Goal: Task Accomplishment & Management: Manage account settings

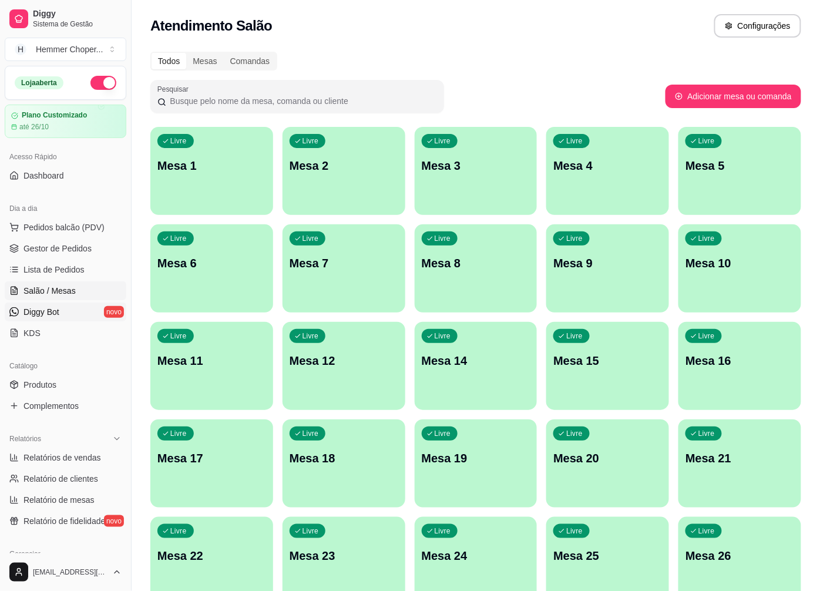
scroll to position [130, 0]
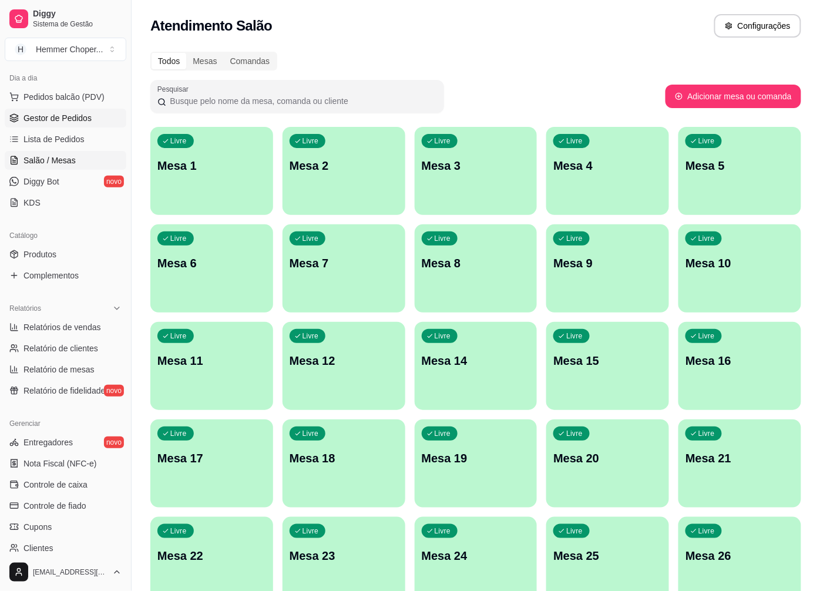
click at [66, 123] on span "Gestor de Pedidos" at bounding box center [58, 118] width 68 height 12
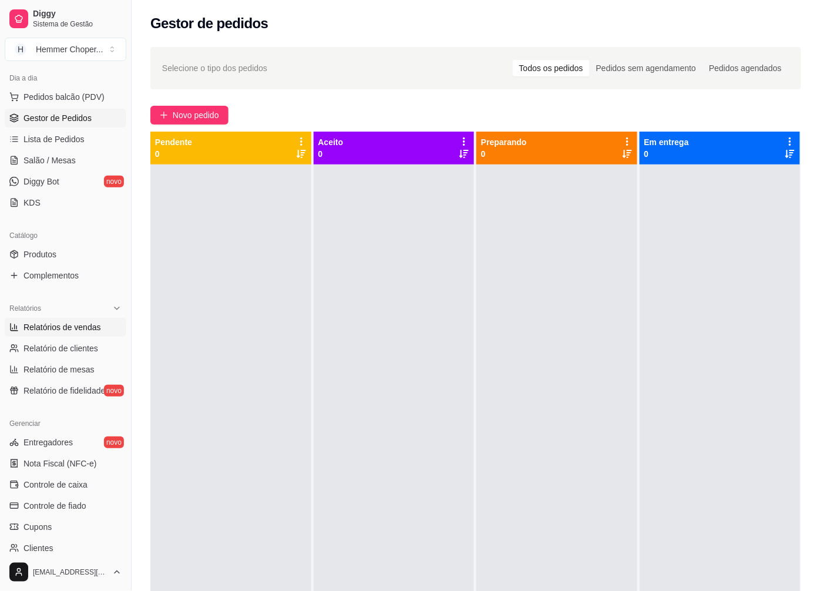
click at [54, 325] on span "Relatórios de vendas" at bounding box center [63, 327] width 78 height 12
select select "ALL"
select select "0"
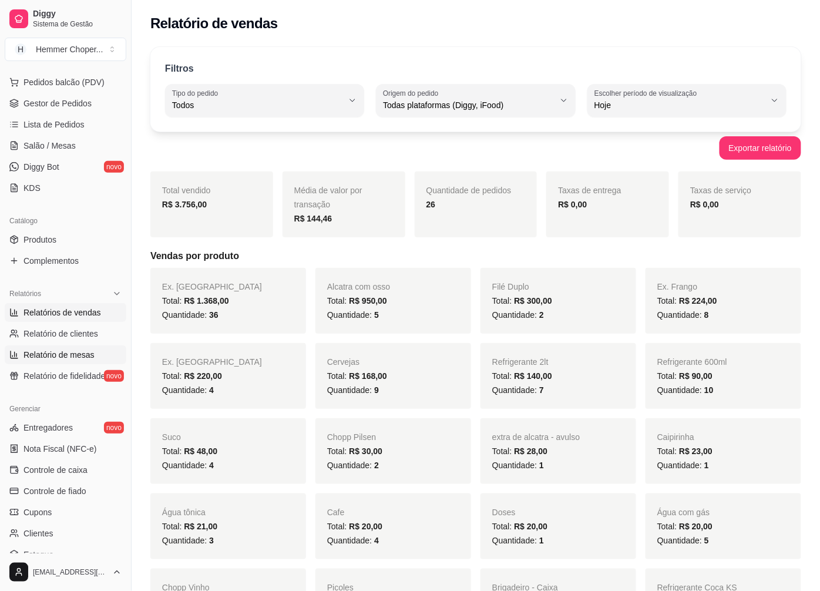
scroll to position [196, 0]
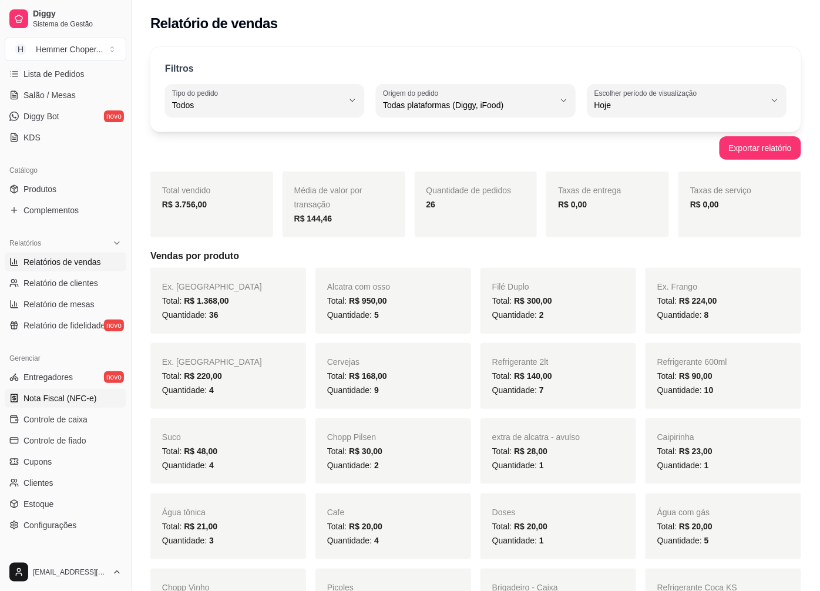
click at [55, 400] on span "Nota Fiscal (NFC-e)" at bounding box center [60, 399] width 73 height 12
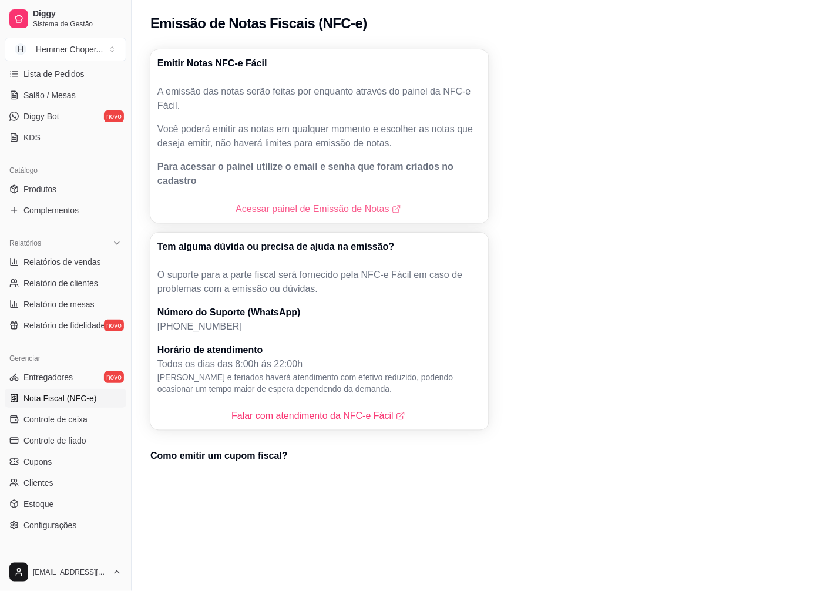
click at [275, 202] on link "Acessar painel de Emissão de Notas" at bounding box center [320, 209] width 168 height 14
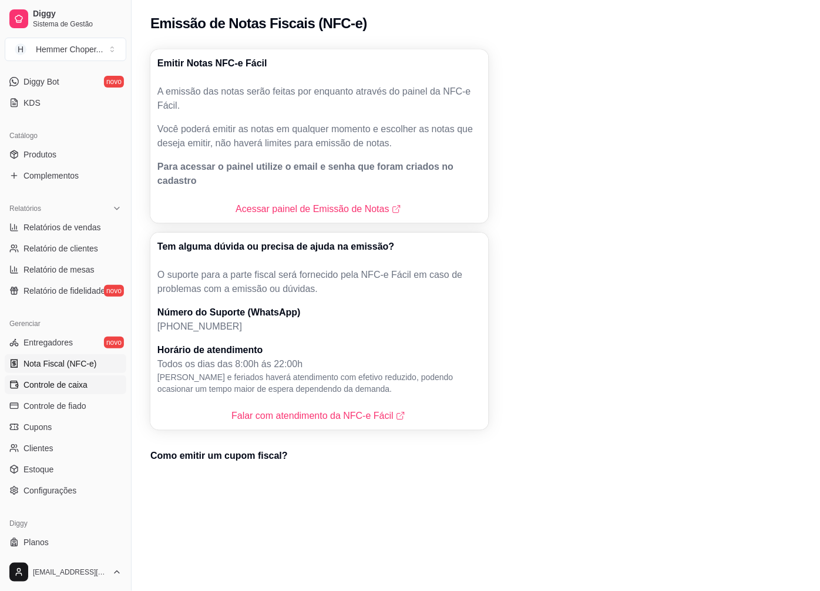
scroll to position [254, 0]
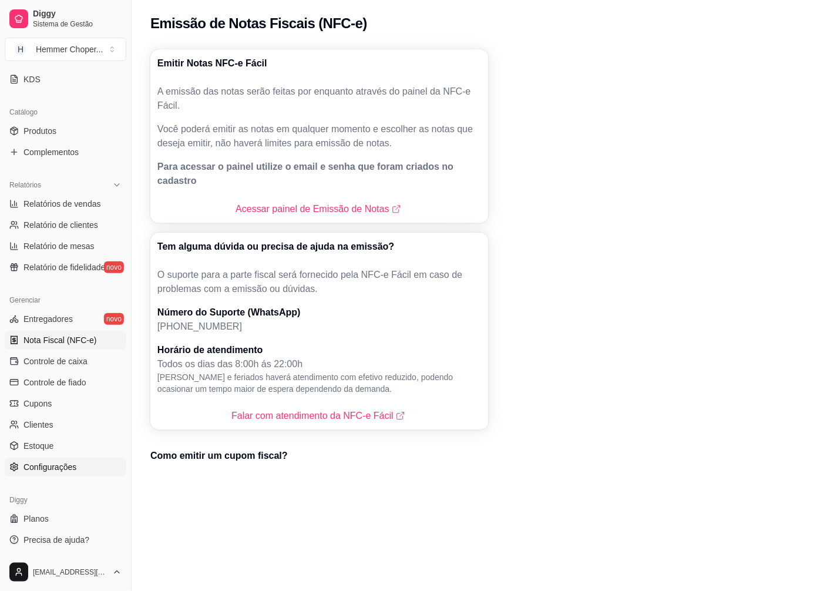
click at [60, 470] on span "Configurações" at bounding box center [50, 467] width 53 height 12
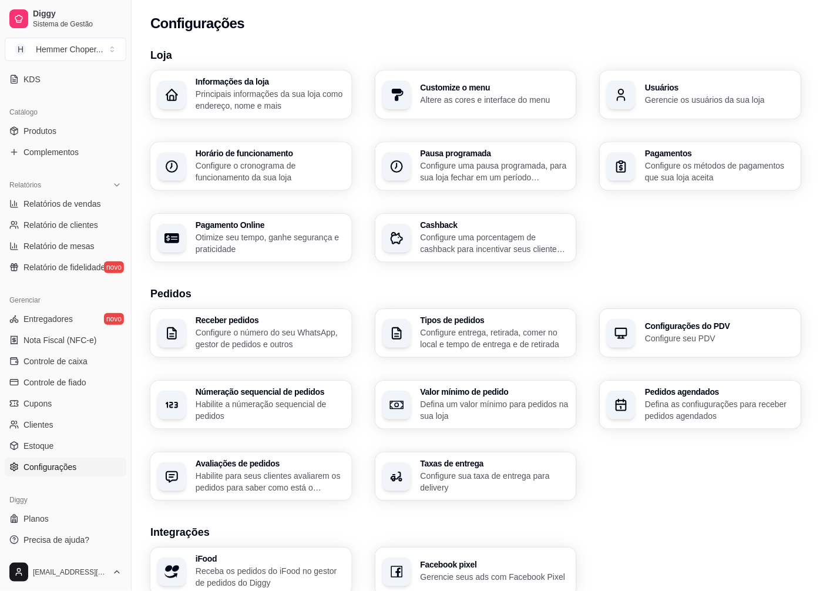
click at [504, 330] on p "Configure entrega, retirada, comer no local e tempo de entrega e de retirada" at bounding box center [495, 339] width 149 height 24
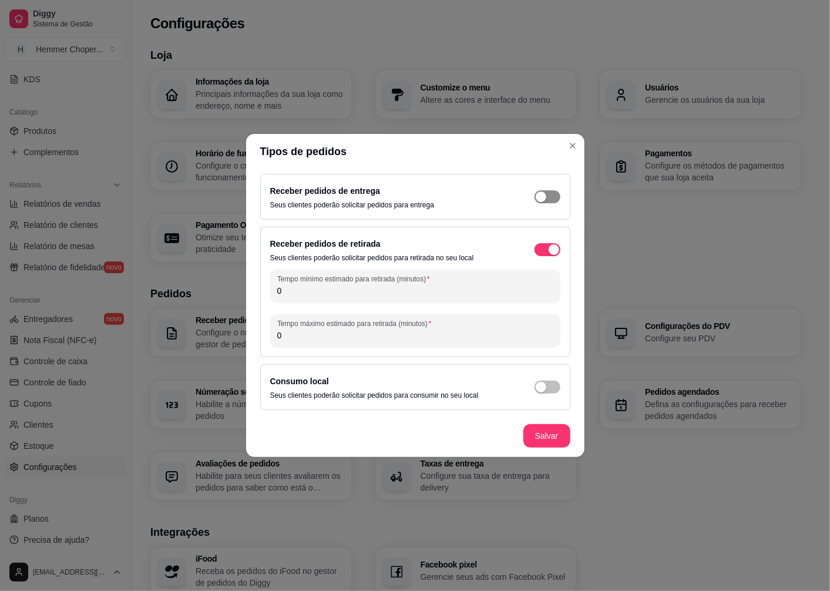
click at [545, 197] on div "button" at bounding box center [541, 197] width 11 height 11
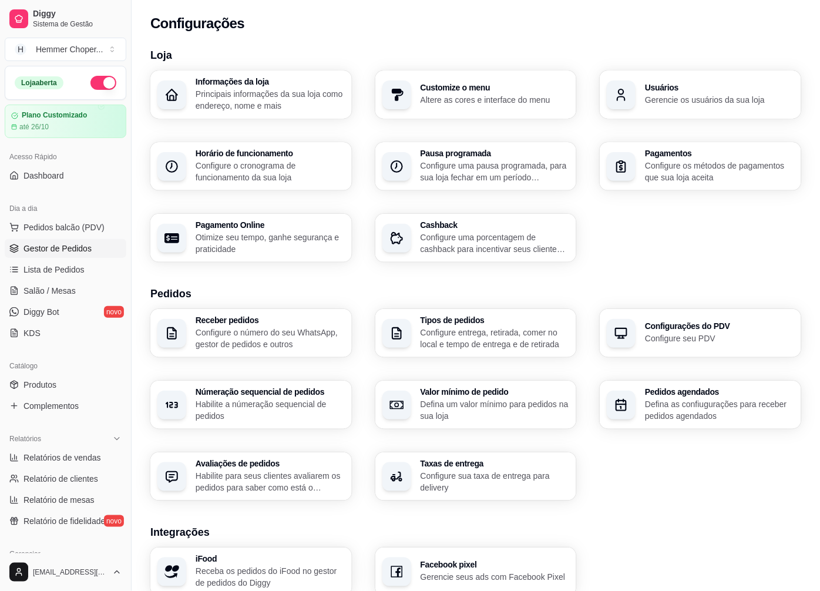
click at [66, 244] on span "Gestor de Pedidos" at bounding box center [58, 249] width 68 height 12
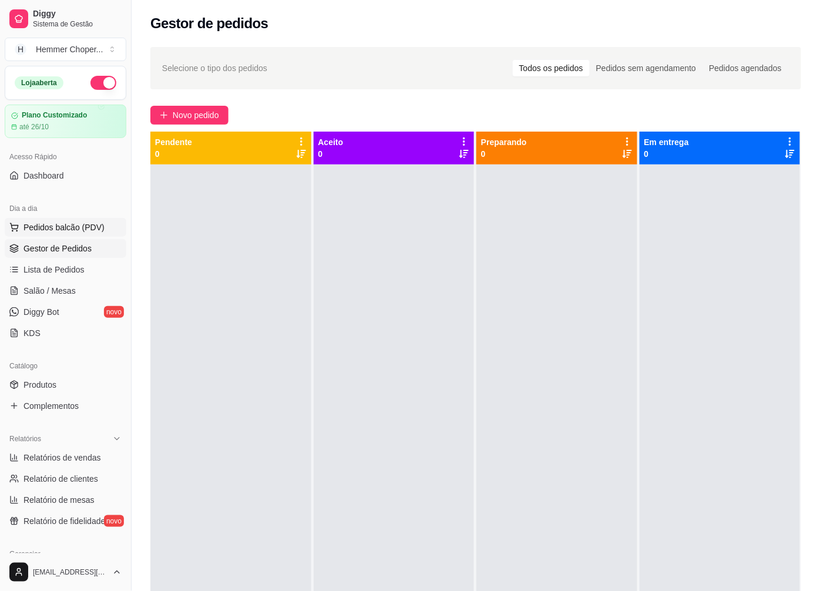
click at [45, 229] on span "Pedidos balcão (PDV)" at bounding box center [64, 228] width 81 height 12
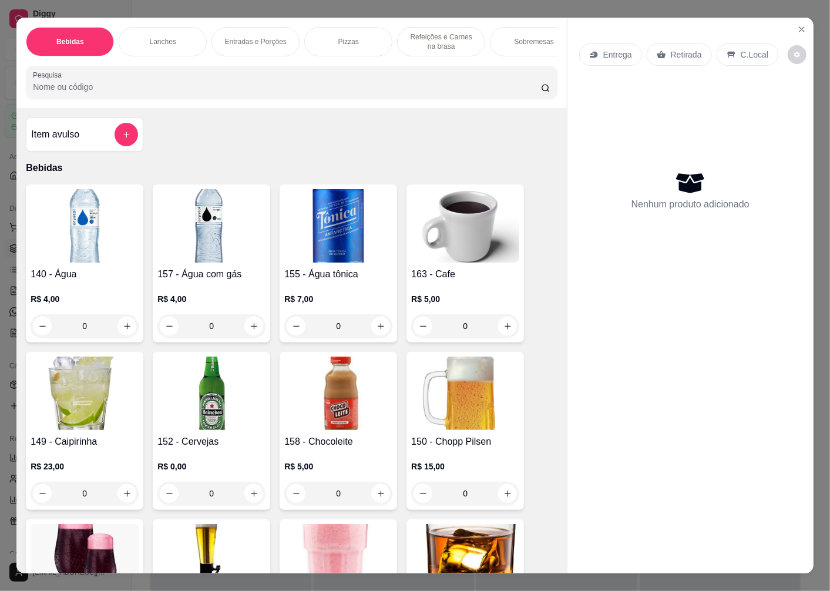
click at [606, 52] on p "Entrega" at bounding box center [618, 55] width 29 height 12
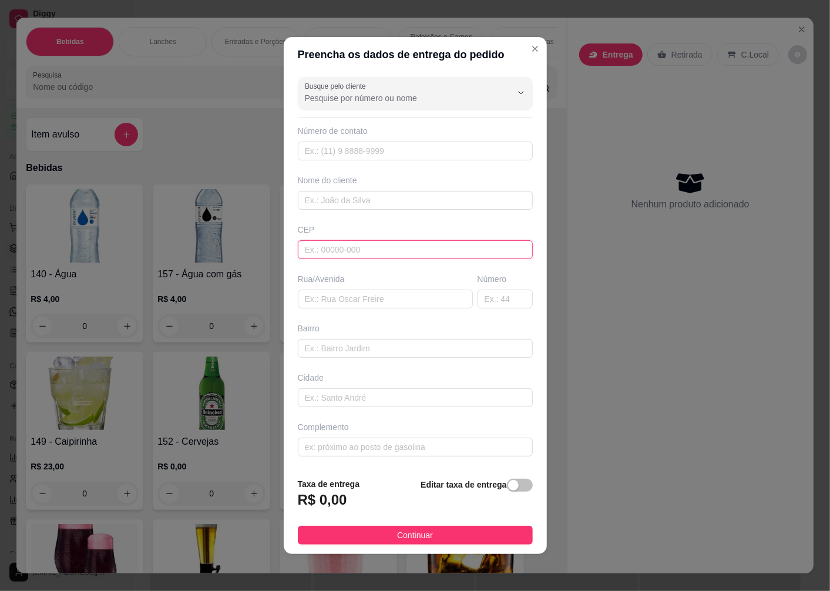
click at [334, 256] on input "text" at bounding box center [415, 249] width 235 height 19
type input "89072200"
type input "Rua [PERSON_NAME]"
type input "[GEOGRAPHIC_DATA]"
type input "Blumenau"
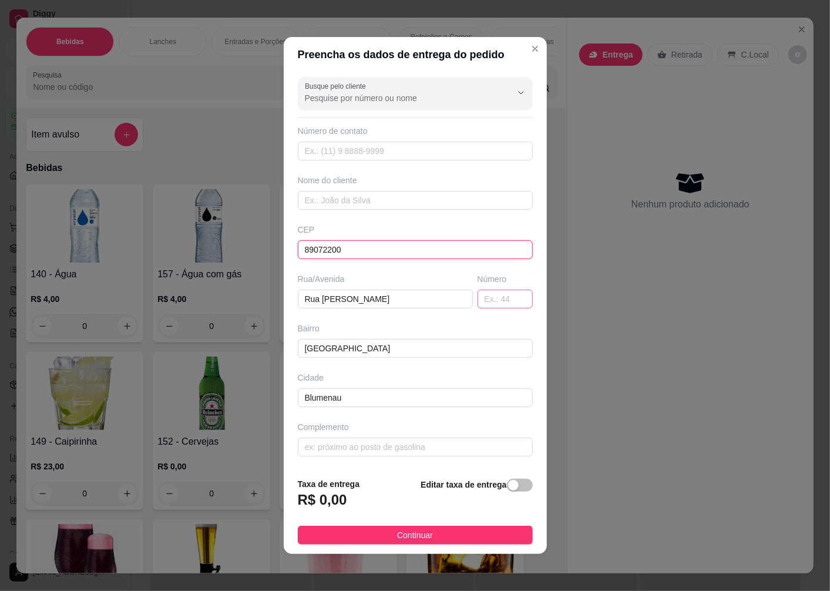
type input "89072200"
click at [488, 297] on input "text" at bounding box center [505, 299] width 55 height 19
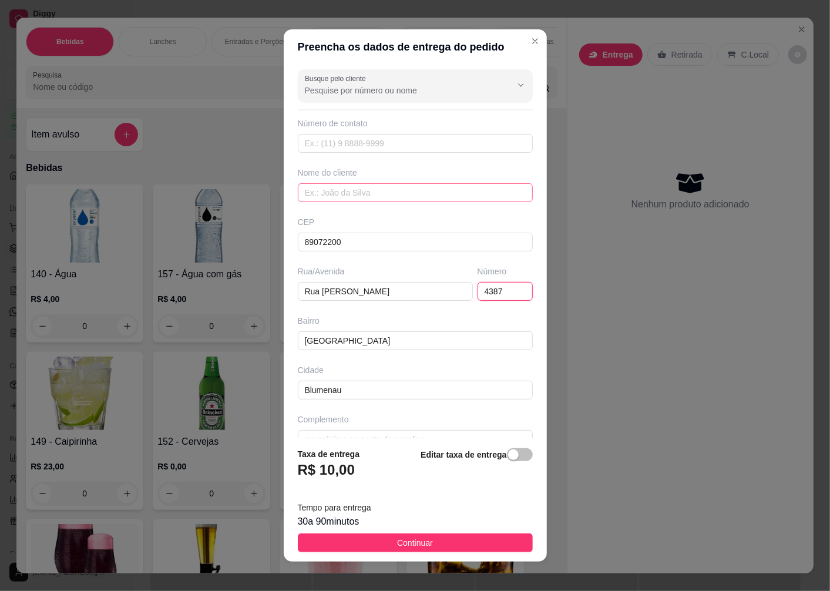
type input "4387"
click at [341, 195] on input "text" at bounding box center [415, 192] width 235 height 19
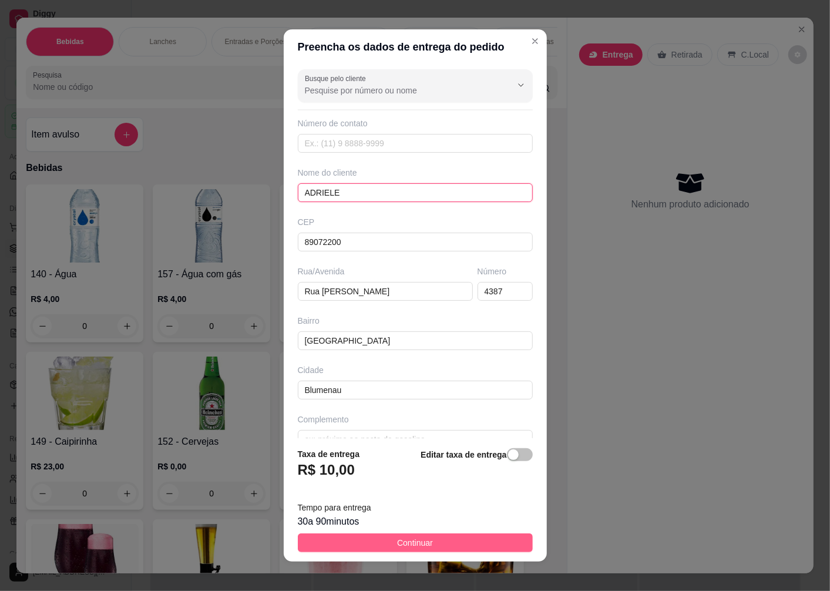
type input "ADRIELE"
click at [418, 543] on span "Continuar" at bounding box center [415, 543] width 36 height 13
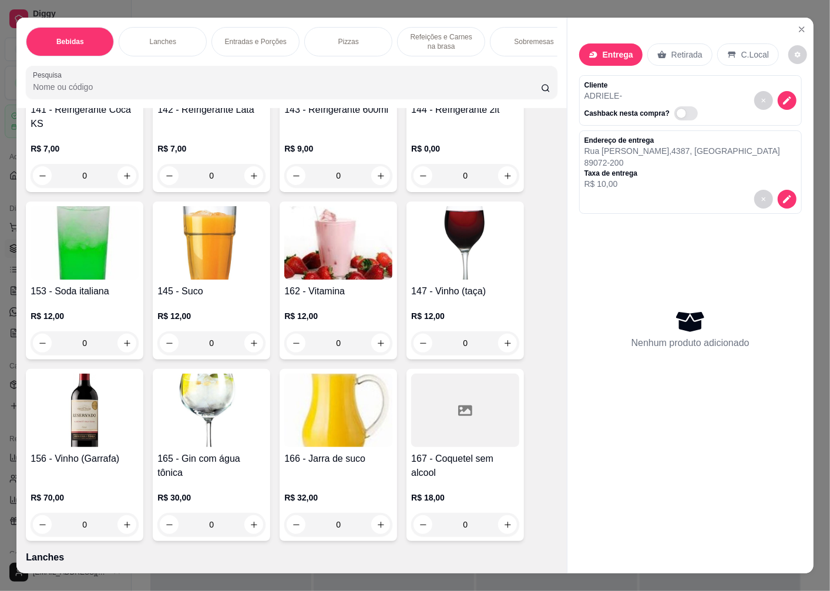
scroll to position [522, 0]
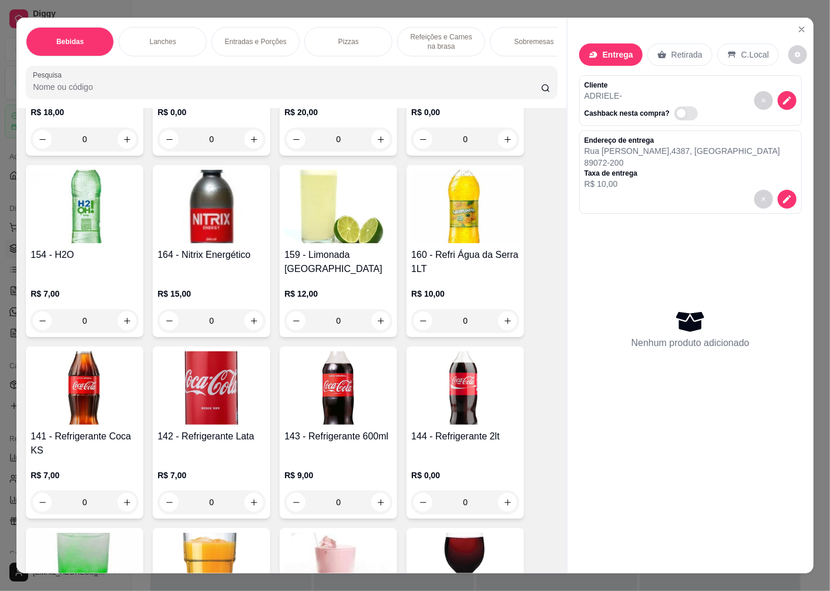
click at [324, 397] on img at bounding box center [338, 387] width 108 height 73
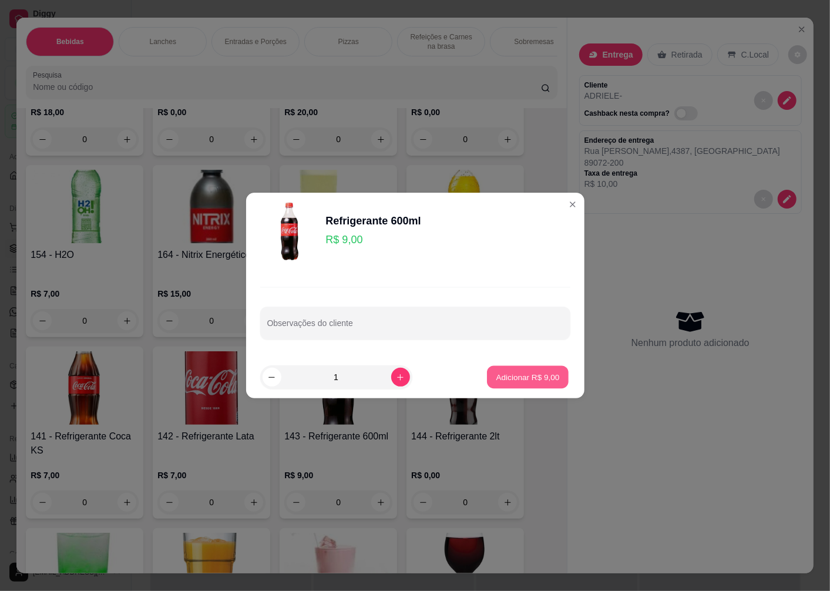
click at [497, 377] on p "Adicionar R$ 9,00" at bounding box center [528, 376] width 63 height 11
type input "1"
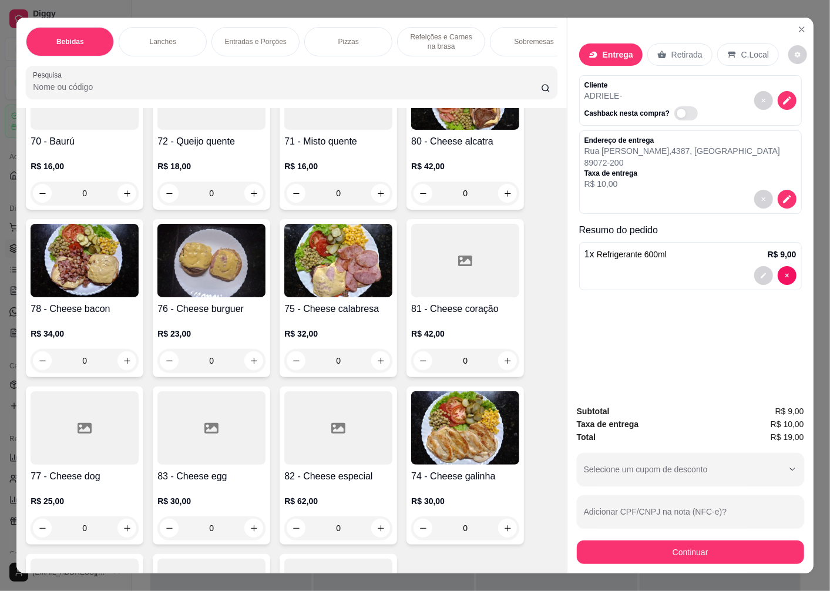
scroll to position [1436, 0]
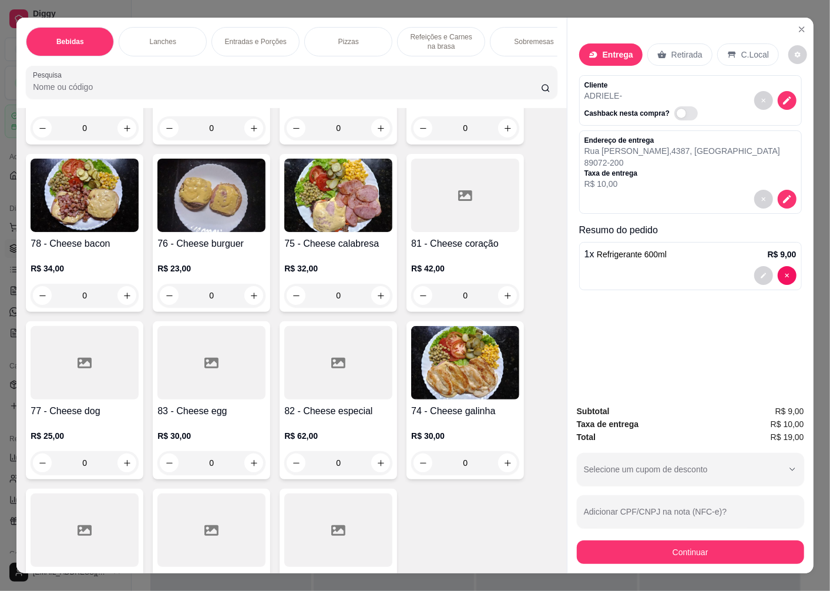
click at [442, 366] on img at bounding box center [465, 362] width 108 height 73
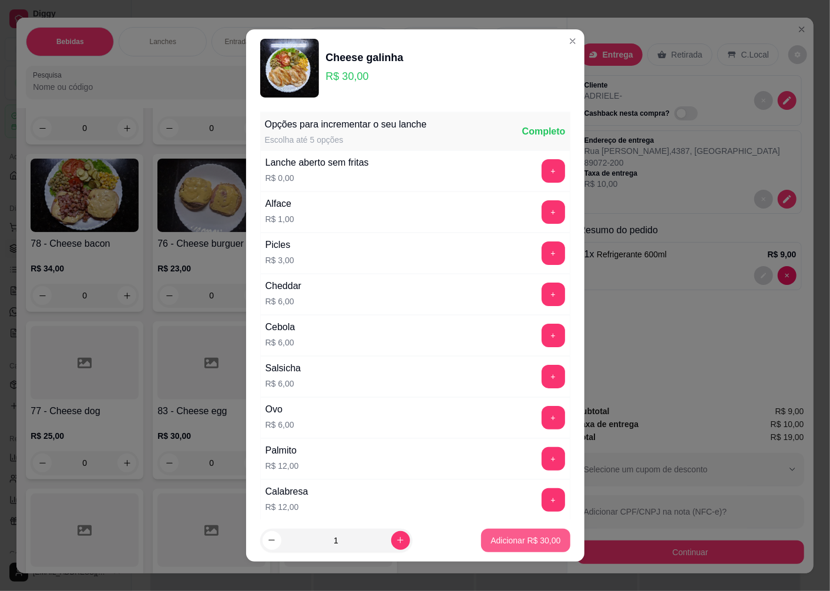
click at [498, 542] on p "Adicionar R$ 30,00" at bounding box center [526, 541] width 70 height 12
type input "1"
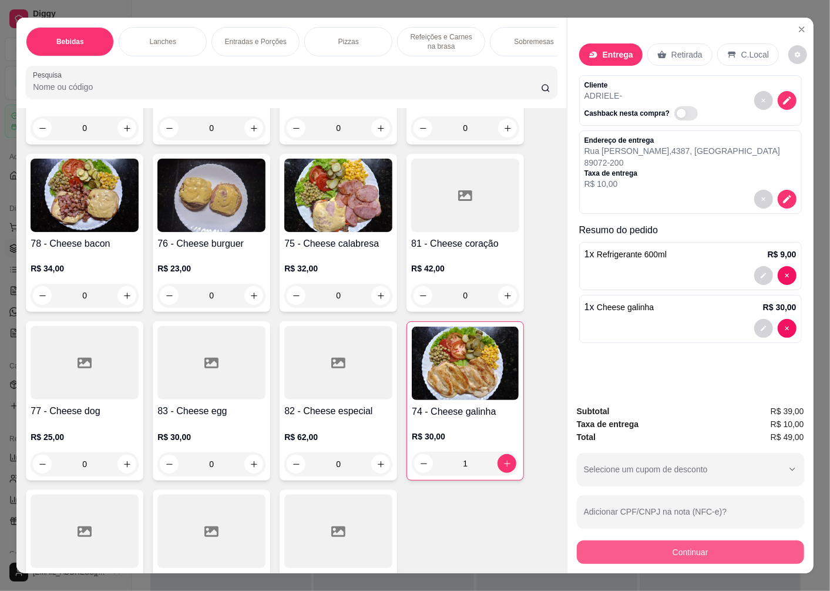
click at [648, 547] on button "Continuar" at bounding box center [690, 553] width 227 height 24
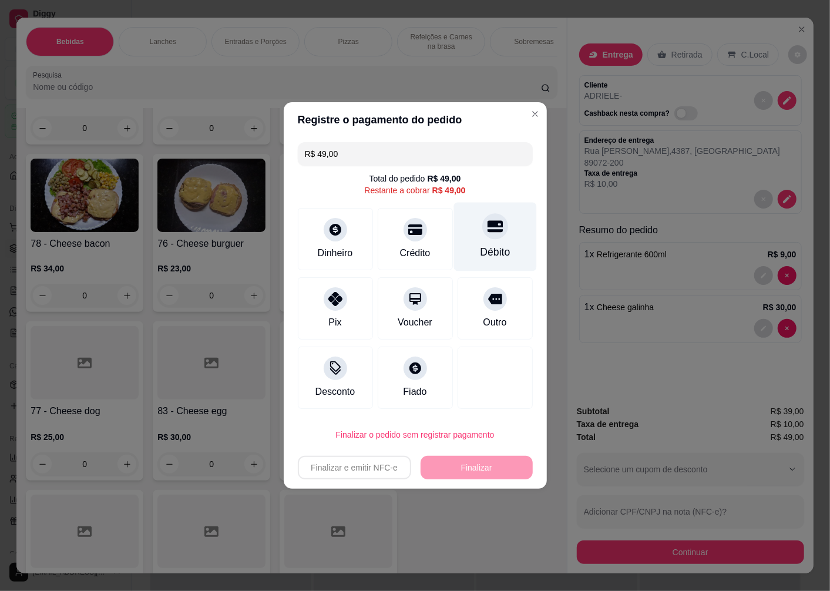
click at [487, 232] on icon at bounding box center [494, 227] width 15 height 12
type input "R$ 0,00"
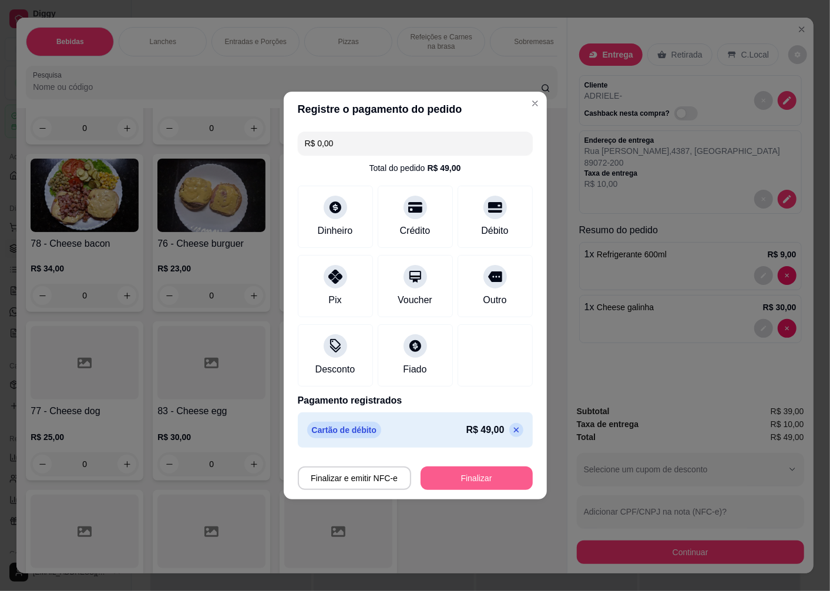
click at [465, 477] on button "Finalizar" at bounding box center [477, 479] width 112 height 24
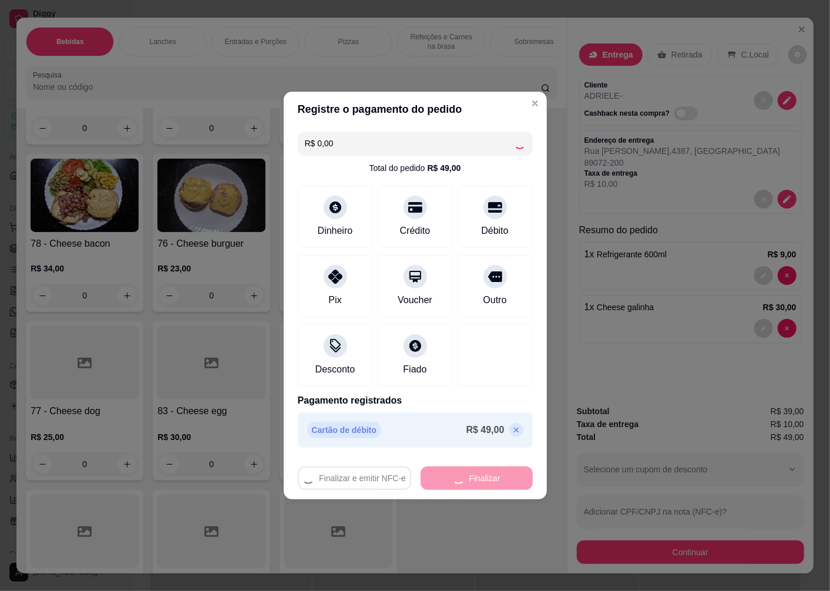
type input "0"
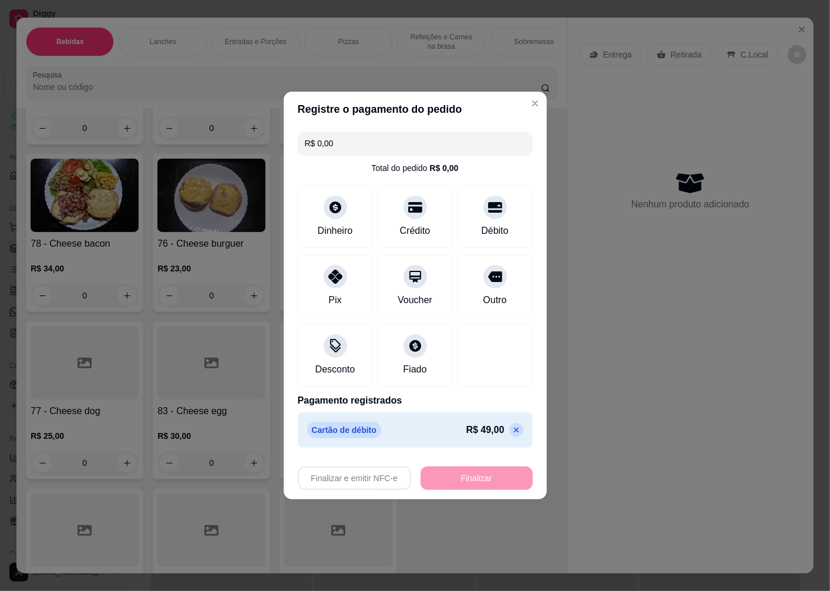
type input "-R$ 49,00"
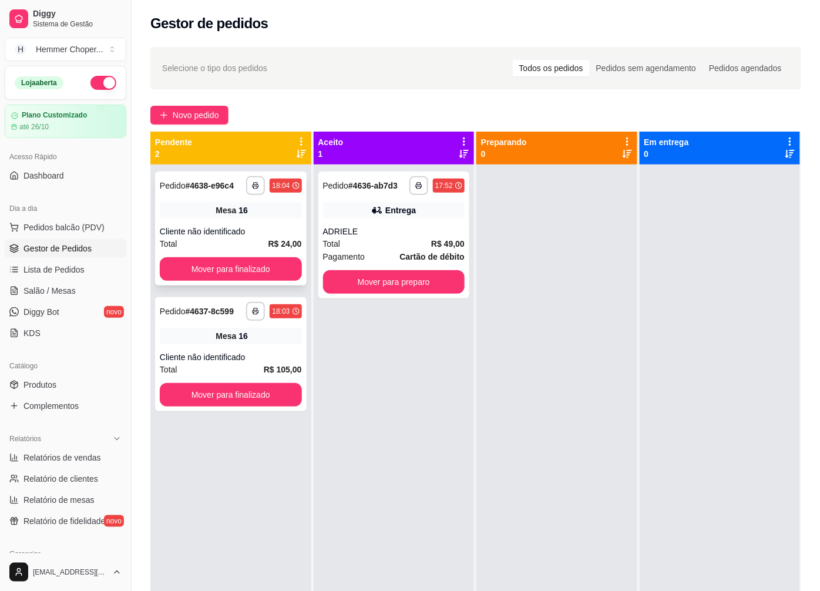
click at [235, 238] on div "Total R$ 24,00" at bounding box center [231, 243] width 142 height 13
click at [204, 336] on div "Mesa 16" at bounding box center [231, 336] width 142 height 16
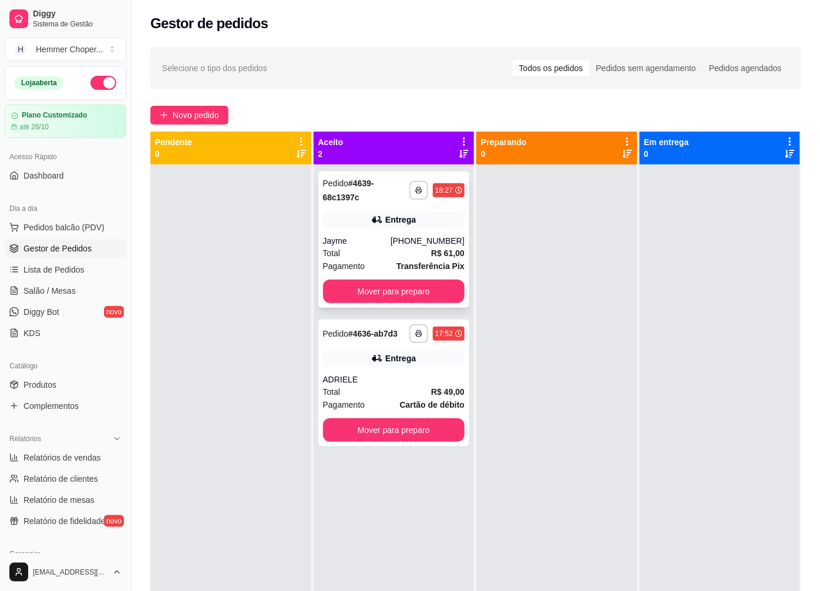
click at [384, 239] on div "Jayme" at bounding box center [357, 241] width 68 height 12
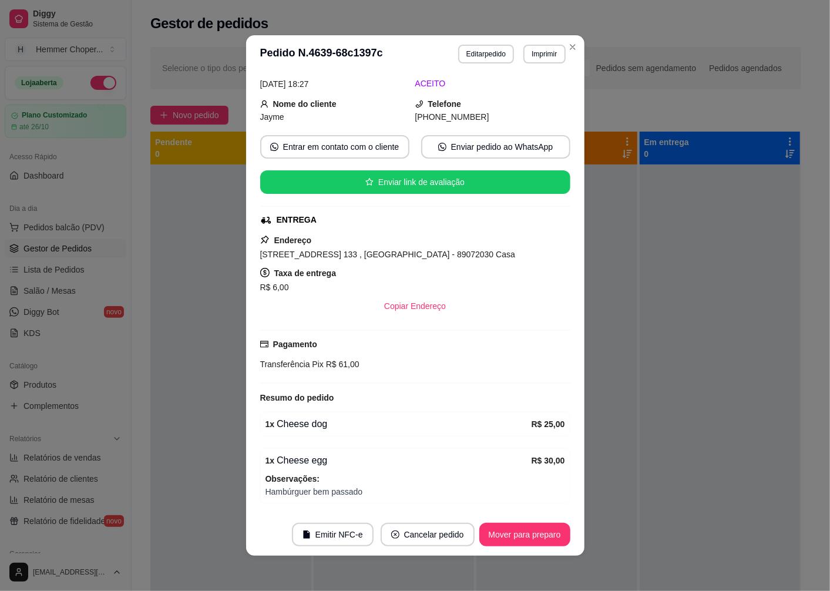
scroll to position [2, 0]
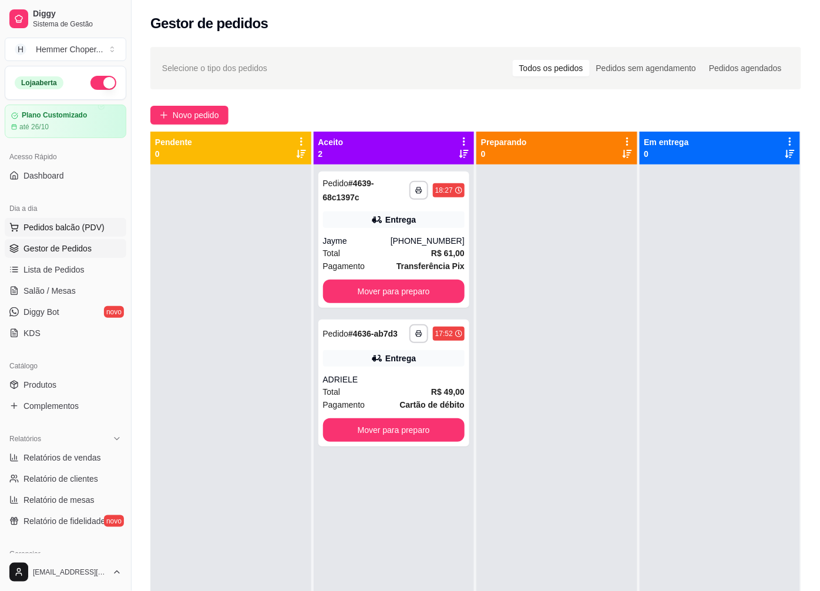
click at [71, 224] on span "Pedidos balcão (PDV)" at bounding box center [64, 228] width 81 height 12
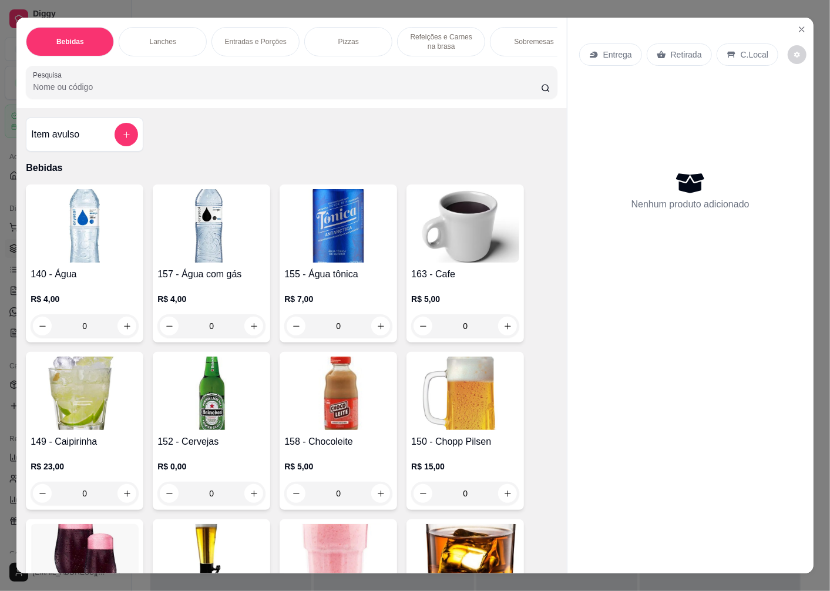
click at [684, 53] on p "Retirada" at bounding box center [686, 55] width 31 height 12
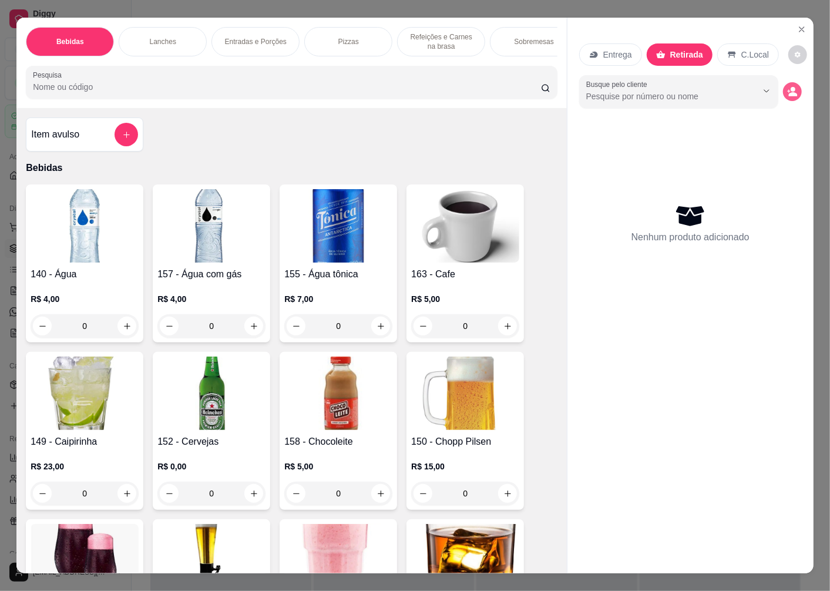
click at [783, 90] on button "decrease-product-quantity" at bounding box center [792, 91] width 19 height 19
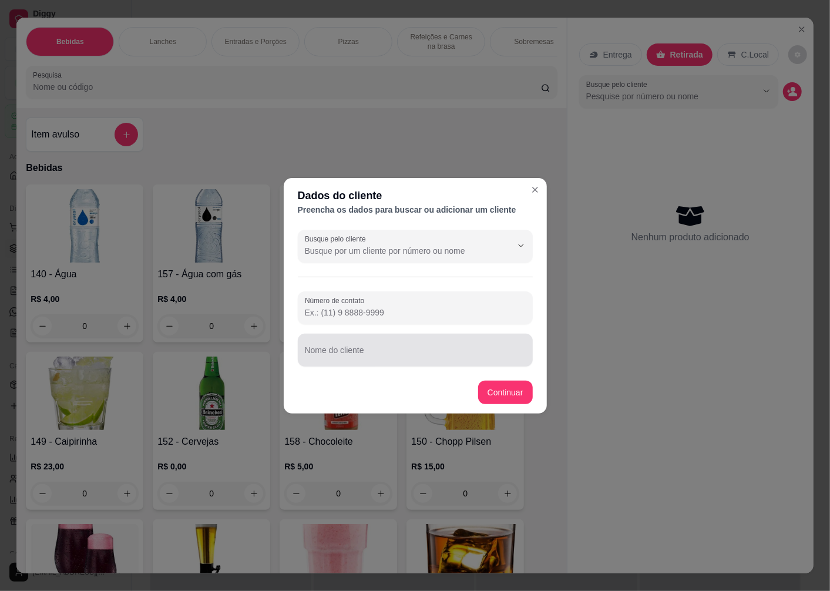
click at [342, 349] on div "Nome do cliente" at bounding box center [415, 350] width 235 height 33
type input "[PERSON_NAME]"
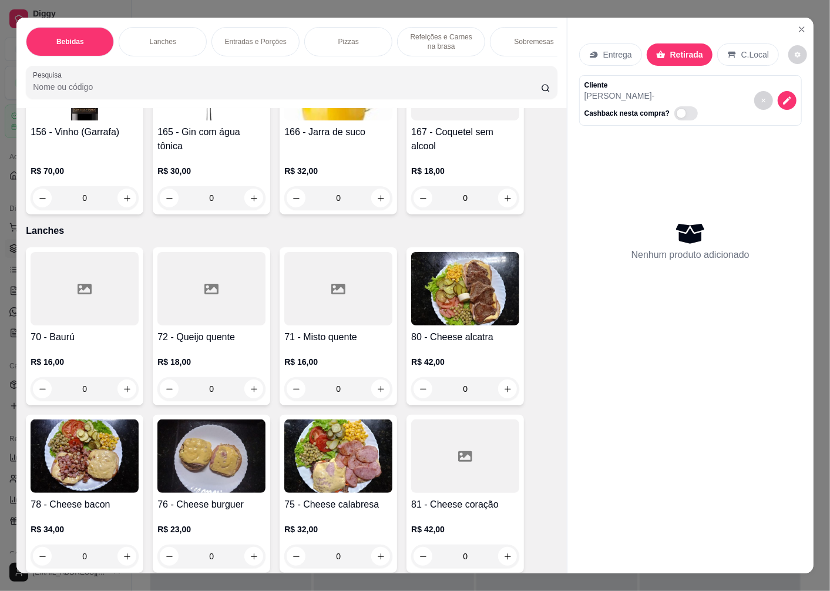
scroll to position [1371, 0]
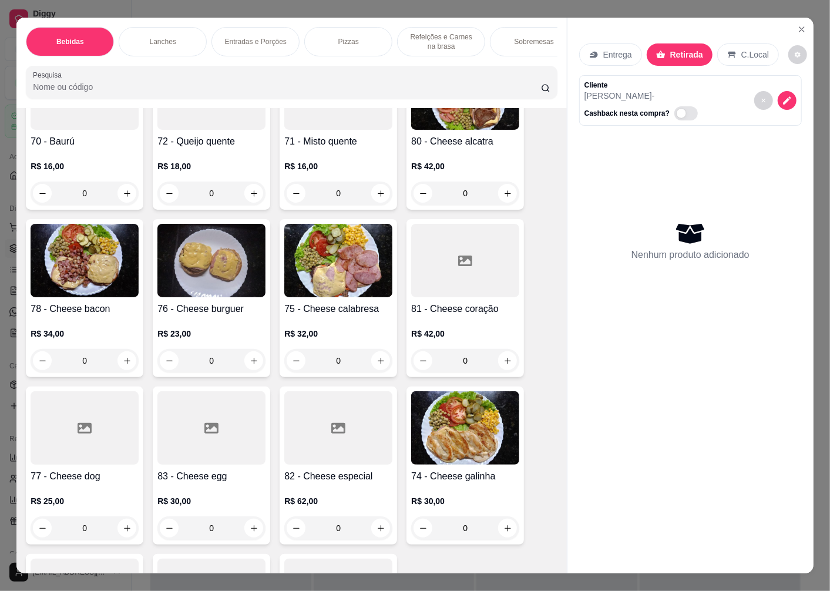
click at [445, 423] on img at bounding box center [465, 427] width 108 height 73
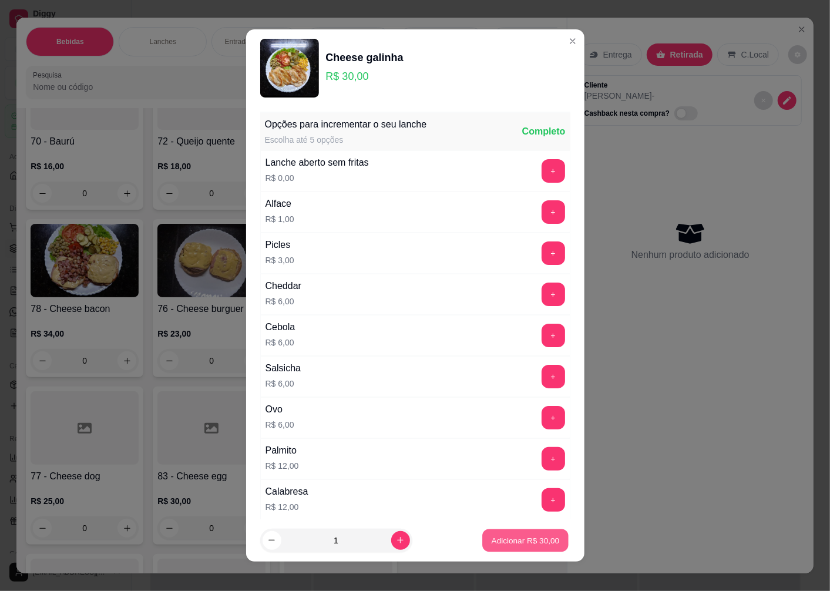
click at [532, 542] on p "Adicionar R$ 30,00" at bounding box center [526, 540] width 68 height 11
type input "1"
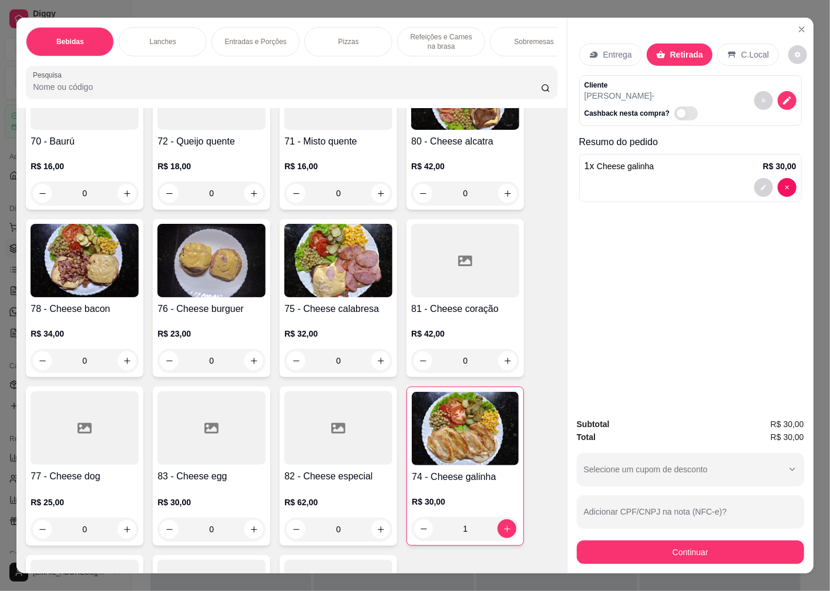
click at [209, 465] on div at bounding box center [212, 427] width 108 height 73
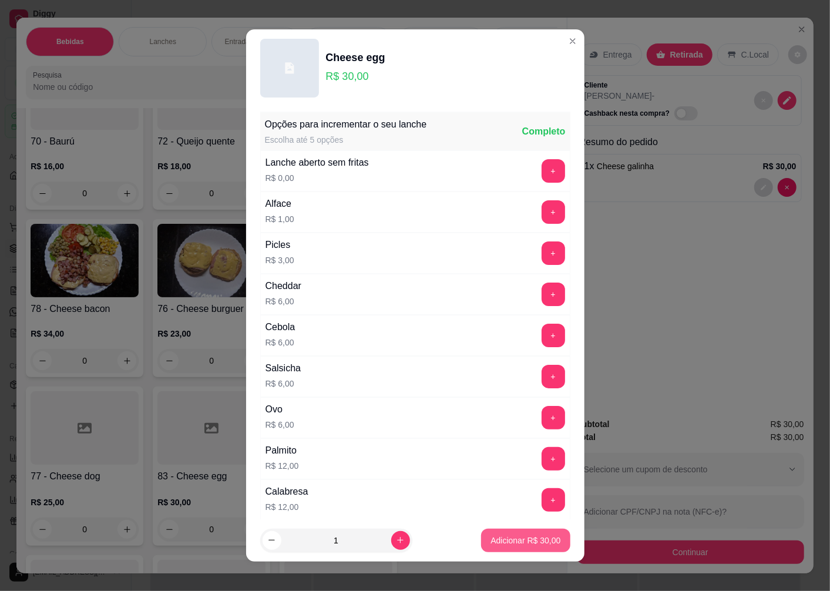
click at [503, 540] on p "Adicionar R$ 30,00" at bounding box center [526, 541] width 70 height 12
type input "1"
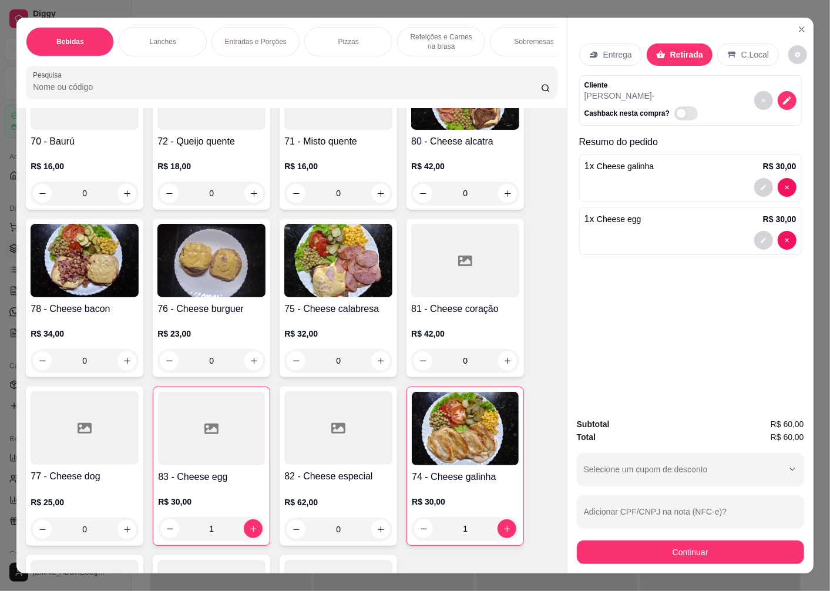
scroll to position [1632, 0]
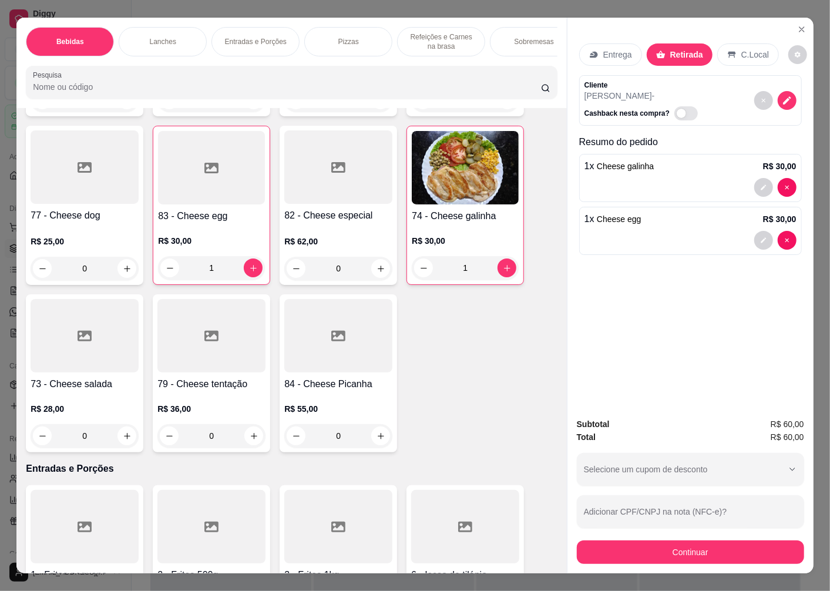
click at [86, 415] on p "R$ 28,00" at bounding box center [85, 409] width 108 height 12
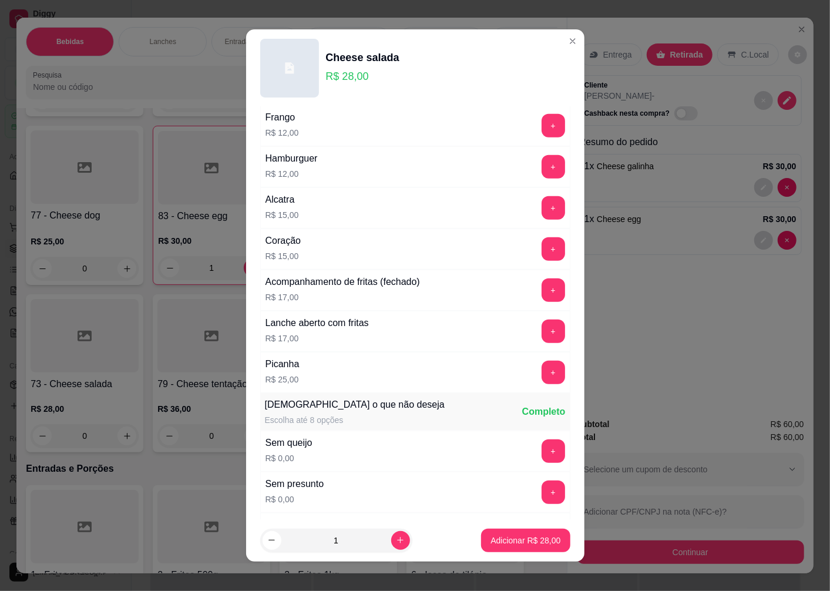
scroll to position [522, 0]
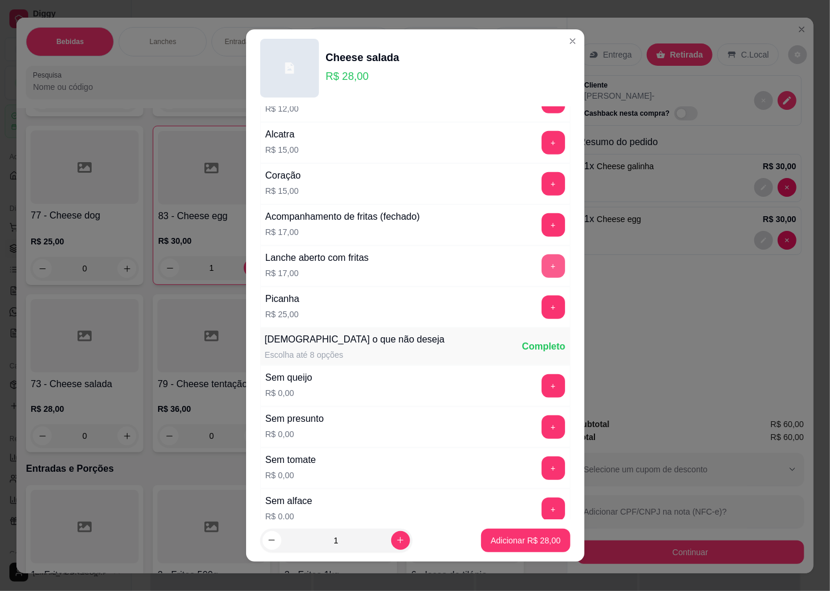
click at [542, 272] on button "+" at bounding box center [554, 266] width 24 height 24
click at [508, 543] on p "Adicionar R$ 45,00" at bounding box center [526, 541] width 70 height 12
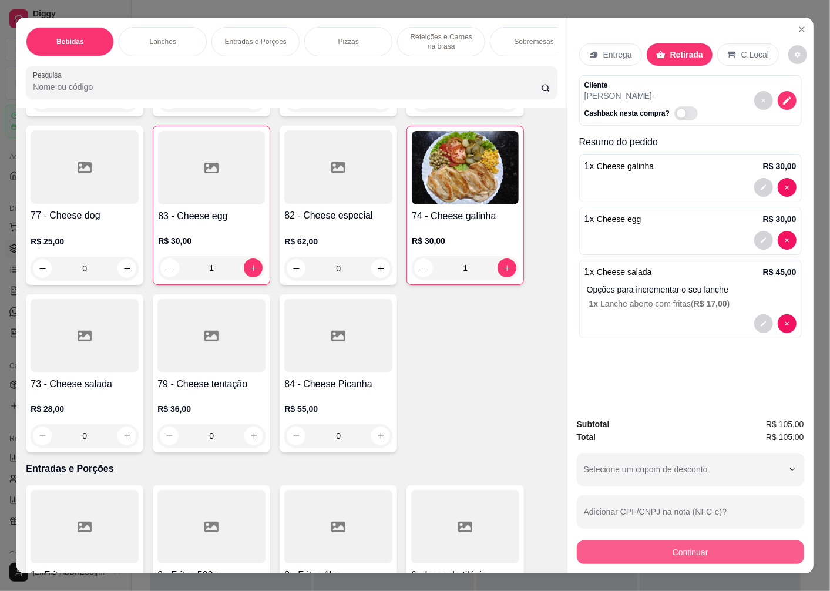
click at [644, 551] on button "Continuar" at bounding box center [690, 553] width 227 height 24
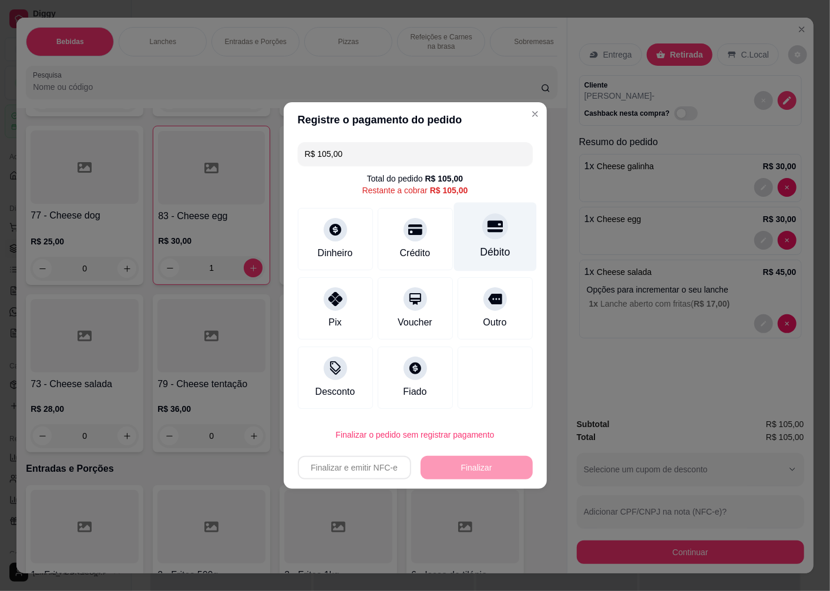
click at [483, 235] on div at bounding box center [496, 226] width 26 height 26
type input "R$ 0,00"
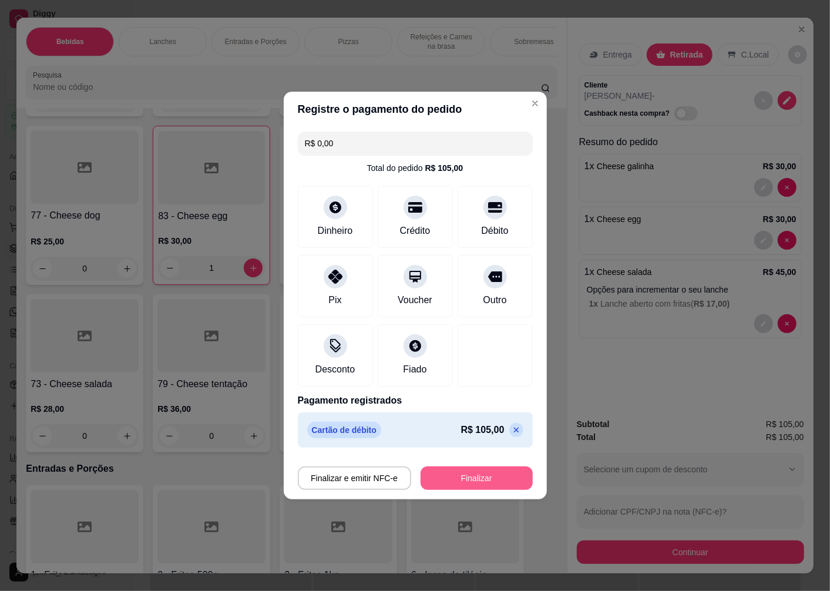
click at [458, 493] on footer "Finalizar e emitir NFC-e Finalizar" at bounding box center [415, 476] width 263 height 47
click at [457, 485] on button "Finalizar" at bounding box center [477, 479] width 112 height 24
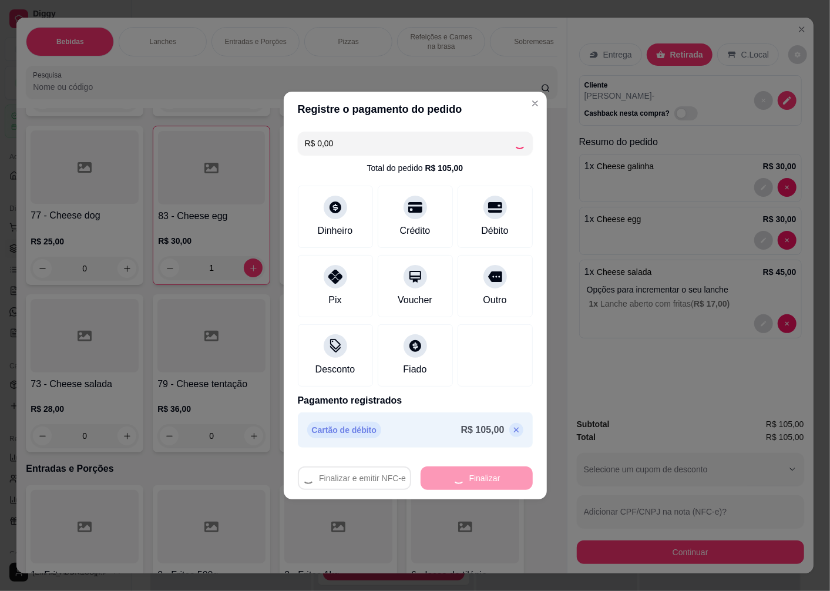
type input "0"
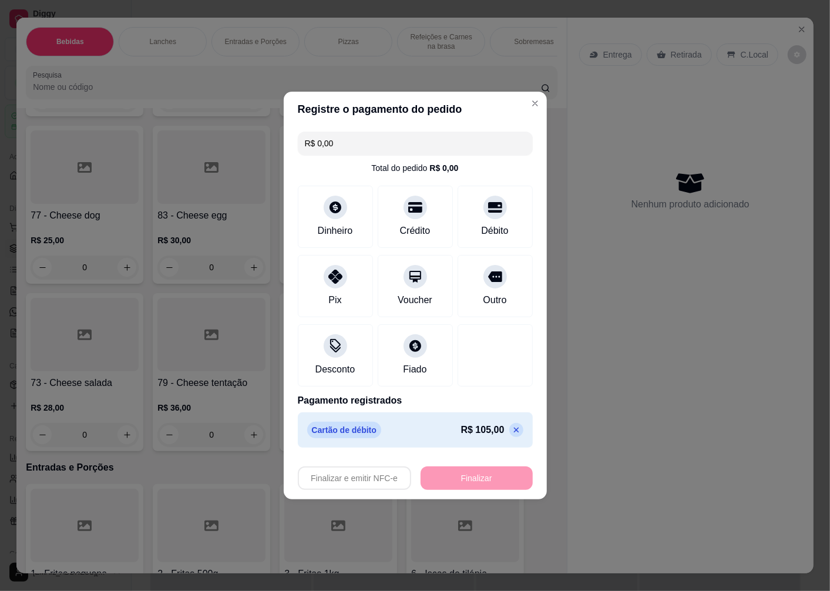
type input "-R$ 105,00"
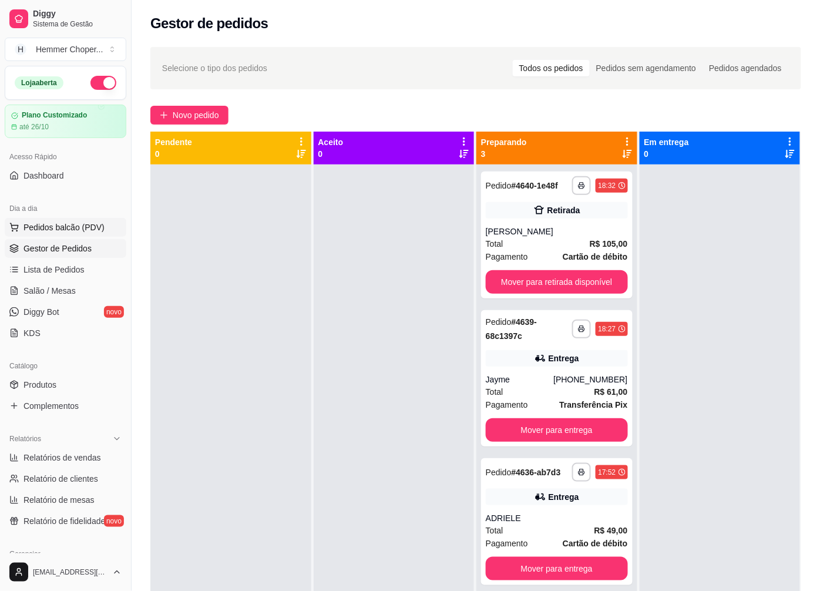
click at [34, 227] on span "Pedidos balcão (PDV)" at bounding box center [64, 228] width 81 height 12
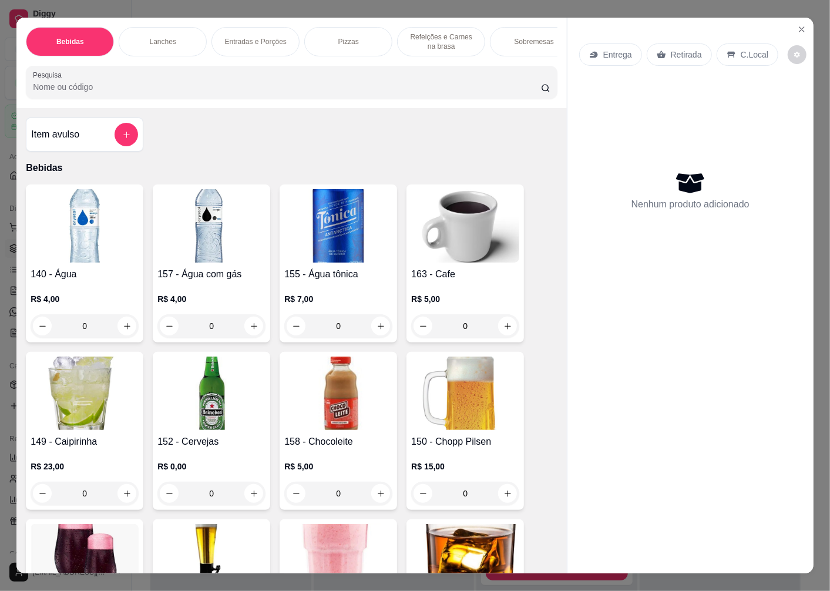
click at [678, 49] on p "Retirada" at bounding box center [686, 55] width 31 height 12
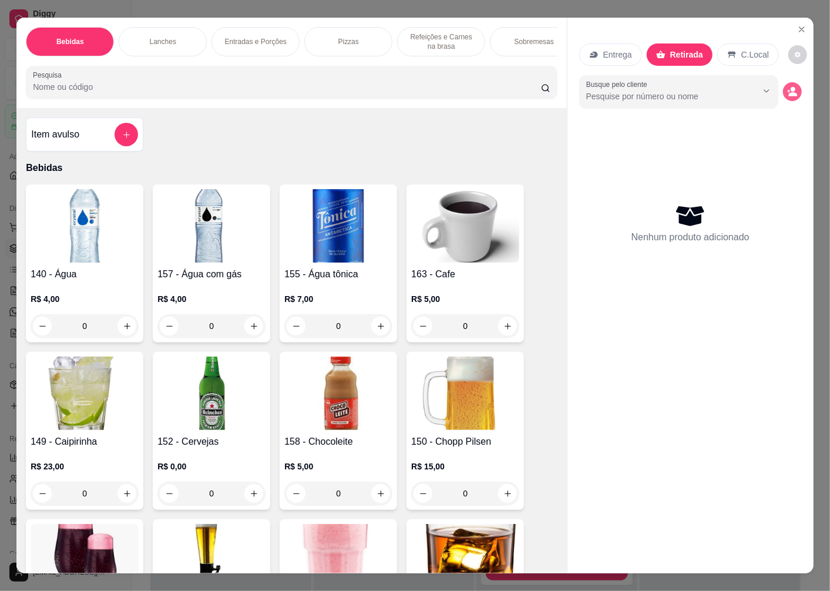
click at [791, 87] on circle "decrease-product-quantity" at bounding box center [793, 89] width 5 height 5
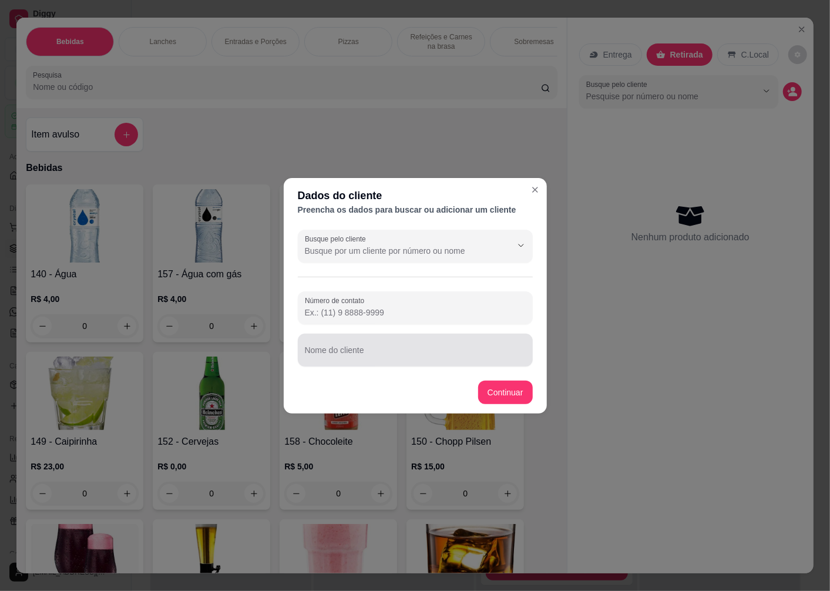
click at [348, 357] on input "Nome do cliente" at bounding box center [415, 355] width 221 height 12
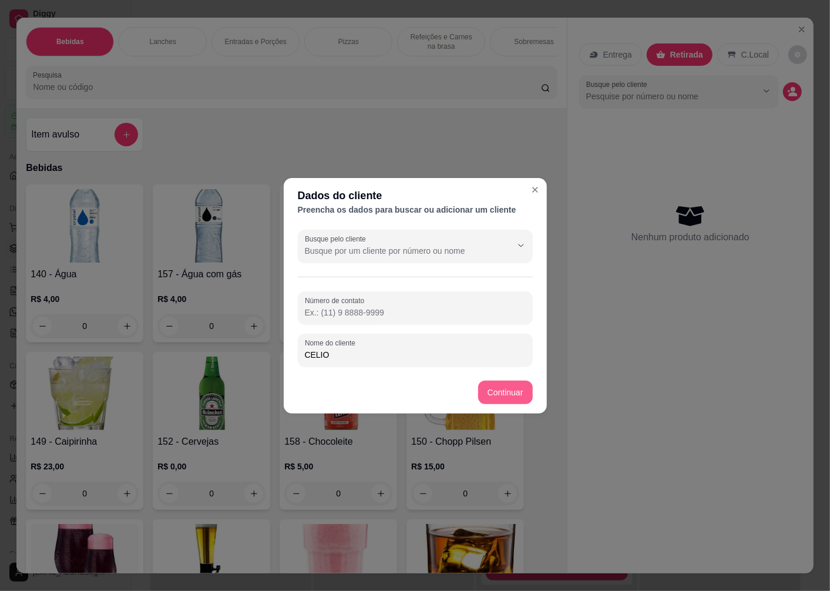
type input "CELIO"
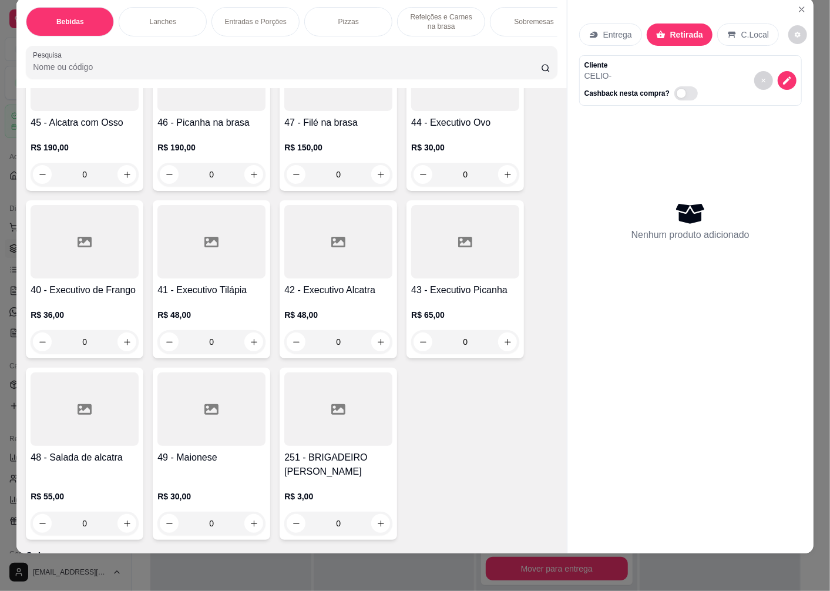
scroll to position [2846, 0]
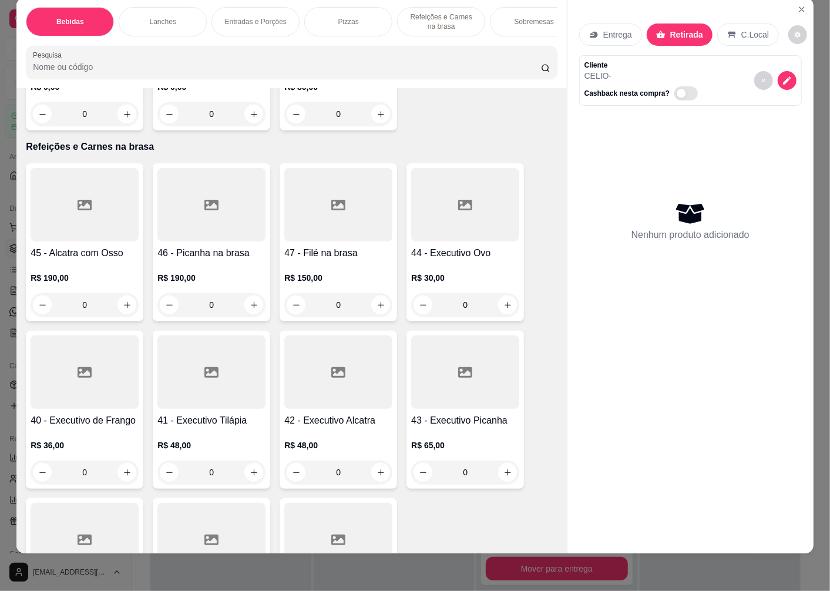
click at [101, 273] on p "R$ 190,00" at bounding box center [85, 278] width 108 height 12
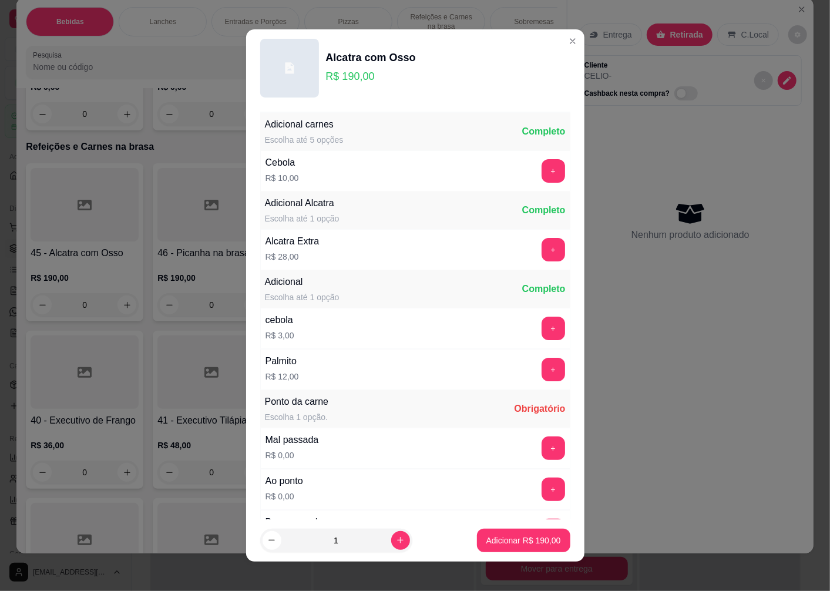
scroll to position [120, 0]
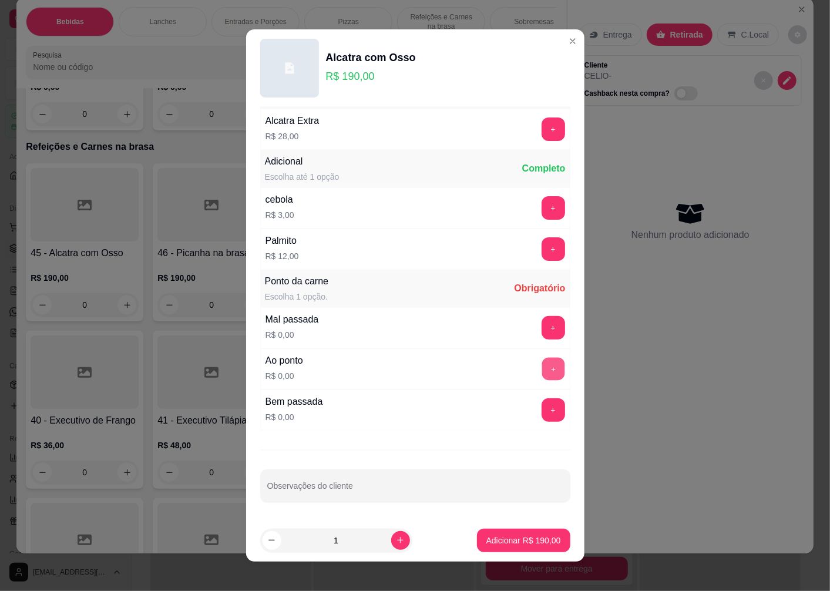
click at [542, 366] on button "+" at bounding box center [553, 369] width 23 height 23
click at [283, 487] on div "Observações do cliente" at bounding box center [415, 486] width 310 height 33
type input "PARA 20;30HRS"
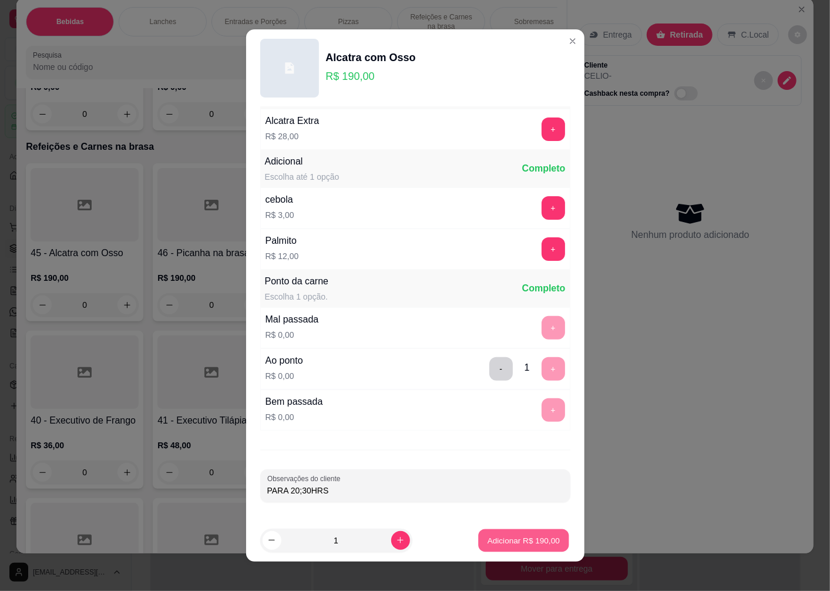
click at [539, 536] on p "Adicionar R$ 190,00" at bounding box center [524, 540] width 72 height 11
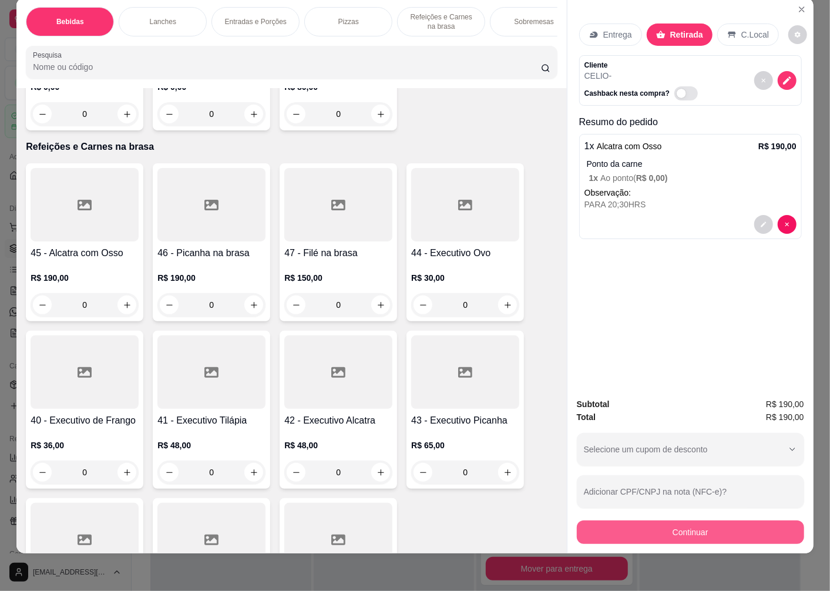
click at [682, 521] on button "Continuar" at bounding box center [690, 533] width 227 height 24
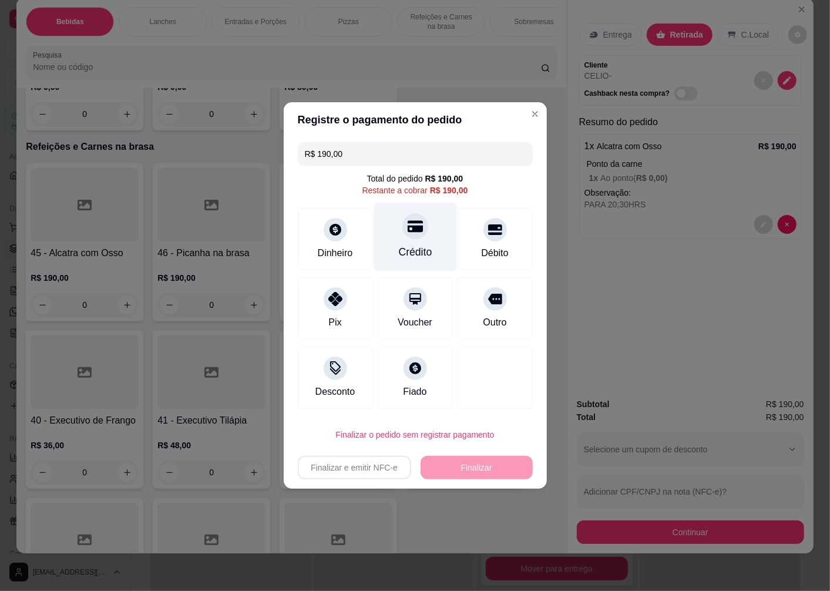
click at [416, 240] on div "Crédito" at bounding box center [415, 237] width 83 height 69
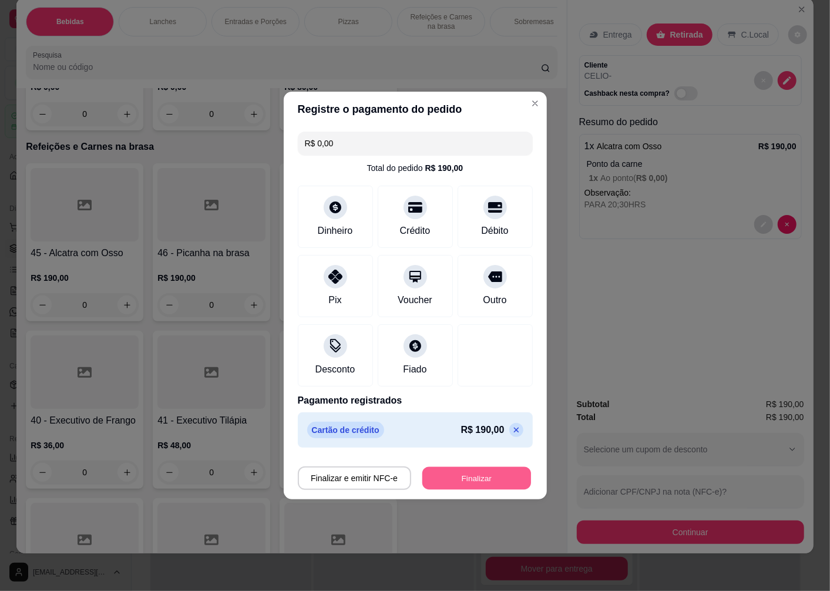
click at [461, 481] on button "Finalizar" at bounding box center [477, 478] width 109 height 23
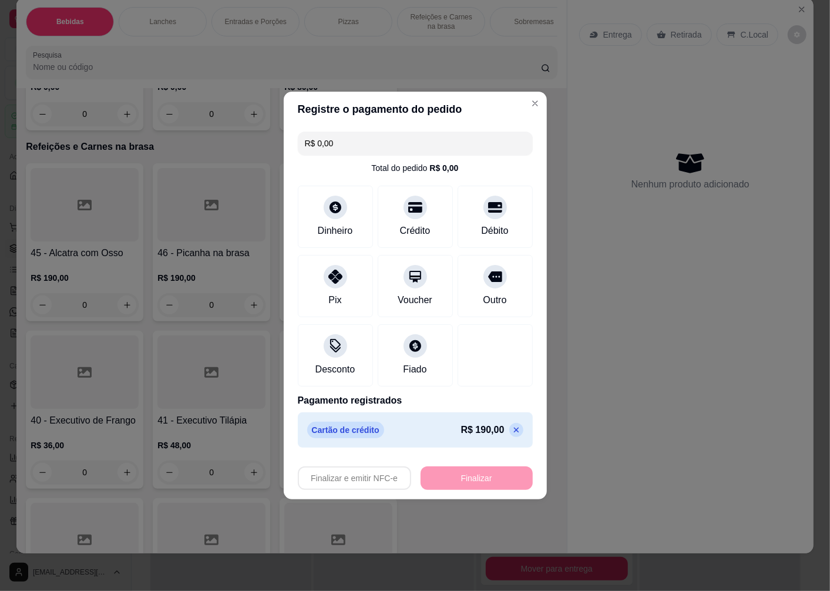
type input "-R$ 190,00"
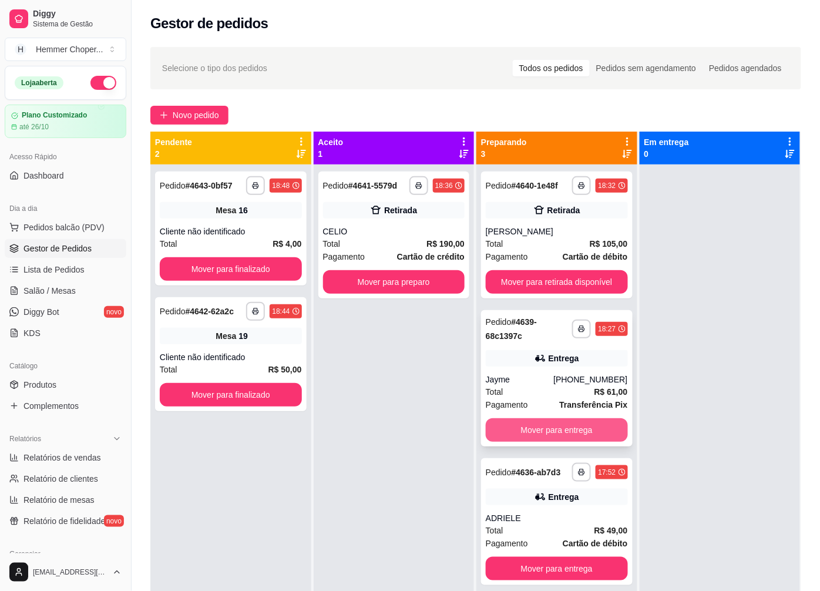
click at [551, 426] on button "Mover para entrega" at bounding box center [557, 430] width 142 height 24
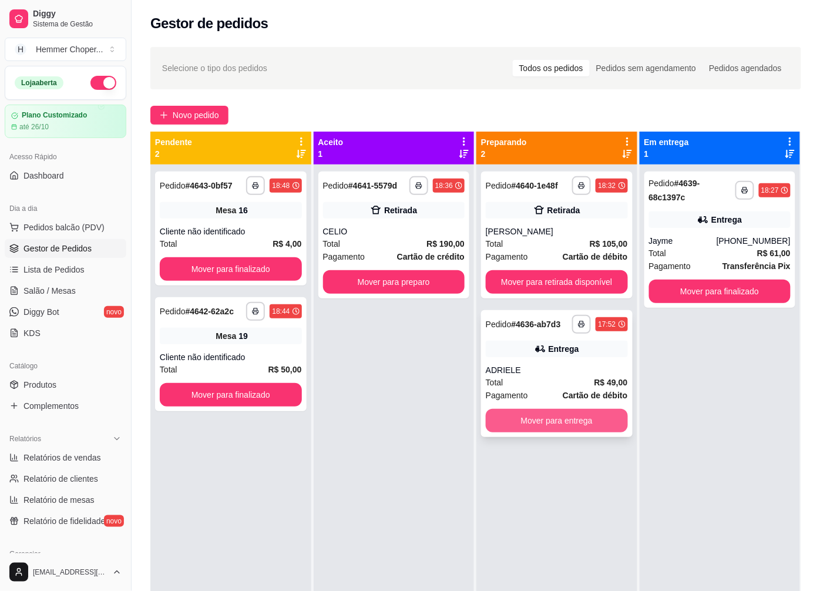
click at [550, 426] on button "Mover para entrega" at bounding box center [557, 421] width 142 height 24
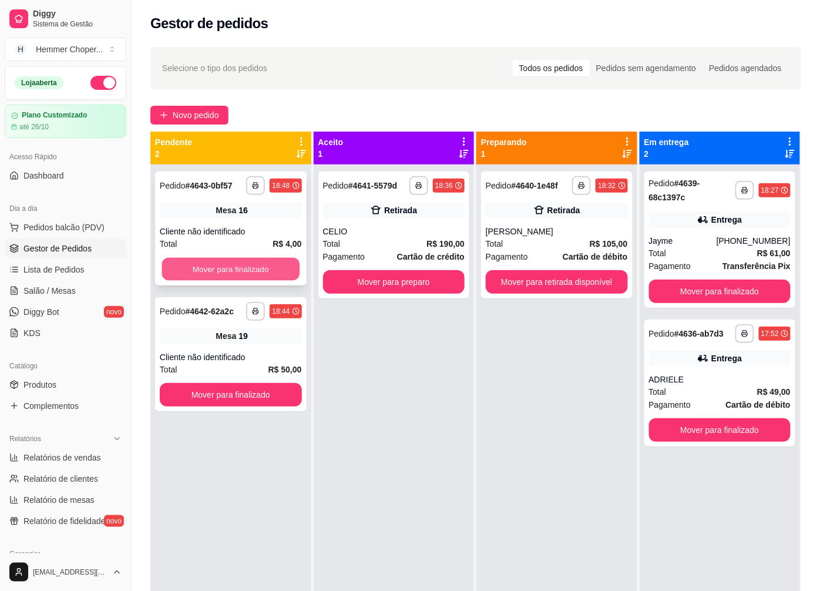
click at [220, 263] on button "Mover para finalizado" at bounding box center [231, 269] width 138 height 23
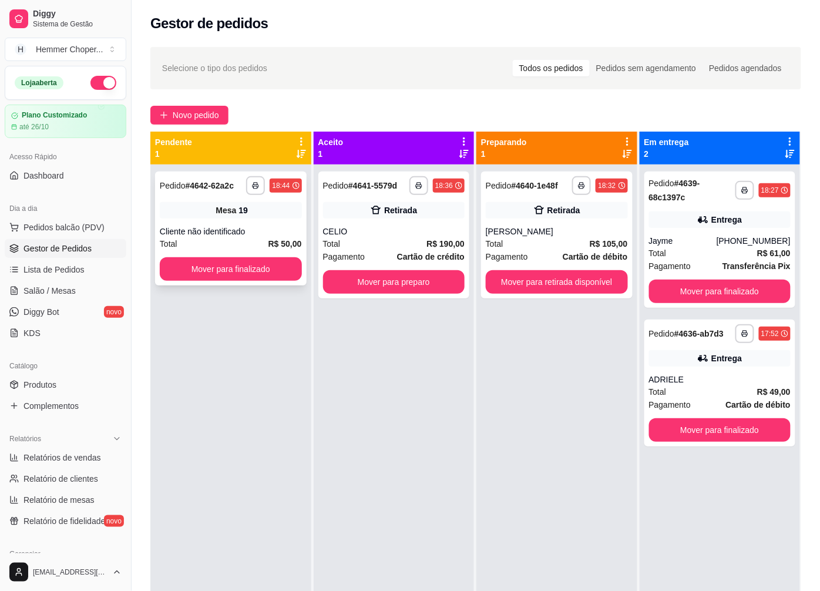
click at [220, 230] on div "Cliente não identificado" at bounding box center [231, 232] width 142 height 12
click at [243, 216] on div "12" at bounding box center [243, 211] width 9 height 12
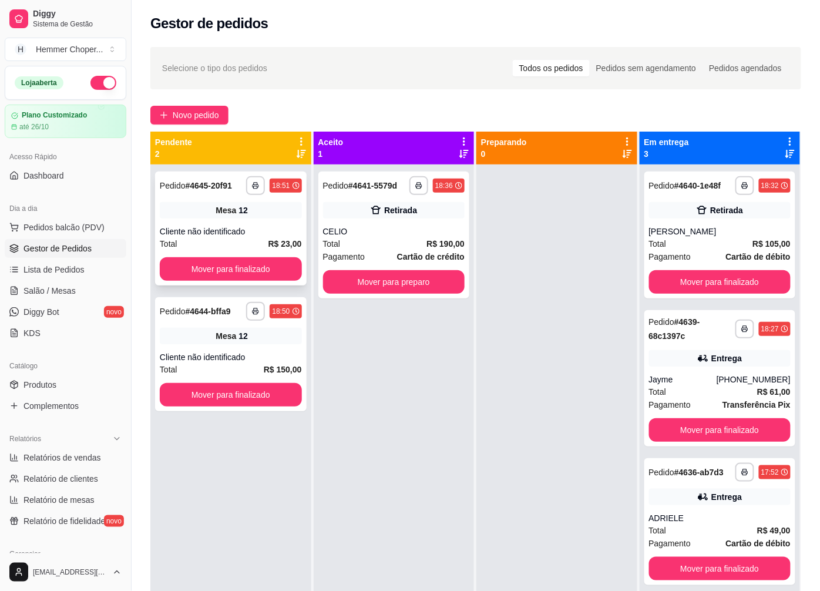
click at [242, 237] on div "Cliente não identificado" at bounding box center [231, 232] width 142 height 12
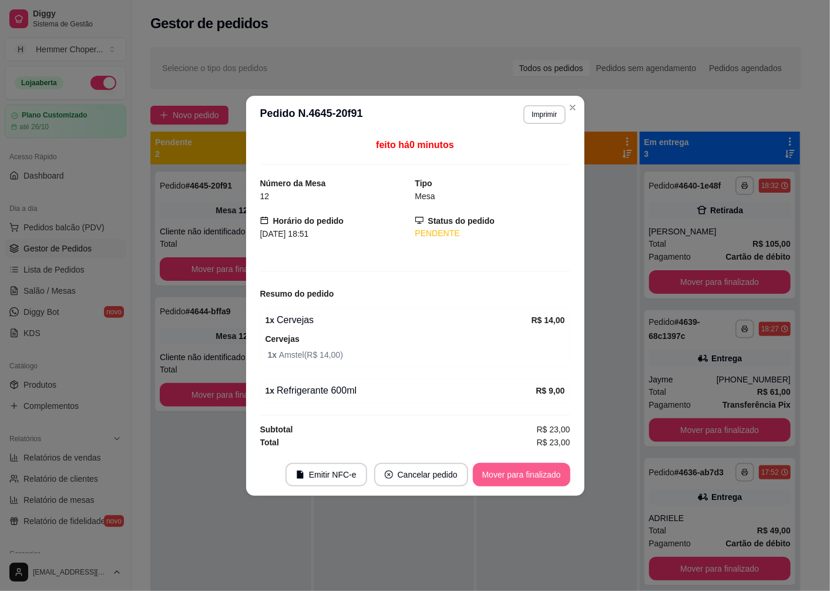
click at [497, 473] on button "Mover para finalizado" at bounding box center [522, 475] width 98 height 24
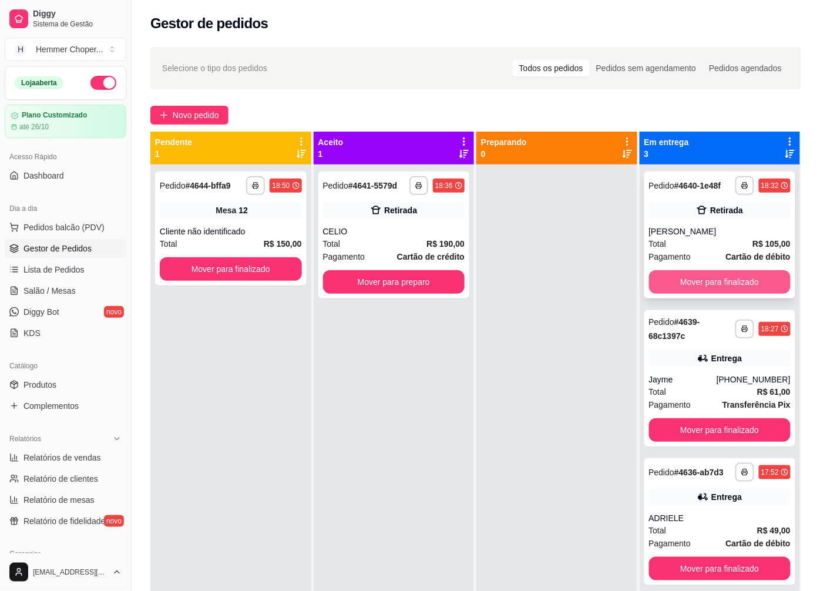
click at [713, 279] on button "Mover para finalizado" at bounding box center [720, 282] width 142 height 24
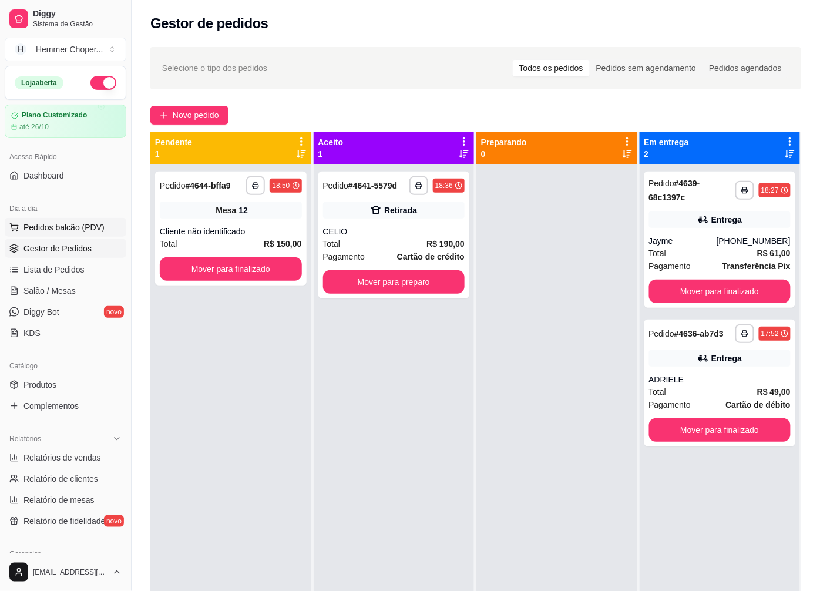
click at [38, 230] on span "Pedidos balcão (PDV)" at bounding box center [64, 228] width 81 height 12
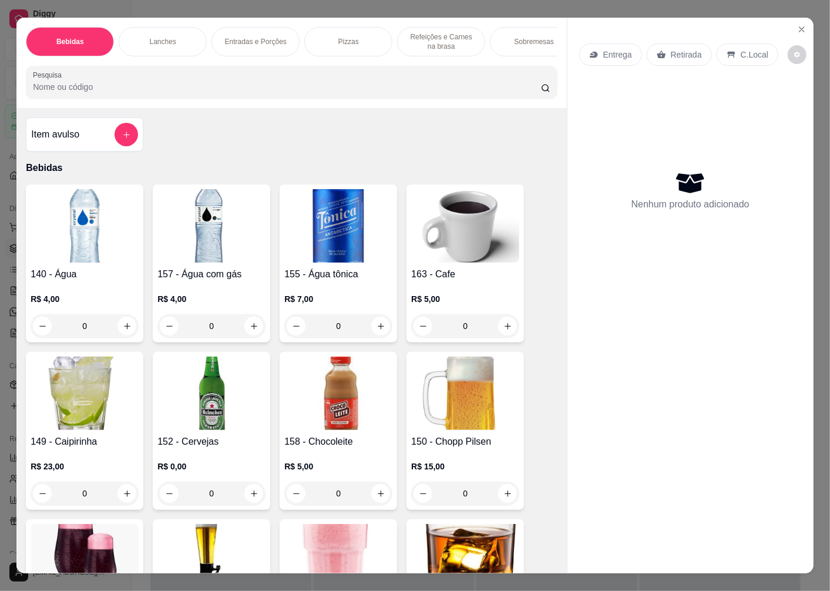
click at [683, 49] on p "Retirada" at bounding box center [686, 55] width 31 height 12
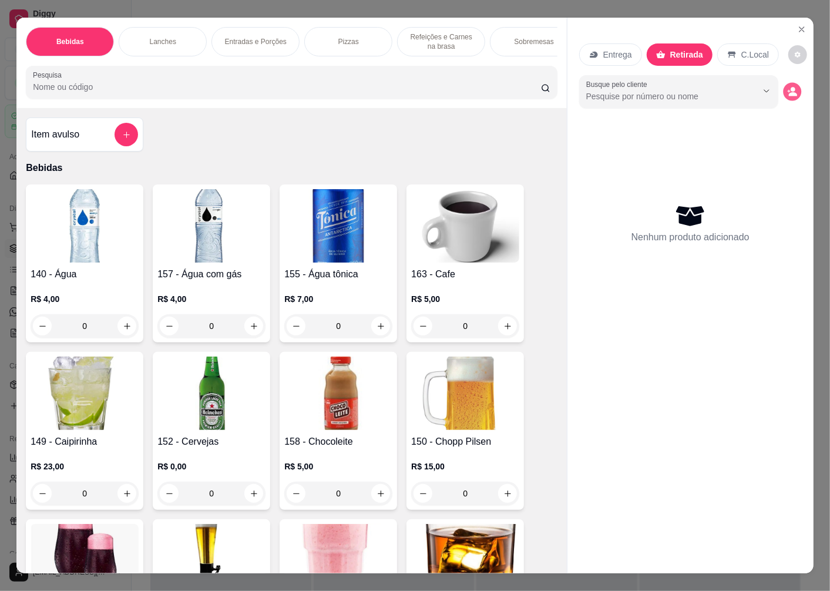
click at [788, 90] on icon "decrease-product-quantity" at bounding box center [789, 91] width 3 height 3
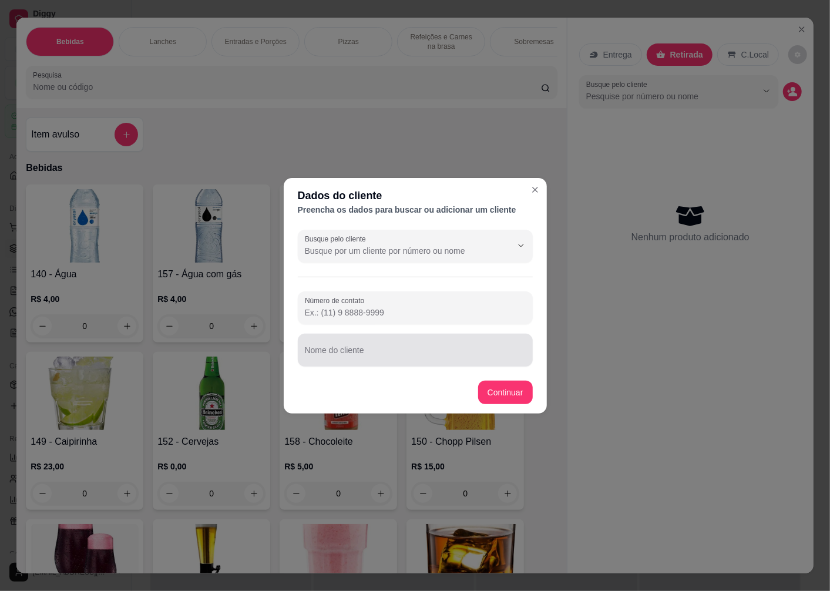
click at [338, 344] on div at bounding box center [415, 351] width 221 height 24
type input "[PERSON_NAME]"
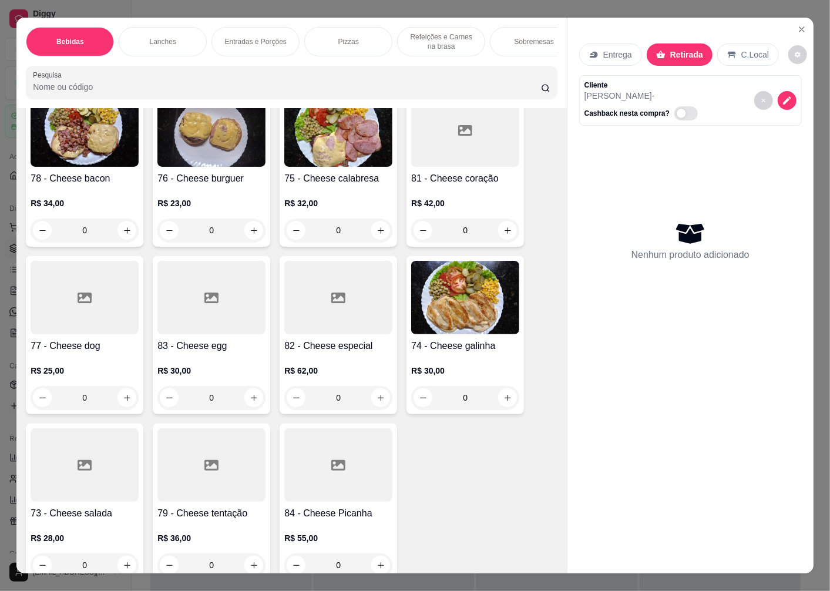
scroll to position [1632, 0]
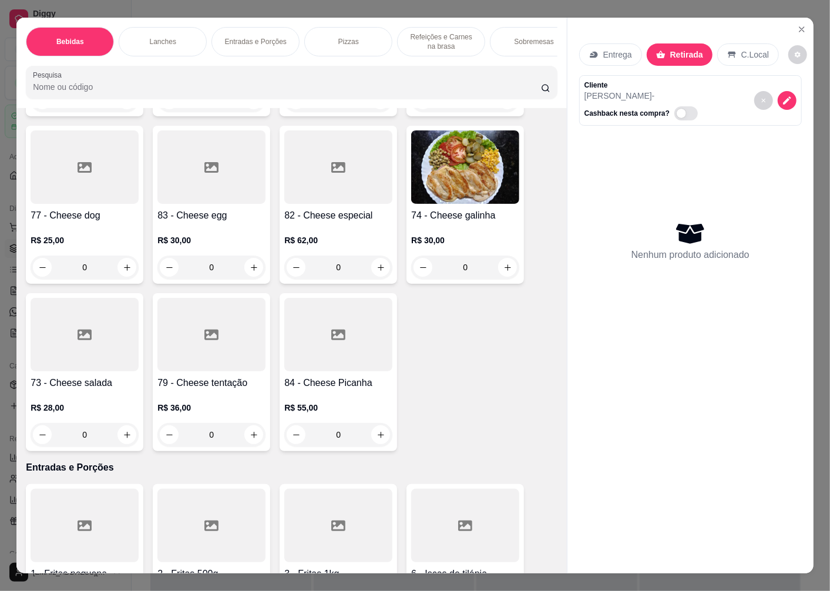
click at [78, 377] on div "73 - Cheese salada R$ 28,00 0" at bounding box center [85, 372] width 118 height 158
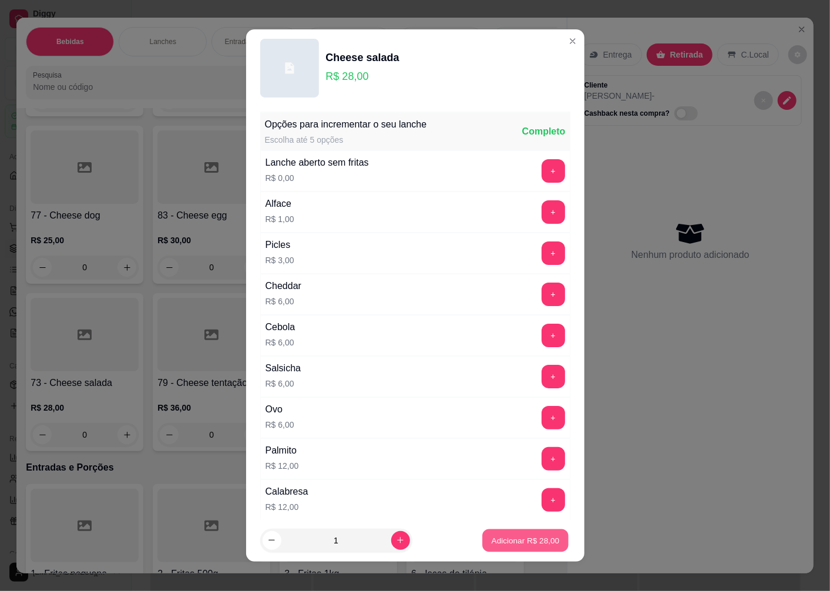
click at [507, 539] on p "Adicionar R$ 28,00" at bounding box center [526, 540] width 68 height 11
type input "1"
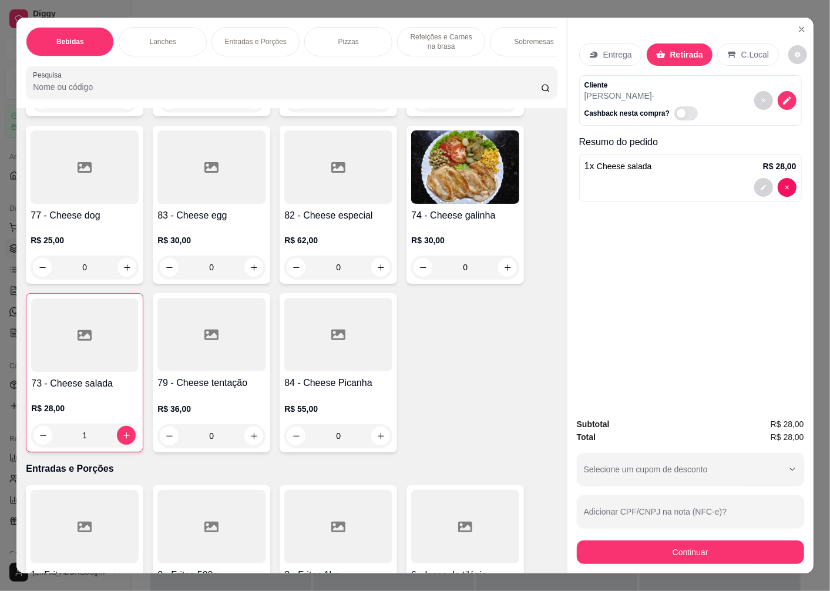
click at [77, 391] on h4 "73 - Cheese salada" at bounding box center [84, 384] width 107 height 14
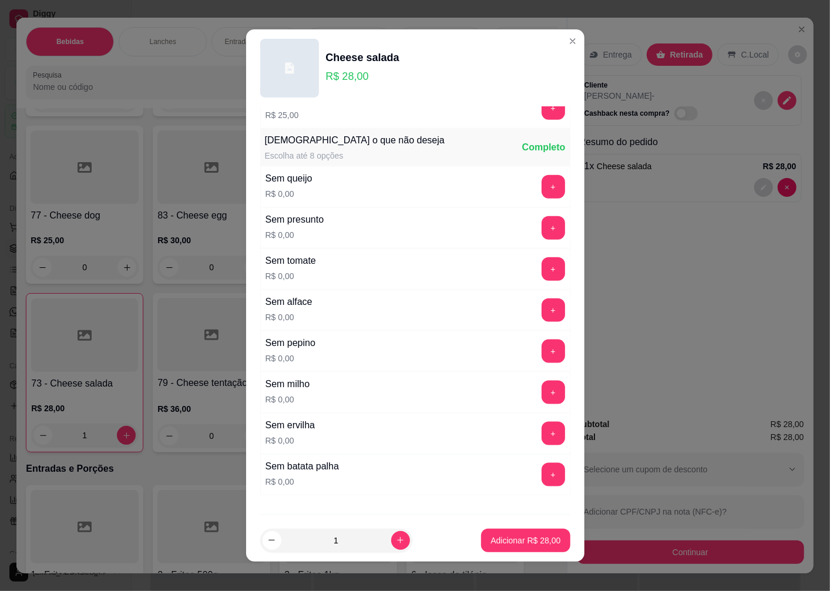
scroll to position [788, 0]
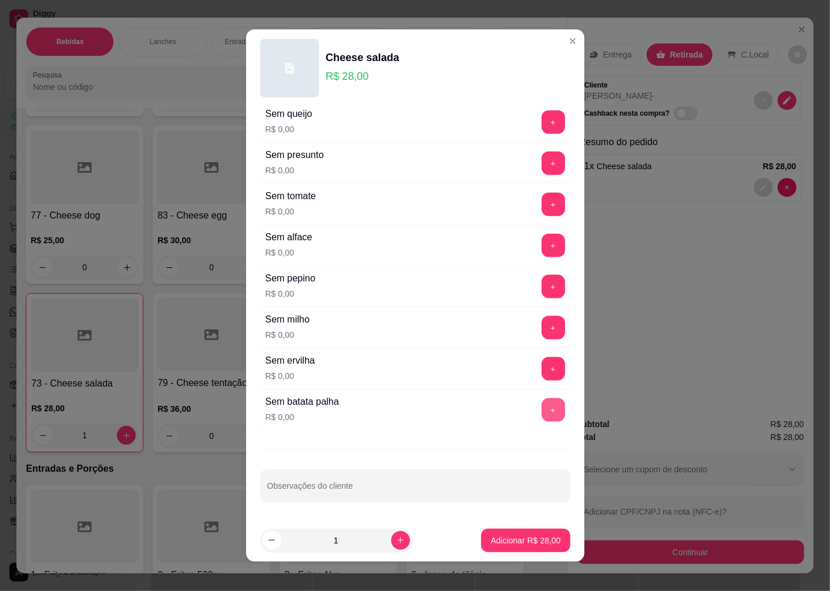
click at [542, 408] on button "+" at bounding box center [554, 410] width 24 height 24
click at [501, 541] on p "Adicionar R$ 28,00" at bounding box center [526, 541] width 70 height 12
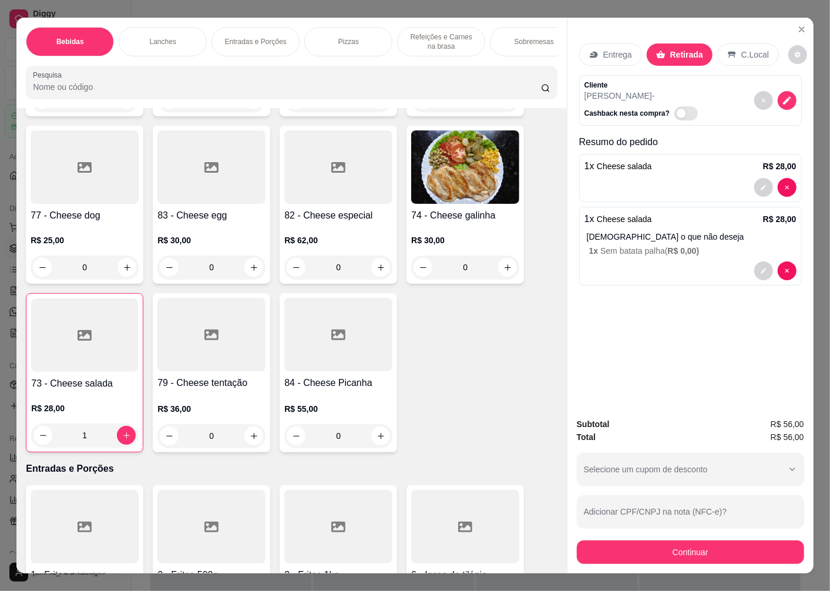
scroll to position [1894, 0]
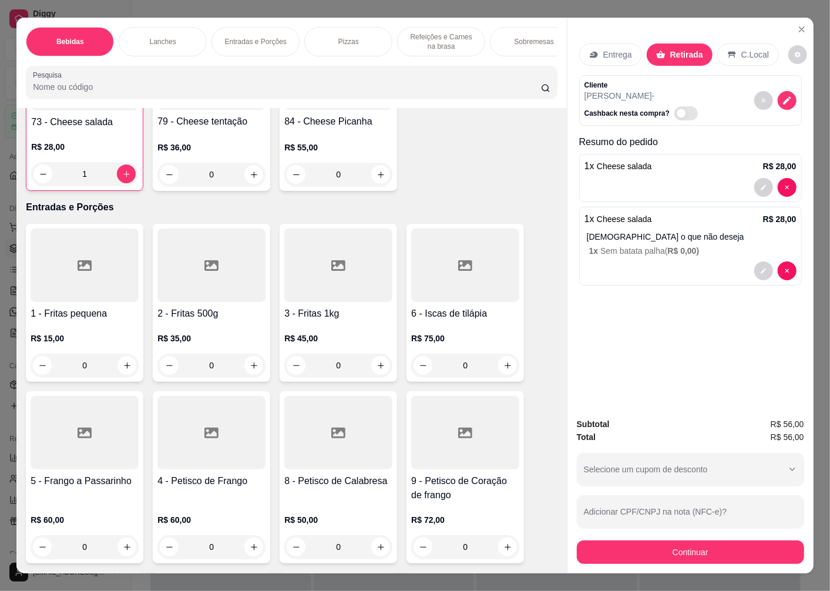
click at [87, 314] on h4 "1 - Fritas pequena" at bounding box center [85, 314] width 108 height 14
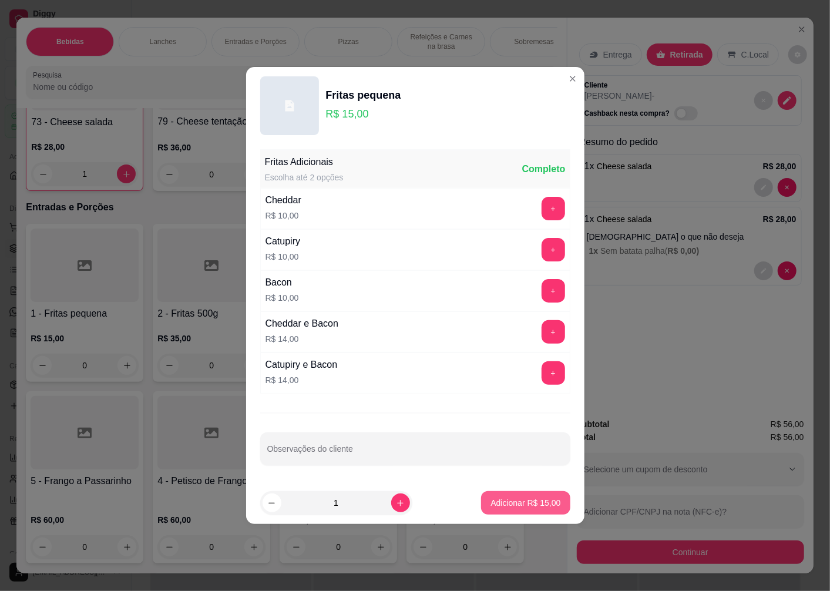
click at [510, 496] on button "Adicionar R$ 15,00" at bounding box center [525, 503] width 89 height 24
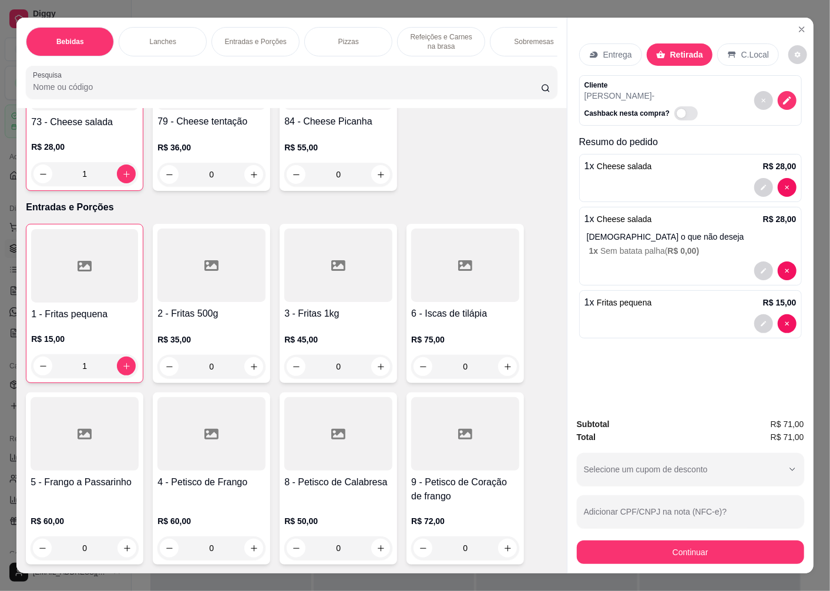
type input "1"
click at [668, 551] on button "Continuar" at bounding box center [691, 552] width 220 height 23
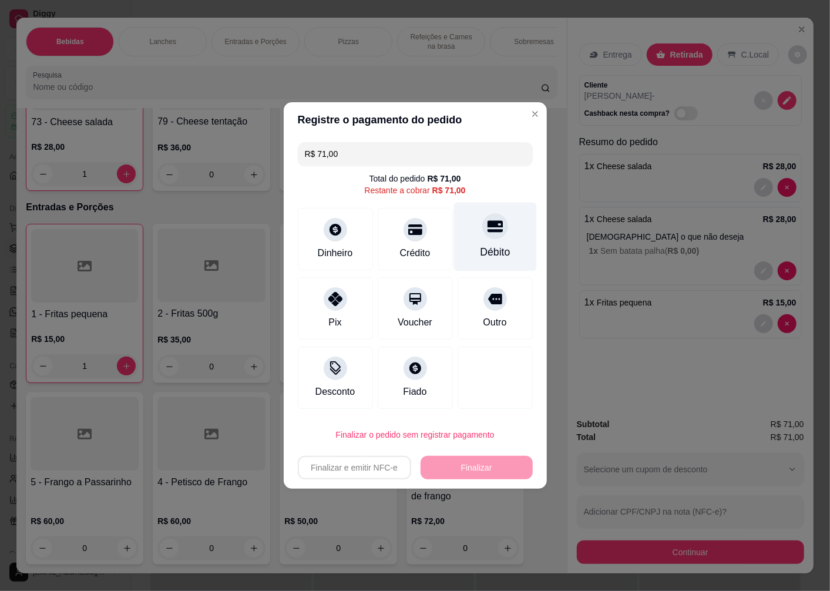
click at [491, 238] on div at bounding box center [496, 226] width 26 height 26
type input "R$ 0,00"
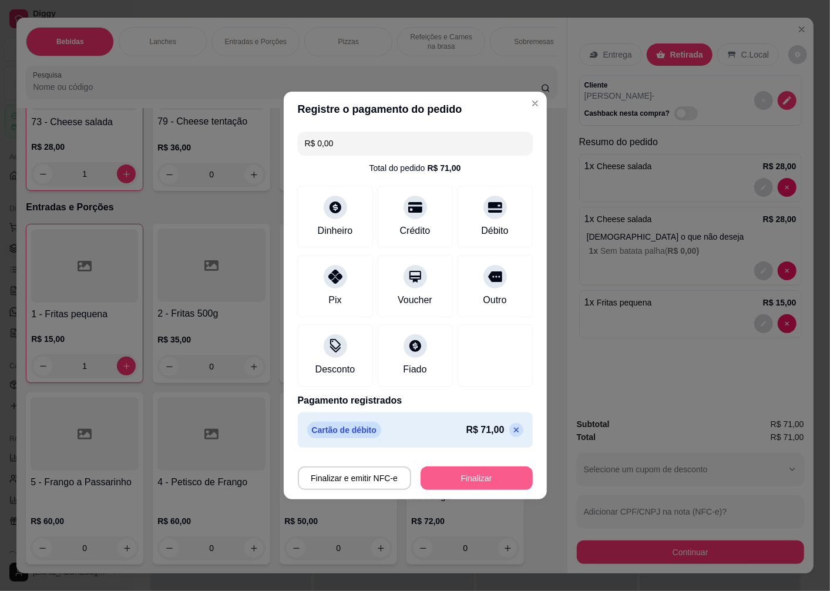
click at [462, 475] on button "Finalizar" at bounding box center [477, 479] width 112 height 24
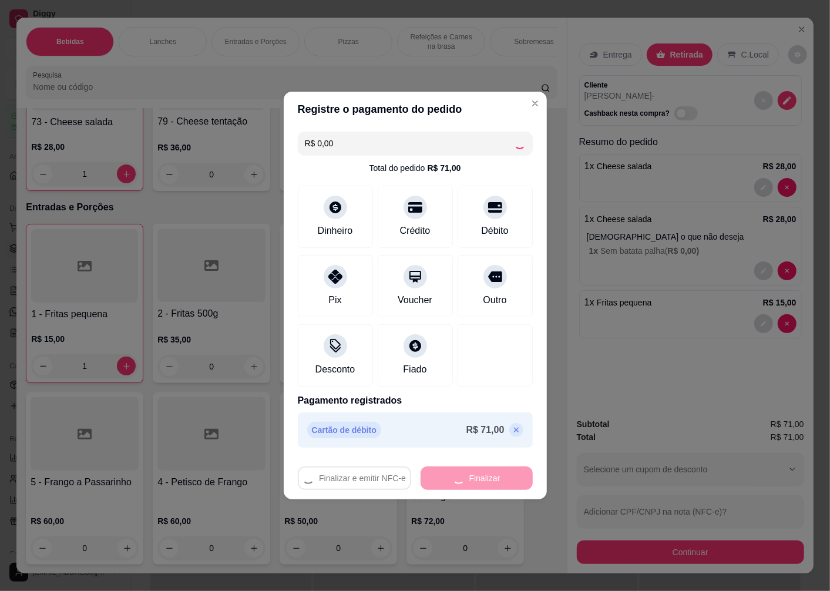
type input "0"
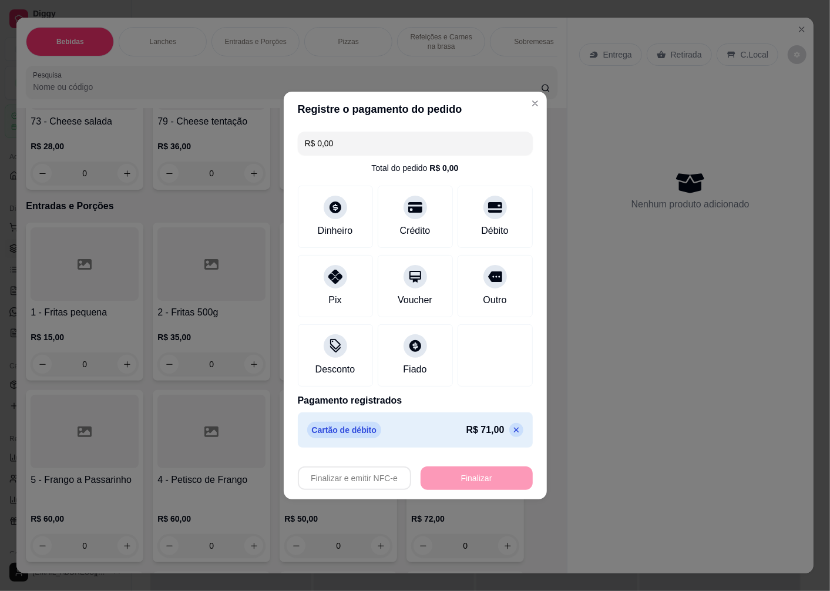
type input "-R$ 71,00"
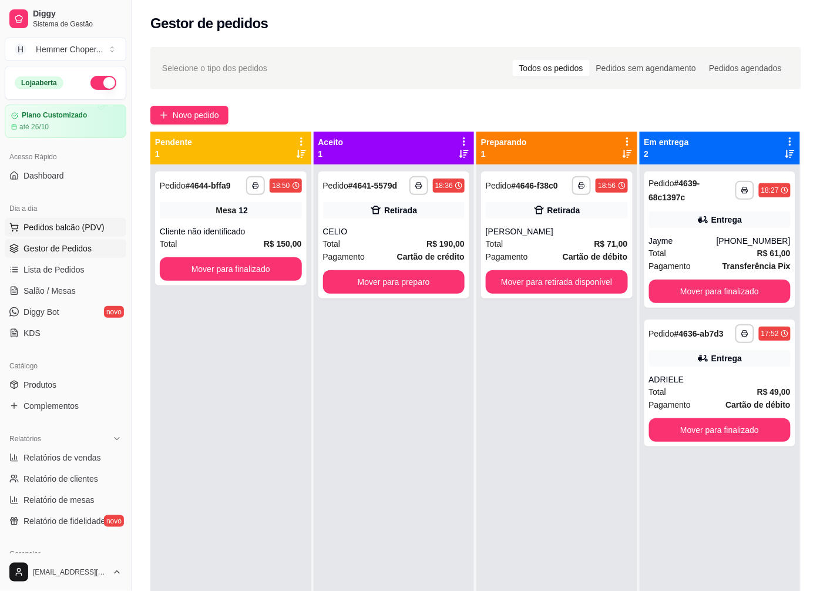
click at [75, 231] on span "Pedidos balcão (PDV)" at bounding box center [64, 228] width 81 height 12
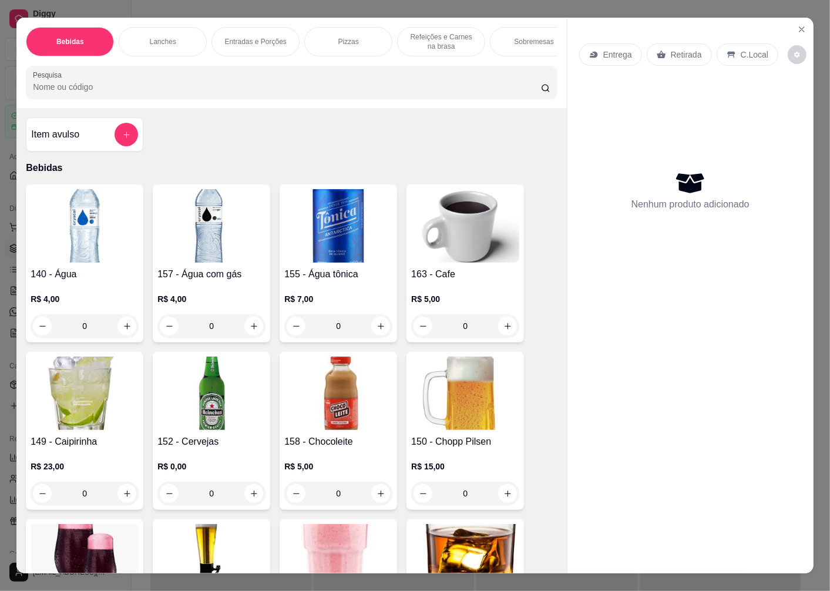
click at [615, 51] on p "Entrega" at bounding box center [618, 55] width 29 height 12
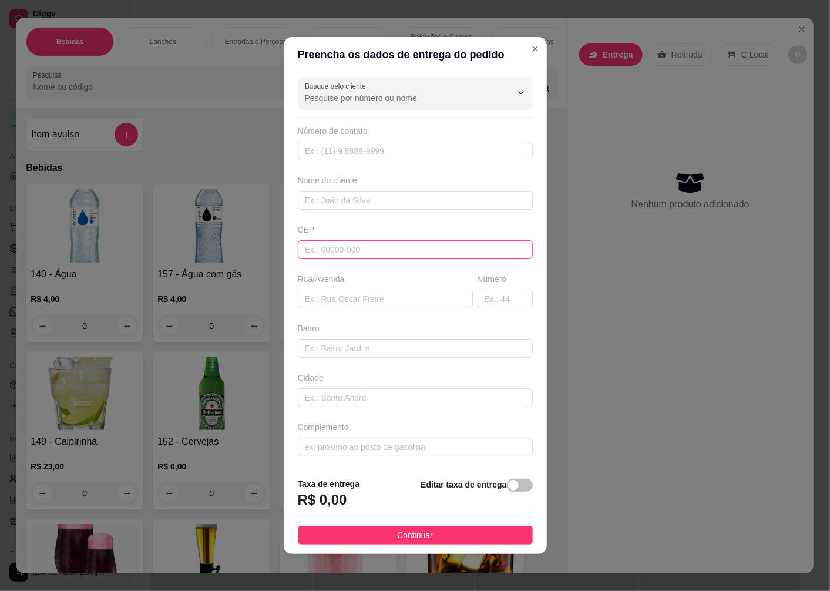
click at [333, 247] on input "text" at bounding box center [415, 249] width 235 height 19
type input "89072200"
type input "Rua [PERSON_NAME]"
type input "[GEOGRAPHIC_DATA]"
type input "Blumenau"
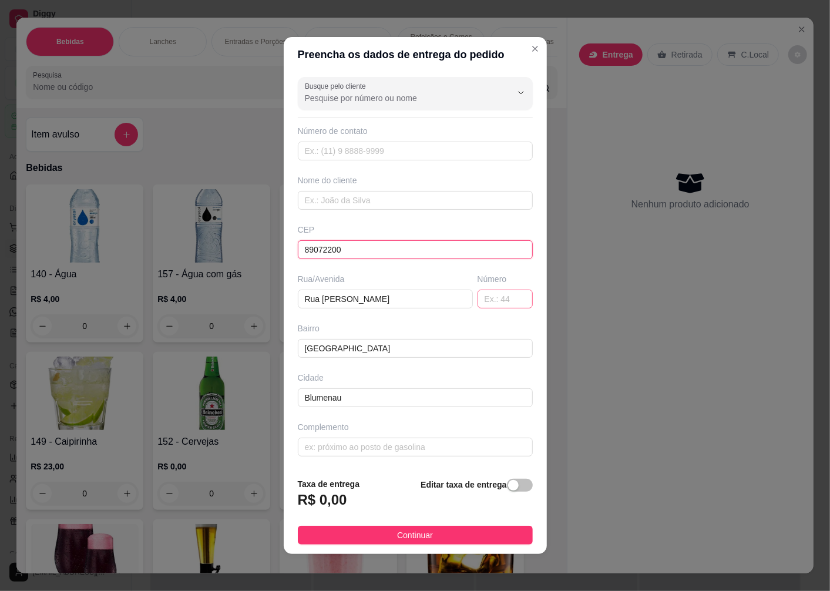
type input "89072200"
click at [485, 297] on input "text" at bounding box center [505, 299] width 55 height 19
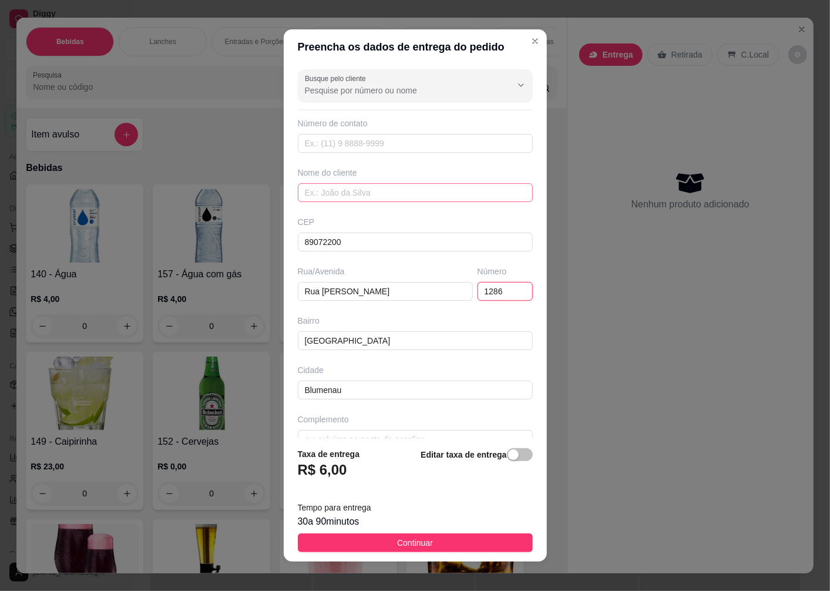
type input "1286"
click at [327, 200] on input "text" at bounding box center [415, 192] width 235 height 19
type input "[PERSON_NAME]"
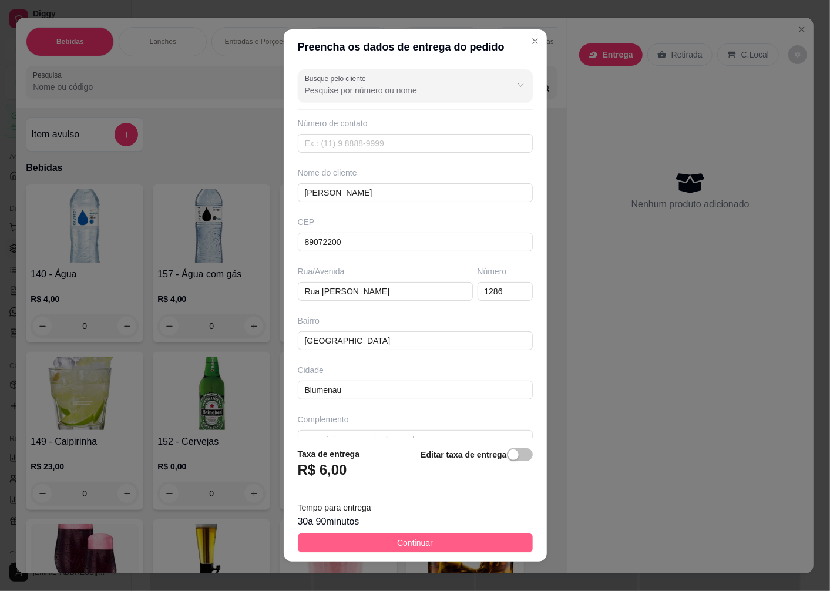
click at [397, 547] on span "Continuar" at bounding box center [415, 543] width 36 height 13
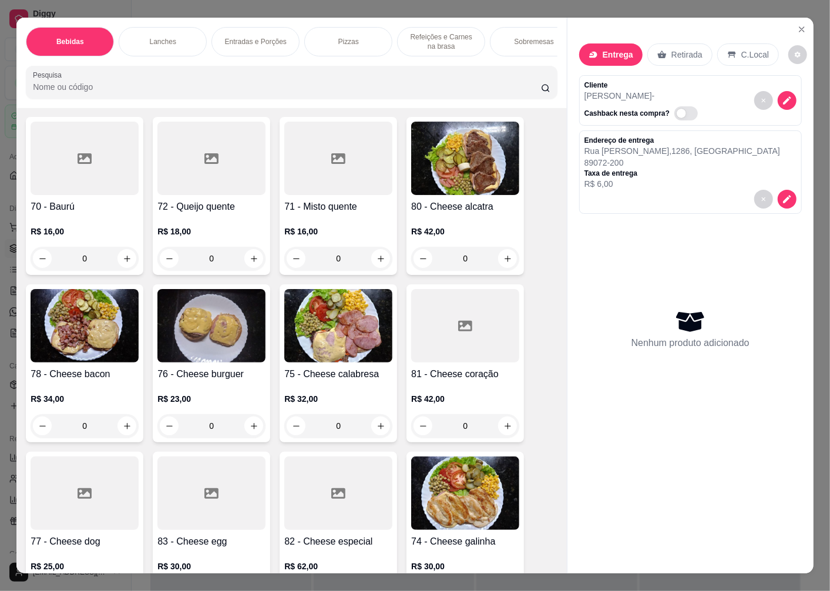
scroll to position [1502, 0]
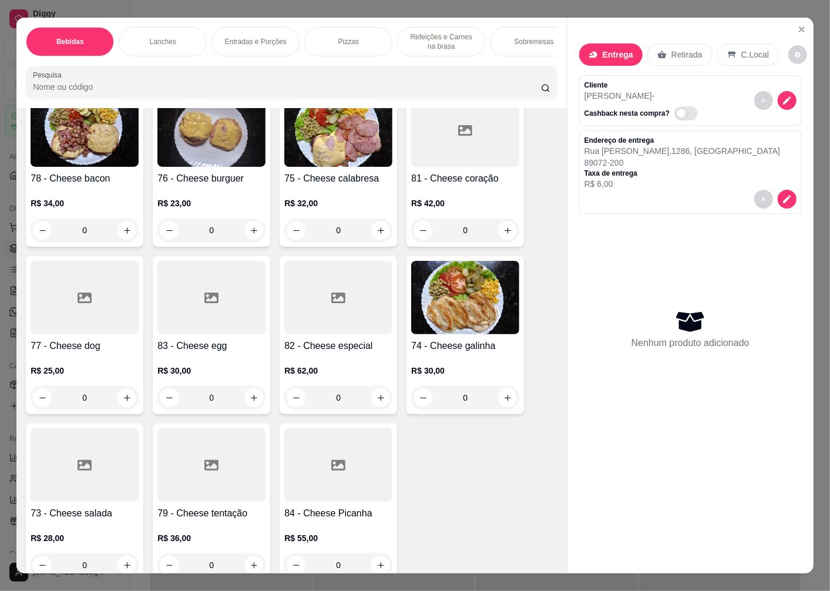
click at [448, 334] on img at bounding box center [465, 297] width 108 height 73
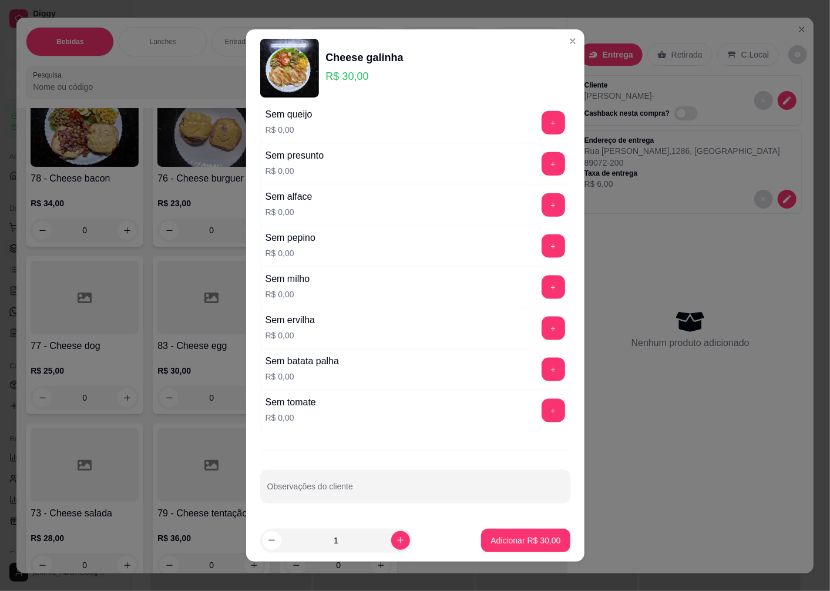
scroll to position [461, 0]
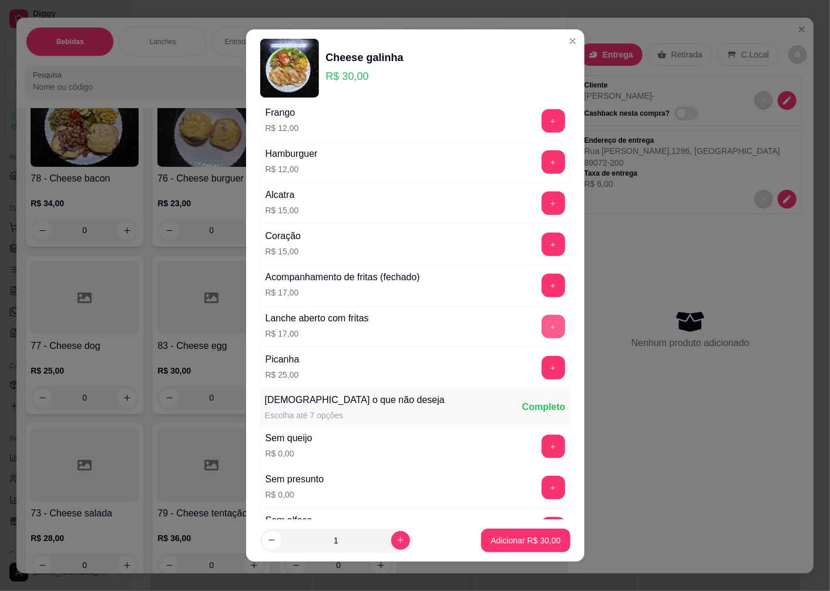
click at [542, 324] on button "+" at bounding box center [554, 327] width 24 height 24
click at [511, 541] on p "Adicionar R$ 47,00" at bounding box center [526, 541] width 70 height 12
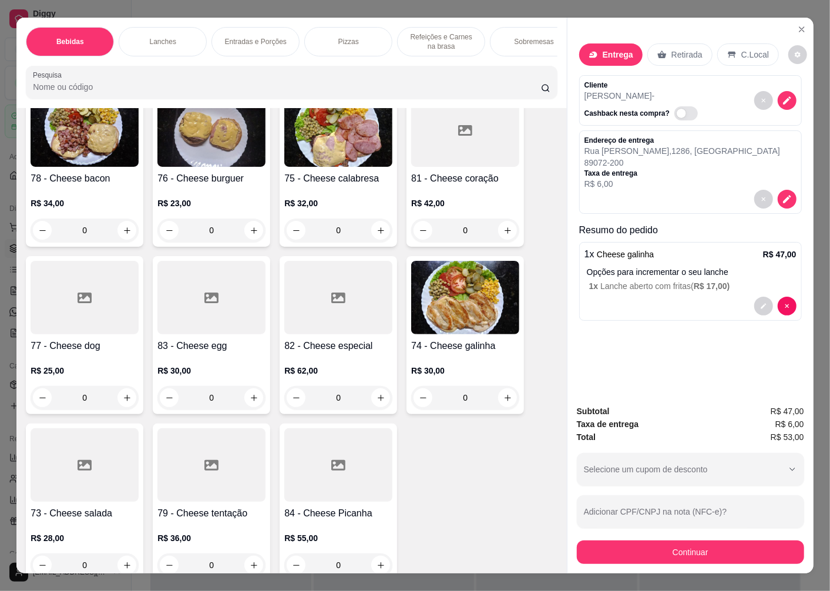
scroll to position [1697, 0]
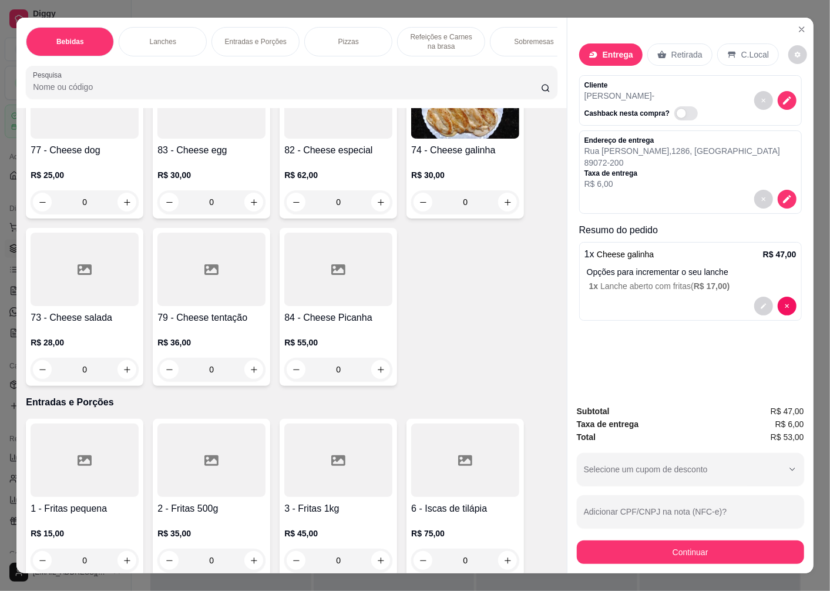
click at [75, 298] on div at bounding box center [85, 269] width 108 height 73
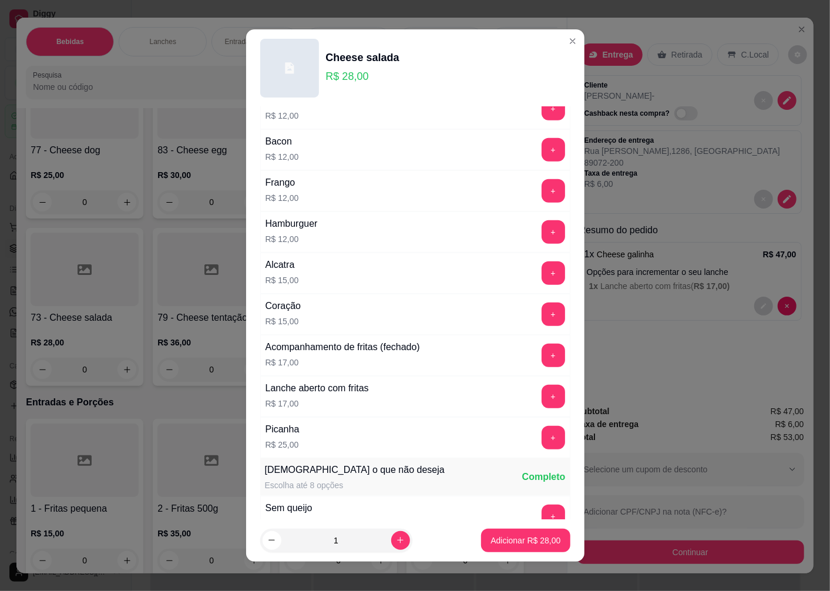
scroll to position [653, 0]
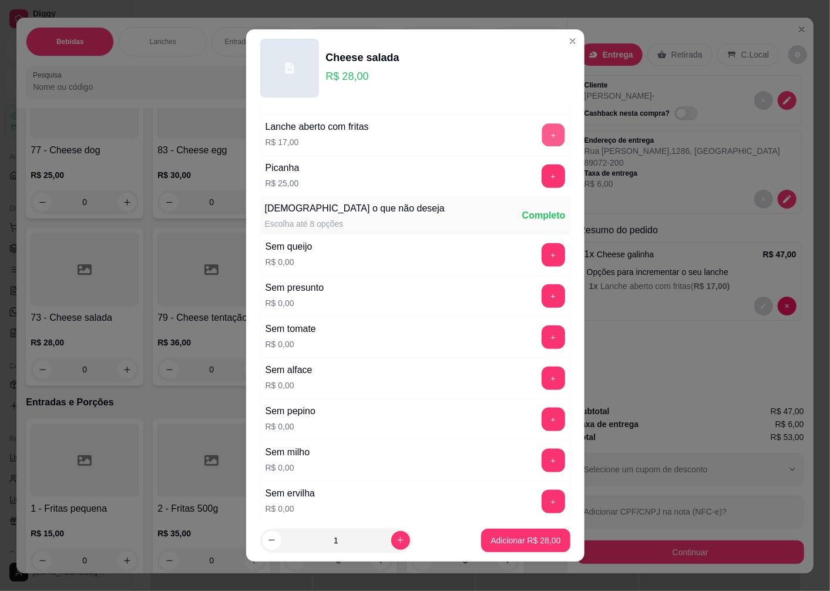
click at [542, 136] on button "+" at bounding box center [553, 135] width 23 height 23
click at [505, 540] on p "Adicionar R$ 45,00" at bounding box center [526, 541] width 70 height 12
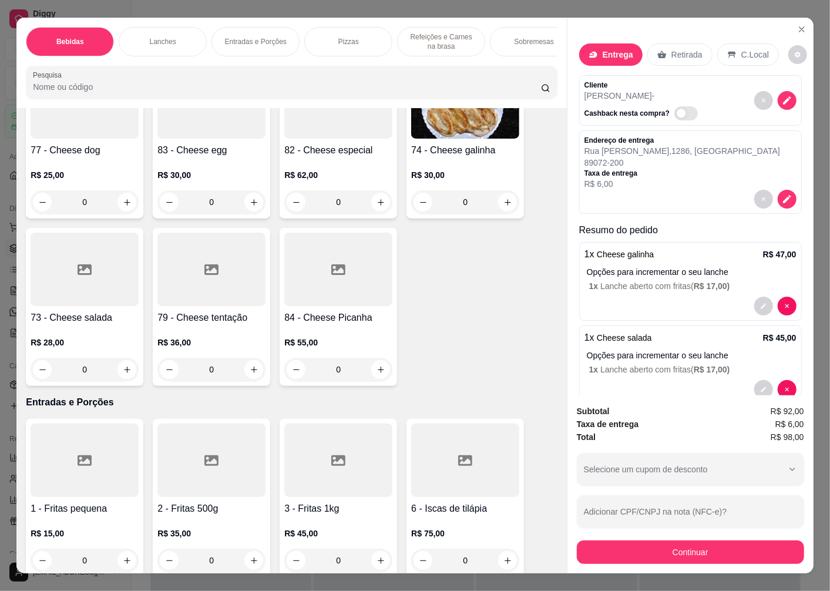
scroll to position [1894, 0]
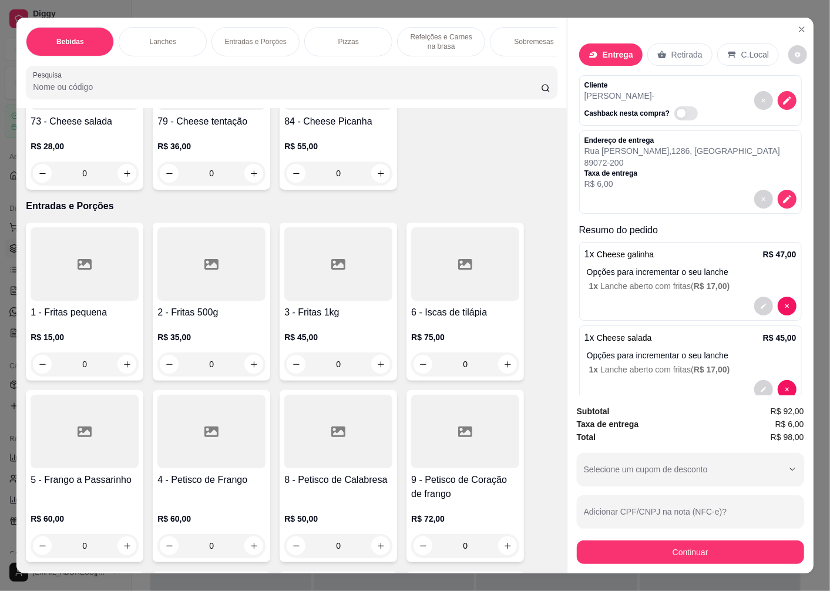
click at [194, 319] on h4 "2 - Fritas 500g" at bounding box center [212, 313] width 108 height 14
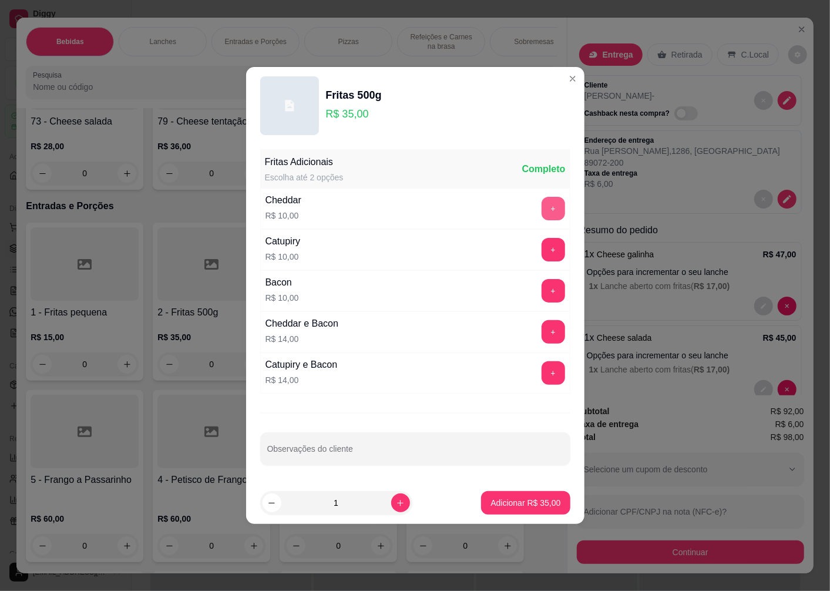
click at [542, 209] on button "+" at bounding box center [554, 209] width 24 height 24
click at [508, 500] on p "Adicionar R$ 45,00" at bounding box center [526, 503] width 70 height 12
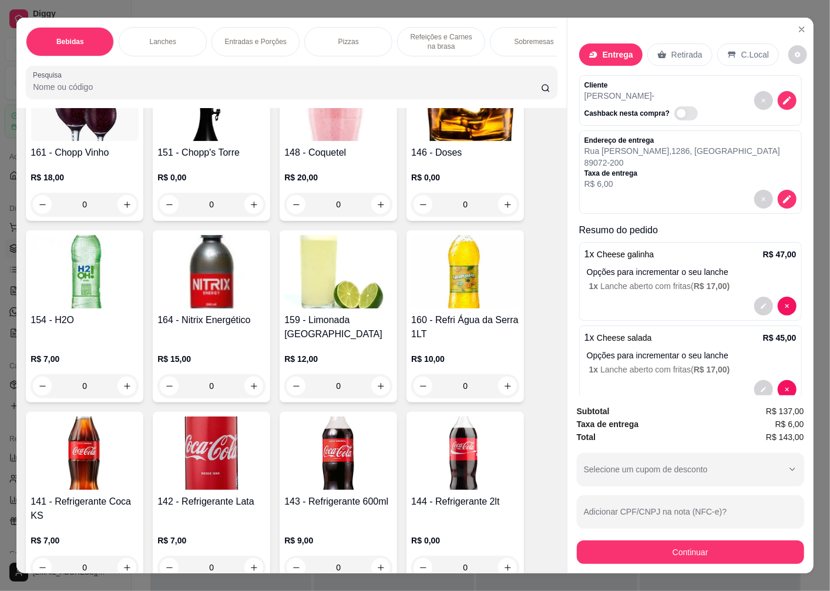
scroll to position [588, 0]
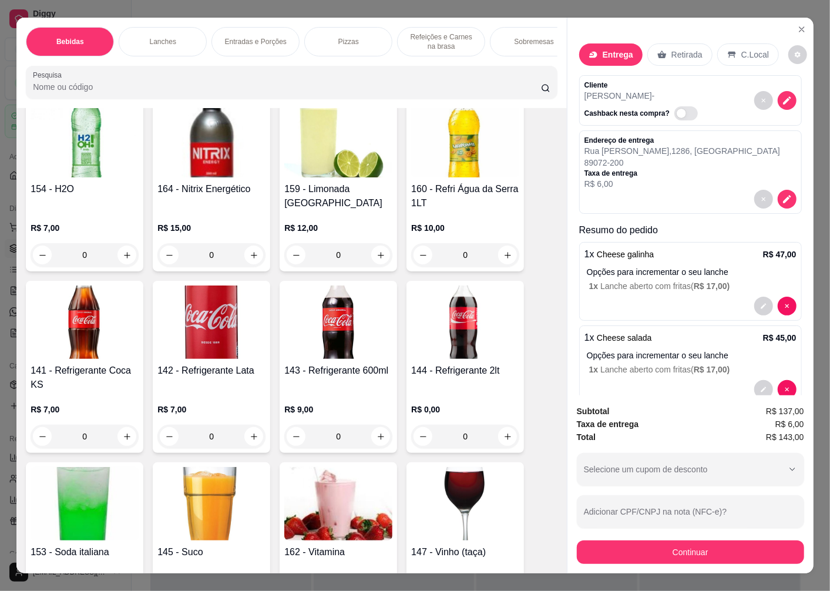
click at [454, 342] on img at bounding box center [465, 322] width 108 height 73
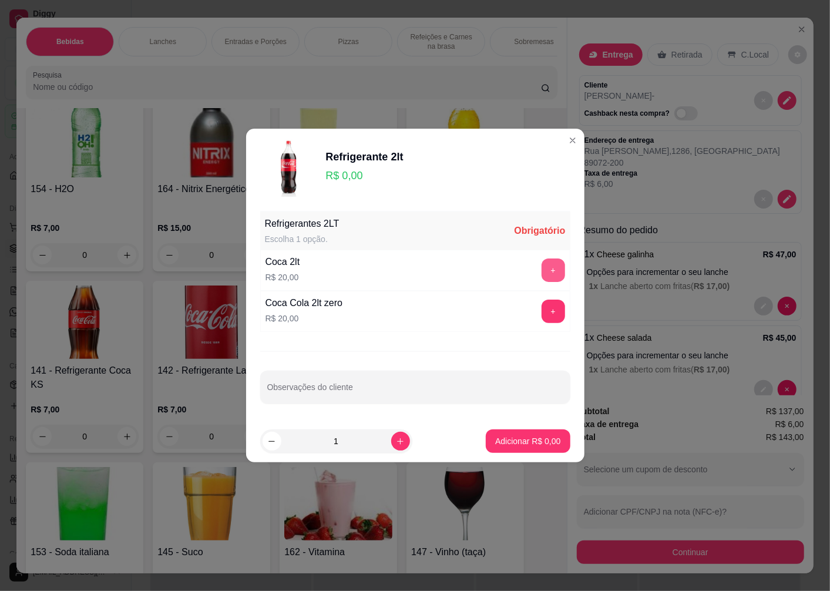
click at [542, 263] on button "+" at bounding box center [554, 271] width 24 height 24
click at [494, 441] on p "Adicionar R$ 20,00" at bounding box center [526, 442] width 70 height 12
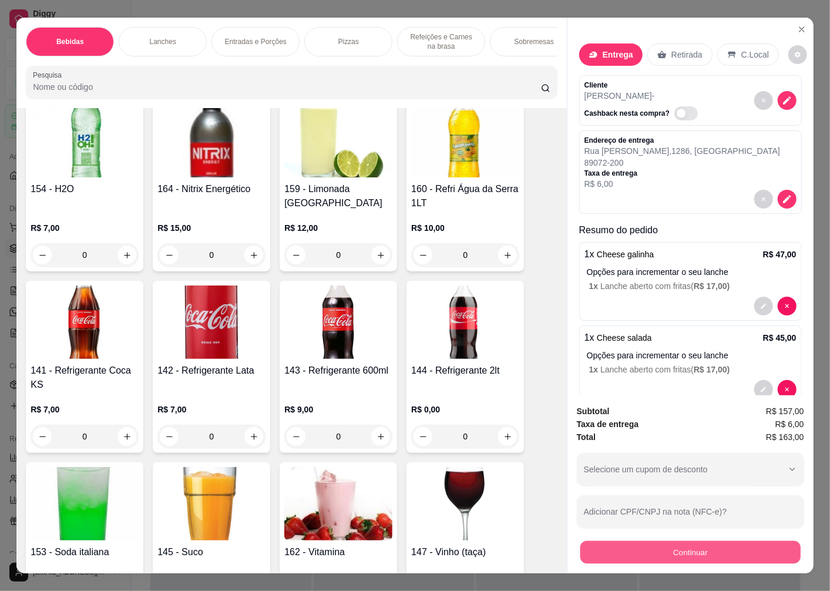
click at [685, 548] on button "Continuar" at bounding box center [691, 552] width 220 height 23
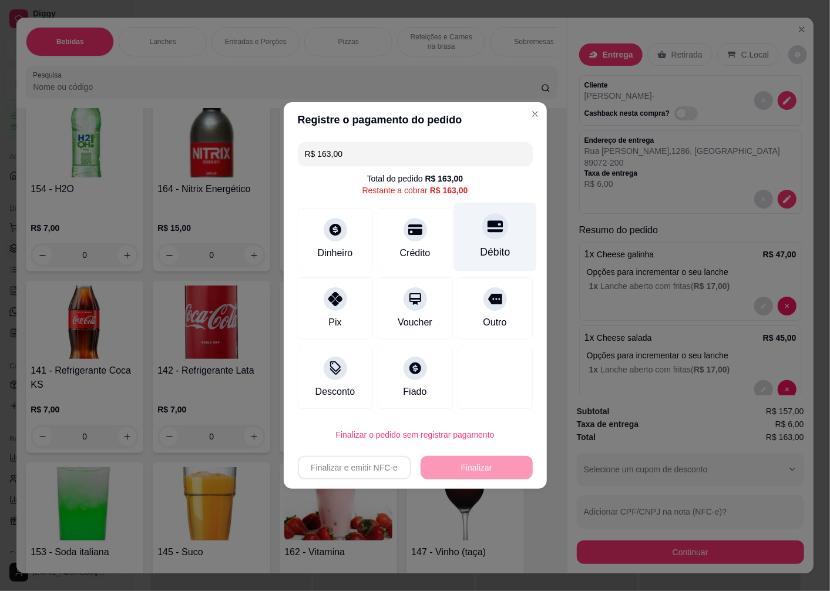
click at [488, 236] on div at bounding box center [496, 226] width 26 height 26
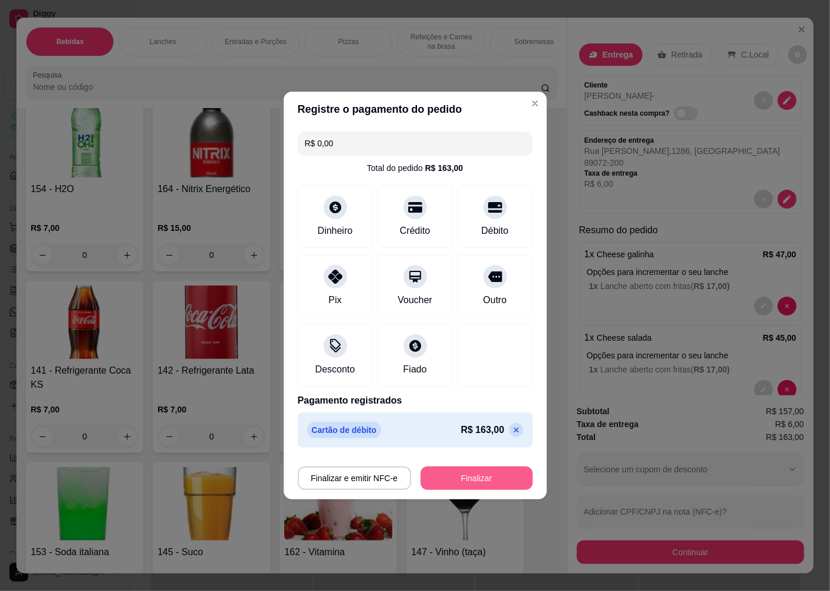
click at [455, 478] on button "Finalizar" at bounding box center [477, 479] width 112 height 24
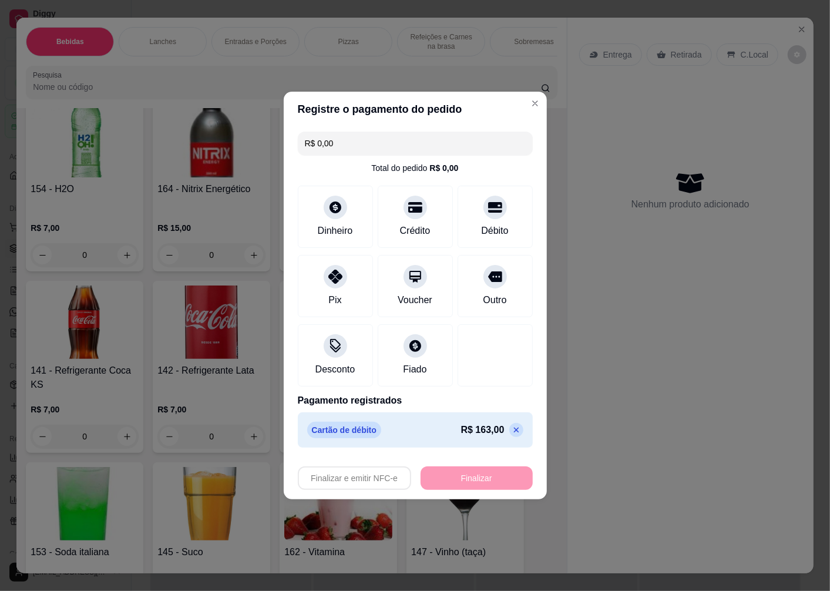
type input "-R$ 163,00"
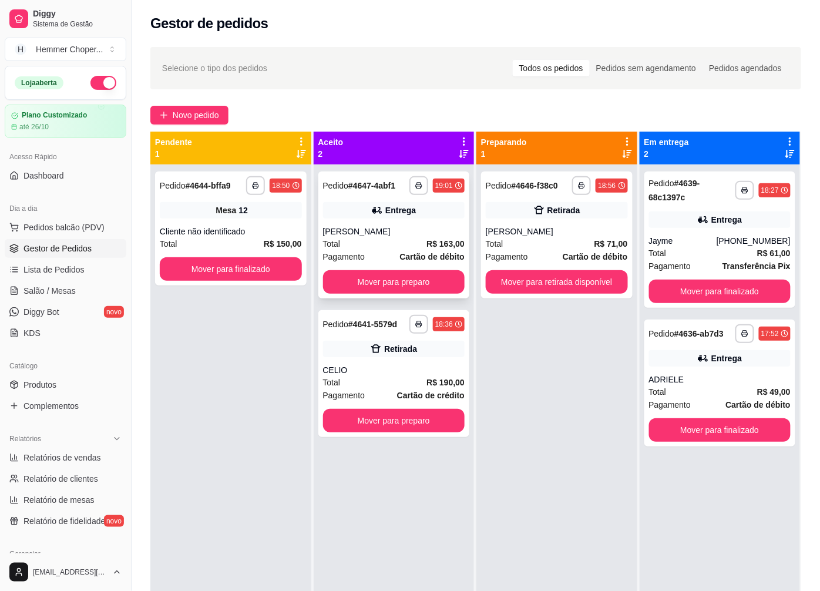
click at [418, 232] on div "[PERSON_NAME]" at bounding box center [394, 232] width 142 height 12
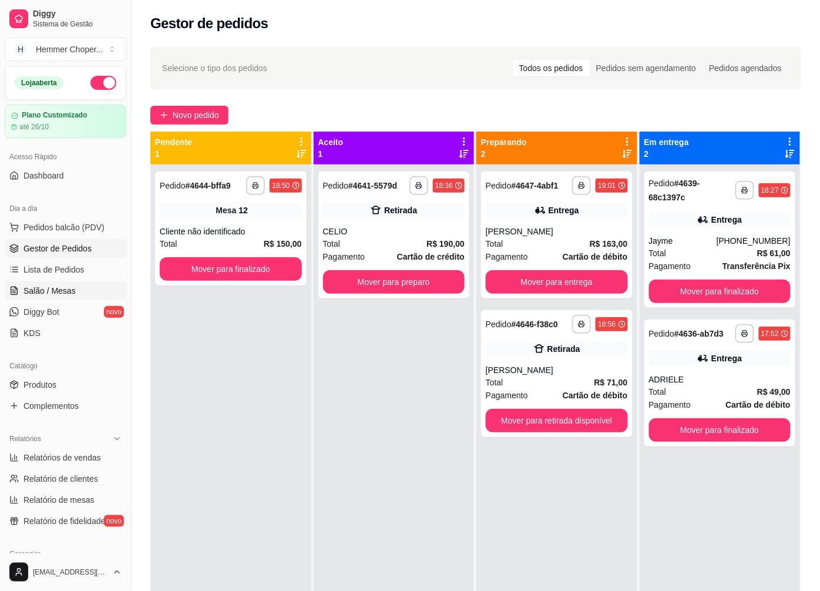
click at [59, 290] on span "Salão / Mesas" at bounding box center [50, 291] width 52 height 12
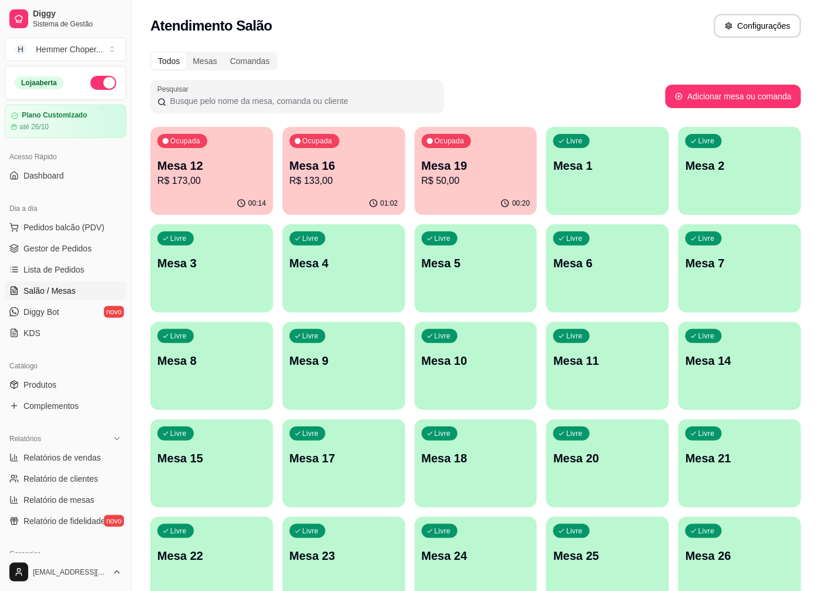
click at [357, 167] on p "Mesa 16" at bounding box center [344, 166] width 109 height 16
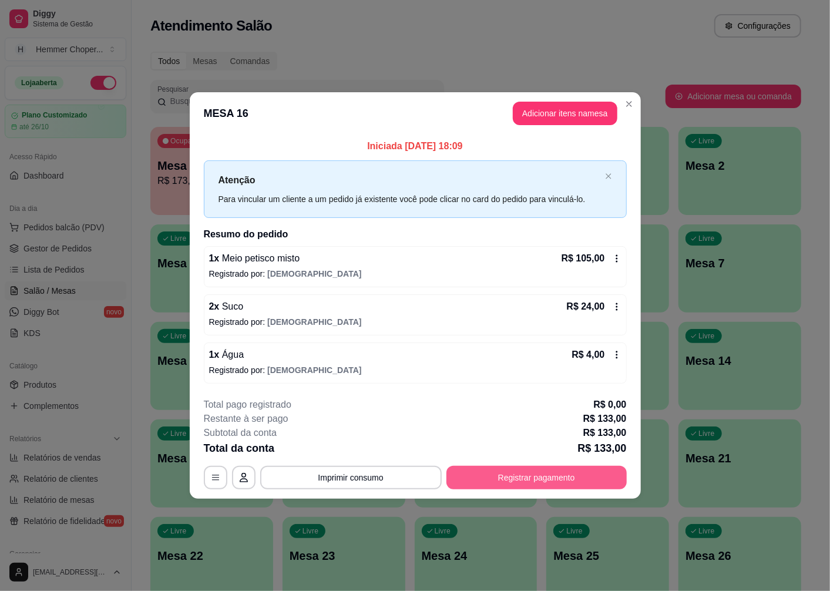
click at [527, 477] on button "Registrar pagamento" at bounding box center [537, 478] width 180 height 24
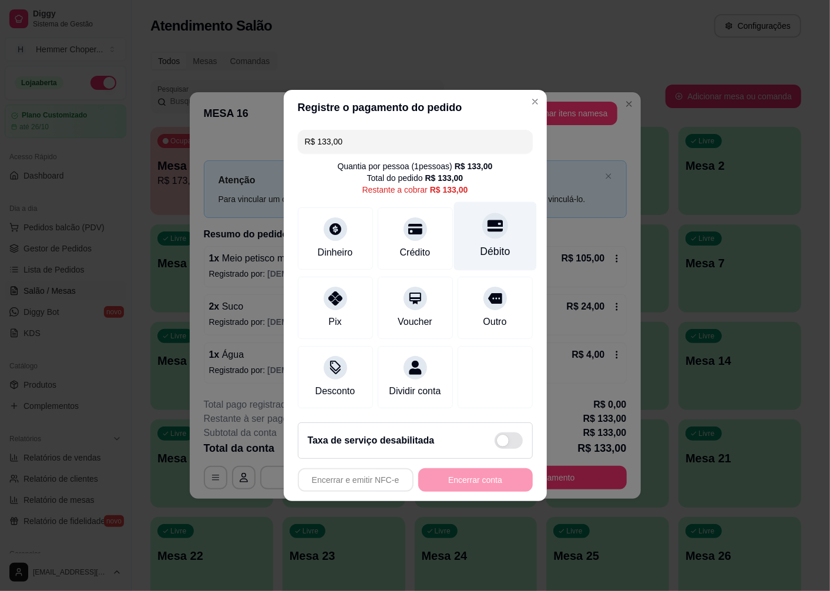
click at [491, 232] on div "Débito" at bounding box center [495, 236] width 83 height 69
type input "R$ 0,00"
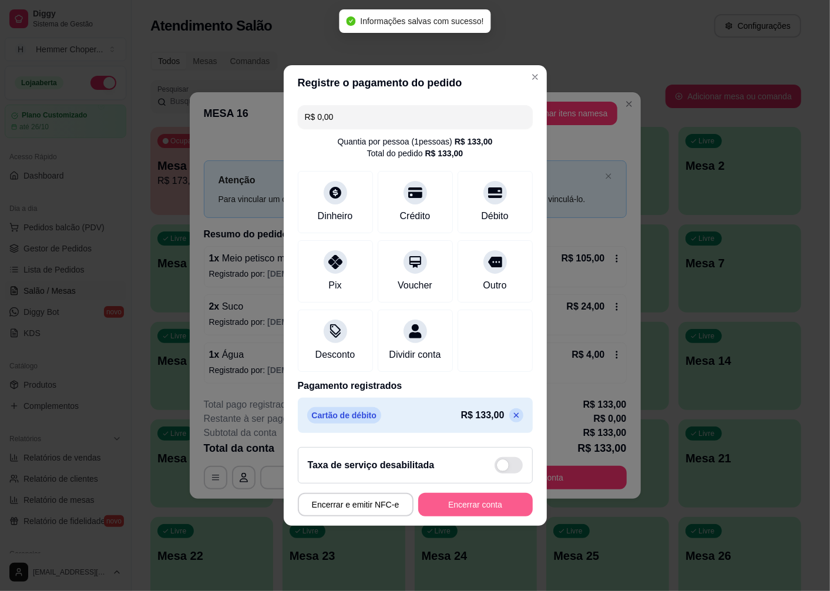
click at [465, 513] on button "Encerrar conta" at bounding box center [475, 505] width 115 height 24
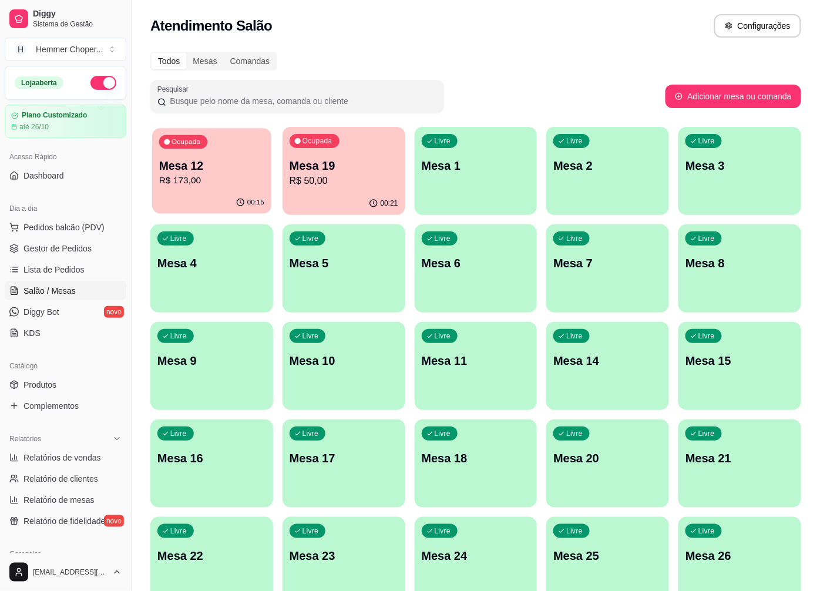
click at [209, 162] on p "Mesa 12" at bounding box center [211, 166] width 105 height 16
click at [83, 222] on span "Pedidos balcão (PDV)" at bounding box center [64, 228] width 81 height 12
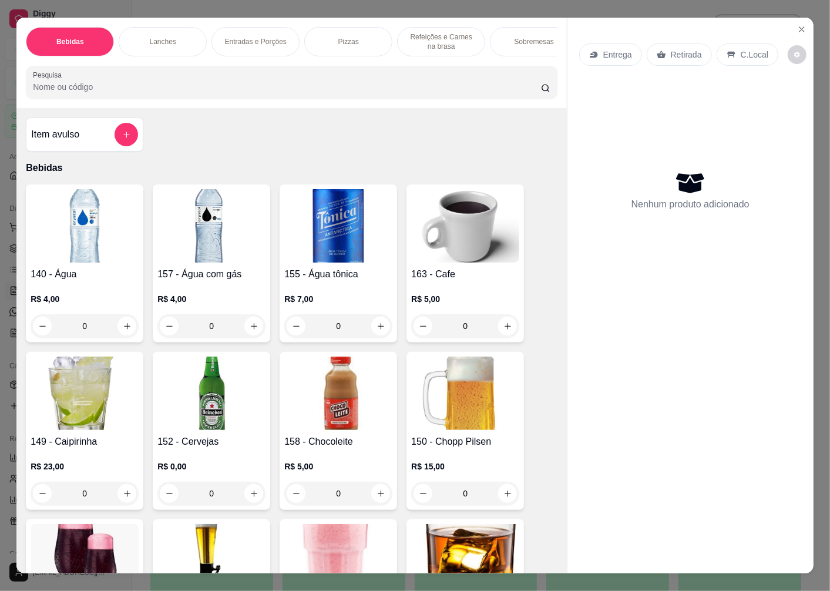
click at [686, 53] on p "Retirada" at bounding box center [686, 55] width 31 height 12
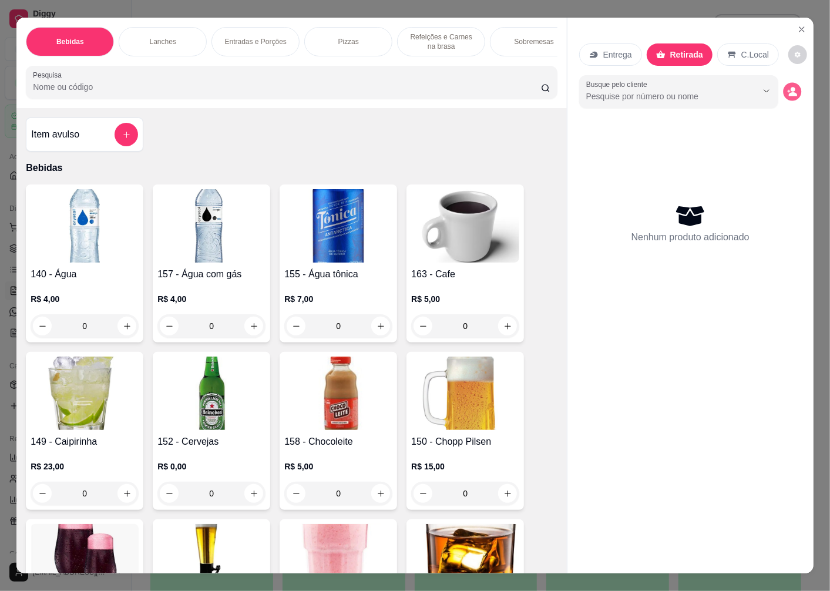
click at [788, 86] on icon "decrease-product-quantity" at bounding box center [793, 91] width 10 height 10
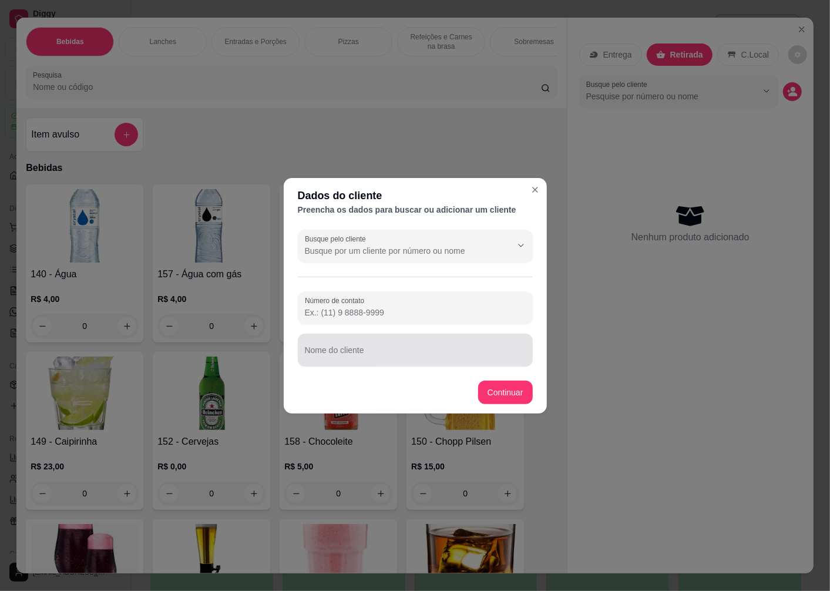
click at [356, 354] on div "Nome do cliente" at bounding box center [415, 350] width 235 height 33
type input "EVERTON"
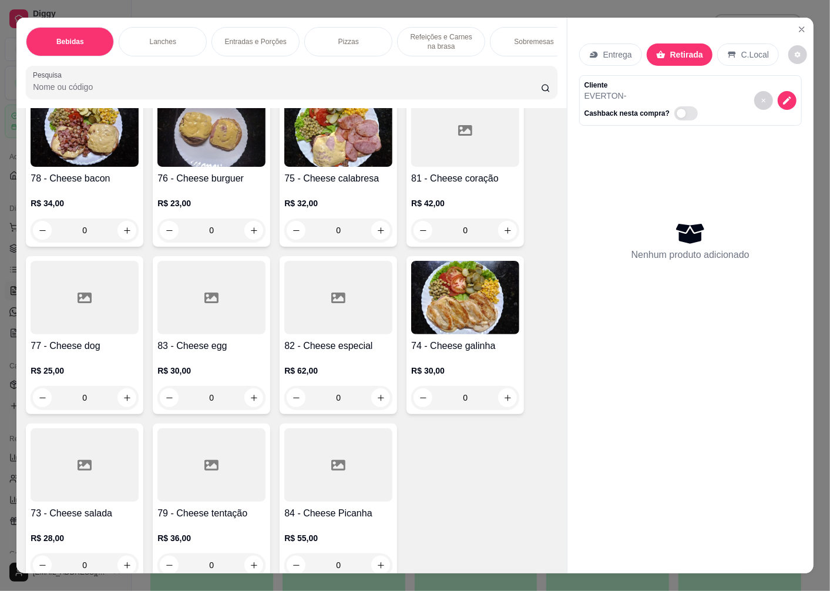
scroll to position [1632, 0]
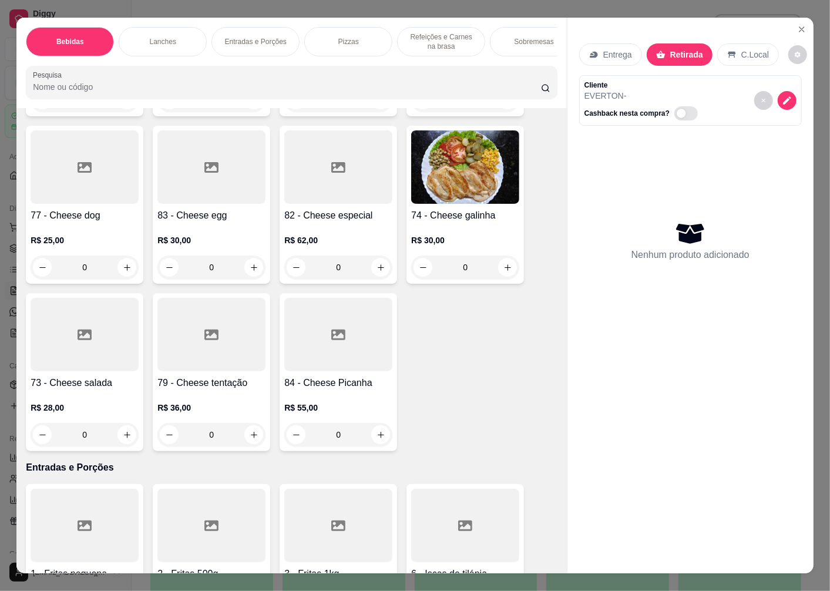
click at [201, 223] on h4 "83 - Cheese egg" at bounding box center [212, 216] width 108 height 14
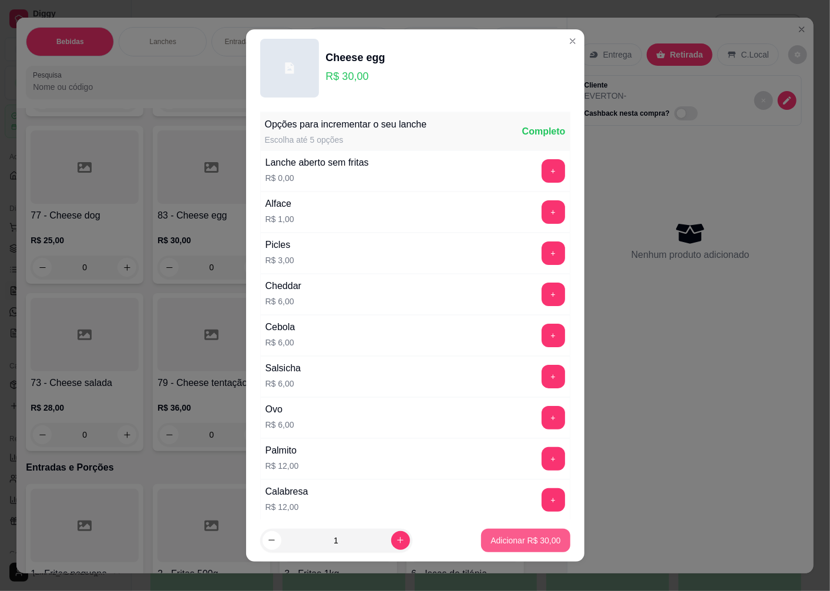
click at [506, 544] on p "Adicionar R$ 30,00" at bounding box center [526, 541] width 70 height 12
type input "1"
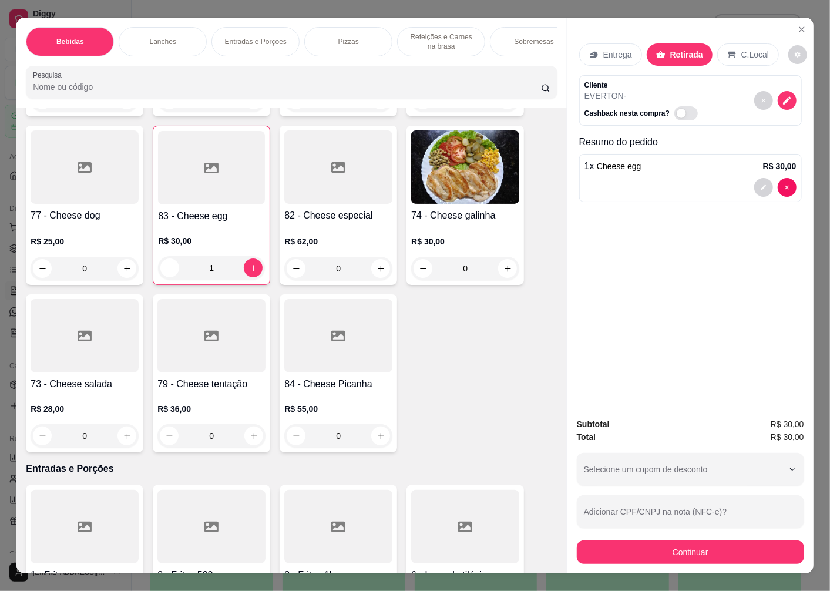
click at [80, 343] on icon at bounding box center [85, 336] width 14 height 14
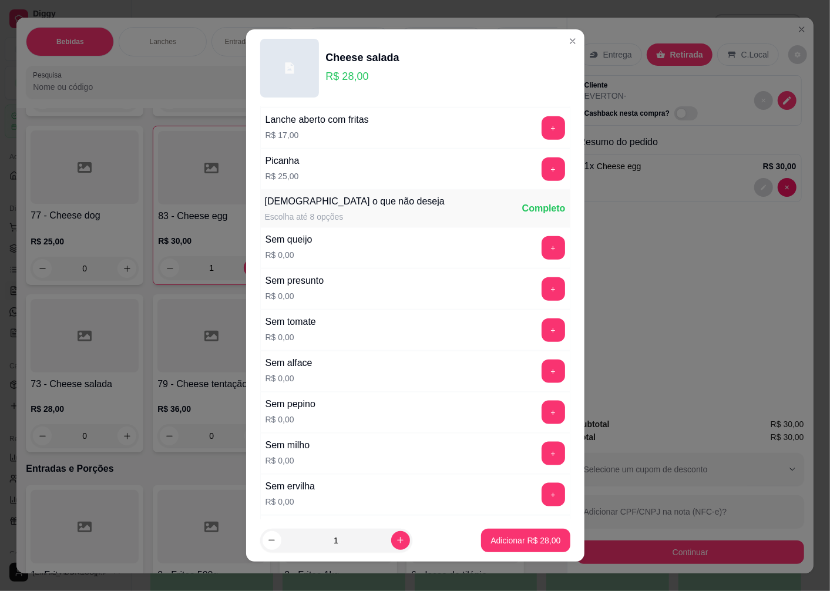
scroll to position [783, 0]
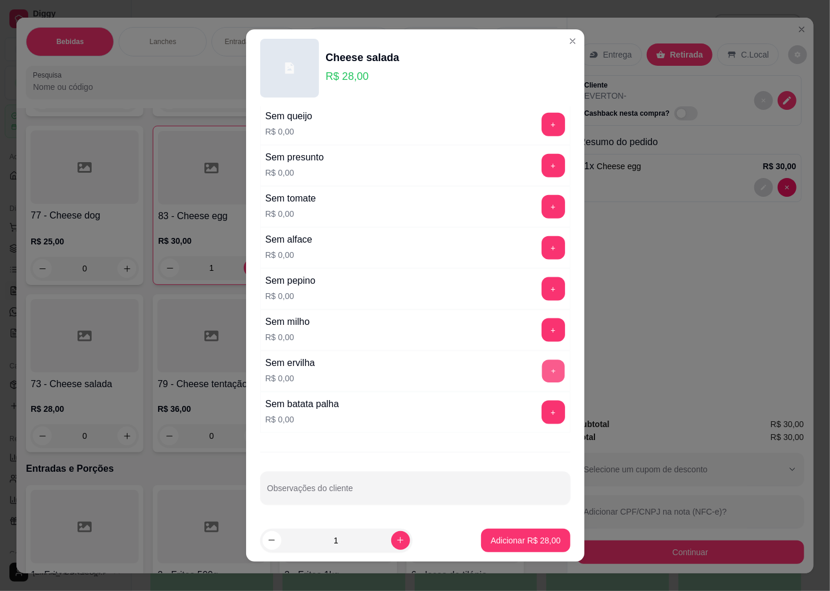
click at [542, 372] on button "+" at bounding box center [553, 371] width 23 height 23
click at [491, 541] on p "Adicionar R$ 28,00" at bounding box center [526, 541] width 70 height 12
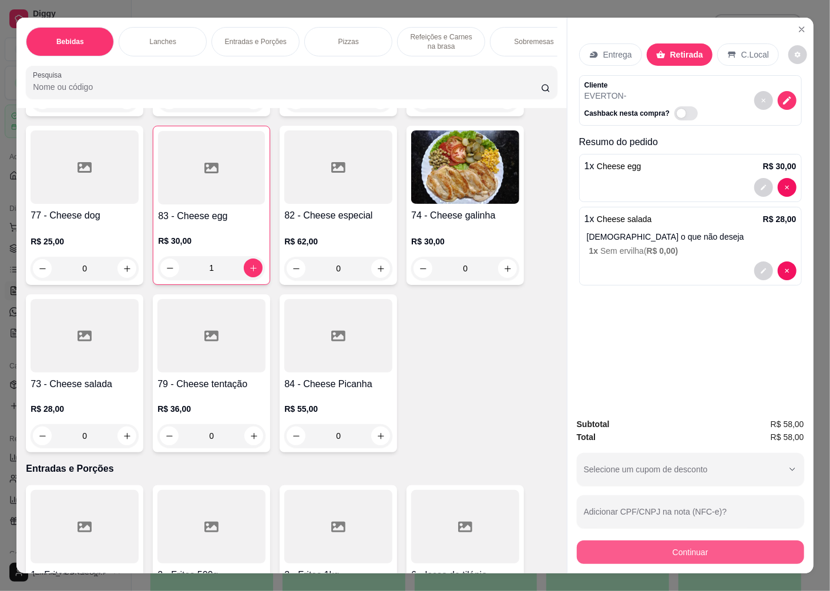
click at [668, 545] on button "Continuar" at bounding box center [690, 553] width 227 height 24
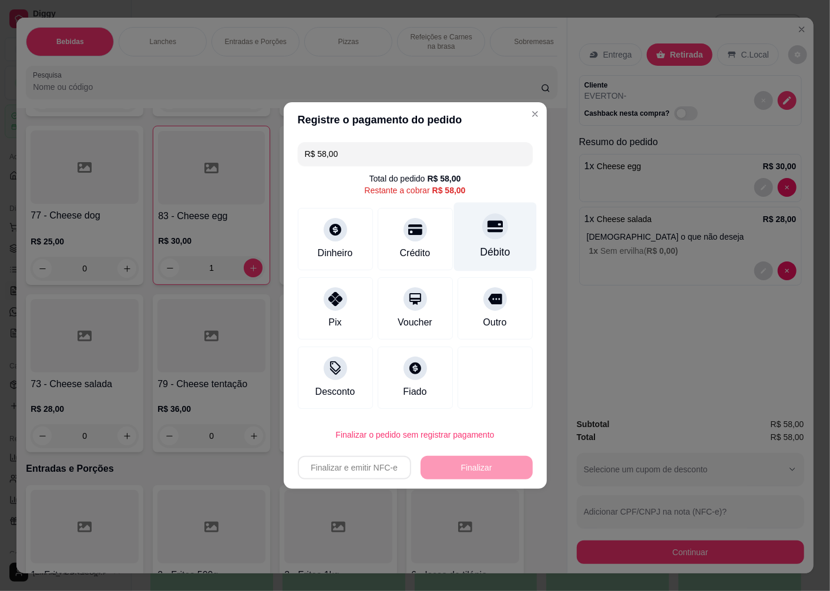
click at [485, 237] on div at bounding box center [496, 226] width 26 height 26
type input "R$ 0,00"
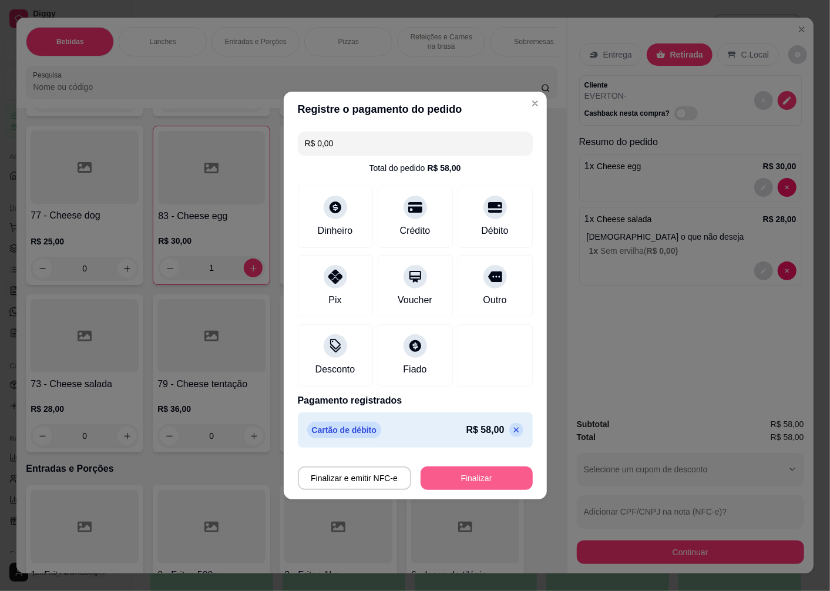
click at [477, 477] on button "Finalizar" at bounding box center [477, 479] width 112 height 24
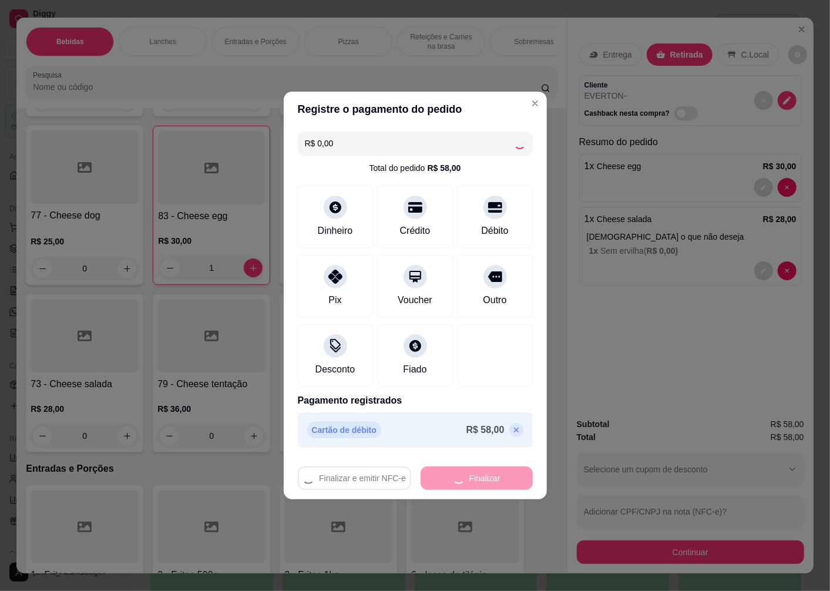
type input "0"
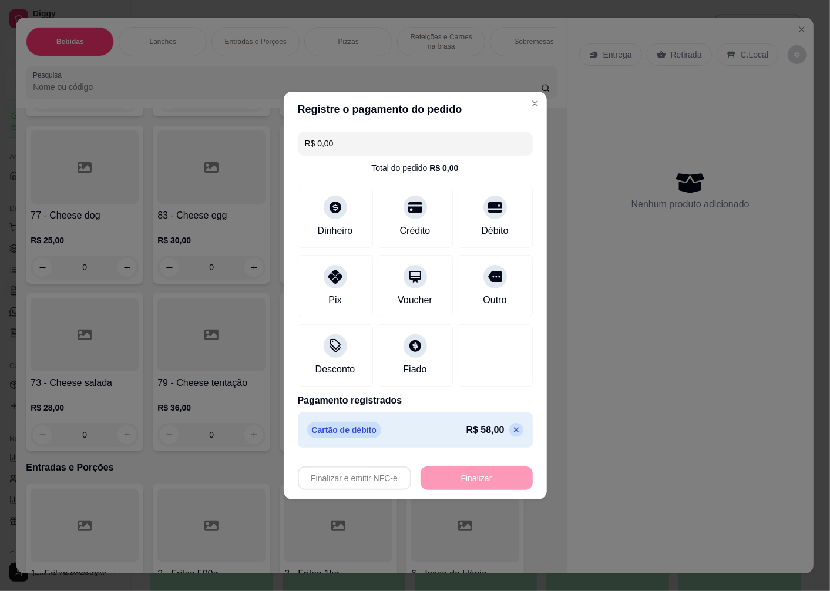
type input "-R$ 58,00"
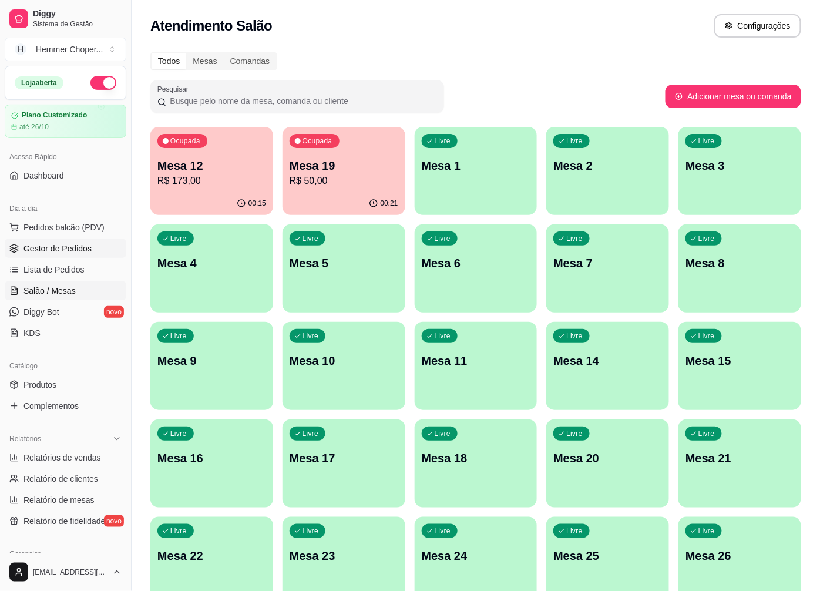
click at [71, 247] on span "Gestor de Pedidos" at bounding box center [58, 249] width 68 height 12
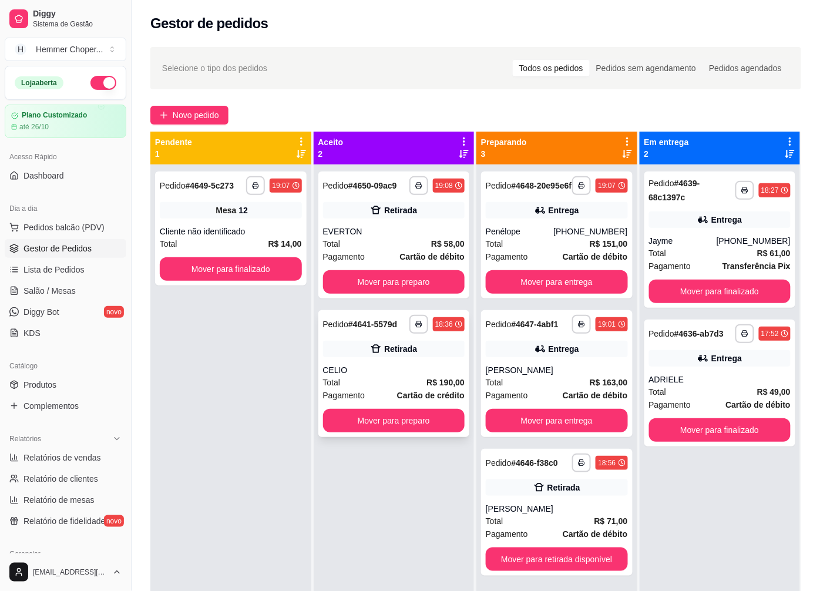
click at [360, 380] on div "Total R$ 190,00" at bounding box center [394, 382] width 142 height 13
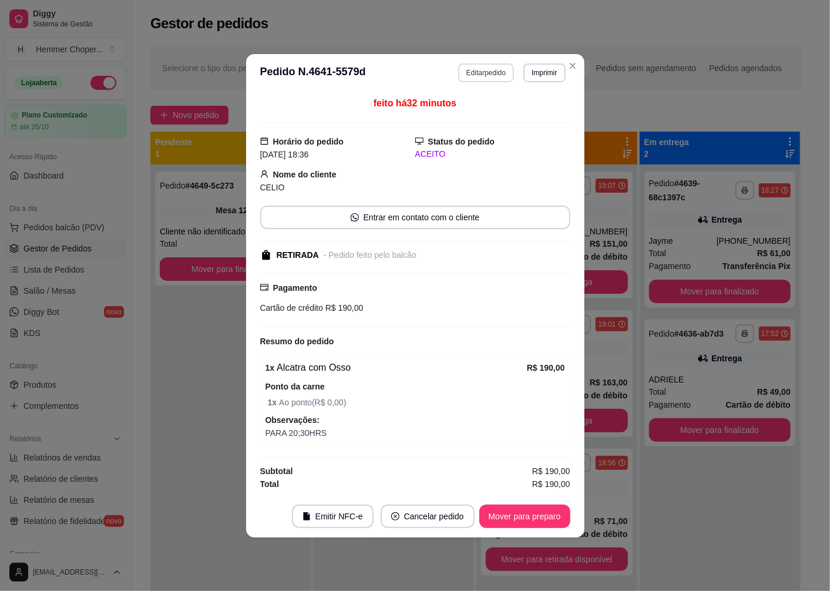
click at [493, 68] on button "Editar pedido" at bounding box center [486, 72] width 56 height 19
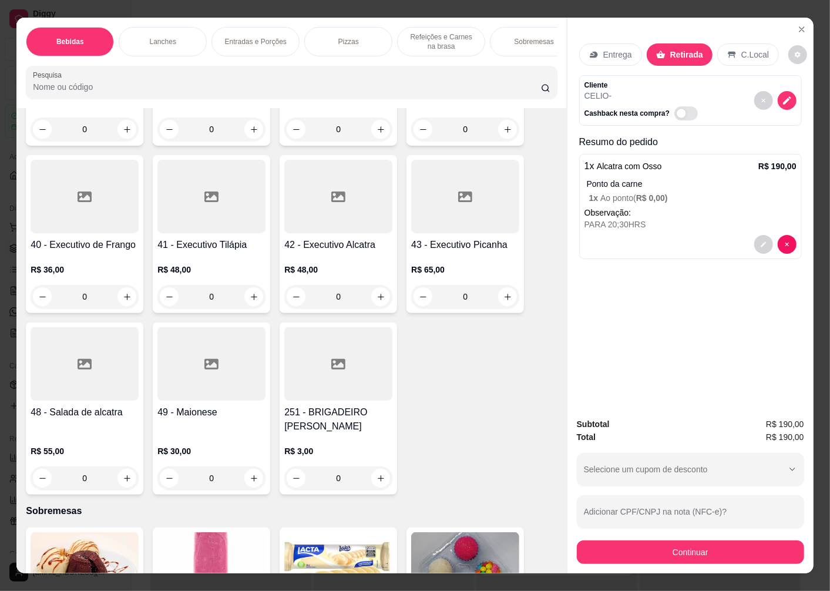
scroll to position [3172, 0]
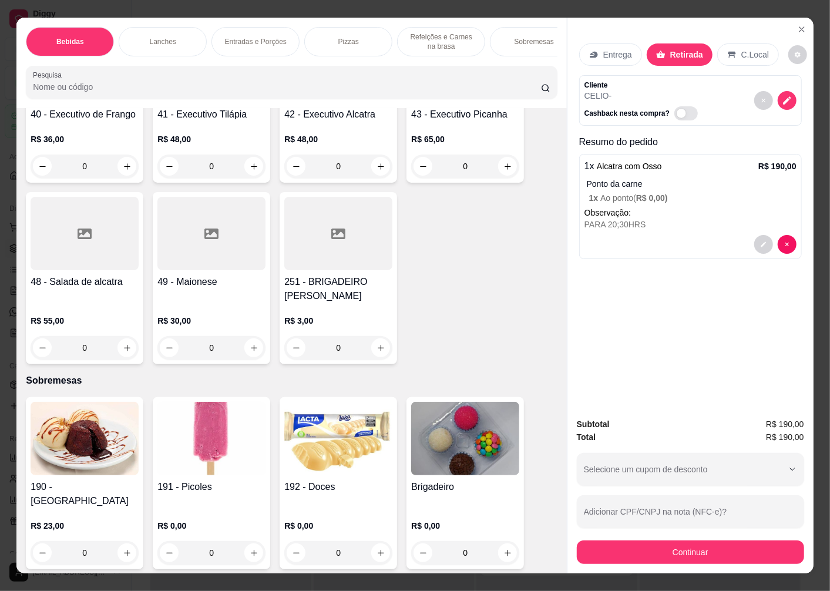
click at [192, 286] on h4 "49 - Maionese" at bounding box center [212, 282] width 108 height 14
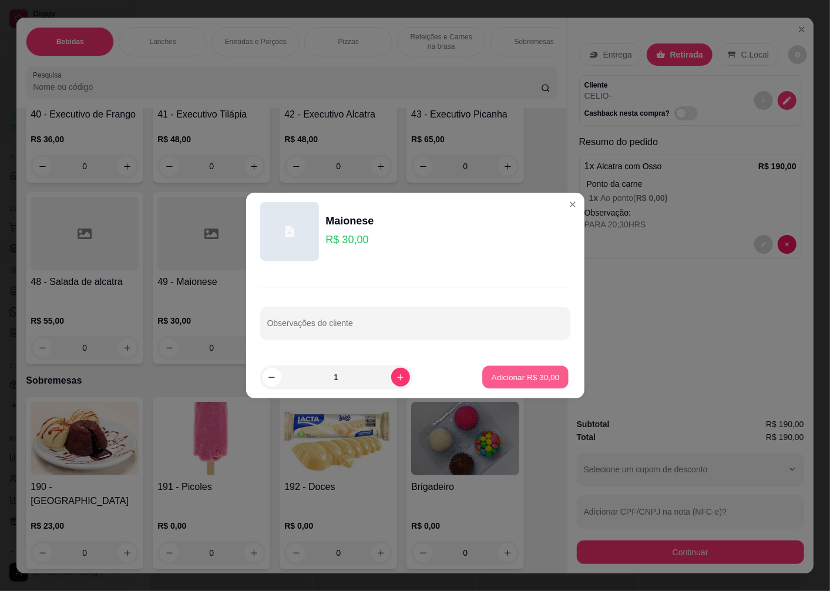
click at [500, 377] on p "Adicionar R$ 30,00" at bounding box center [526, 376] width 68 height 11
type input "1"
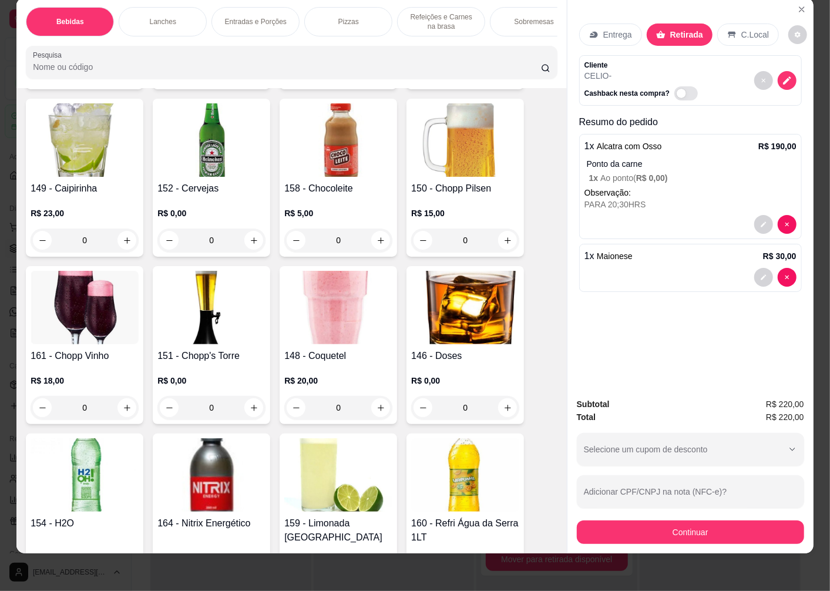
scroll to position [0, 0]
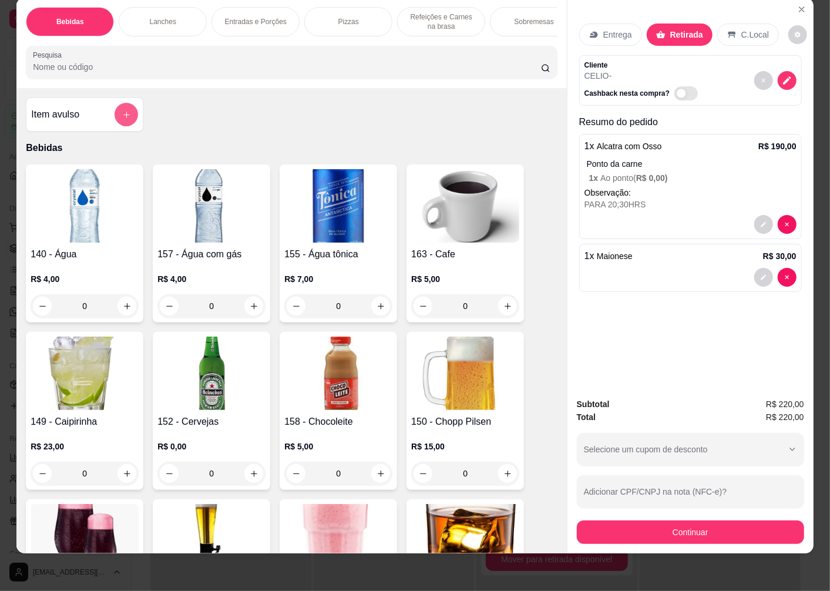
click at [122, 110] on icon "add-separate-item" at bounding box center [126, 114] width 9 height 9
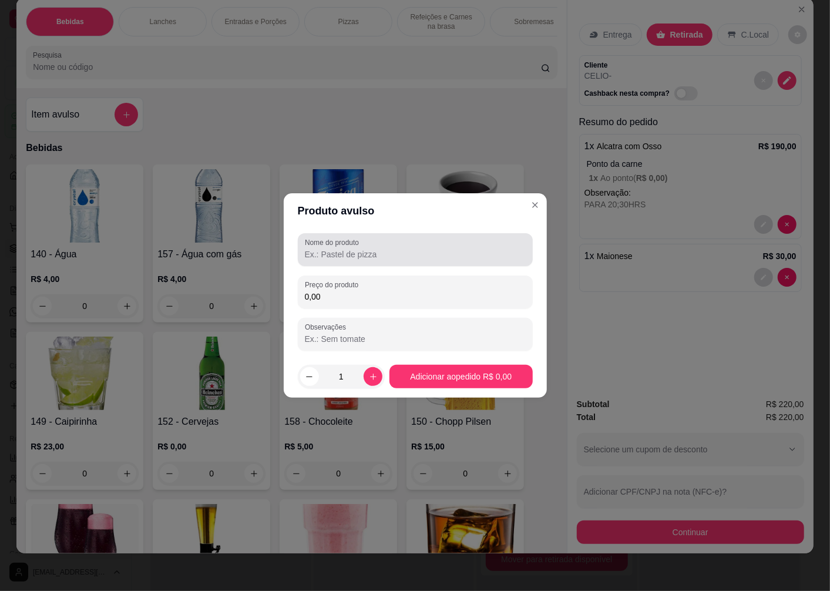
click at [349, 250] on input "Nome do produto" at bounding box center [415, 255] width 221 height 12
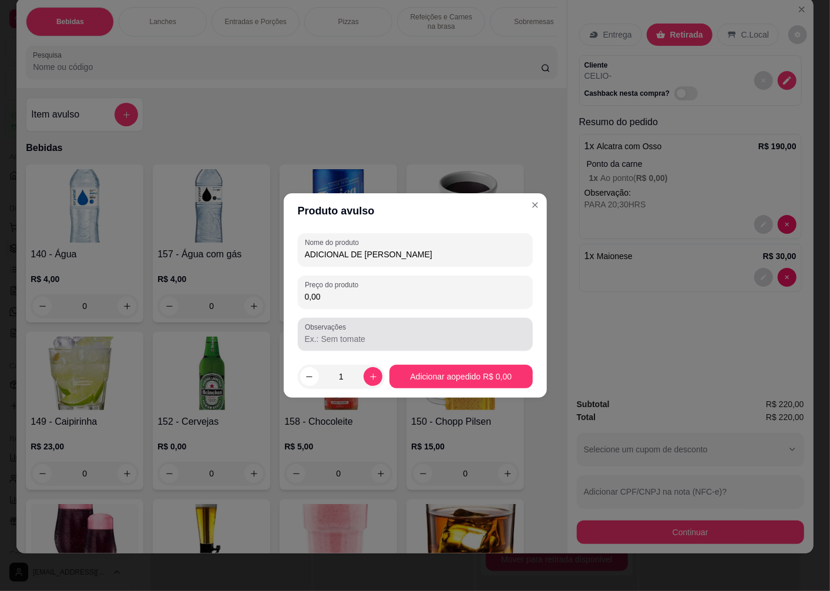
type input "ADICIONAL DE [PERSON_NAME]"
click at [357, 337] on input "Observações" at bounding box center [415, 339] width 221 height 12
click at [351, 296] on input "0,00" at bounding box center [415, 297] width 221 height 12
type input "25,00"
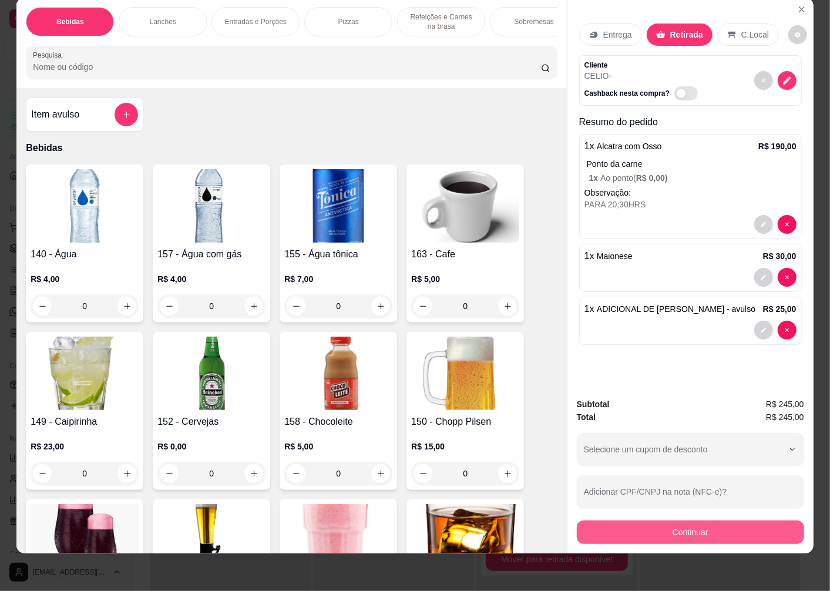
click at [641, 524] on button "Continuar" at bounding box center [690, 533] width 227 height 24
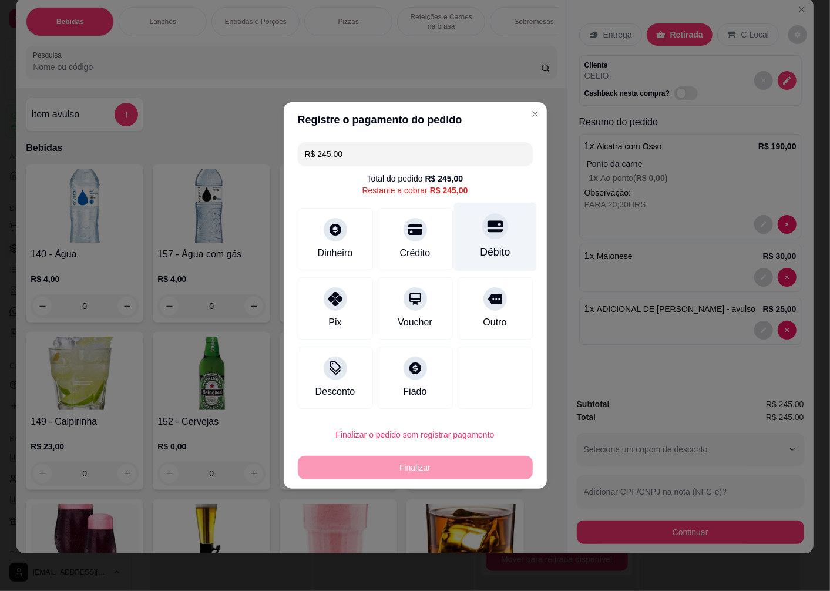
click at [484, 247] on div "Débito" at bounding box center [495, 251] width 30 height 15
type input "R$ 0,00"
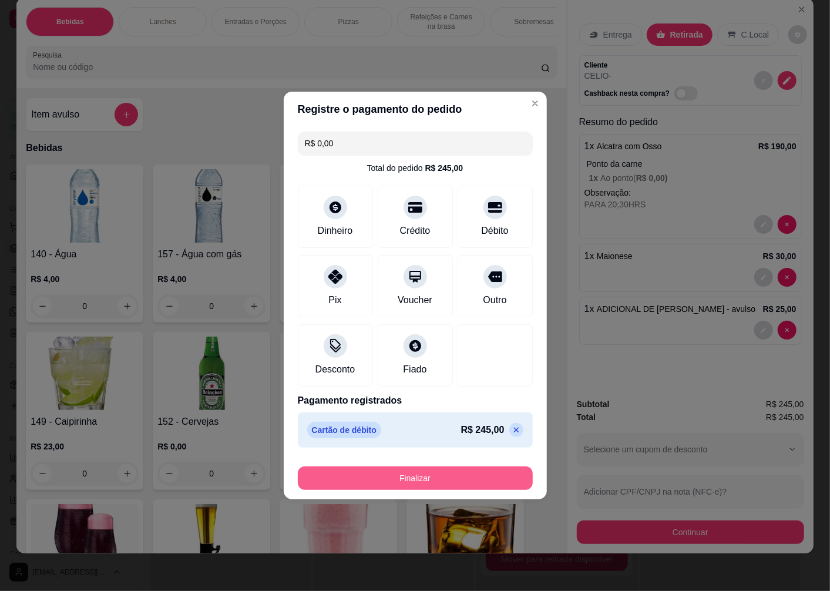
click at [410, 474] on button "Finalizar" at bounding box center [415, 479] width 235 height 24
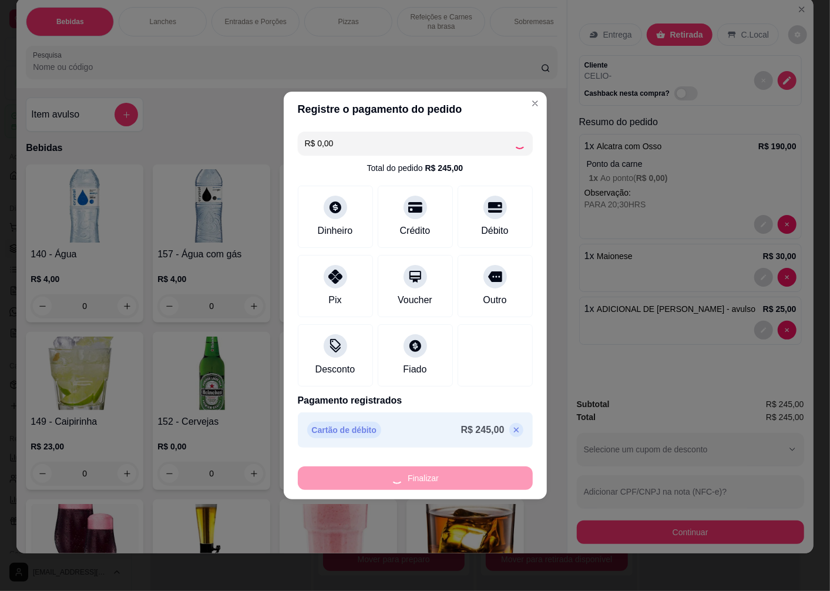
type input "0"
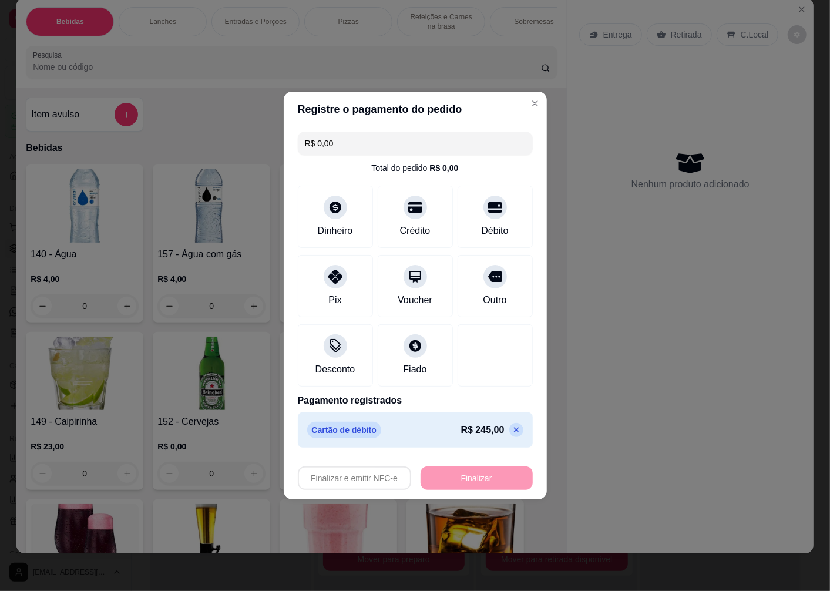
type input "-R$ 245,00"
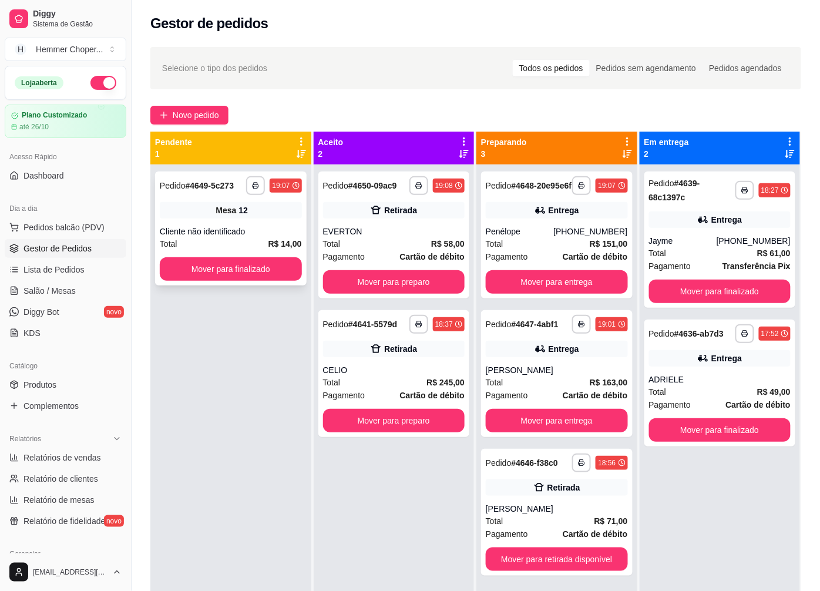
click at [228, 226] on div "Cliente não identificado" at bounding box center [231, 232] width 142 height 12
click at [217, 272] on button "Mover para finalizado" at bounding box center [231, 269] width 142 height 24
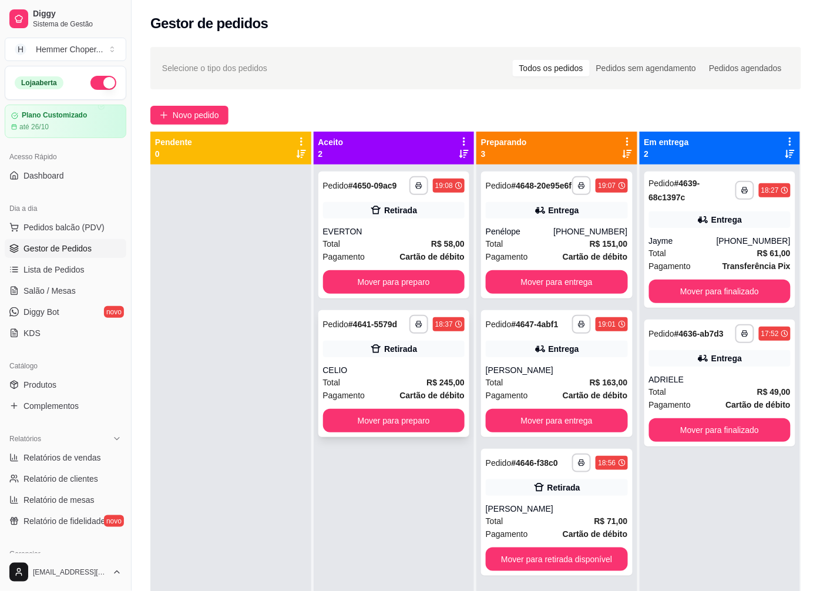
click at [401, 369] on div "CELIO" at bounding box center [394, 370] width 142 height 12
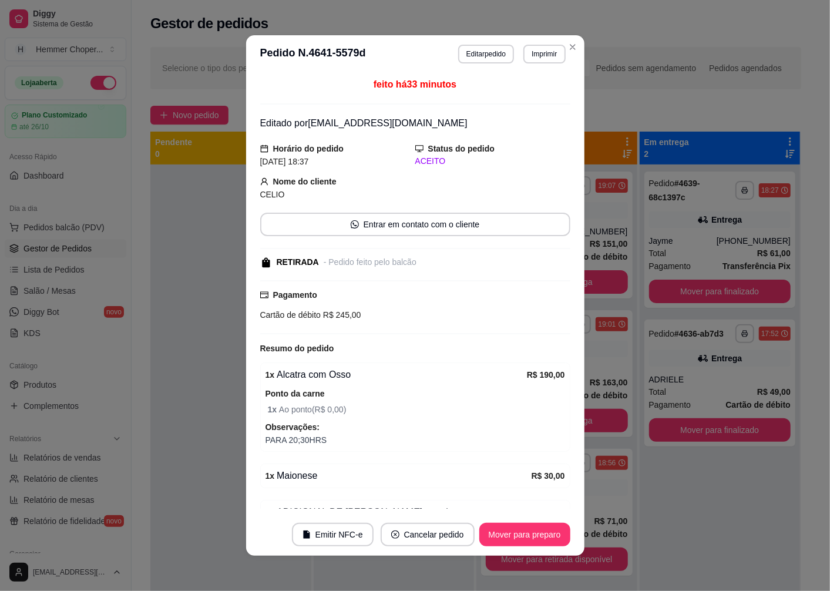
scroll to position [63, 0]
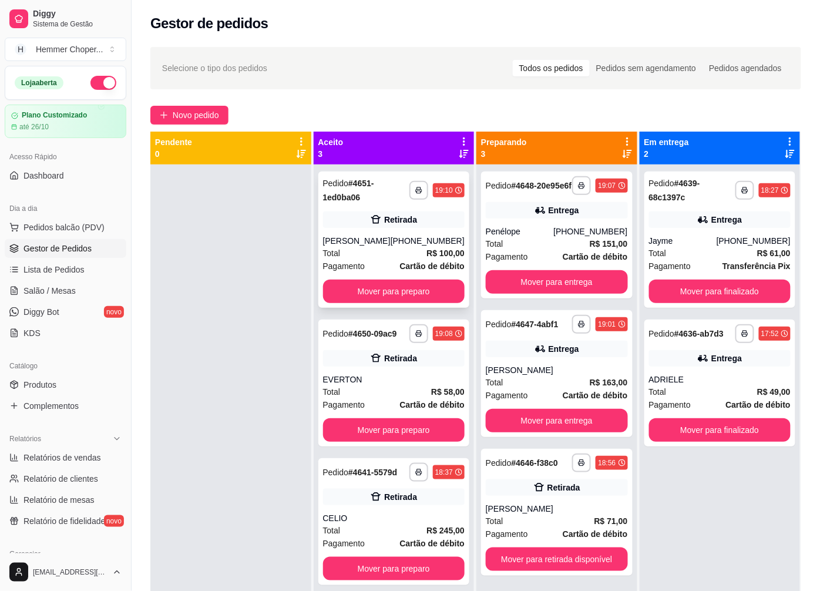
click at [403, 253] on div "Total R$ 100,00" at bounding box center [394, 253] width 142 height 13
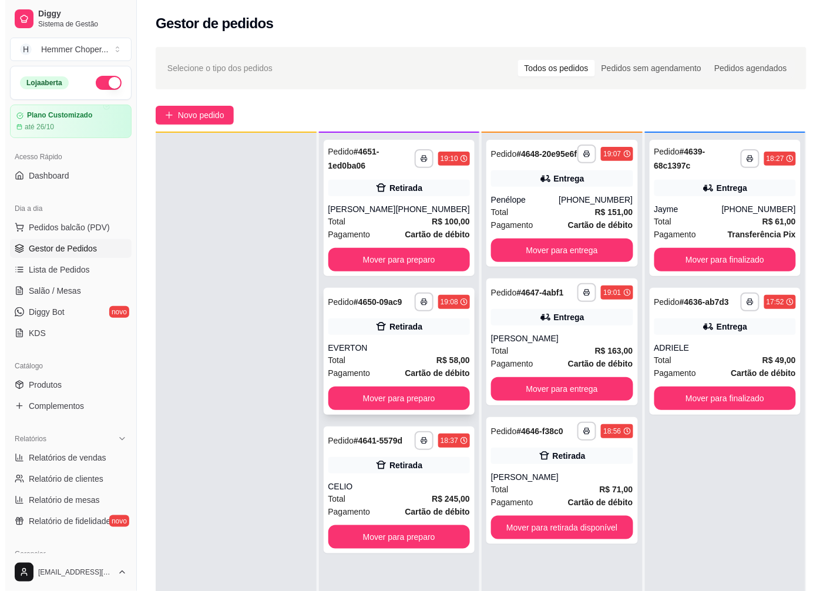
scroll to position [32, 0]
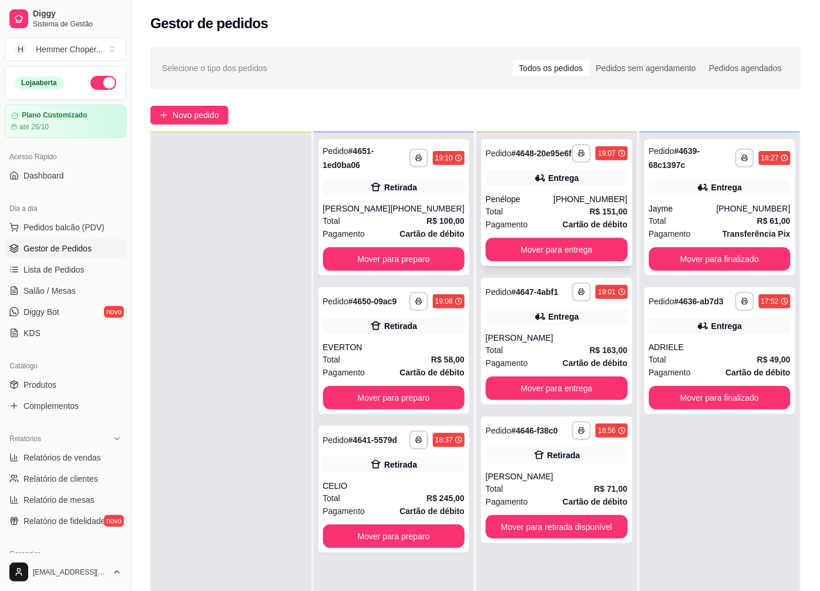
click at [528, 186] on div "Entrega" at bounding box center [557, 178] width 142 height 16
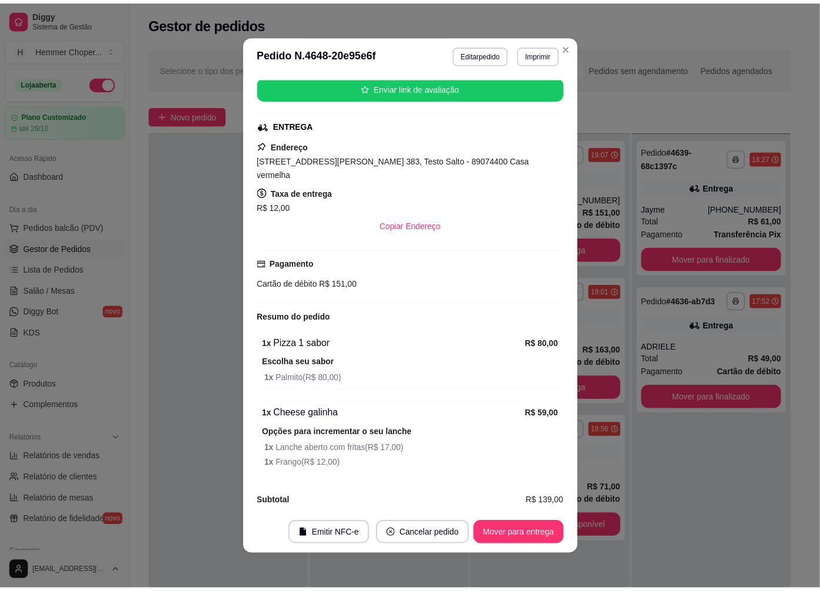
scroll to position [2, 0]
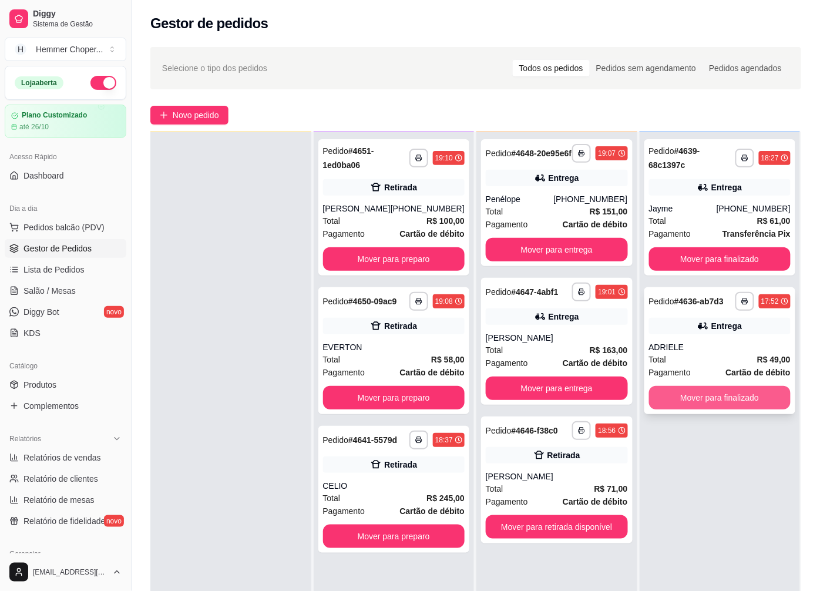
click at [719, 390] on button "Mover para finalizado" at bounding box center [720, 398] width 142 height 24
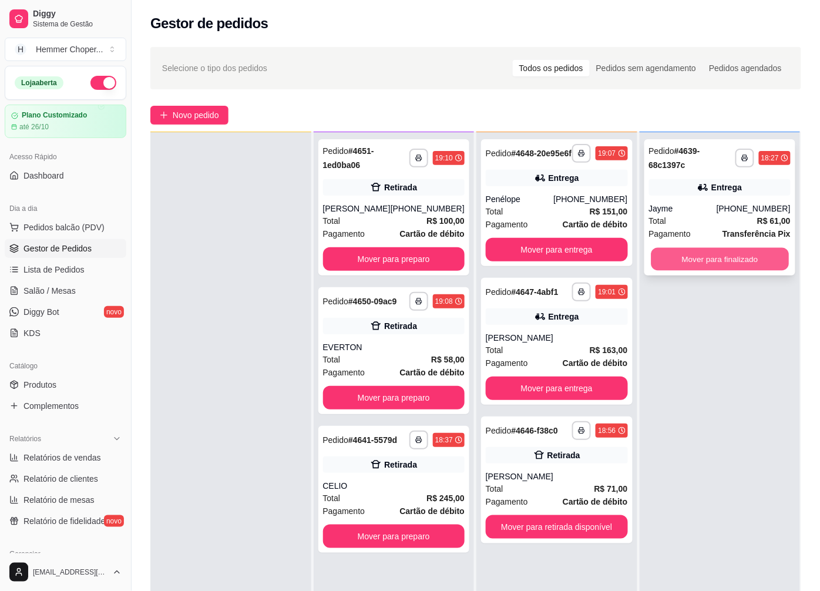
click at [688, 259] on button "Mover para finalizado" at bounding box center [720, 259] width 138 height 23
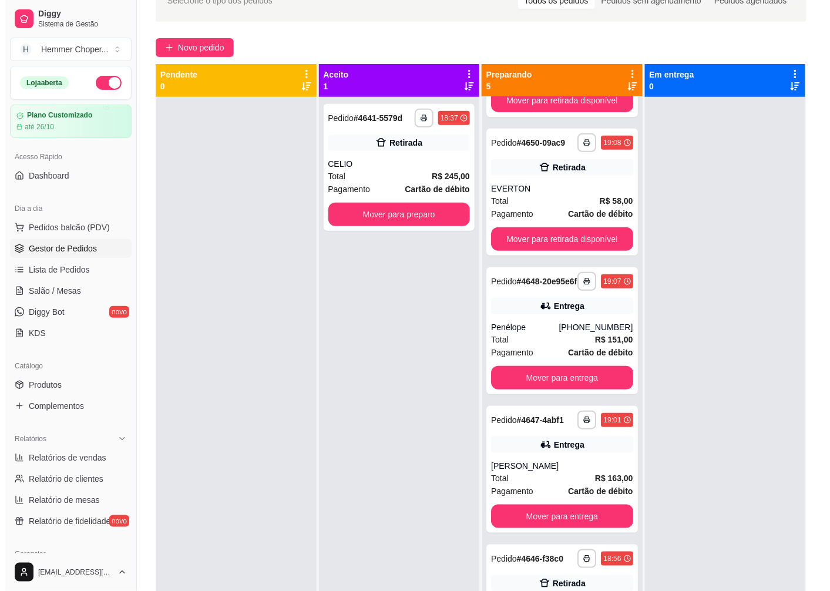
scroll to position [65, 0]
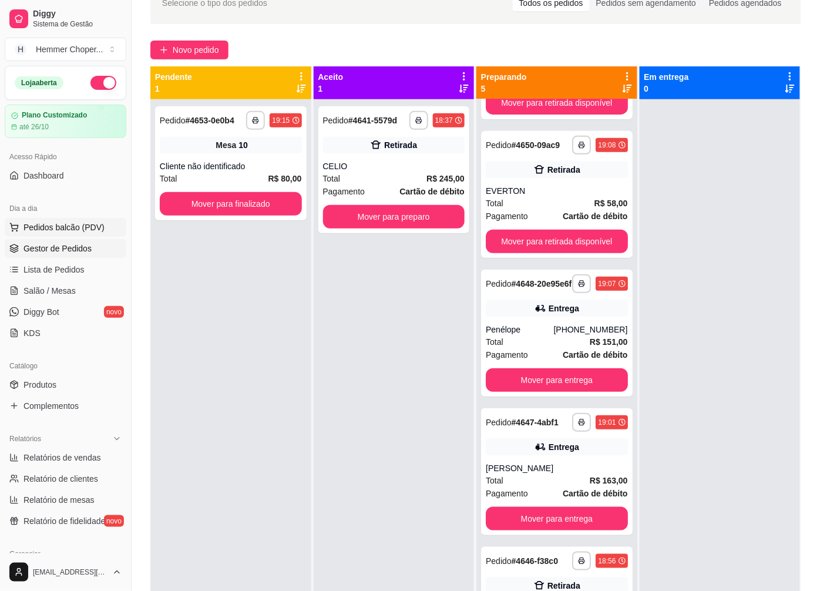
click at [53, 230] on span "Pedidos balcão (PDV)" at bounding box center [64, 228] width 81 height 12
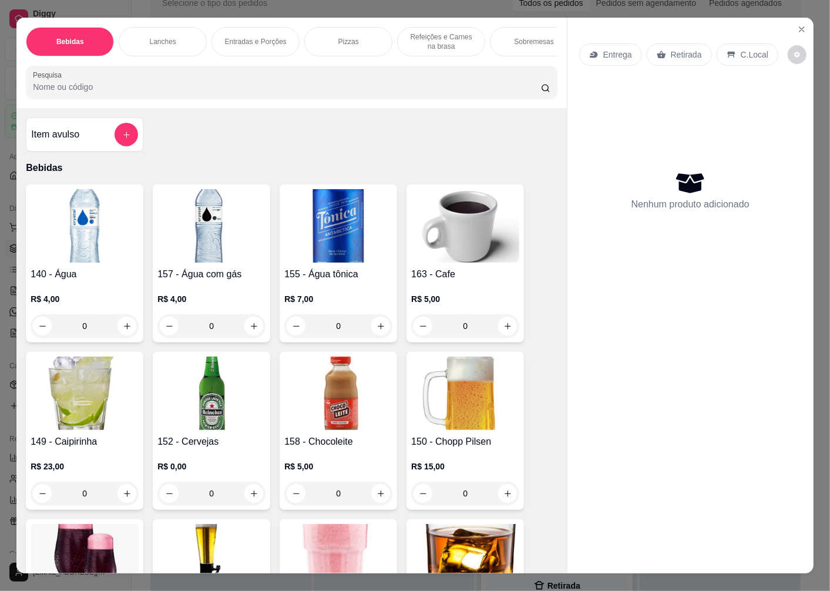
click at [678, 49] on p "Retirada" at bounding box center [686, 55] width 31 height 12
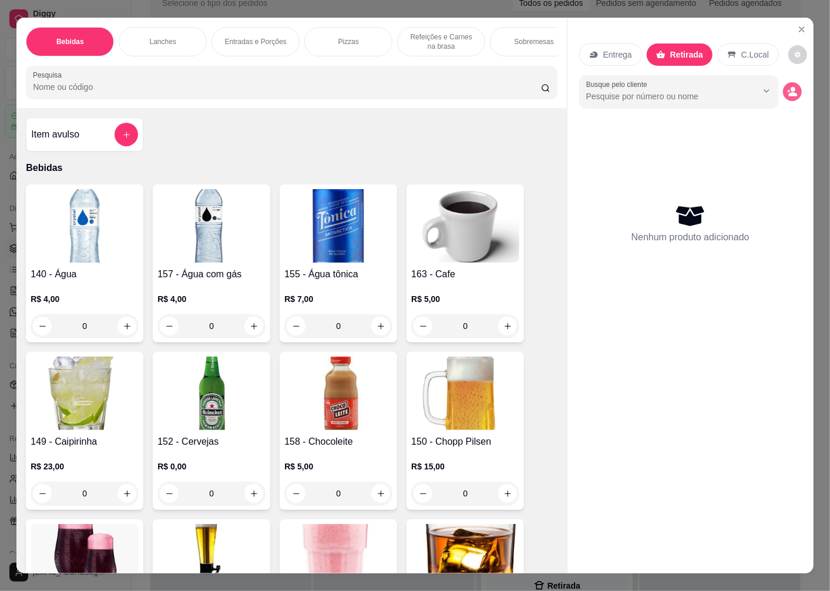
click at [788, 89] on icon "decrease-product-quantity" at bounding box center [793, 91] width 11 height 11
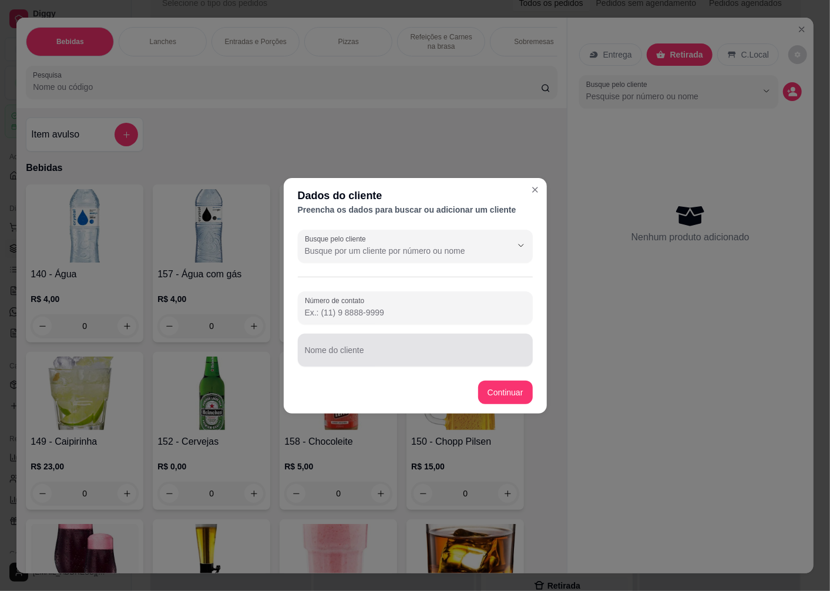
click at [319, 350] on input "Nome do cliente" at bounding box center [415, 355] width 221 height 12
type input "[PERSON_NAME]"
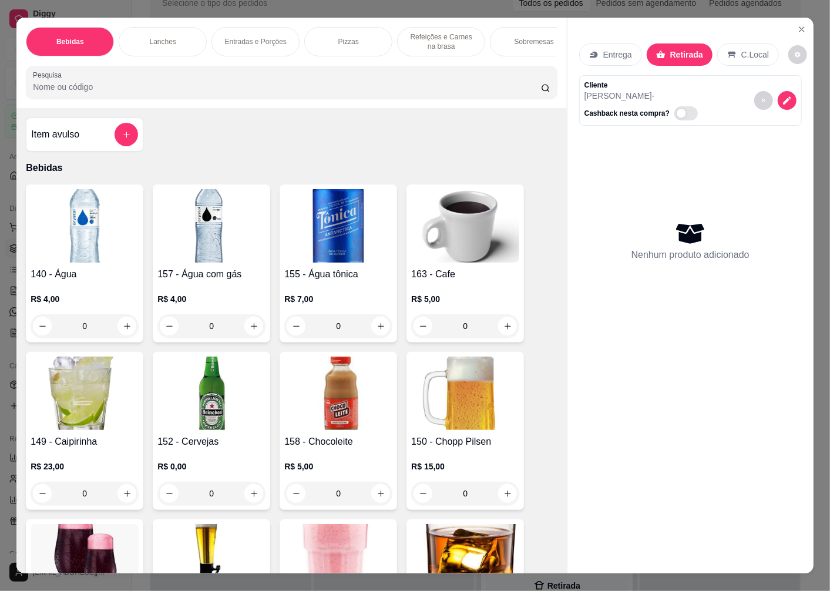
click at [607, 50] on p "Entrega" at bounding box center [618, 55] width 29 height 12
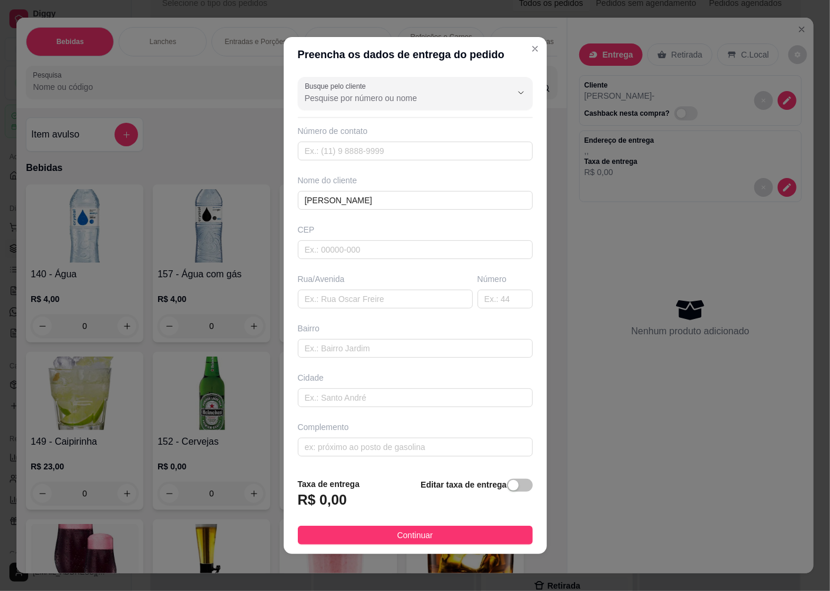
click at [333, 239] on div "CEP" at bounding box center [415, 241] width 242 height 35
click at [330, 249] on input "text" at bounding box center [415, 249] width 235 height 19
type input "89072214"
type input "Rua [PERSON_NAME]"
type input "[GEOGRAPHIC_DATA]"
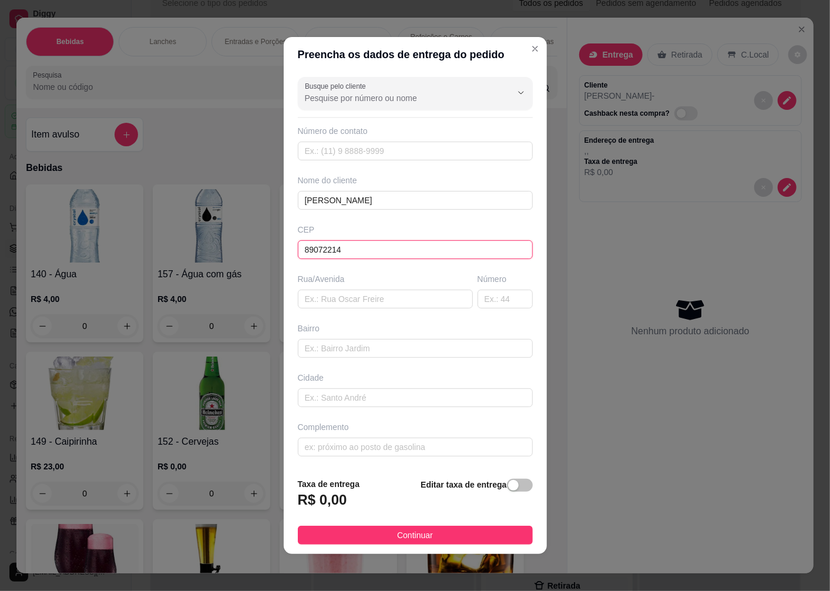
type input "Blumenau"
type input "89072214"
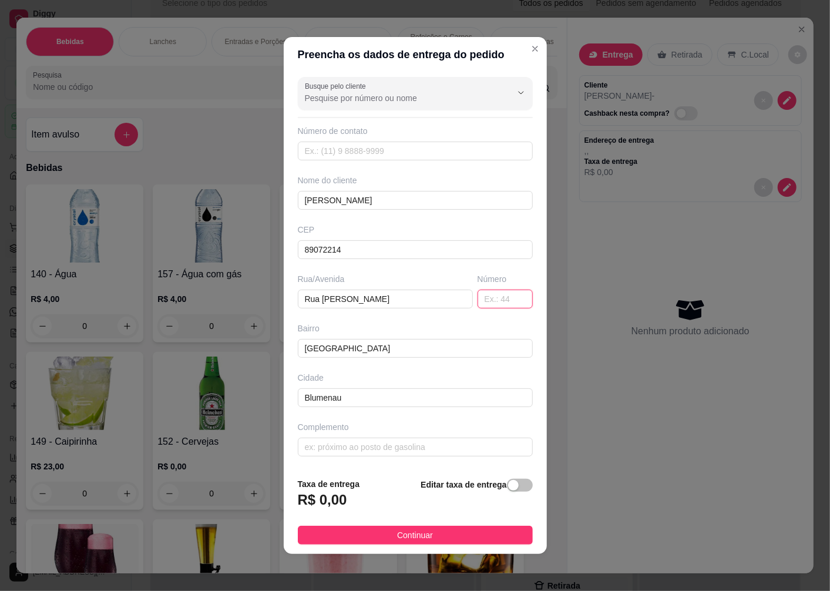
click at [491, 306] on input "text" at bounding box center [505, 299] width 55 height 19
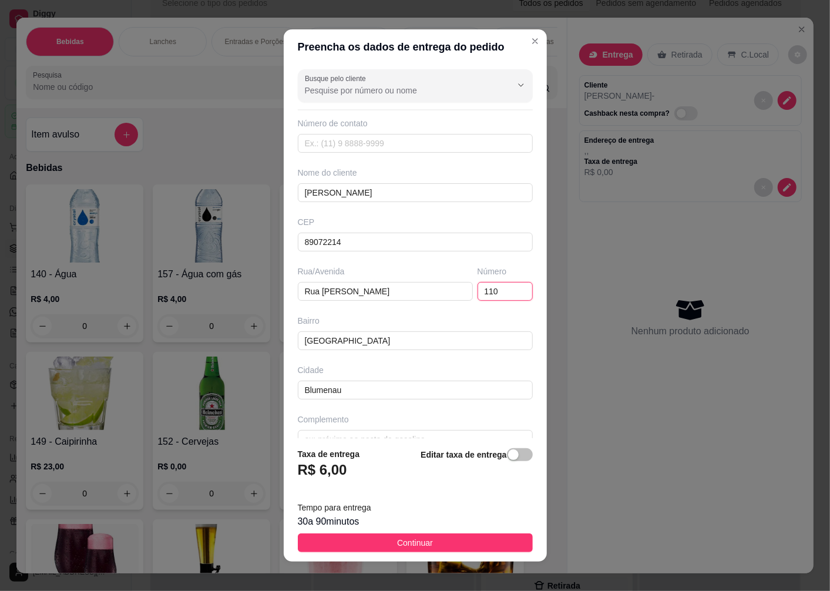
type input "110"
click at [397, 542] on span "Continuar" at bounding box center [415, 543] width 36 height 13
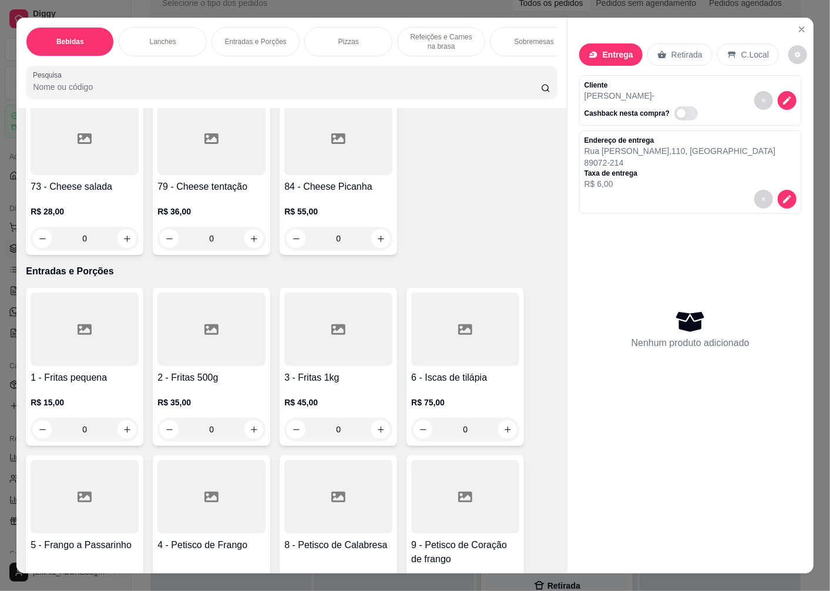
scroll to position [1763, 0]
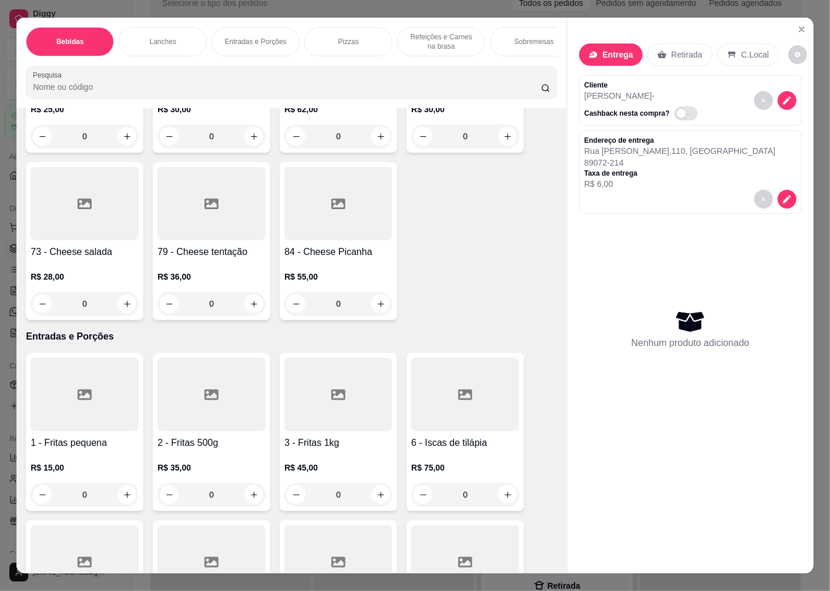
click at [81, 240] on div at bounding box center [85, 203] width 108 height 73
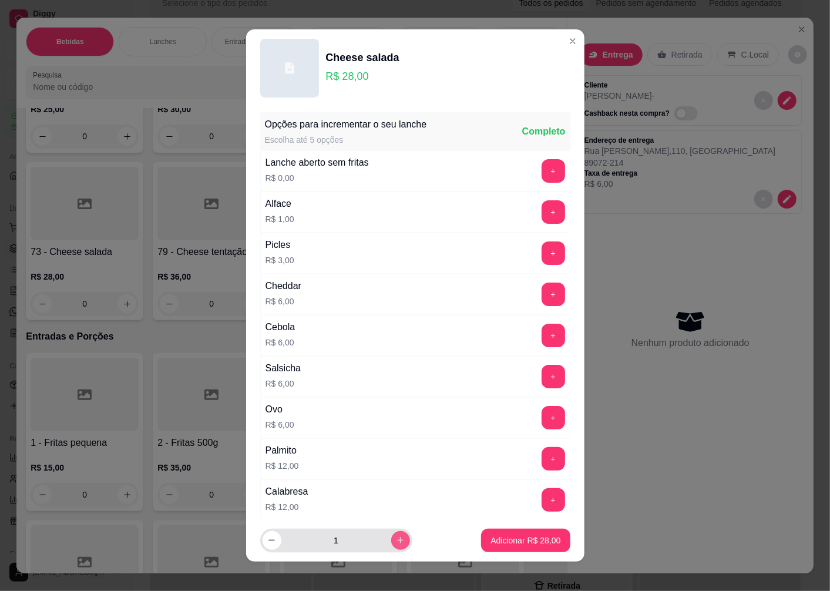
click at [396, 542] on icon "increase-product-quantity" at bounding box center [400, 540] width 9 height 9
type input "2"
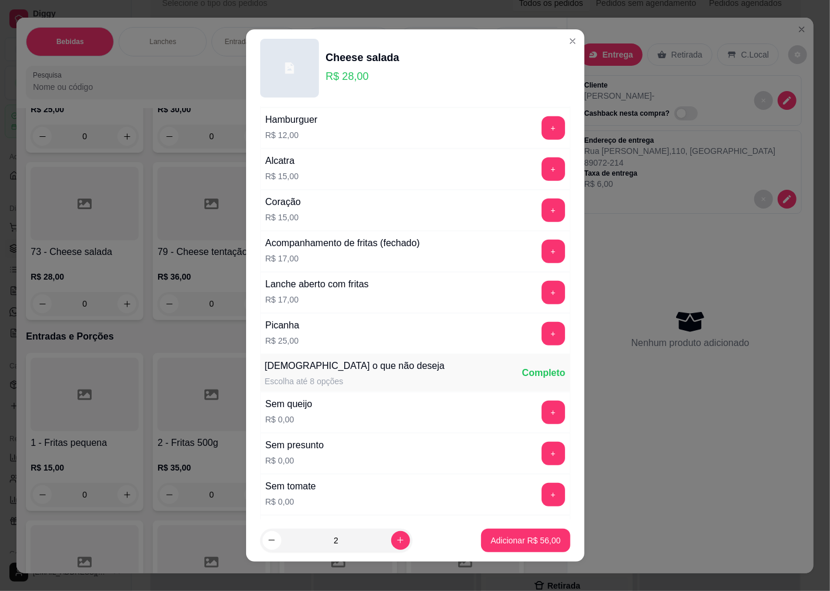
scroll to position [788, 0]
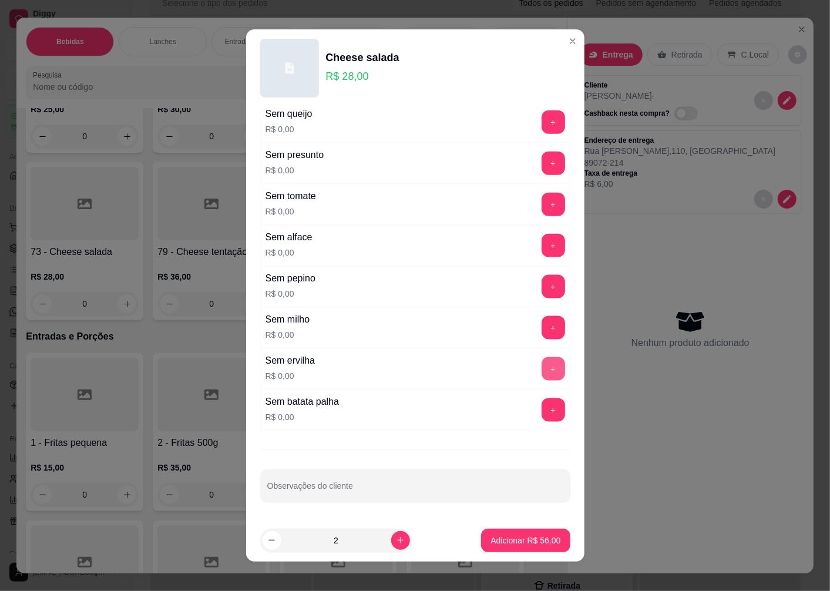
click at [542, 369] on button "+" at bounding box center [554, 369] width 24 height 24
click at [491, 538] on p "Adicionar R$ 56,00" at bounding box center [526, 541] width 70 height 12
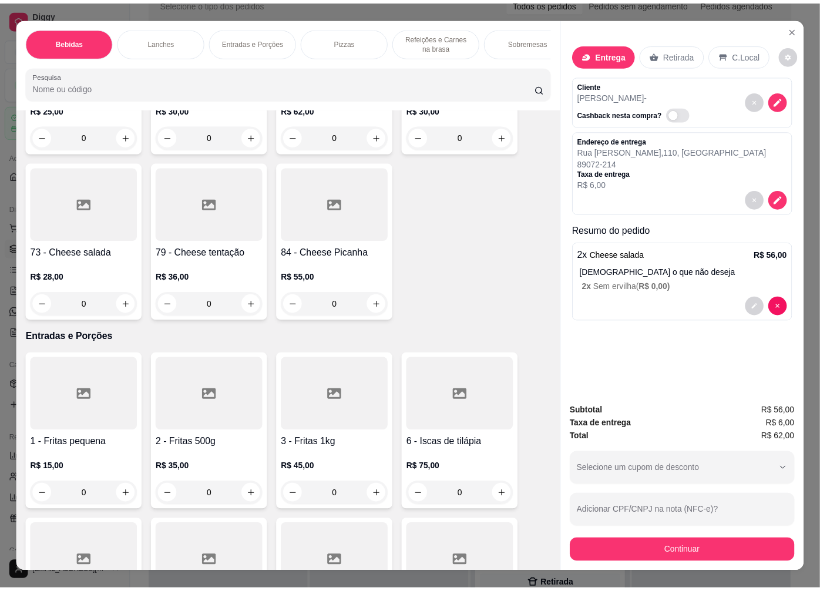
scroll to position [1959, 0]
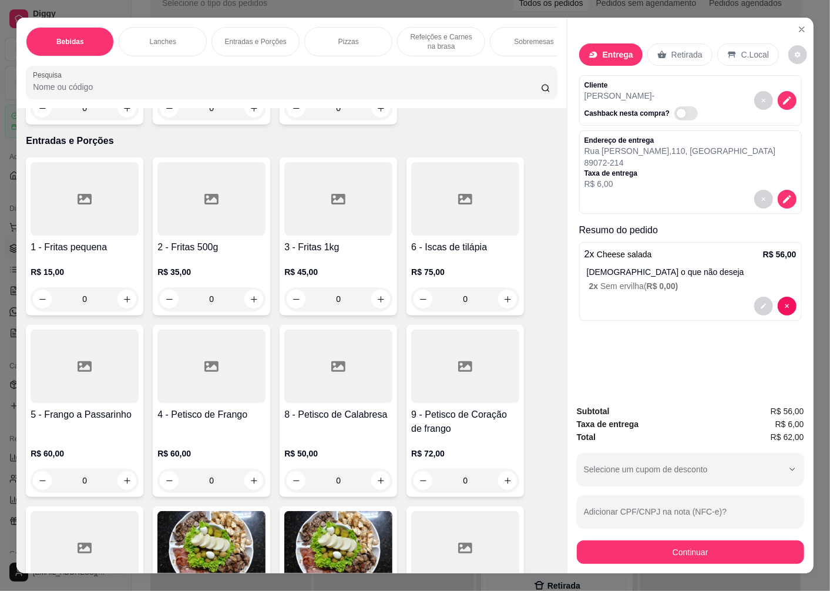
click at [72, 249] on h4 "1 - Fritas pequena" at bounding box center [85, 247] width 108 height 14
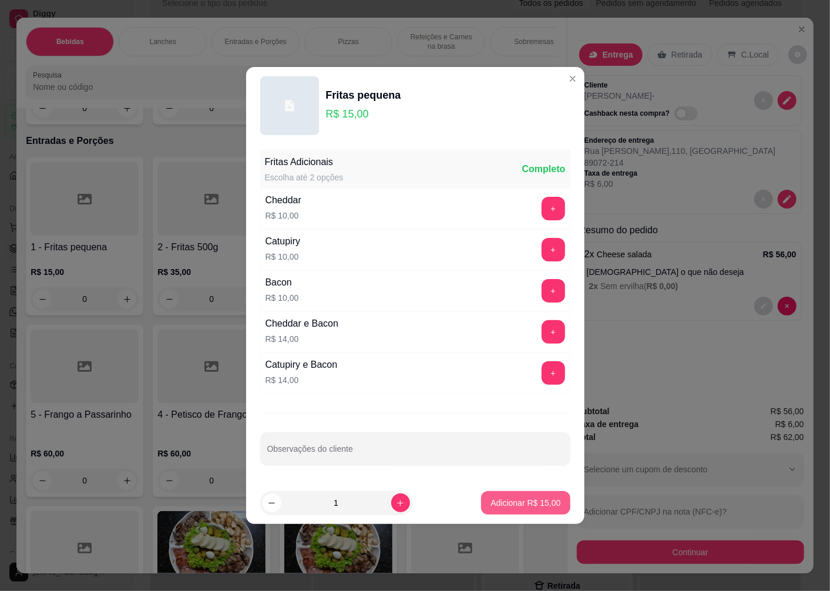
click at [497, 510] on button "Adicionar R$ 15,00" at bounding box center [525, 503] width 89 height 24
type input "1"
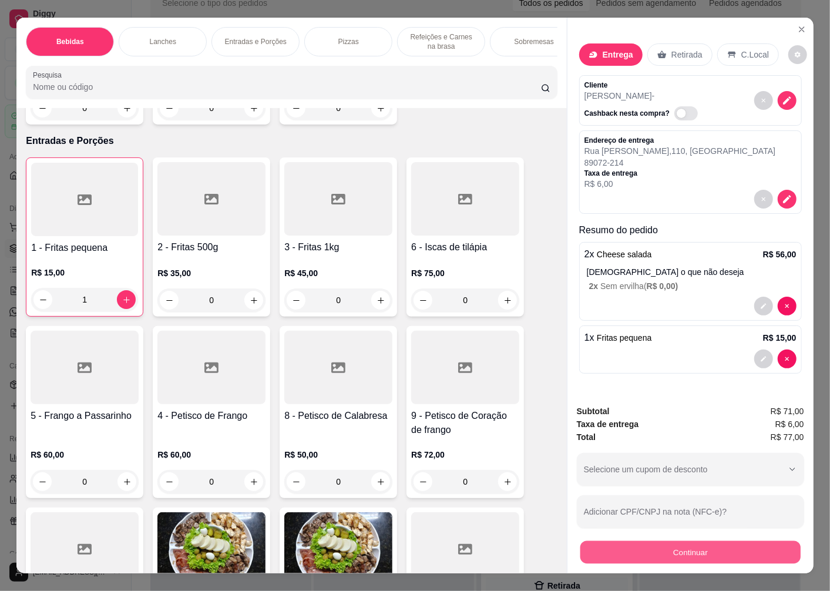
click at [675, 541] on button "Continuar" at bounding box center [691, 552] width 220 height 23
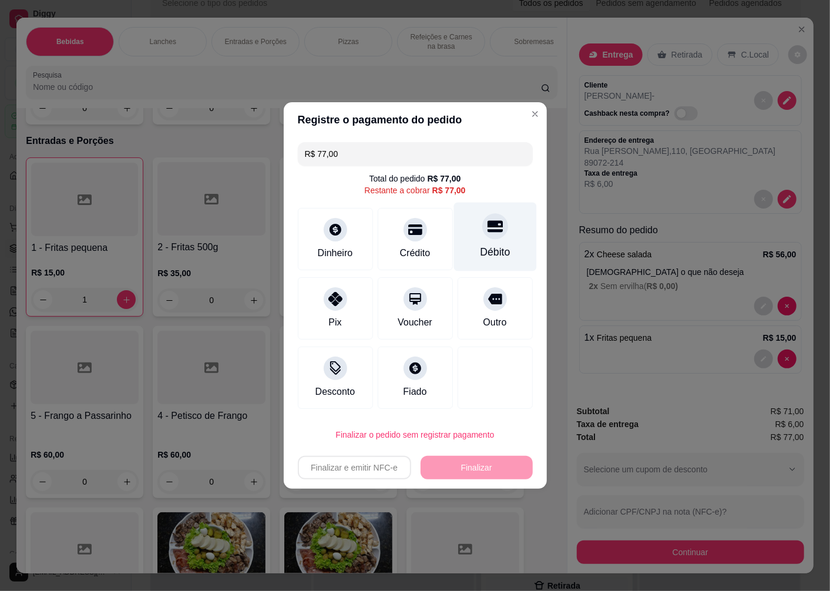
click at [491, 237] on div at bounding box center [496, 226] width 26 height 26
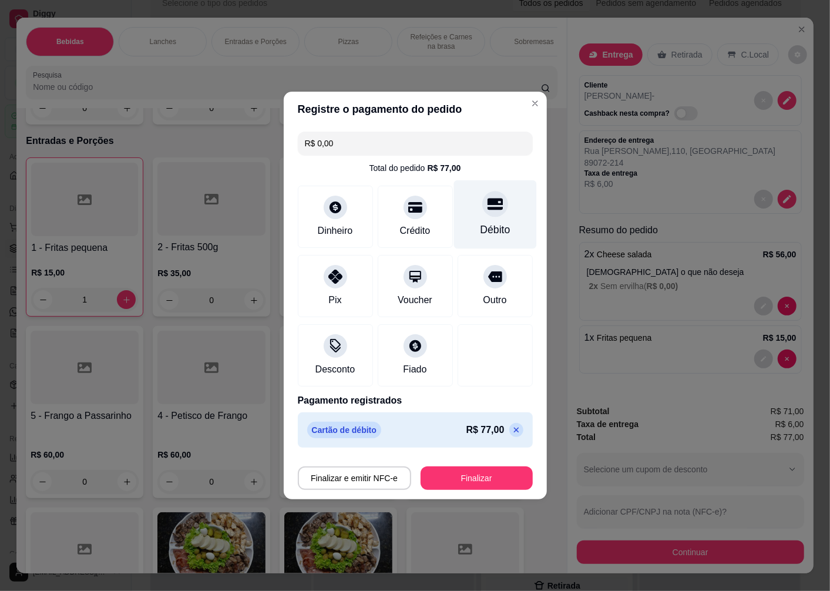
type input "R$ 0,00"
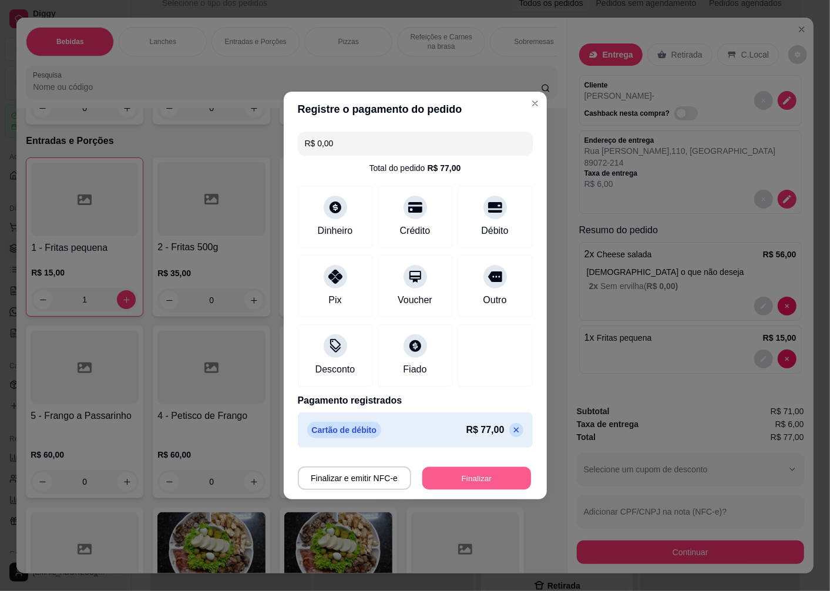
click at [455, 485] on button "Finalizar" at bounding box center [477, 478] width 109 height 23
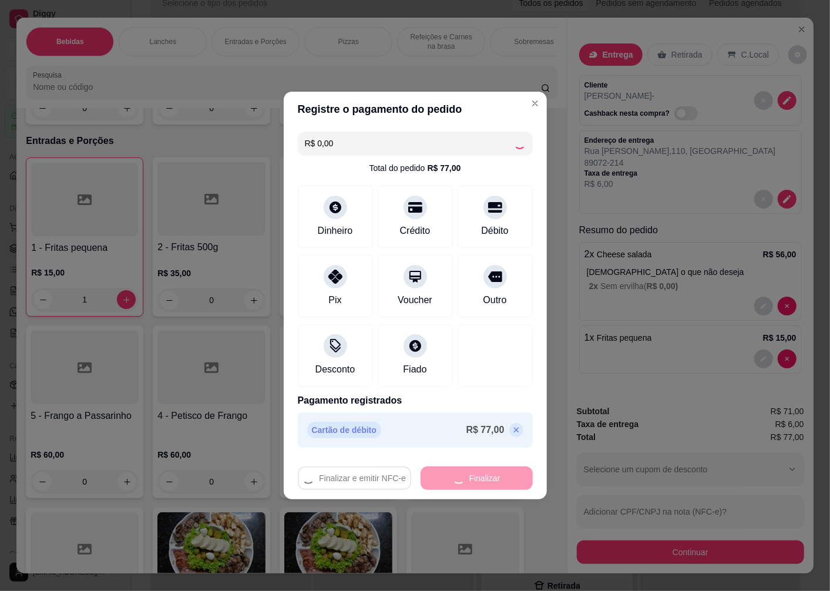
type input "0"
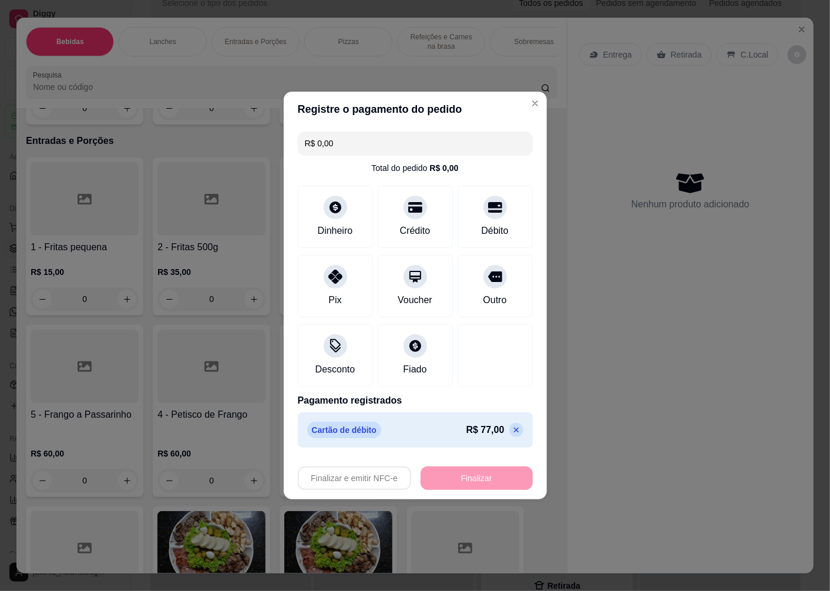
type input "-R$ 77,00"
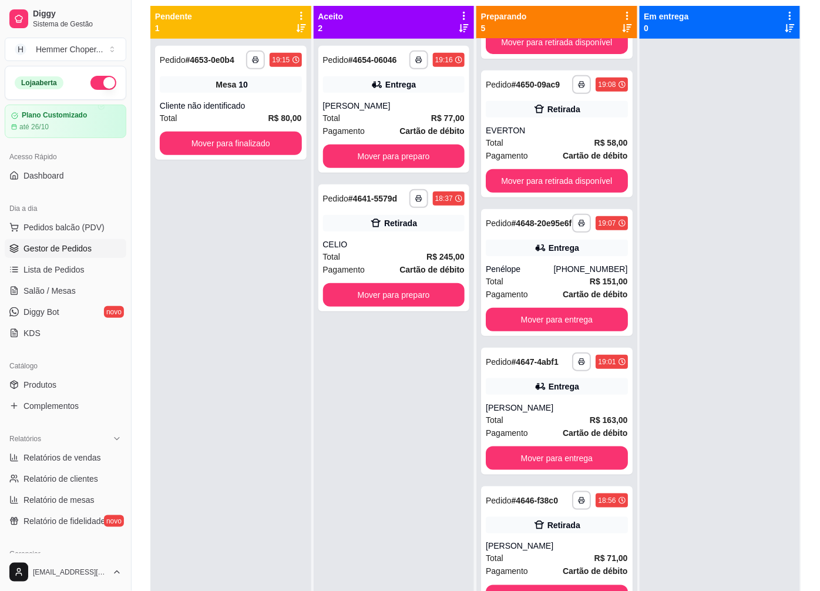
scroll to position [114, 0]
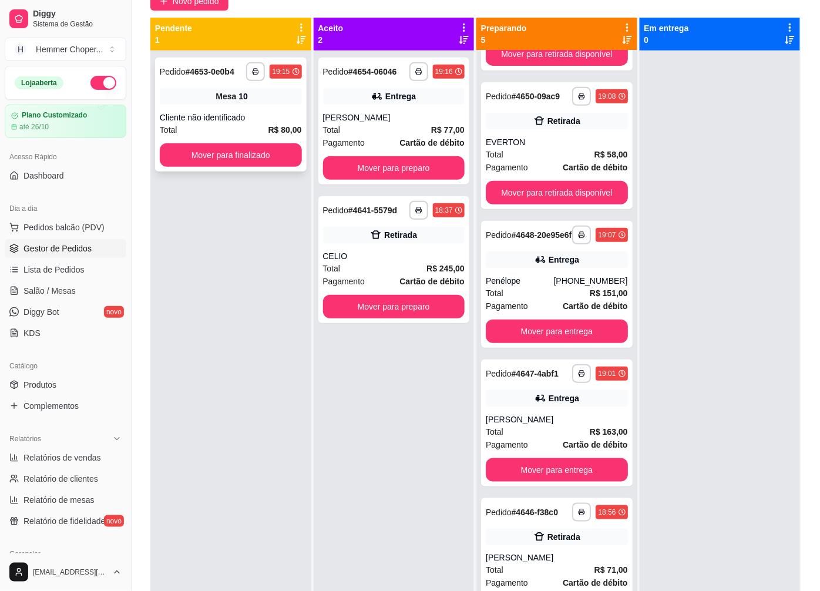
click at [210, 123] on div "Total R$ 80,00" at bounding box center [231, 129] width 142 height 13
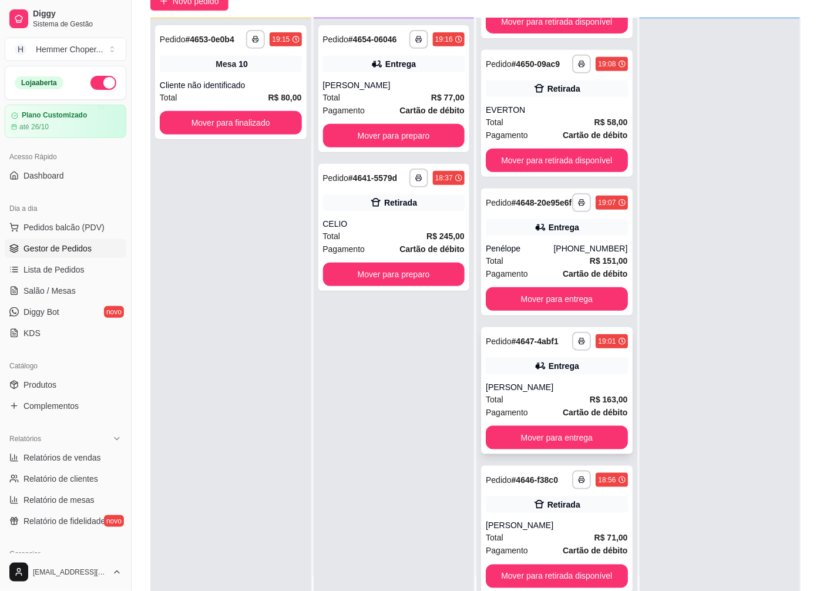
scroll to position [179, 0]
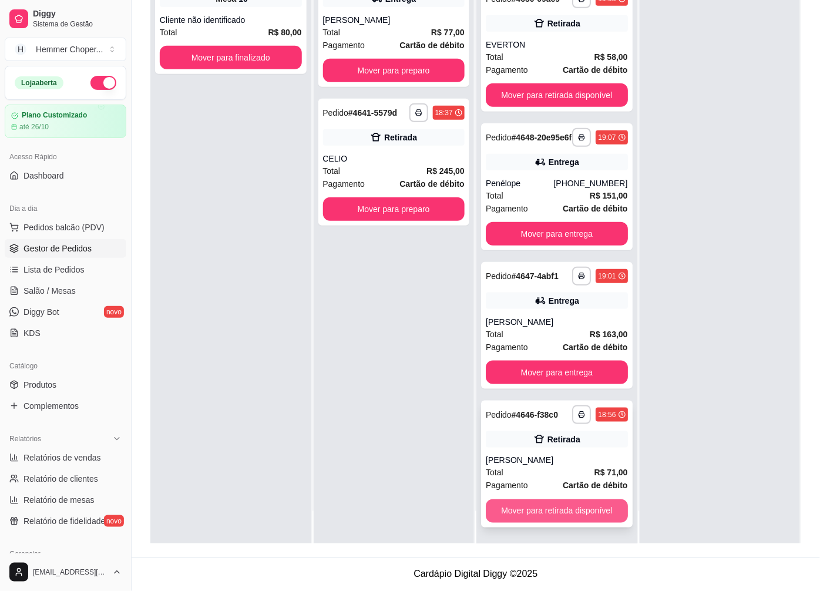
click at [535, 515] on button "Mover para retirada disponível" at bounding box center [557, 512] width 142 height 24
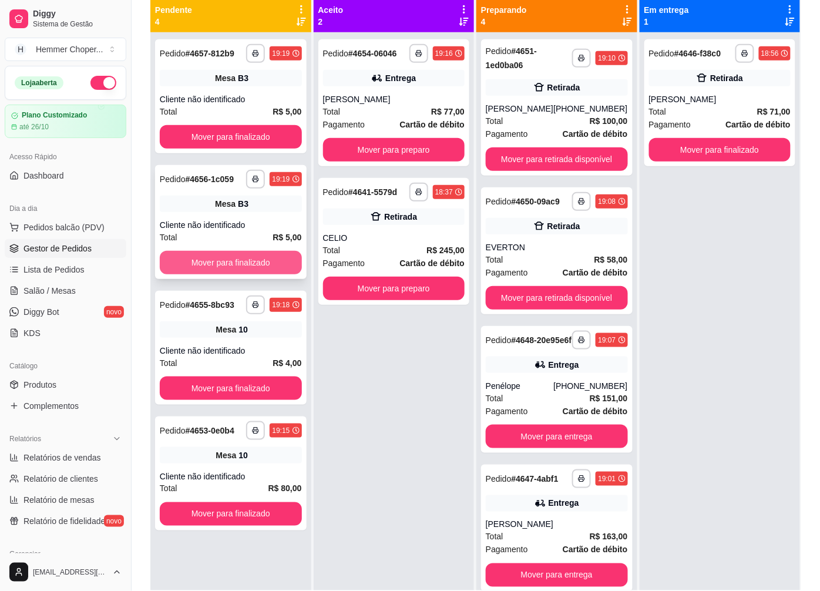
scroll to position [114, 0]
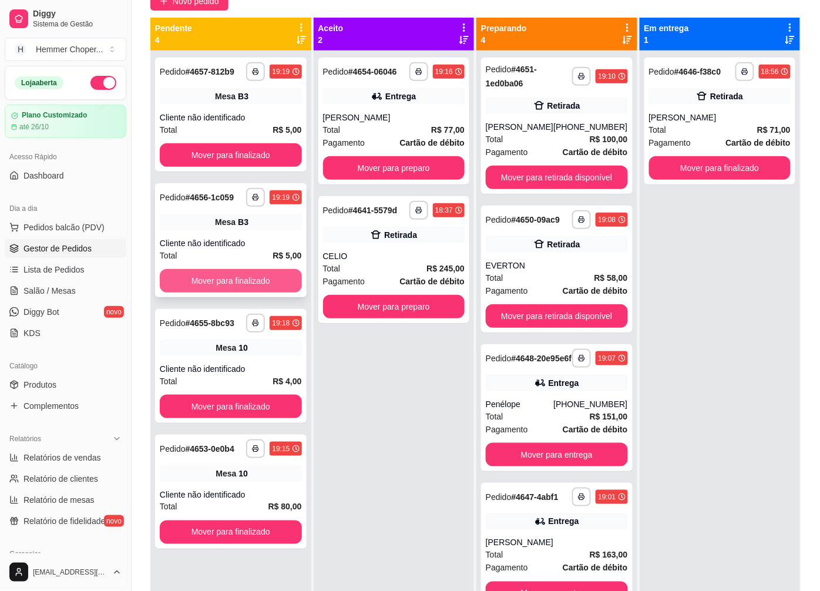
click at [221, 275] on button "Mover para finalizado" at bounding box center [231, 281] width 142 height 24
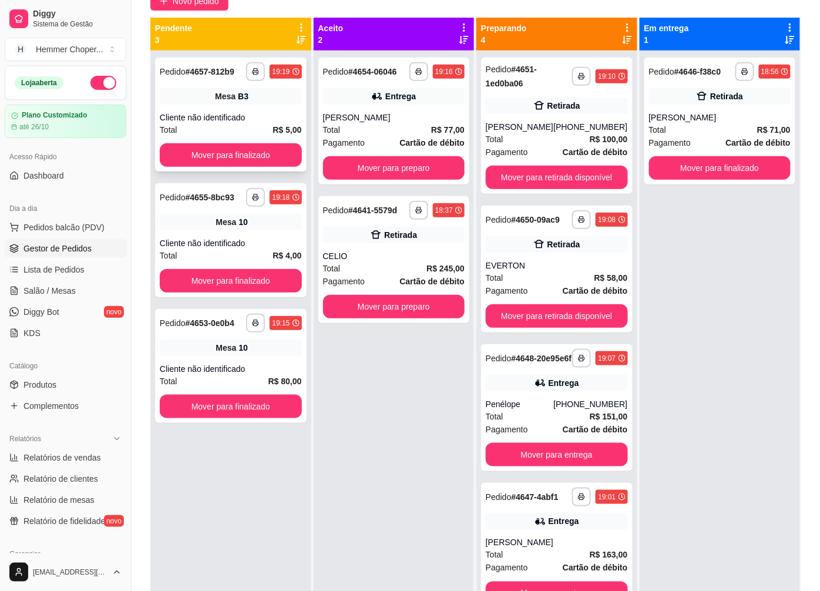
click at [235, 105] on div "**********" at bounding box center [231, 115] width 152 height 114
click at [216, 150] on button "Mover para finalizado" at bounding box center [231, 155] width 142 height 24
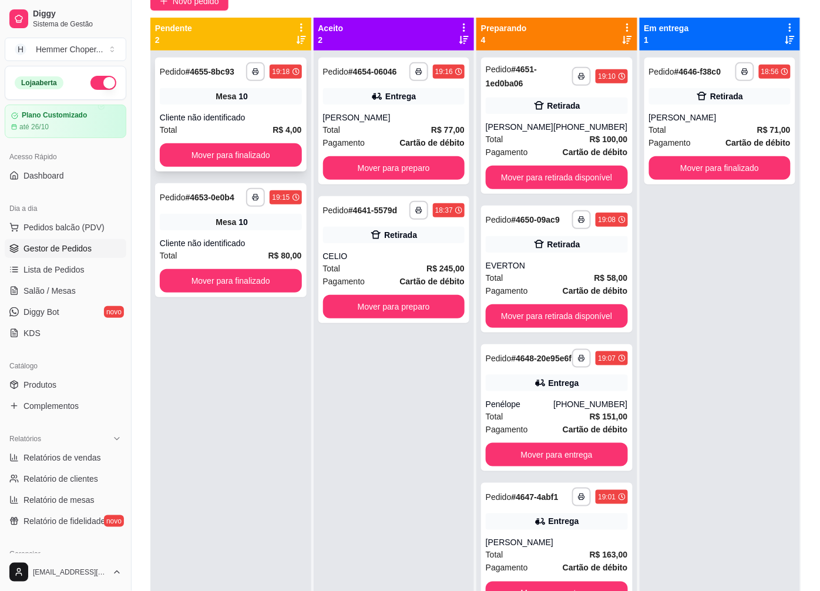
click at [212, 120] on div "Cliente não identificado" at bounding box center [231, 118] width 142 height 12
click at [215, 149] on div "**********" at bounding box center [230, 346] width 161 height 591
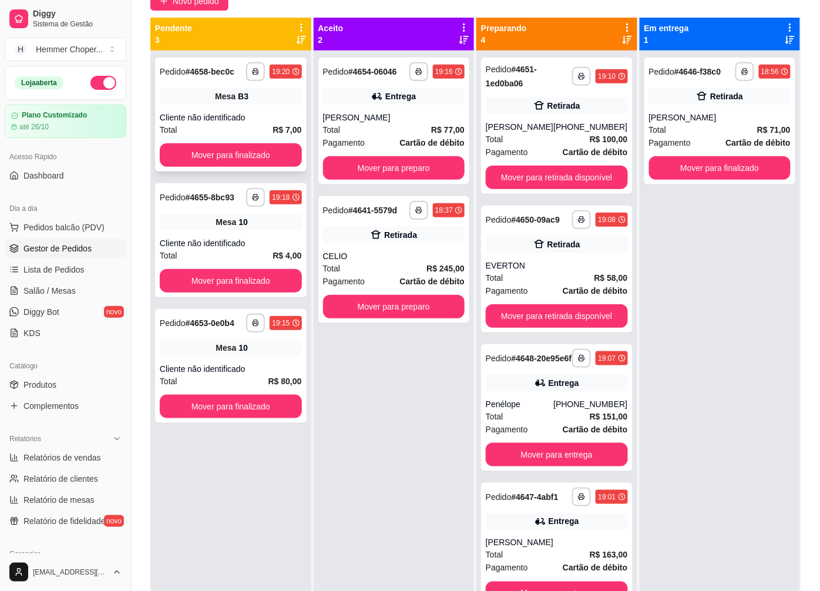
click at [234, 121] on div "Cliente não identificado" at bounding box center [231, 118] width 142 height 12
click at [225, 247] on div "Cliente não identificado" at bounding box center [231, 243] width 142 height 12
click at [221, 274] on button "Mover para finalizado" at bounding box center [231, 281] width 142 height 24
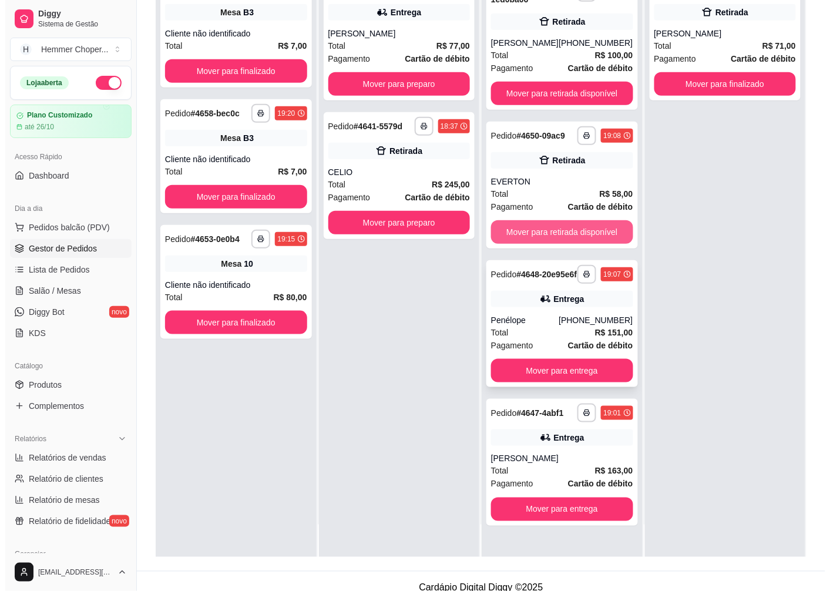
scroll to position [179, 0]
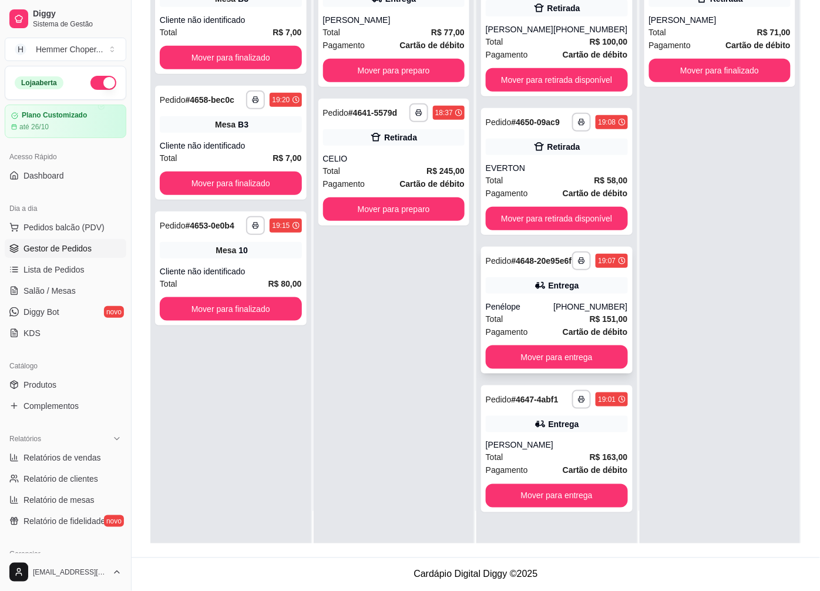
click at [567, 326] on div "Total R$ 151,00" at bounding box center [557, 319] width 142 height 13
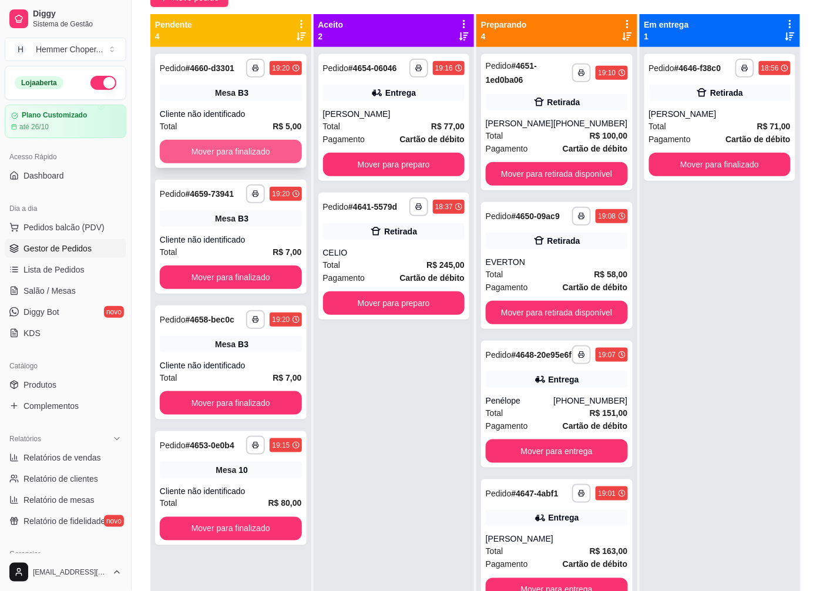
scroll to position [49, 0]
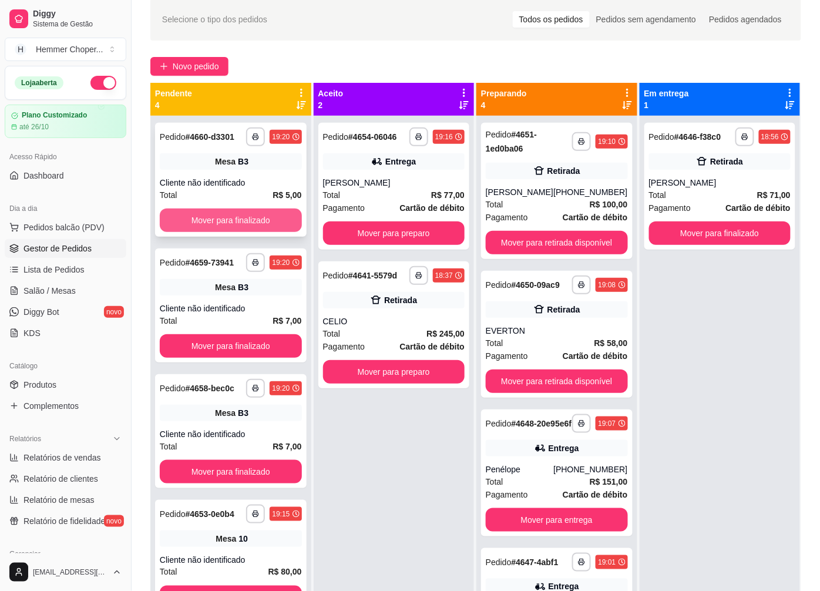
click at [219, 212] on button "Mover para finalizado" at bounding box center [231, 221] width 142 height 24
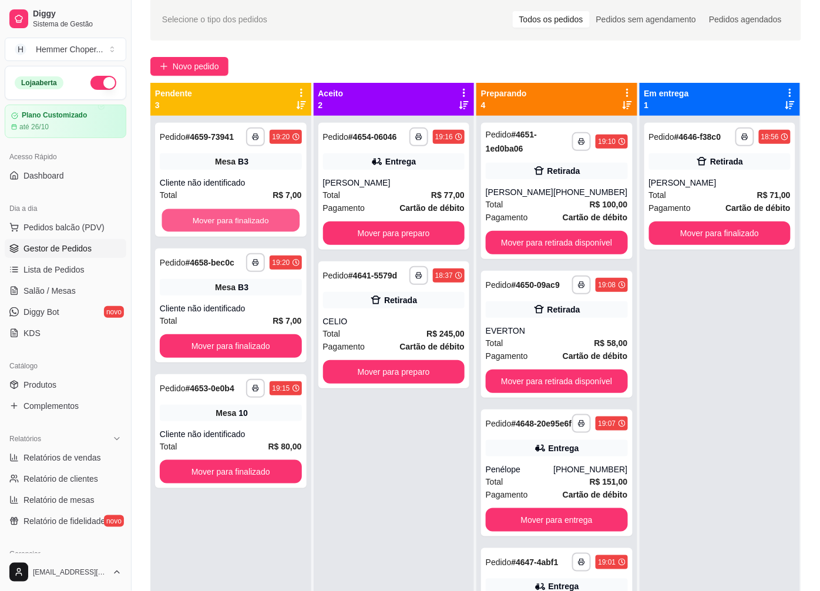
click at [219, 212] on button "Mover para finalizado" at bounding box center [231, 220] width 138 height 23
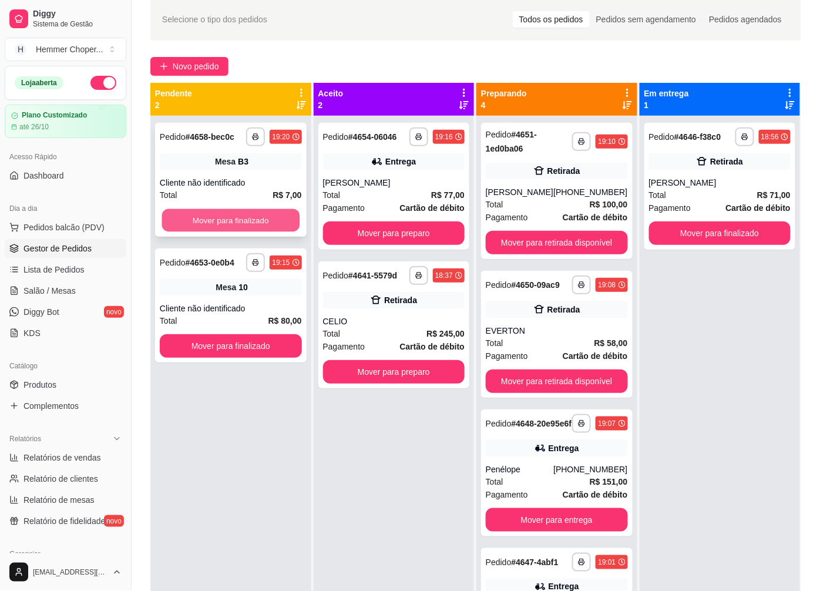
click at [219, 210] on button "Mover para finalizado" at bounding box center [231, 220] width 138 height 23
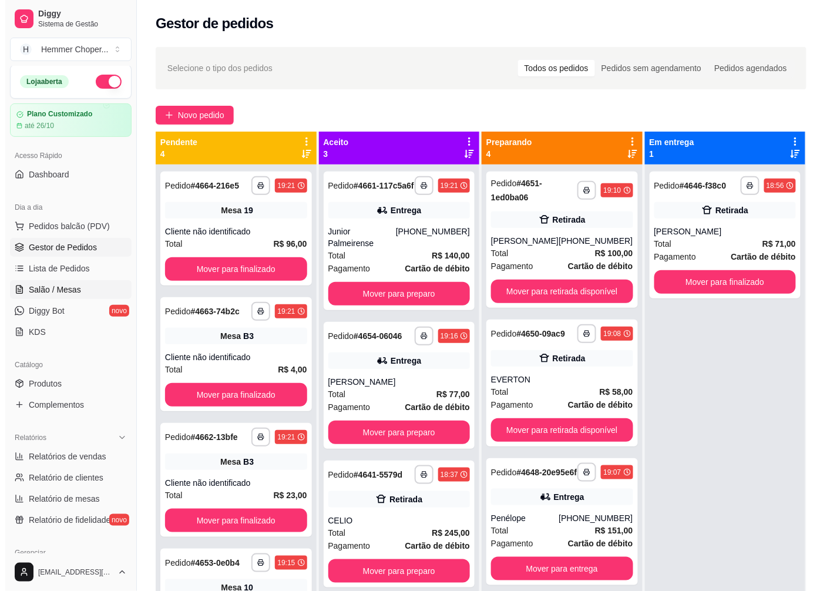
scroll to position [0, 0]
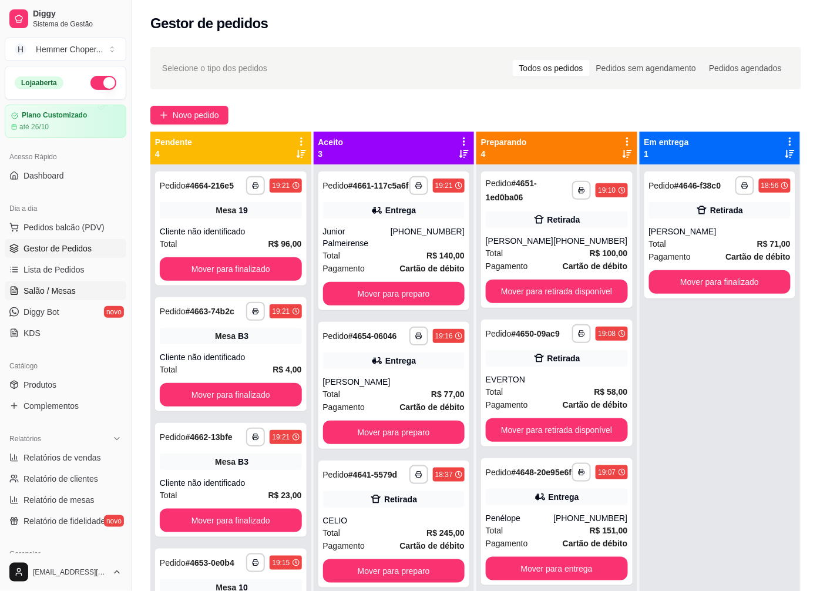
click at [57, 294] on span "Salão / Mesas" at bounding box center [50, 291] width 52 height 12
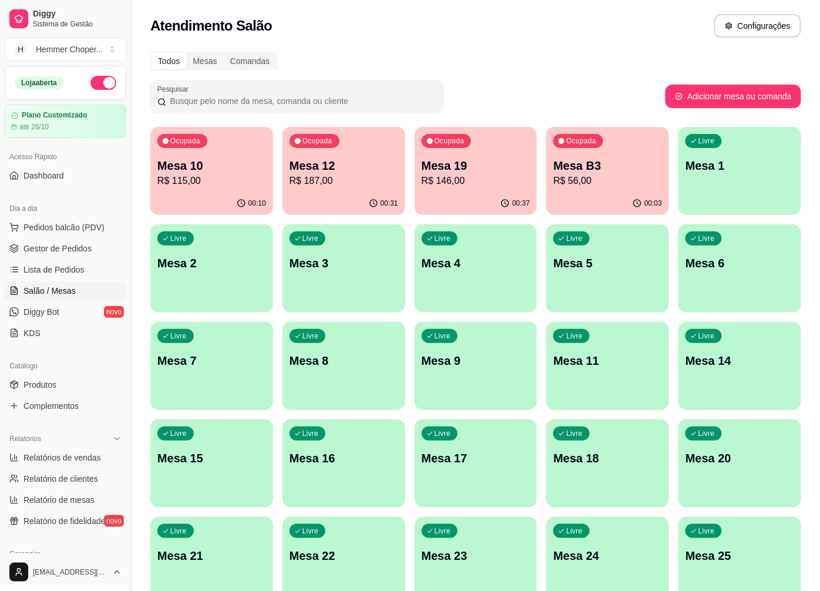
click at [588, 172] on p "Mesa B3" at bounding box center [608, 166] width 109 height 16
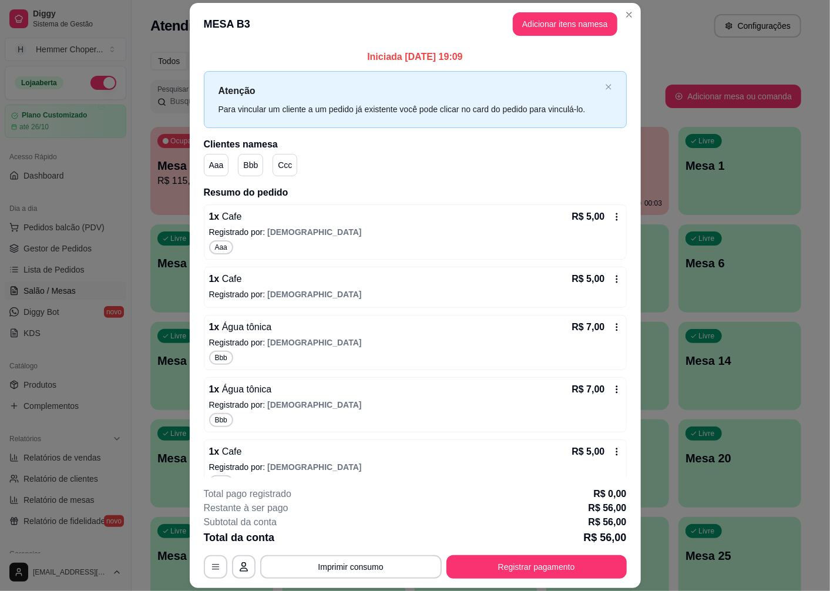
click at [616, 277] on icon at bounding box center [617, 280] width 2 height 8
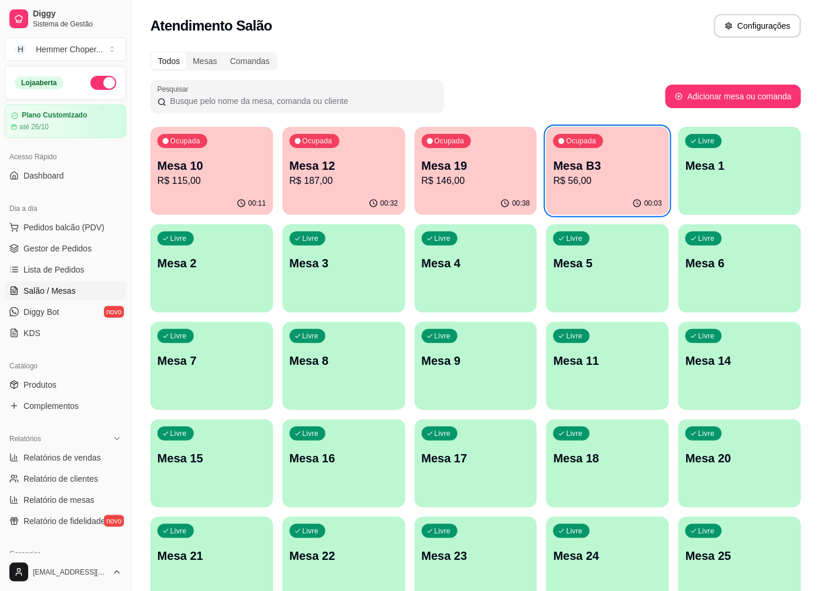
click at [595, 179] on p "R$ 56,00" at bounding box center [608, 181] width 109 height 14
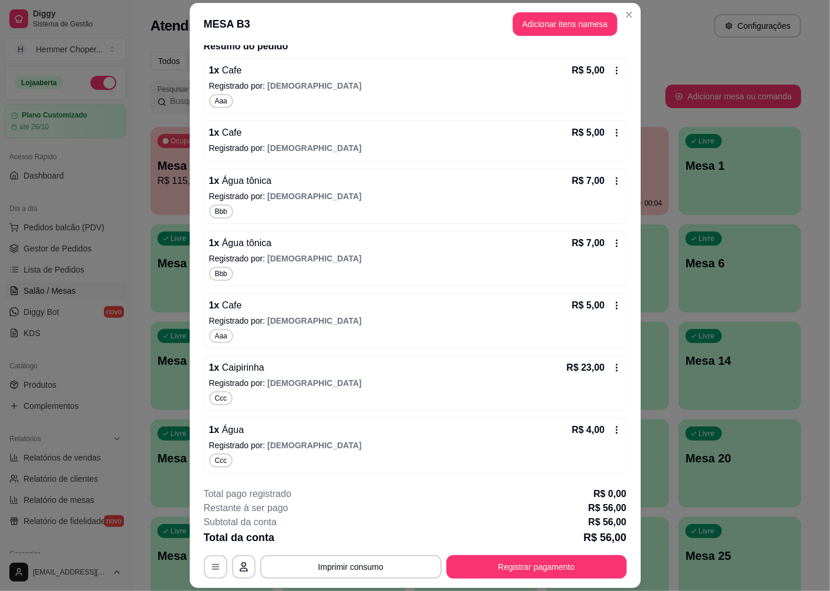
scroll to position [34, 0]
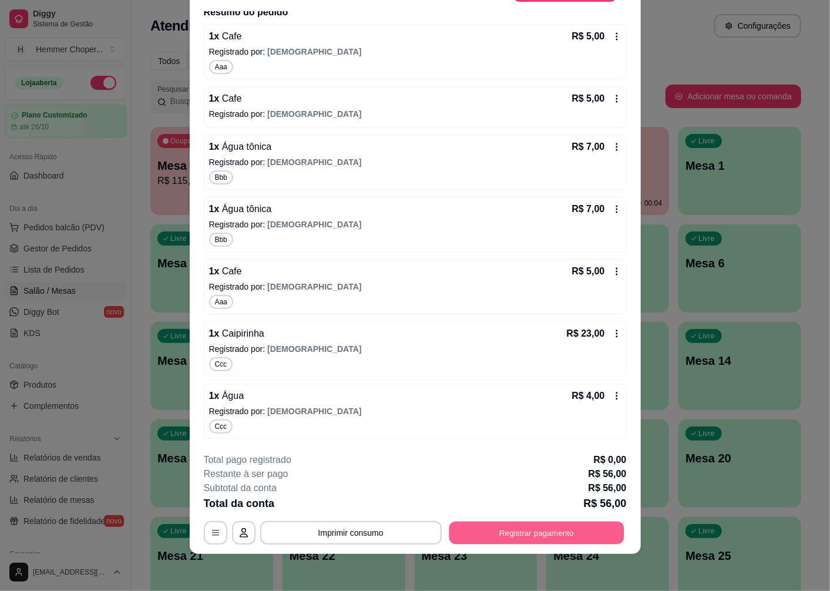
click at [483, 535] on button "Registrar pagamento" at bounding box center [536, 533] width 175 height 23
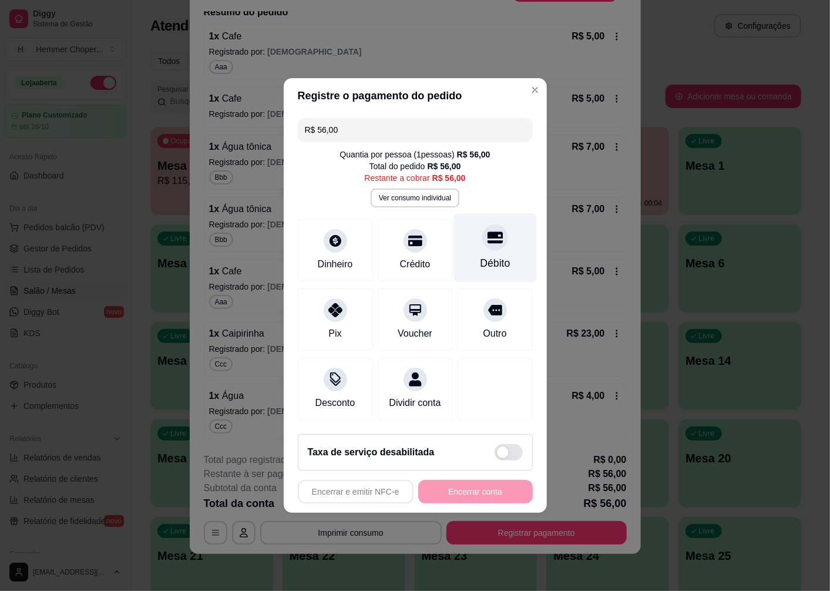
click at [488, 248] on div "Débito" at bounding box center [495, 248] width 83 height 69
type input "R$ 0,00"
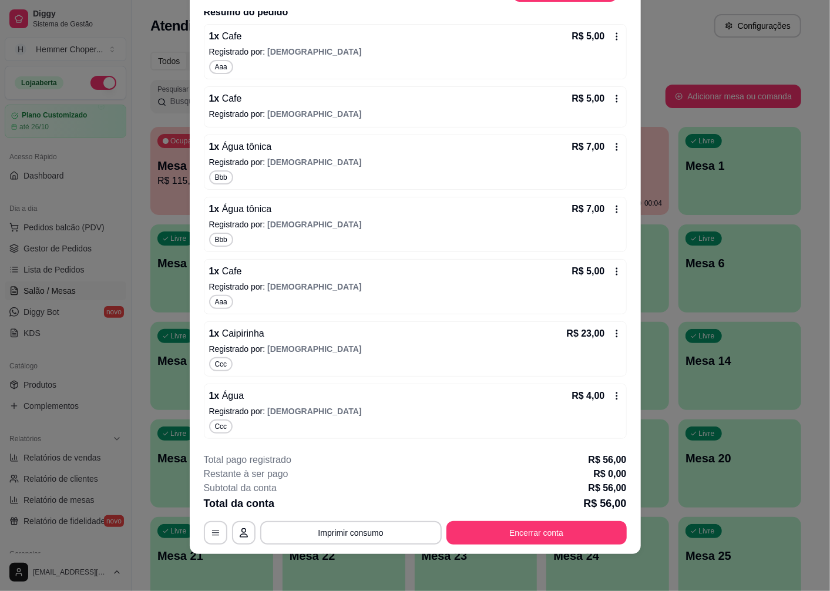
scroll to position [16, 0]
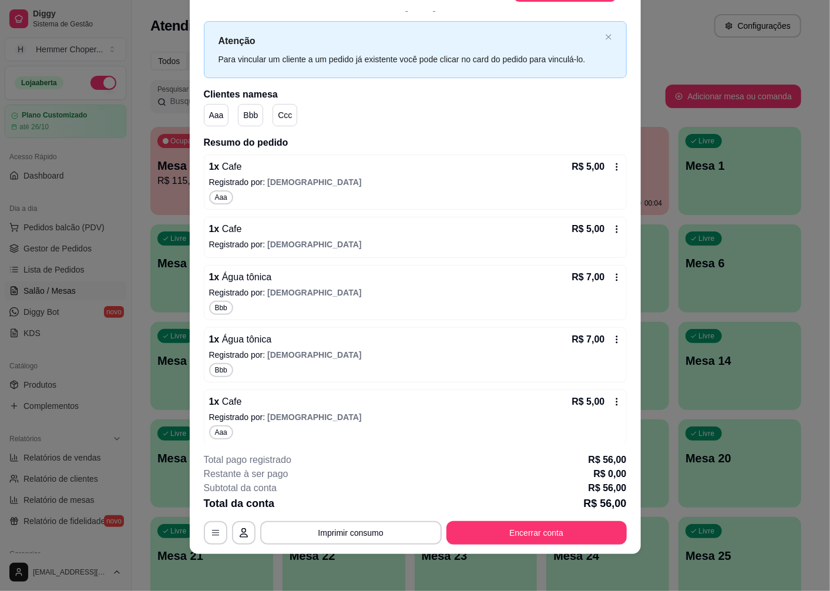
click at [250, 112] on p "Bbb" at bounding box center [250, 115] width 15 height 12
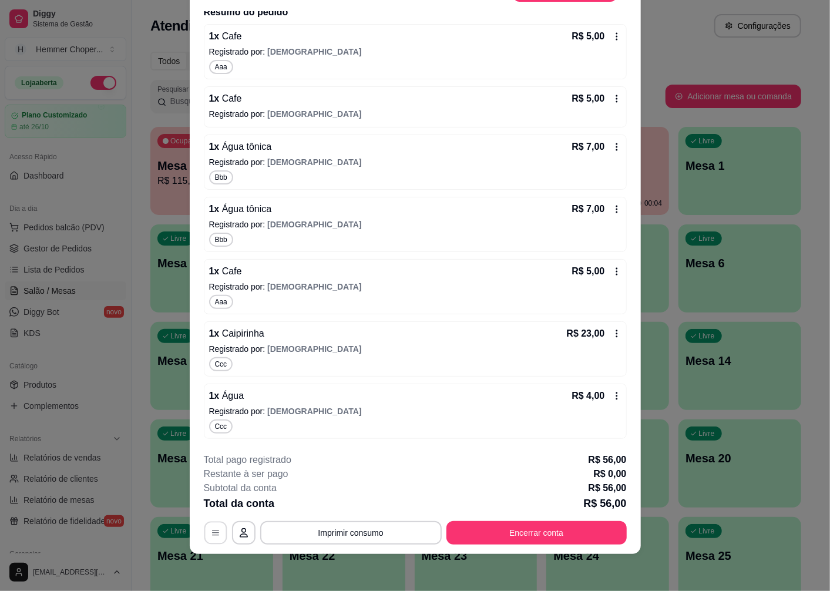
click at [211, 528] on icon "button" at bounding box center [215, 532] width 9 height 9
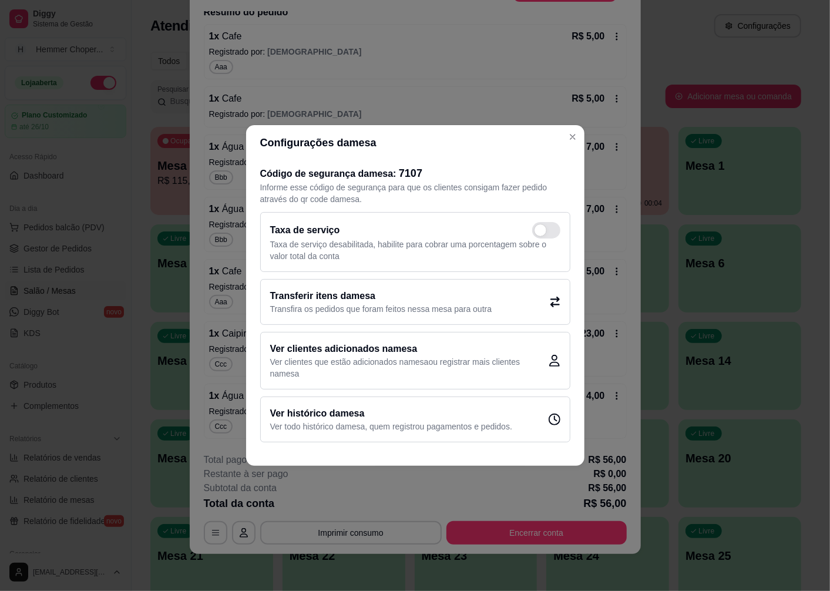
click at [344, 347] on h2 "Ver clientes adicionados na mesa" at bounding box center [409, 349] width 279 height 14
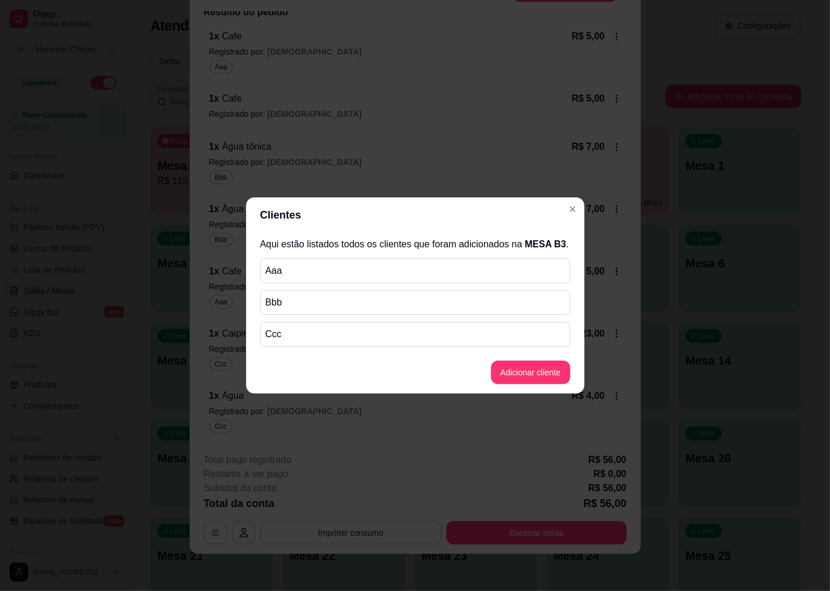
click at [314, 269] on p "Aaa" at bounding box center [416, 271] width 300 height 14
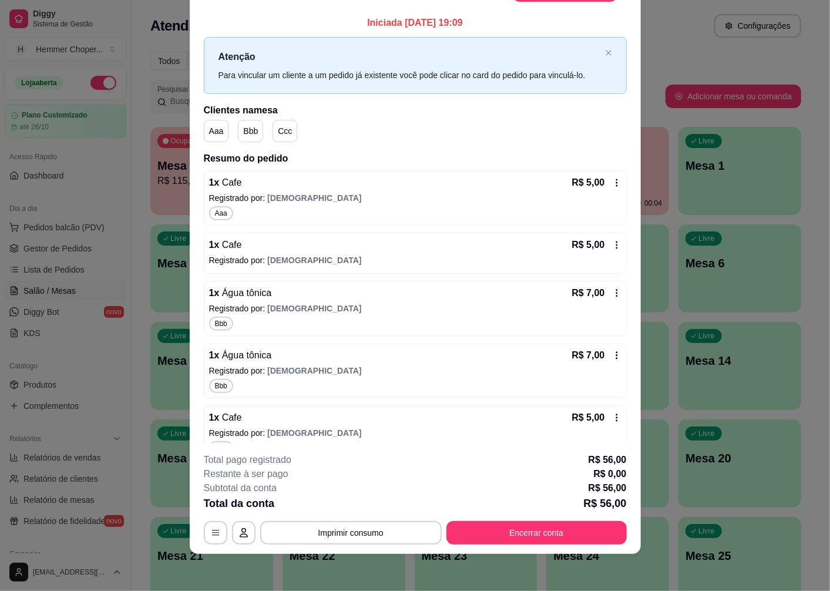
scroll to position [0, 0]
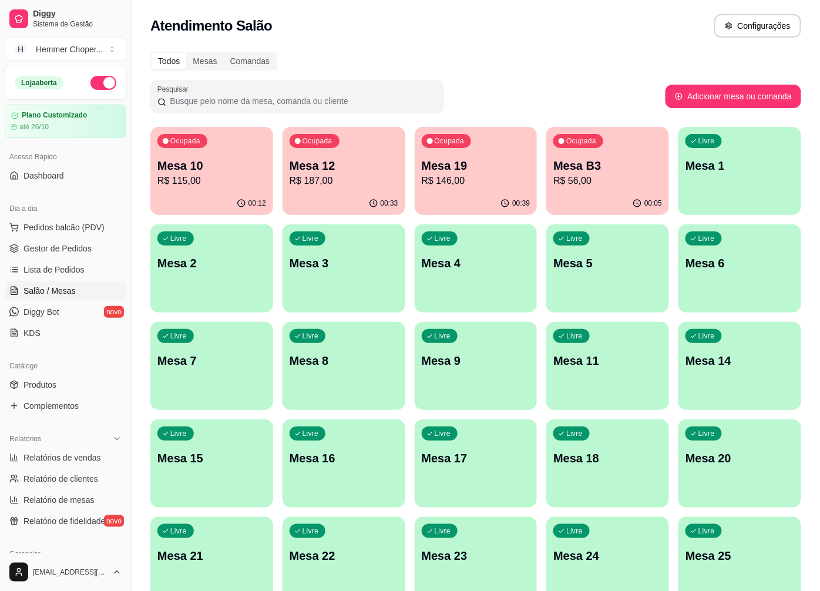
click at [585, 162] on p "Mesa B3" at bounding box center [608, 166] width 109 height 16
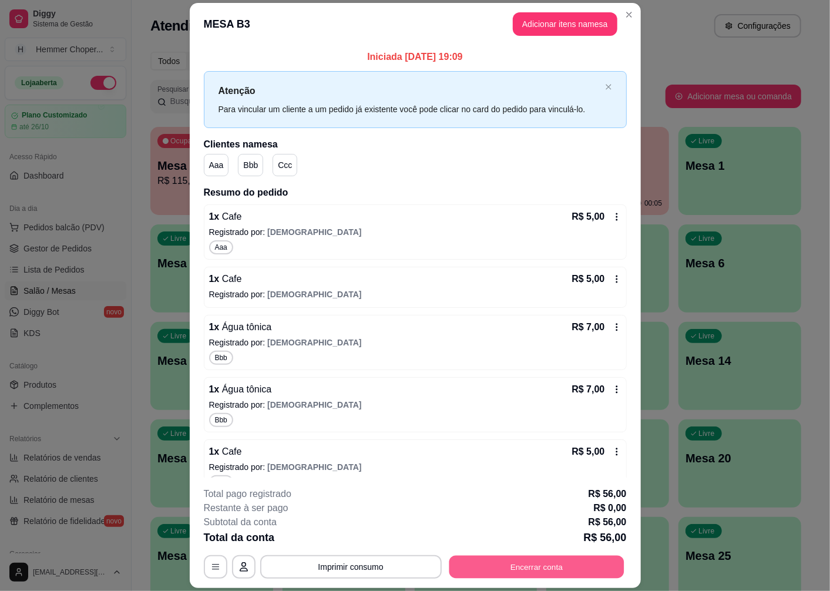
click at [527, 567] on button "Encerrar conta" at bounding box center [536, 567] width 175 height 23
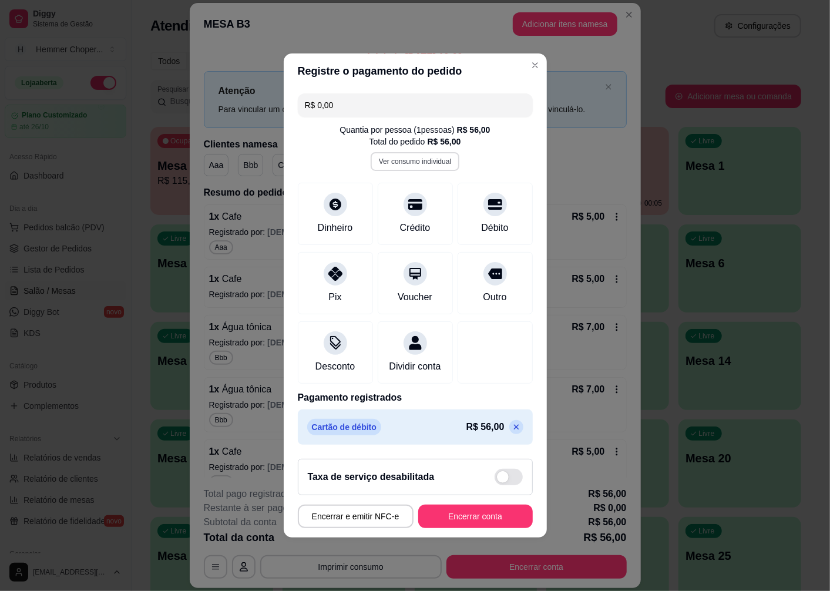
click at [420, 156] on button "Ver consumo individual" at bounding box center [415, 161] width 89 height 19
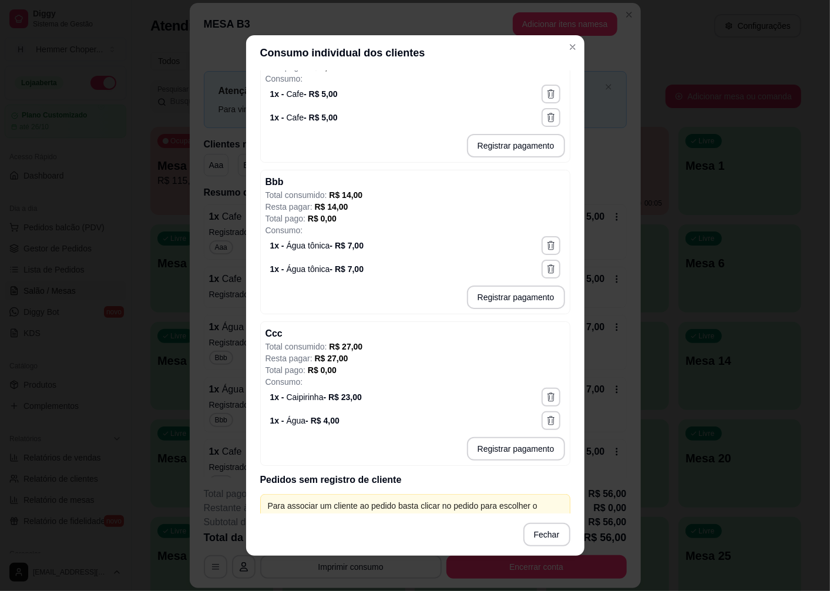
scroll to position [277, 0]
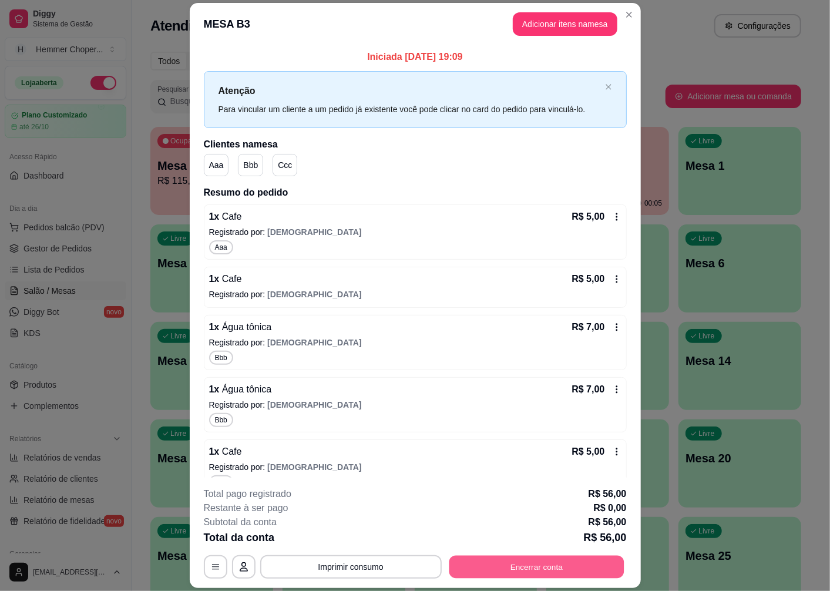
click at [554, 564] on button "Encerrar conta" at bounding box center [536, 567] width 175 height 23
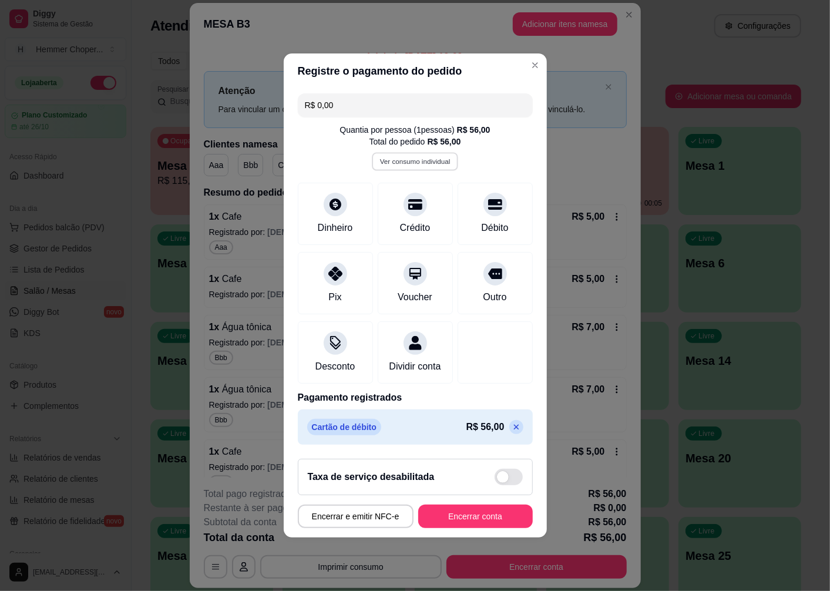
click at [427, 155] on button "Ver consumo individual" at bounding box center [415, 161] width 86 height 18
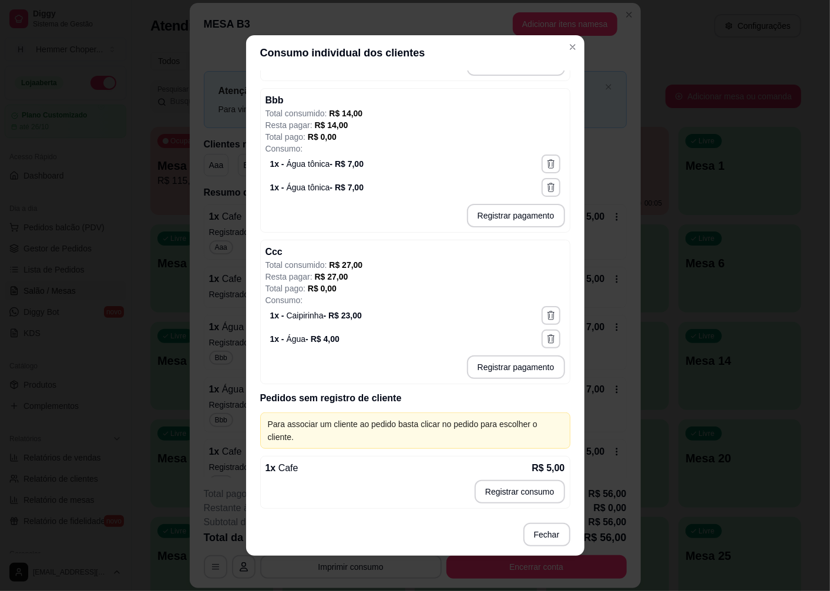
scroll to position [2, 0]
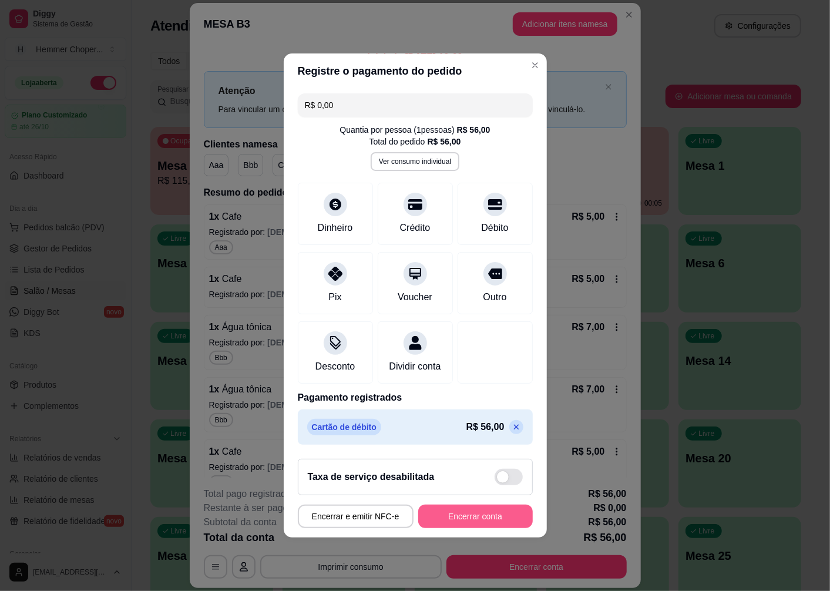
click at [480, 527] on button "Encerrar conta" at bounding box center [475, 517] width 115 height 24
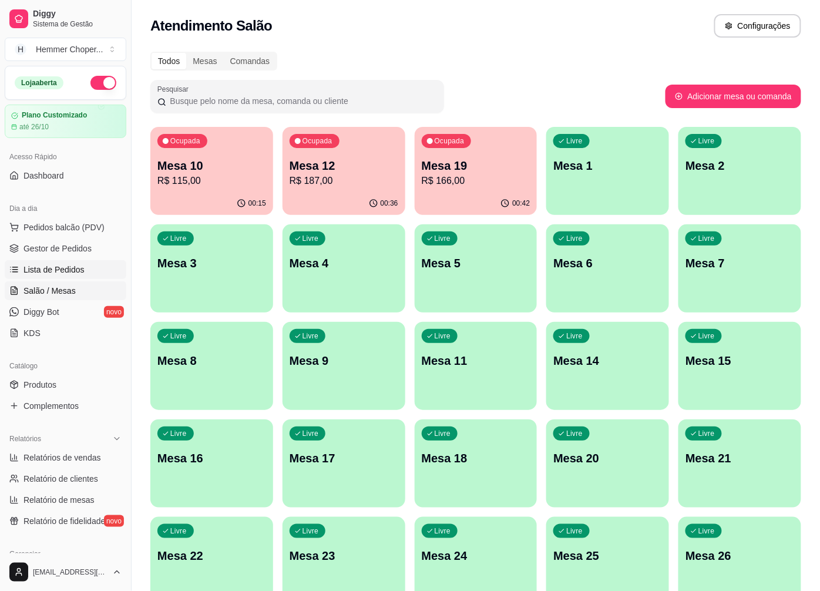
click at [56, 273] on span "Lista de Pedidos" at bounding box center [54, 270] width 61 height 12
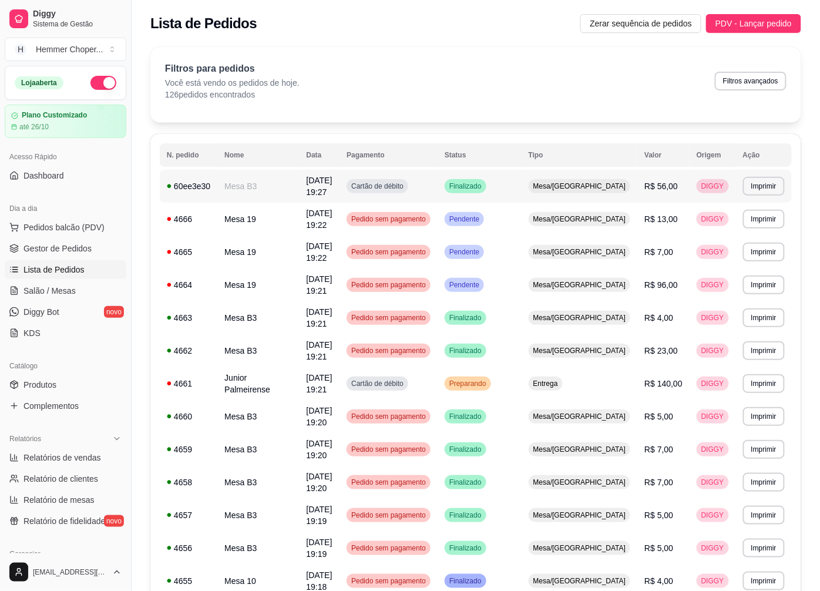
click at [589, 184] on span "Mesa/[GEOGRAPHIC_DATA]" at bounding box center [580, 186] width 98 height 9
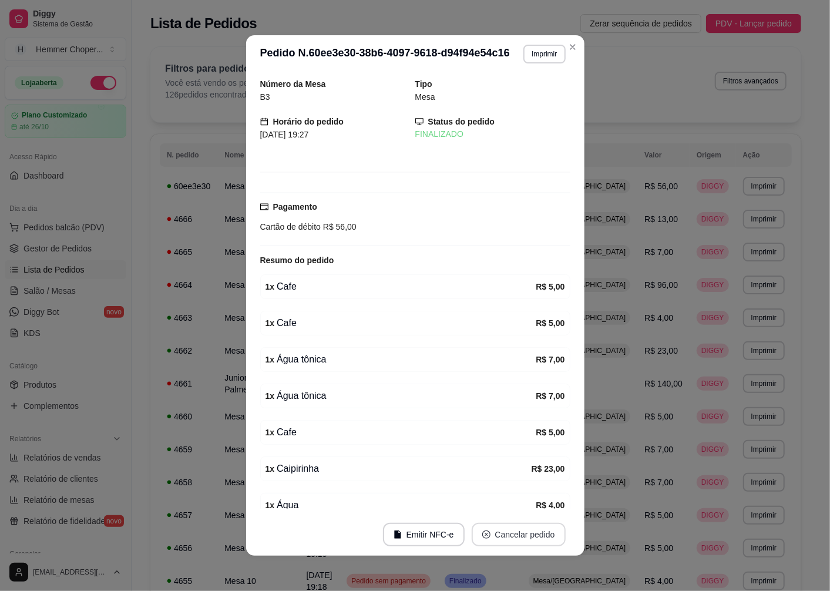
click at [491, 538] on button "Cancelar pedido" at bounding box center [519, 535] width 94 height 24
click at [538, 501] on button "Sim" at bounding box center [547, 506] width 47 height 24
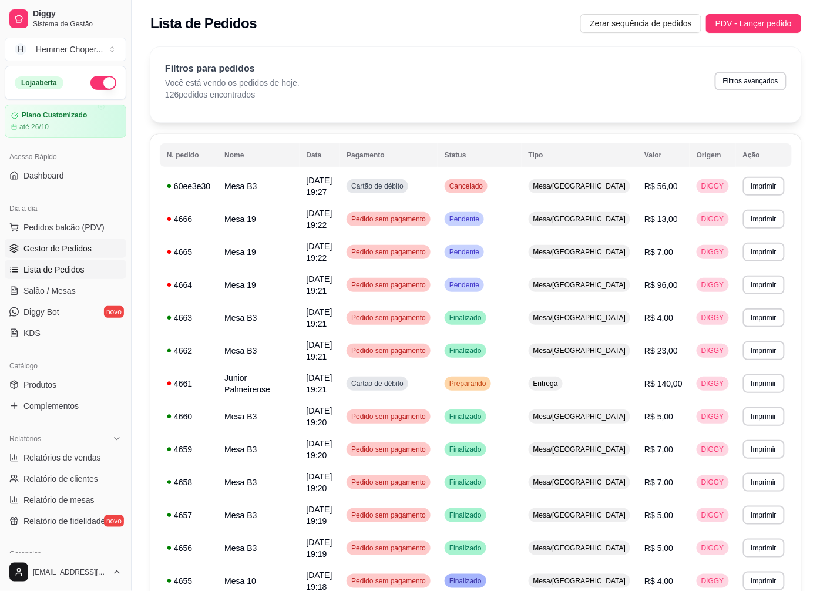
click at [65, 247] on span "Gestor de Pedidos" at bounding box center [58, 249] width 68 height 12
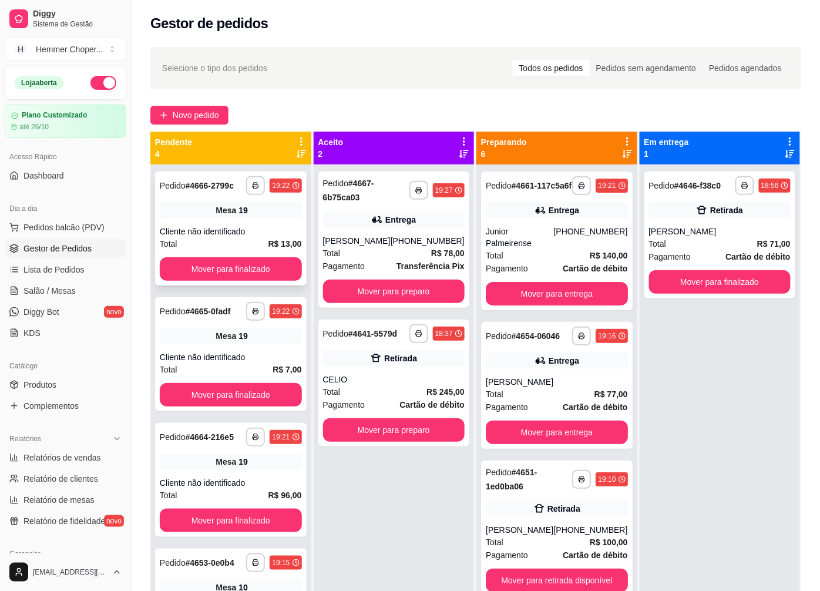
click at [216, 221] on div "**********" at bounding box center [231, 229] width 152 height 114
click at [209, 260] on button "Mover para finalizado" at bounding box center [231, 269] width 142 height 24
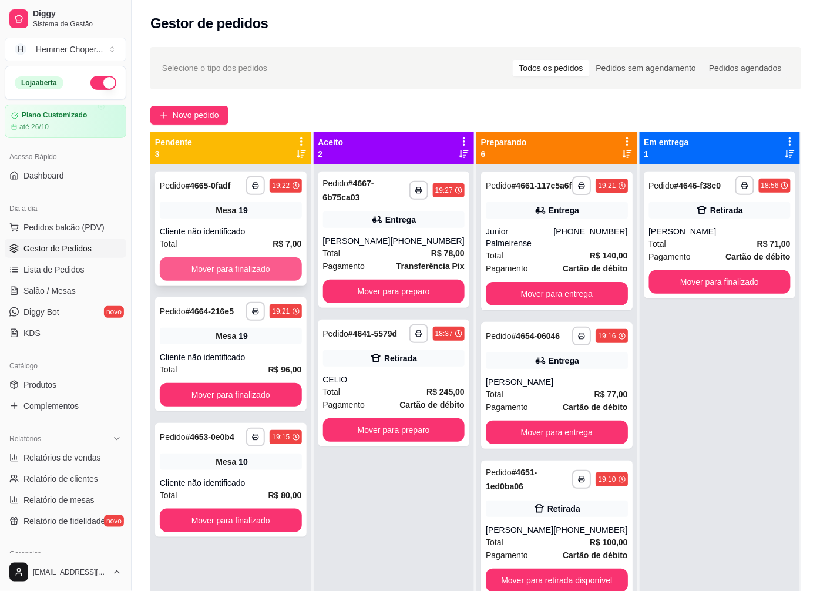
click at [206, 266] on button "Mover para finalizado" at bounding box center [231, 269] width 142 height 24
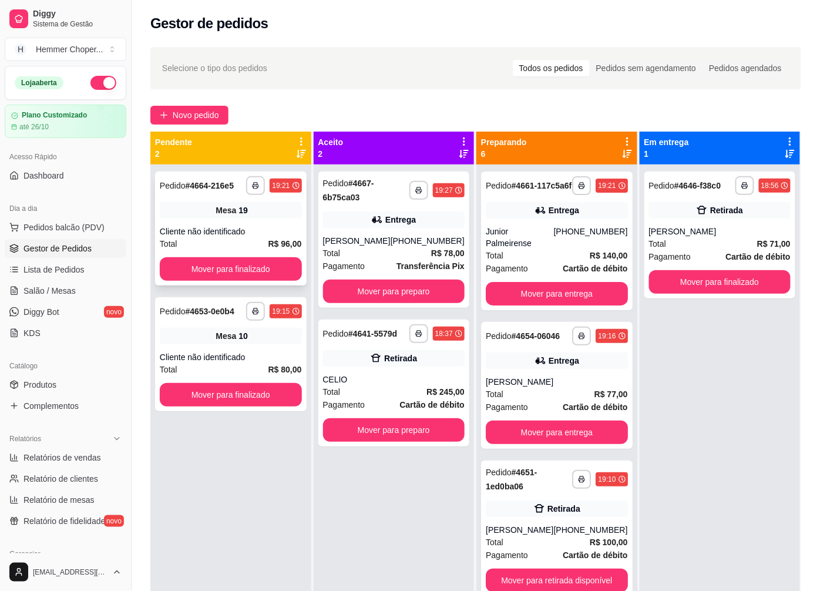
click at [216, 228] on div "Cliente não identificado" at bounding box center [231, 232] width 142 height 12
click at [705, 286] on button "Mover para finalizado" at bounding box center [720, 282] width 142 height 24
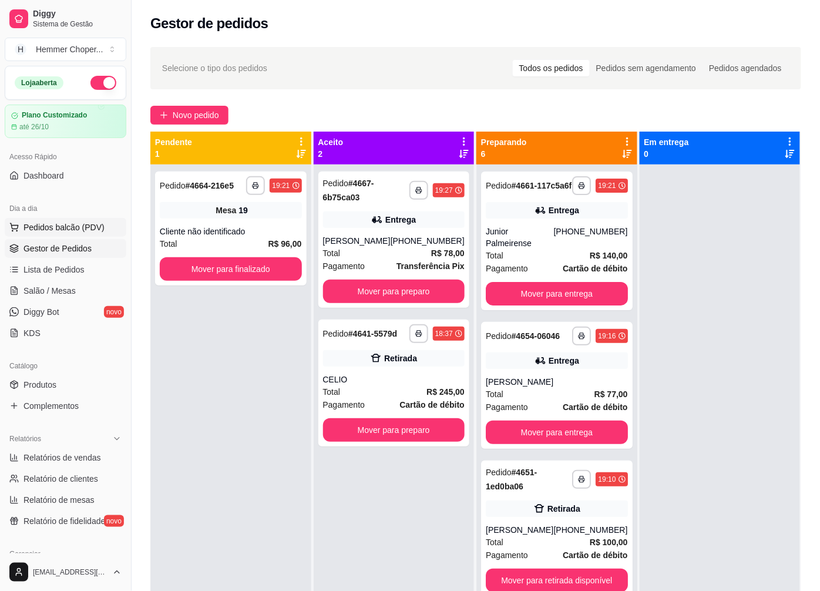
click at [61, 223] on span "Pedidos balcão (PDV)" at bounding box center [64, 228] width 81 height 12
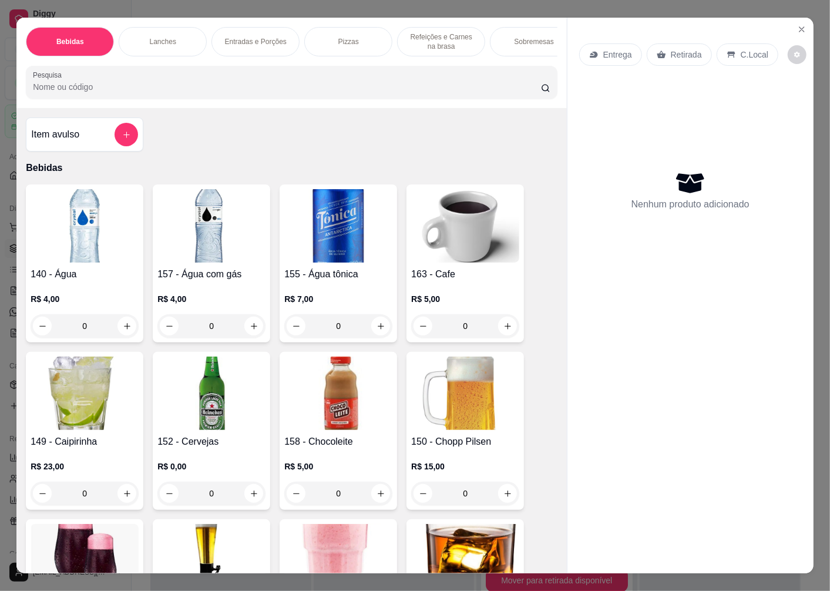
click at [605, 49] on p "Entrega" at bounding box center [618, 55] width 29 height 12
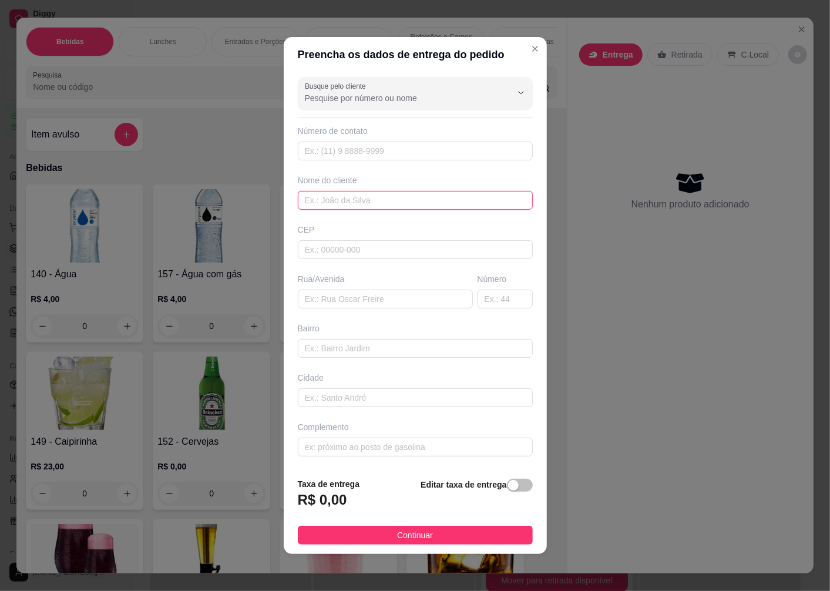
click at [349, 199] on input "text" at bounding box center [415, 200] width 235 height 19
type input "DOMBECK"
click at [361, 257] on input "text" at bounding box center [415, 249] width 235 height 19
type input "89070300"
type input "Rua Pastor [PERSON_NAME]"
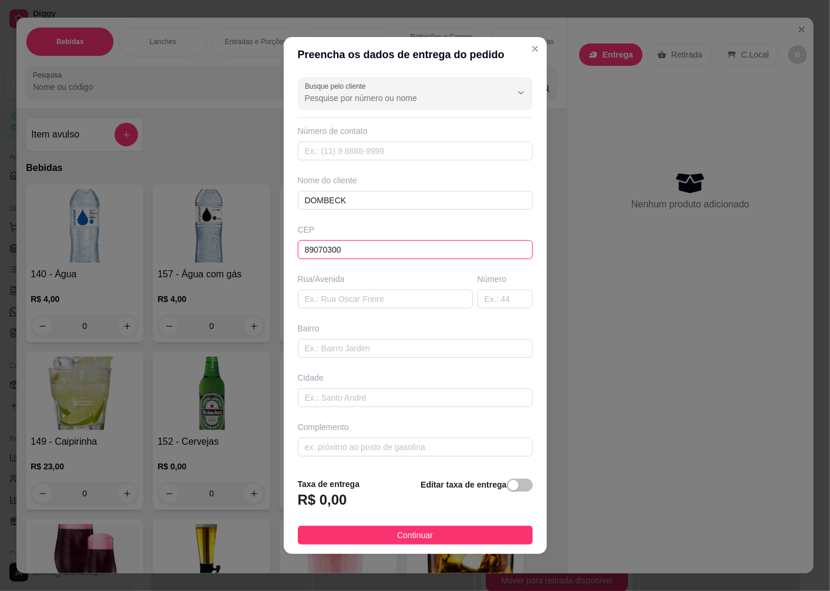
type input "[GEOGRAPHIC_DATA]"
type input "Blumenau"
type input "89070300"
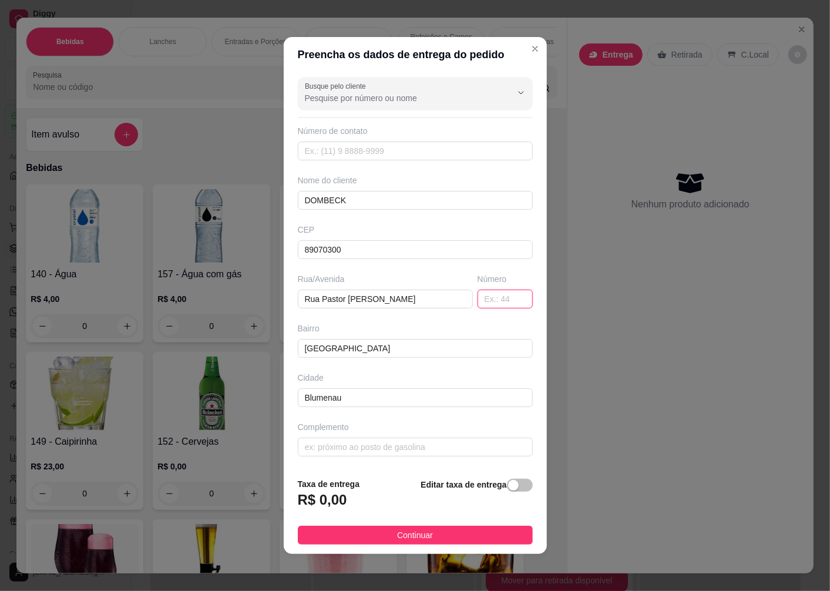
click at [484, 303] on input "text" at bounding box center [505, 299] width 55 height 19
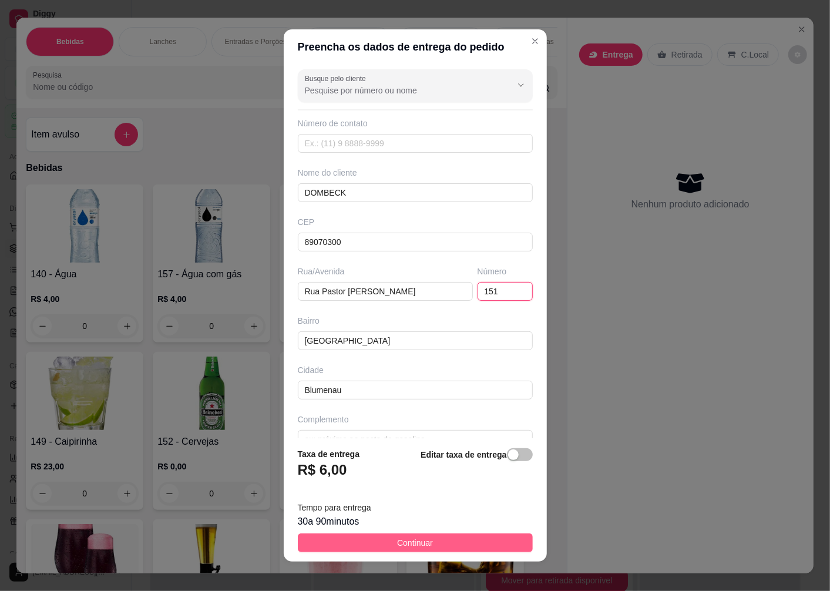
type input "151"
click at [373, 545] on button "Continuar" at bounding box center [415, 543] width 235 height 19
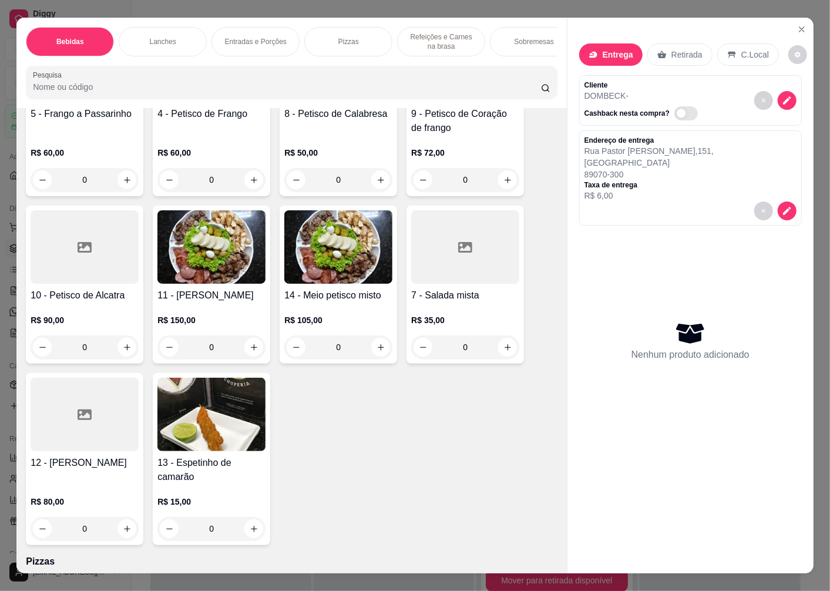
scroll to position [2677, 0]
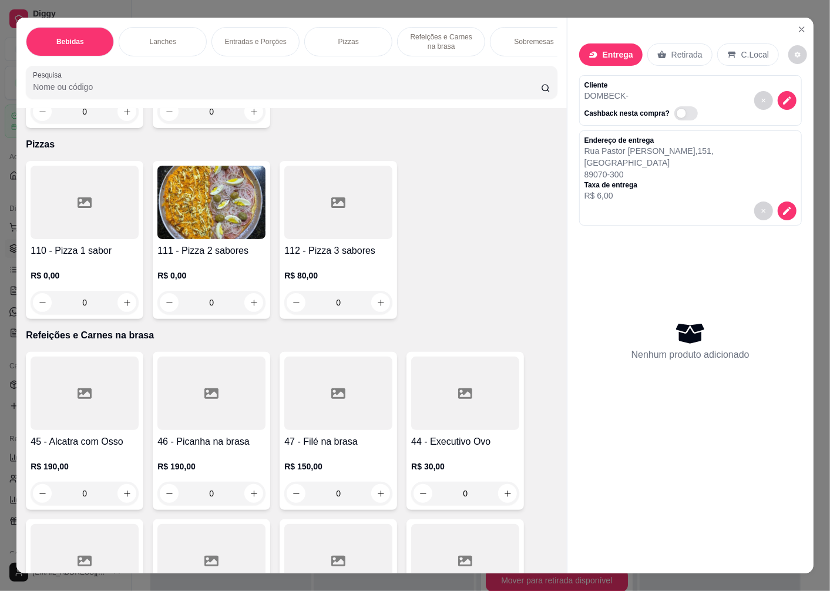
click at [86, 231] on div at bounding box center [85, 202] width 108 height 73
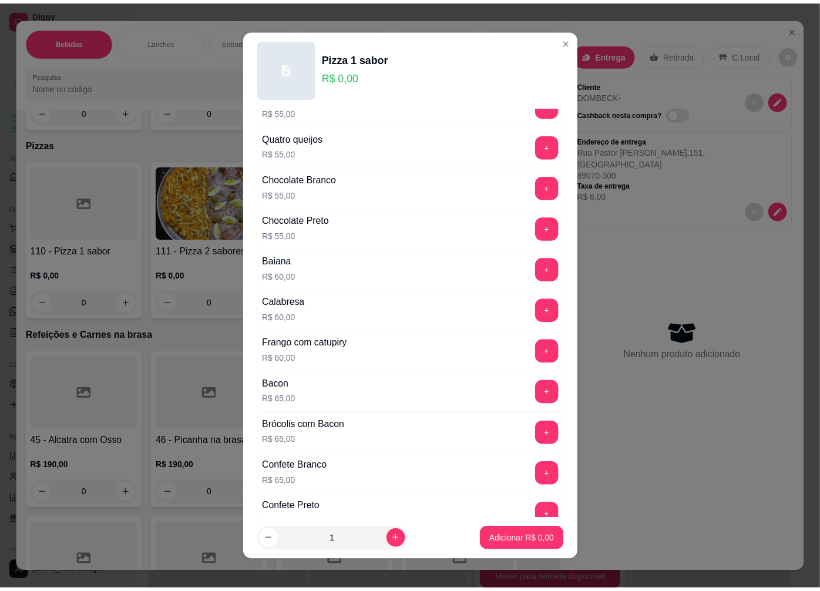
scroll to position [791, 0]
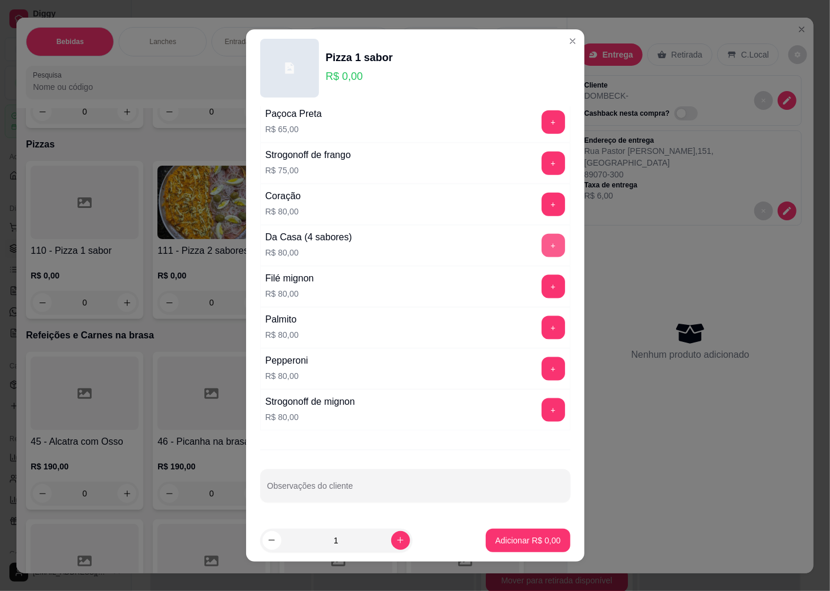
click at [542, 242] on button "+" at bounding box center [554, 246] width 24 height 24
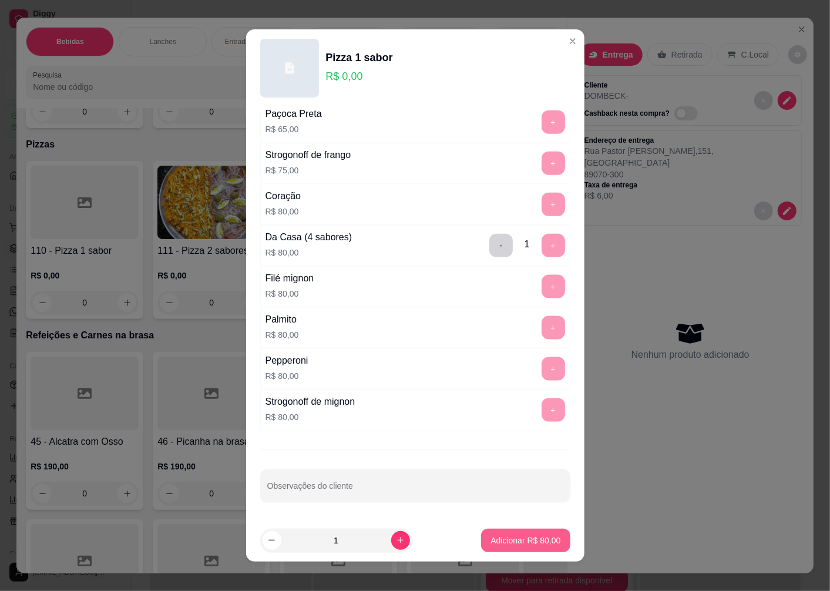
click at [491, 538] on p "Adicionar R$ 80,00" at bounding box center [526, 541] width 70 height 12
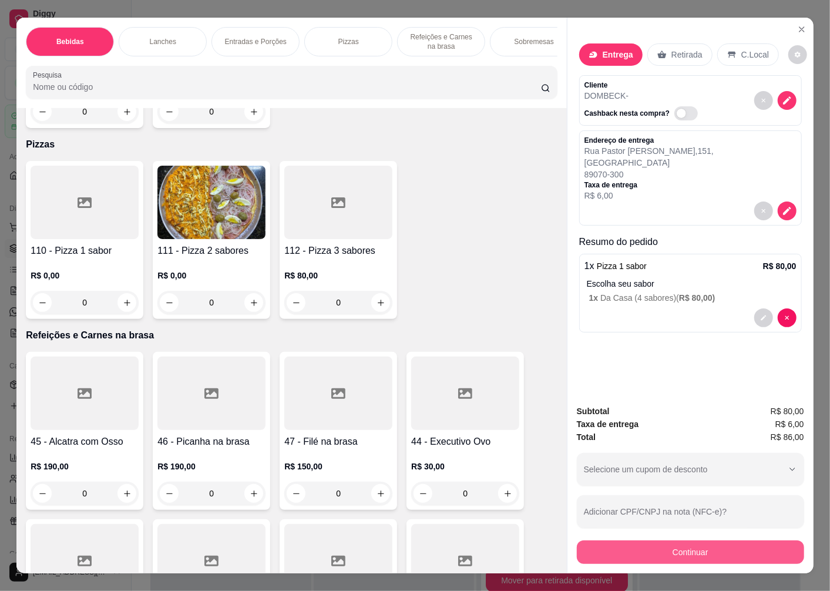
click at [668, 550] on button "Continuar" at bounding box center [690, 553] width 227 height 24
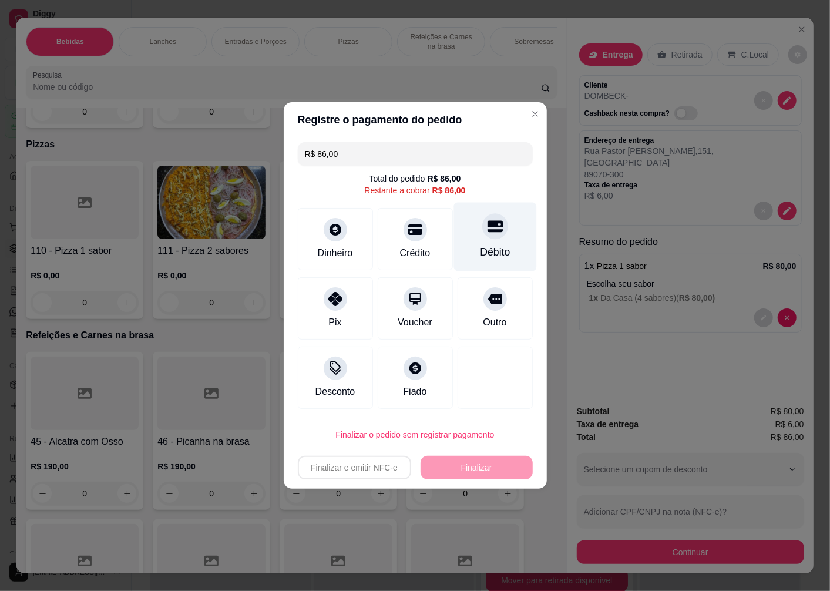
click at [484, 243] on div "Débito" at bounding box center [495, 237] width 83 height 69
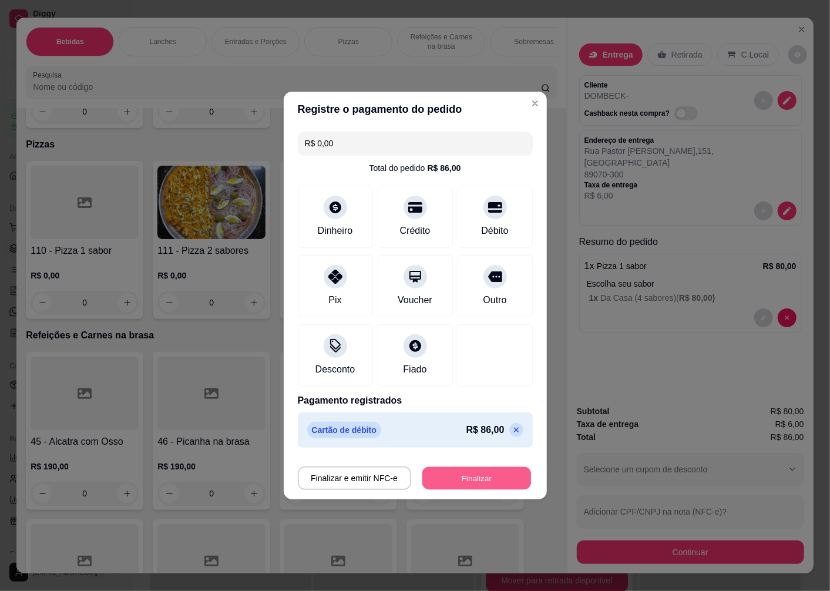
click at [448, 478] on button "Finalizar" at bounding box center [477, 478] width 109 height 23
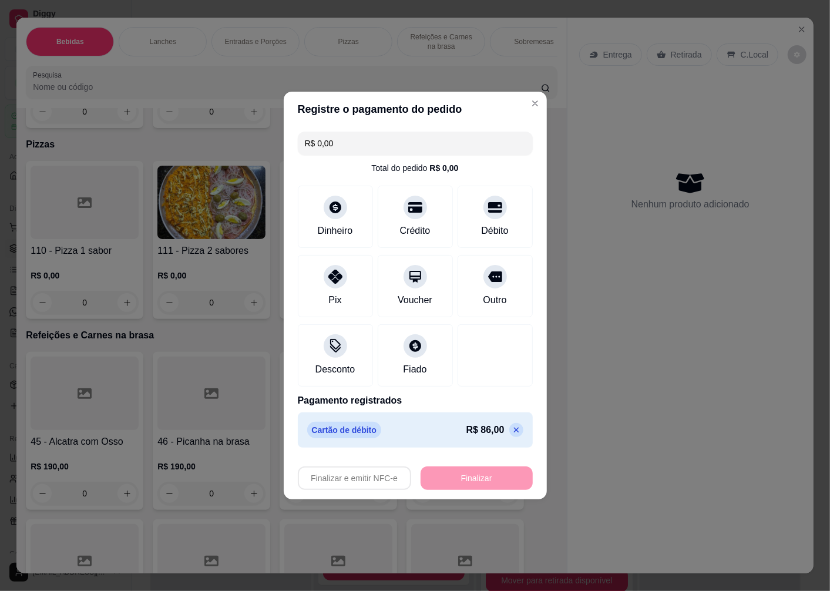
type input "-R$ 86,00"
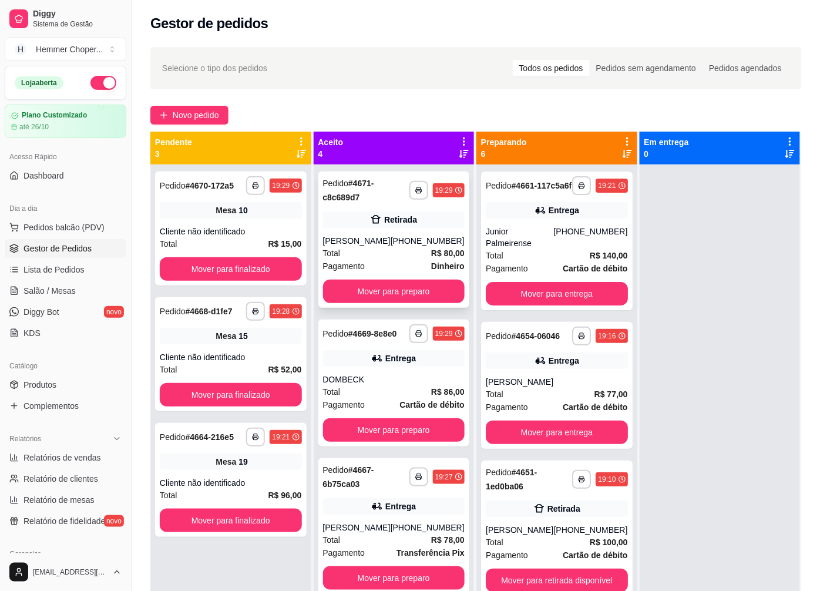
click at [384, 243] on div "[PERSON_NAME]" at bounding box center [357, 241] width 68 height 12
click at [222, 237] on div "Total R$ 15,00" at bounding box center [231, 243] width 142 height 13
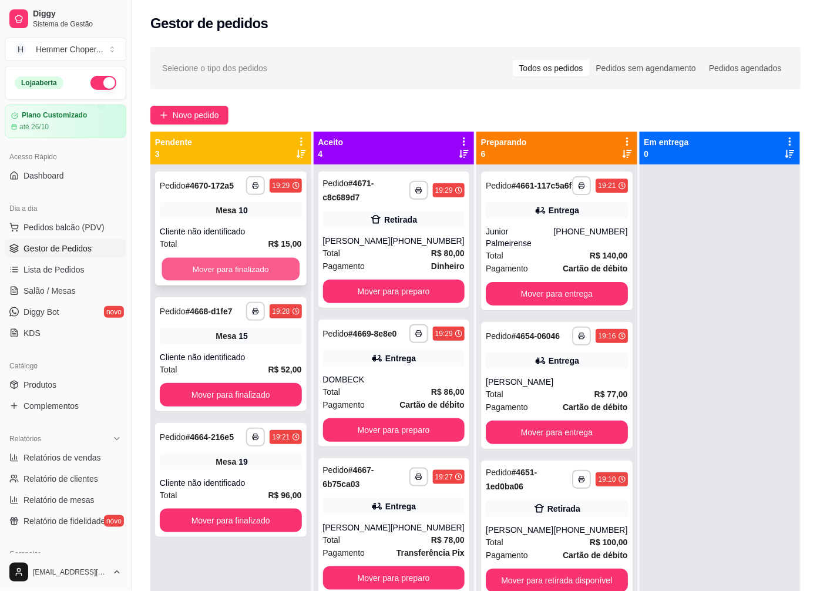
click at [216, 265] on button "Mover para finalizado" at bounding box center [231, 269] width 138 height 23
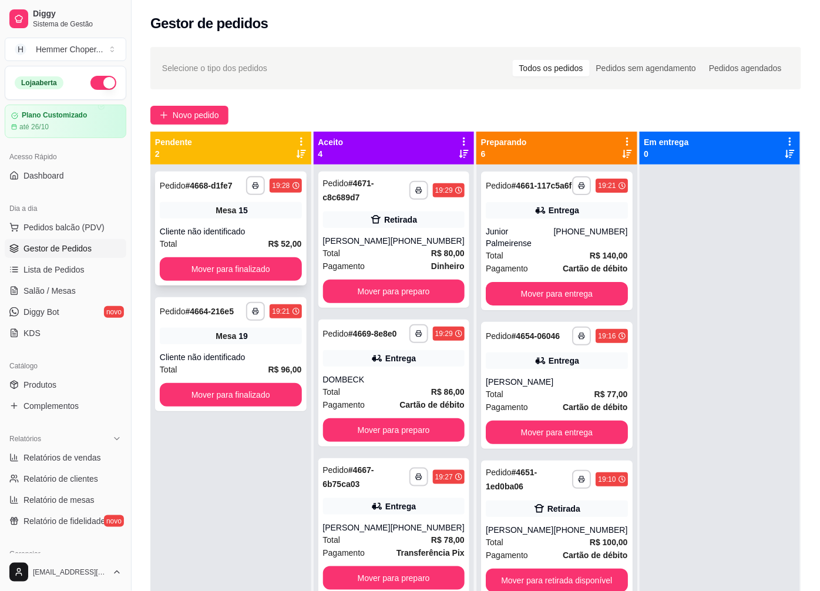
click at [216, 232] on div "Cliente não identificado" at bounding box center [231, 232] width 142 height 12
click at [215, 260] on button "Mover para finalizado" at bounding box center [231, 269] width 142 height 24
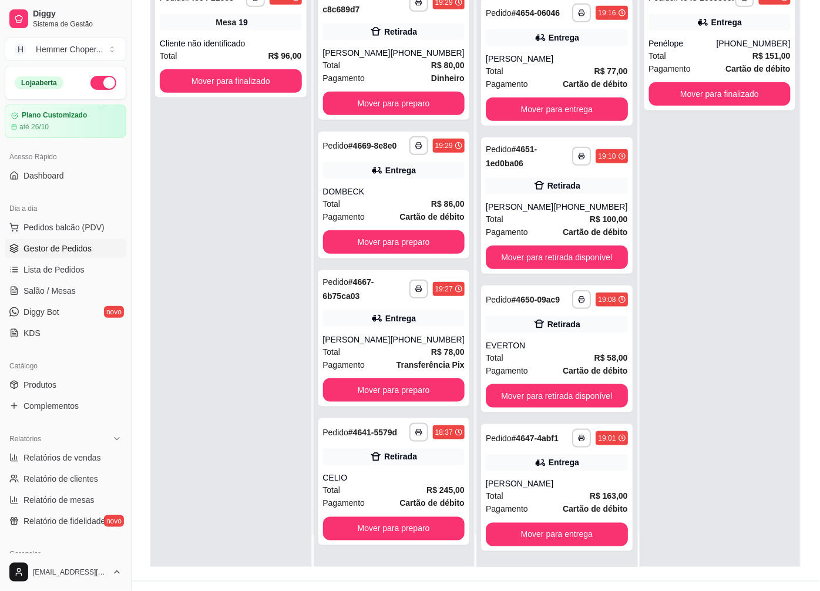
scroll to position [179, 0]
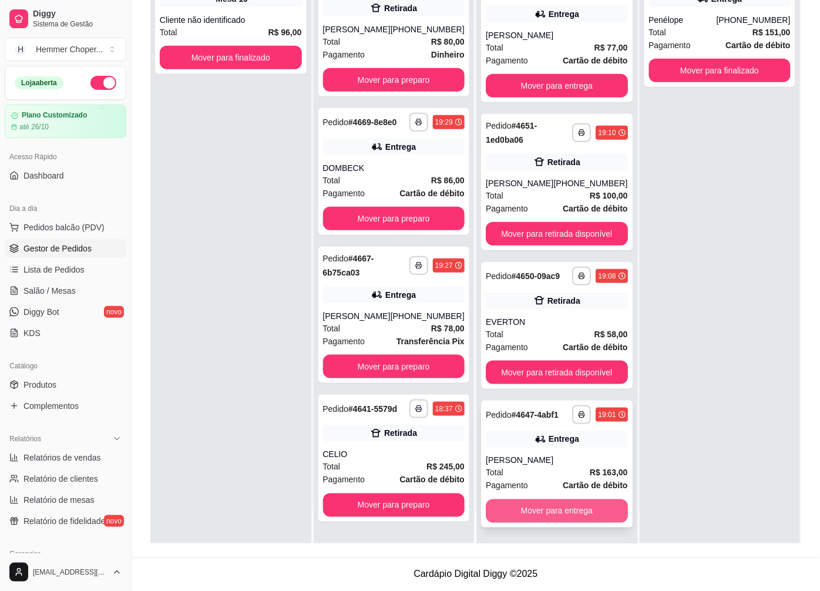
click at [531, 507] on button "Mover para entrega" at bounding box center [557, 512] width 142 height 24
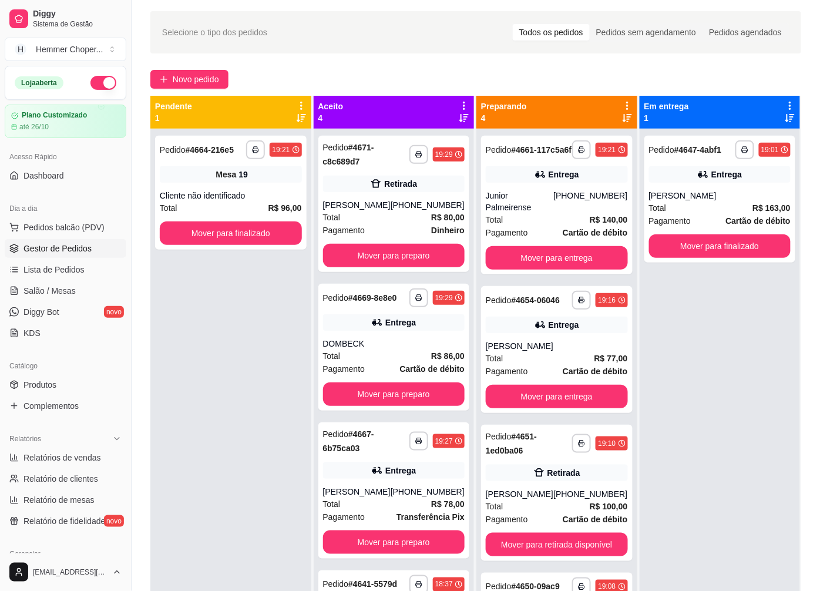
scroll to position [0, 0]
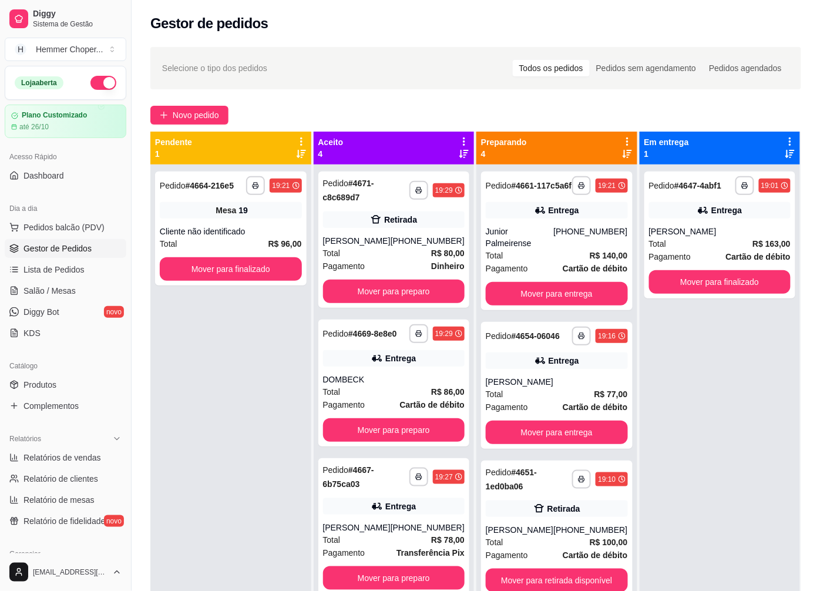
click at [230, 410] on div "**********" at bounding box center [230, 460] width 161 height 591
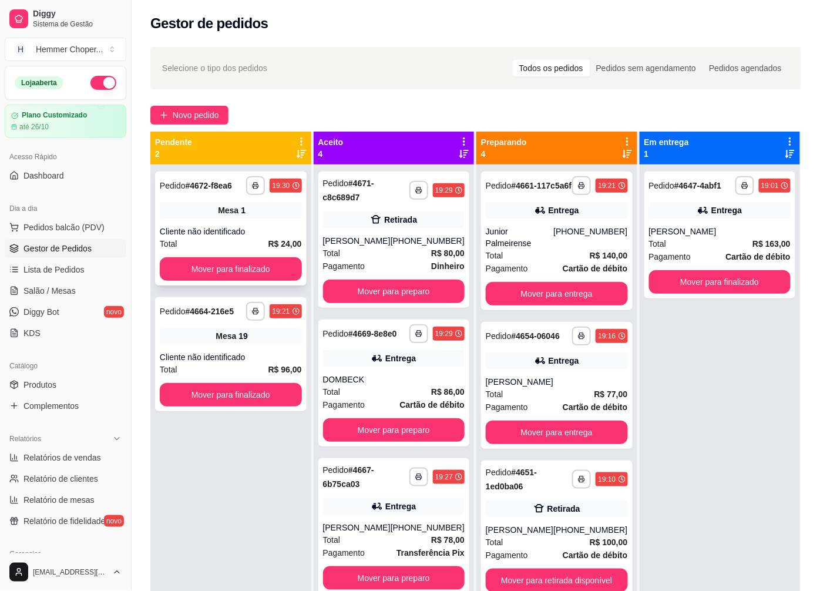
click at [215, 234] on div "Cliente não identificado" at bounding box center [231, 232] width 142 height 12
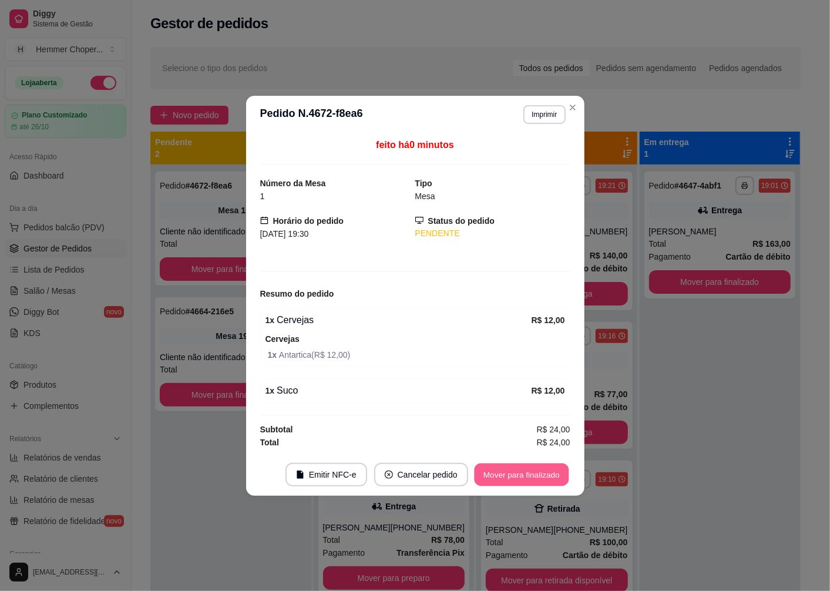
click at [508, 477] on button "Mover para finalizado" at bounding box center [521, 474] width 95 height 23
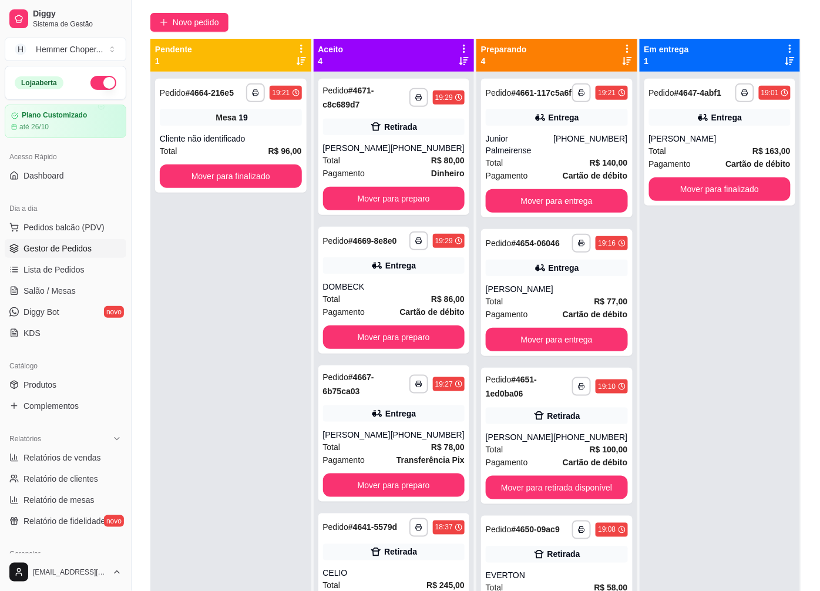
scroll to position [49, 0]
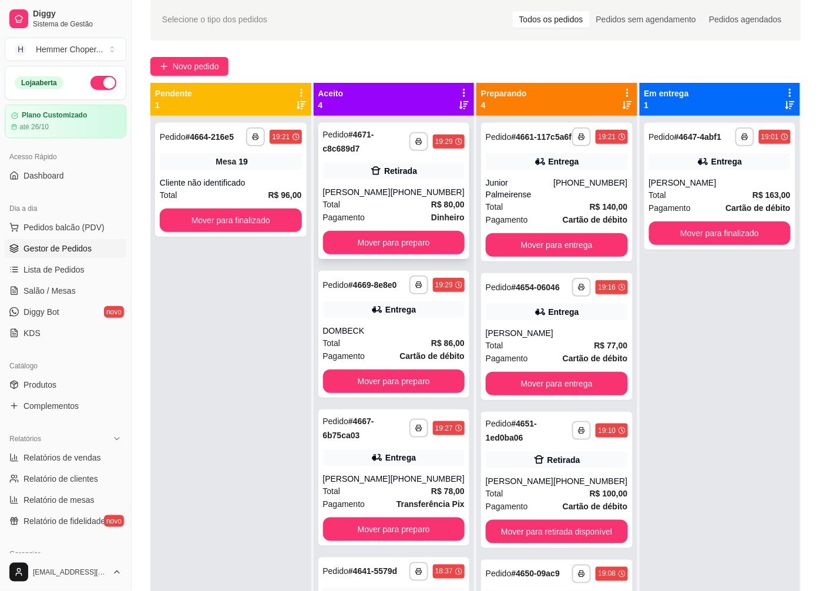
click at [374, 186] on div "[PERSON_NAME]" at bounding box center [357, 192] width 68 height 12
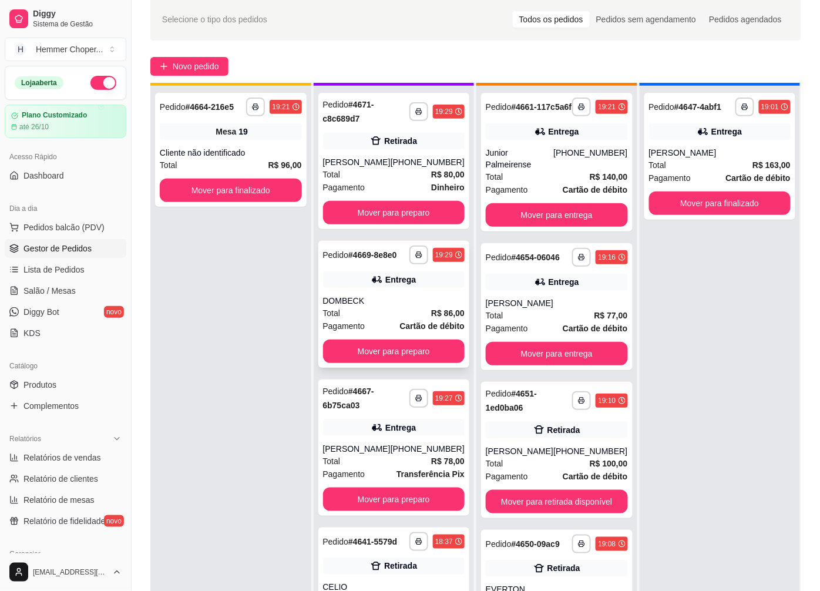
scroll to position [32, 0]
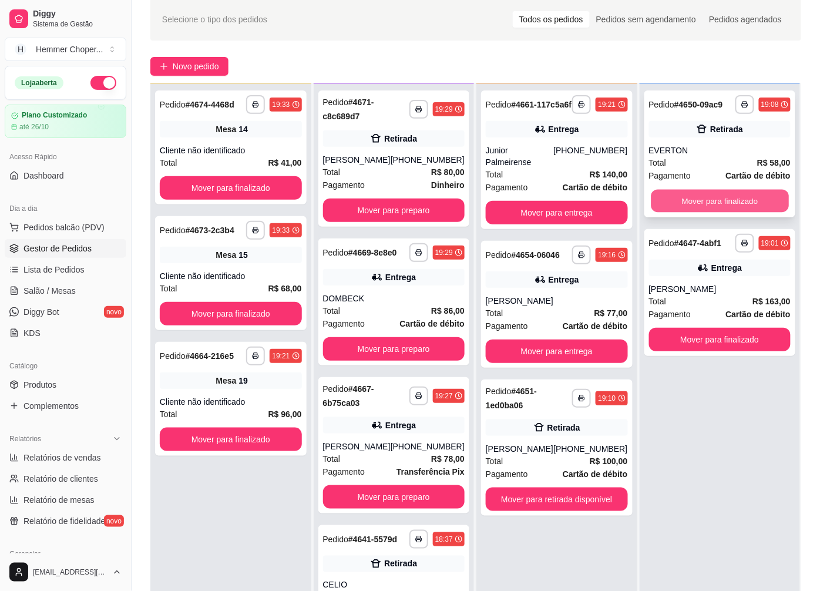
click at [666, 197] on button "Mover para finalizado" at bounding box center [720, 201] width 138 height 23
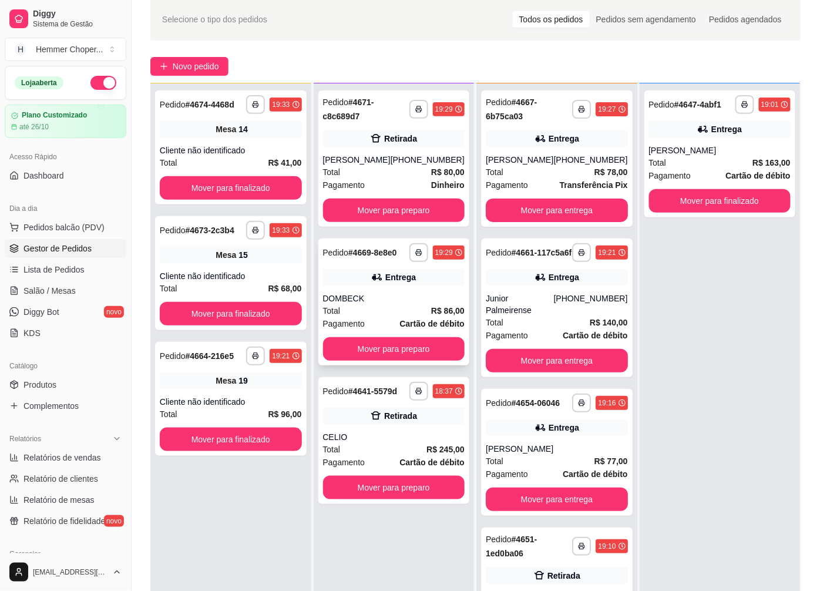
scroll to position [0, 0]
click at [215, 156] on div "Total R$ 41,00" at bounding box center [231, 162] width 142 height 13
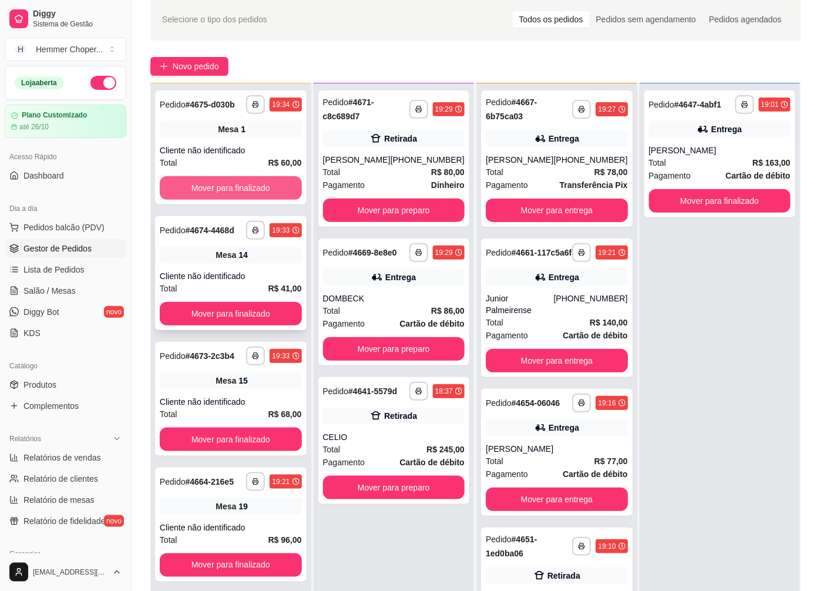
click at [237, 185] on button "Mover para finalizado" at bounding box center [231, 188] width 142 height 24
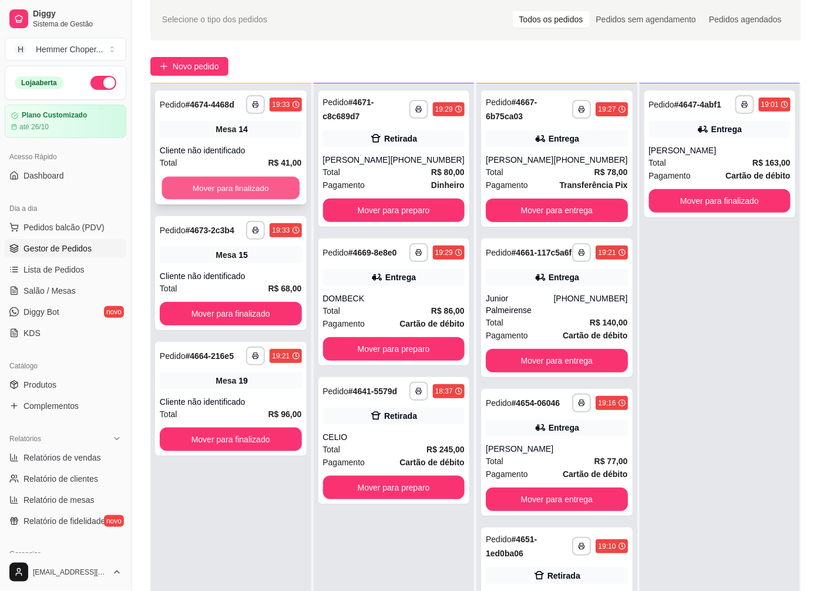
click at [221, 180] on button "Mover para finalizado" at bounding box center [231, 188] width 138 height 23
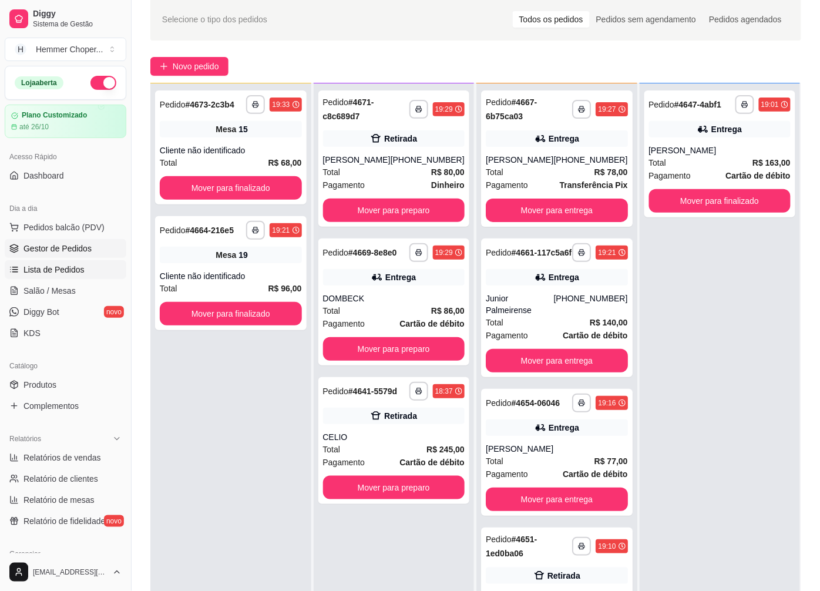
click at [78, 273] on span "Lista de Pedidos" at bounding box center [54, 270] width 61 height 12
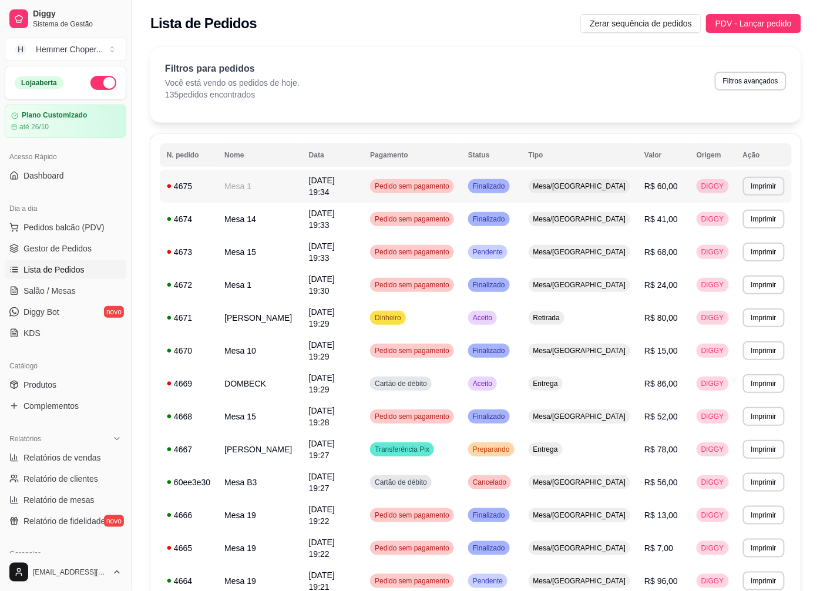
click at [578, 182] on span "Mesa/[GEOGRAPHIC_DATA]" at bounding box center [580, 186] width 98 height 9
click at [67, 292] on span "Salão / Mesas" at bounding box center [50, 291] width 52 height 12
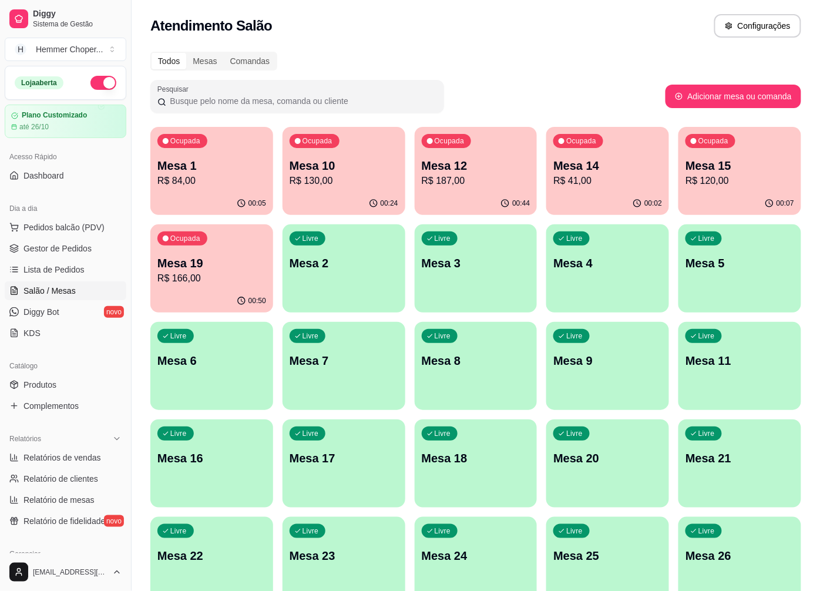
click at [220, 175] on p "R$ 84,00" at bounding box center [212, 181] width 109 height 14
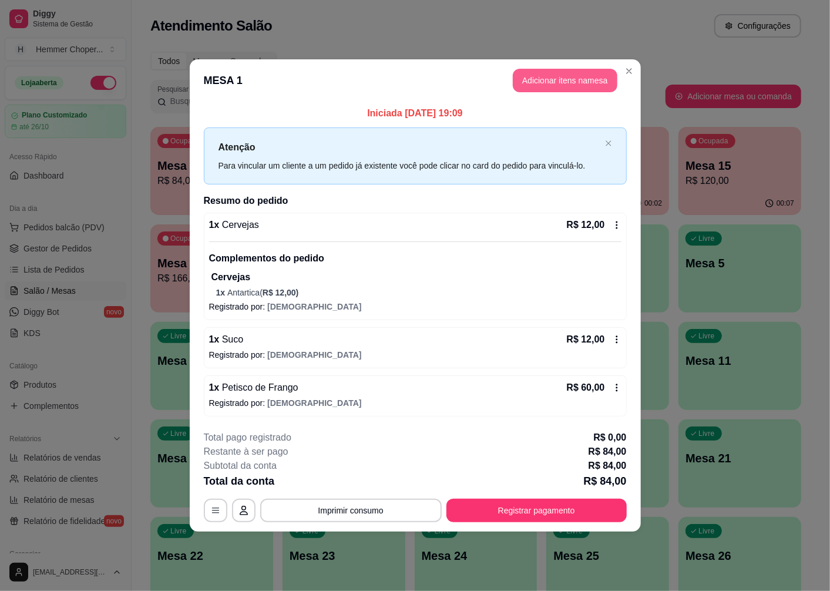
click at [574, 83] on button "Adicionar itens na mesa" at bounding box center [565, 81] width 105 height 24
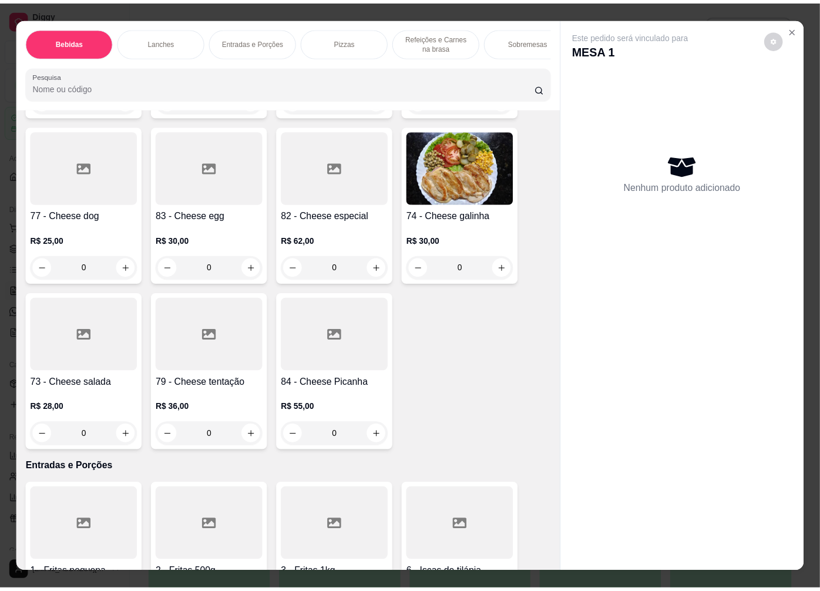
scroll to position [2024, 0]
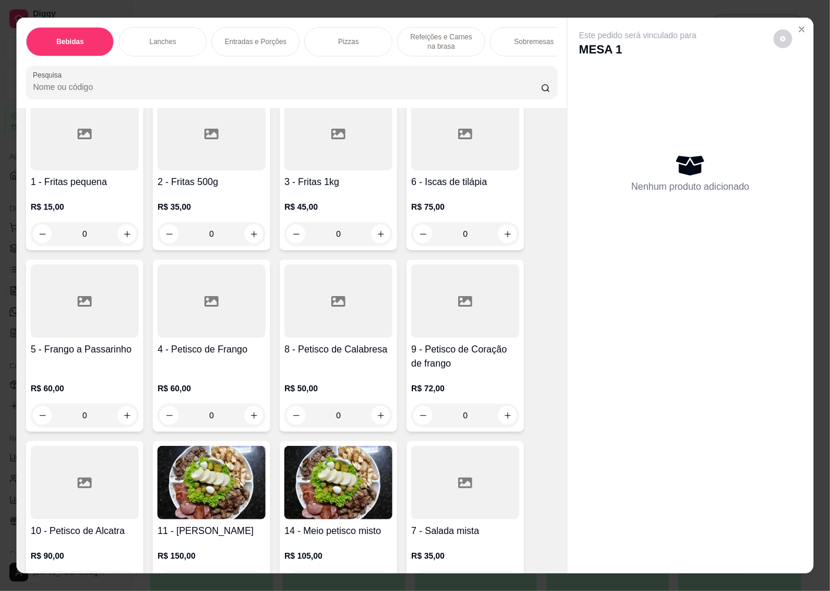
click at [203, 348] on h4 "4 - Petisco de Frango" at bounding box center [212, 350] width 108 height 14
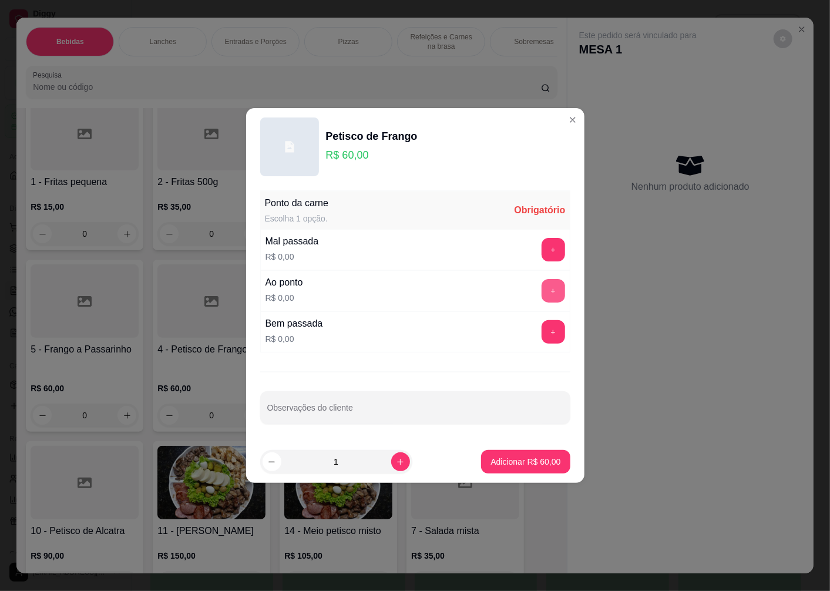
click at [547, 295] on button "+" at bounding box center [554, 291] width 24 height 24
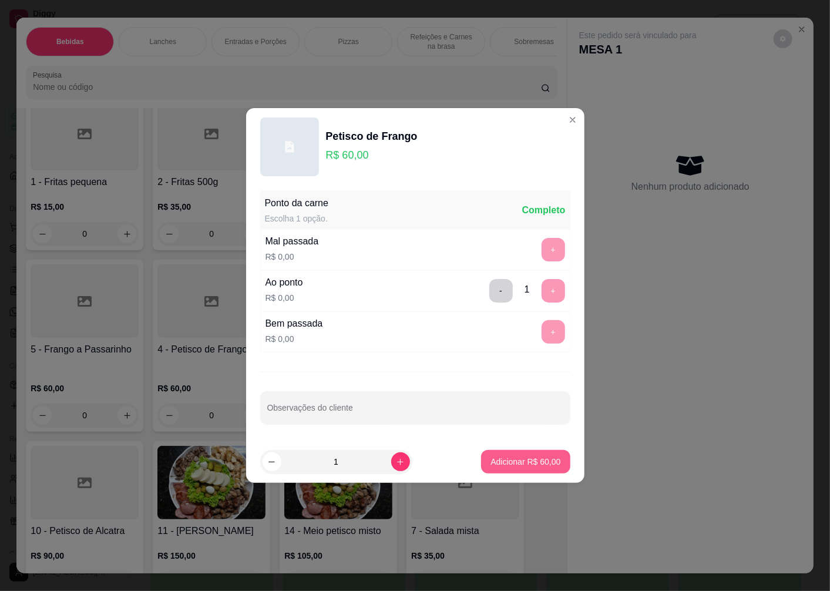
click at [500, 467] on p "Adicionar R$ 60,00" at bounding box center [526, 462] width 70 height 12
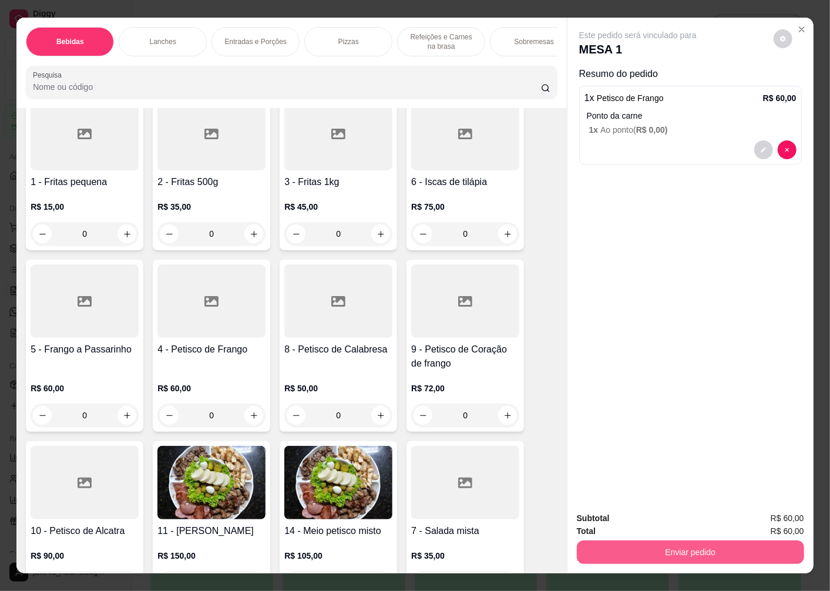
click at [665, 545] on button "Enviar pedido" at bounding box center [690, 553] width 227 height 24
click at [768, 518] on button "Enviar pedido" at bounding box center [774, 519] width 65 height 22
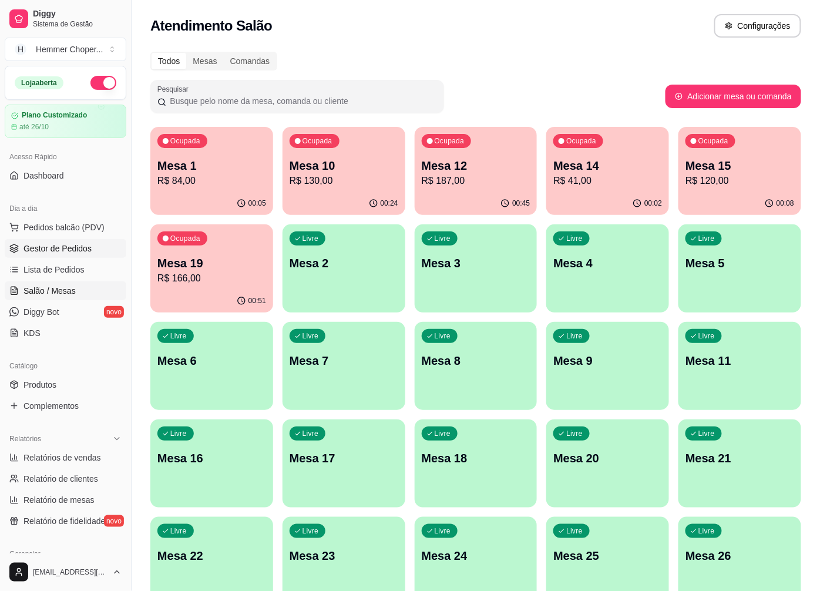
click at [73, 254] on span "Gestor de Pedidos" at bounding box center [58, 249] width 68 height 12
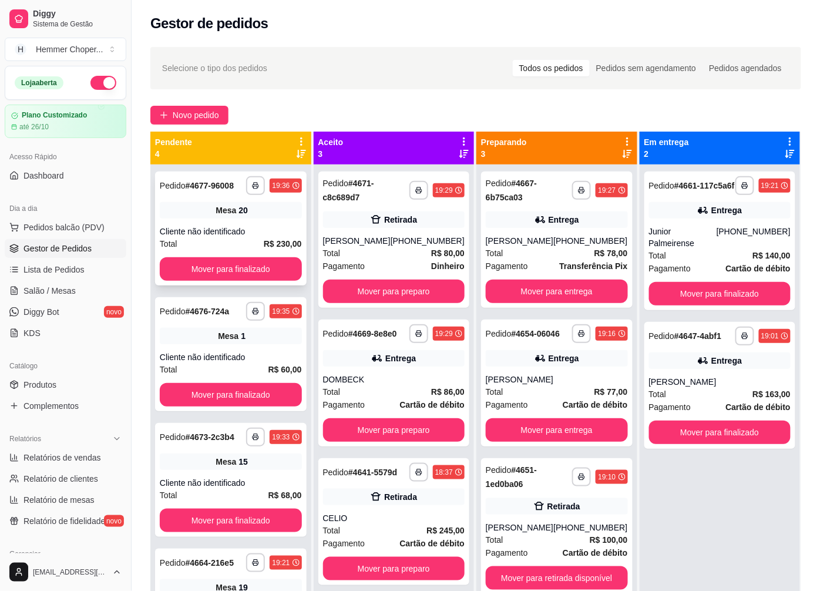
click at [226, 226] on div "Cliente não identificado" at bounding box center [231, 232] width 142 height 12
click at [244, 237] on div "Cliente não identificado" at bounding box center [231, 232] width 142 height 12
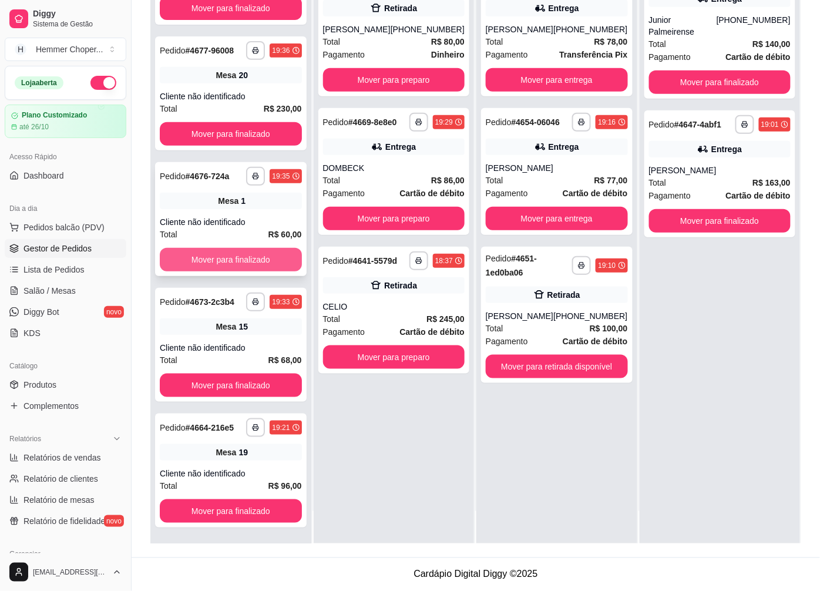
scroll to position [77, 0]
click at [246, 336] on div "**********" at bounding box center [231, 345] width 152 height 114
click at [58, 292] on span "Salão / Mesas" at bounding box center [50, 291] width 52 height 12
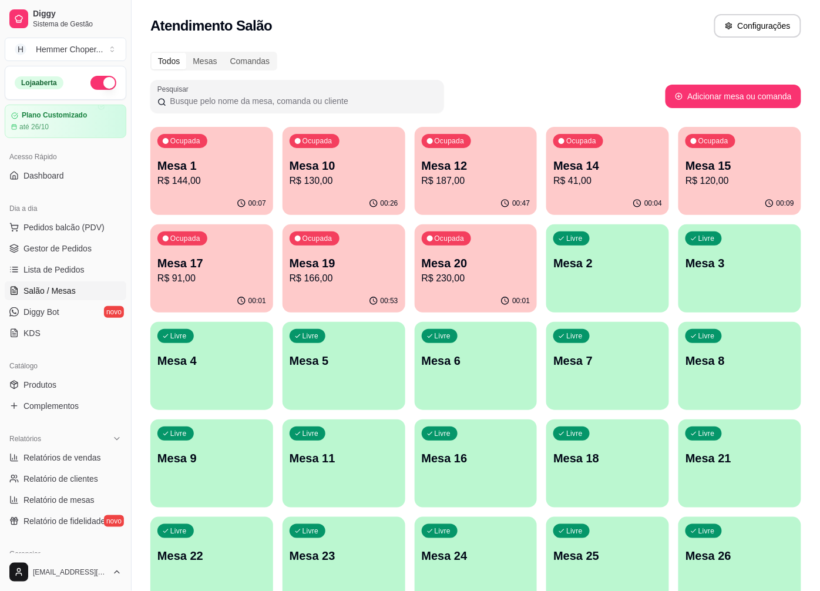
click at [236, 180] on p "R$ 144,00" at bounding box center [212, 181] width 109 height 14
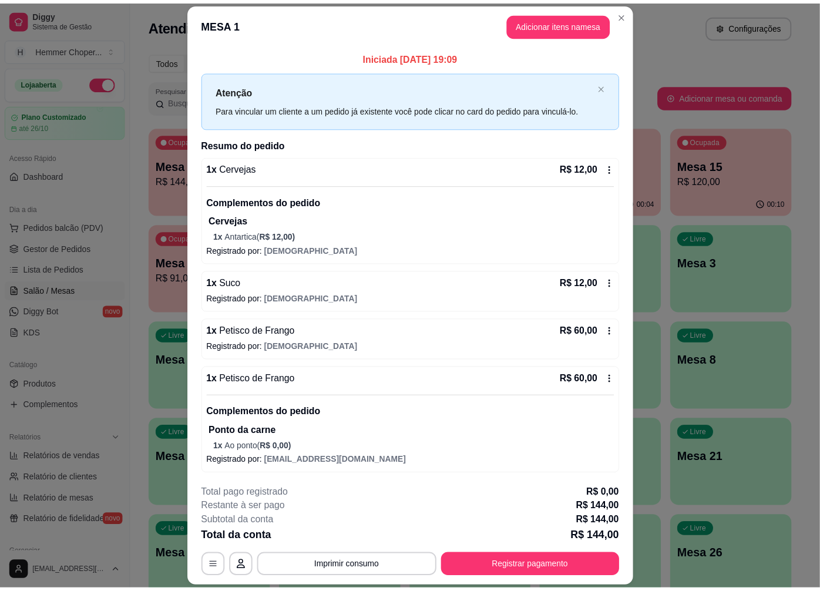
scroll to position [2, 0]
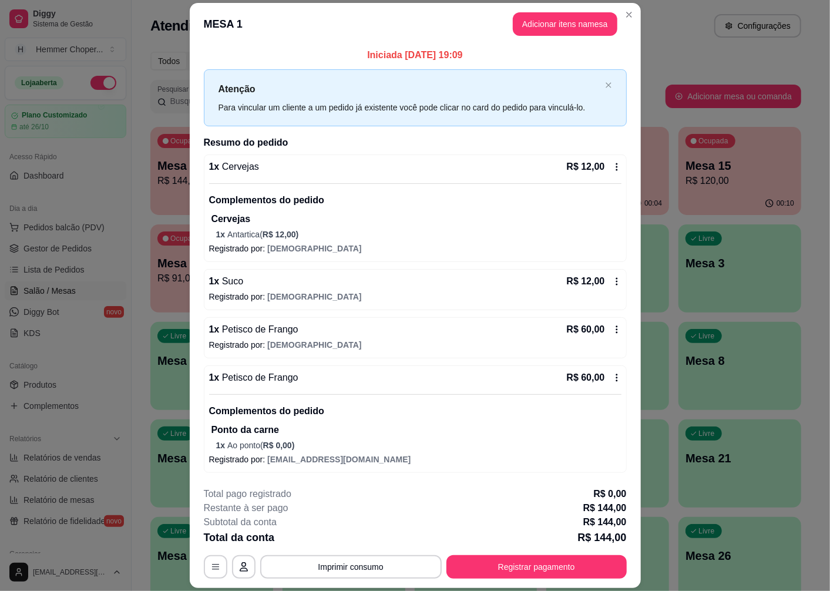
click at [257, 376] on span "Petisco de Frango" at bounding box center [258, 378] width 79 height 10
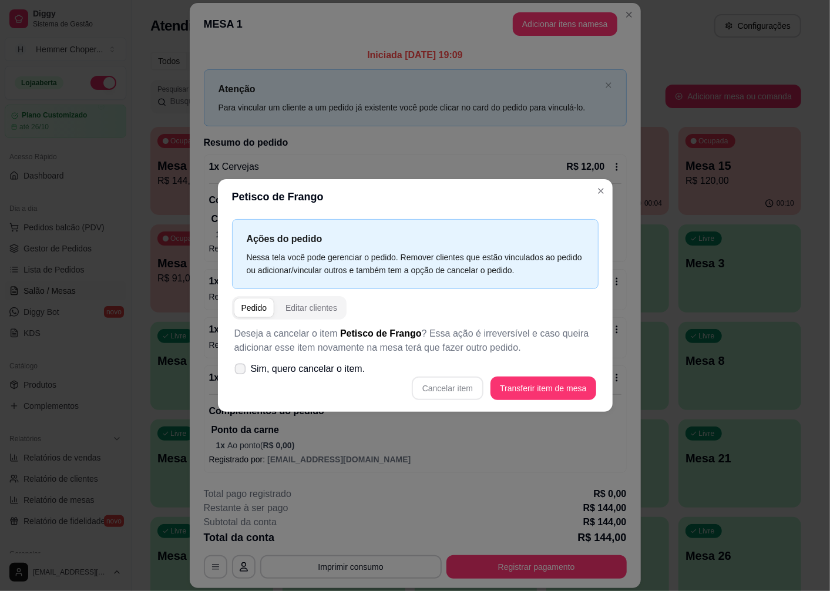
click at [332, 369] on span "Sim, quero cancelar o item." at bounding box center [308, 369] width 115 height 14
click at [242, 371] on input "Sim, quero cancelar o item." at bounding box center [238, 375] width 8 height 8
checkbox input "true"
click at [465, 387] on button "Cancelar item" at bounding box center [448, 389] width 72 height 24
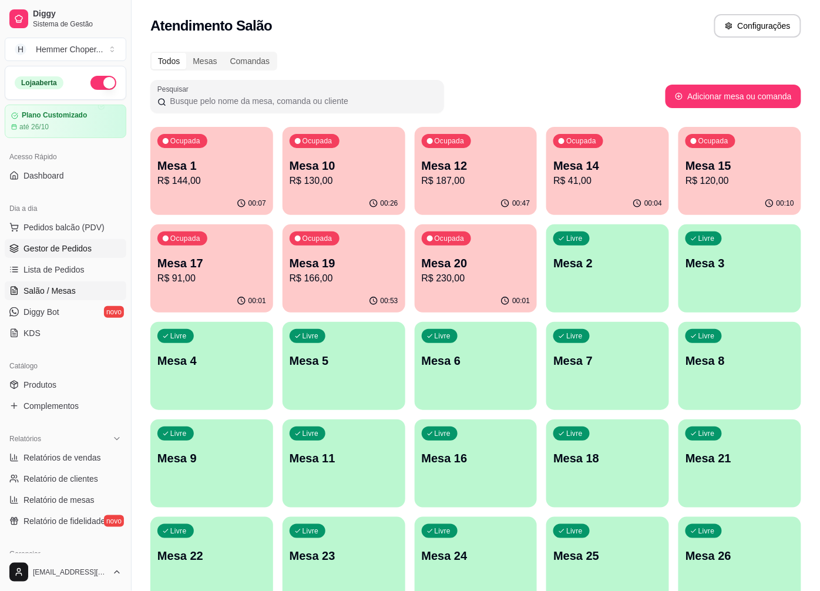
click at [83, 249] on span "Gestor de Pedidos" at bounding box center [58, 249] width 68 height 12
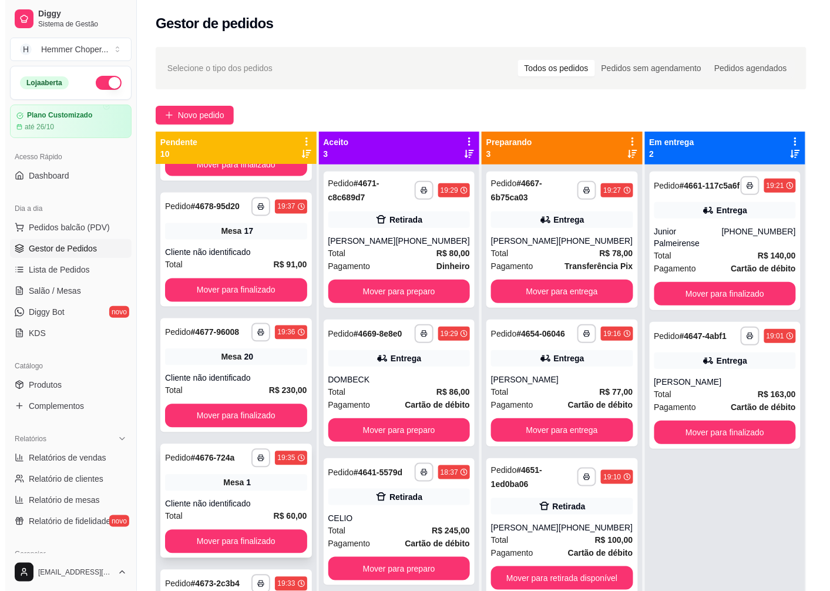
scroll to position [743, 0]
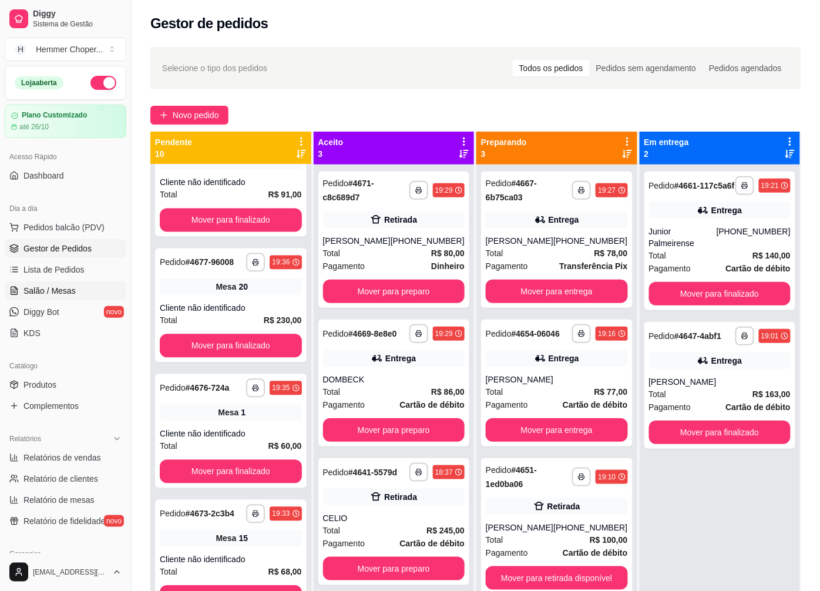
click at [55, 290] on span "Salão / Mesas" at bounding box center [50, 291] width 52 height 12
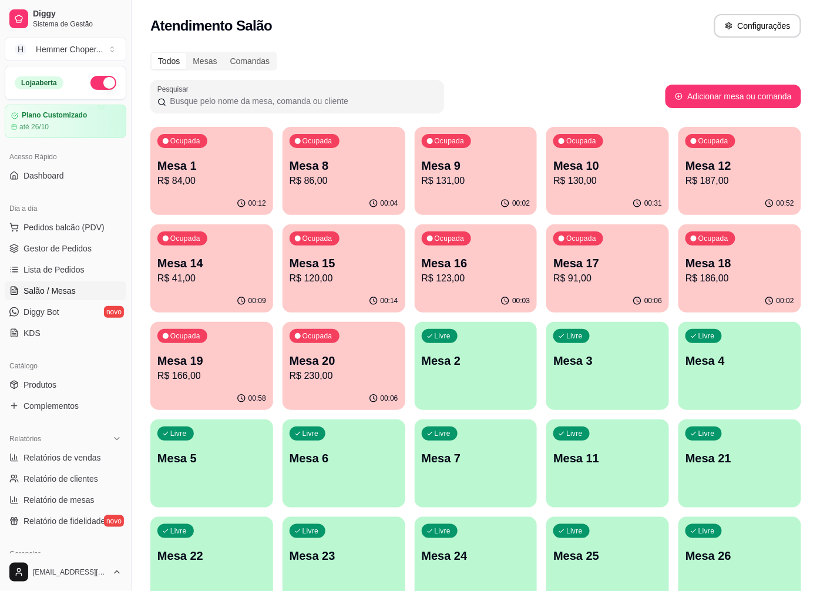
click at [729, 264] on p "Mesa 18" at bounding box center [740, 263] width 109 height 16
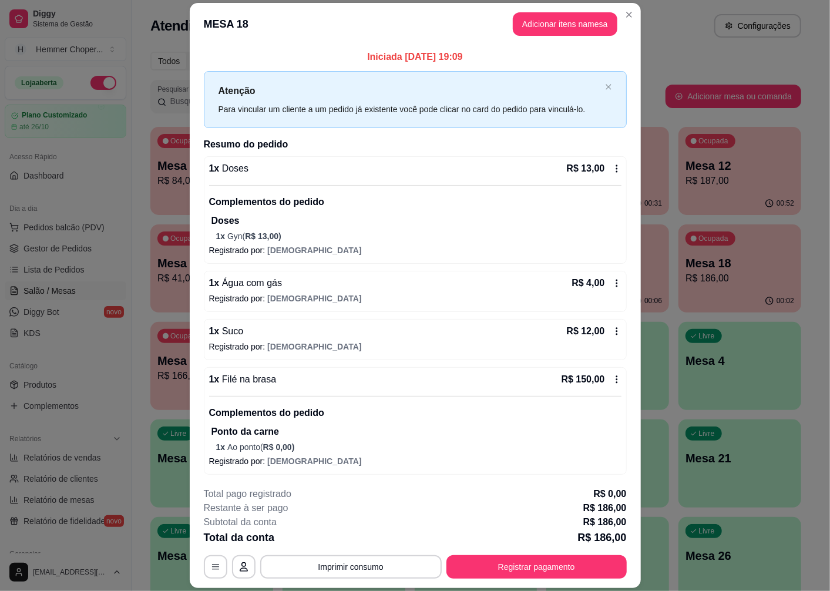
click at [612, 280] on icon at bounding box center [616, 283] width 9 height 9
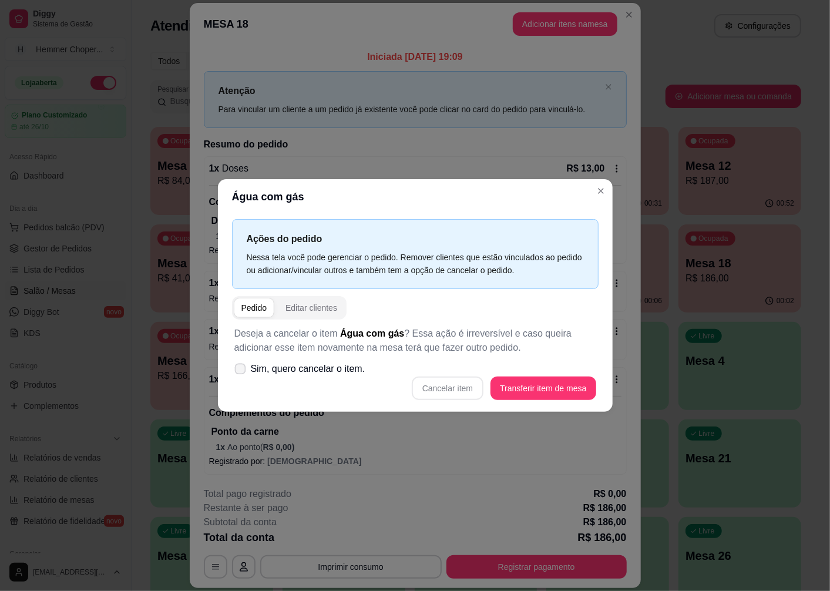
click at [267, 368] on span "Sim, quero cancelar o item." at bounding box center [308, 369] width 115 height 14
click at [242, 371] on input "Sim, quero cancelar o item." at bounding box center [238, 375] width 8 height 8
checkbox input "true"
click at [448, 386] on button "Cancelar item" at bounding box center [448, 389] width 72 height 24
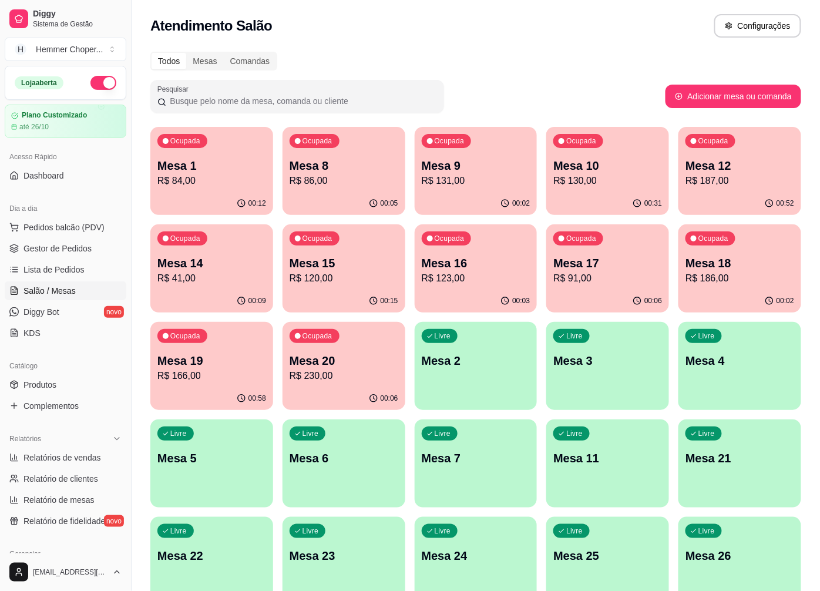
click at [725, 183] on p "R$ 187,00" at bounding box center [740, 181] width 109 height 14
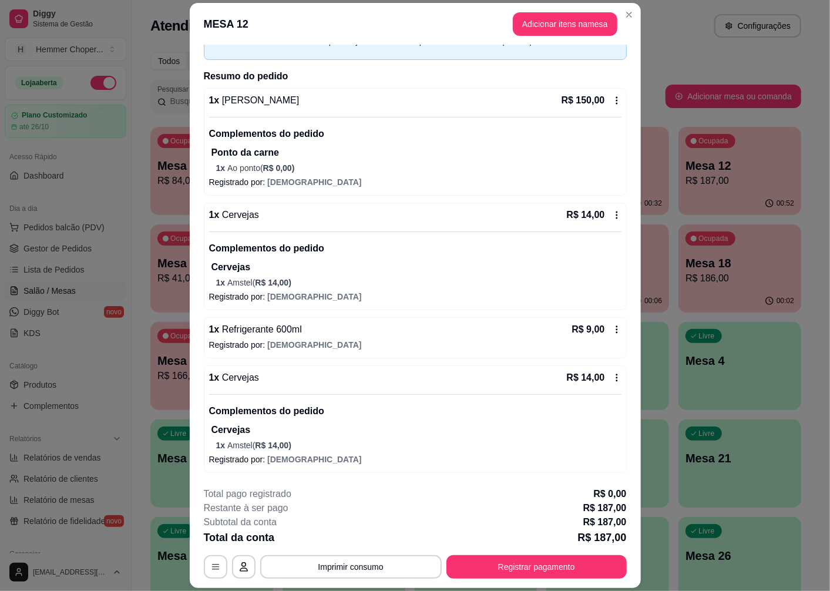
scroll to position [34, 0]
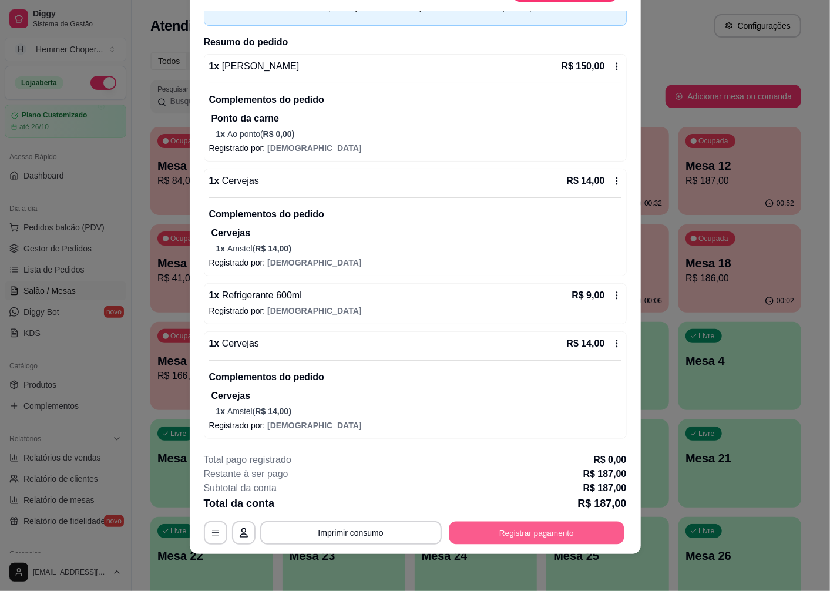
click at [491, 528] on button "Registrar pagamento" at bounding box center [536, 533] width 175 height 23
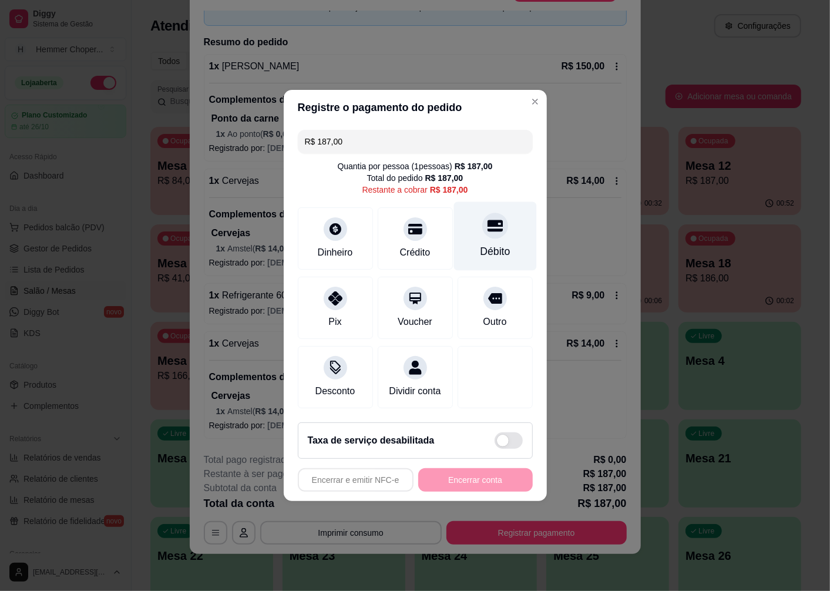
click at [481, 235] on div "Débito" at bounding box center [495, 236] width 83 height 69
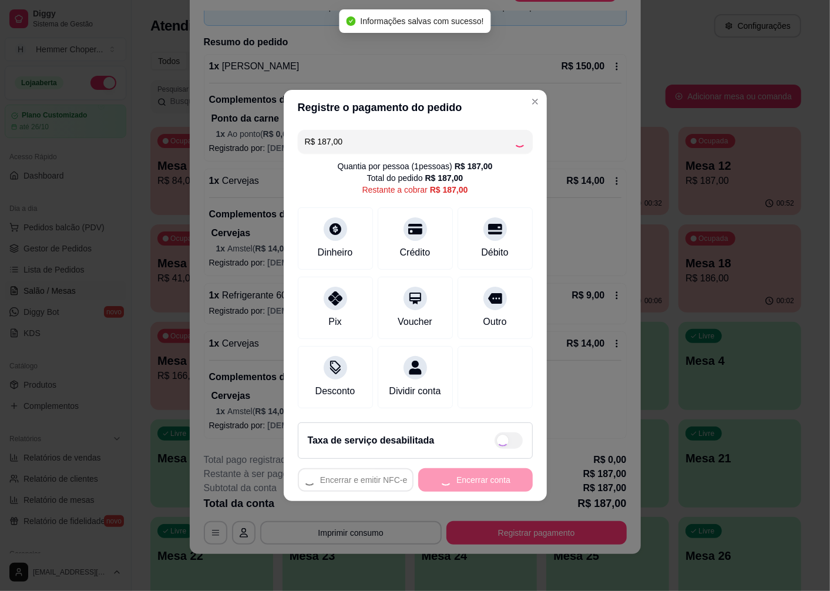
type input "R$ 0,00"
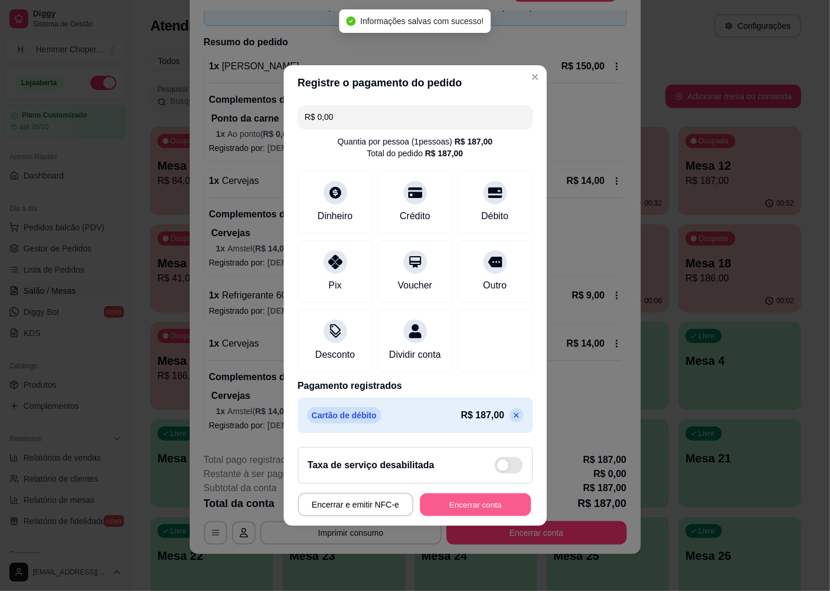
click at [461, 512] on button "Encerrar conta" at bounding box center [475, 505] width 111 height 23
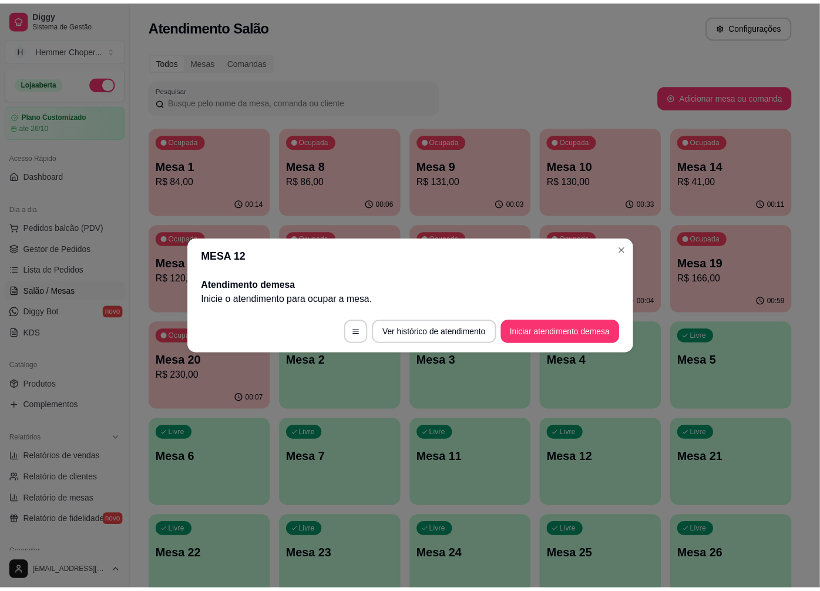
scroll to position [0, 0]
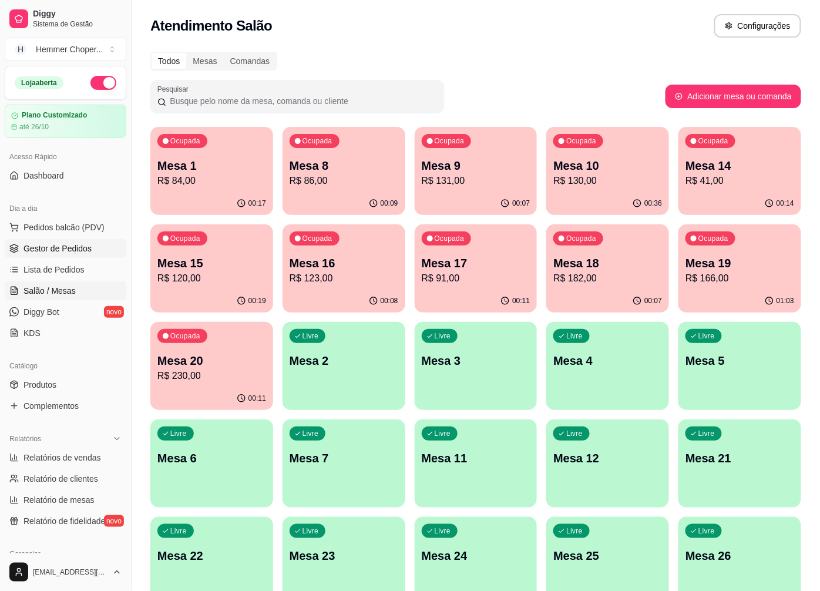
click at [73, 251] on span "Gestor de Pedidos" at bounding box center [58, 249] width 68 height 12
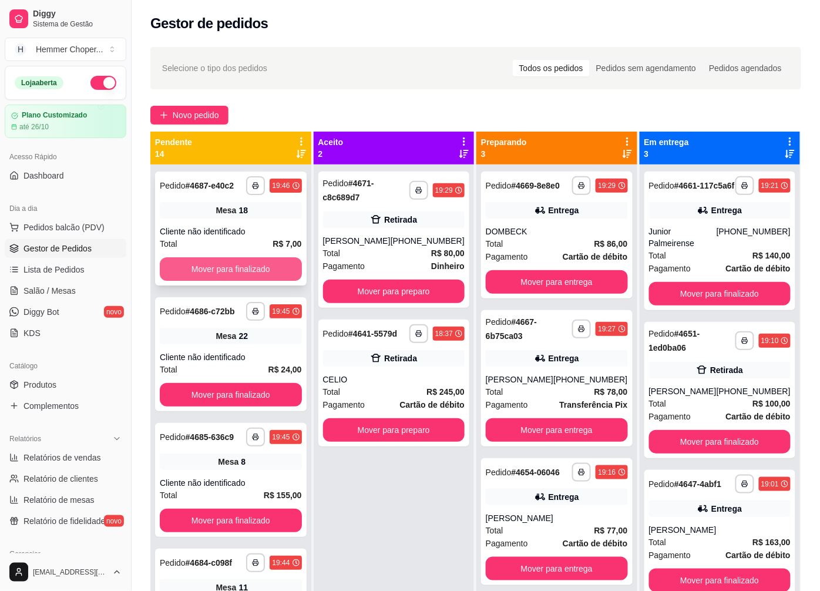
click at [210, 267] on button "Mover para finalizado" at bounding box center [231, 269] width 142 height 24
click at [215, 237] on div "Cliente não identificado" at bounding box center [231, 232] width 142 height 12
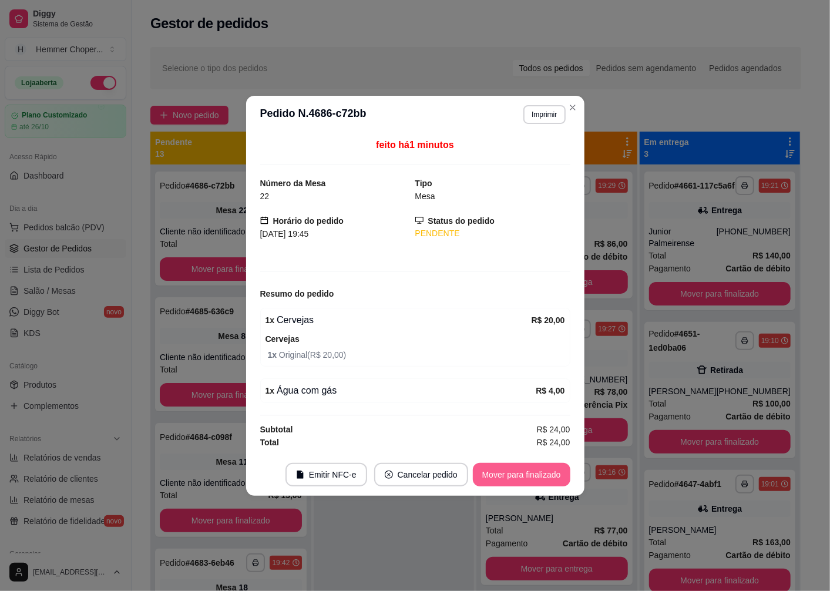
click at [498, 480] on button "Mover para finalizado" at bounding box center [522, 475] width 98 height 24
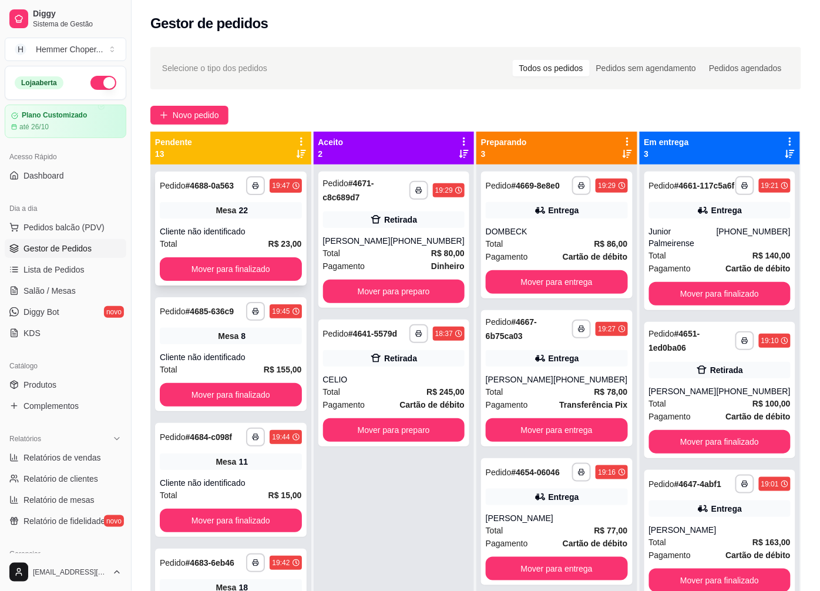
click at [230, 233] on div "**********" at bounding box center [231, 229] width 152 height 114
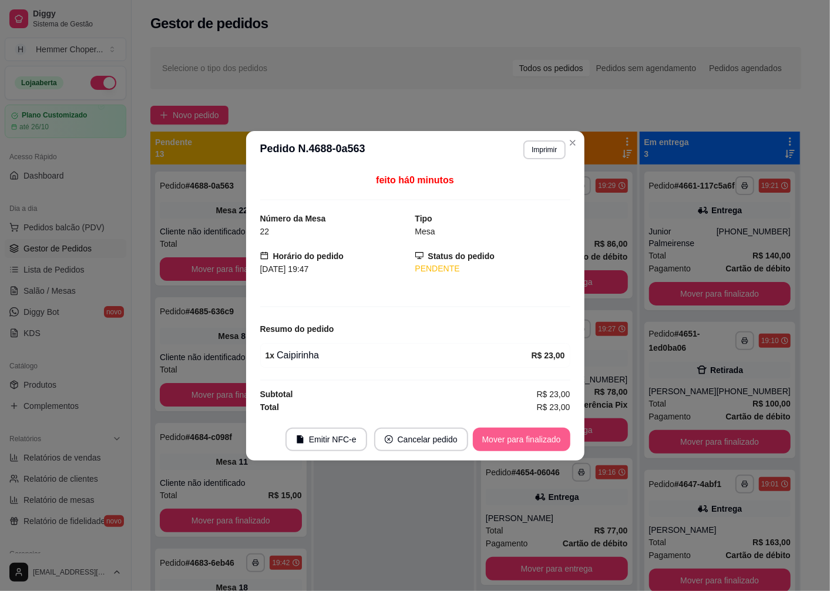
click at [504, 443] on button "Mover para finalizado" at bounding box center [522, 440] width 98 height 24
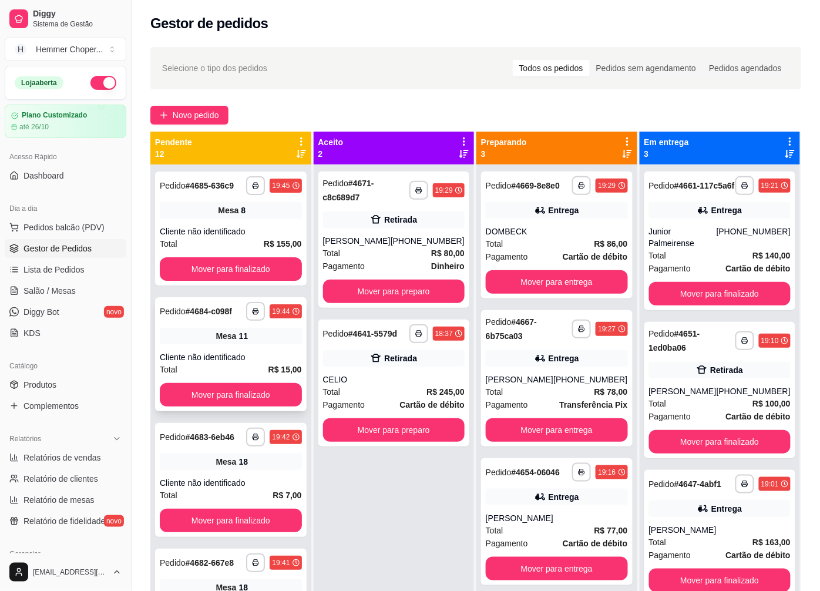
click at [237, 348] on div "**********" at bounding box center [231, 354] width 152 height 114
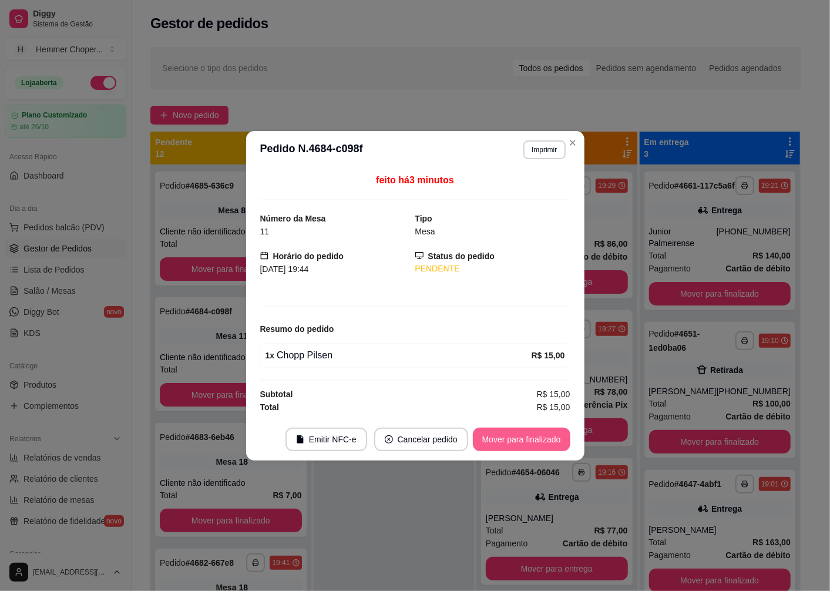
click at [504, 438] on button "Mover para finalizado" at bounding box center [522, 440] width 98 height 24
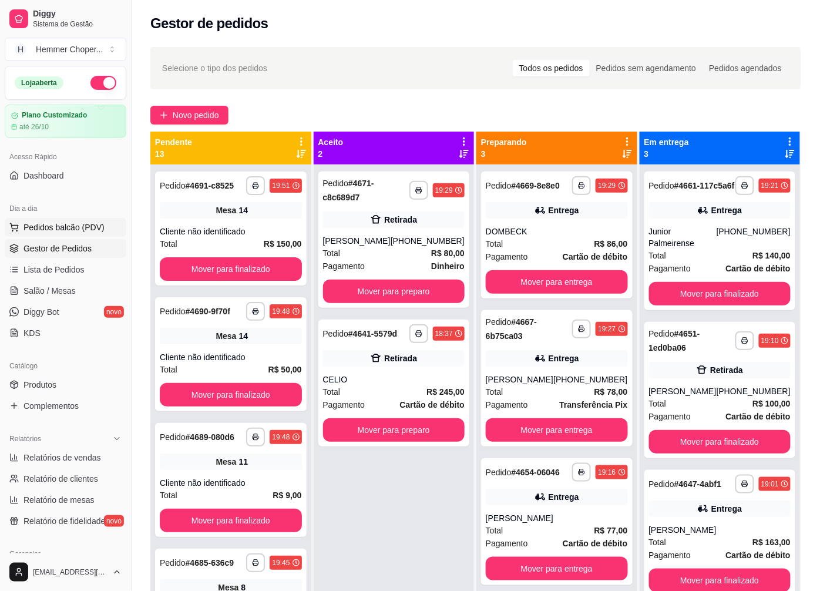
click at [61, 229] on span "Pedidos balcão (PDV)" at bounding box center [64, 228] width 81 height 12
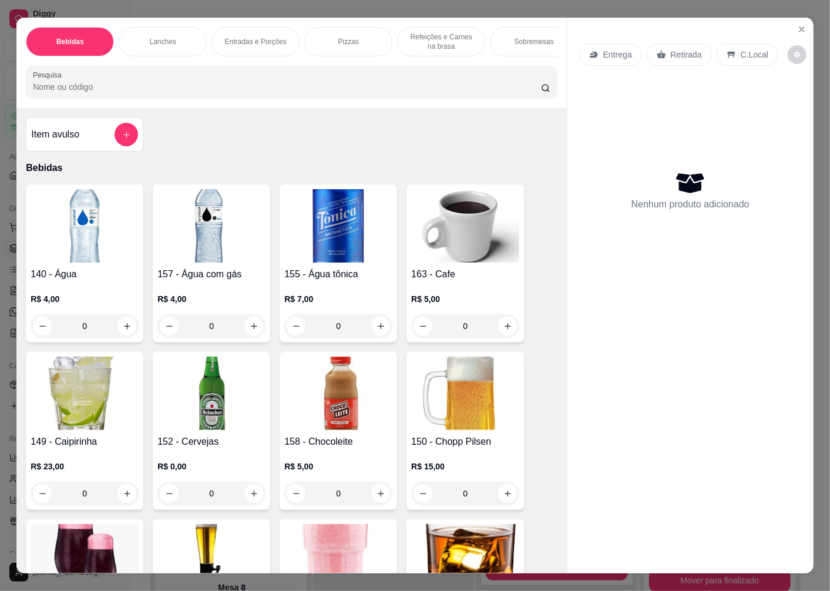
click at [621, 49] on p "Entrega" at bounding box center [618, 55] width 29 height 12
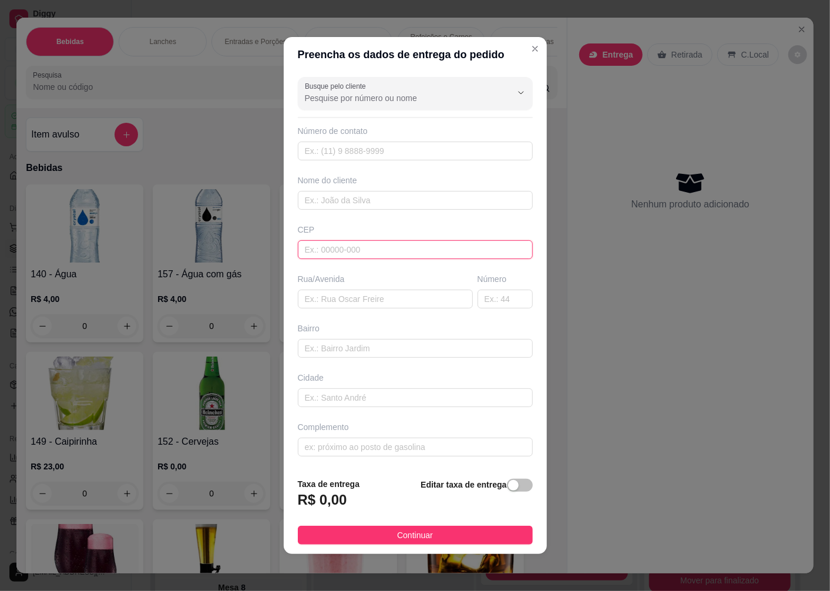
click at [327, 244] on input "text" at bounding box center [415, 249] width 235 height 19
type input "89066301"
type input "Rua [PERSON_NAME]"
type input "Itoupavazinha"
type input "Blumenau"
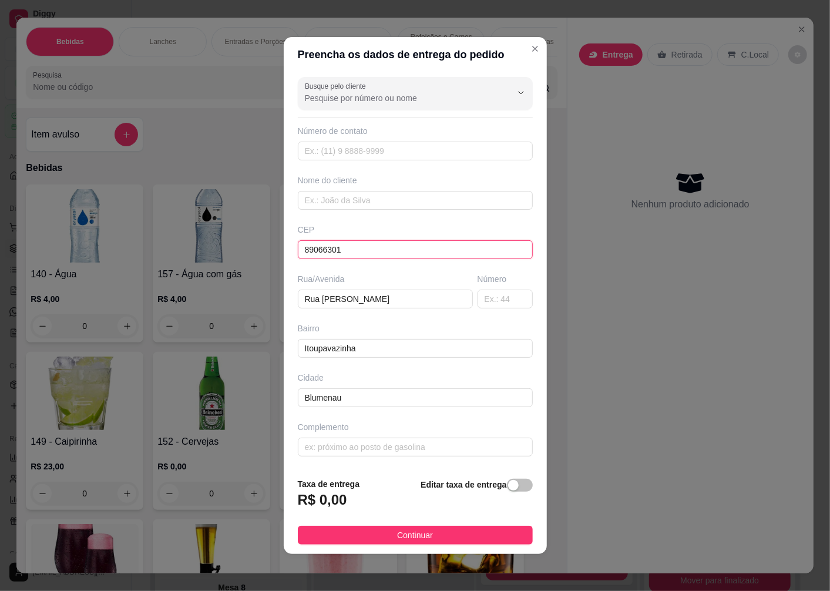
type input "89066301"
click at [478, 283] on div "Número" at bounding box center [505, 279] width 55 height 12
click at [478, 294] on input "text" at bounding box center [505, 299] width 55 height 19
type input "2917"
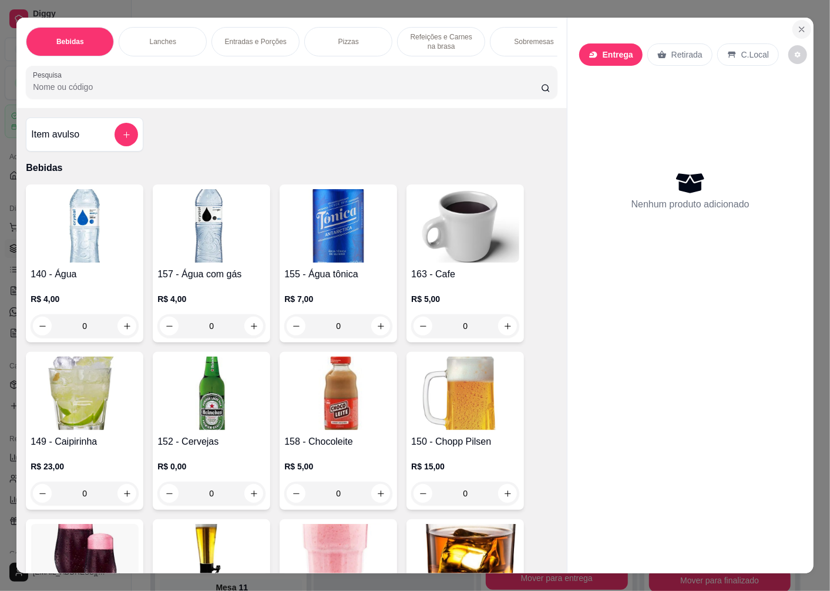
click at [800, 27] on icon "Close" at bounding box center [802, 29] width 5 height 5
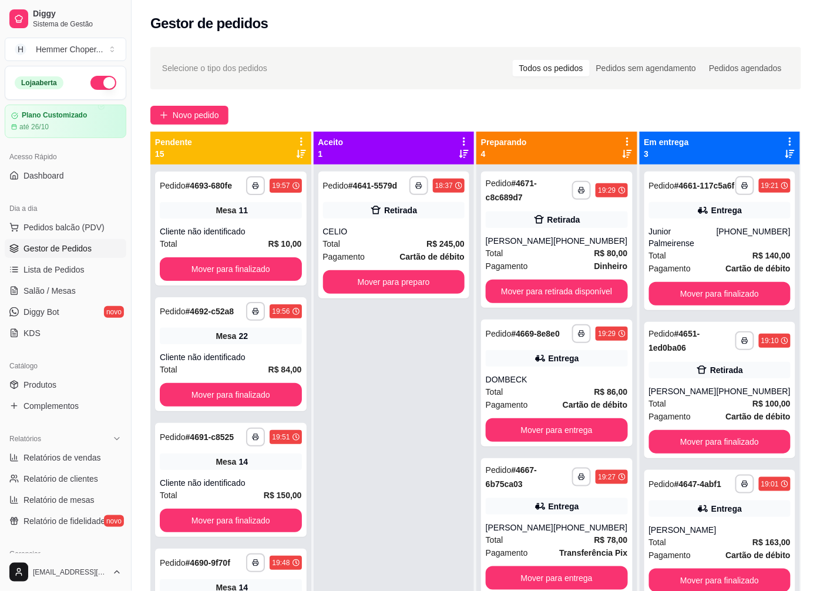
click at [65, 249] on span "Gestor de Pedidos" at bounding box center [58, 249] width 68 height 12
click at [711, 432] on button "Mover para finalizado" at bounding box center [720, 442] width 142 height 24
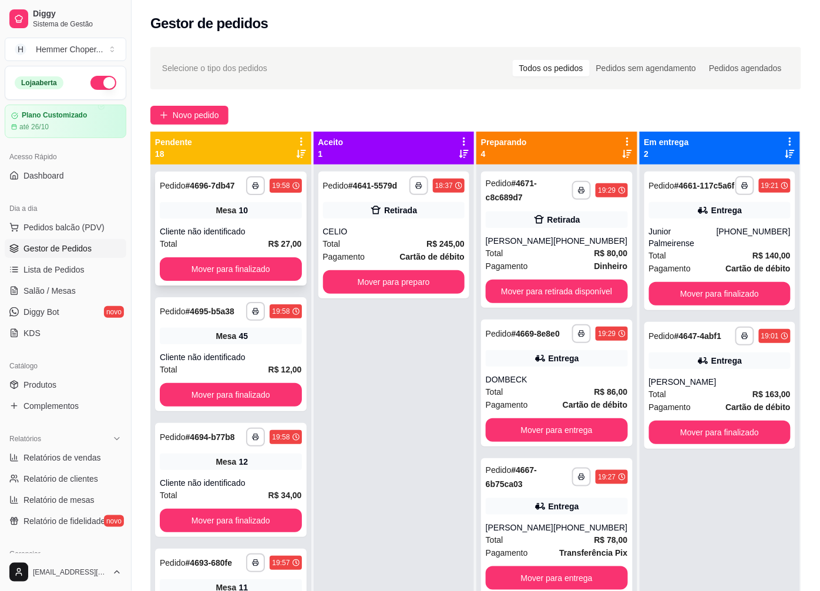
click at [210, 231] on div "**********" at bounding box center [231, 229] width 152 height 114
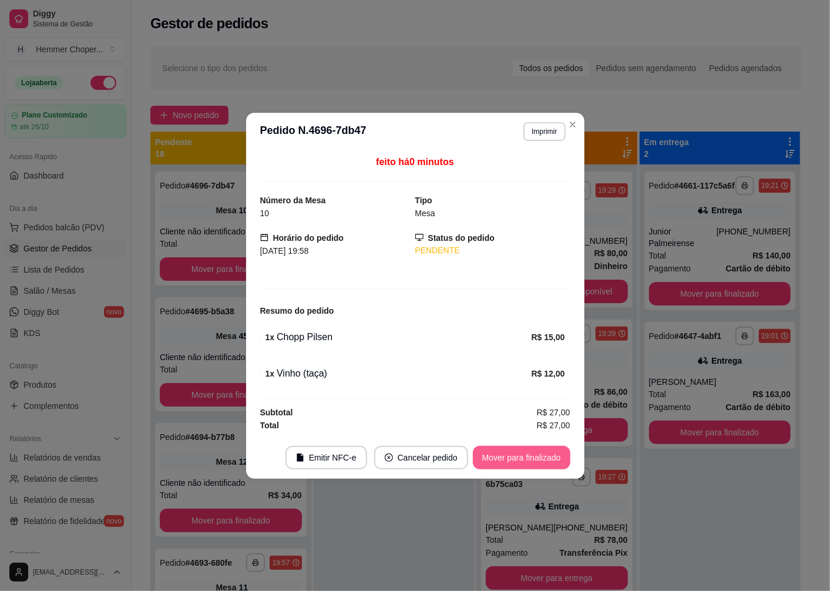
click at [524, 468] on button "Mover para finalizado" at bounding box center [522, 458] width 98 height 24
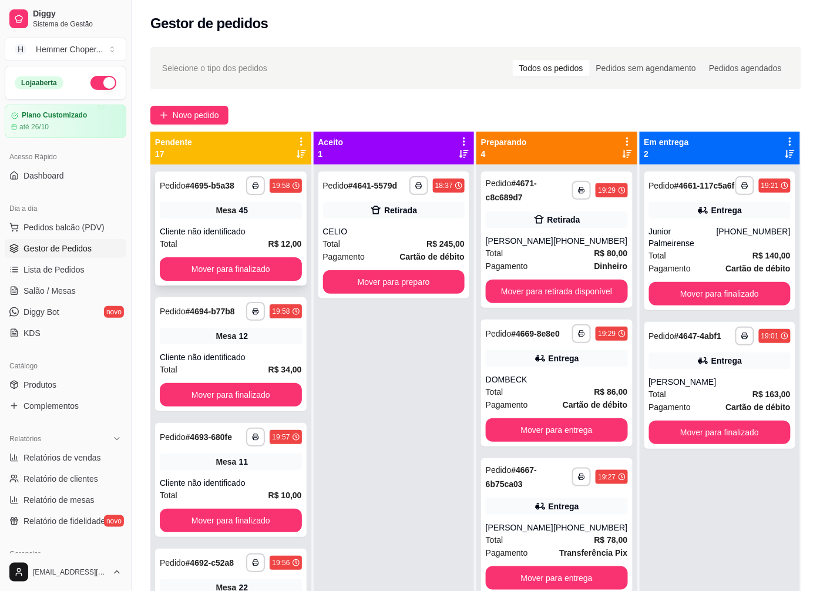
click at [213, 236] on div "Cliente não identificado" at bounding box center [231, 232] width 142 height 12
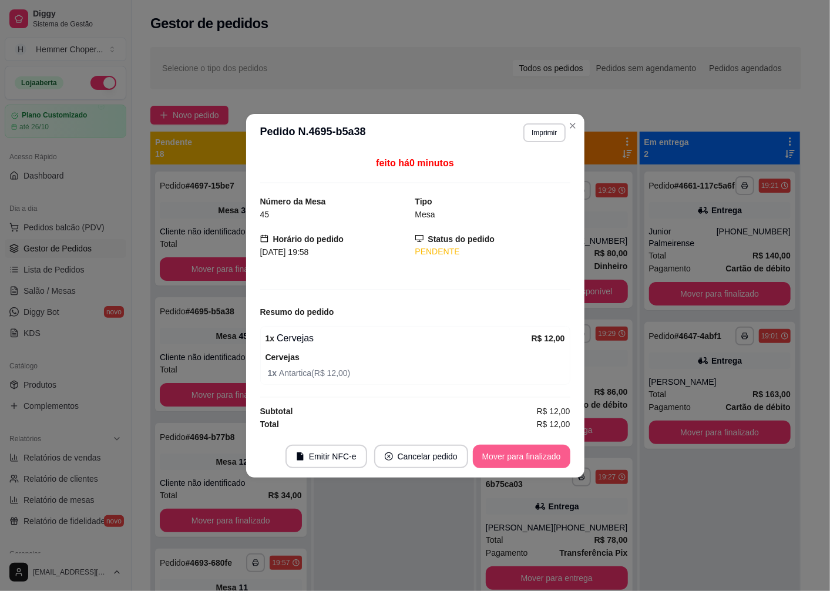
click at [488, 458] on button "Mover para finalizado" at bounding box center [522, 457] width 98 height 24
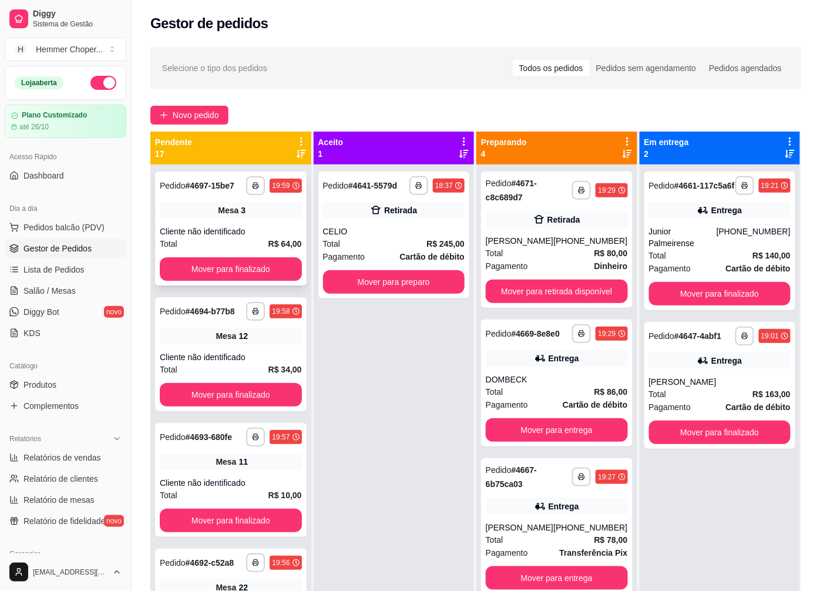
click at [235, 219] on div "**********" at bounding box center [231, 229] width 152 height 114
click at [230, 336] on div "**********" at bounding box center [231, 354] width 152 height 114
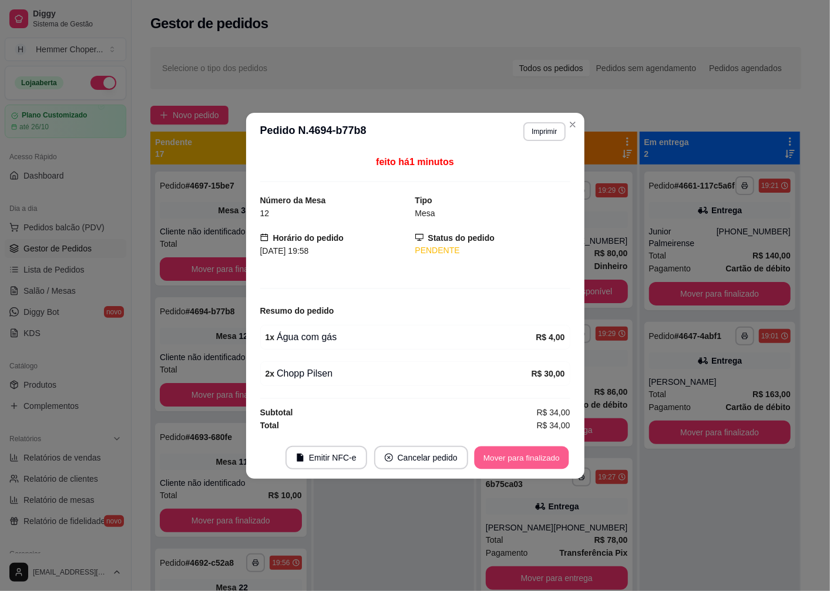
click at [500, 459] on button "Mover para finalizado" at bounding box center [521, 457] width 95 height 23
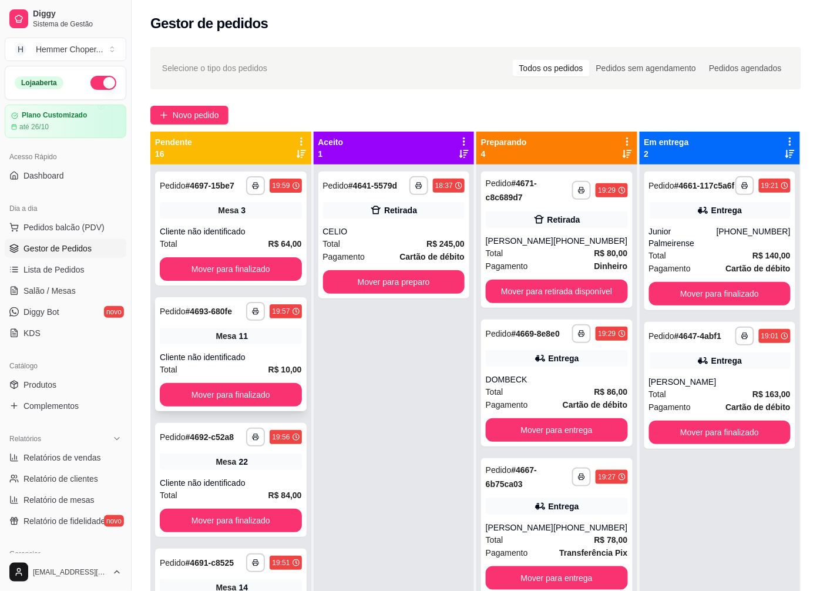
click at [232, 348] on div "**********" at bounding box center [231, 354] width 152 height 114
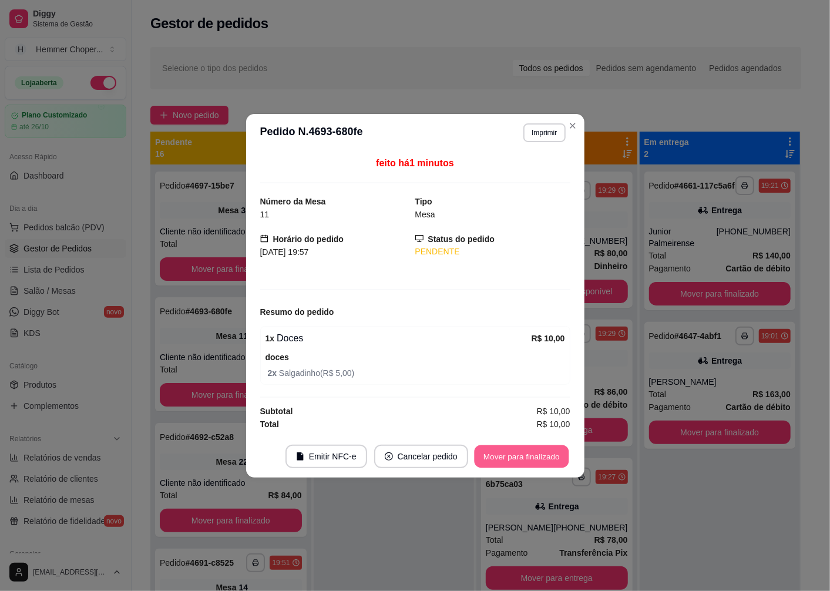
click at [501, 455] on button "Mover para finalizado" at bounding box center [521, 456] width 95 height 23
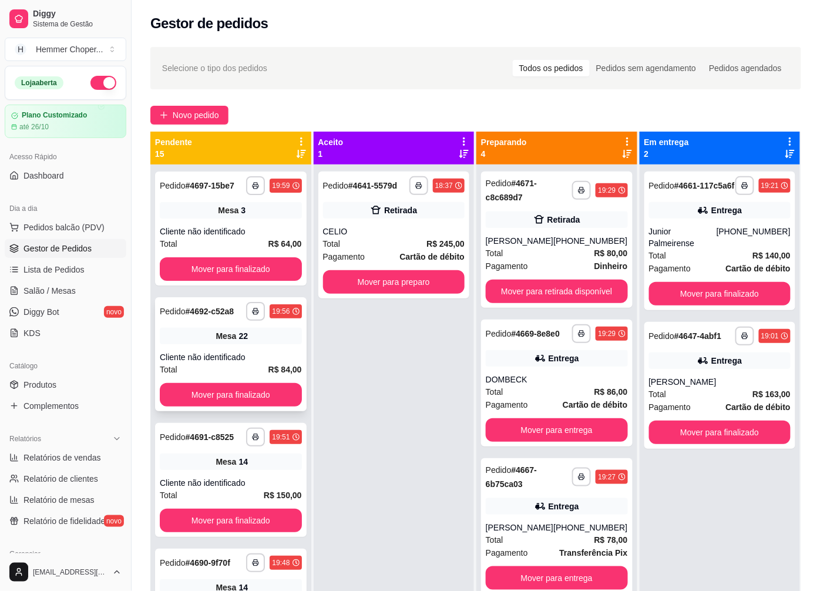
click at [214, 325] on div "**********" at bounding box center [231, 354] width 152 height 114
click at [237, 472] on div "**********" at bounding box center [231, 480] width 152 height 114
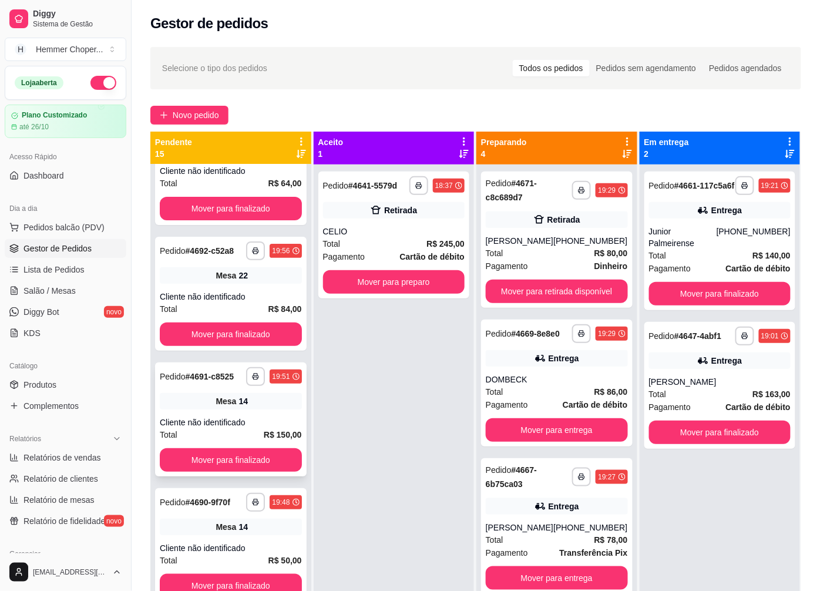
scroll to position [196, 0]
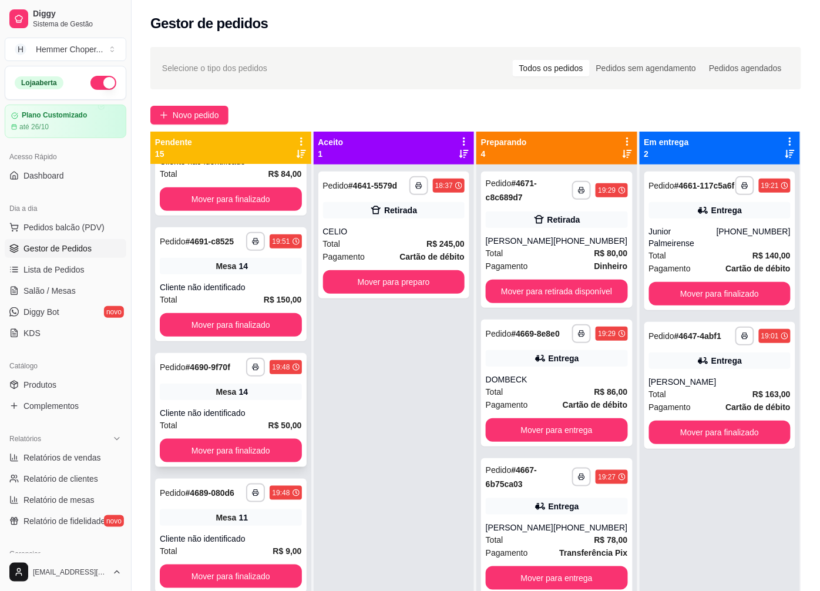
click at [209, 387] on div "Mesa 14" at bounding box center [231, 392] width 142 height 16
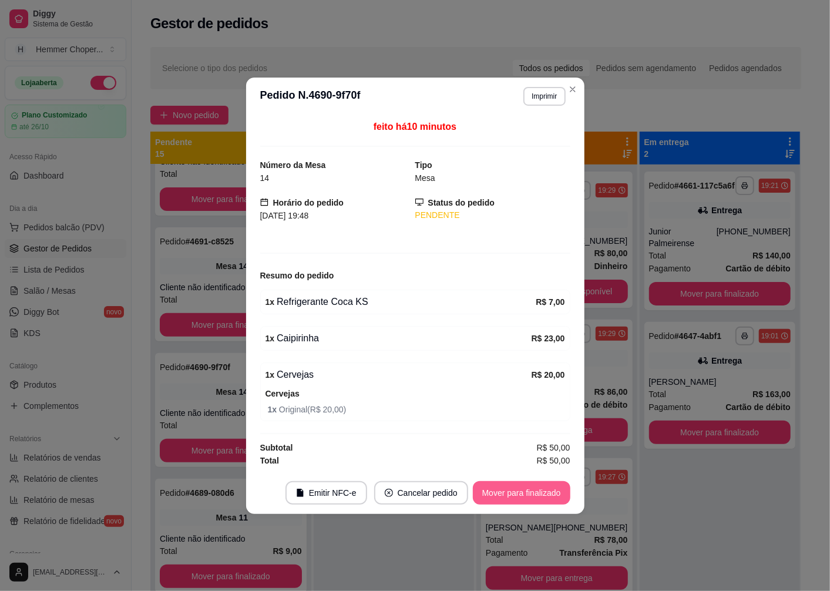
click at [491, 491] on button "Mover para finalizado" at bounding box center [522, 493] width 98 height 24
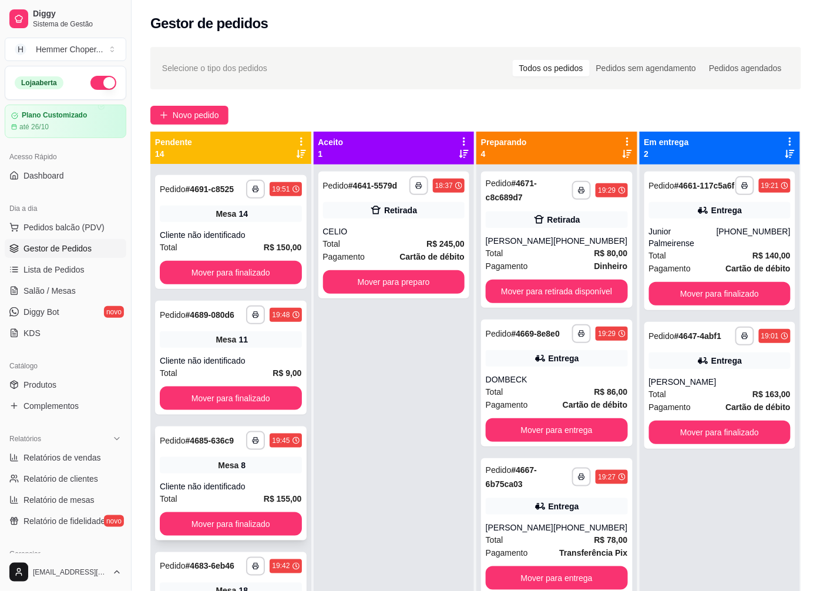
scroll to position [326, 0]
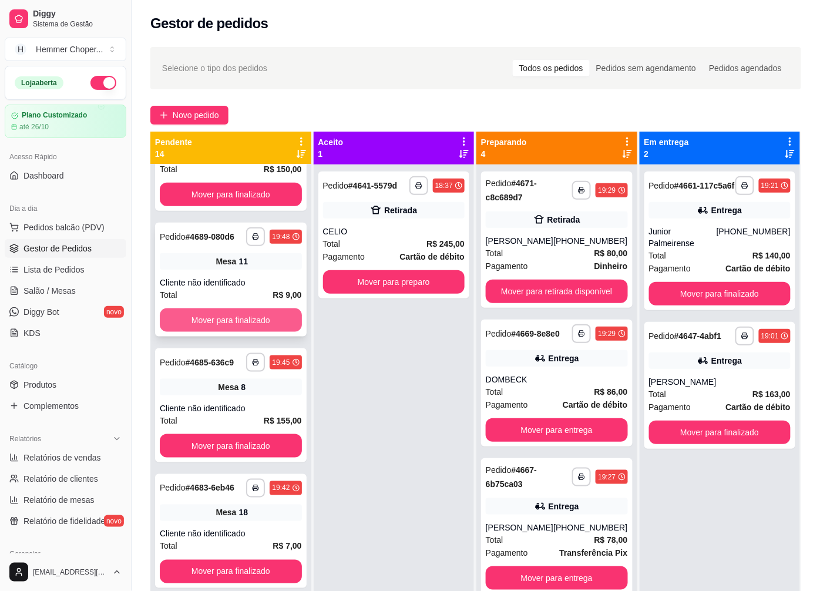
click at [227, 318] on button "Mover para finalizado" at bounding box center [231, 321] width 142 height 24
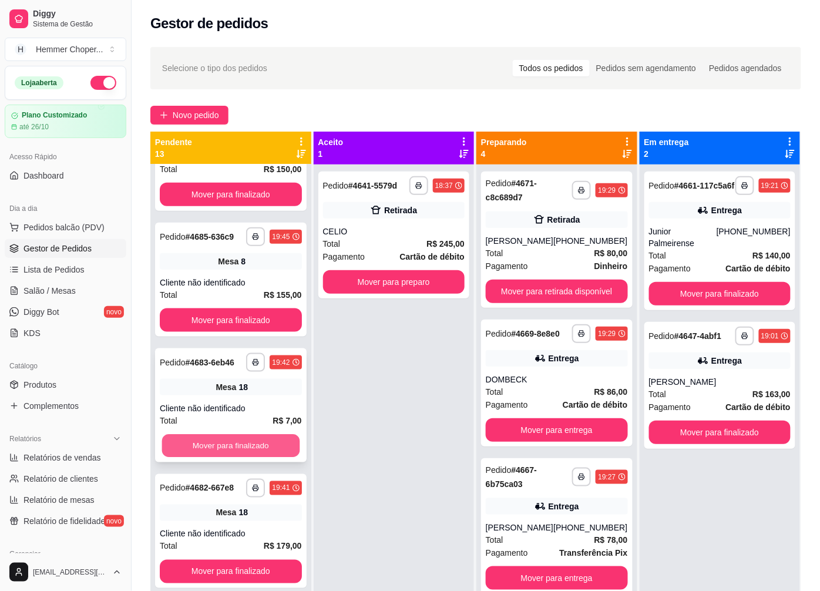
click at [232, 450] on button "Mover para finalizado" at bounding box center [231, 446] width 138 height 23
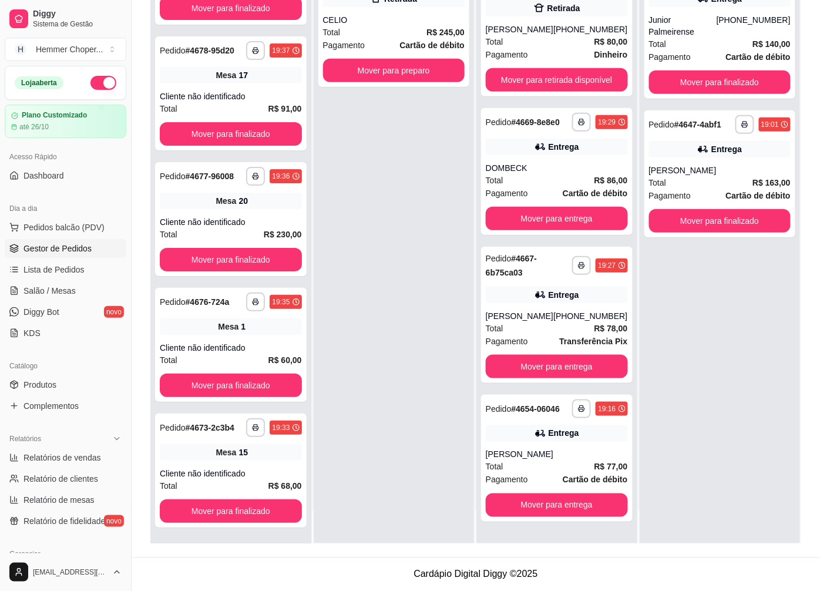
scroll to position [0, 0]
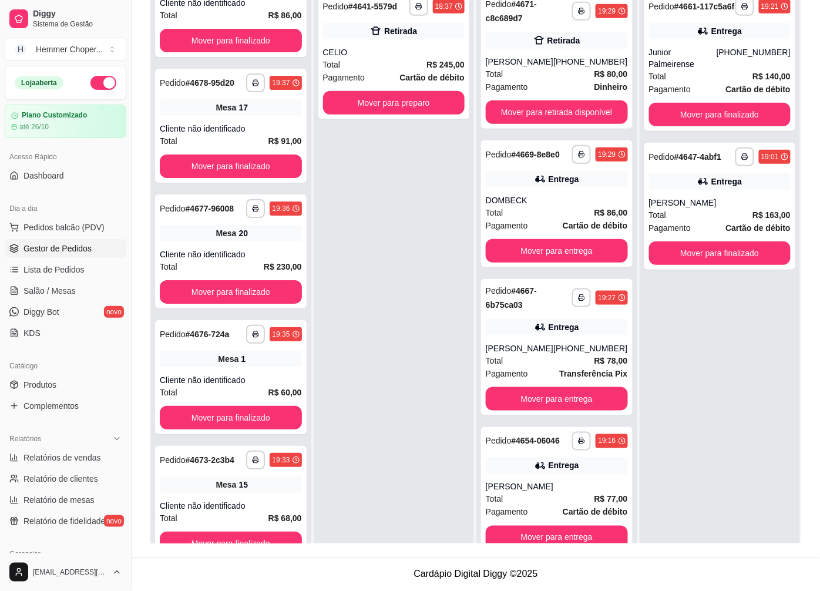
click at [369, 414] on div "**********" at bounding box center [394, 280] width 161 height 591
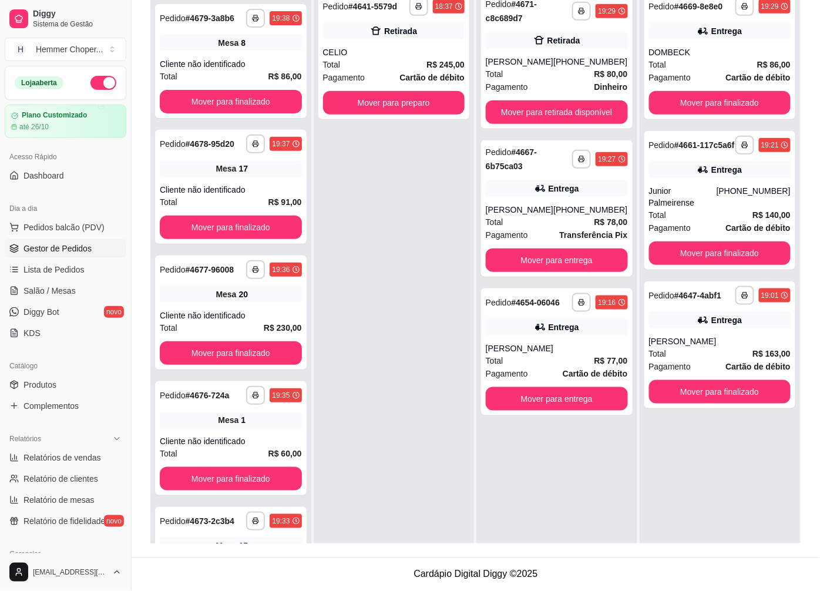
scroll to position [1372, 0]
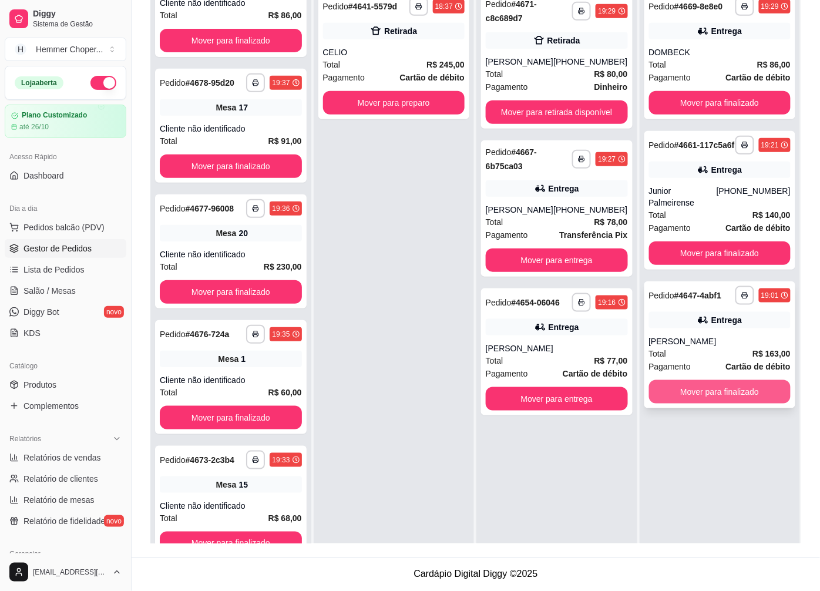
click at [733, 380] on button "Mover para finalizado" at bounding box center [720, 392] width 142 height 24
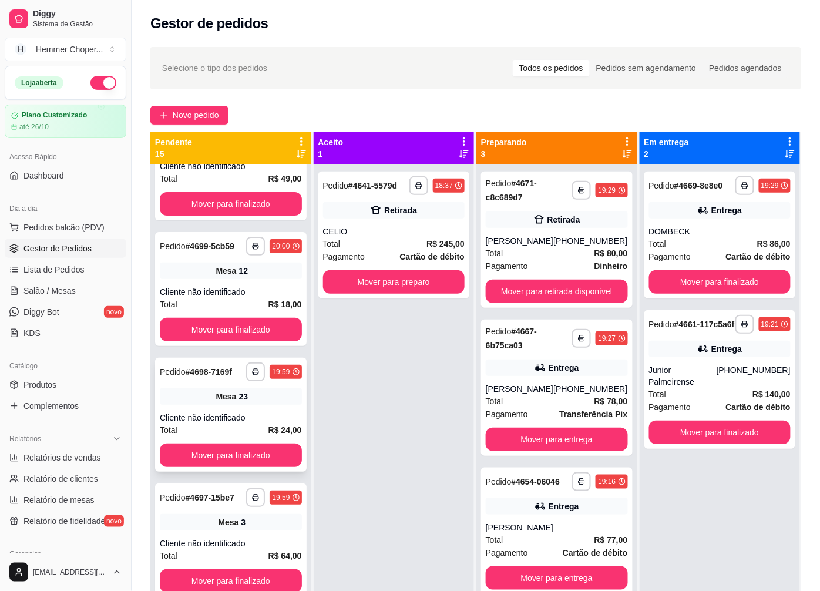
scroll to position [0, 0]
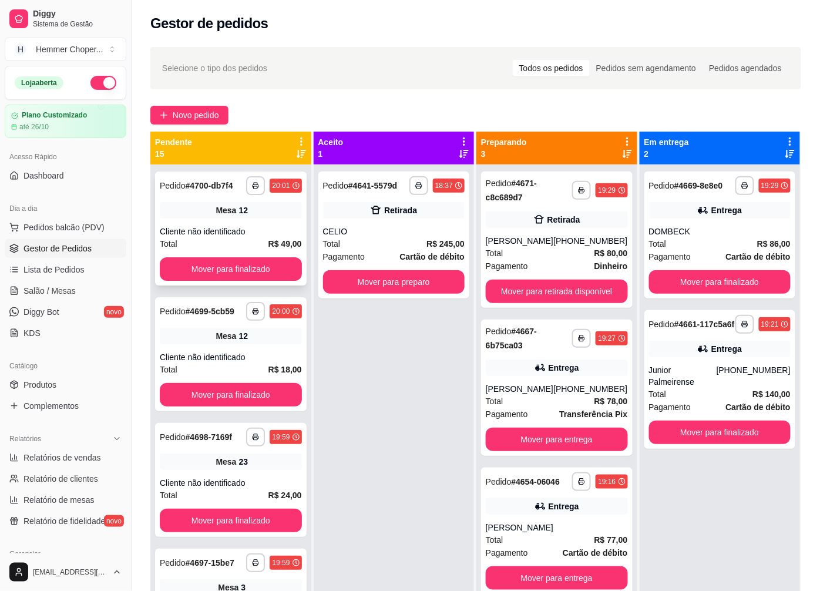
click at [222, 219] on div "**********" at bounding box center [231, 229] width 152 height 114
click at [220, 342] on span "Mesa" at bounding box center [226, 336] width 21 height 12
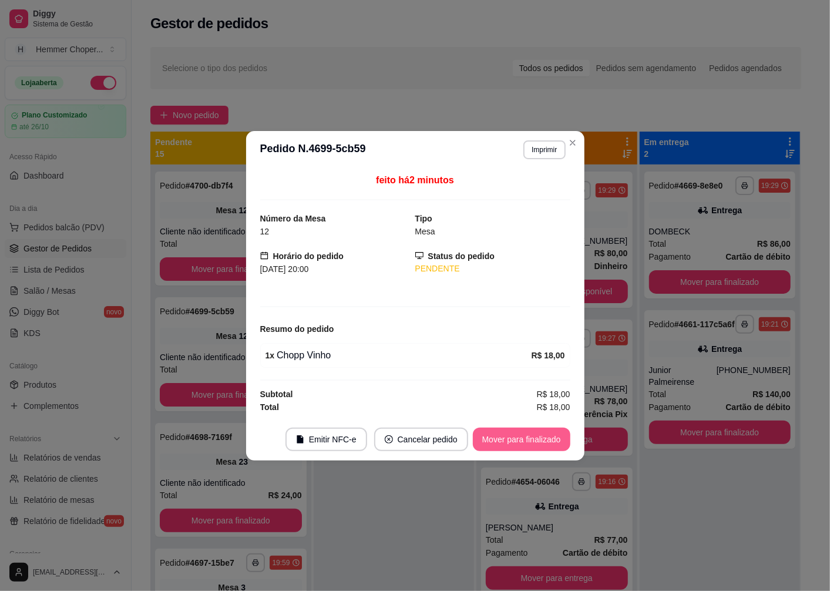
click at [500, 445] on button "Mover para finalizado" at bounding box center [522, 440] width 98 height 24
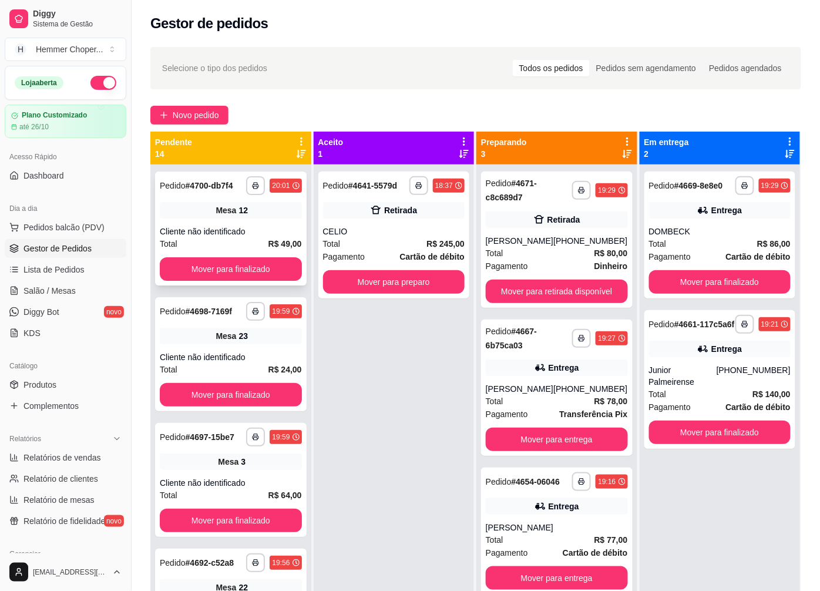
click at [266, 237] on div "Cliente não identificado" at bounding box center [231, 232] width 142 height 12
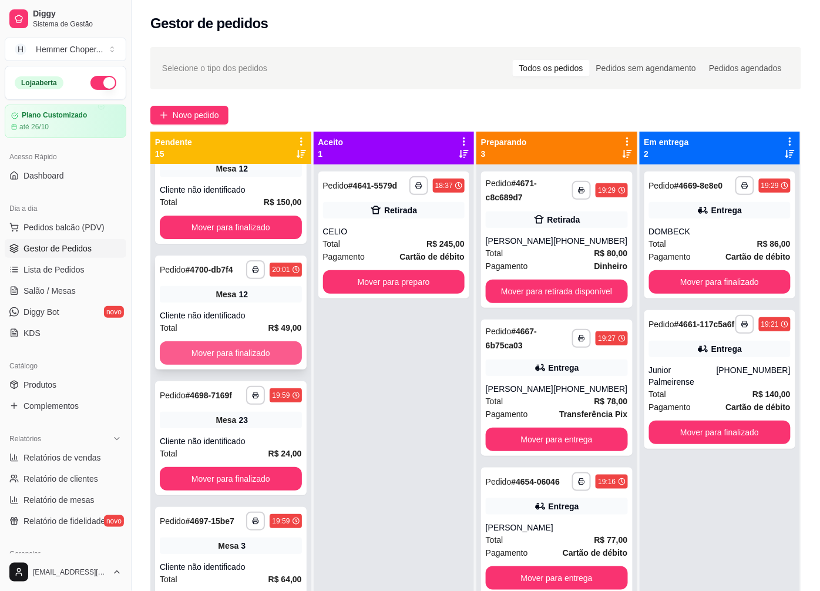
scroll to position [65, 0]
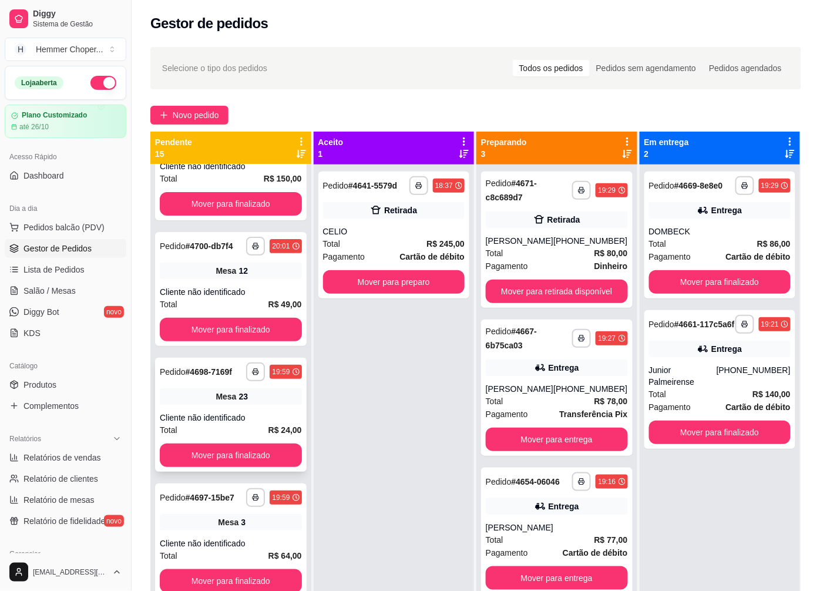
click at [237, 386] on div "**********" at bounding box center [231, 415] width 152 height 114
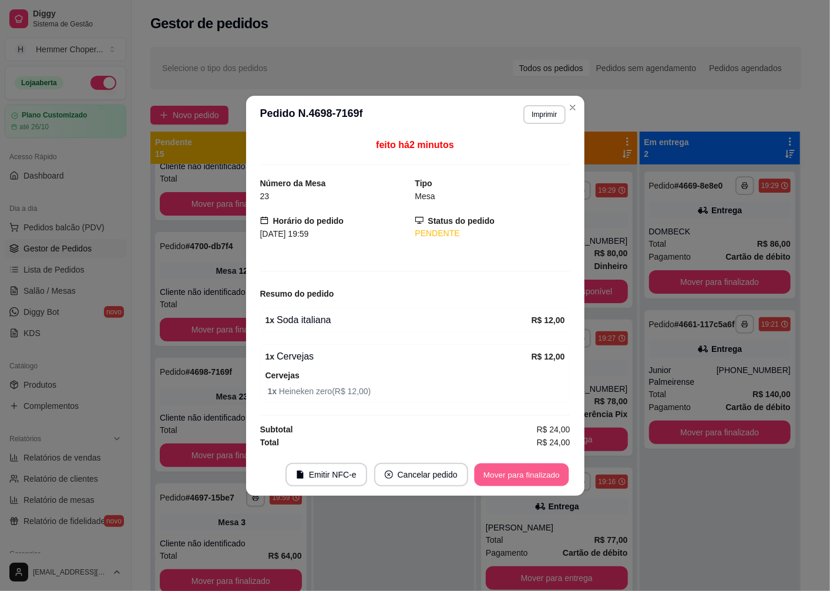
click at [498, 478] on button "Mover para finalizado" at bounding box center [521, 474] width 95 height 23
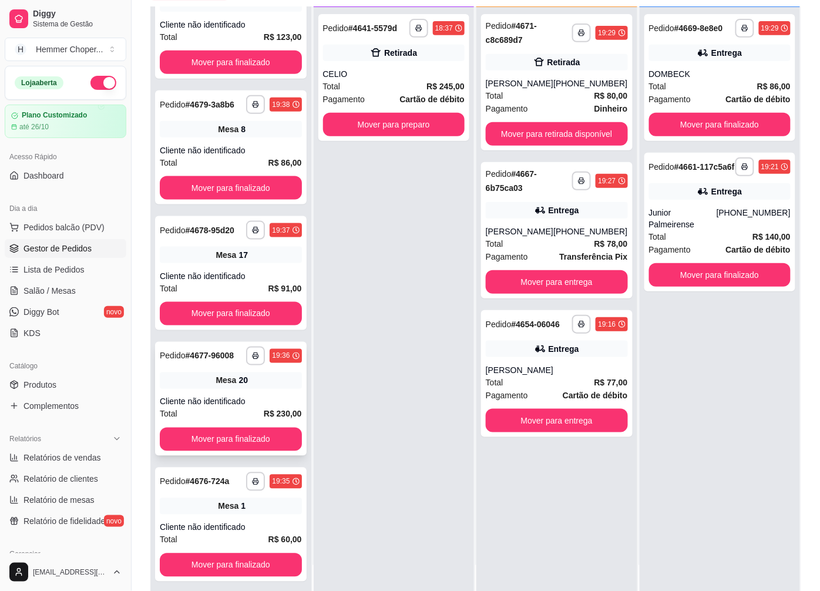
scroll to position [179, 0]
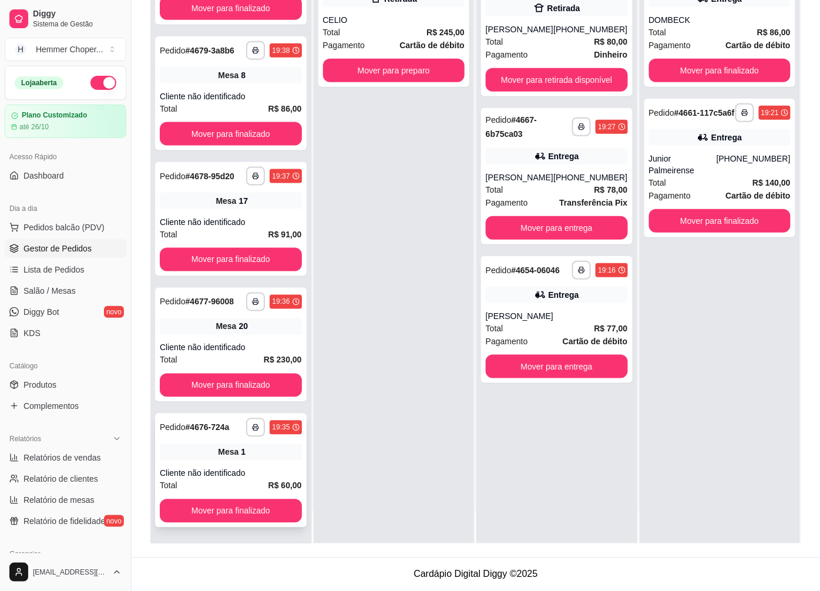
click at [184, 460] on div "Mesa 1" at bounding box center [231, 452] width 142 height 16
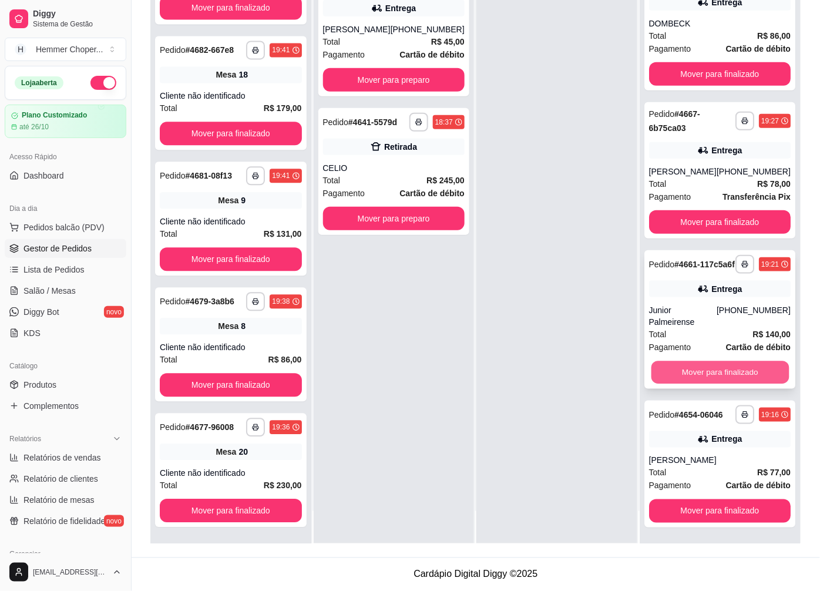
click at [692, 361] on button "Mover para finalizado" at bounding box center [720, 372] width 138 height 23
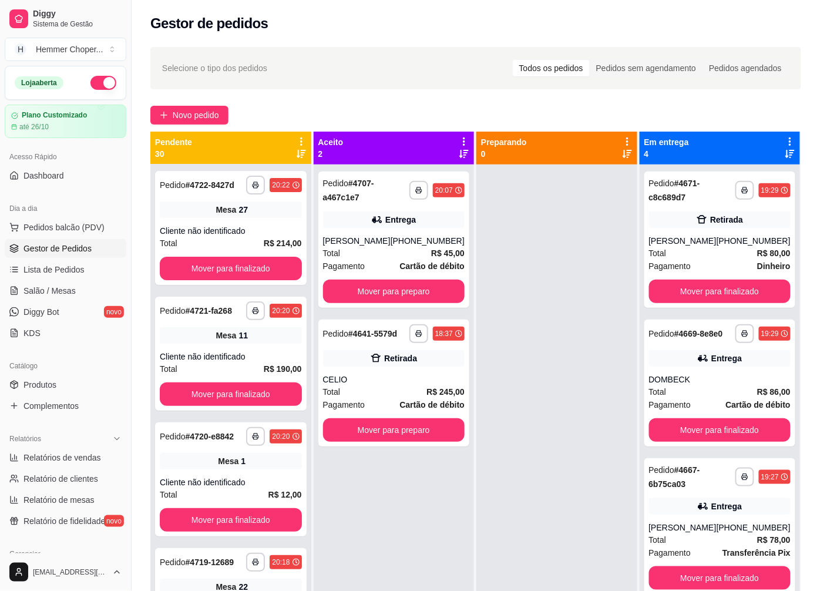
scroll to position [0, 0]
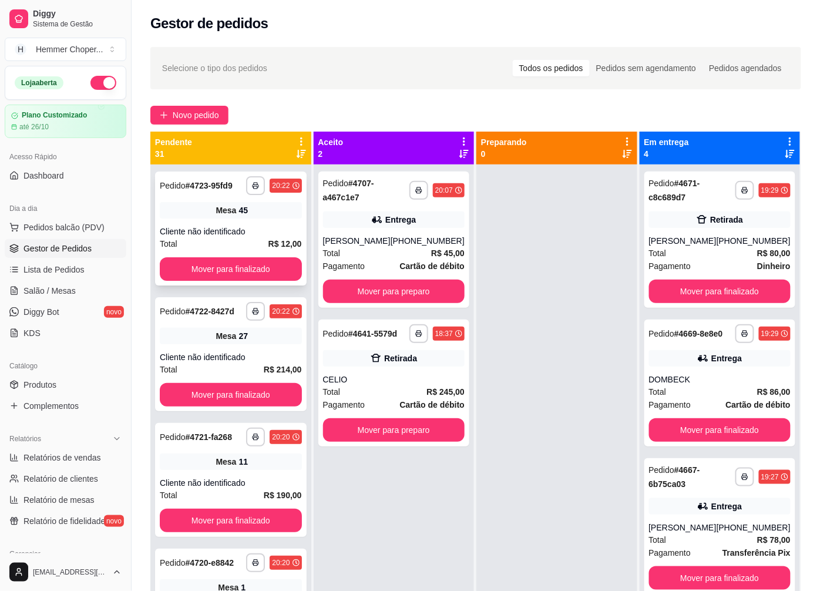
click at [243, 223] on div "**********" at bounding box center [231, 229] width 152 height 114
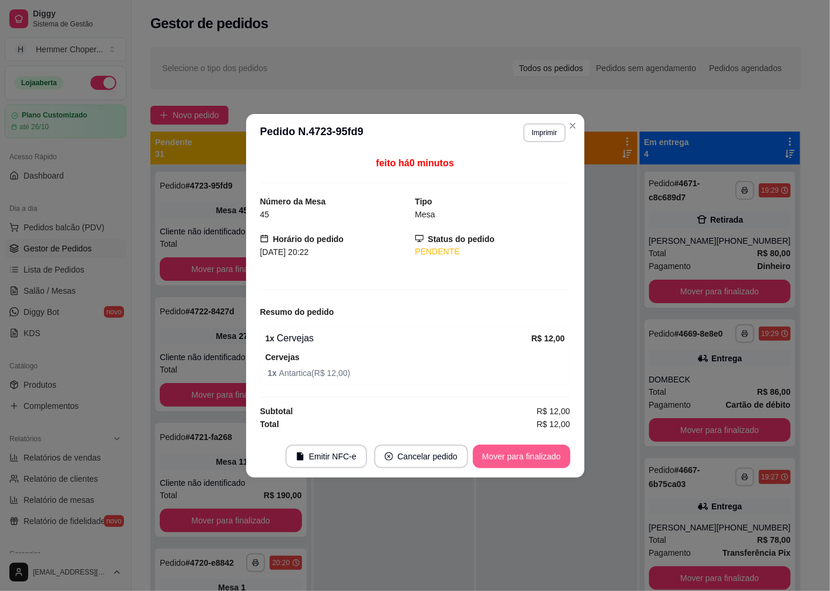
click at [500, 460] on button "Mover para finalizado" at bounding box center [522, 457] width 98 height 24
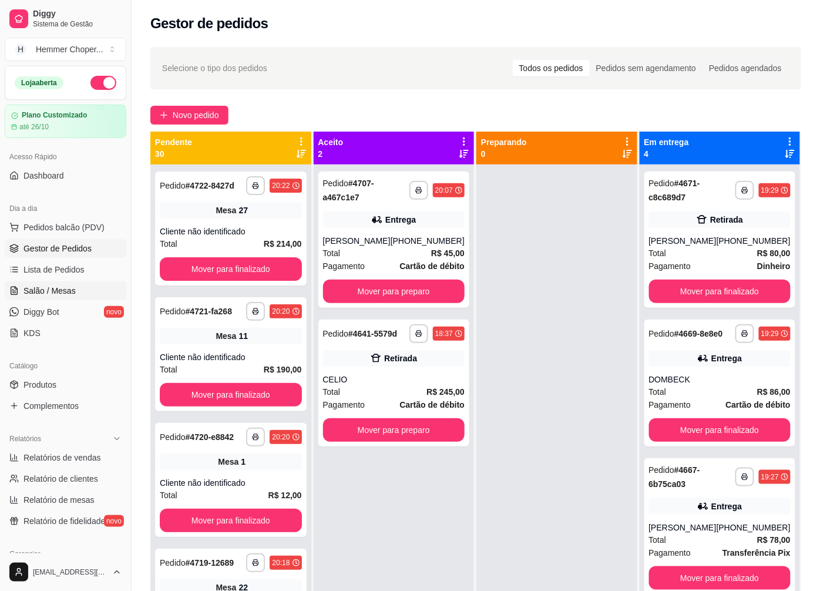
click at [62, 288] on span "Salão / Mesas" at bounding box center [50, 291] width 52 height 12
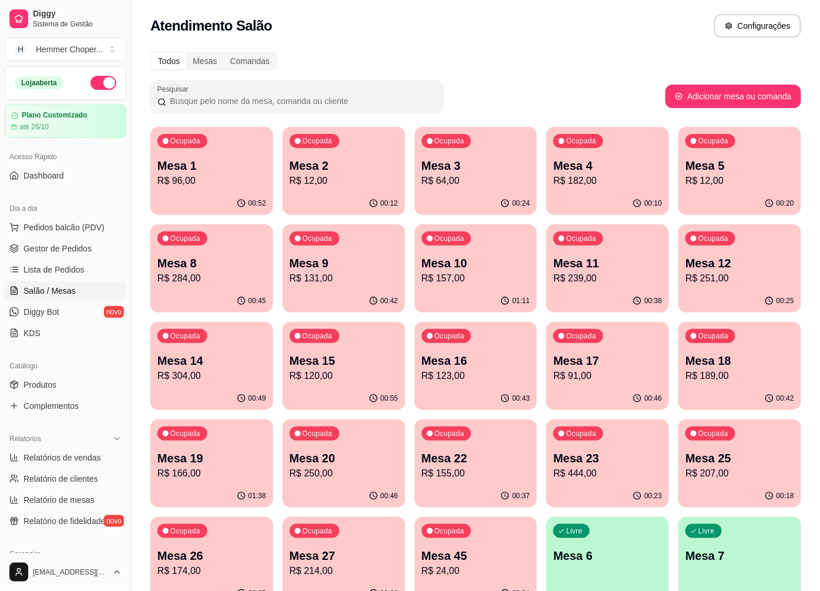
click at [356, 374] on p "R$ 120,00" at bounding box center [344, 376] width 109 height 14
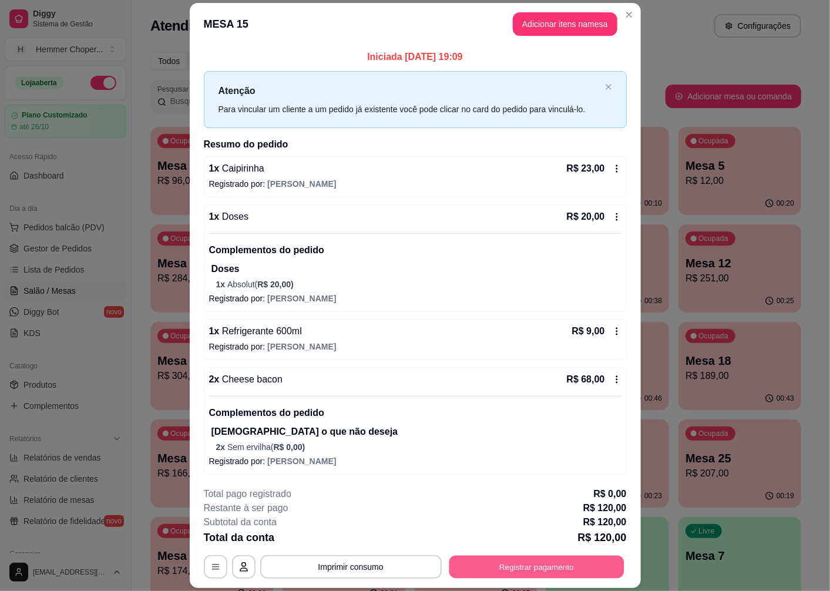
click at [494, 561] on button "Registrar pagamento" at bounding box center [536, 567] width 175 height 23
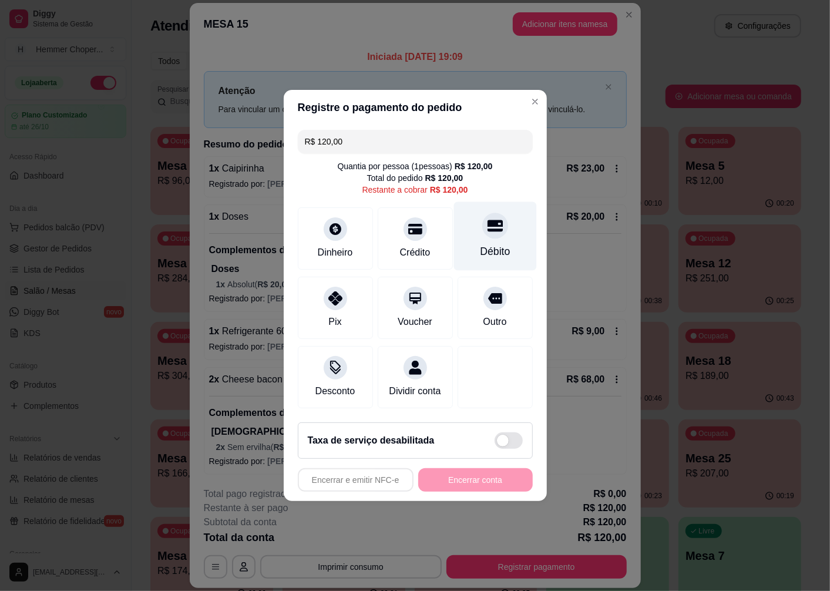
click at [491, 244] on div "Débito" at bounding box center [495, 251] width 30 height 15
type input "R$ 0,00"
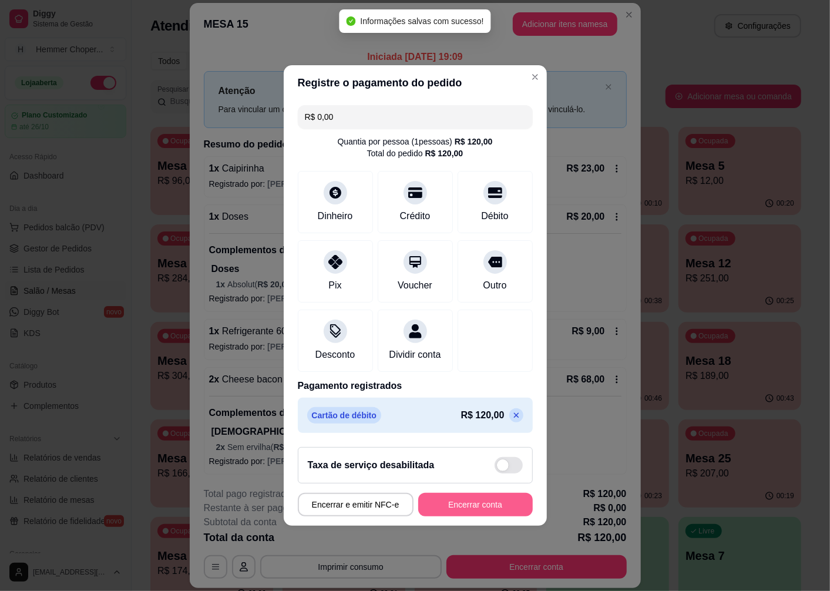
click at [461, 514] on button "Encerrar conta" at bounding box center [475, 505] width 115 height 24
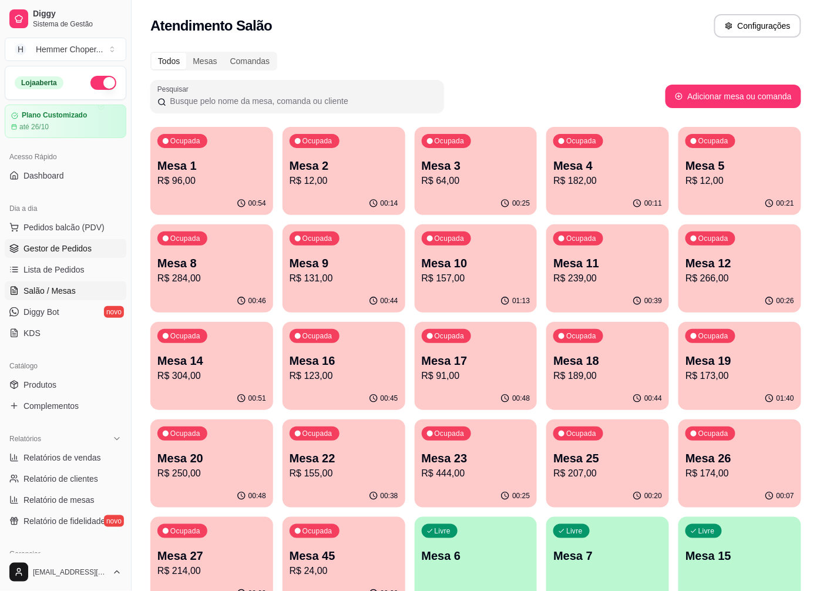
click at [74, 249] on span "Gestor de Pedidos" at bounding box center [58, 249] width 68 height 12
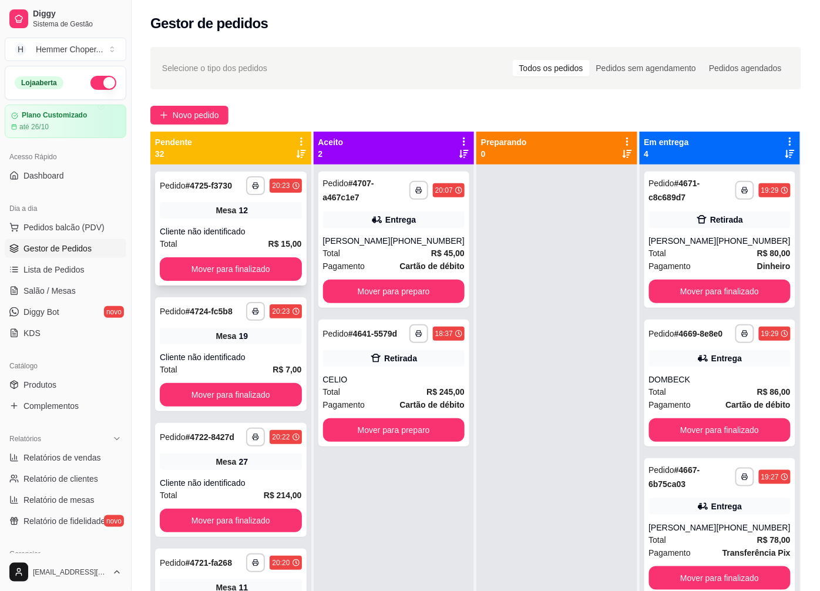
click at [212, 242] on div "Total R$ 15,00" at bounding box center [231, 243] width 142 height 13
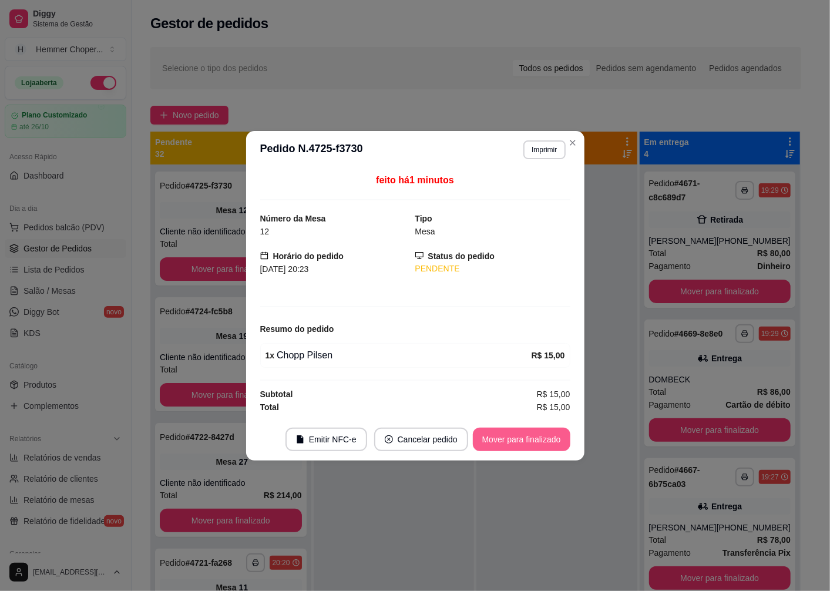
click at [509, 444] on button "Mover para finalizado" at bounding box center [522, 440] width 98 height 24
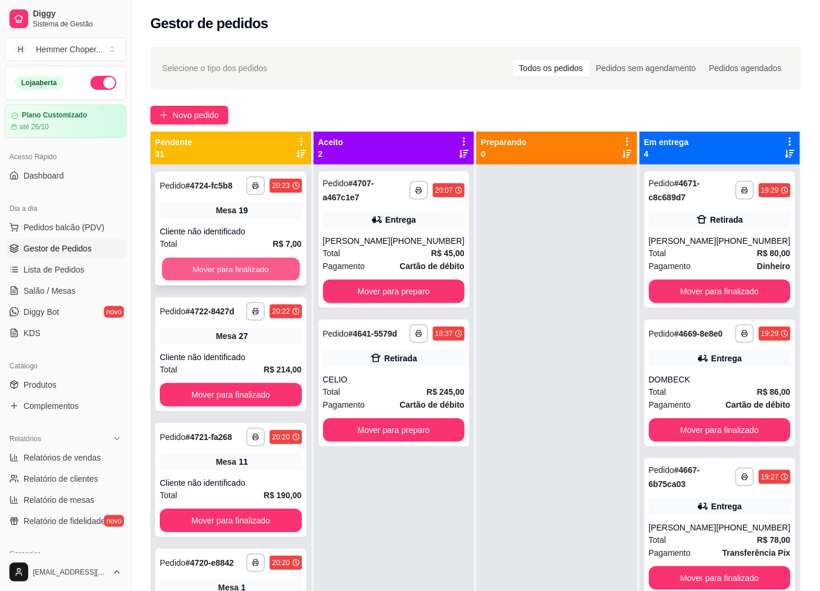
click at [236, 267] on button "Mover para finalizado" at bounding box center [231, 269] width 138 height 23
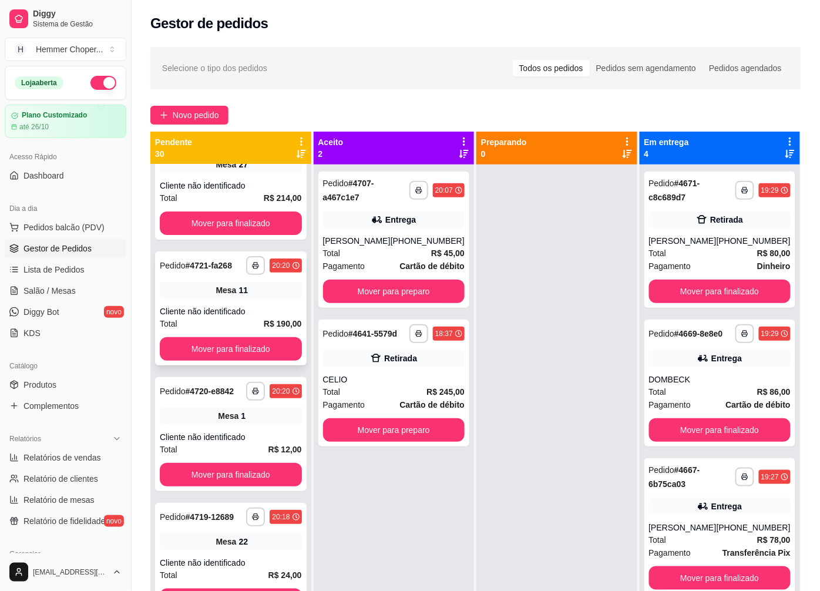
scroll to position [65, 0]
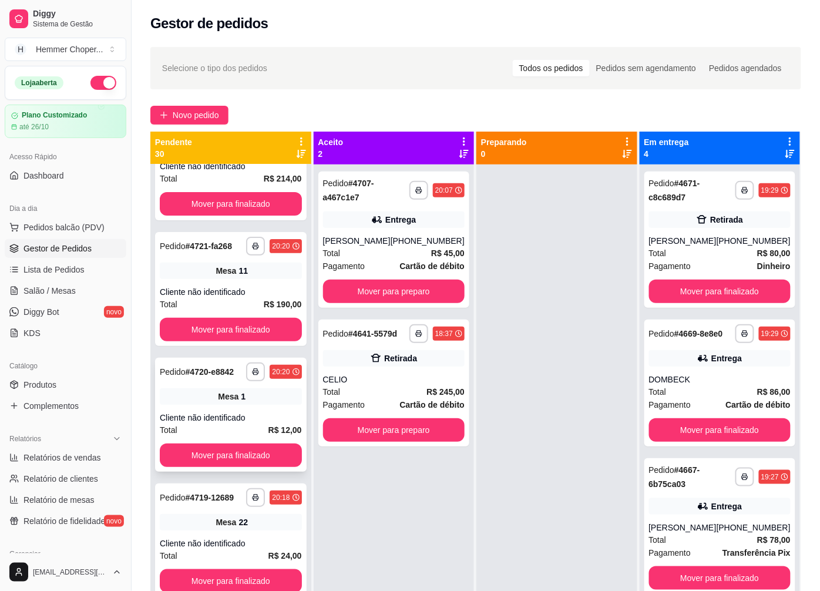
click at [212, 405] on div "Mesa 1" at bounding box center [231, 396] width 142 height 16
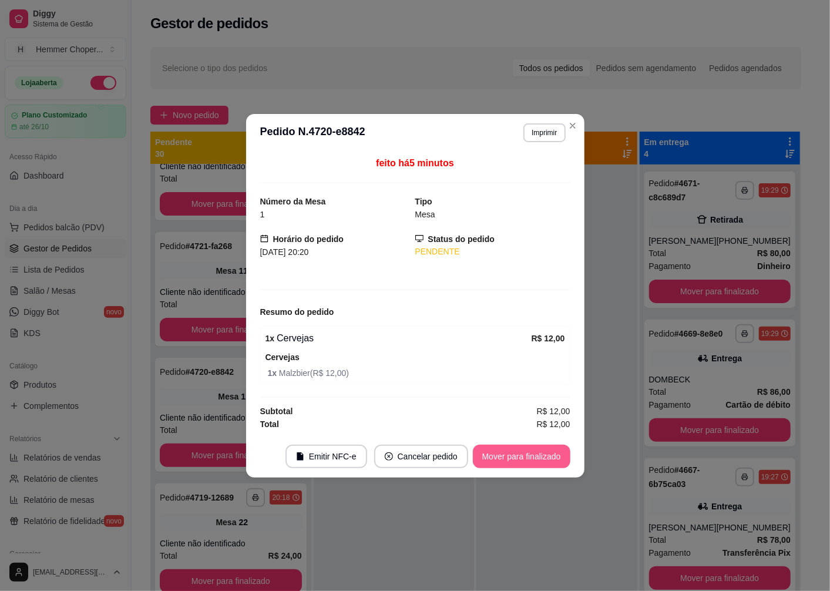
click at [494, 461] on button "Mover para finalizado" at bounding box center [522, 457] width 98 height 24
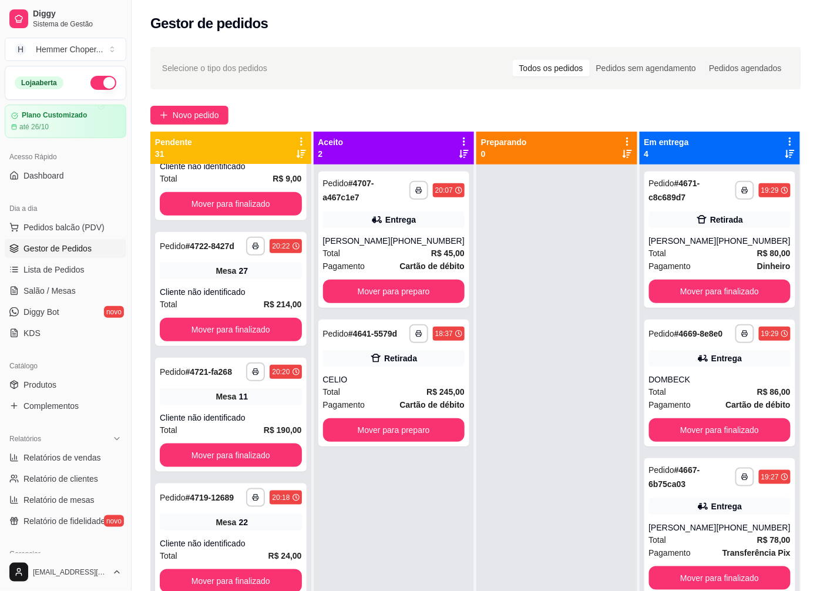
scroll to position [316, 0]
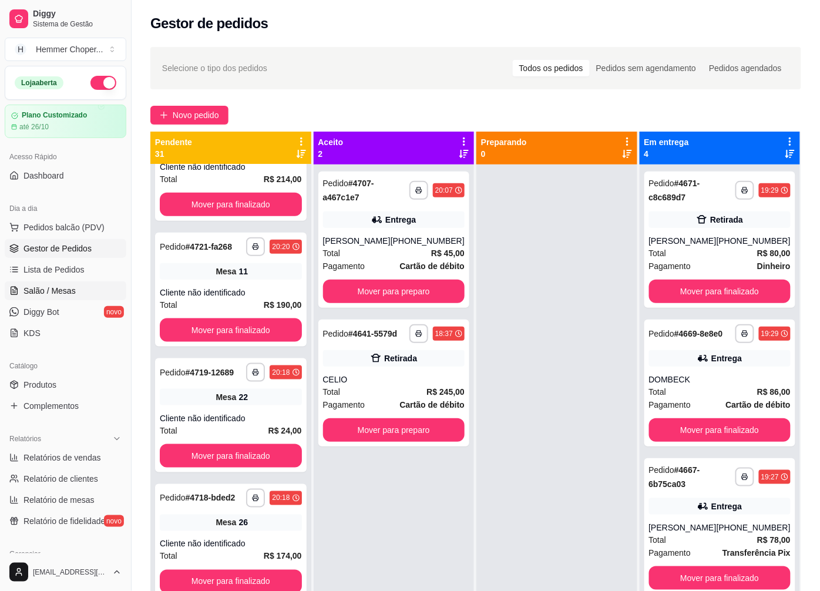
click at [75, 288] on link "Salão / Mesas" at bounding box center [66, 291] width 122 height 19
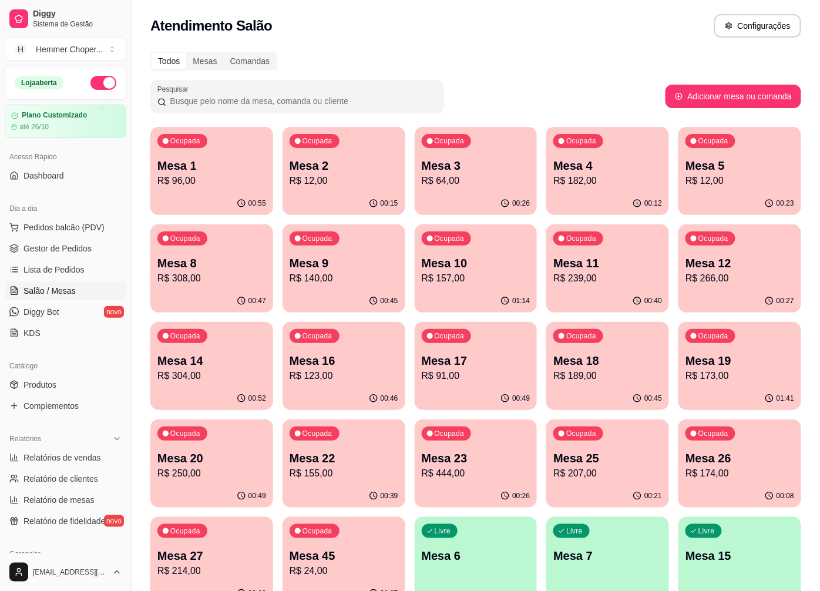
click at [357, 166] on p "Mesa 2" at bounding box center [344, 166] width 109 height 16
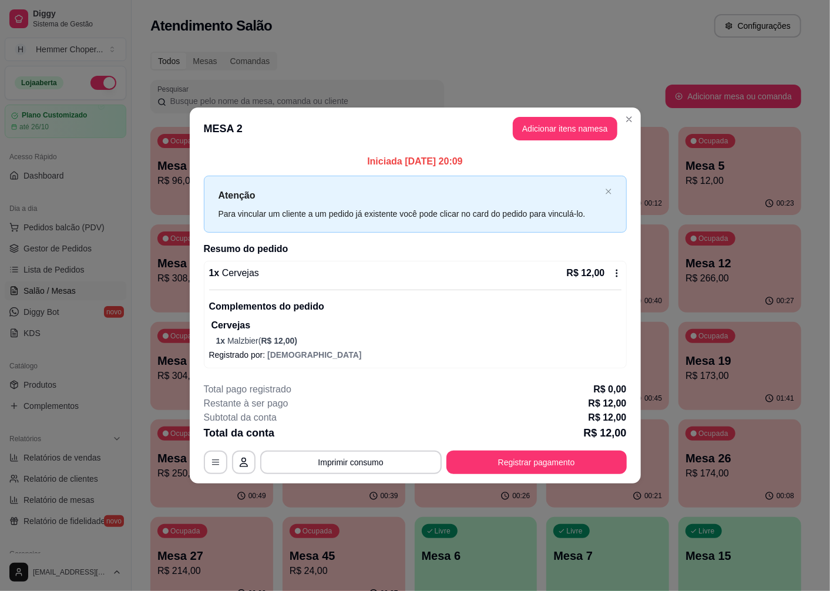
click at [252, 347] on div "1 x Cervejas R$ 12,00 Complementos do pedido Cervejas 1 x Malzbier ( R$ 12,00 )…" at bounding box center [415, 315] width 423 height 108
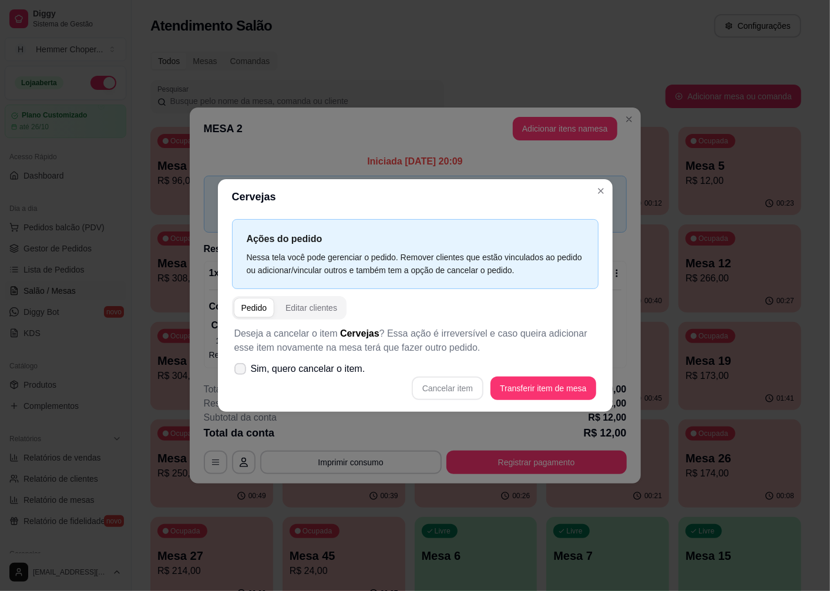
click at [317, 371] on span "Sim, quero cancelar o item." at bounding box center [308, 369] width 115 height 14
click at [242, 371] on input "Sim, quero cancelar o item." at bounding box center [238, 375] width 8 height 8
checkbox input "true"
click at [445, 384] on button "Cancelar item" at bounding box center [448, 389] width 72 height 24
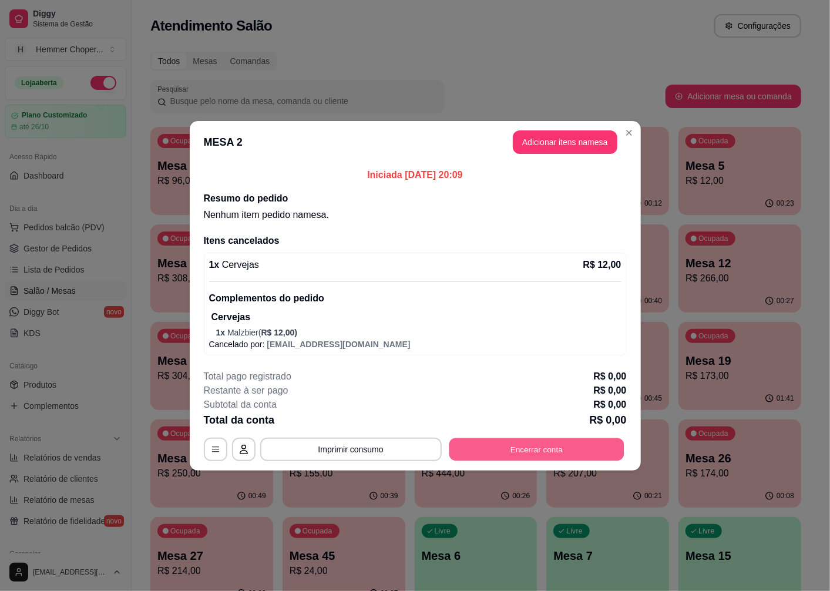
click at [519, 455] on button "Encerrar conta" at bounding box center [536, 449] width 175 height 23
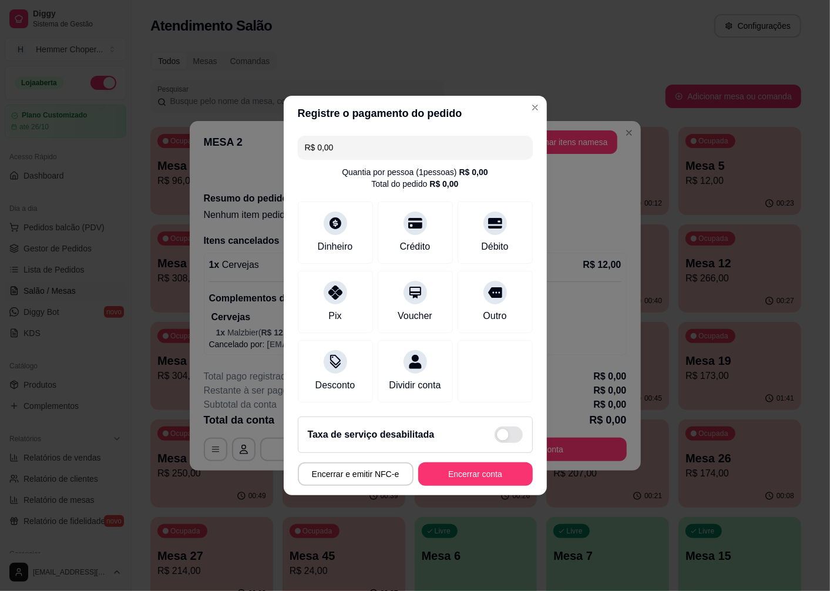
click at [462, 482] on button "Encerrar conta" at bounding box center [475, 475] width 115 height 24
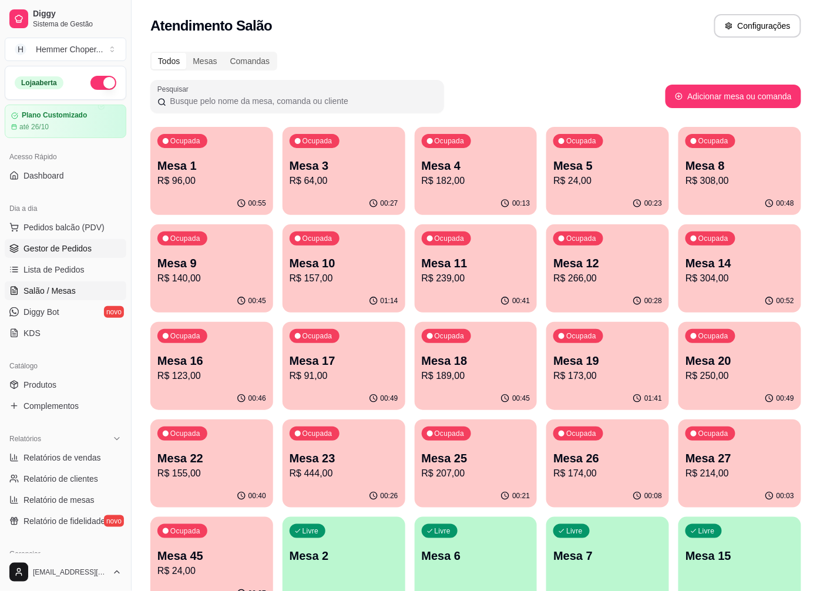
click at [53, 248] on span "Gestor de Pedidos" at bounding box center [58, 249] width 68 height 12
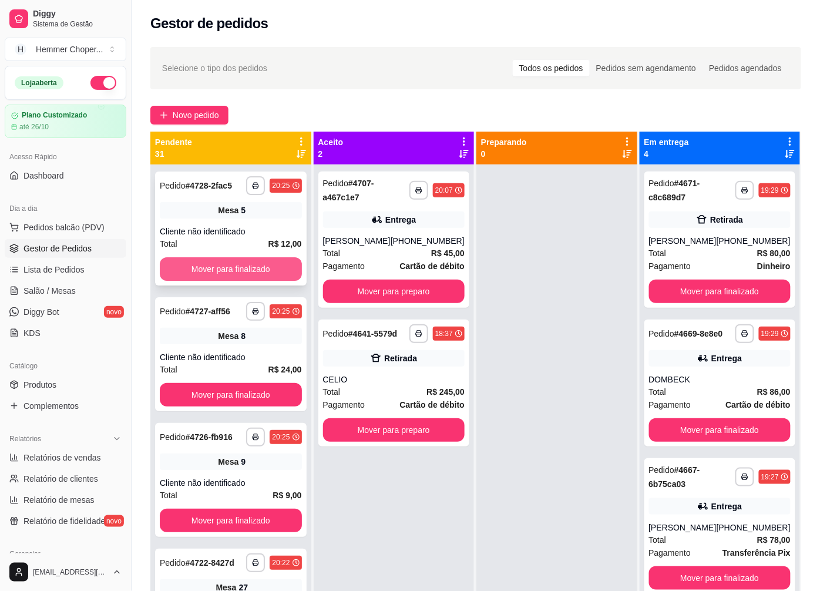
click at [216, 261] on button "Mover para finalizado" at bounding box center [231, 269] width 142 height 24
click at [236, 235] on div "Cliente não identificado" at bounding box center [231, 232] width 142 height 12
click at [206, 267] on button "Mover para finalizado" at bounding box center [231, 269] width 142 height 24
click at [222, 263] on button "Mover para finalizado" at bounding box center [231, 269] width 138 height 23
click at [223, 227] on div "Cliente não identificado" at bounding box center [231, 232] width 142 height 12
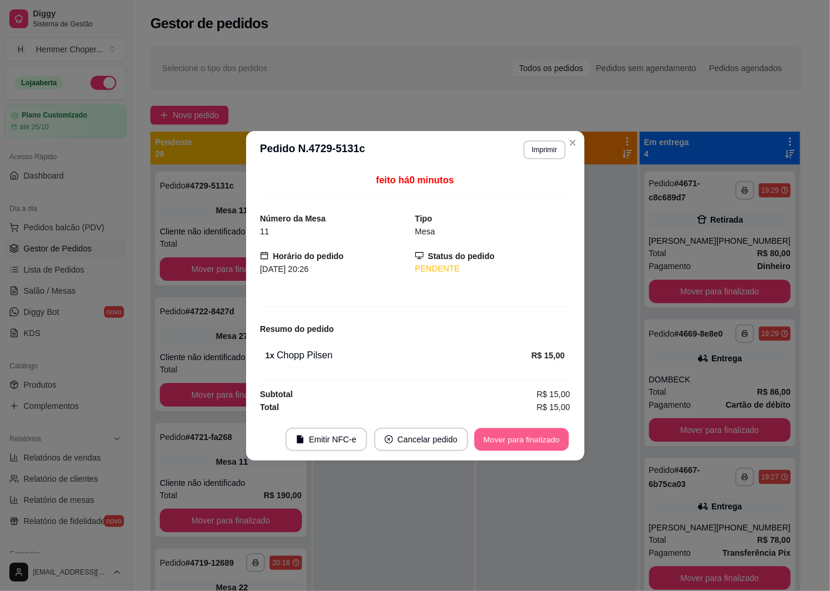
click at [498, 436] on button "Mover para finalizado" at bounding box center [521, 439] width 95 height 23
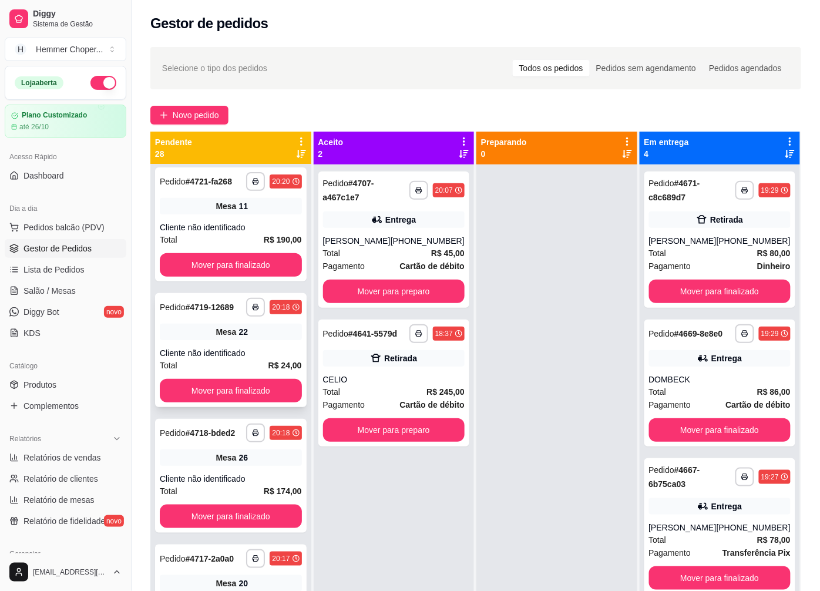
scroll to position [130, 0]
click at [232, 353] on div "**********" at bounding box center [231, 350] width 152 height 114
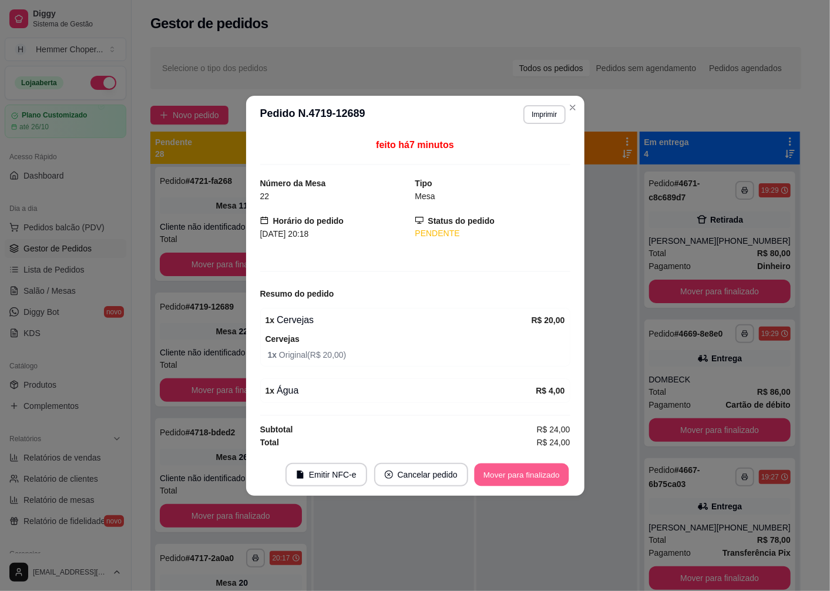
click at [497, 473] on button "Mover para finalizado" at bounding box center [521, 474] width 95 height 23
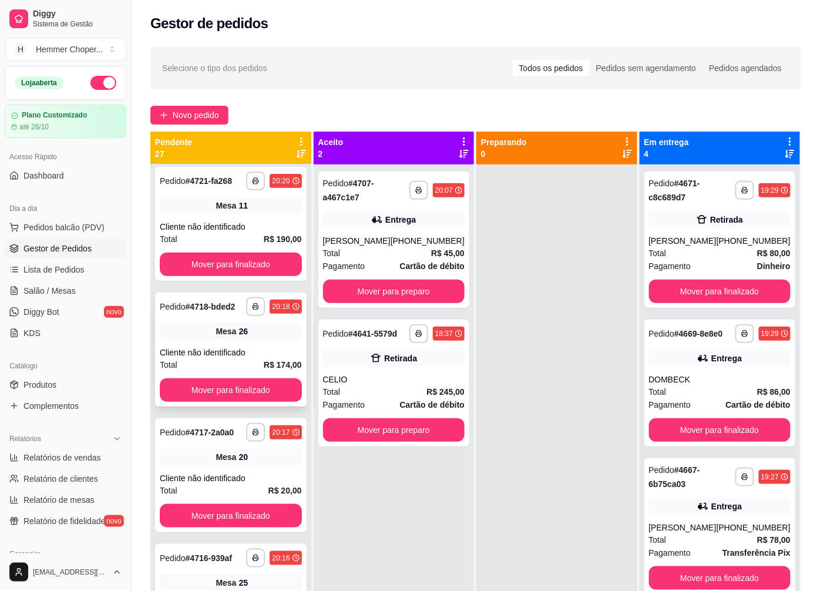
scroll to position [261, 0]
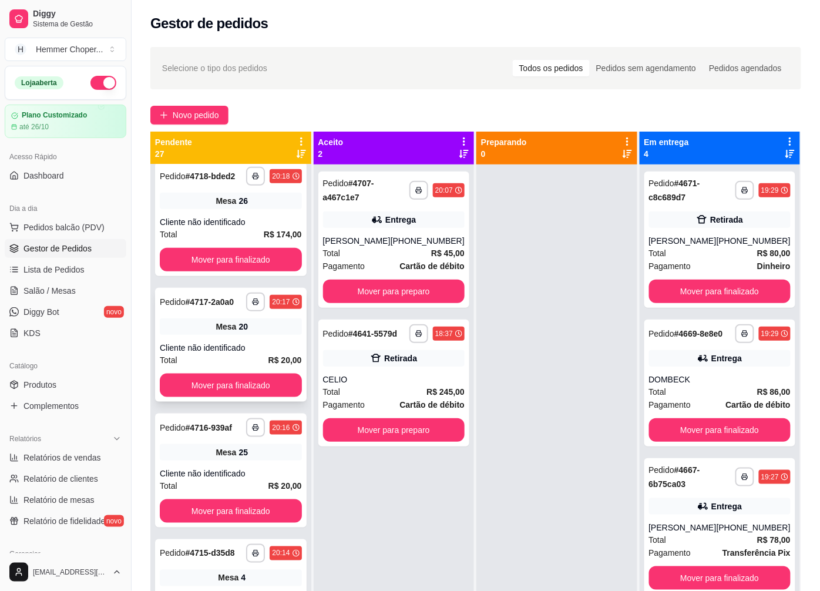
click at [226, 348] on div "**********" at bounding box center [231, 345] width 152 height 114
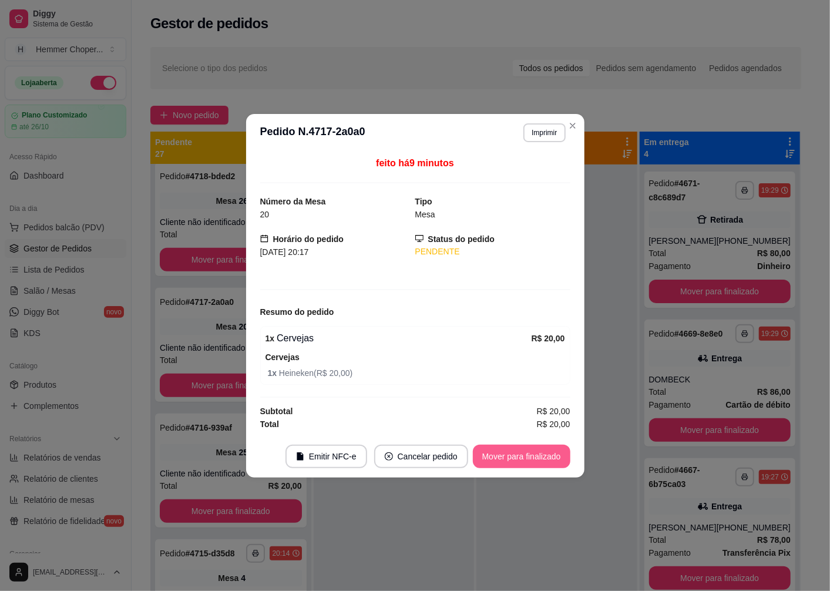
click at [507, 458] on button "Mover para finalizado" at bounding box center [522, 457] width 98 height 24
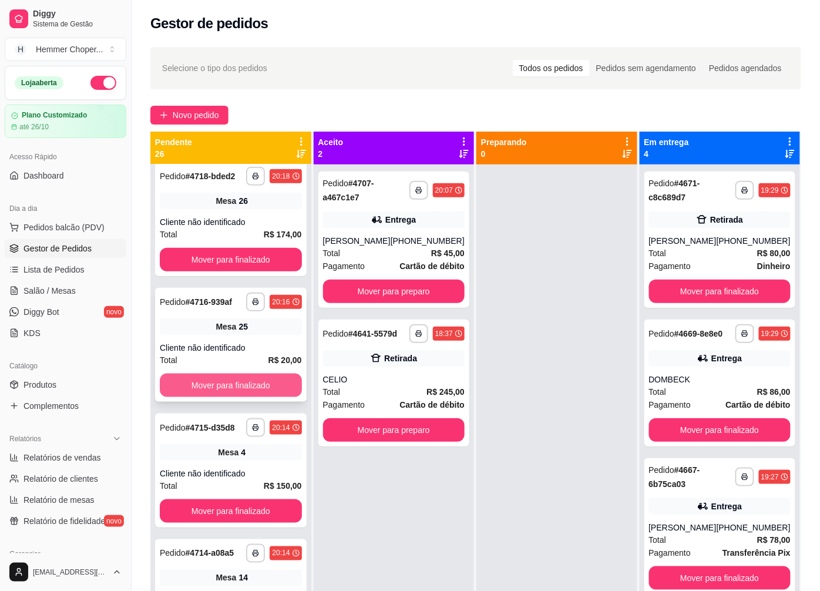
click at [216, 388] on button "Mover para finalizado" at bounding box center [231, 386] width 142 height 24
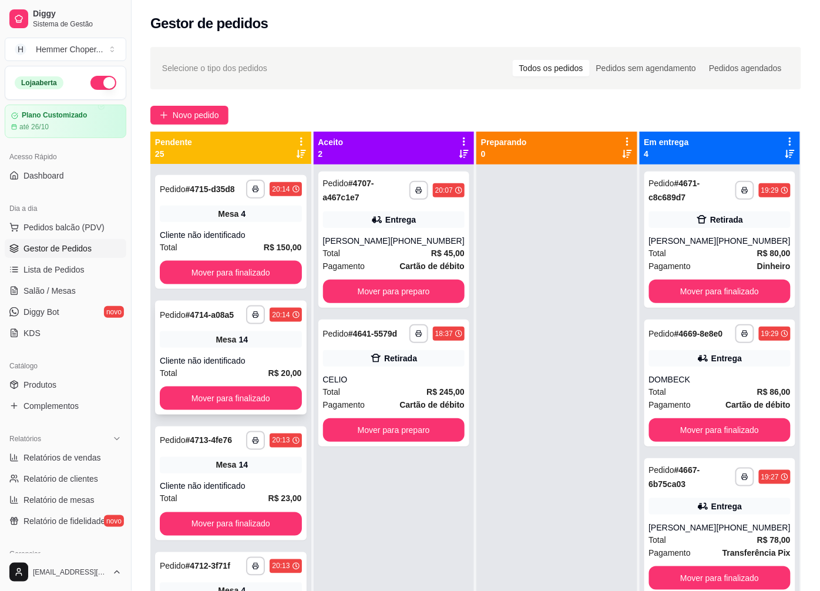
scroll to position [391, 0]
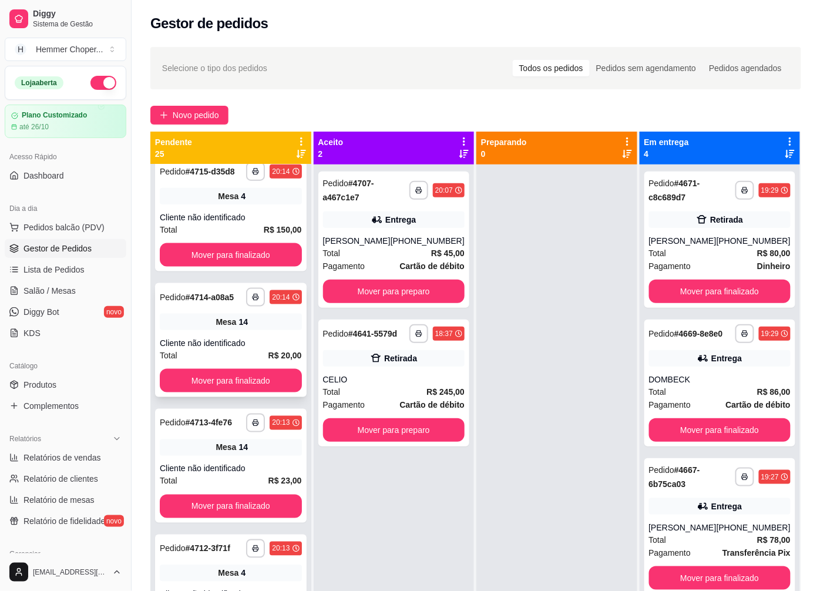
click at [235, 349] on div "Cliente não identificado" at bounding box center [231, 343] width 142 height 12
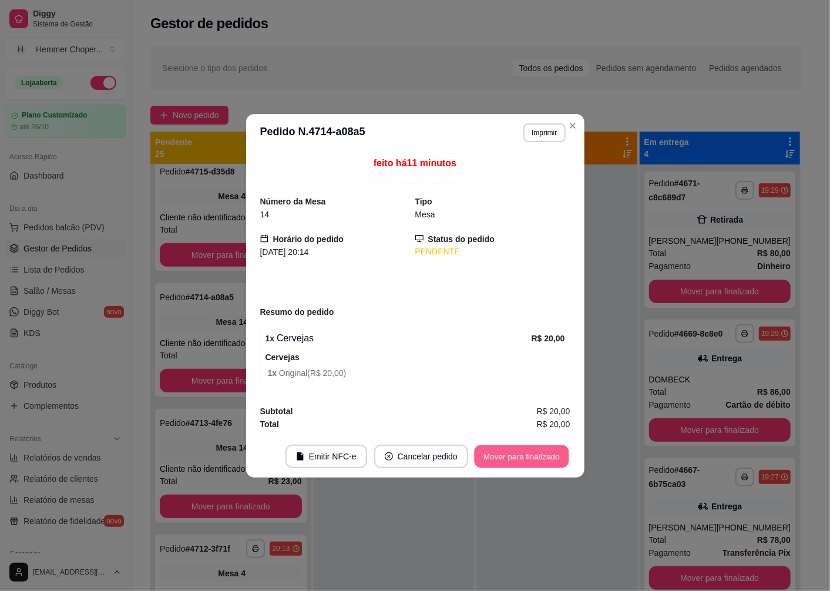
click at [518, 459] on button "Mover para finalizado" at bounding box center [521, 456] width 95 height 23
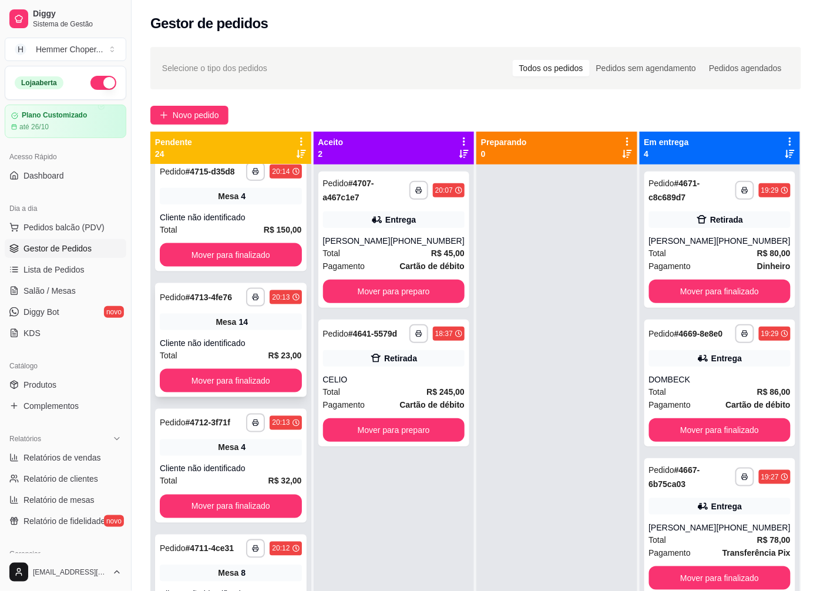
click at [219, 328] on span "Mesa" at bounding box center [226, 322] width 21 height 12
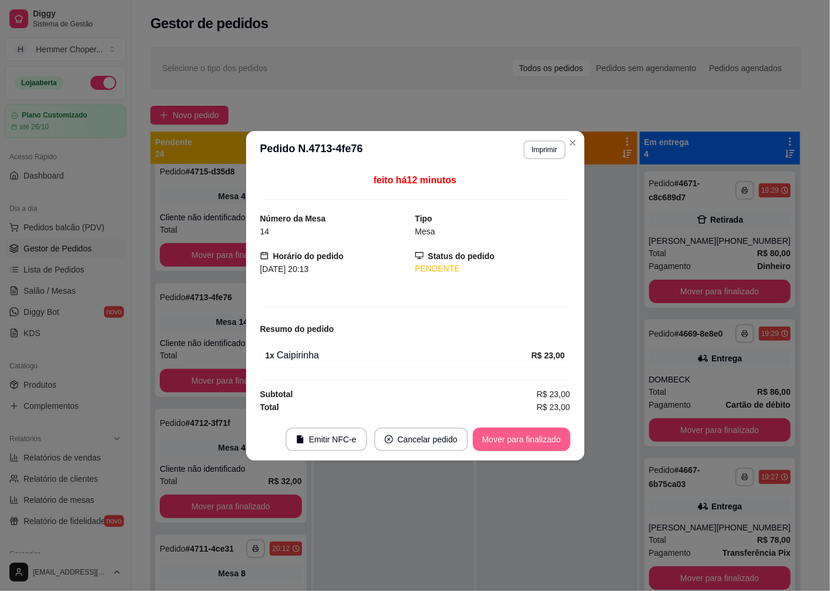
click at [504, 429] on button "Mover para finalizado" at bounding box center [522, 440] width 98 height 24
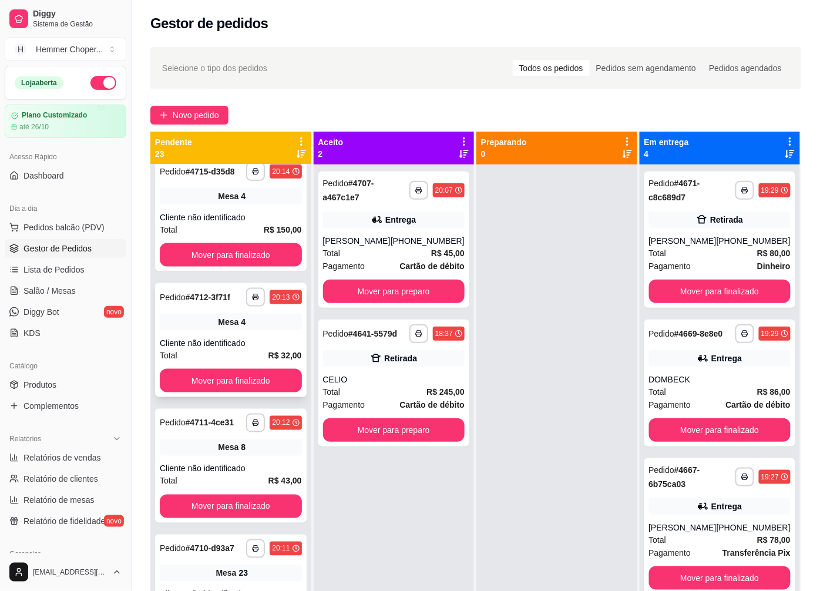
click at [227, 348] on div "Cliente não identificado" at bounding box center [231, 343] width 142 height 12
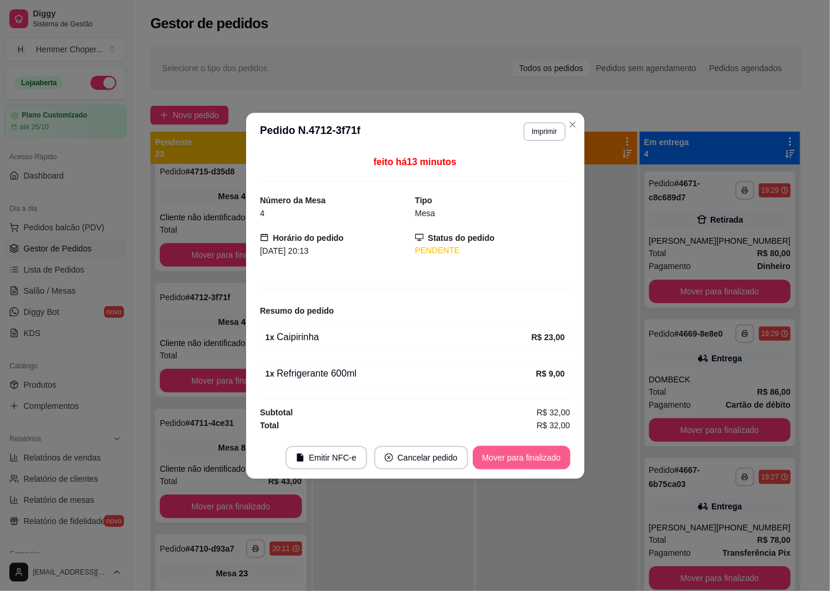
click at [495, 459] on button "Mover para finalizado" at bounding box center [522, 458] width 98 height 24
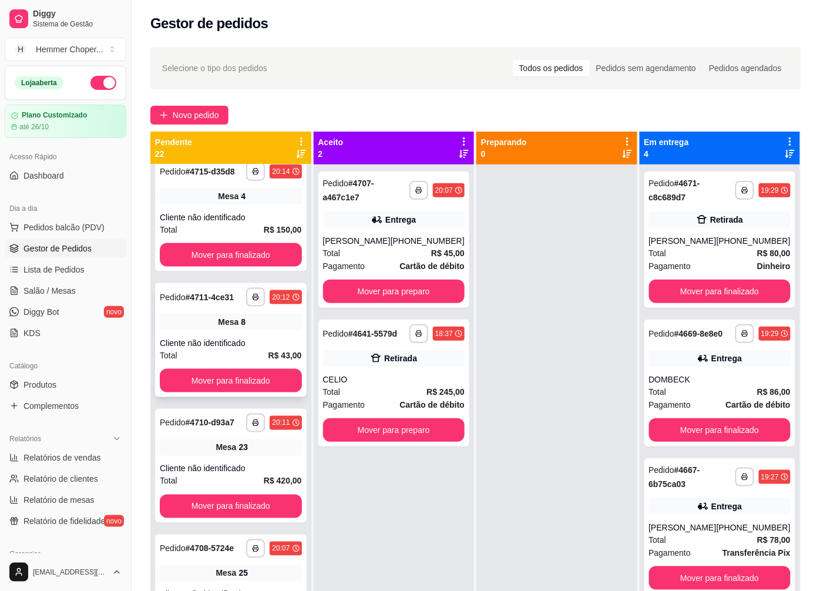
click at [238, 349] on div "Cliente não identificado" at bounding box center [231, 343] width 142 height 12
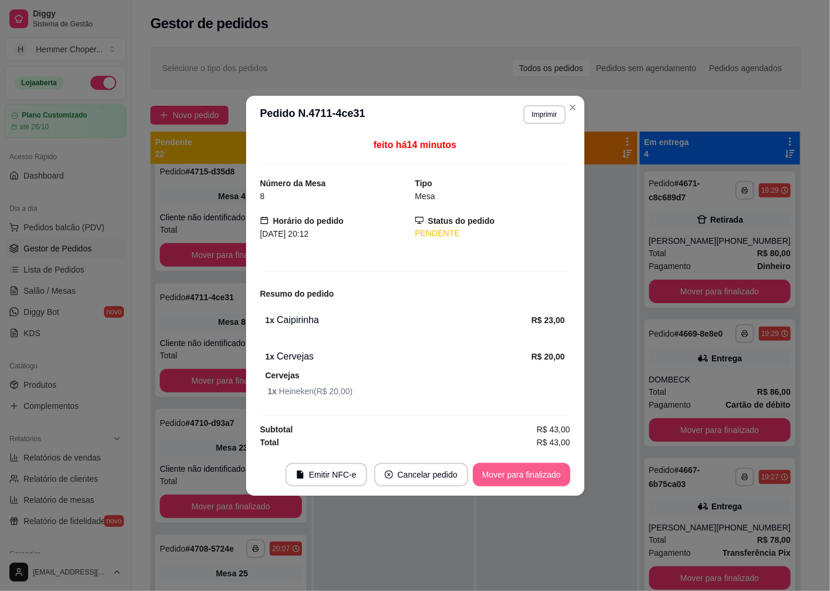
click at [508, 475] on button "Mover para finalizado" at bounding box center [522, 475] width 98 height 24
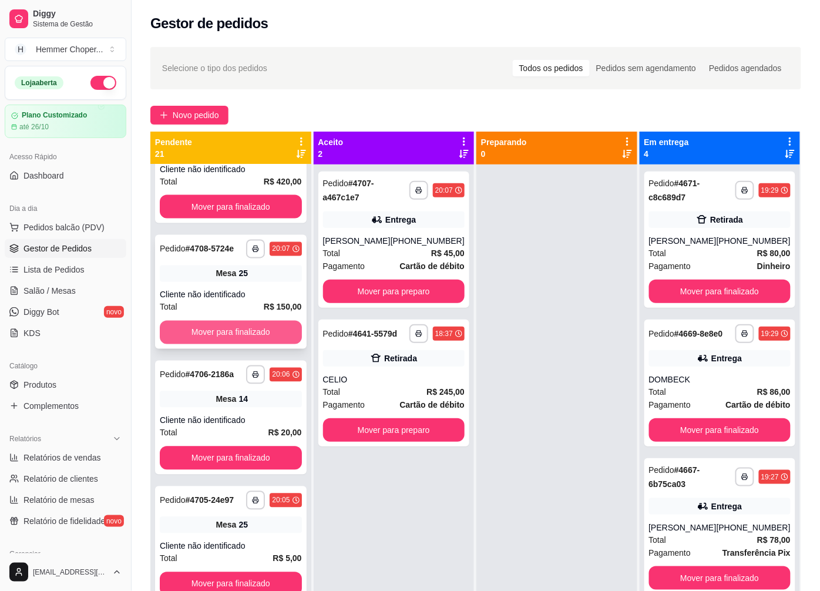
scroll to position [653, 0]
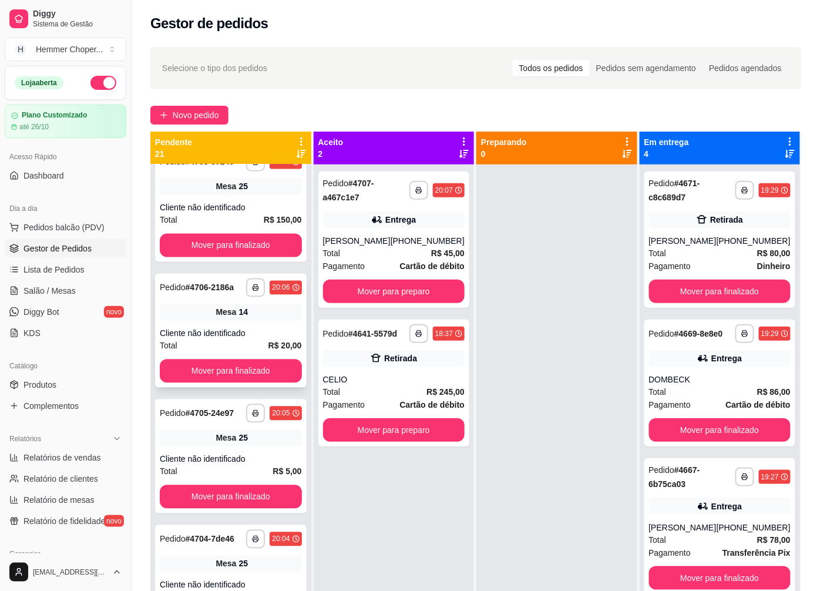
click at [233, 339] on div "Cliente não identificado" at bounding box center [231, 333] width 142 height 12
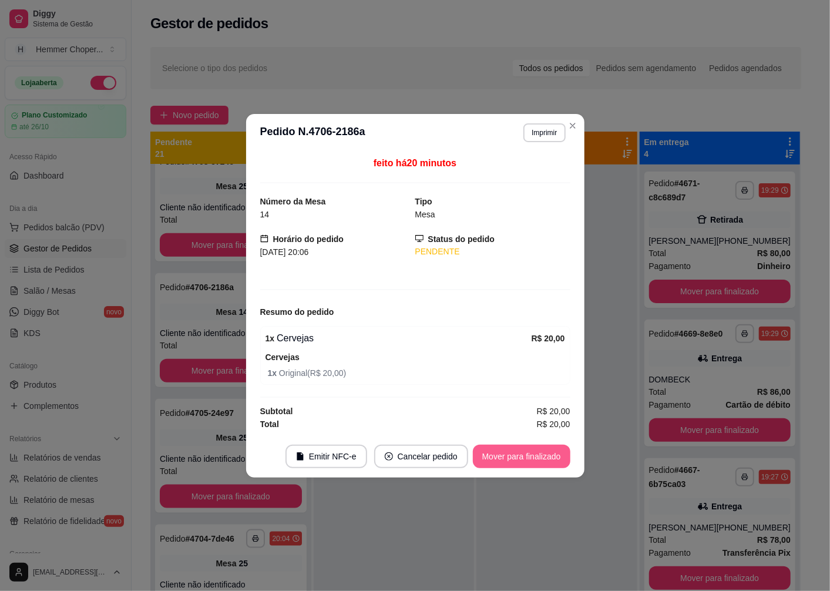
click at [508, 458] on button "Mover para finalizado" at bounding box center [522, 457] width 98 height 24
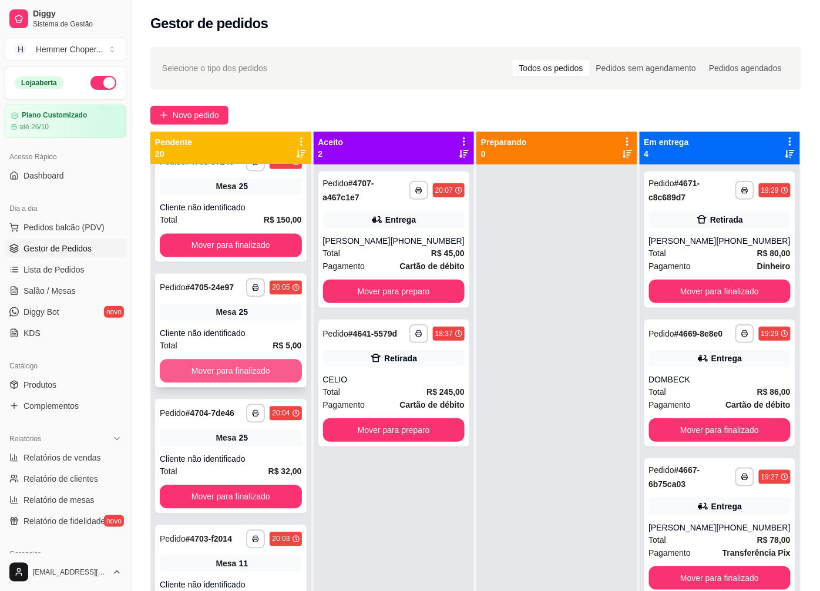
click at [228, 383] on button "Mover para finalizado" at bounding box center [231, 371] width 142 height 24
click at [229, 339] on div "Cliente não identificado" at bounding box center [231, 333] width 142 height 12
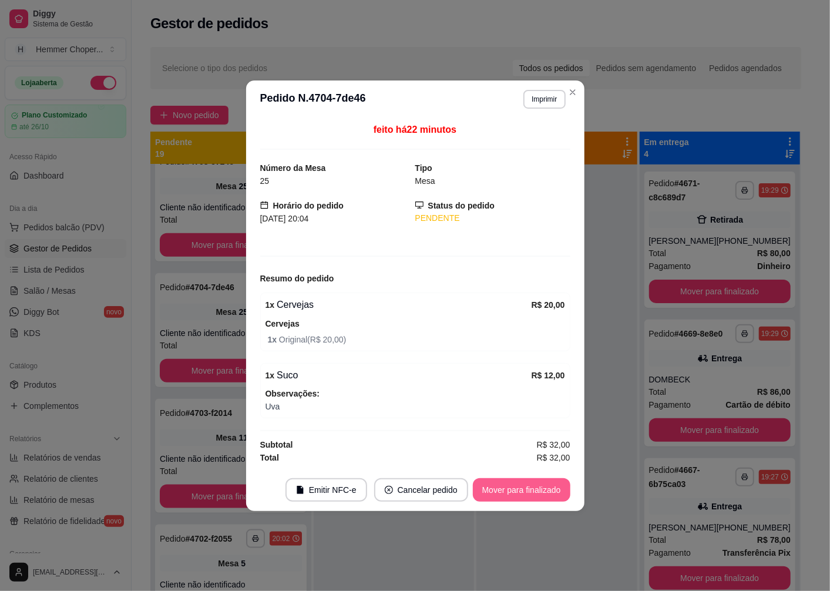
click at [494, 497] on button "Mover para finalizado" at bounding box center [522, 490] width 98 height 24
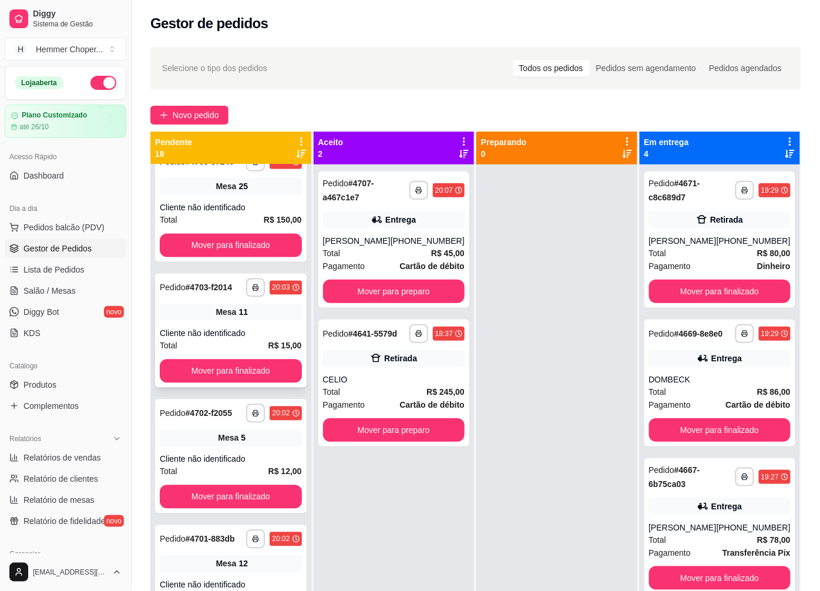
click at [227, 352] on div "Total R$ 15,00" at bounding box center [231, 345] width 142 height 13
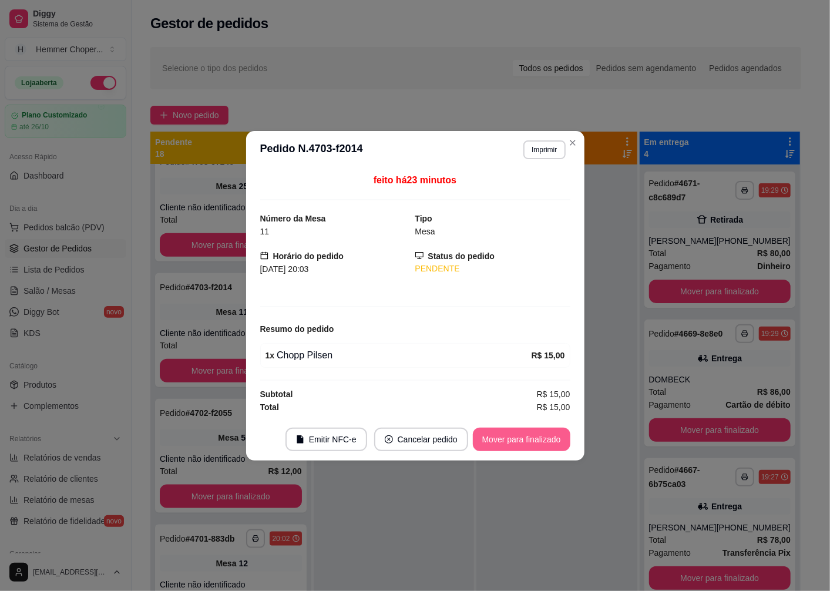
click at [497, 449] on button "Mover para finalizado" at bounding box center [522, 440] width 98 height 24
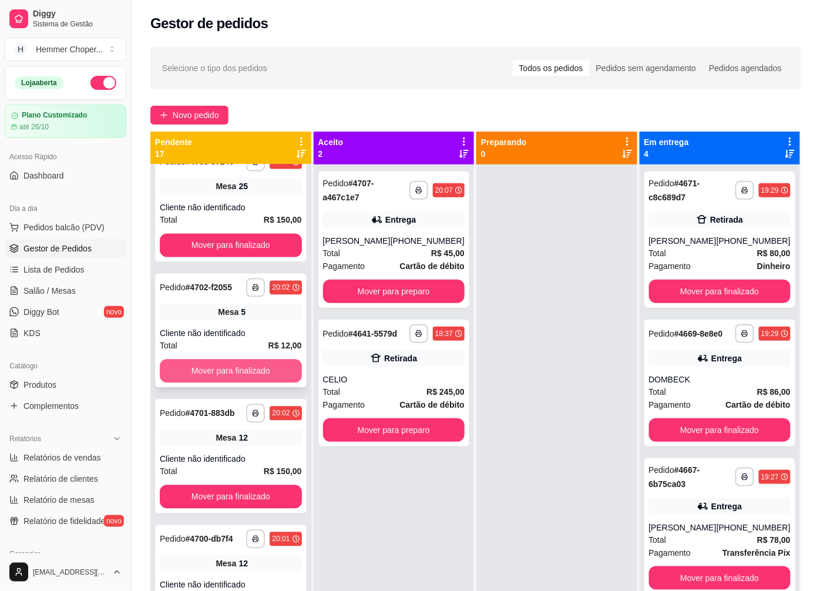
click at [243, 379] on button "Mover para finalizado" at bounding box center [231, 371] width 142 height 24
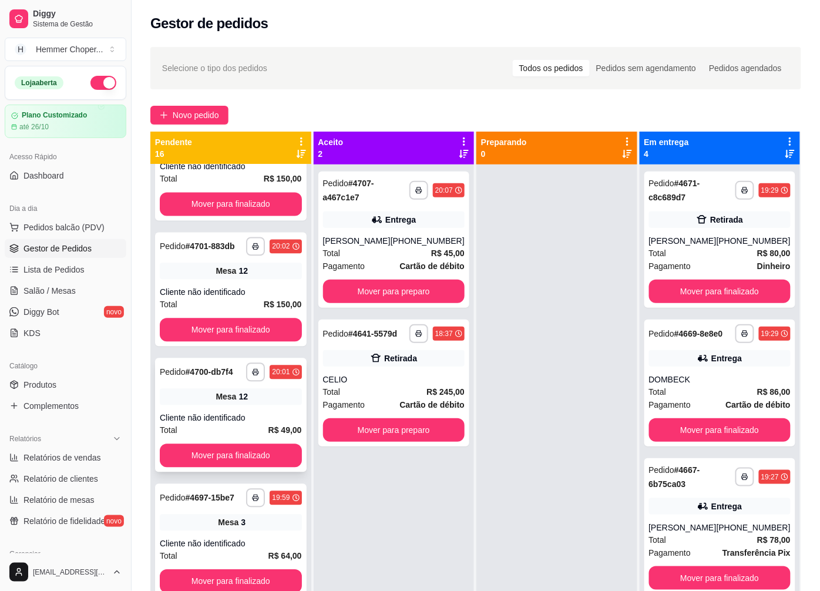
scroll to position [718, 0]
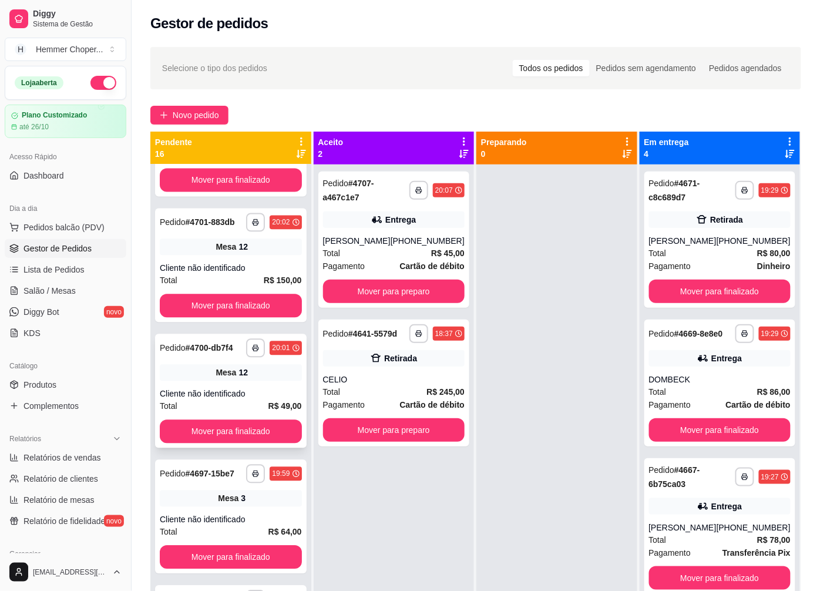
click at [240, 378] on div "12" at bounding box center [243, 373] width 9 height 12
click at [210, 274] on div "**********" at bounding box center [231, 265] width 152 height 114
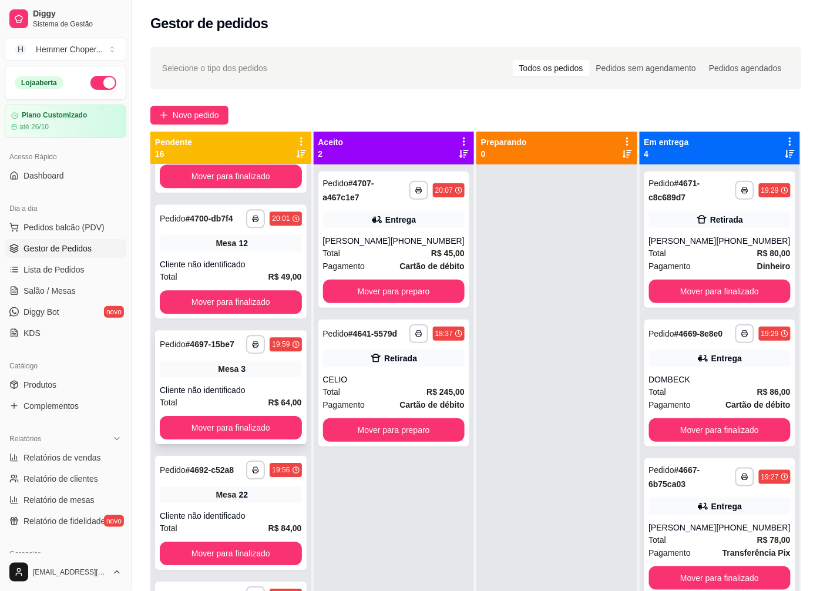
scroll to position [849, 0]
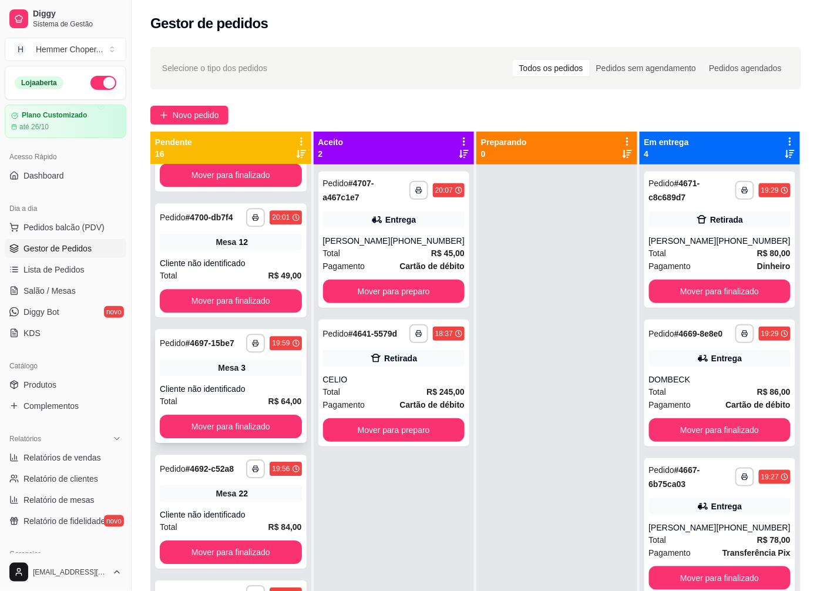
click at [225, 374] on span "Mesa" at bounding box center [228, 368] width 21 height 12
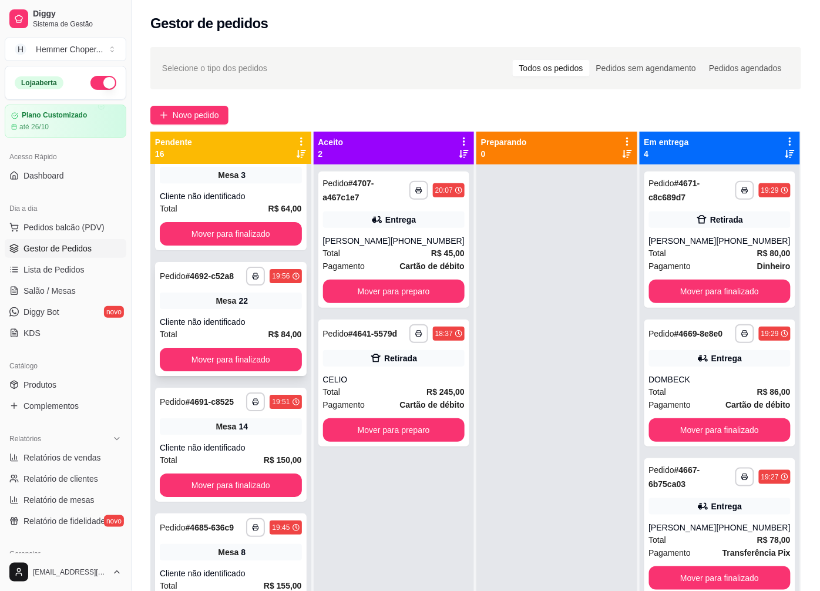
scroll to position [1044, 0]
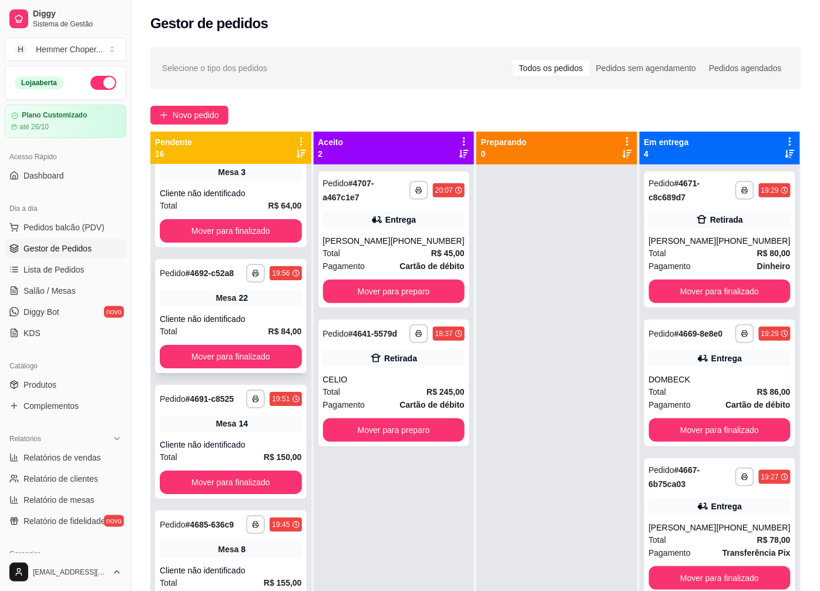
click at [224, 325] on div "Cliente não identificado" at bounding box center [231, 319] width 142 height 12
click at [239, 430] on div "14" at bounding box center [243, 424] width 9 height 12
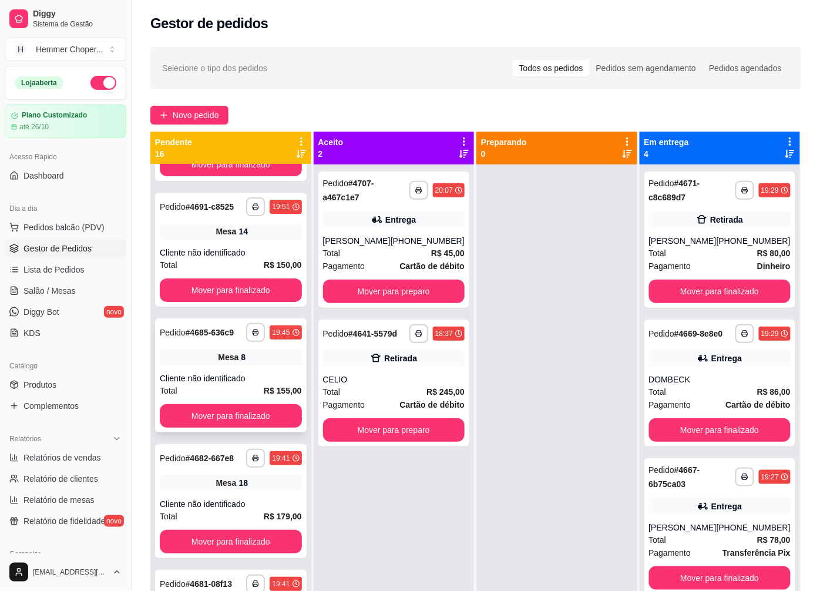
scroll to position [1241, 0]
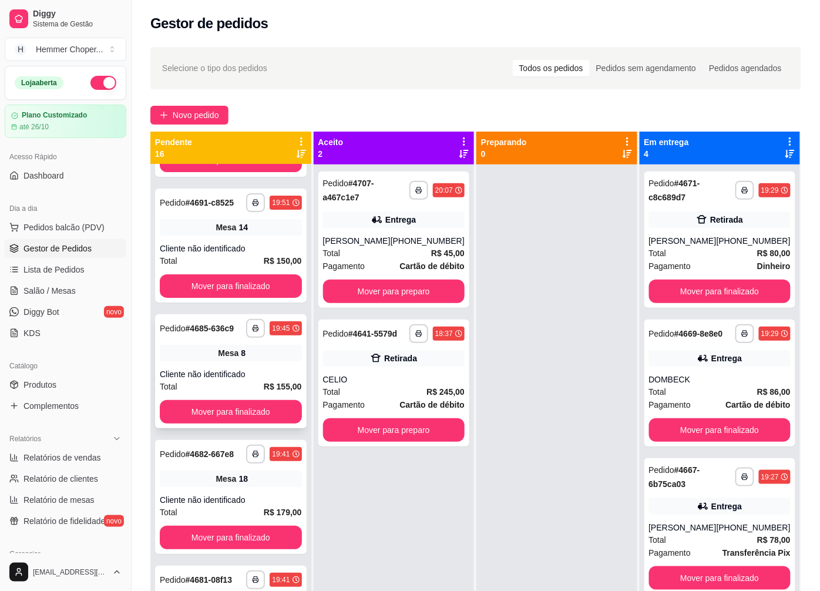
click at [216, 384] on div "**********" at bounding box center [231, 371] width 152 height 114
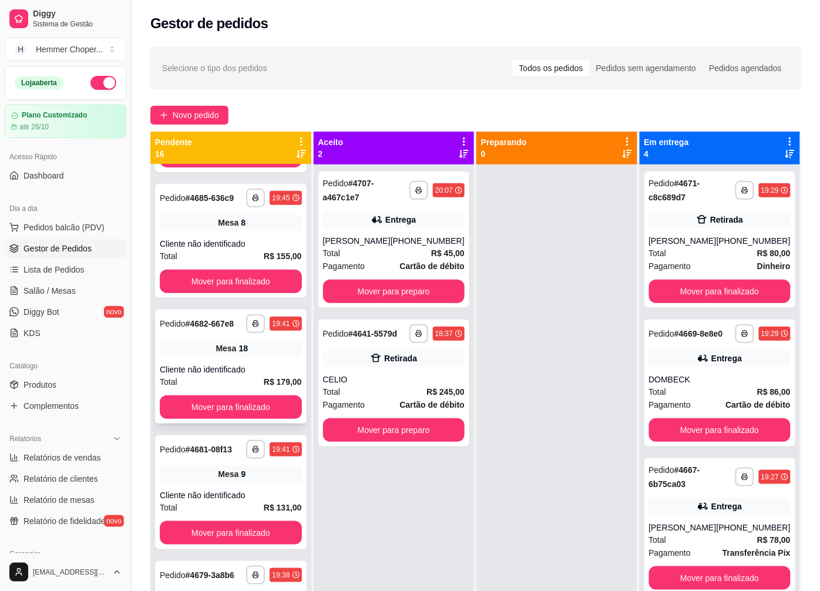
click at [239, 354] on div "18" at bounding box center [243, 349] width 9 height 12
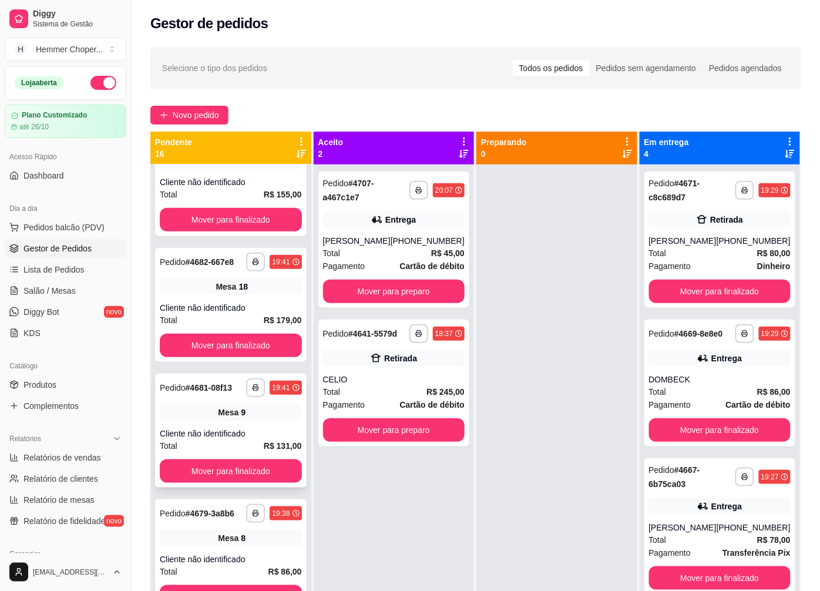
scroll to position [1479, 0]
click at [218, 407] on span "Mesa" at bounding box center [228, 413] width 21 height 12
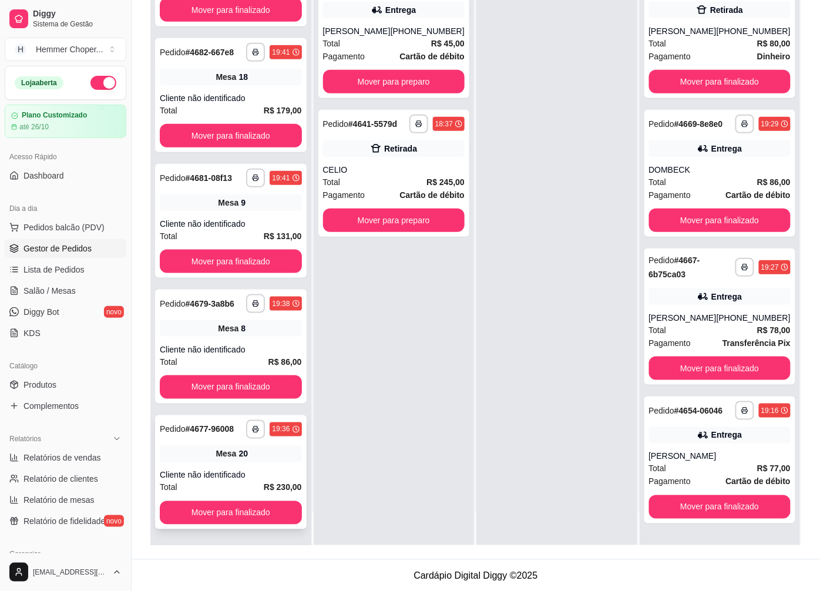
scroll to position [179, 0]
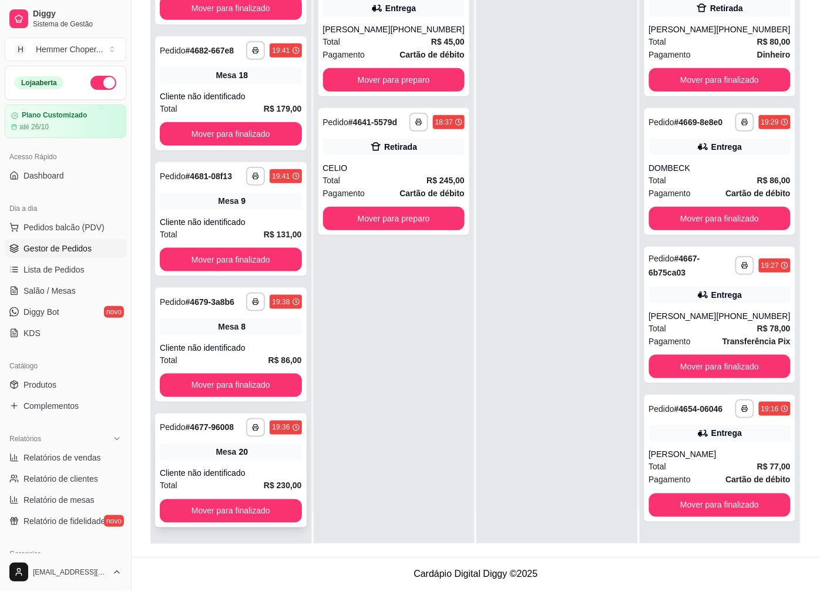
click at [224, 465] on div "**********" at bounding box center [231, 471] width 152 height 114
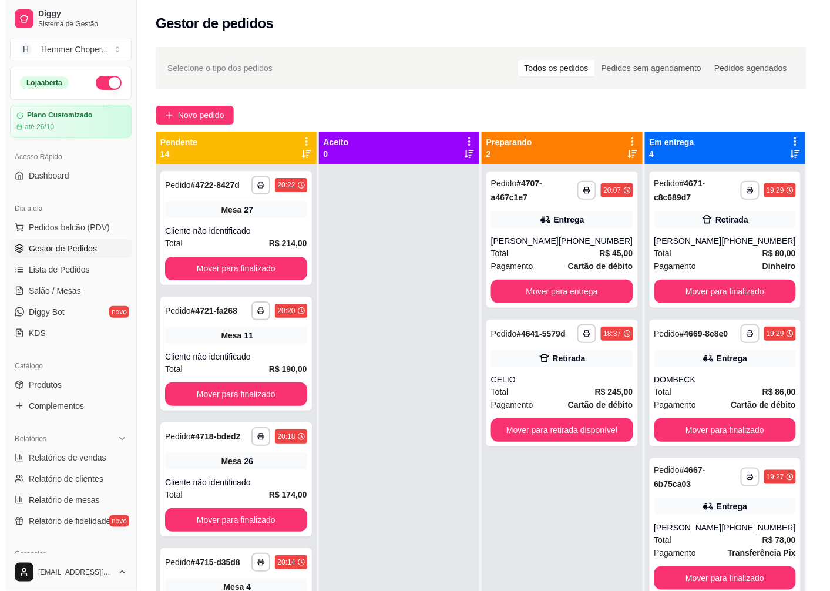
scroll to position [0, 0]
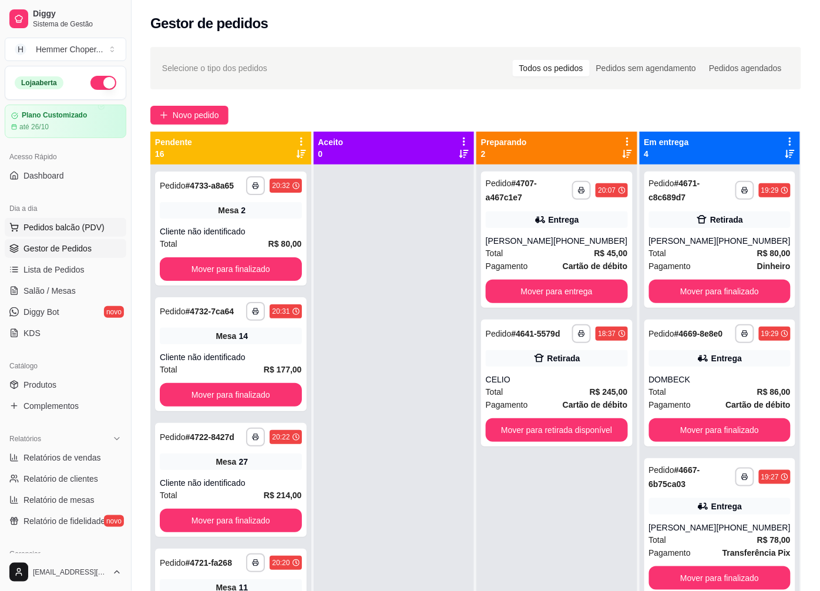
click at [49, 232] on span "Pedidos balcão (PDV)" at bounding box center [64, 228] width 81 height 12
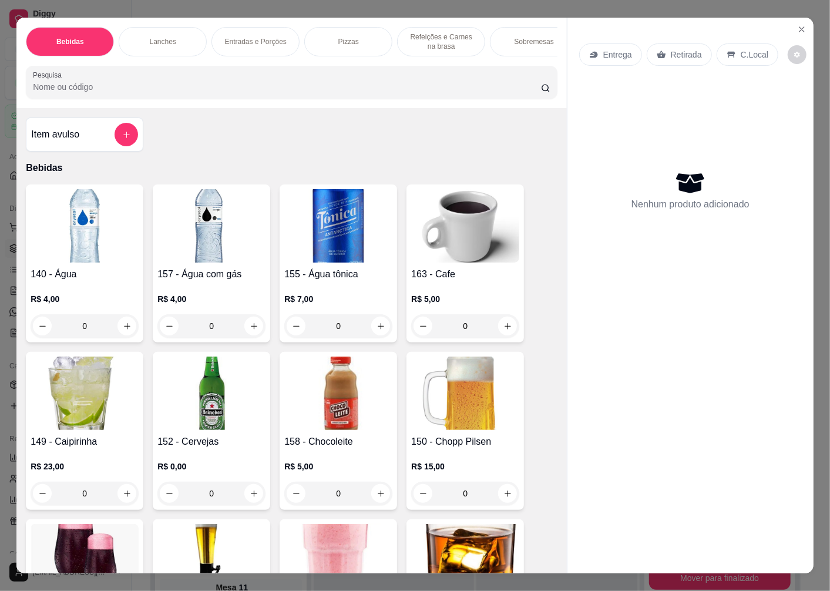
click at [674, 49] on p "Retirada" at bounding box center [686, 55] width 31 height 12
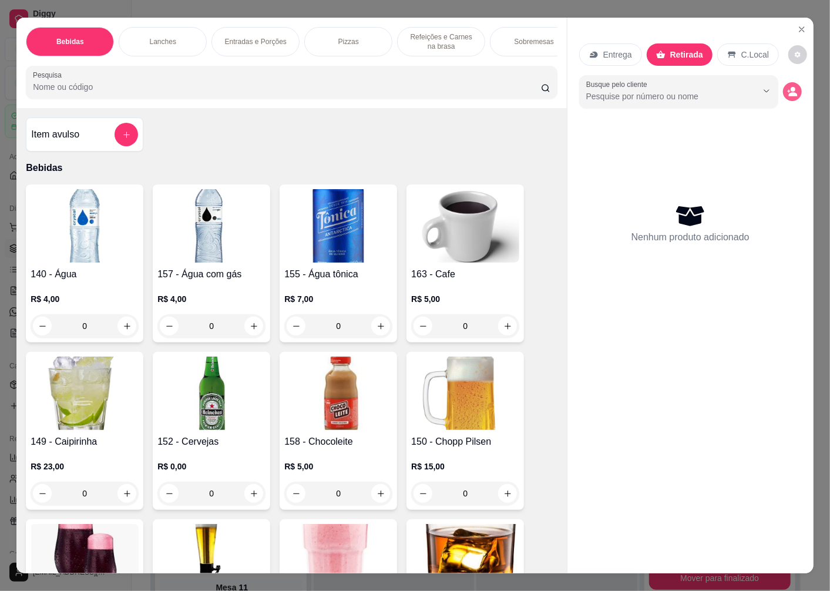
click at [788, 88] on icon "decrease-product-quantity" at bounding box center [793, 91] width 11 height 11
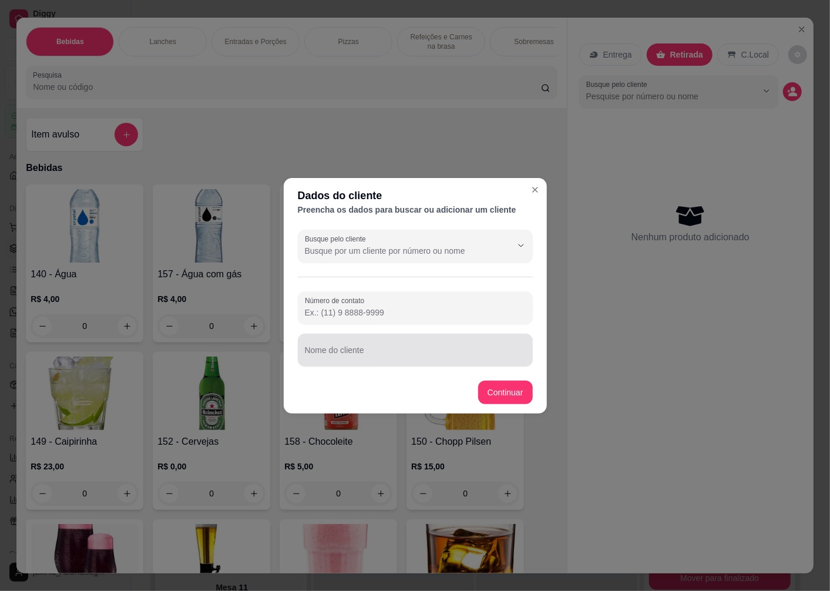
click at [350, 360] on input "Nome do cliente" at bounding box center [415, 355] width 221 height 12
type input "EDSOM"
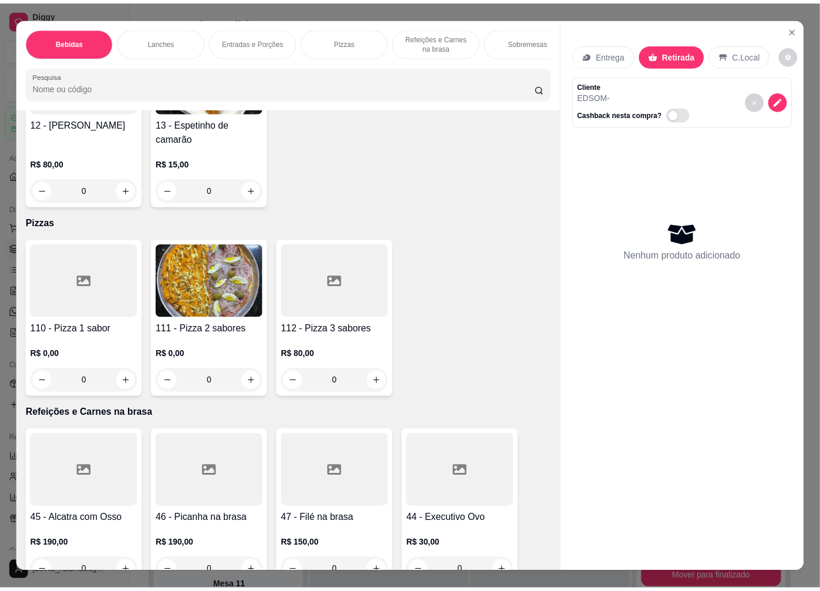
scroll to position [2808, 0]
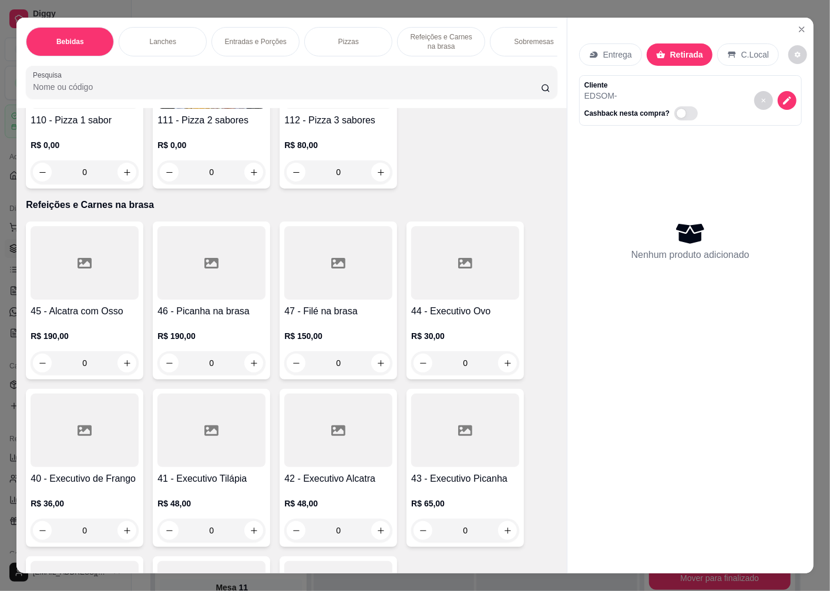
click at [207, 436] on icon at bounding box center [212, 431] width 14 height 11
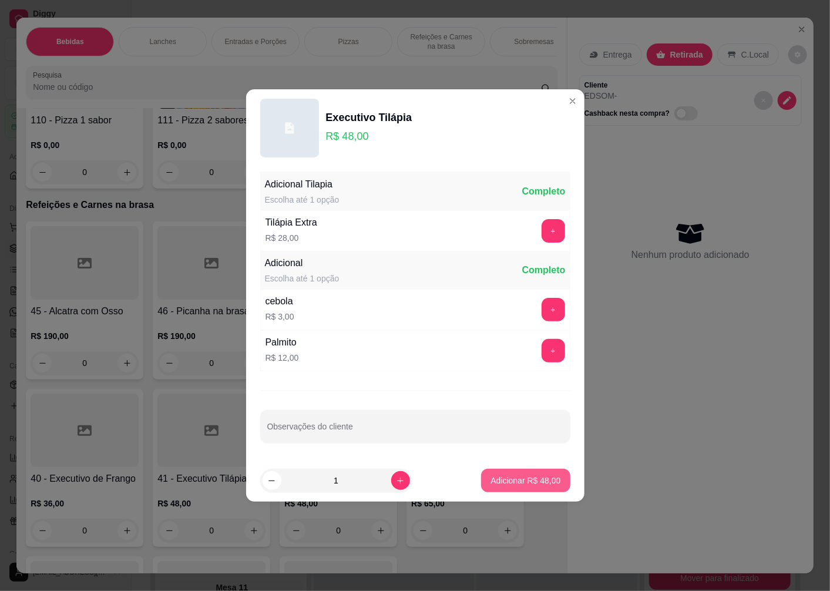
click at [530, 488] on button "Adicionar R$ 48,00" at bounding box center [525, 481] width 89 height 24
type input "1"
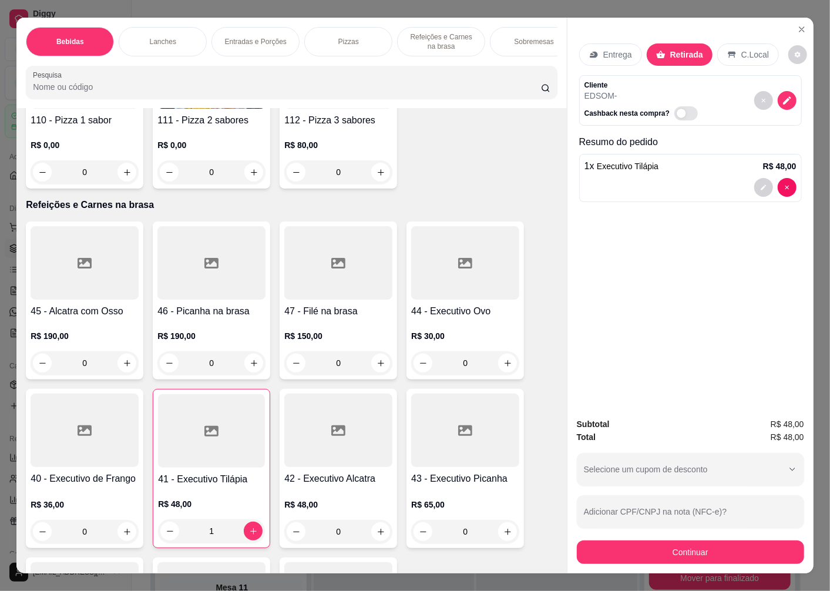
click at [320, 485] on h4 "42 - Executivo Alcatra" at bounding box center [338, 479] width 108 height 14
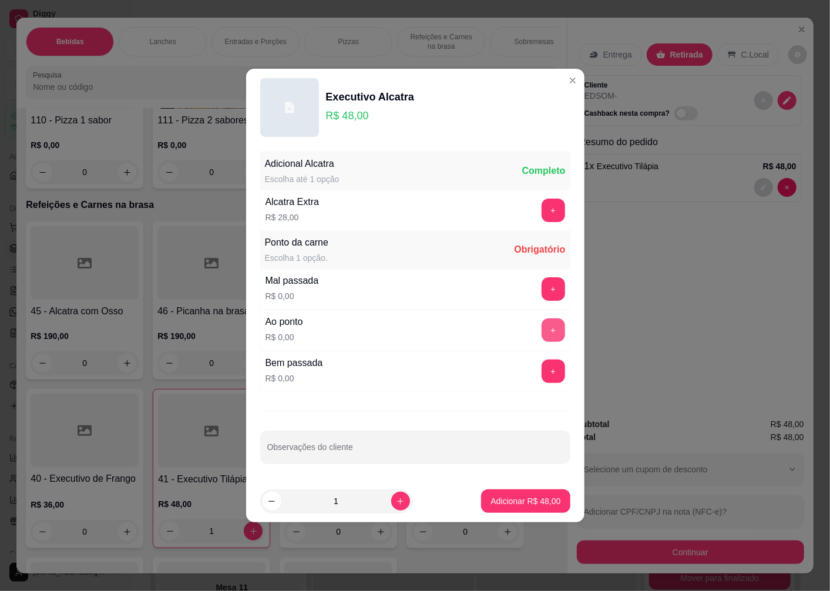
click at [543, 329] on button "+" at bounding box center [554, 331] width 24 height 24
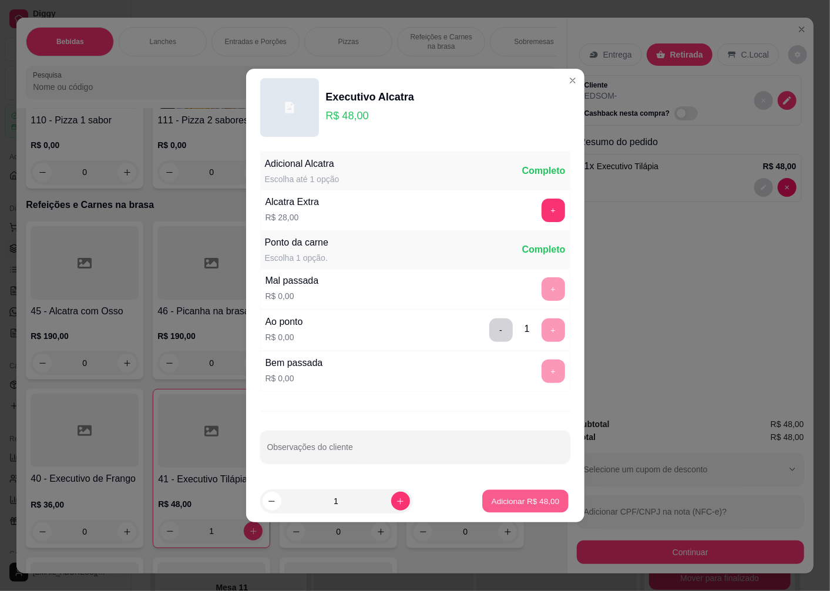
click at [498, 504] on p "Adicionar R$ 48,00" at bounding box center [526, 500] width 68 height 11
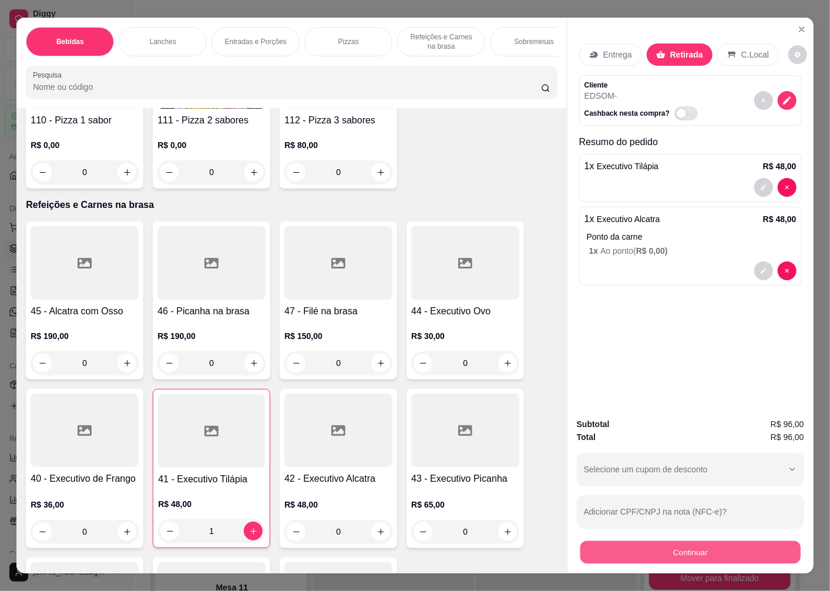
click at [625, 541] on button "Continuar" at bounding box center [691, 552] width 220 height 23
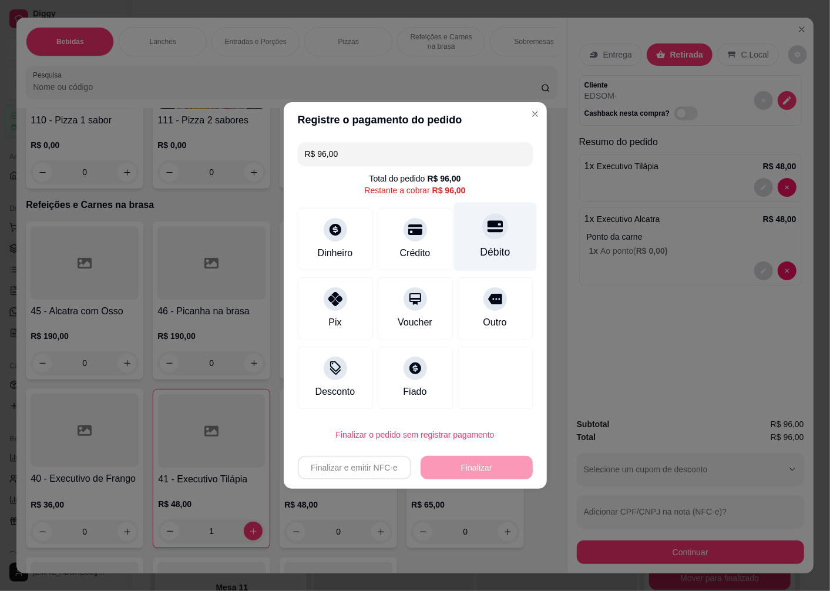
click at [493, 238] on div "Débito" at bounding box center [495, 237] width 83 height 69
type input "R$ 0,00"
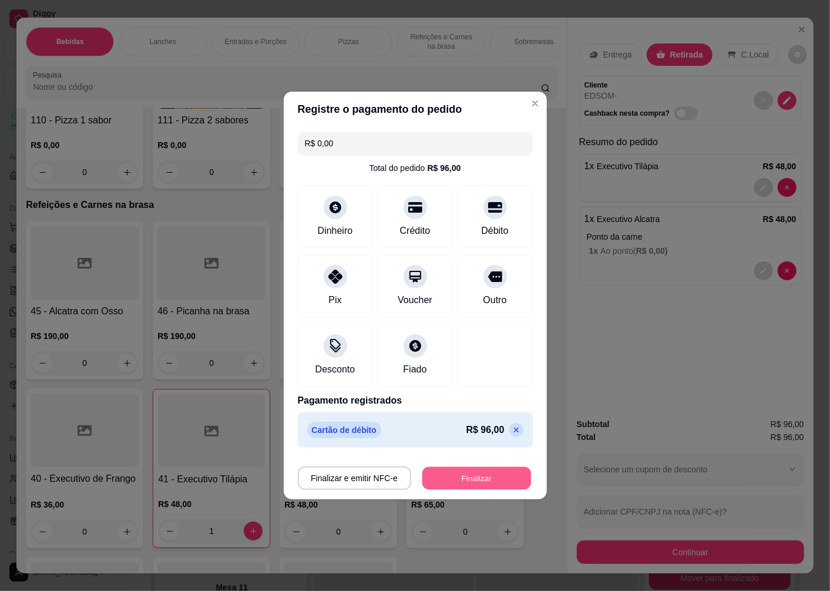
click at [450, 480] on button "Finalizar" at bounding box center [477, 478] width 109 height 23
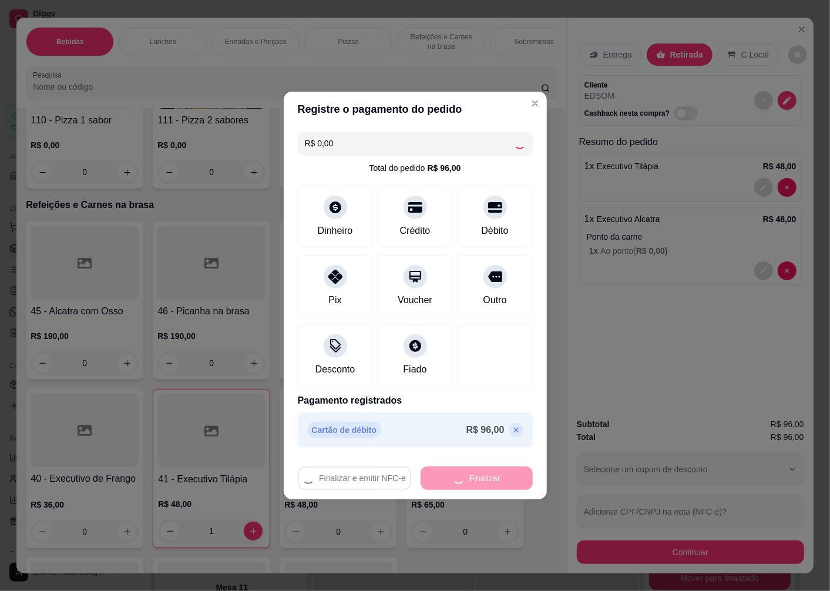
type input "0"
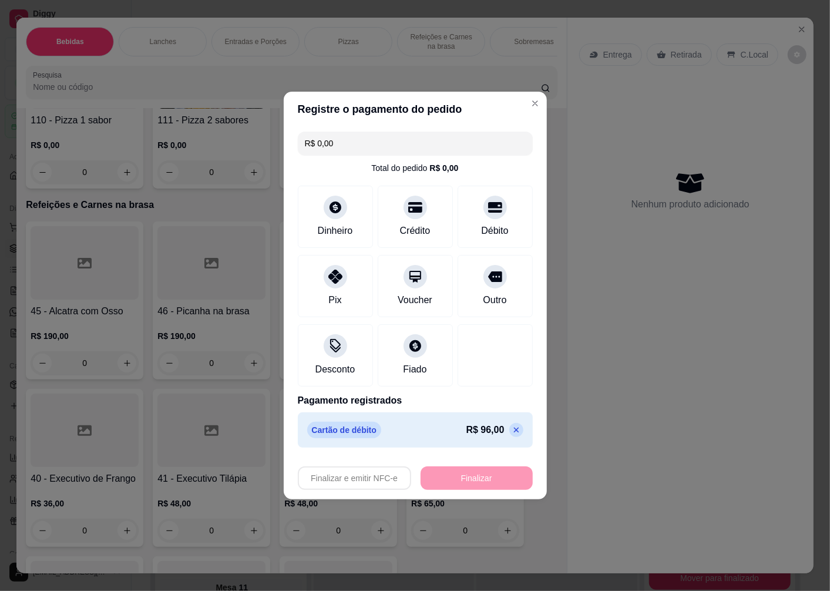
type input "-R$ 96,00"
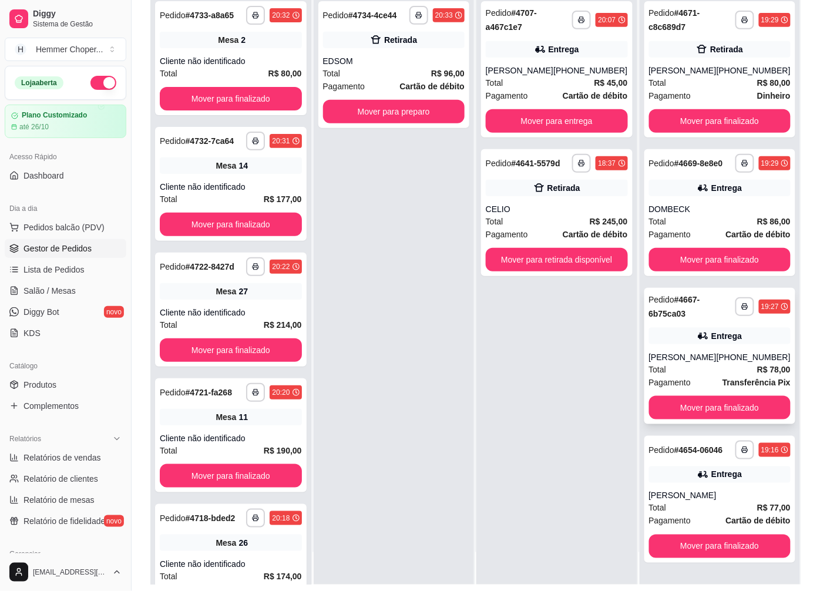
scroll to position [179, 0]
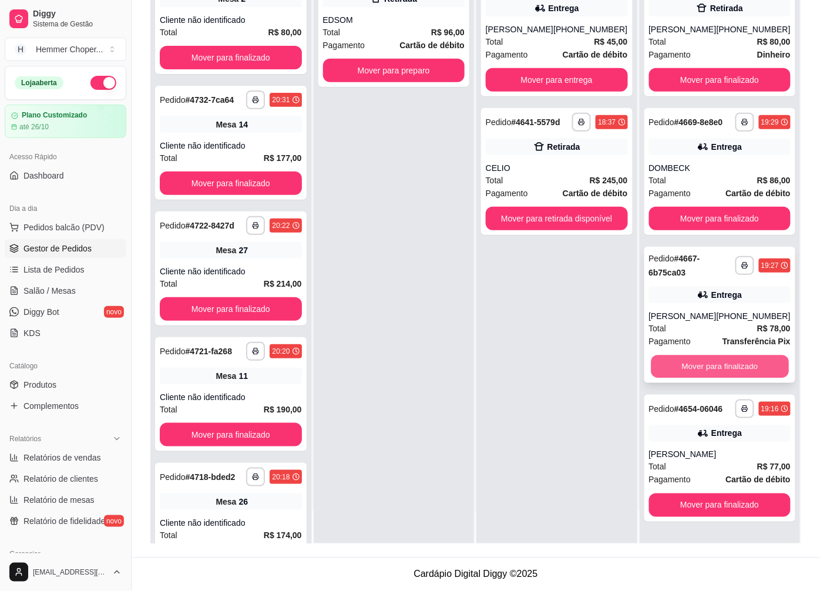
click at [706, 361] on button "Mover para finalizado" at bounding box center [720, 367] width 138 height 23
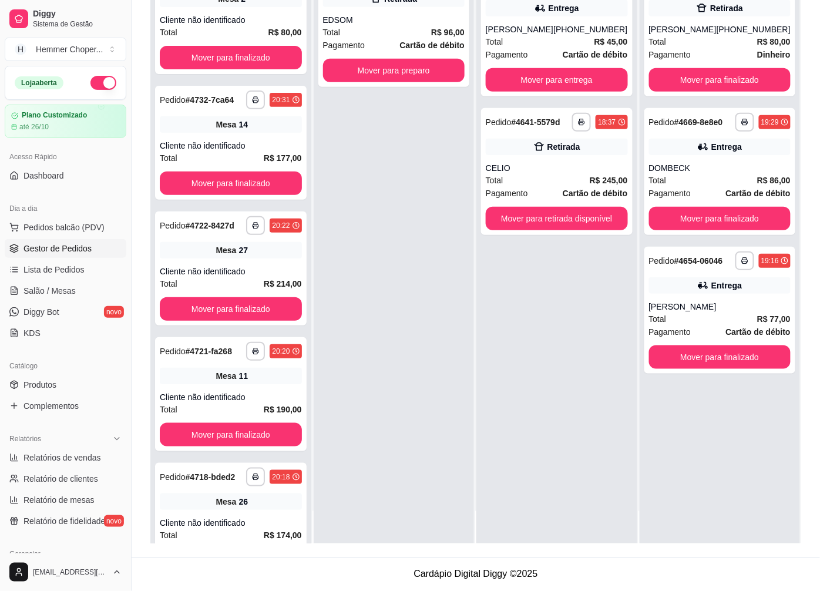
scroll to position [0, 0]
click at [705, 357] on button "Mover para finalizado" at bounding box center [720, 358] width 142 height 24
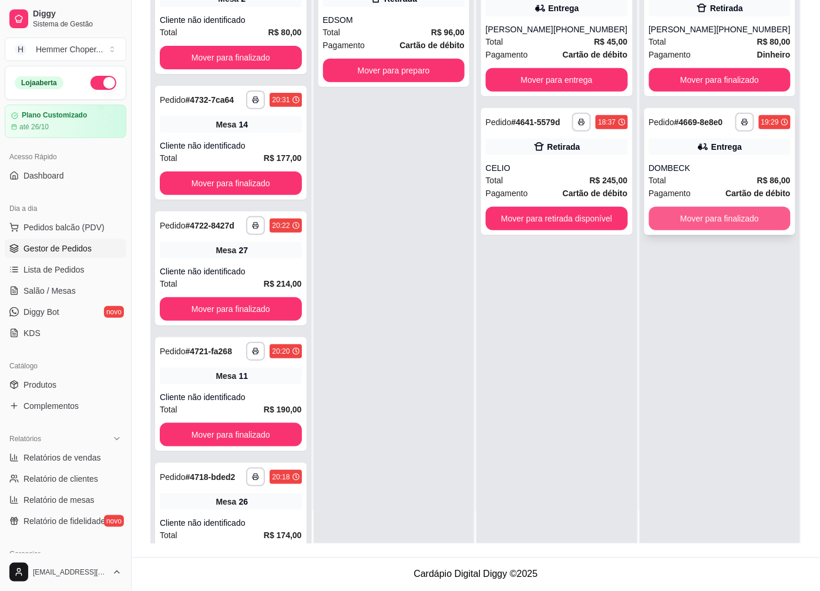
click at [701, 212] on button "Mover para finalizado" at bounding box center [720, 219] width 142 height 24
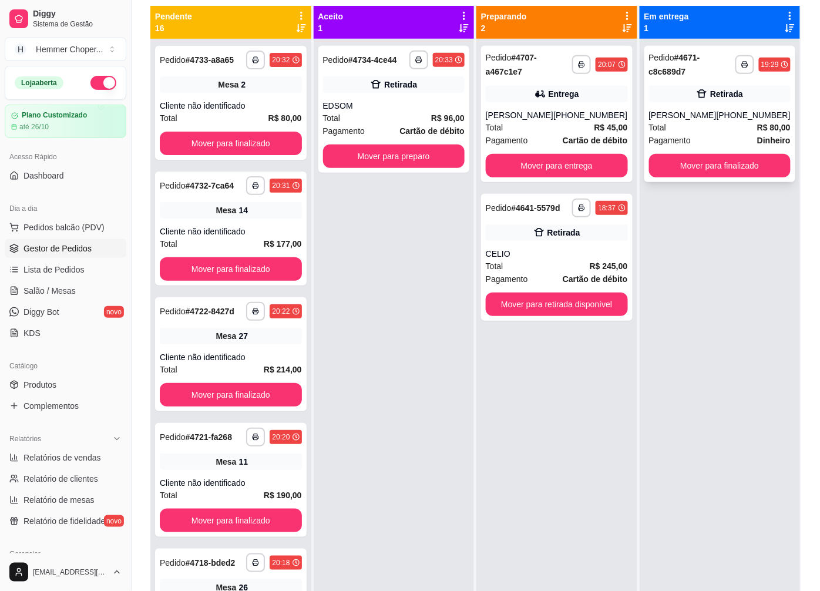
scroll to position [114, 0]
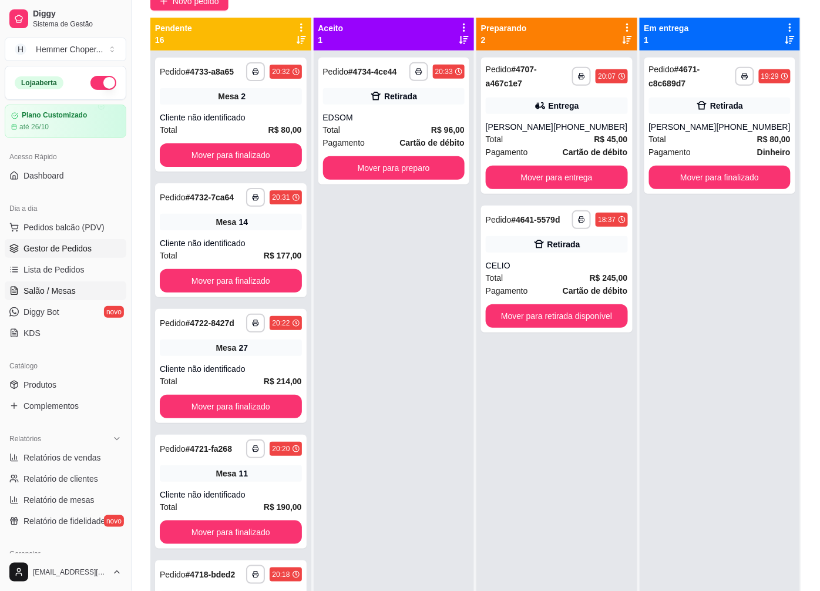
click at [56, 289] on span "Salão / Mesas" at bounding box center [50, 291] width 52 height 12
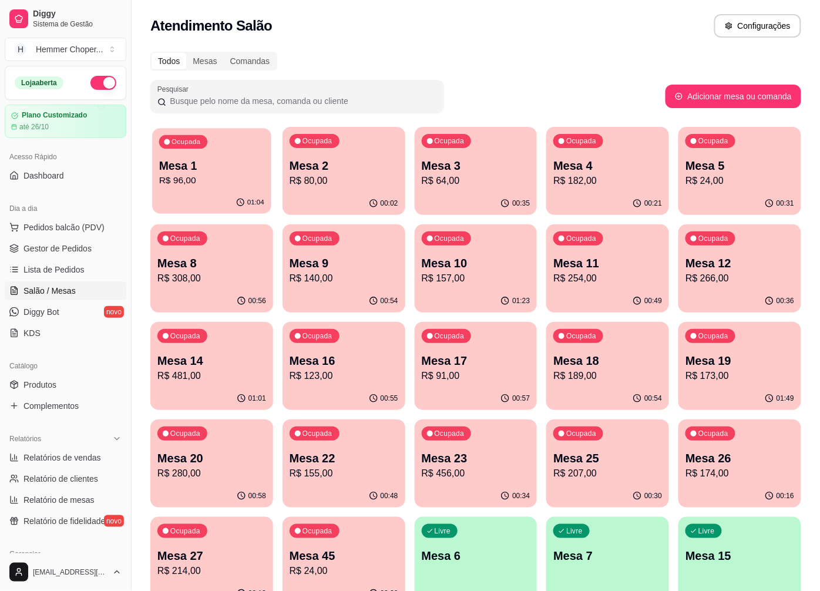
click at [219, 192] on div "01:04" at bounding box center [211, 203] width 119 height 22
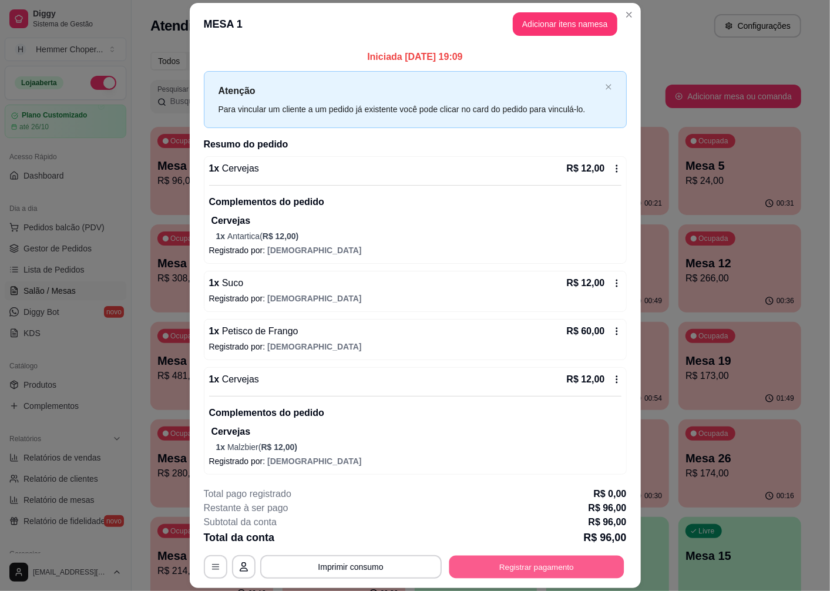
click at [490, 566] on button "Registrar pagamento" at bounding box center [536, 567] width 175 height 23
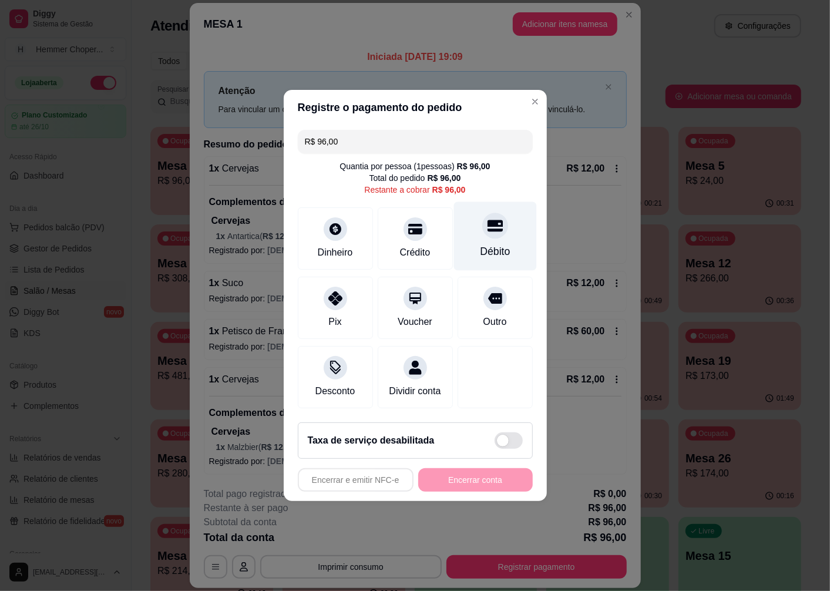
click at [473, 234] on div "Débito" at bounding box center [495, 236] width 83 height 69
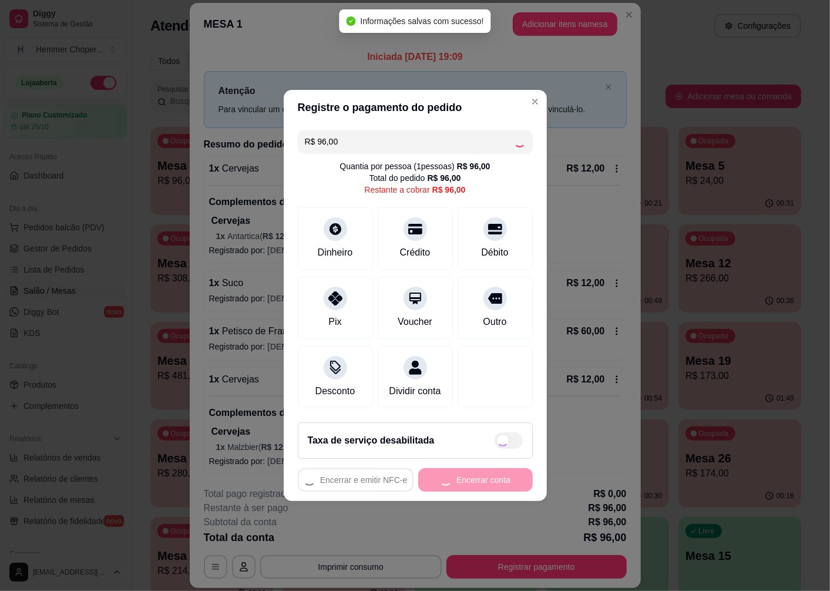
type input "R$ 0,00"
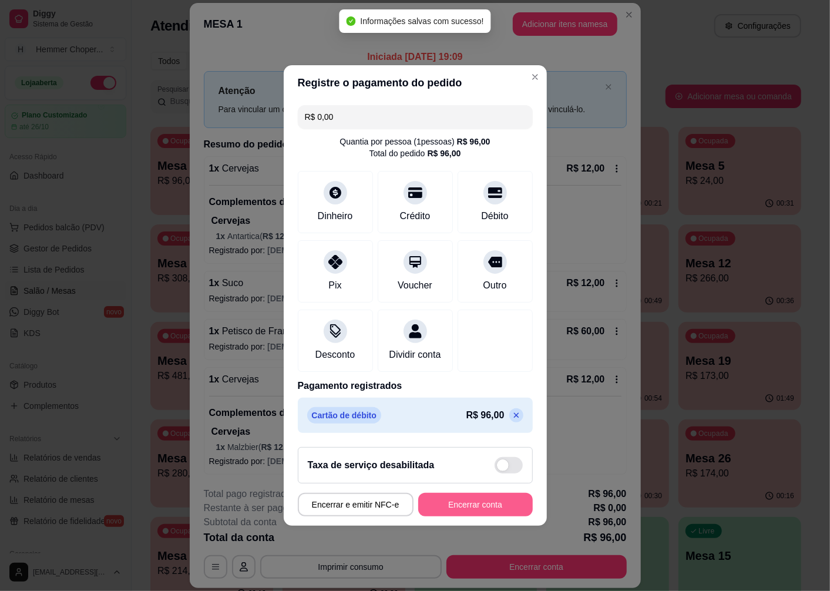
click at [472, 508] on button "Encerrar conta" at bounding box center [475, 505] width 115 height 24
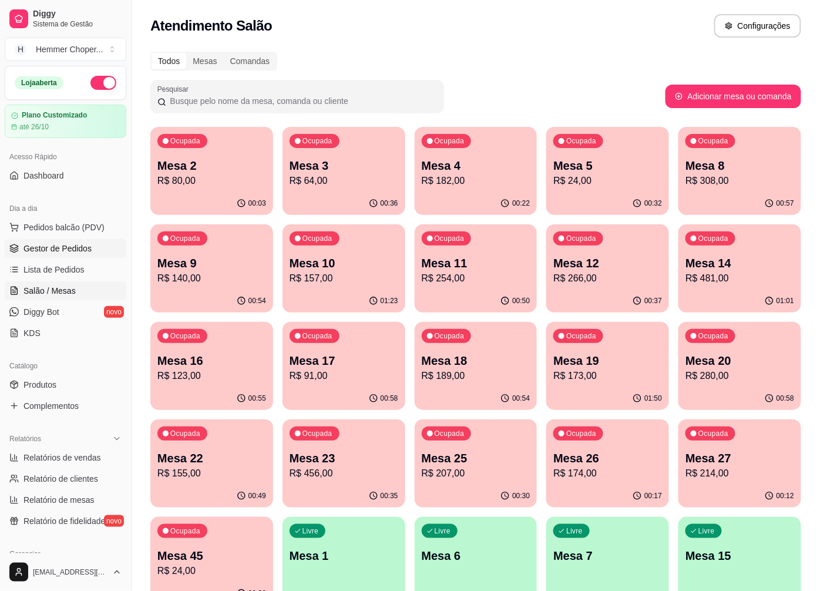
click at [39, 254] on link "Gestor de Pedidos" at bounding box center [66, 248] width 122 height 19
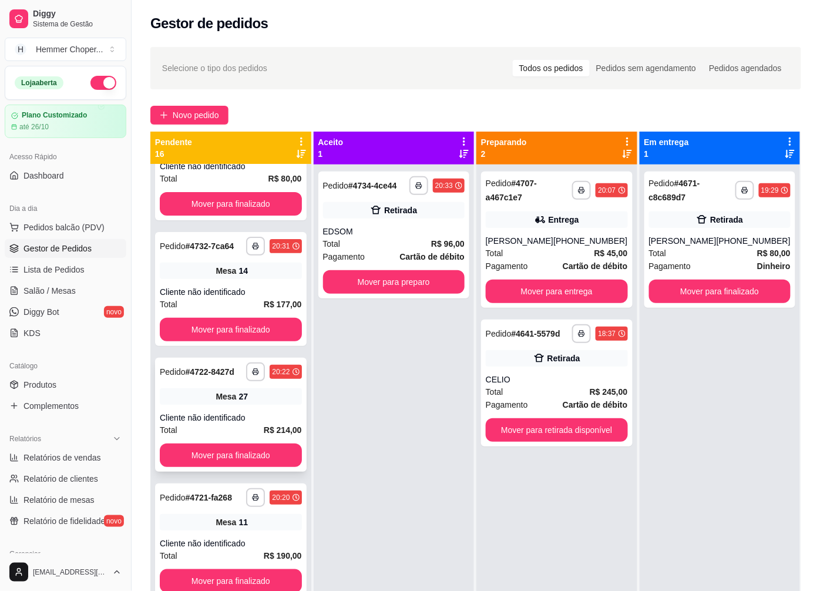
scroll to position [196, 0]
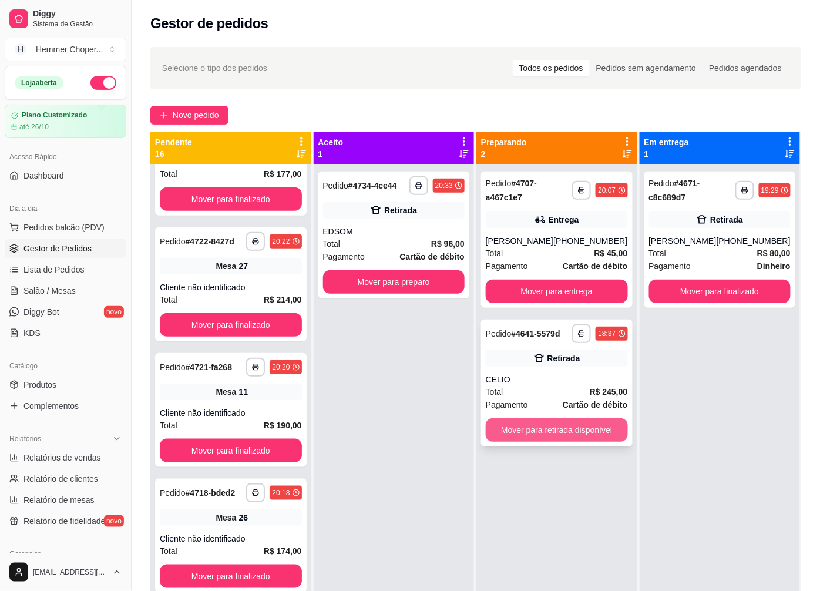
click at [515, 436] on button "Mover para retirada disponível" at bounding box center [557, 430] width 142 height 24
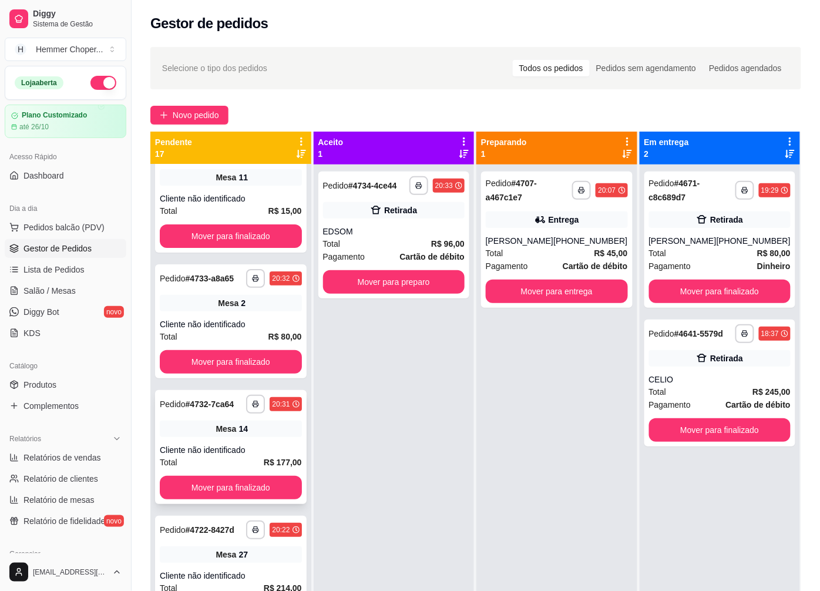
scroll to position [0, 0]
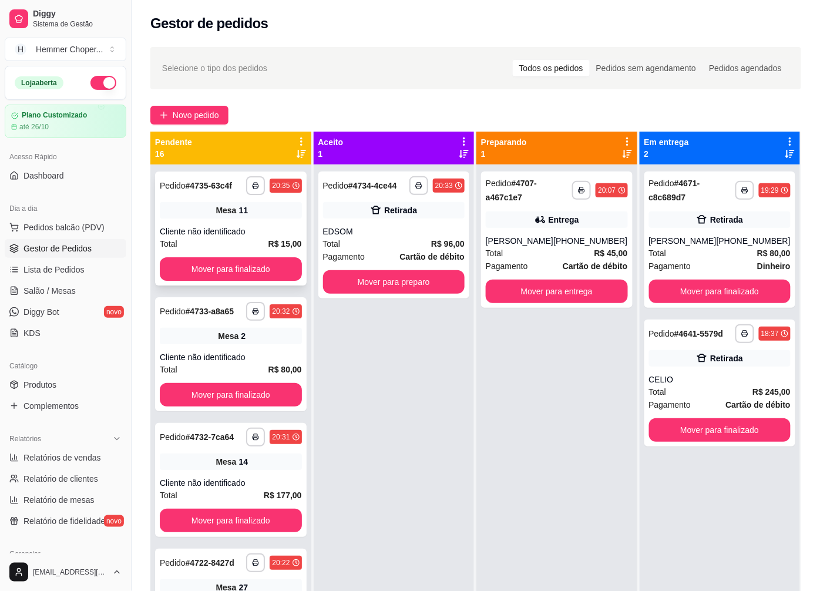
click at [216, 234] on div "Cliente não identificado" at bounding box center [231, 232] width 142 height 12
click at [225, 264] on button "Mover para finalizado" at bounding box center [231, 269] width 142 height 24
click at [269, 239] on strong "R$ 80,00" at bounding box center [286, 243] width 34 height 9
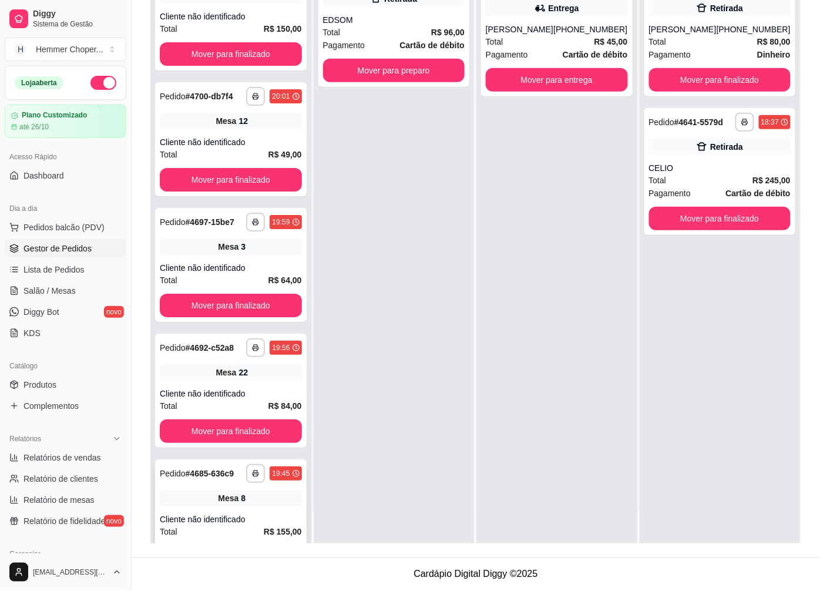
scroll to position [1007, 0]
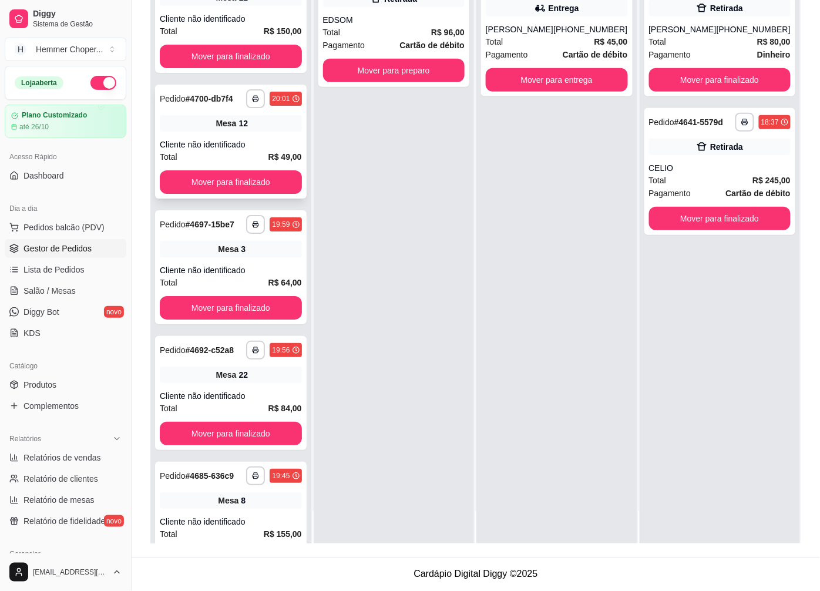
click at [224, 155] on div "**********" at bounding box center [231, 142] width 152 height 114
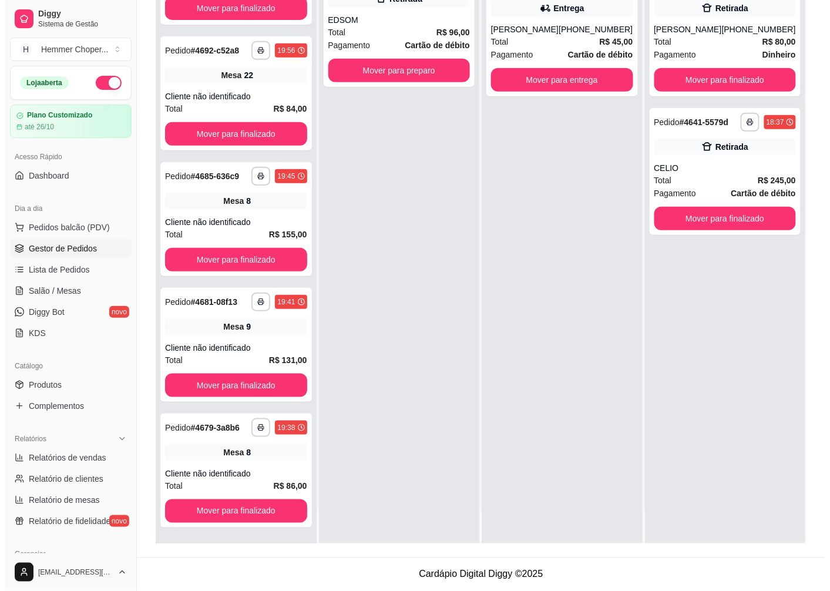
scroll to position [1334, 0]
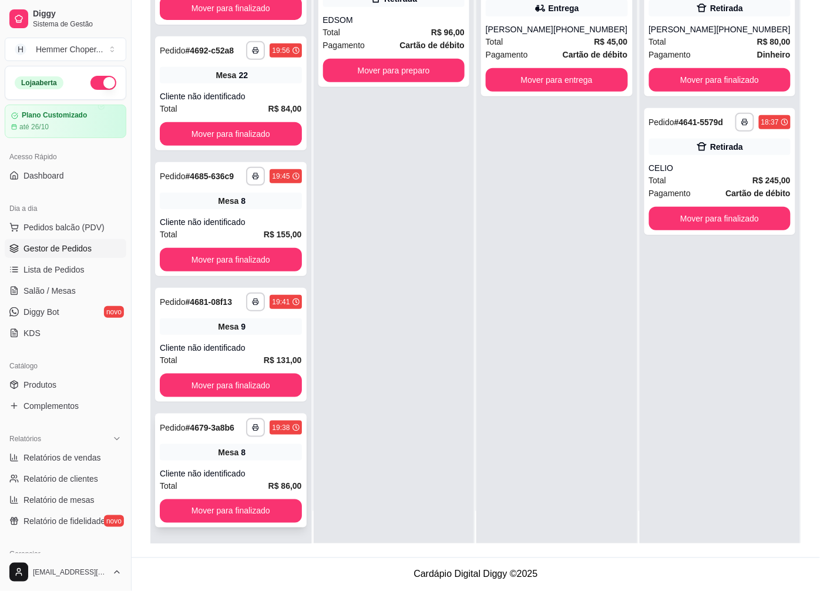
click at [218, 450] on span "Mesa" at bounding box center [228, 453] width 21 height 12
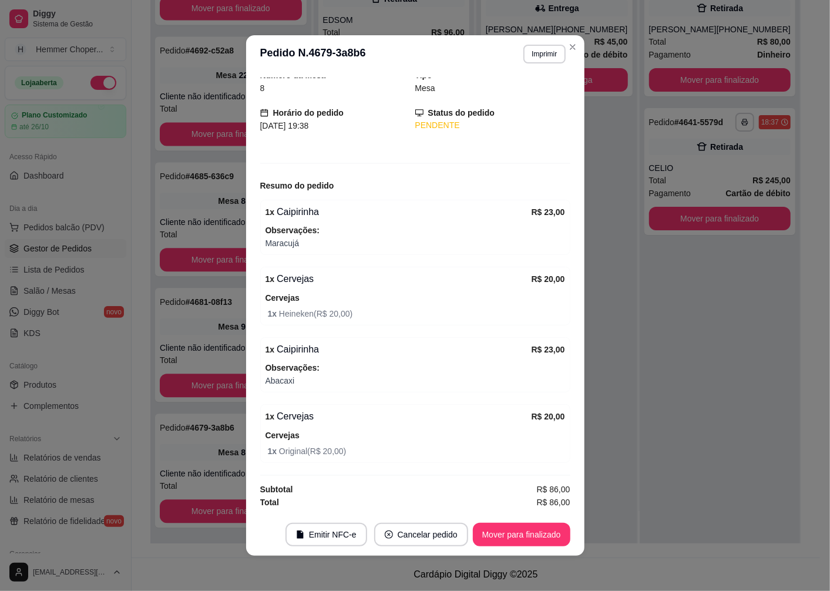
scroll to position [2, 0]
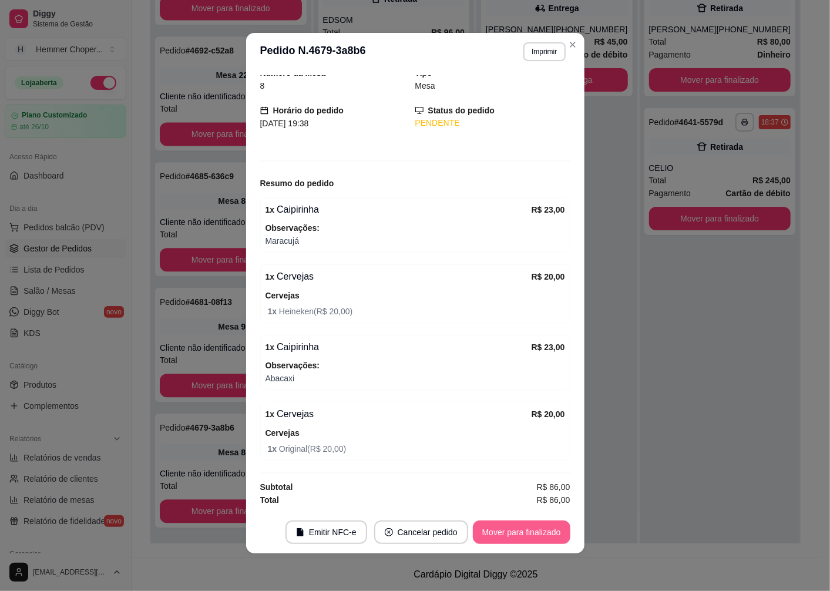
click at [492, 535] on button "Mover para finalizado" at bounding box center [522, 533] width 98 height 24
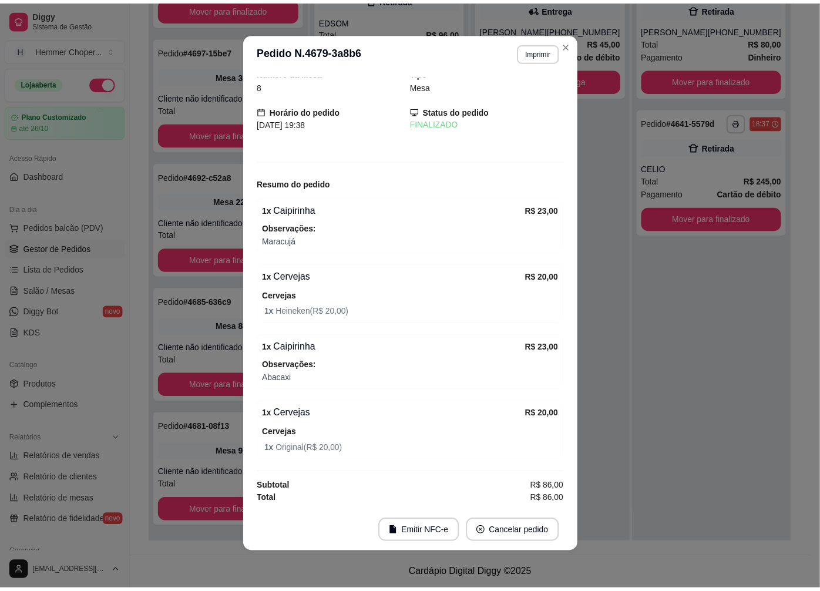
scroll to position [9, 0]
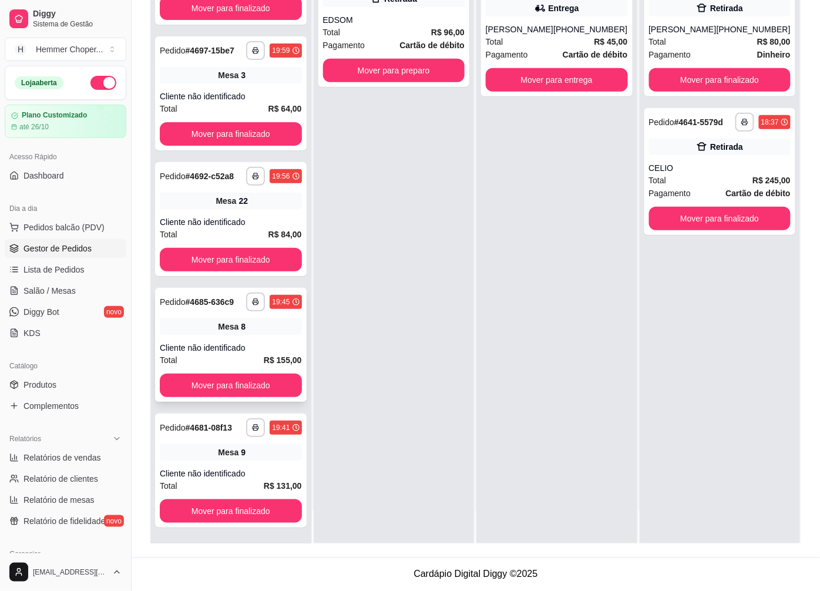
click at [210, 342] on div "Cliente não identificado" at bounding box center [231, 348] width 142 height 12
click at [227, 469] on div "Cliente não identificado" at bounding box center [231, 474] width 142 height 12
click at [225, 515] on button "Mover para finalizado" at bounding box center [231, 512] width 142 height 24
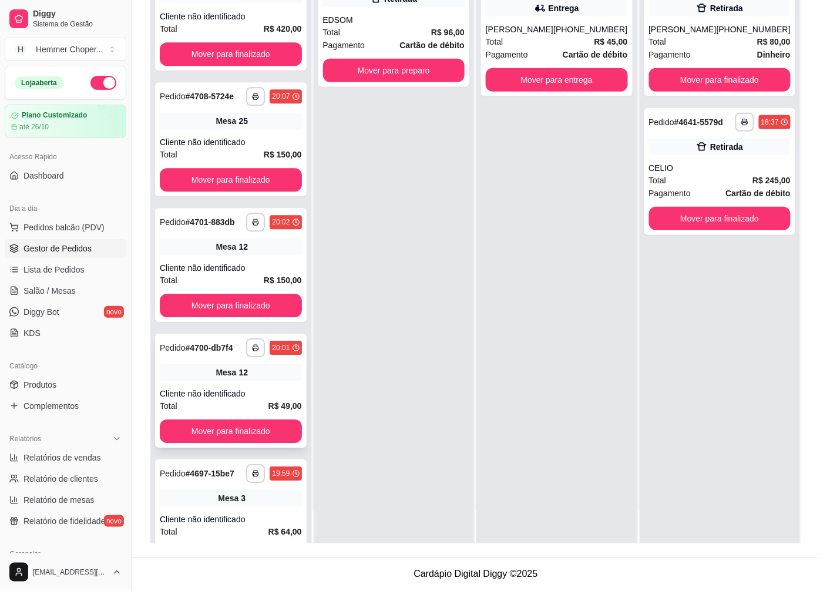
scroll to position [747, 0]
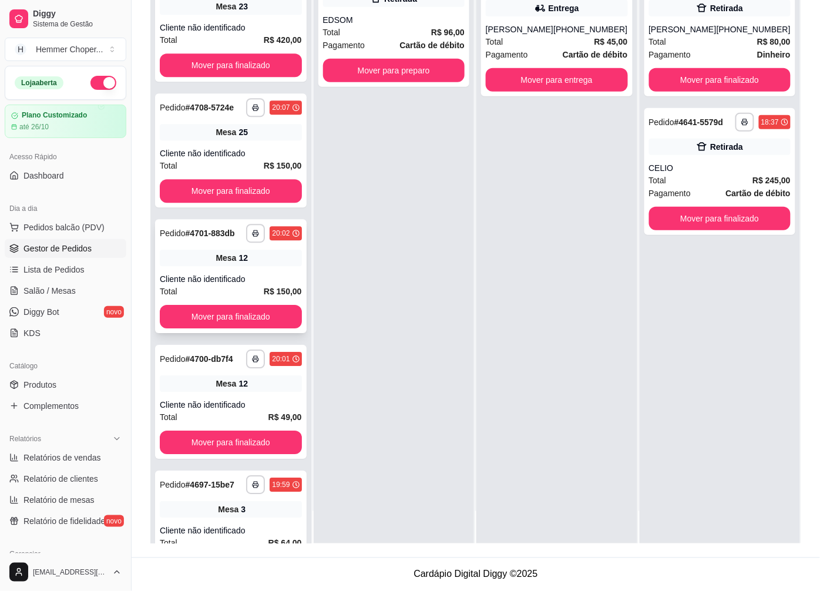
click at [235, 285] on div "Cliente não identificado" at bounding box center [231, 279] width 142 height 12
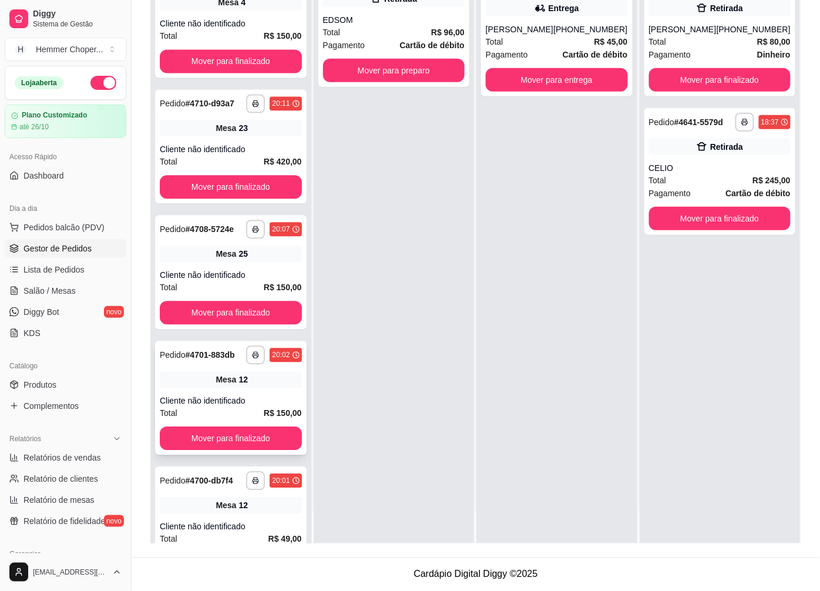
scroll to position [616, 0]
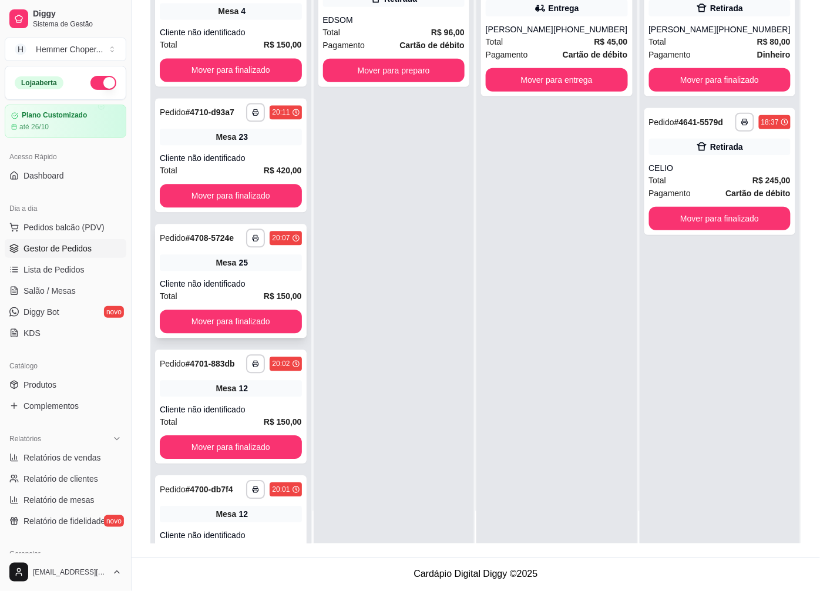
click at [236, 294] on div "**********" at bounding box center [231, 282] width 152 height 114
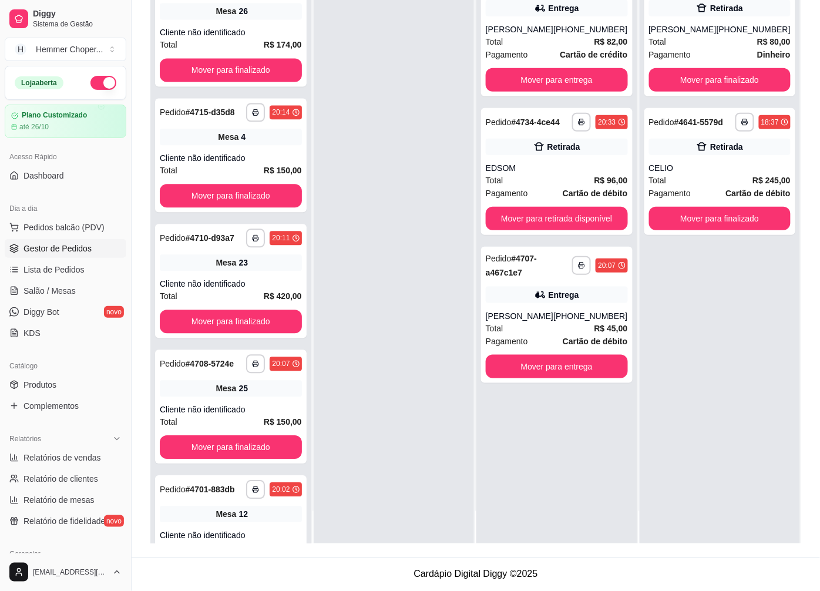
scroll to position [742, 0]
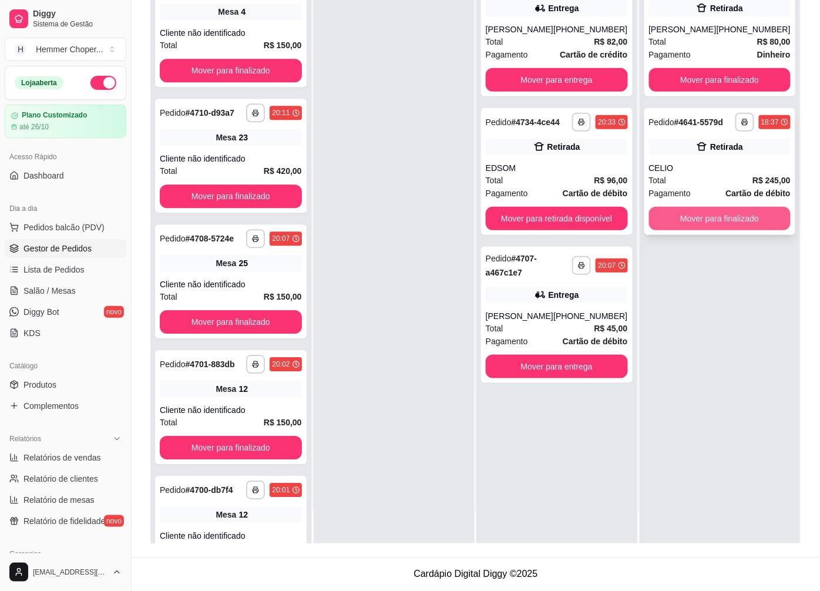
click at [743, 216] on button "Mover para finalizado" at bounding box center [720, 219] width 142 height 24
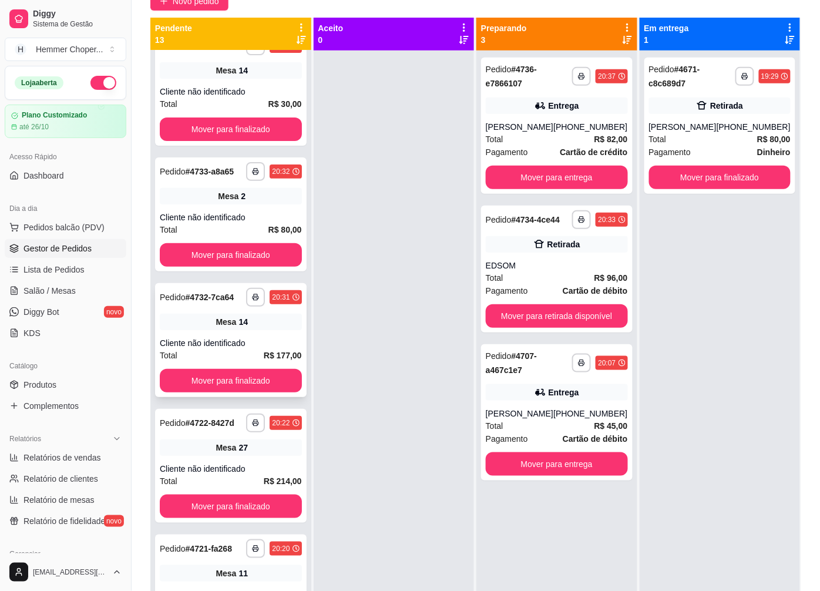
scroll to position [0, 0]
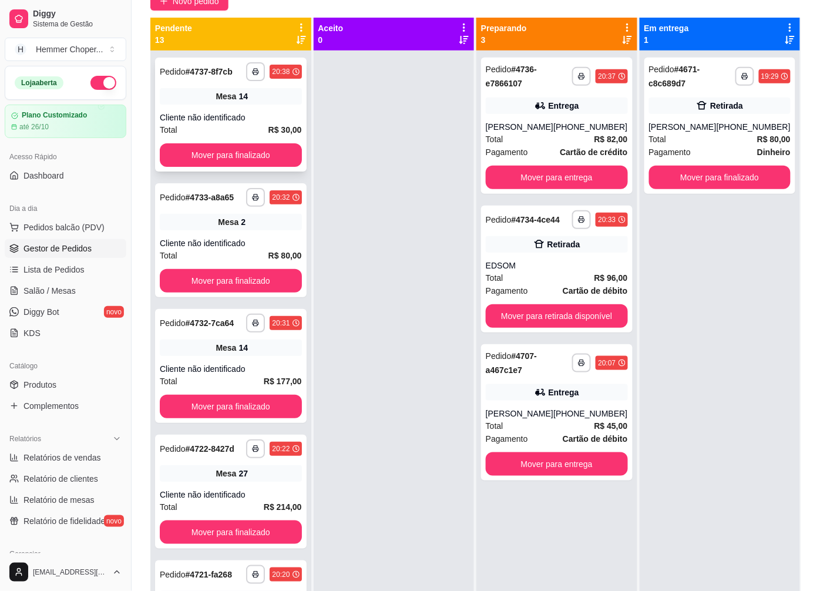
click at [239, 106] on div "**********" at bounding box center [231, 115] width 152 height 114
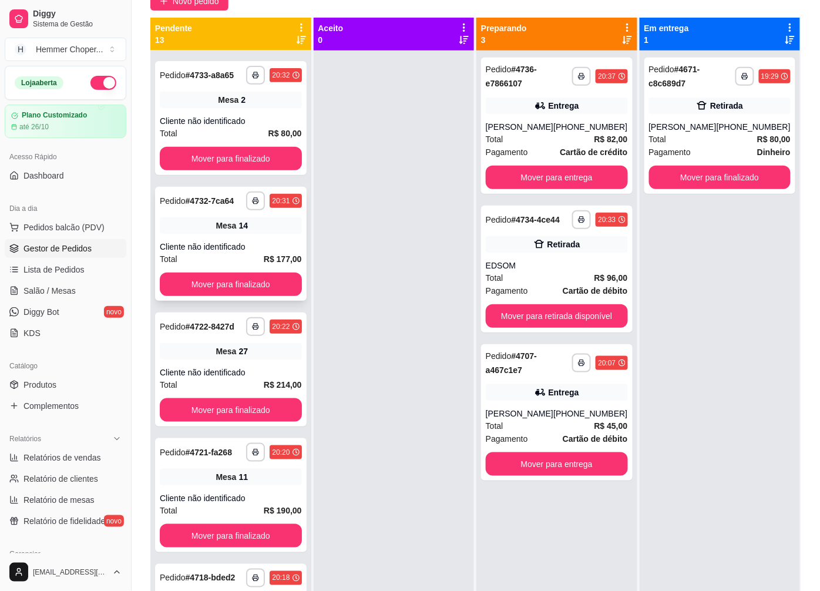
scroll to position [130, 0]
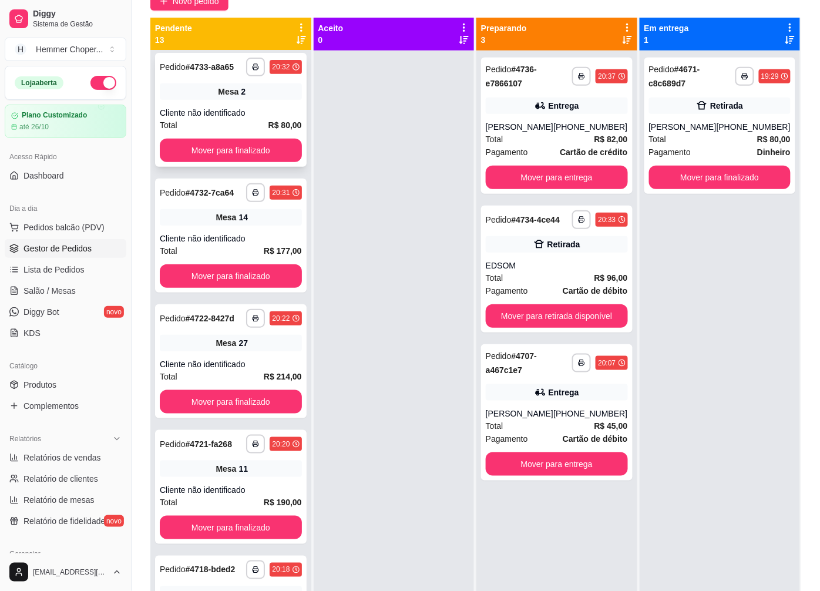
click at [226, 119] on div "Total R$ 80,00" at bounding box center [231, 125] width 142 height 13
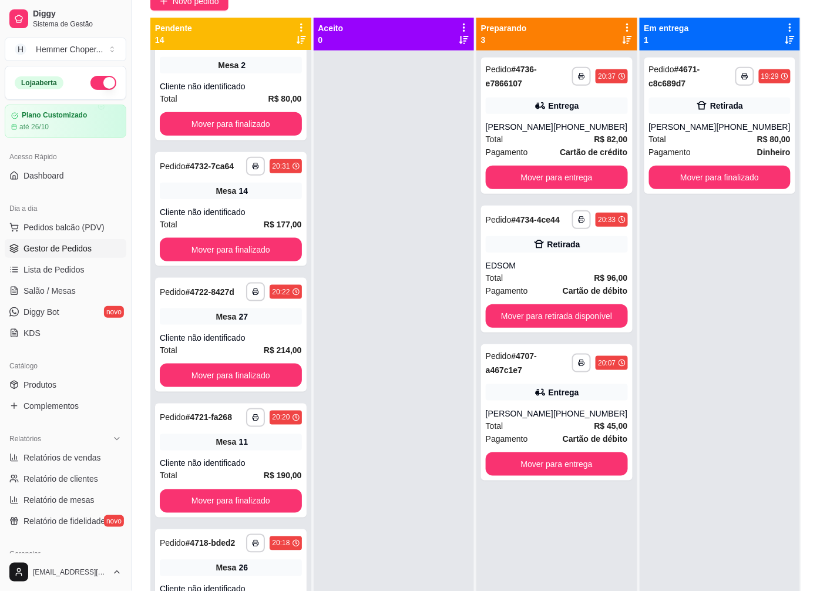
scroll to position [256, 0]
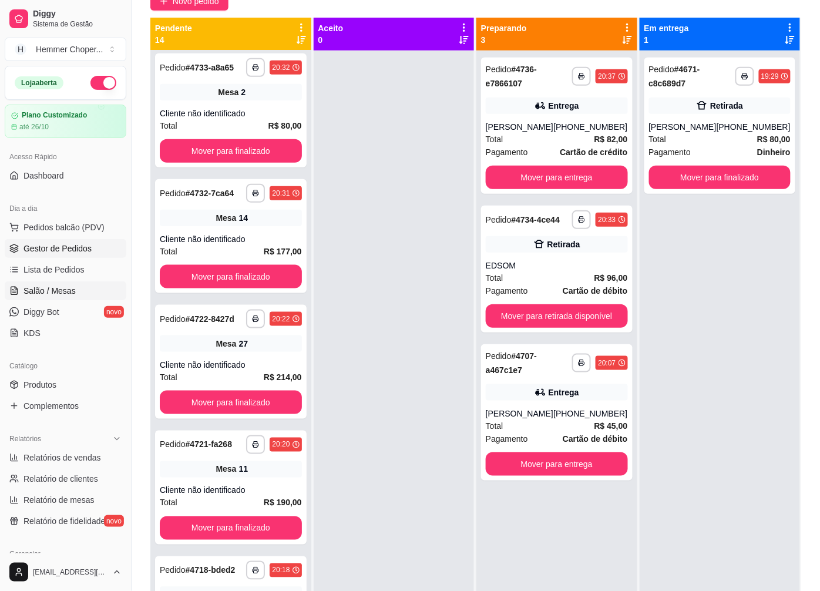
click at [62, 289] on span "Salão / Mesas" at bounding box center [50, 291] width 52 height 12
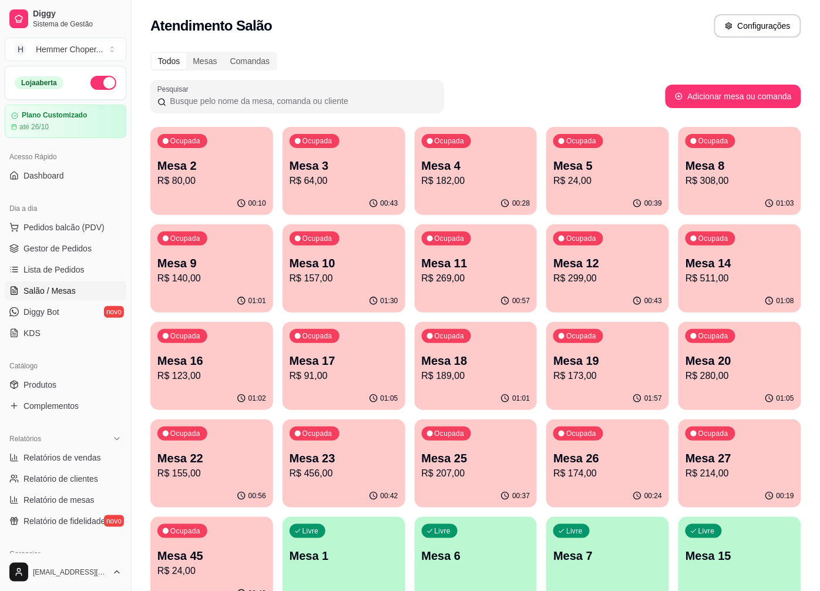
click at [601, 377] on p "R$ 173,00" at bounding box center [608, 376] width 109 height 14
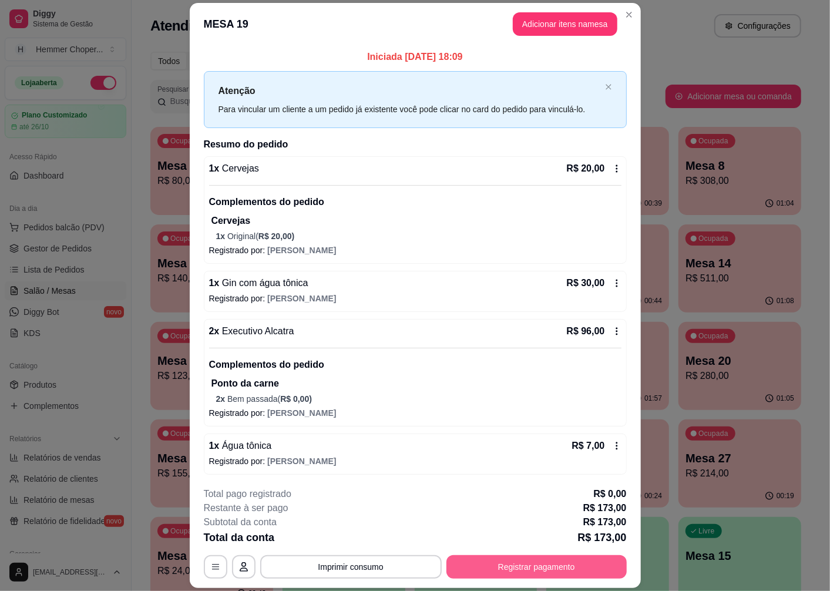
click at [527, 572] on button "Registrar pagamento" at bounding box center [537, 567] width 180 height 24
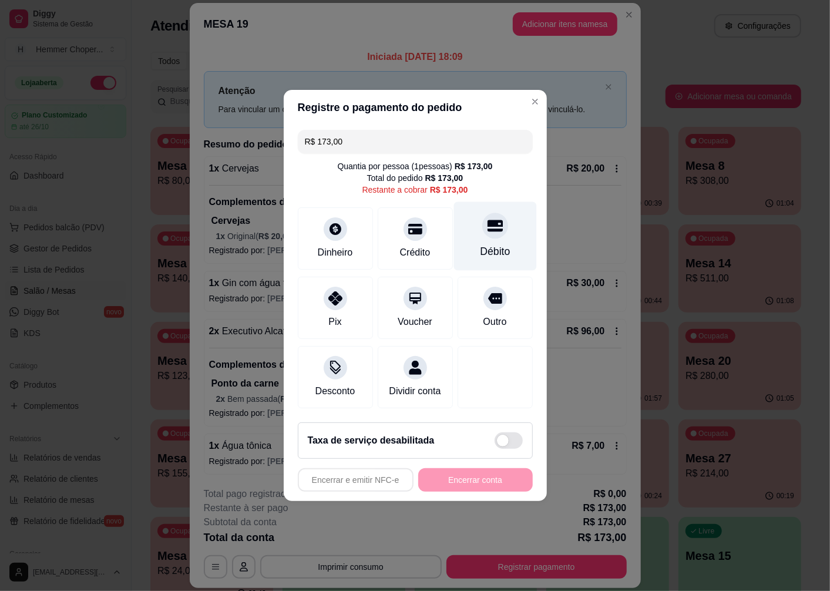
click at [486, 231] on div at bounding box center [496, 226] width 26 height 26
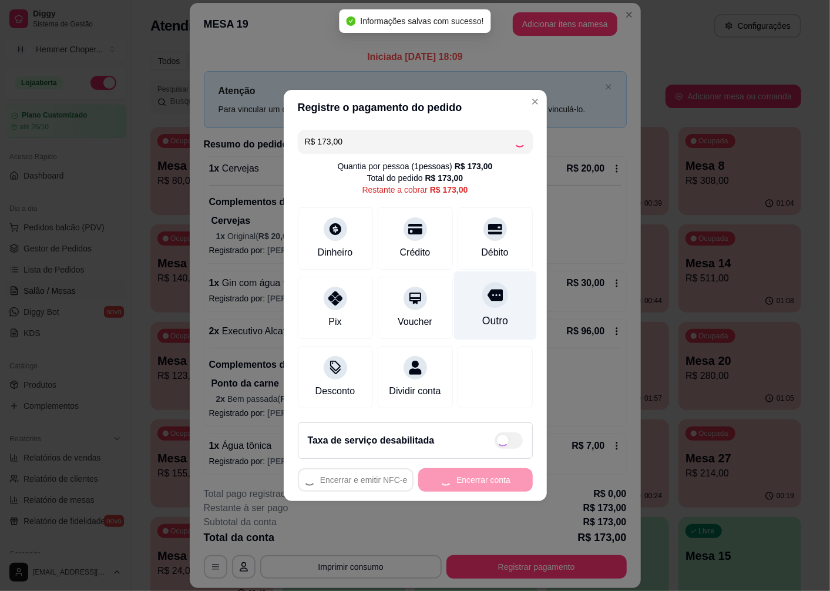
type input "R$ 0,00"
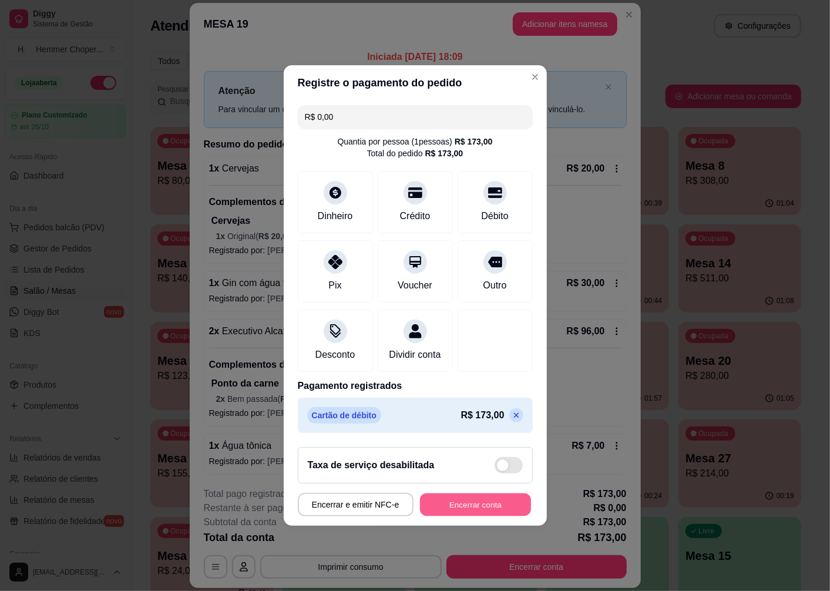
click at [491, 508] on button "Encerrar conta" at bounding box center [475, 505] width 111 height 23
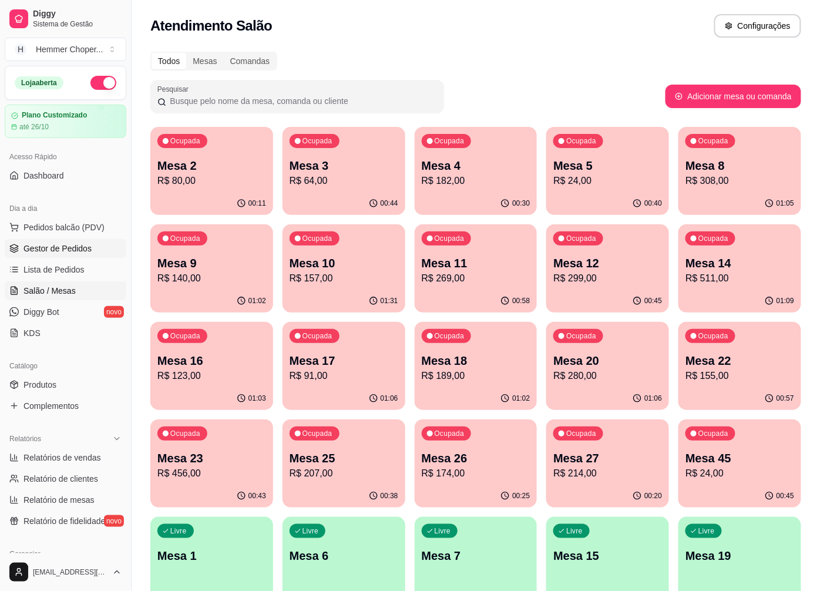
click at [57, 239] on link "Gestor de Pedidos" at bounding box center [66, 248] width 122 height 19
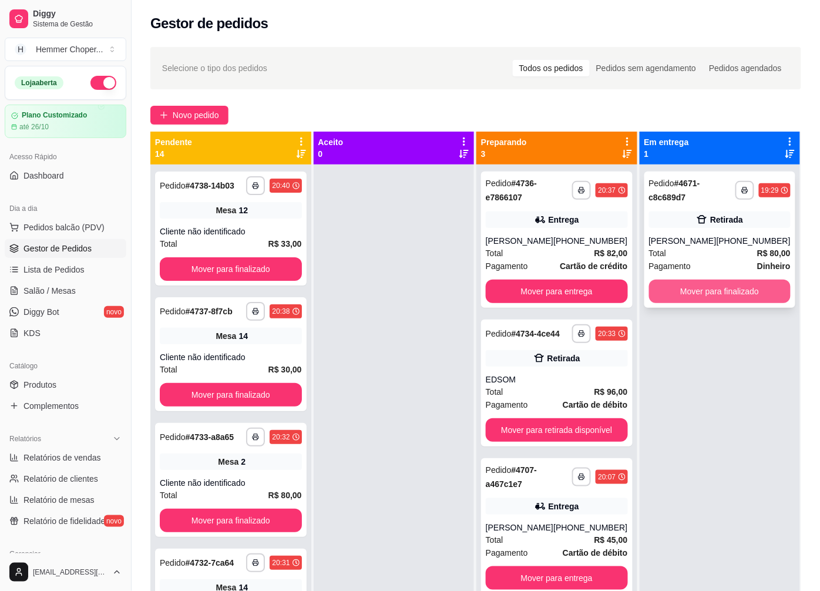
click at [690, 295] on button "Mover para finalizado" at bounding box center [720, 292] width 142 height 24
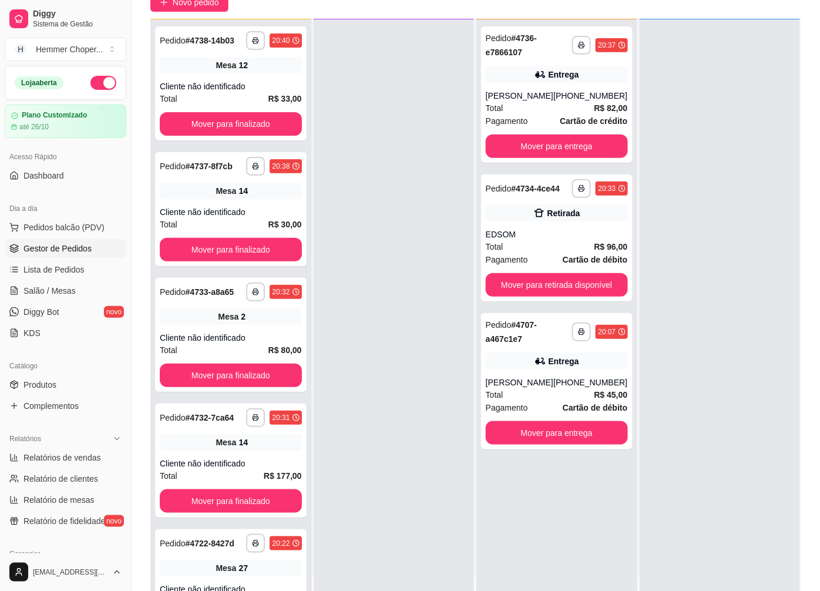
scroll to position [130, 0]
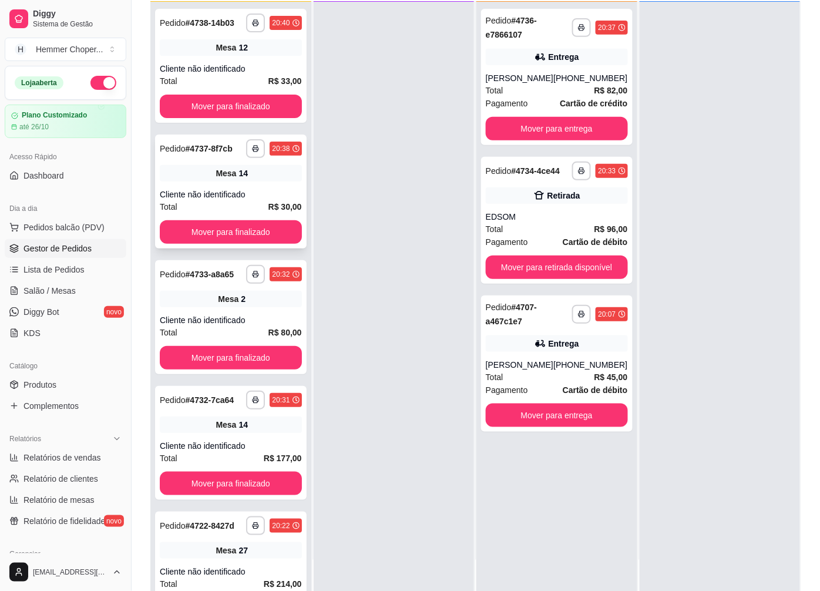
click at [253, 193] on div "Cliente não identificado" at bounding box center [231, 195] width 142 height 12
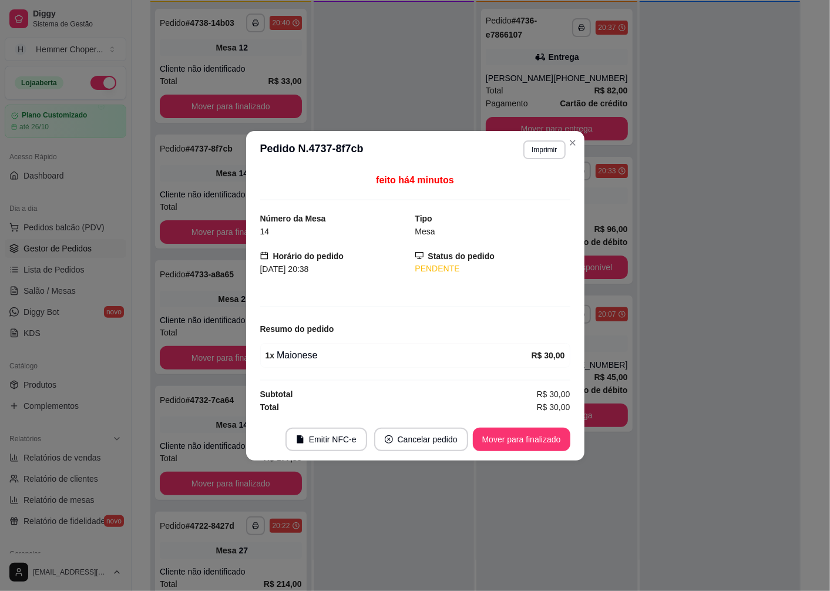
click at [249, 196] on div "feito há 4 minutos Número da Mesa 14 Tipo Mesa Horário do pedido [DATE] 20:38 S…" at bounding box center [415, 294] width 339 height 250
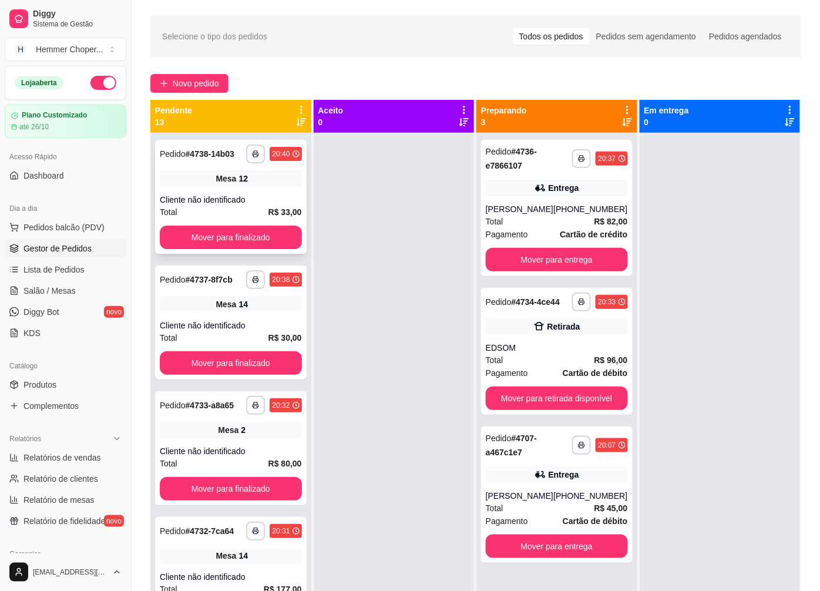
scroll to position [0, 0]
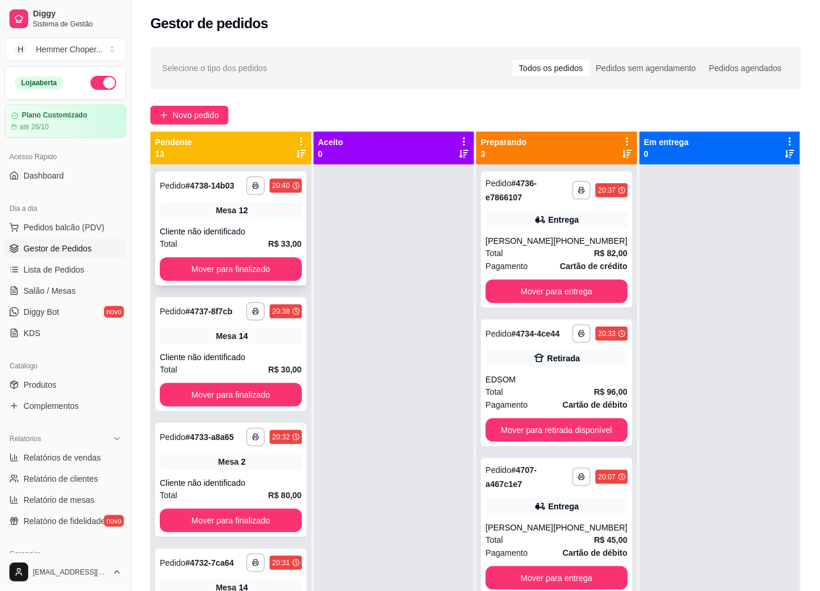
click at [206, 236] on div "Cliente não identificado" at bounding box center [231, 232] width 142 height 12
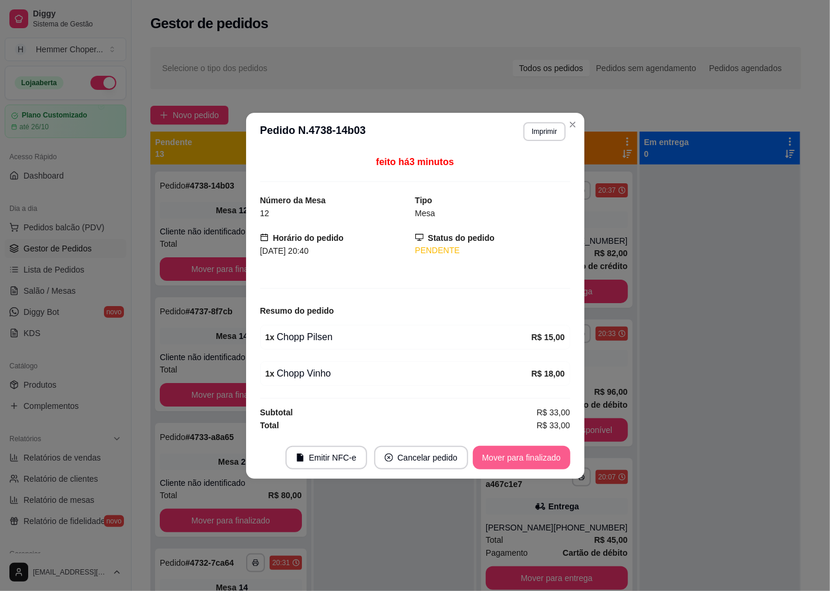
click at [498, 460] on button "Mover para finalizado" at bounding box center [522, 458] width 98 height 24
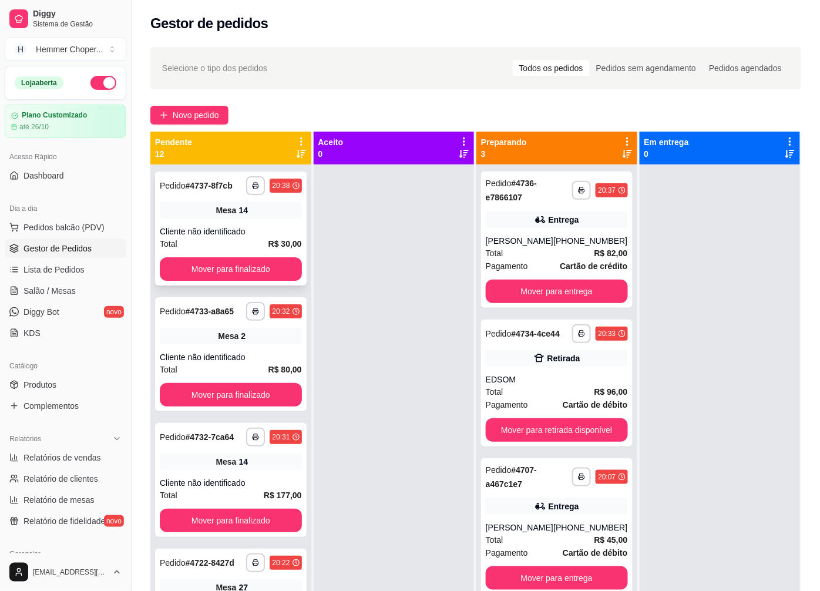
click at [237, 226] on div "Cliente não identificado" at bounding box center [231, 232] width 142 height 12
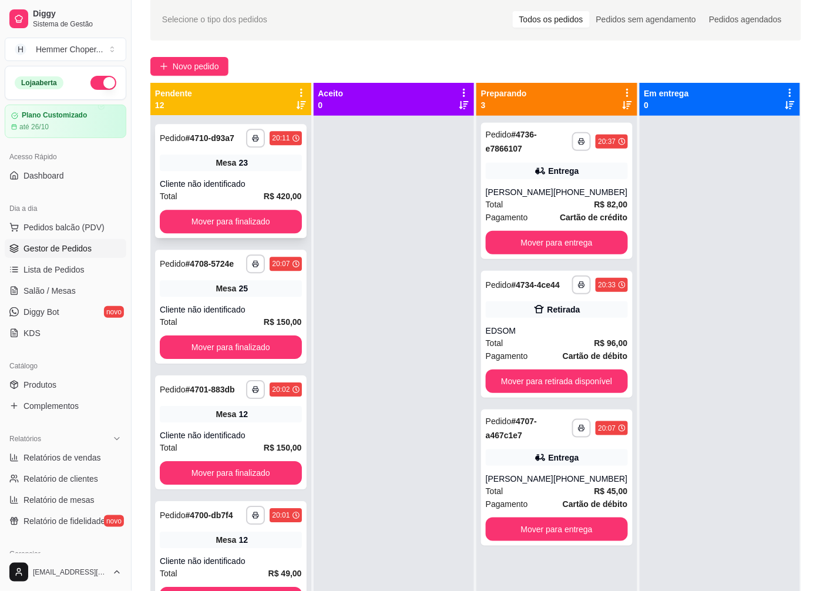
scroll to position [751, 0]
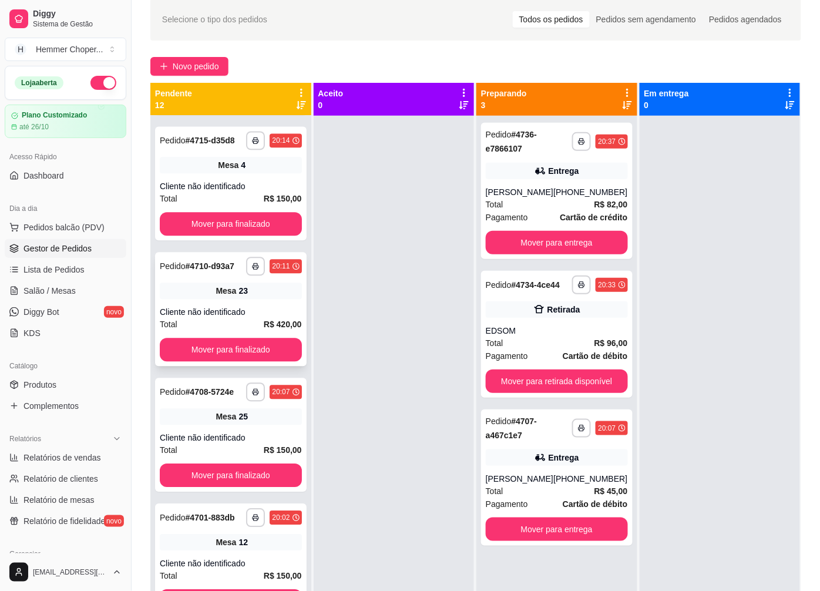
click at [221, 286] on div "**********" at bounding box center [231, 309] width 152 height 114
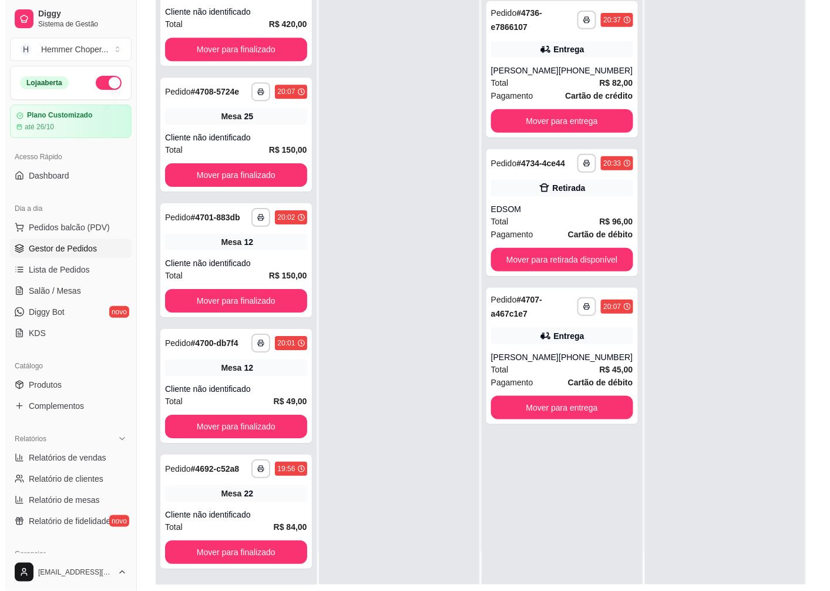
scroll to position [179, 0]
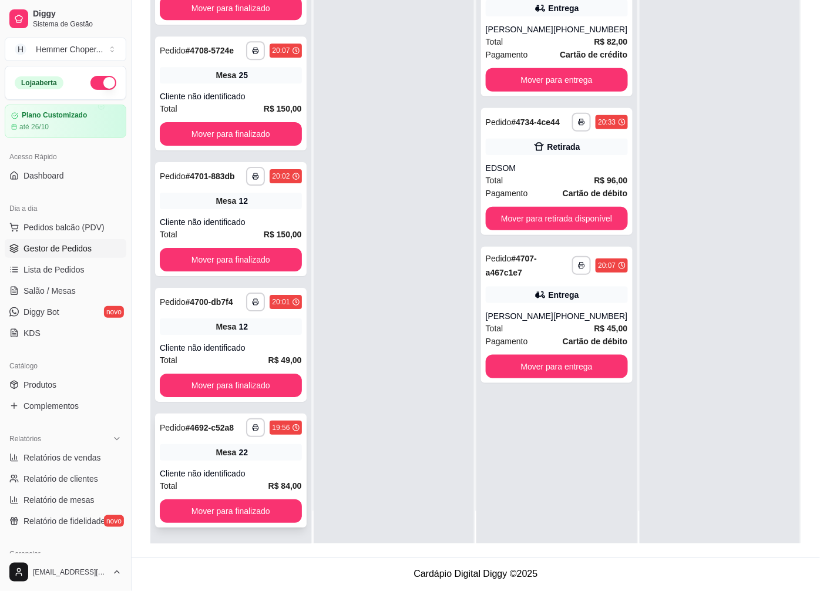
click at [232, 458] on div "Mesa 22" at bounding box center [231, 452] width 142 height 16
click at [220, 330] on span "Mesa" at bounding box center [226, 327] width 21 height 12
click at [227, 334] on div "Mesa 12" at bounding box center [231, 327] width 142 height 16
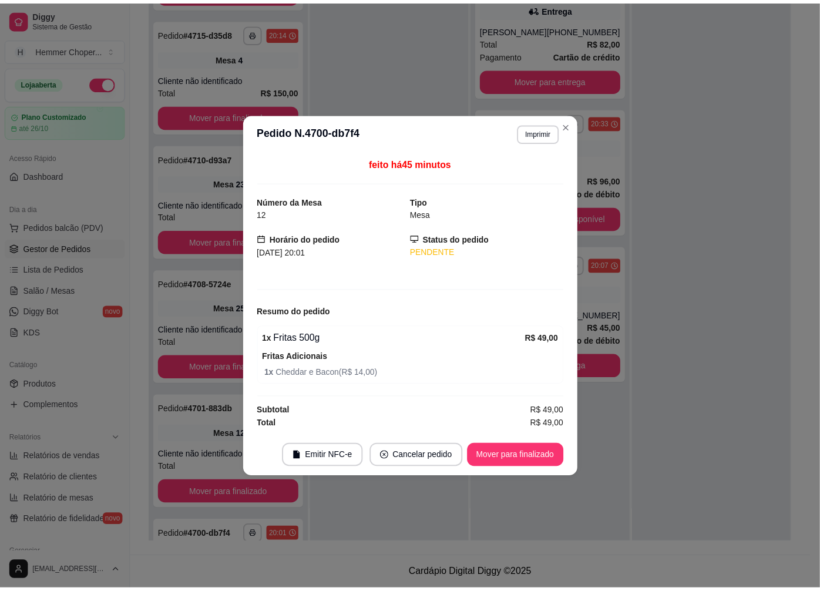
scroll to position [947, 0]
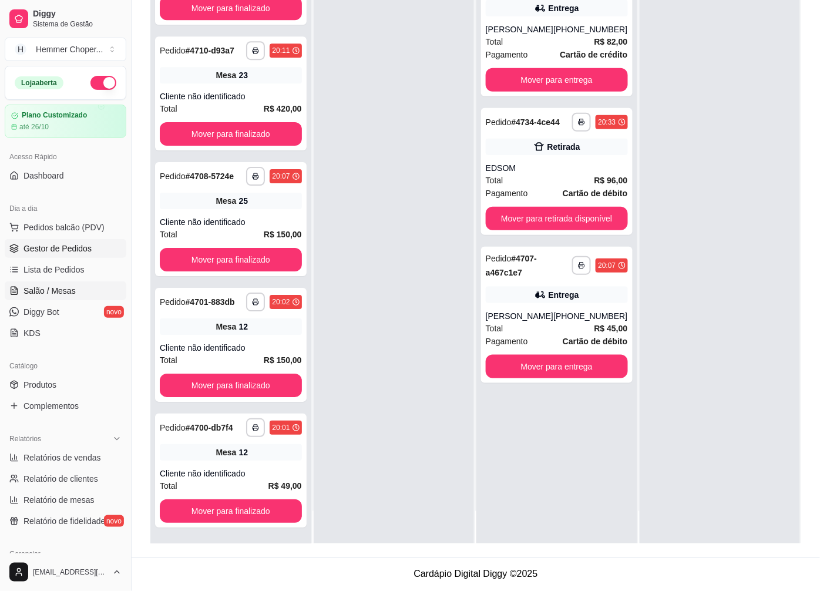
click at [57, 285] on span "Salão / Mesas" at bounding box center [50, 291] width 52 height 12
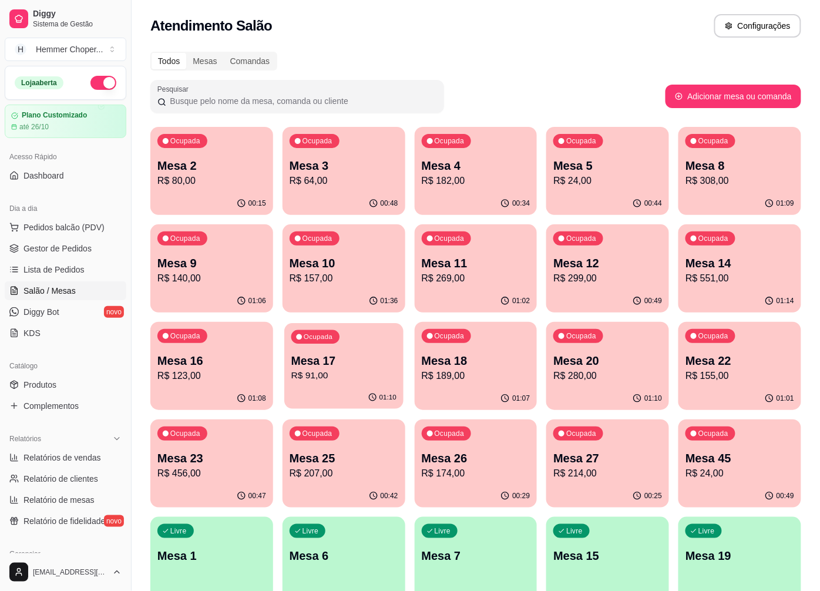
click at [351, 375] on p "R$ 91,00" at bounding box center [344, 376] width 105 height 14
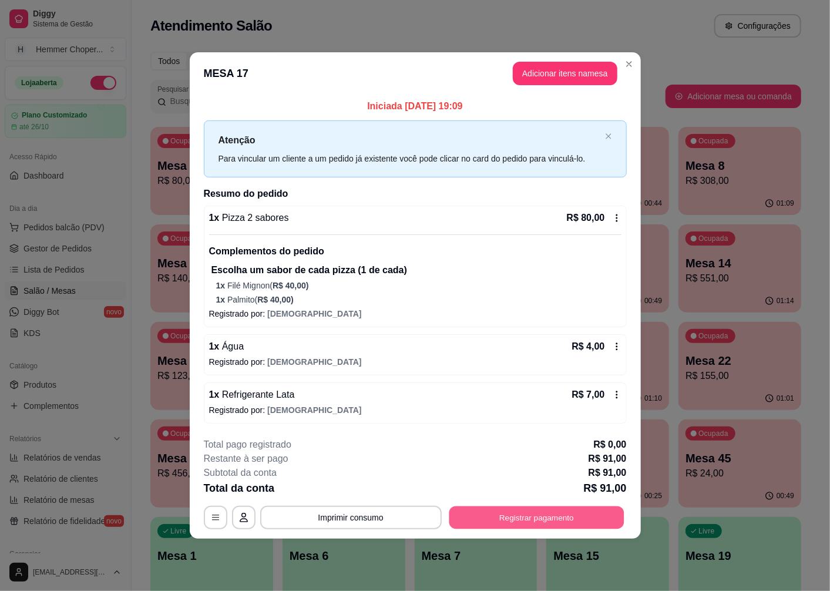
click at [512, 524] on button "Registrar pagamento" at bounding box center [536, 518] width 175 height 23
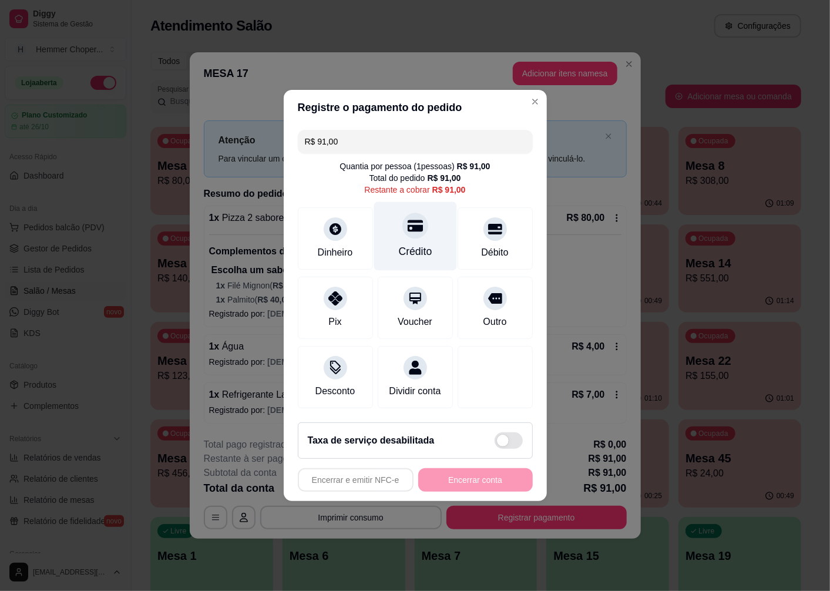
click at [410, 244] on div "Crédito" at bounding box center [415, 251] width 34 height 15
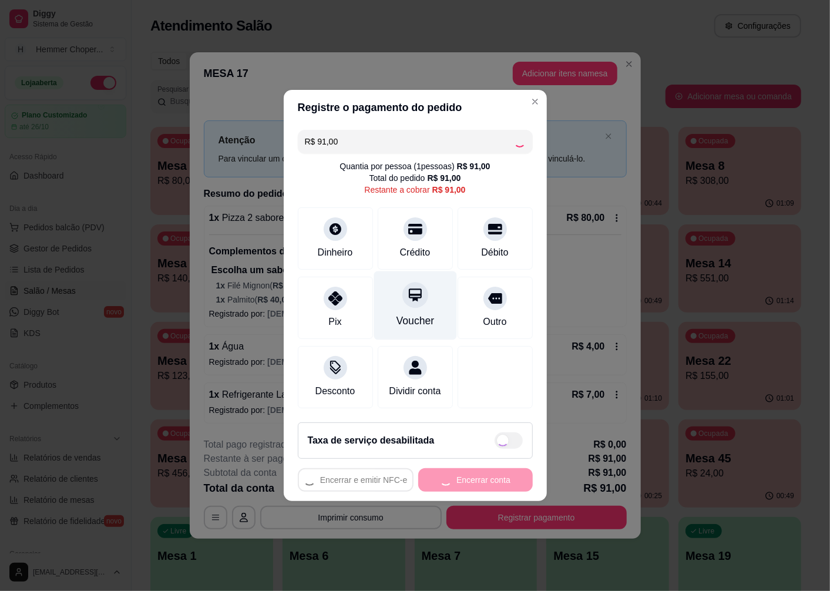
type input "R$ 0,00"
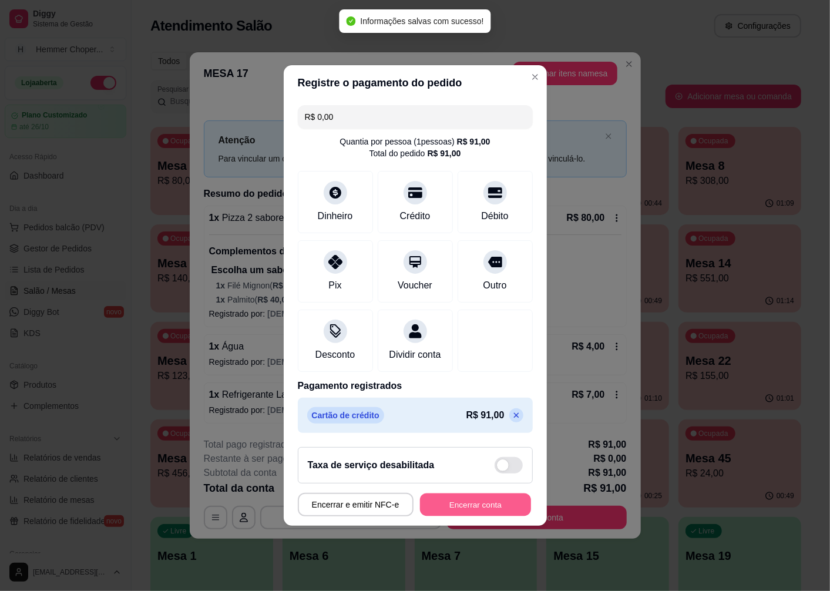
click at [477, 511] on button "Encerrar conta" at bounding box center [475, 505] width 111 height 23
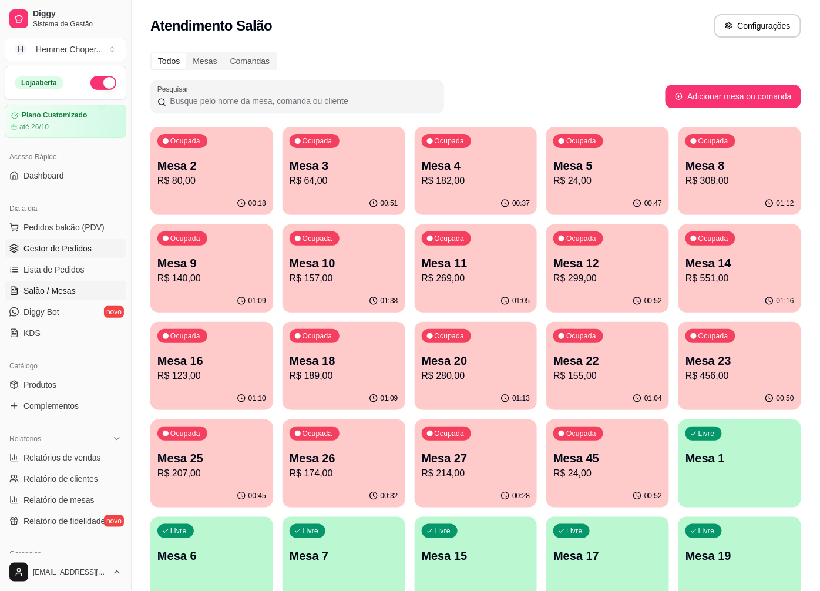
click at [68, 251] on span "Gestor de Pedidos" at bounding box center [58, 249] width 68 height 12
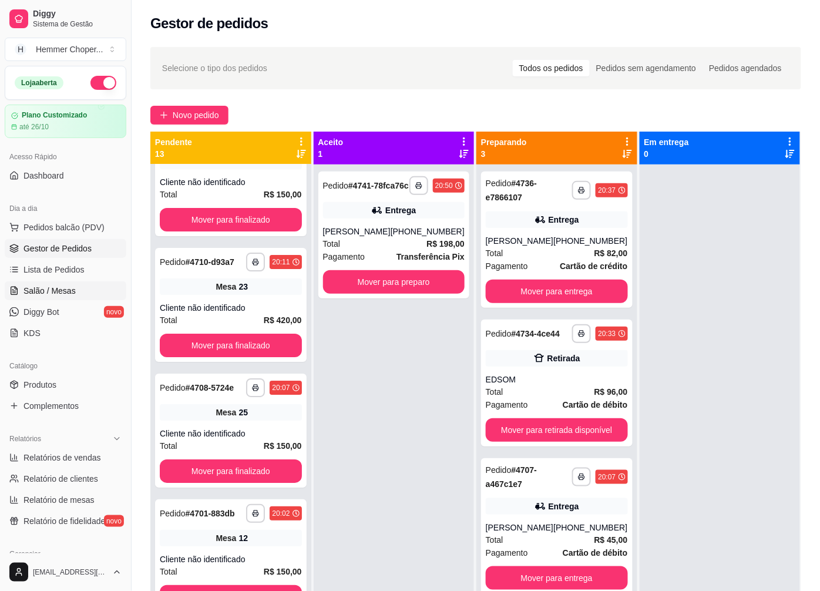
click at [53, 290] on span "Salão / Mesas" at bounding box center [50, 291] width 52 height 12
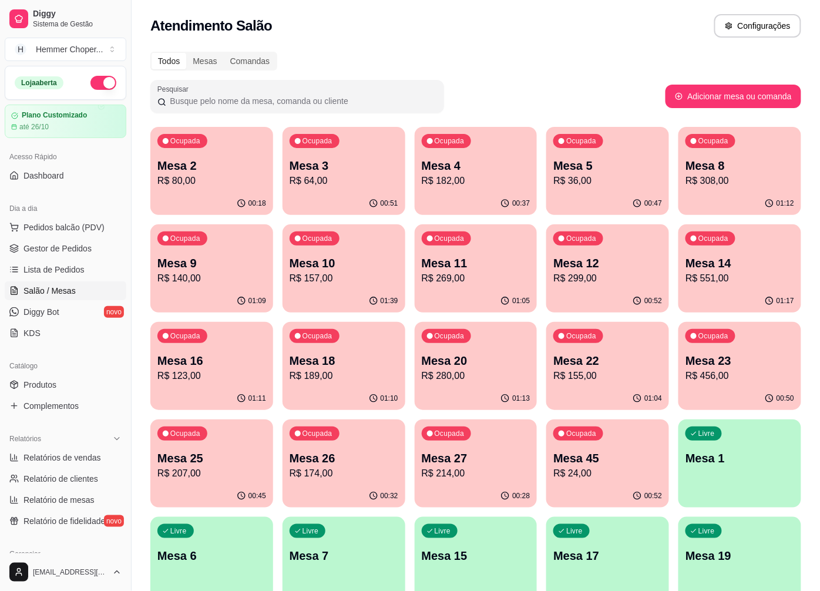
click at [242, 266] on p "Mesa 9" at bounding box center [212, 263] width 109 height 16
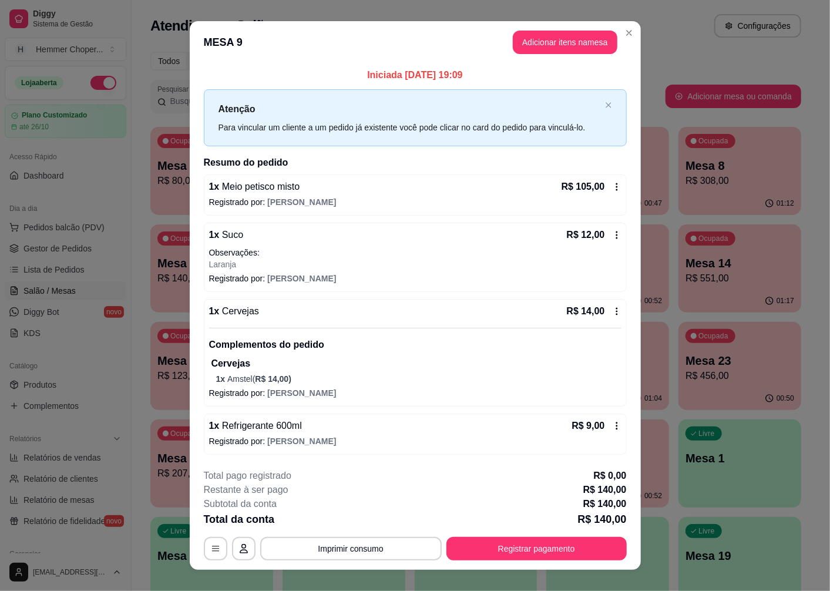
scroll to position [16, 0]
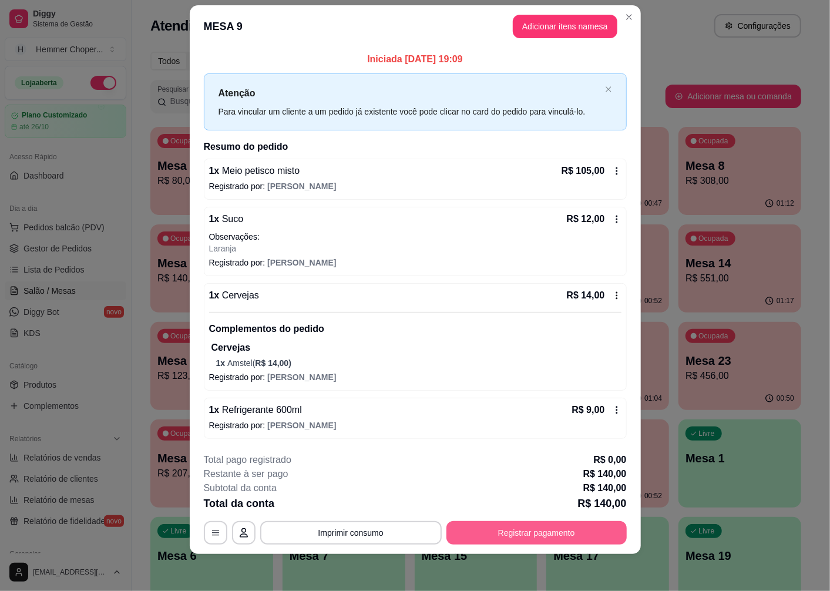
click at [509, 532] on button "Registrar pagamento" at bounding box center [537, 533] width 180 height 24
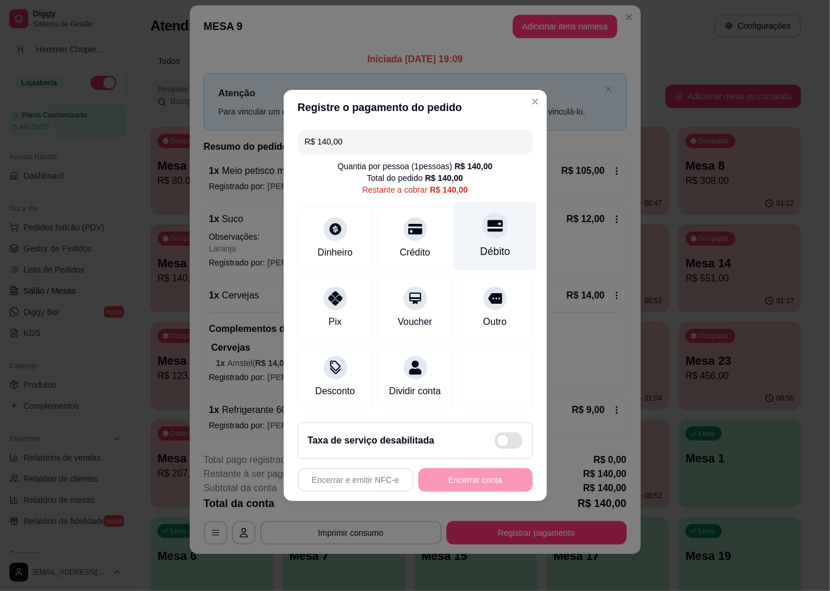
click at [494, 244] on div "Débito" at bounding box center [495, 251] width 30 height 15
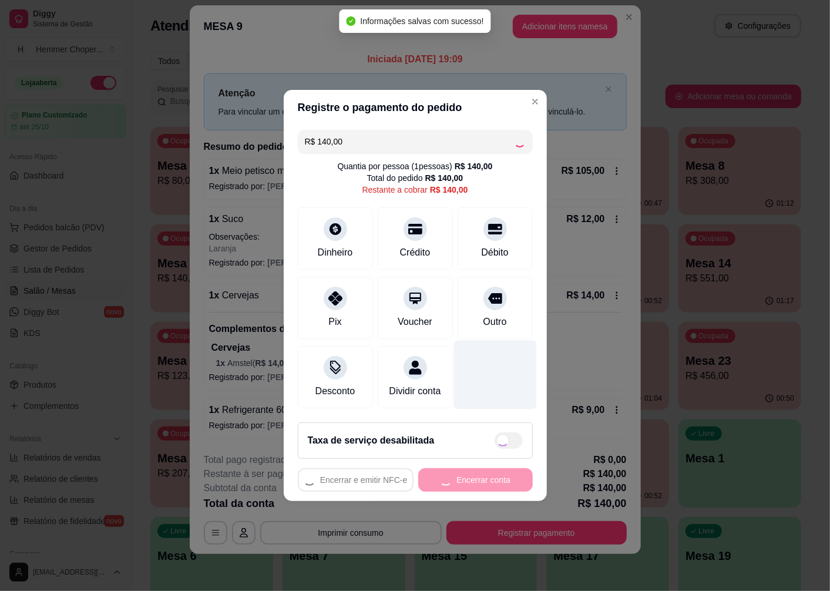
type input "R$ 0,00"
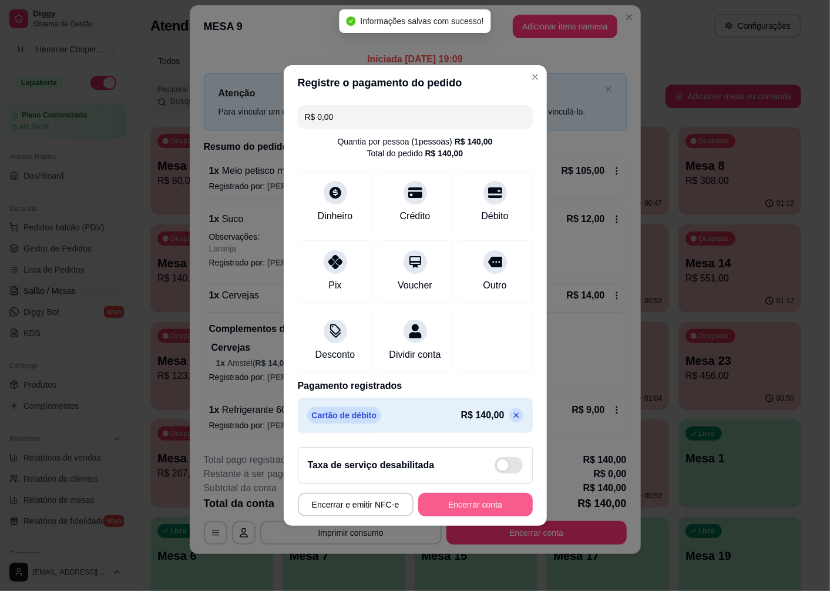
click at [451, 512] on button "Encerrar conta" at bounding box center [475, 505] width 115 height 24
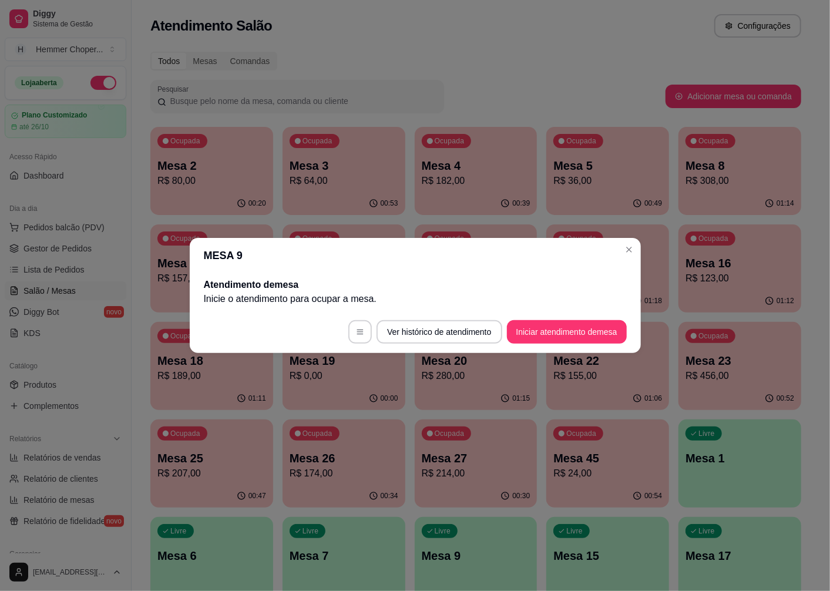
scroll to position [0, 0]
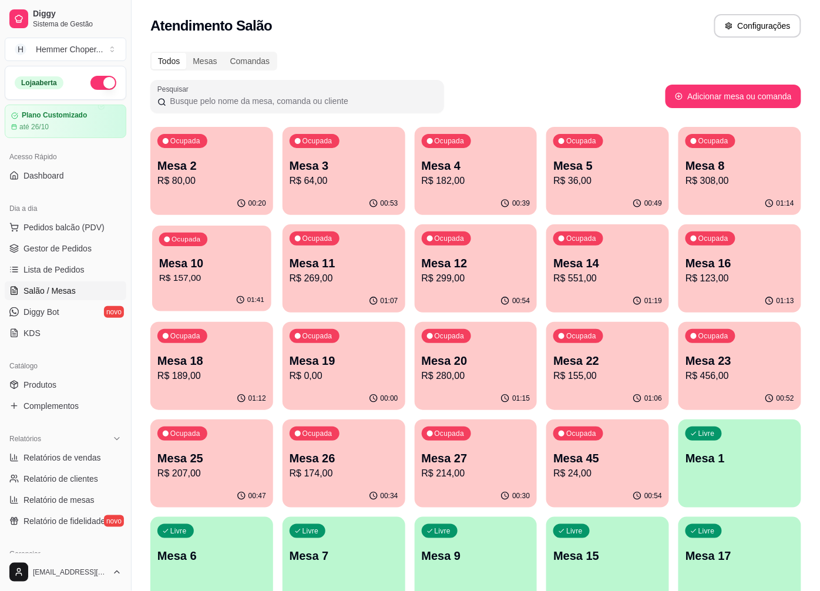
click at [225, 283] on p "R$ 157,00" at bounding box center [211, 279] width 105 height 14
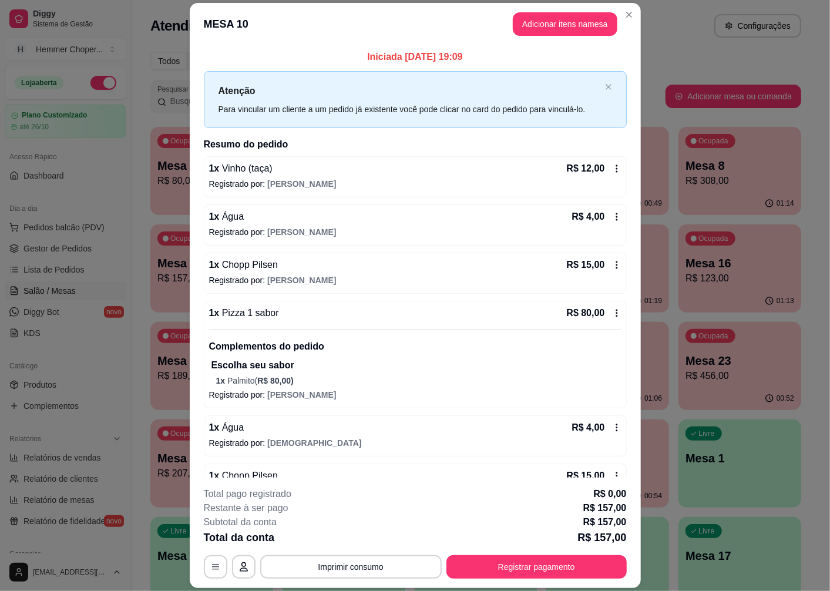
scroll to position [128, 0]
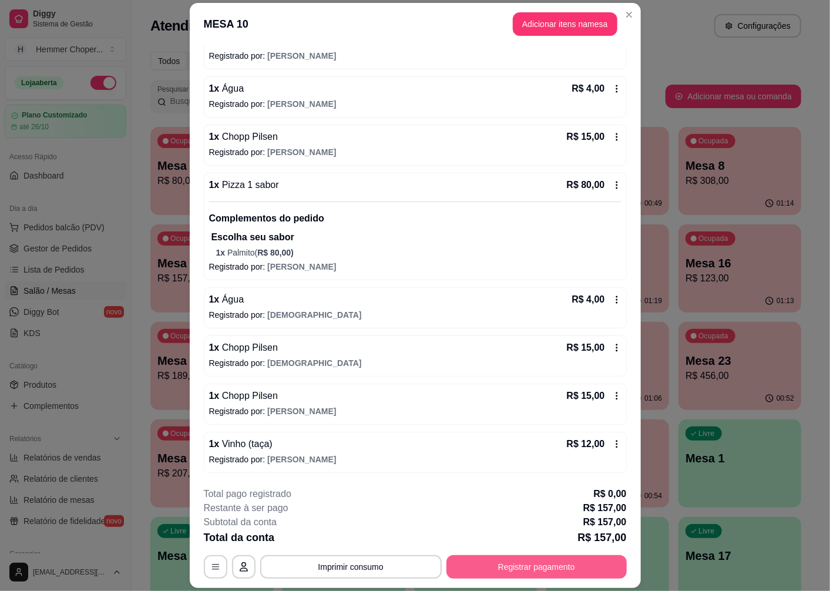
click at [511, 568] on button "Registrar pagamento" at bounding box center [537, 567] width 180 height 24
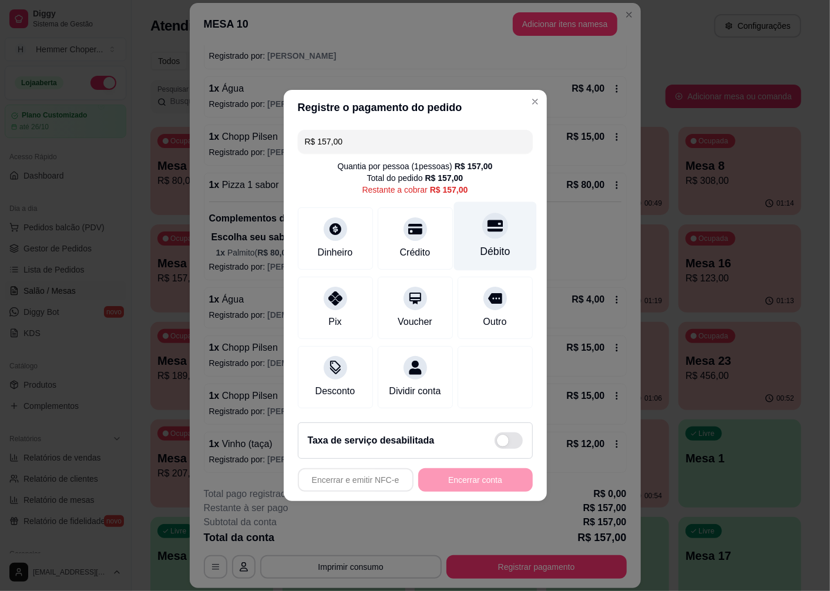
click at [484, 236] on div "Débito" at bounding box center [495, 236] width 83 height 69
type input "R$ 0,00"
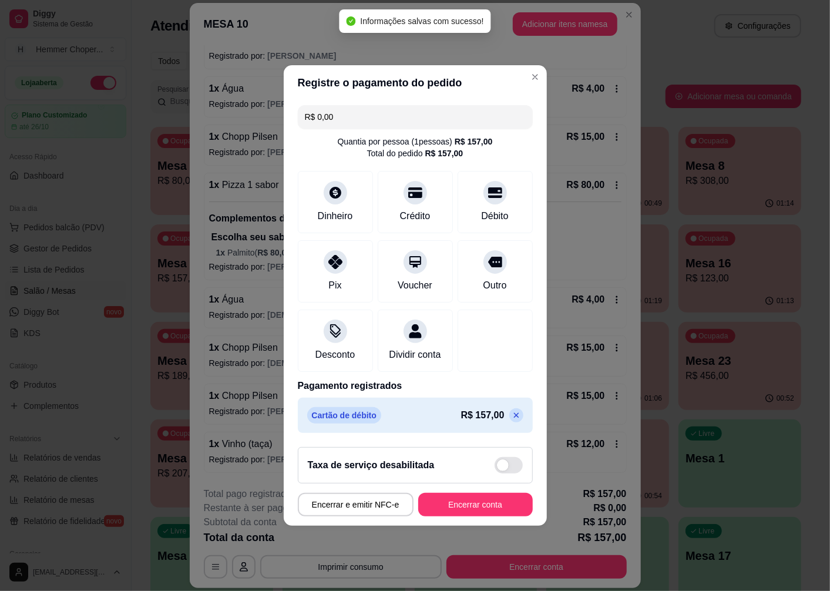
click at [451, 514] on button "Encerrar conta" at bounding box center [475, 505] width 115 height 24
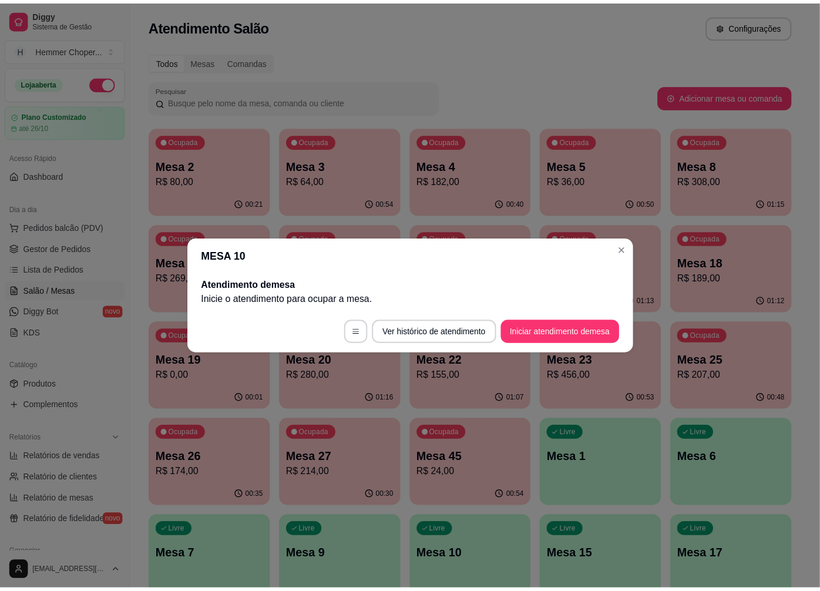
scroll to position [0, 0]
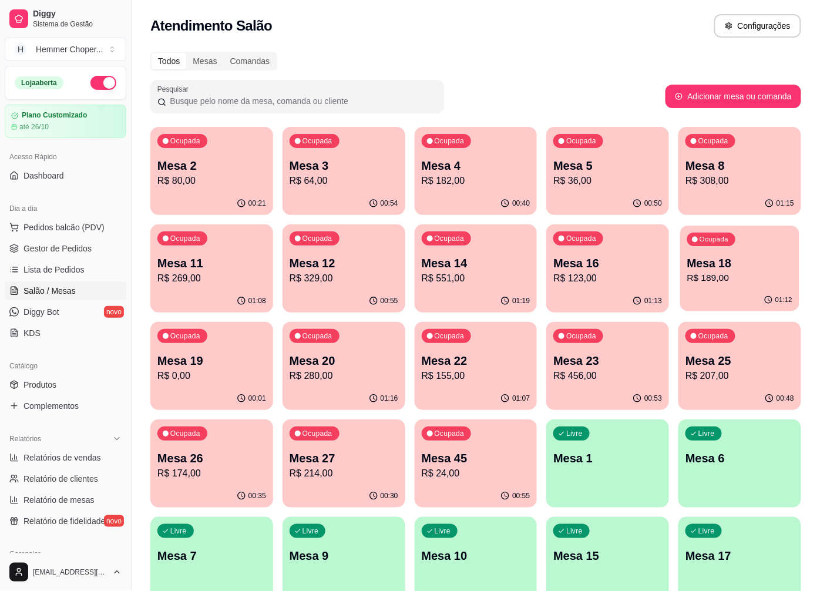
click at [739, 297] on div "01:12" at bounding box center [740, 300] width 119 height 22
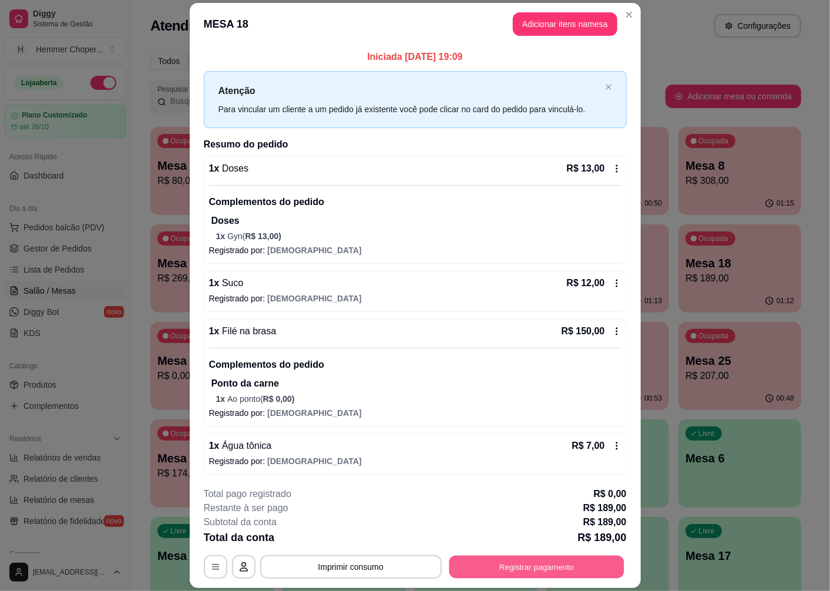
click at [531, 567] on button "Registrar pagamento" at bounding box center [536, 567] width 175 height 23
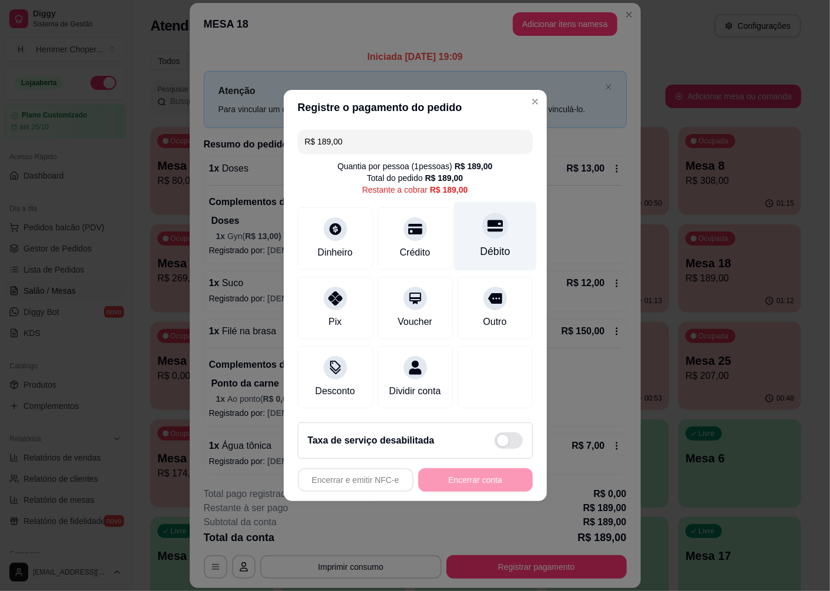
click at [487, 225] on icon at bounding box center [494, 225] width 15 height 15
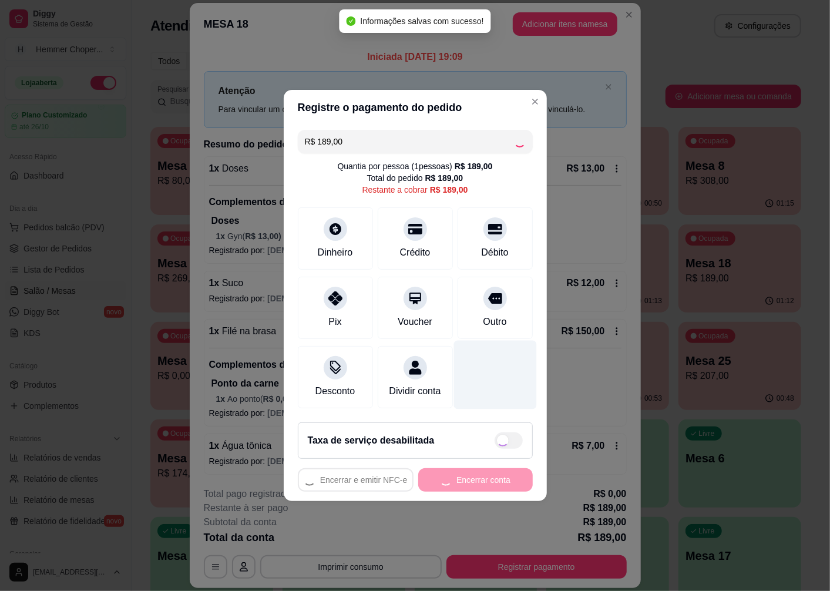
type input "R$ 0,00"
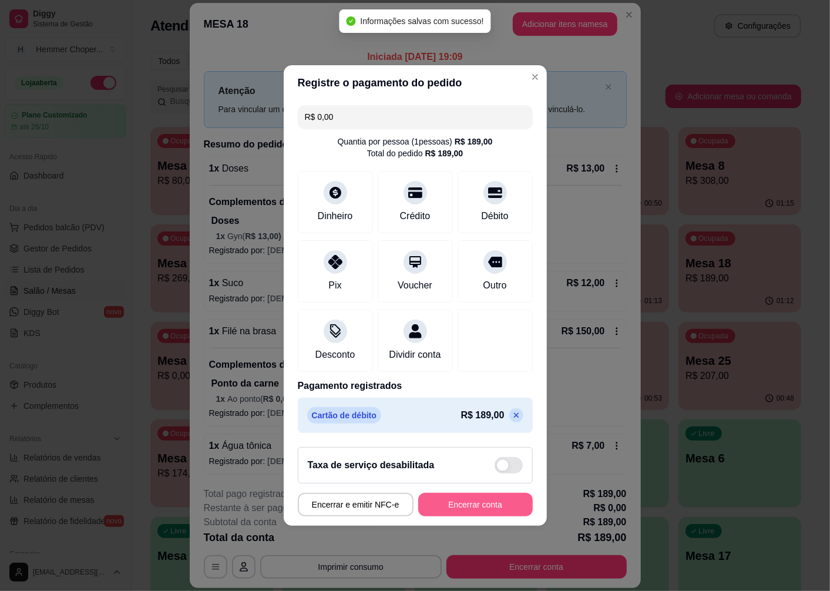
click at [469, 515] on button "Encerrar conta" at bounding box center [475, 505] width 115 height 24
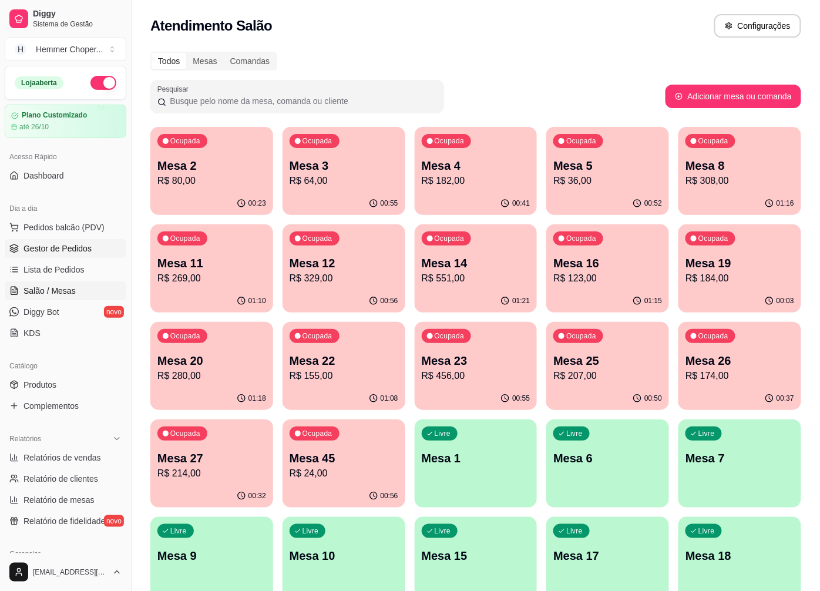
click at [90, 247] on link "Gestor de Pedidos" at bounding box center [66, 248] width 122 height 19
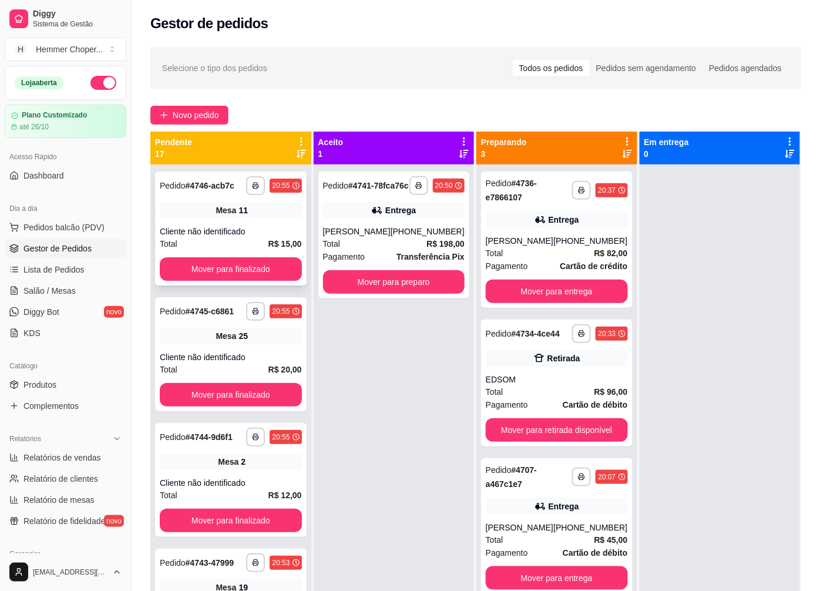
click at [233, 217] on div "Mesa 11" at bounding box center [231, 210] width 142 height 16
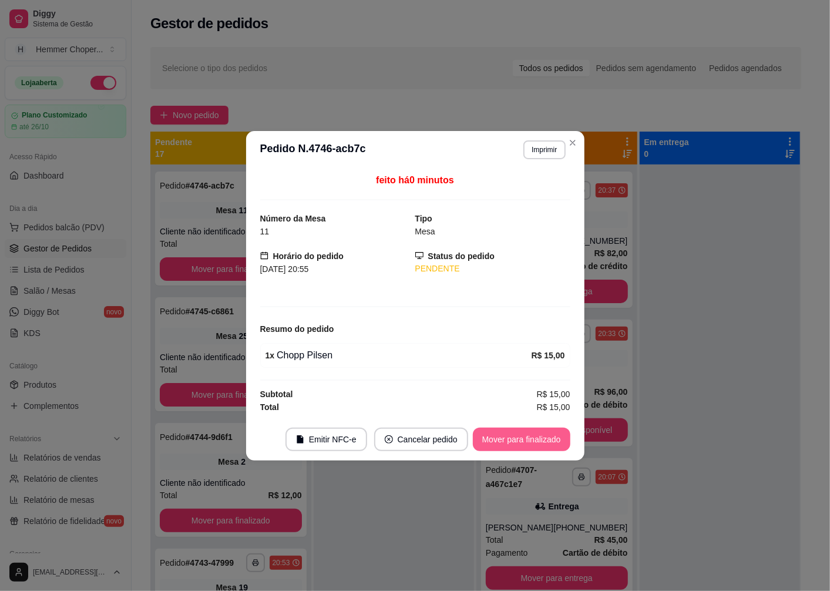
click at [505, 437] on button "Mover para finalizado" at bounding box center [522, 440] width 98 height 24
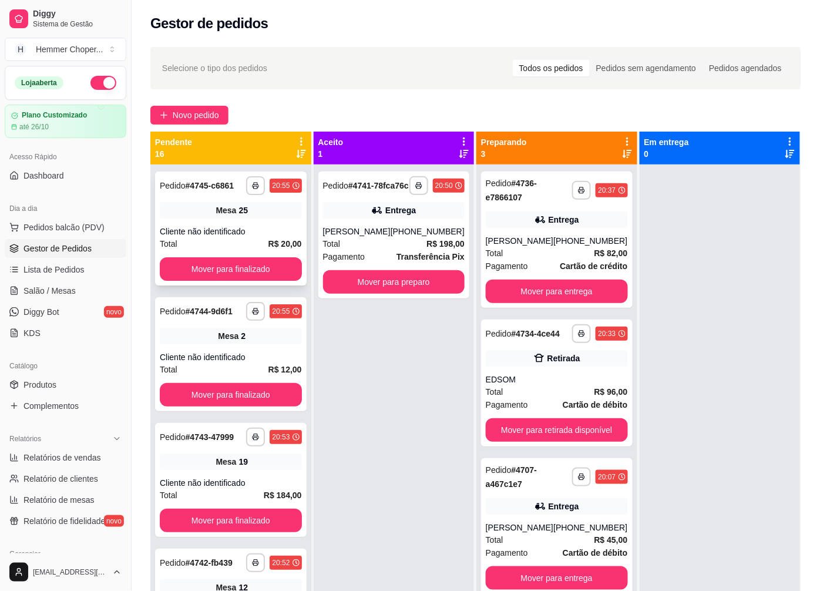
click at [231, 232] on div "Cliente não identificado" at bounding box center [231, 232] width 142 height 12
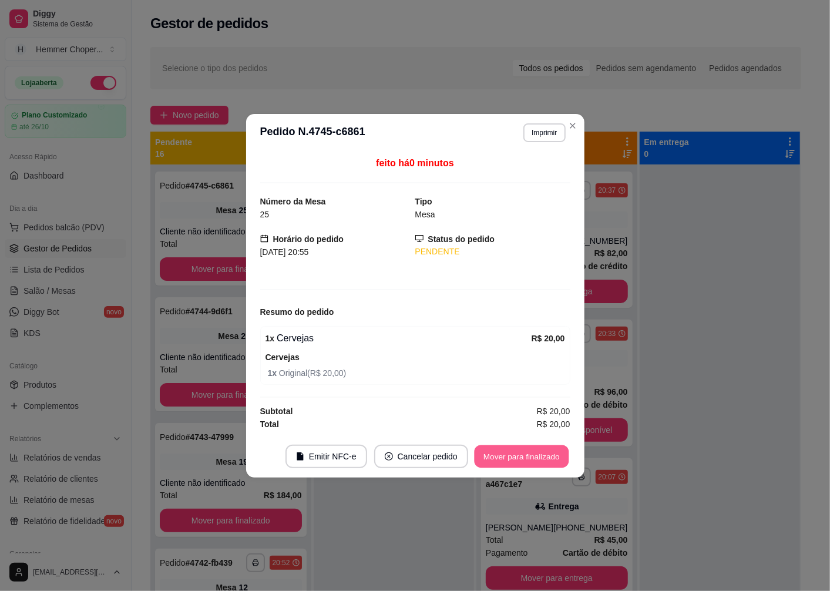
click at [498, 460] on button "Mover para finalizado" at bounding box center [521, 456] width 95 height 23
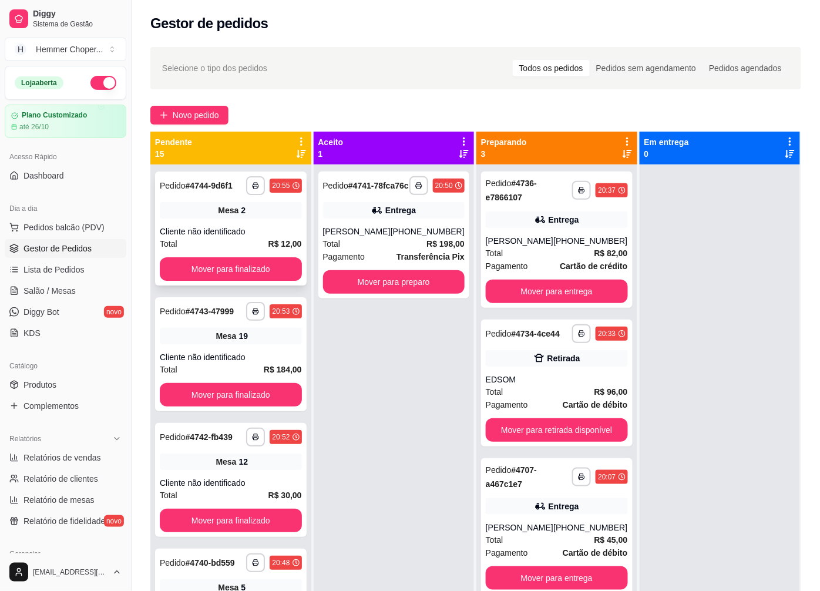
click at [220, 222] on div "**********" at bounding box center [231, 229] width 152 height 114
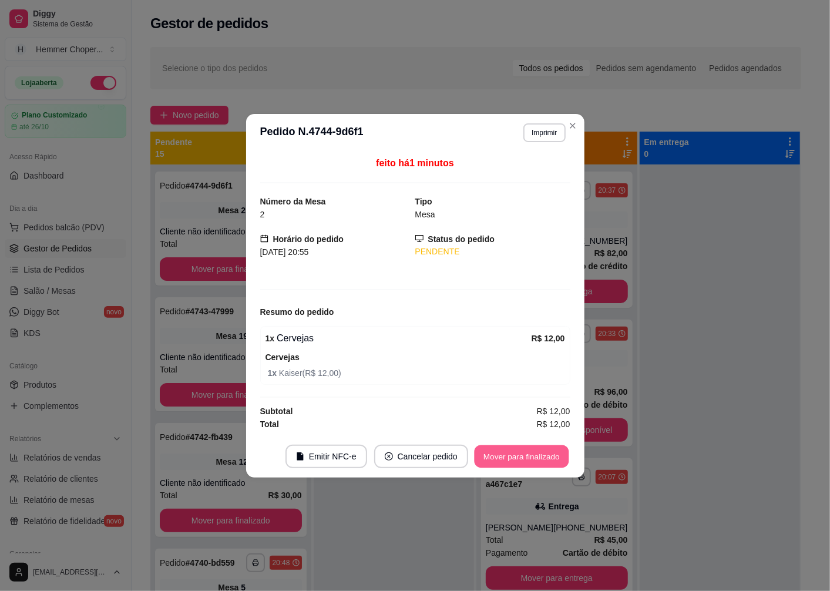
click at [493, 457] on button "Mover para finalizado" at bounding box center [521, 456] width 95 height 23
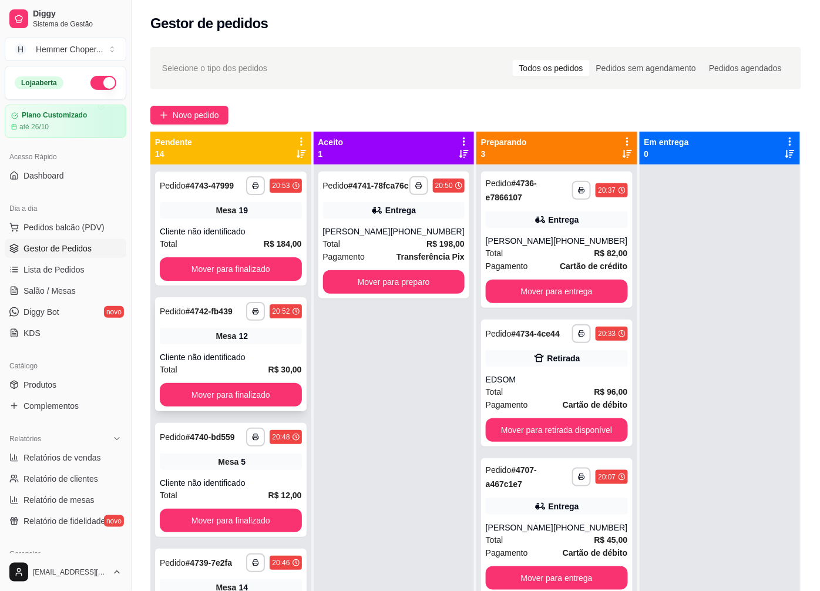
click at [239, 341] on div "12" at bounding box center [243, 336] width 9 height 12
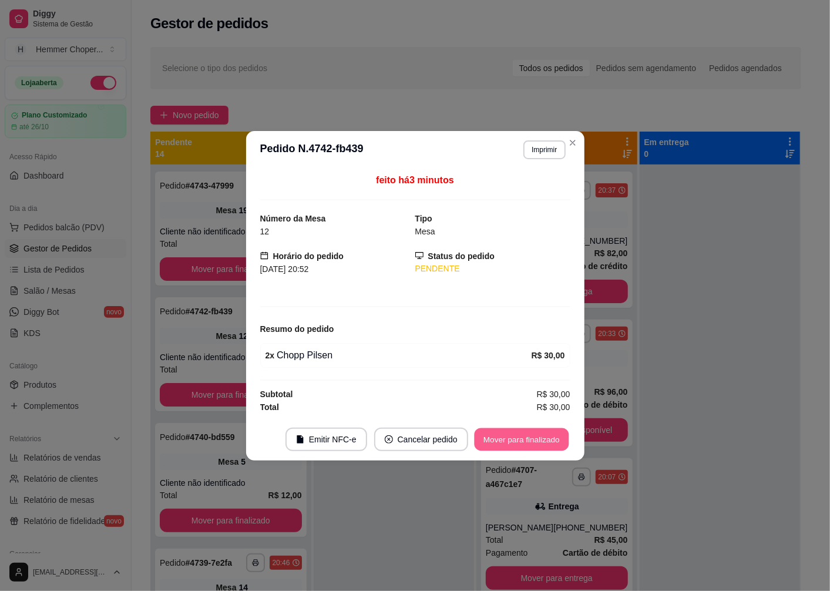
click at [509, 444] on button "Mover para finalizado" at bounding box center [521, 439] width 95 height 23
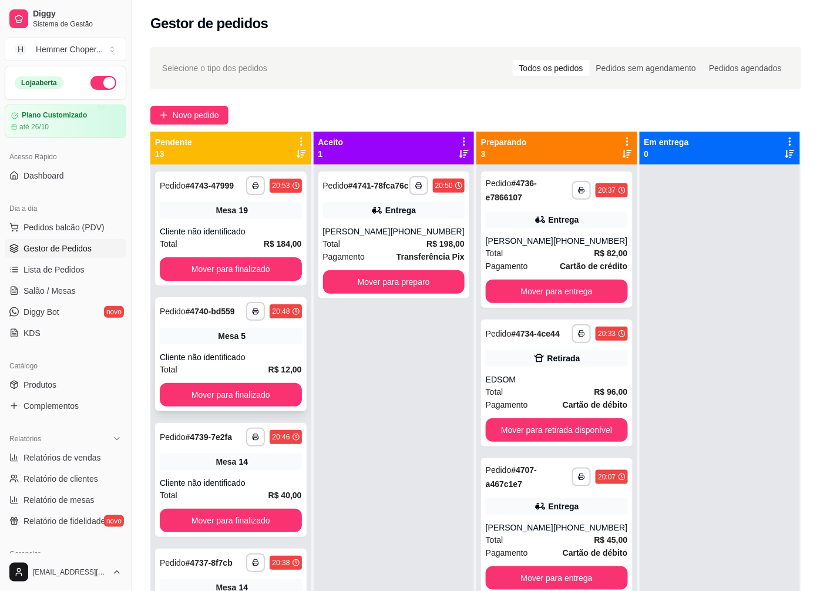
click at [243, 344] on div "Mesa 5" at bounding box center [231, 336] width 142 height 16
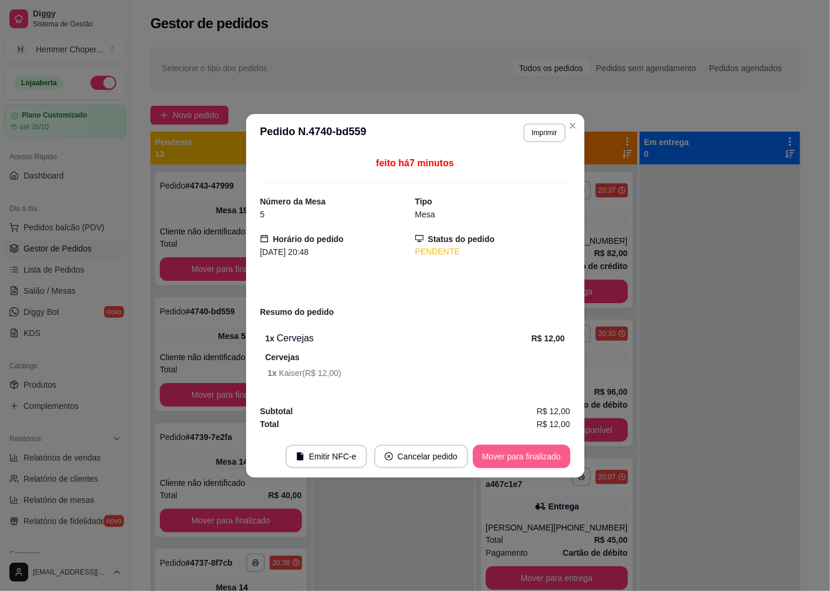
click at [493, 456] on button "Mover para finalizado" at bounding box center [522, 457] width 98 height 24
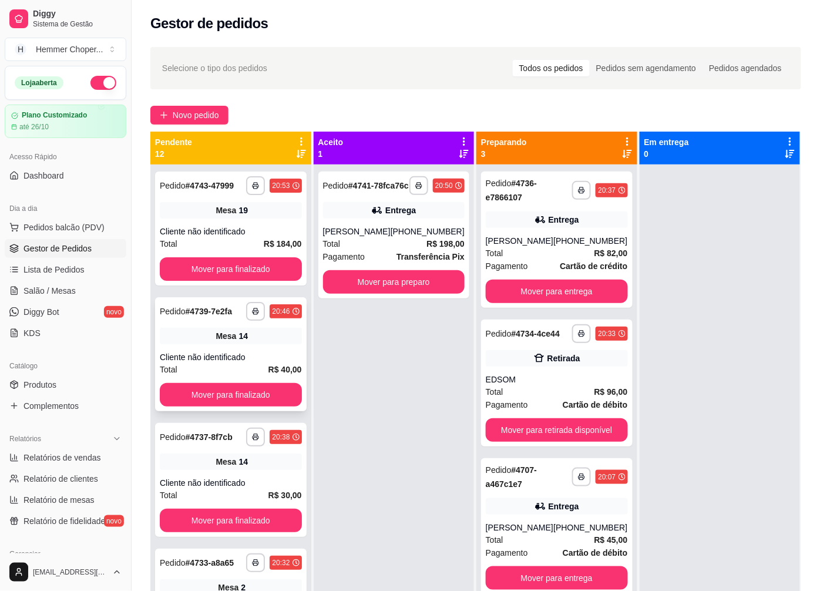
click at [249, 356] on div "**********" at bounding box center [231, 354] width 152 height 114
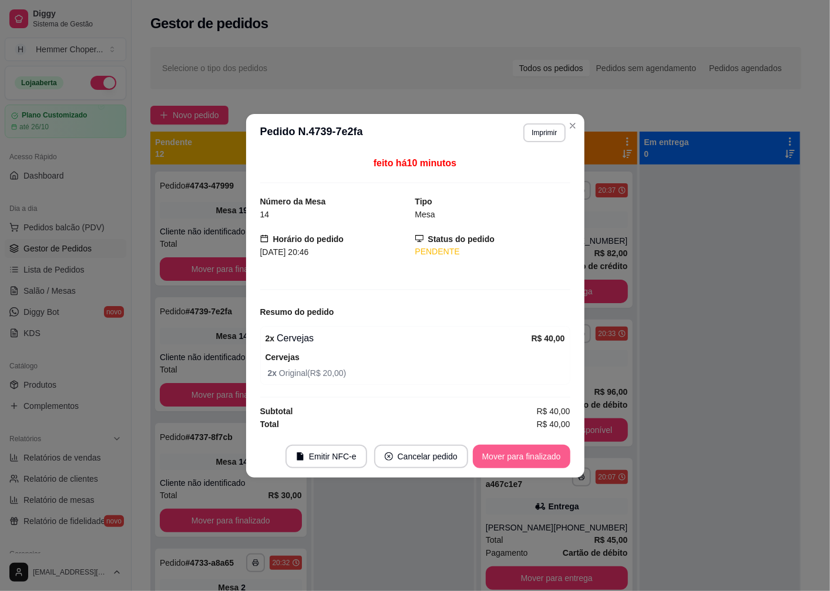
click at [492, 458] on button "Mover para finalizado" at bounding box center [522, 457] width 98 height 24
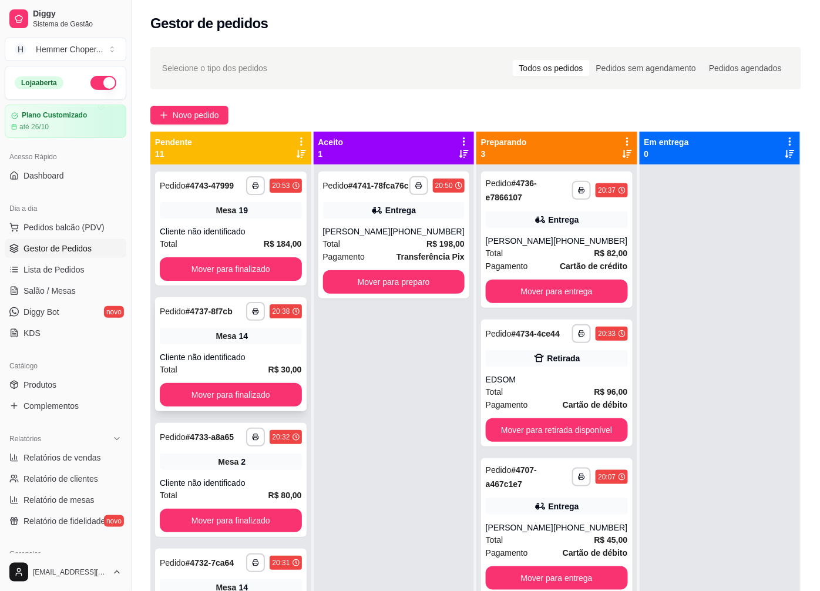
click at [249, 363] on div "Cliente não identificado" at bounding box center [231, 357] width 142 height 12
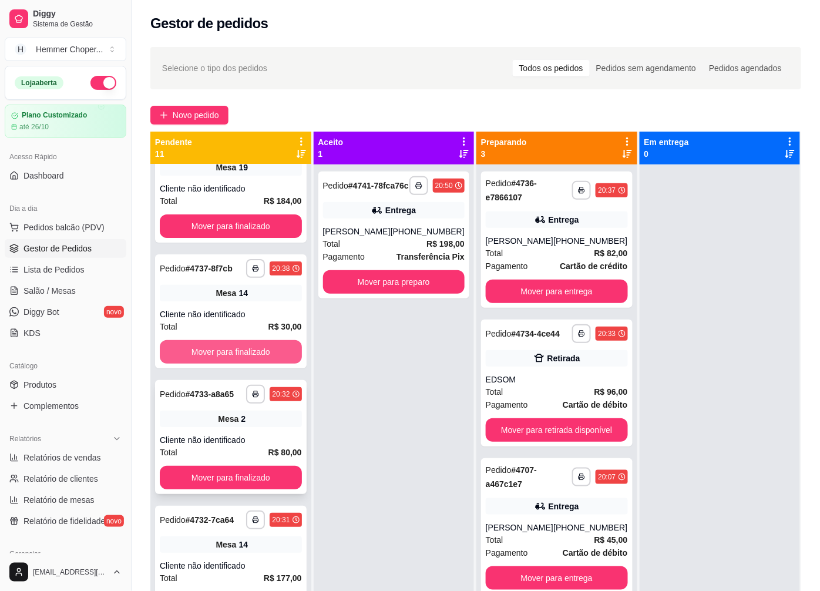
scroll to position [65, 0]
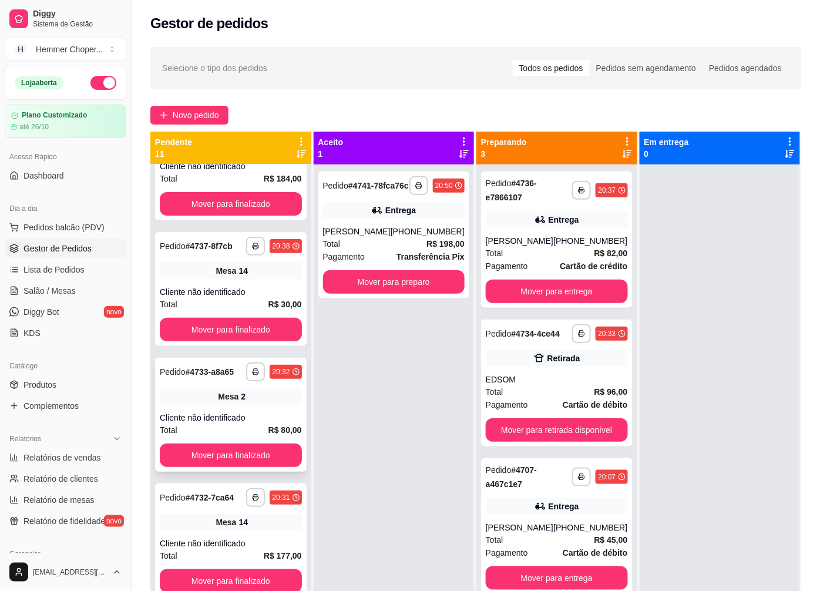
click at [243, 423] on div "Cliente não identificado" at bounding box center [231, 418] width 142 height 12
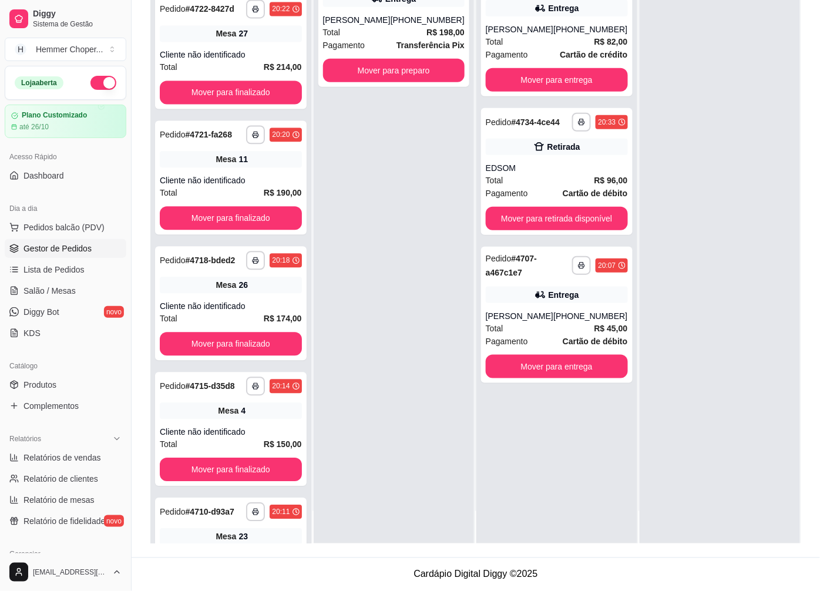
scroll to position [579, 0]
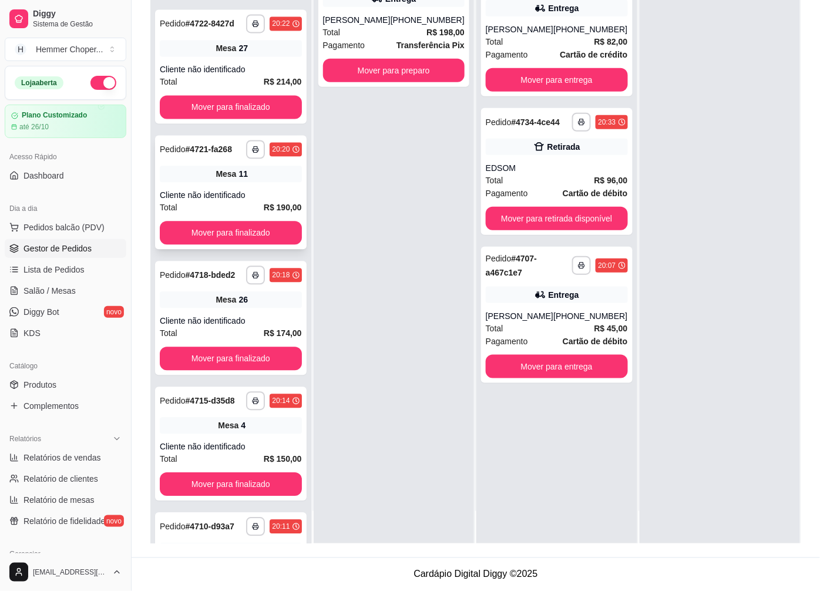
click at [247, 212] on div "**********" at bounding box center [231, 193] width 152 height 114
click at [384, 247] on div "**********" at bounding box center [394, 248] width 161 height 591
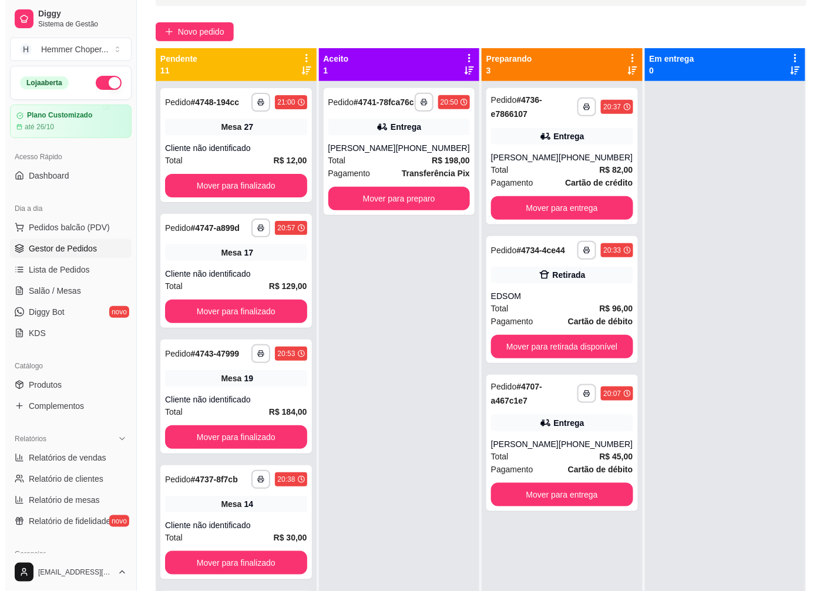
scroll to position [49, 0]
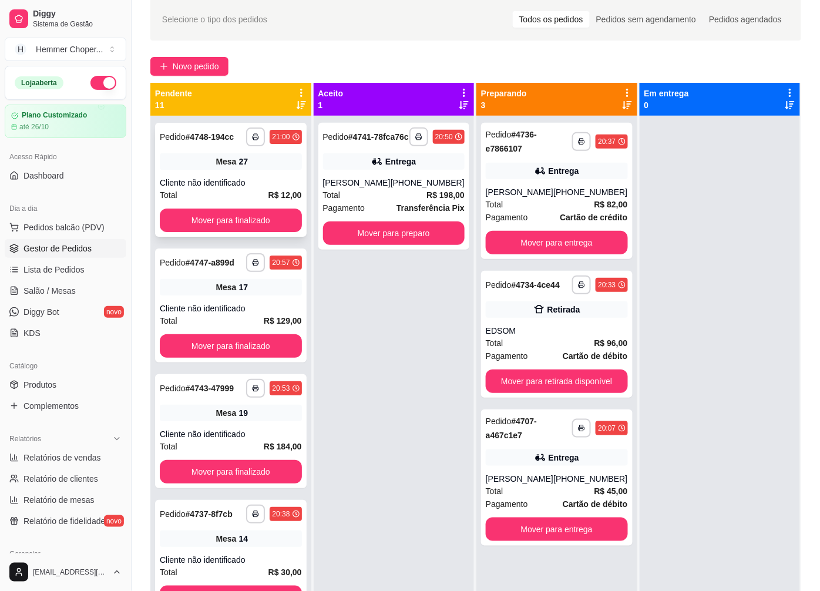
click at [223, 192] on div "Total R$ 12,00" at bounding box center [231, 195] width 142 height 13
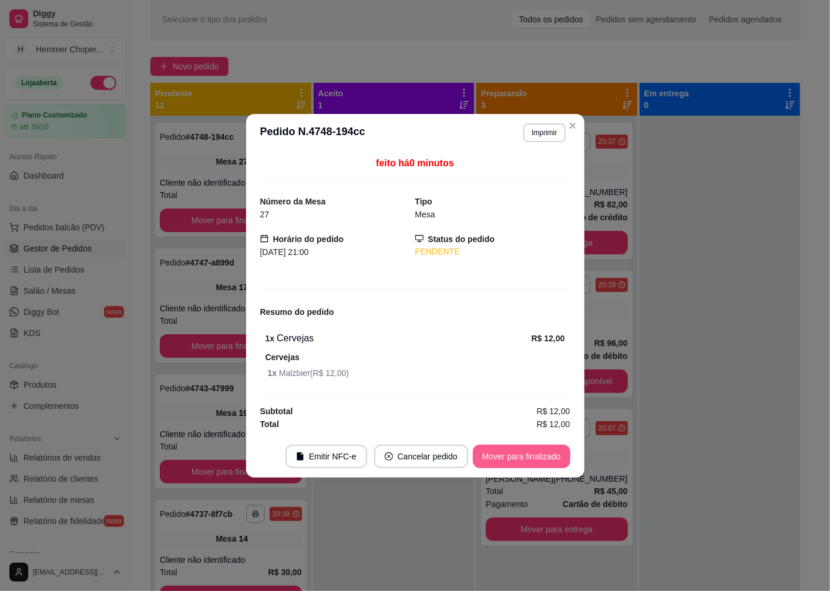
click at [523, 463] on button "Mover para finalizado" at bounding box center [522, 457] width 98 height 24
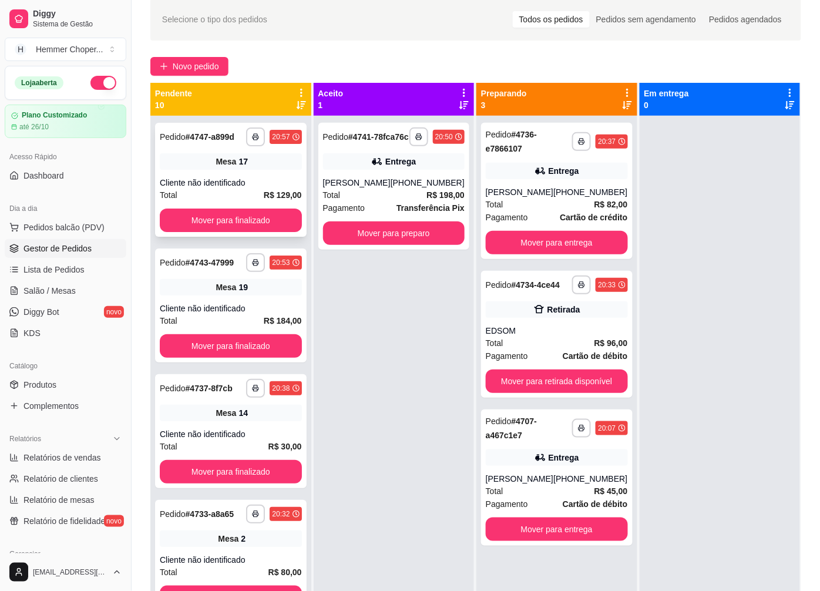
click at [247, 189] on div "Cliente não identificado" at bounding box center [231, 183] width 142 height 12
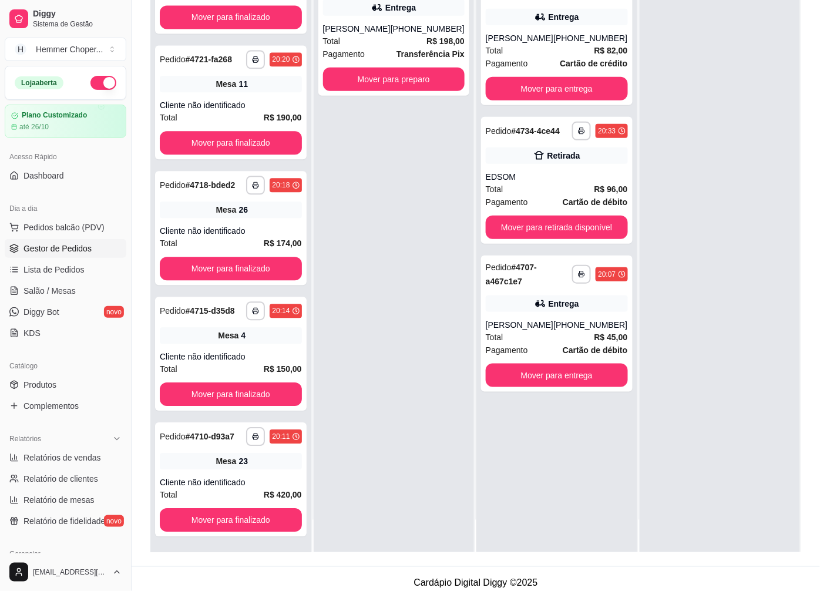
scroll to position [179, 0]
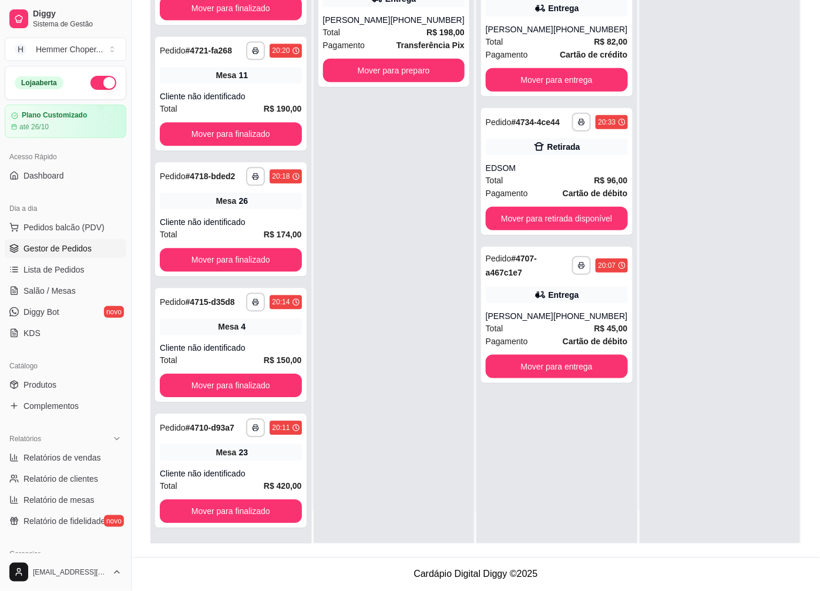
click at [366, 247] on div "**********" at bounding box center [394, 248] width 161 height 591
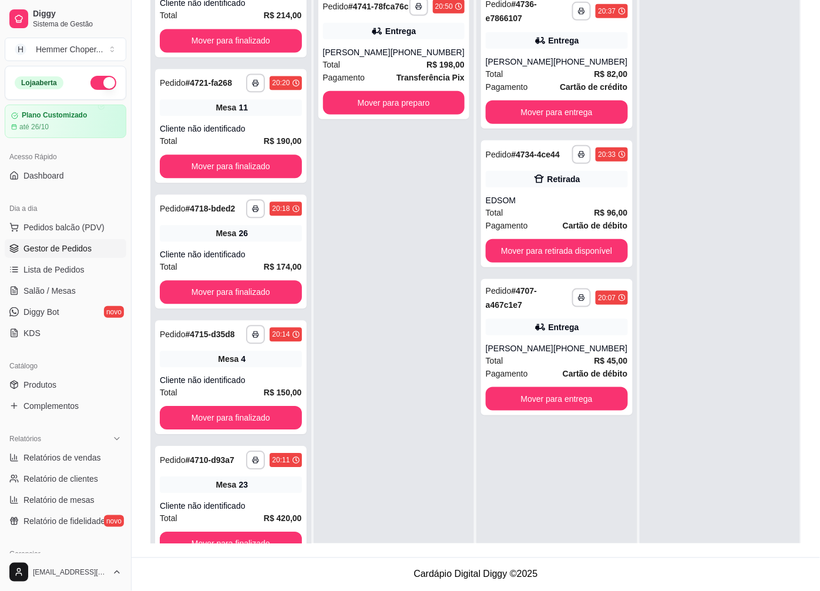
scroll to position [639, 0]
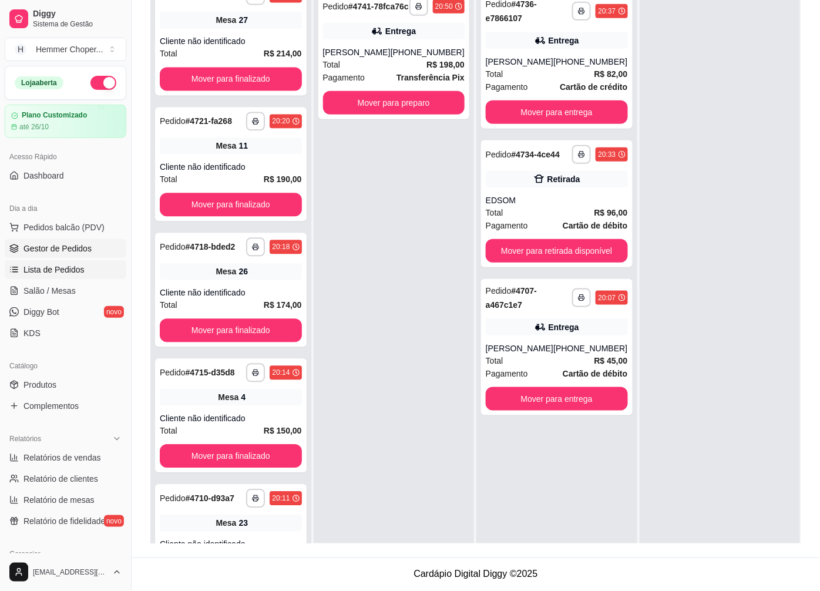
click at [61, 274] on span "Lista de Pedidos" at bounding box center [54, 270] width 61 height 12
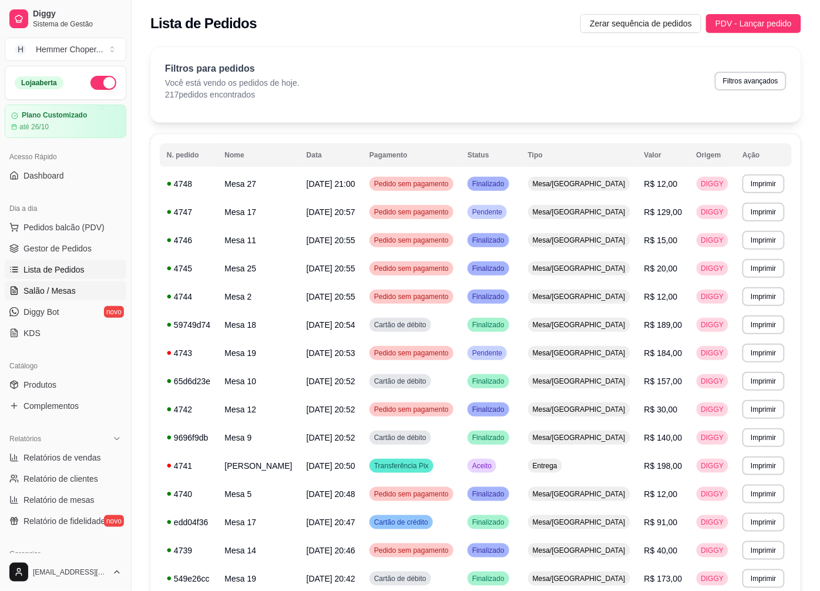
click at [61, 290] on span "Salão / Mesas" at bounding box center [50, 291] width 52 height 12
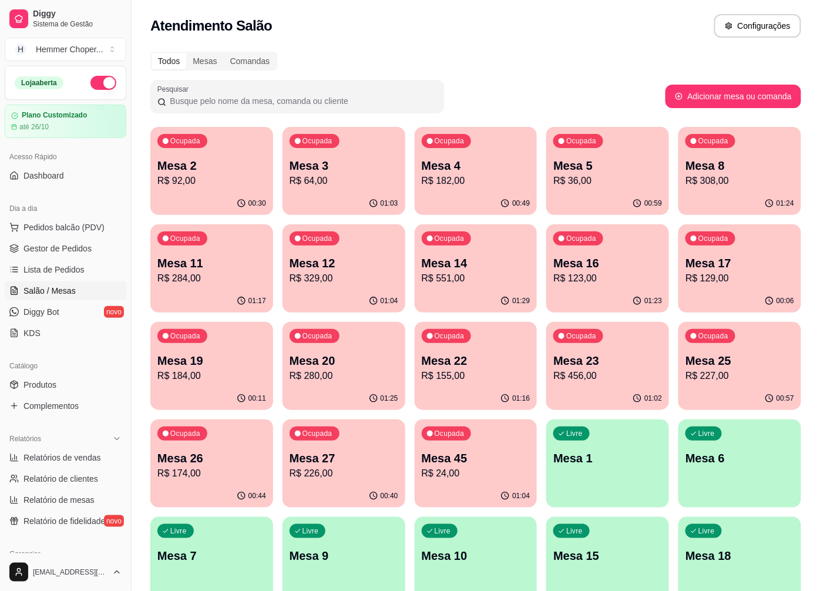
click at [584, 270] on p "Mesa 16" at bounding box center [608, 263] width 109 height 16
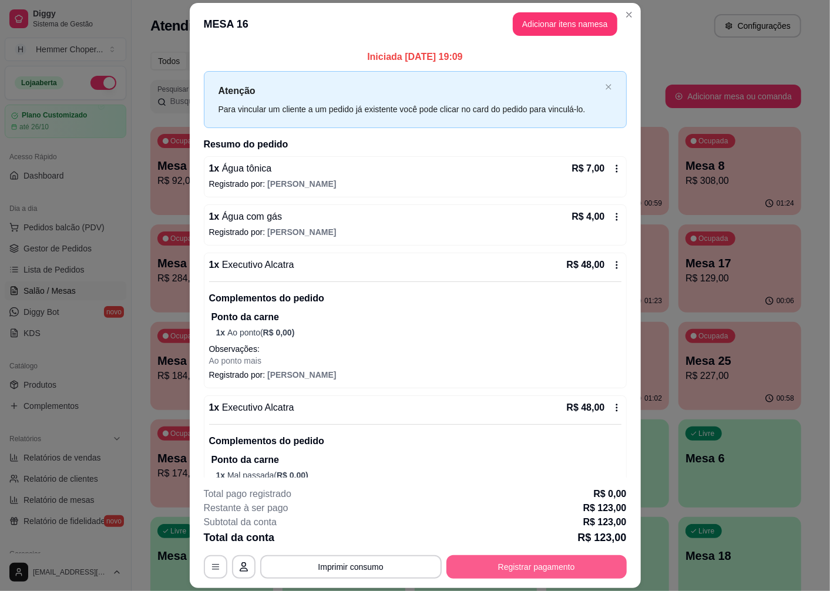
click at [503, 572] on button "Registrar pagamento" at bounding box center [537, 567] width 180 height 24
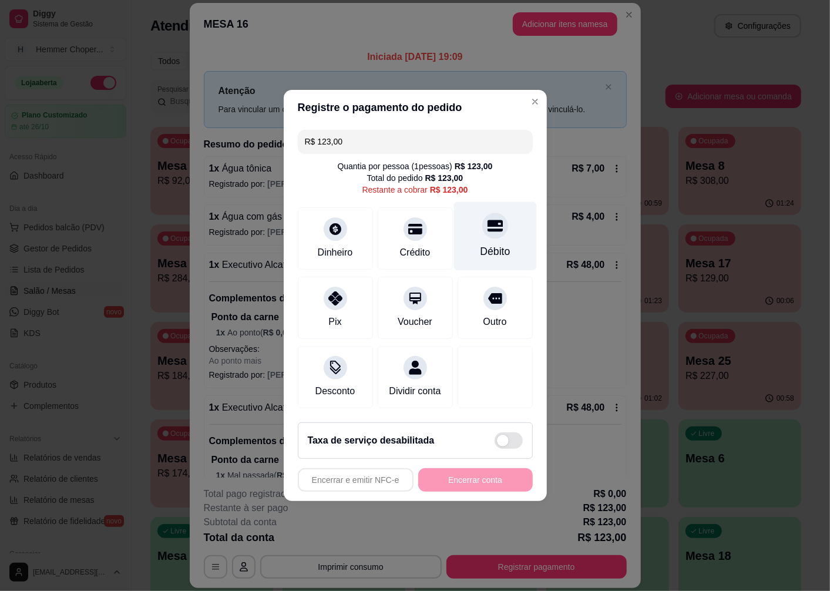
click at [493, 236] on div "Débito" at bounding box center [495, 236] width 83 height 69
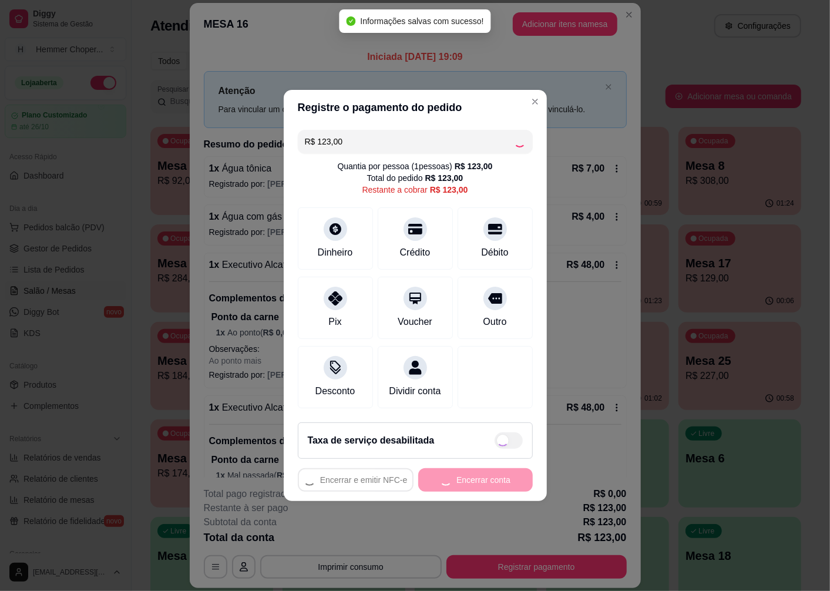
type input "R$ 0,00"
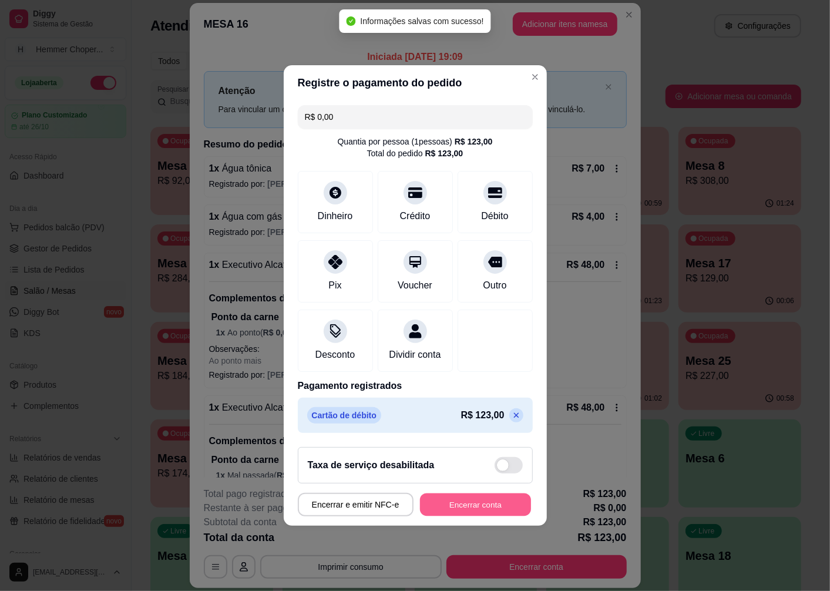
click at [493, 508] on button "Encerrar conta" at bounding box center [475, 505] width 111 height 23
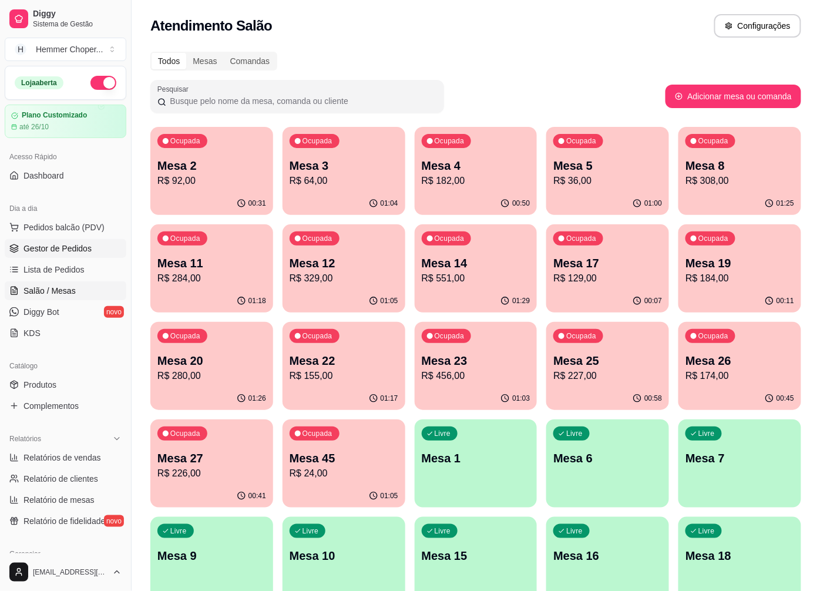
click at [68, 253] on span "Gestor de Pedidos" at bounding box center [58, 249] width 68 height 12
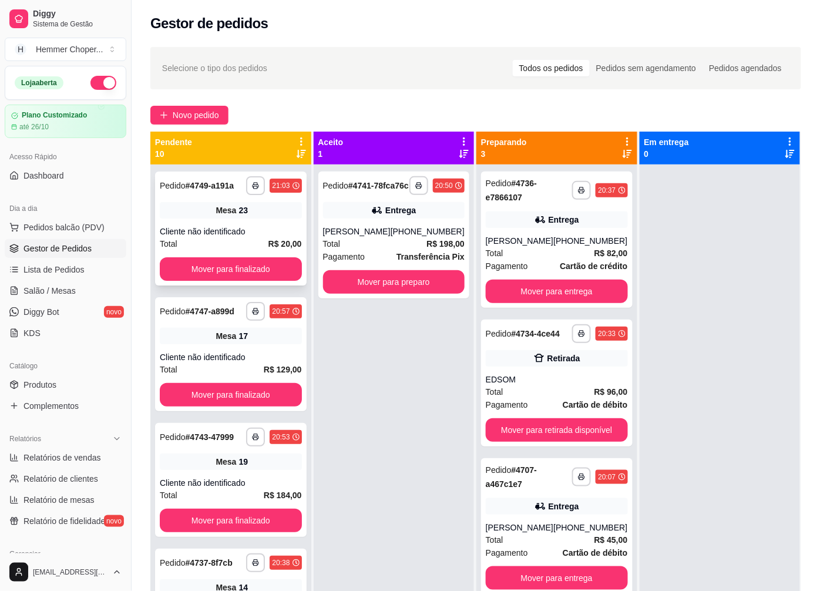
click at [239, 229] on div "Cliente não identificado" at bounding box center [231, 232] width 142 height 12
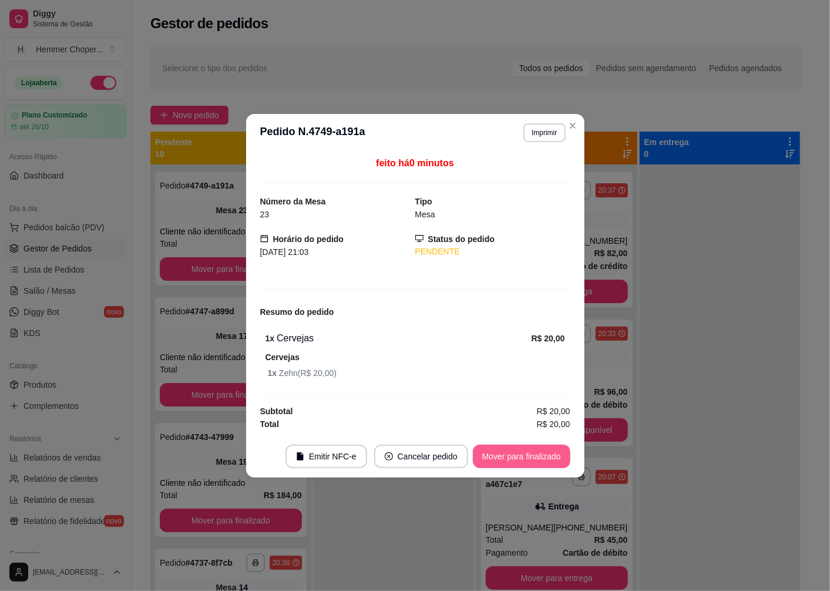
click at [524, 460] on button "Mover para finalizado" at bounding box center [522, 457] width 98 height 24
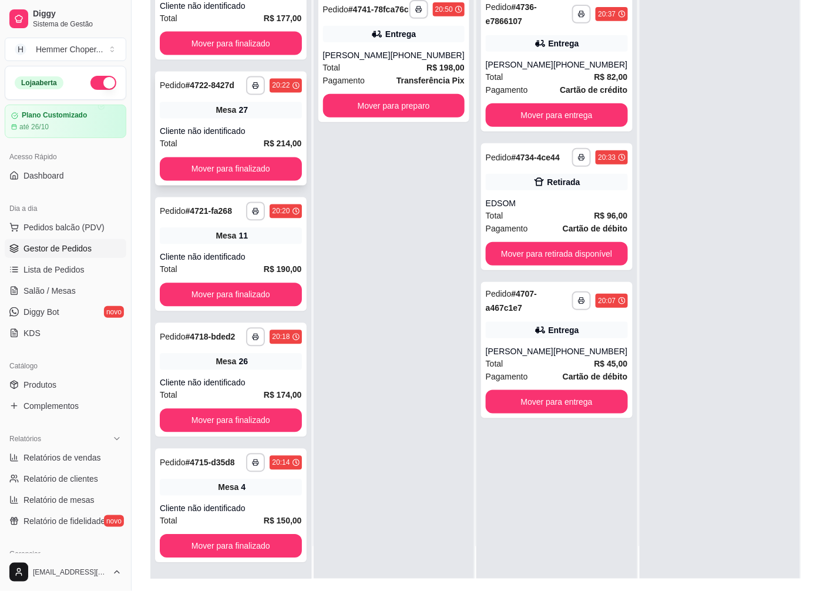
scroll to position [179, 0]
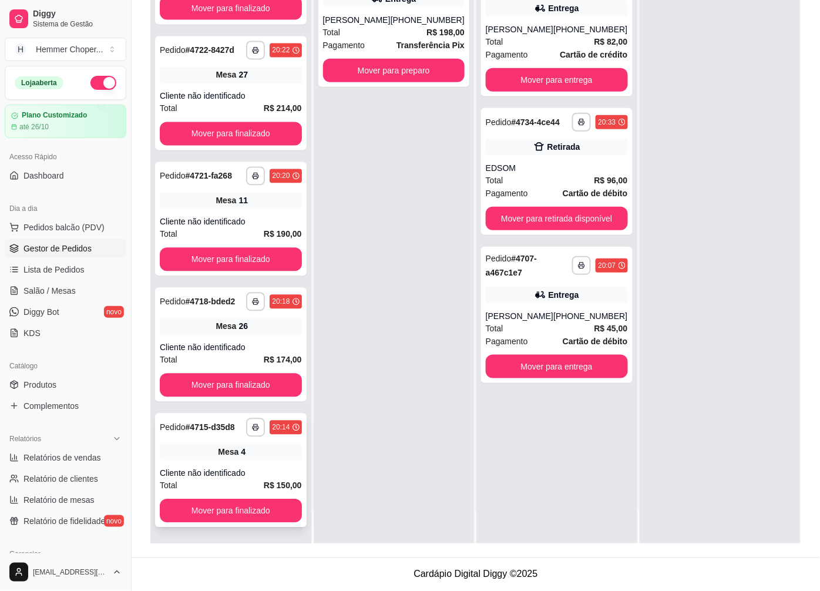
click at [218, 453] on span "Mesa" at bounding box center [228, 453] width 21 height 12
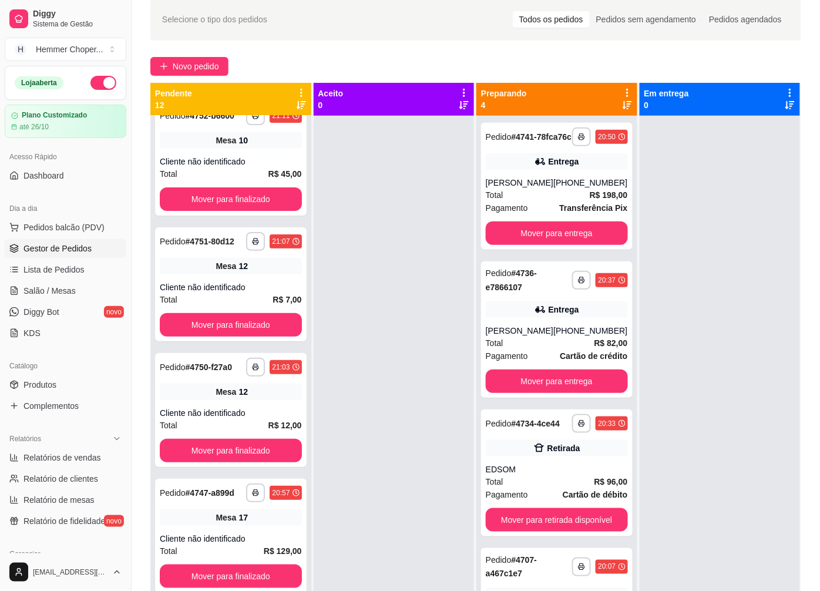
scroll to position [0, 0]
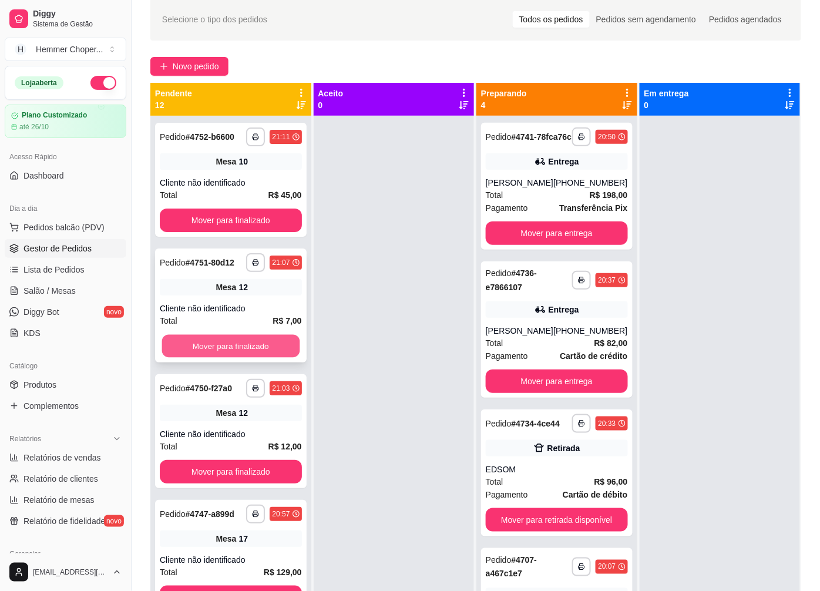
click at [249, 357] on button "Mover para finalizado" at bounding box center [231, 346] width 138 height 23
click at [225, 189] on div "Cliente não identificado" at bounding box center [231, 183] width 142 height 12
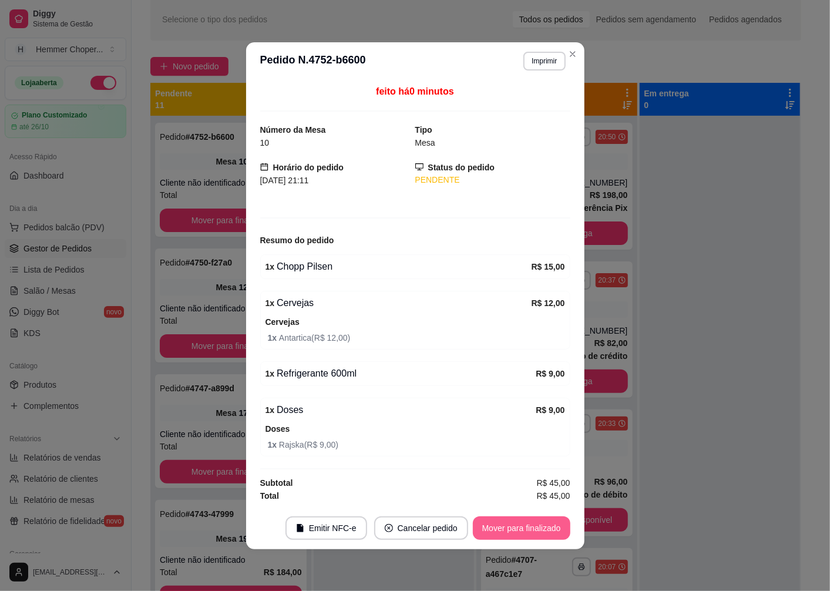
click at [531, 531] on button "Mover para finalizado" at bounding box center [522, 529] width 98 height 24
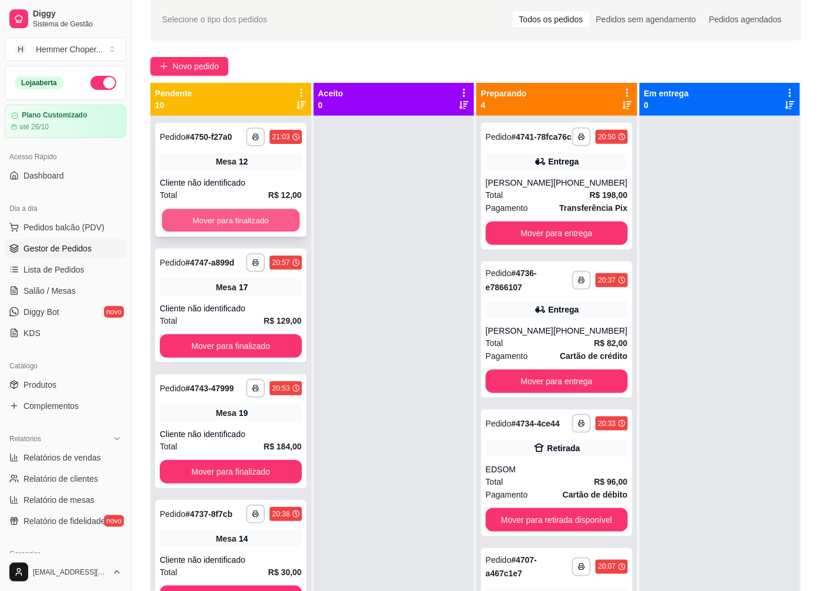
click at [206, 224] on button "Mover para finalizado" at bounding box center [231, 220] width 138 height 23
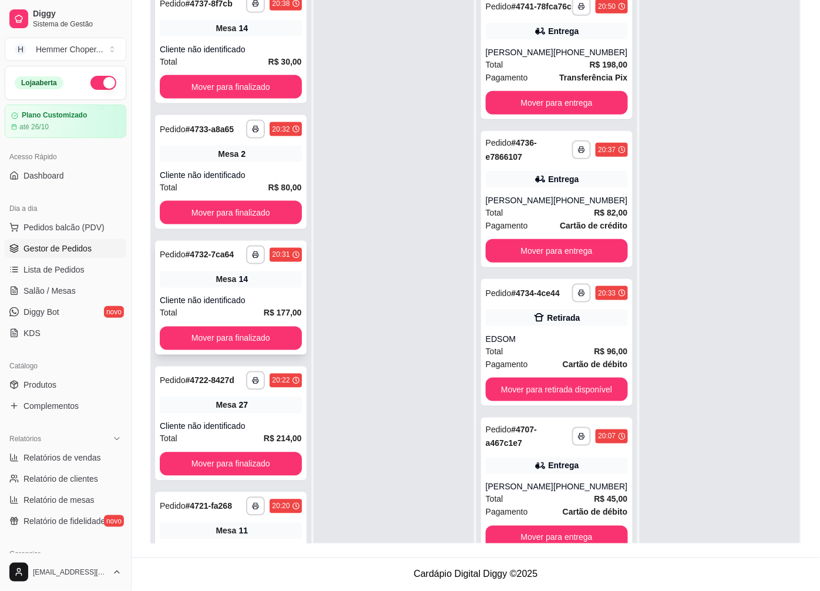
scroll to position [378, 0]
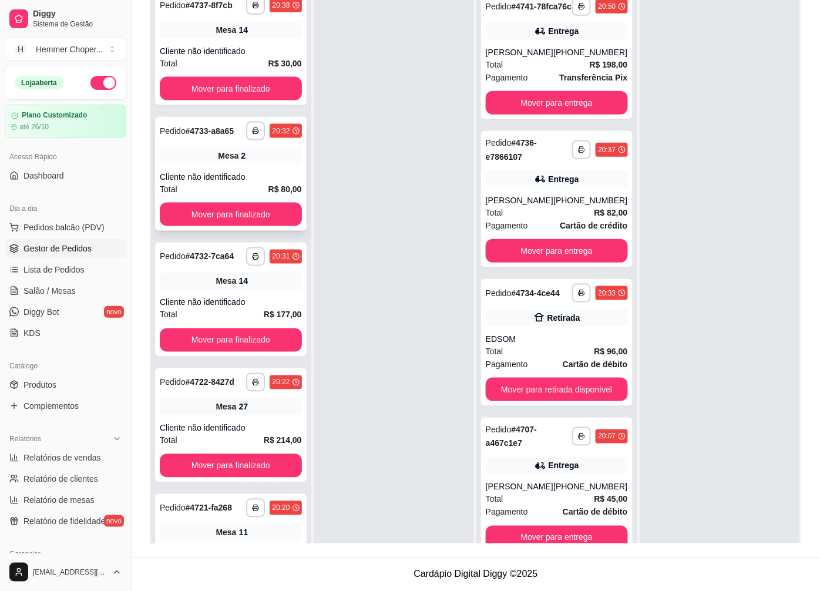
click at [226, 162] on span "Mesa" at bounding box center [228, 156] width 21 height 12
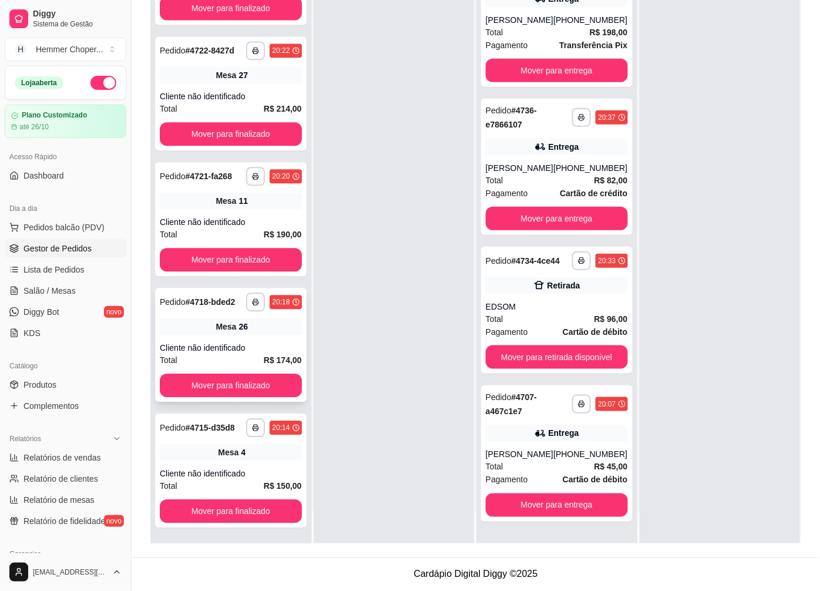
scroll to position [705, 0]
click at [236, 474] on div "Cliente não identificado" at bounding box center [231, 474] width 142 height 12
click at [250, 484] on div "Total R$ 150,00" at bounding box center [231, 486] width 142 height 13
click at [219, 505] on button "Mover para finalizado" at bounding box center [231, 511] width 138 height 23
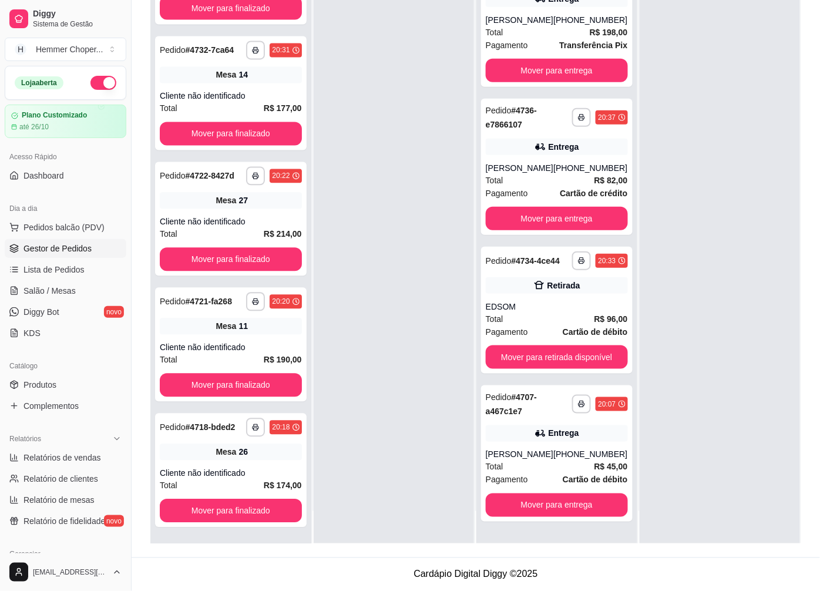
scroll to position [579, 0]
click at [249, 468] on div "Cliente não identificado" at bounding box center [231, 474] width 142 height 12
click at [223, 320] on div "Mesa 2" at bounding box center [231, 327] width 142 height 16
click at [227, 440] on div "**********" at bounding box center [231, 471] width 152 height 114
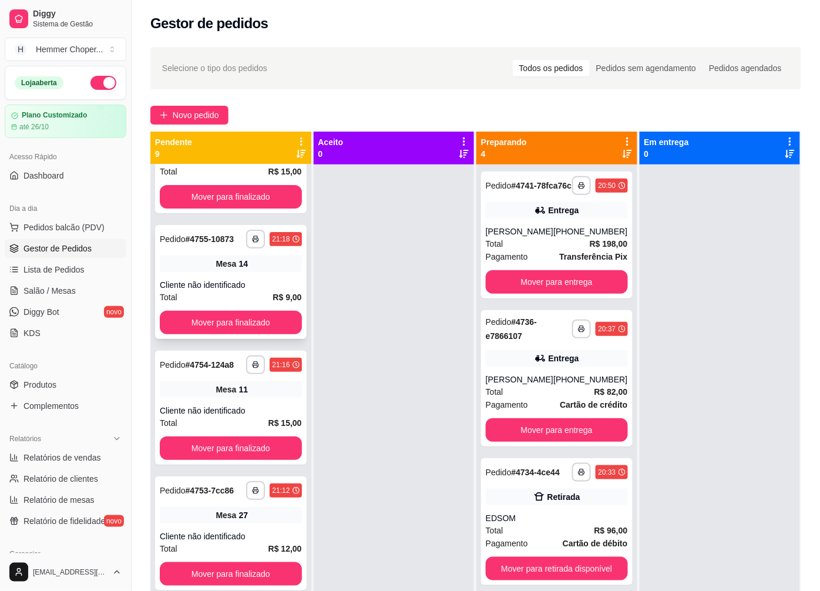
scroll to position [57, 0]
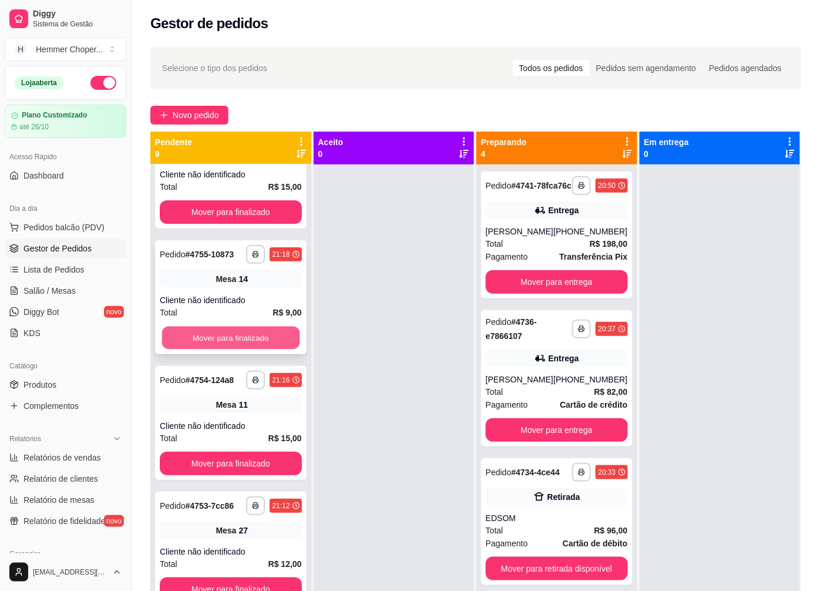
click at [232, 342] on button "Mover para finalizado" at bounding box center [231, 338] width 138 height 23
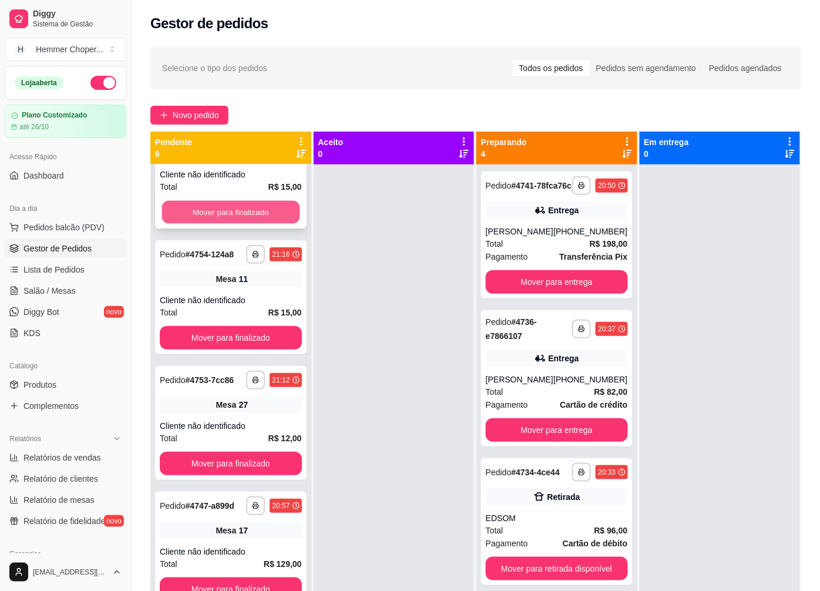
click at [230, 222] on button "Mover para finalizado" at bounding box center [231, 212] width 138 height 23
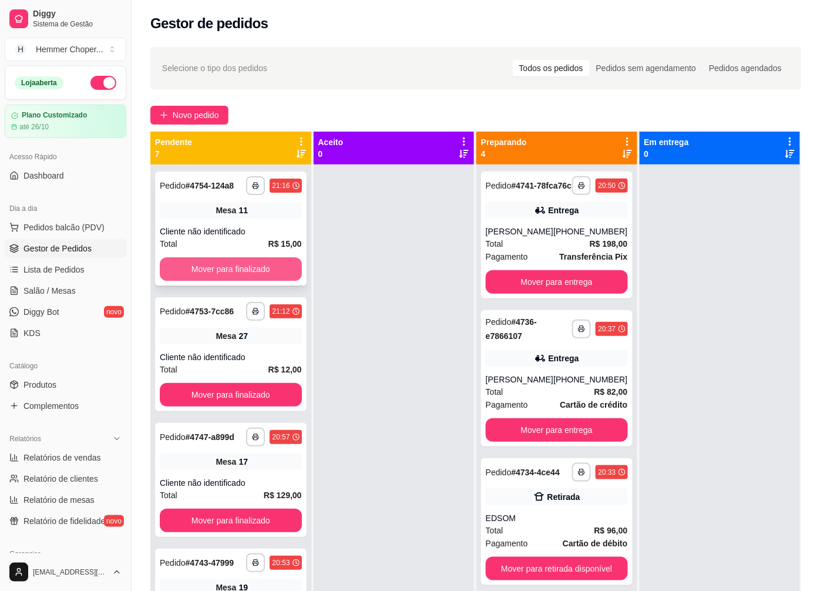
click at [218, 272] on button "Mover para finalizado" at bounding box center [231, 269] width 142 height 24
click at [216, 267] on button "Mover para finalizado" at bounding box center [231, 269] width 142 height 24
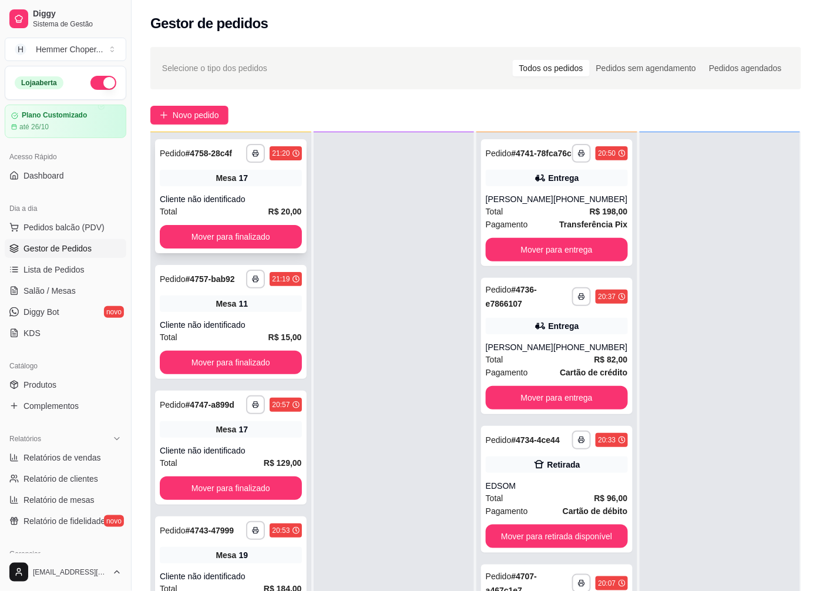
click at [239, 173] on div "17" at bounding box center [243, 178] width 9 height 12
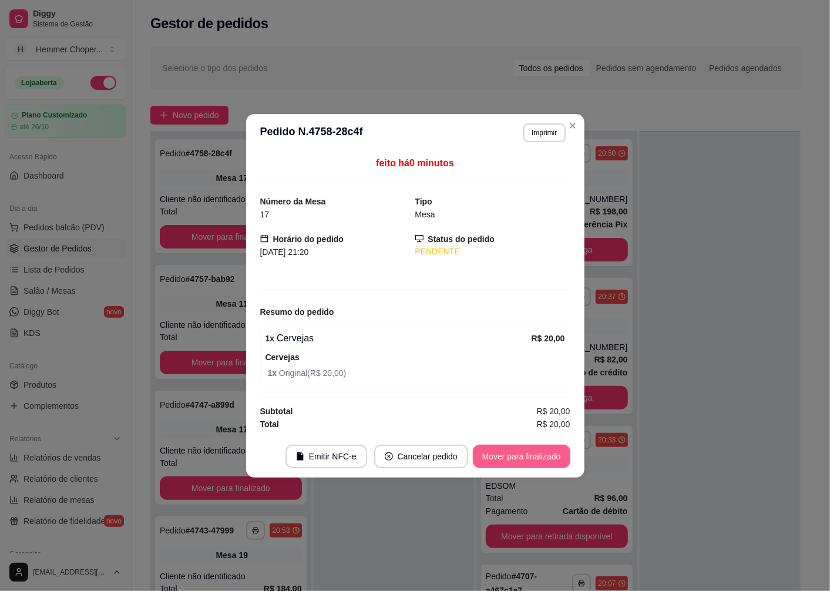
click at [502, 459] on button "Mover para finalizado" at bounding box center [522, 457] width 98 height 24
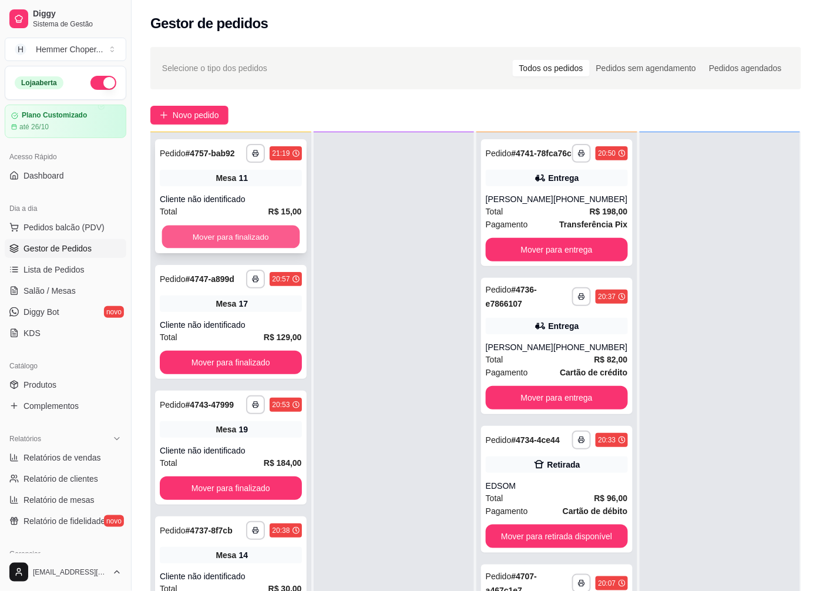
click at [235, 247] on button "Mover para finalizado" at bounding box center [231, 237] width 138 height 23
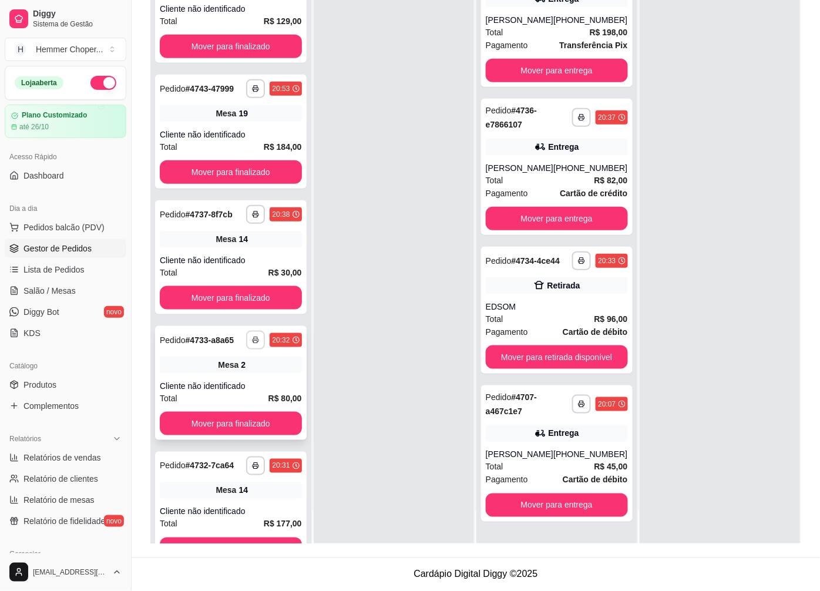
scroll to position [6, 0]
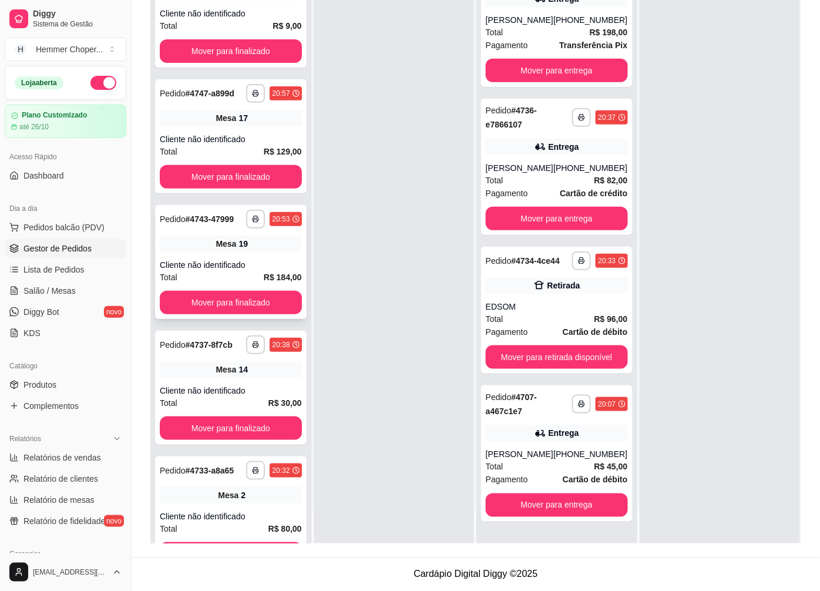
click at [231, 252] on div "Mesa 19" at bounding box center [231, 244] width 142 height 16
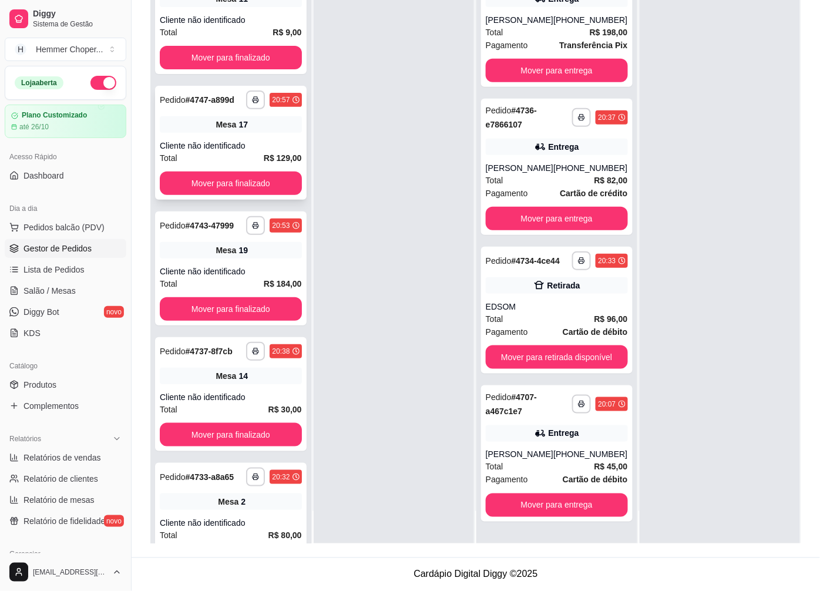
click at [238, 152] on div "Cliente não identificado" at bounding box center [231, 146] width 142 height 12
click at [216, 165] on div "Total R$ 129,00" at bounding box center [231, 158] width 142 height 13
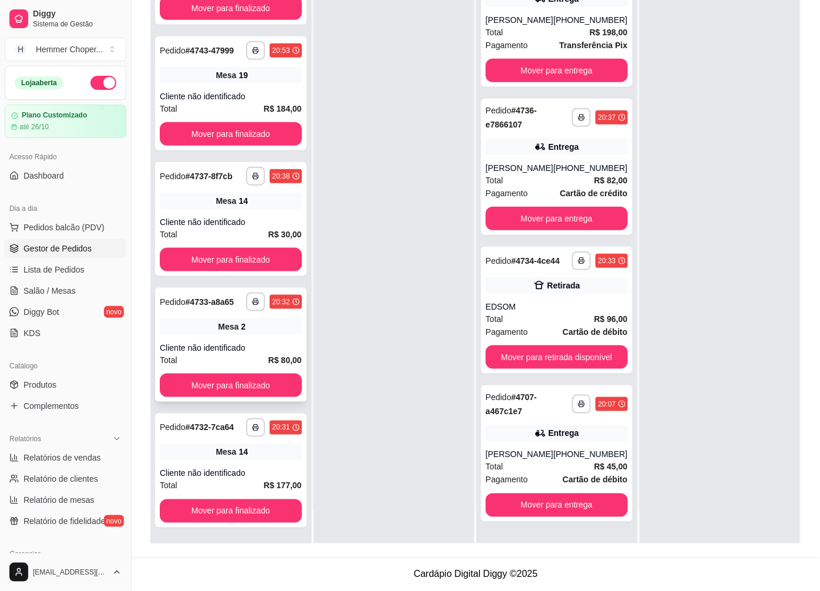
scroll to position [202, 0]
click at [212, 442] on div "**********" at bounding box center [231, 471] width 152 height 114
click at [218, 330] on span "Mesa" at bounding box center [228, 327] width 21 height 12
click at [508, 427] on div "Entrega" at bounding box center [557, 434] width 142 height 16
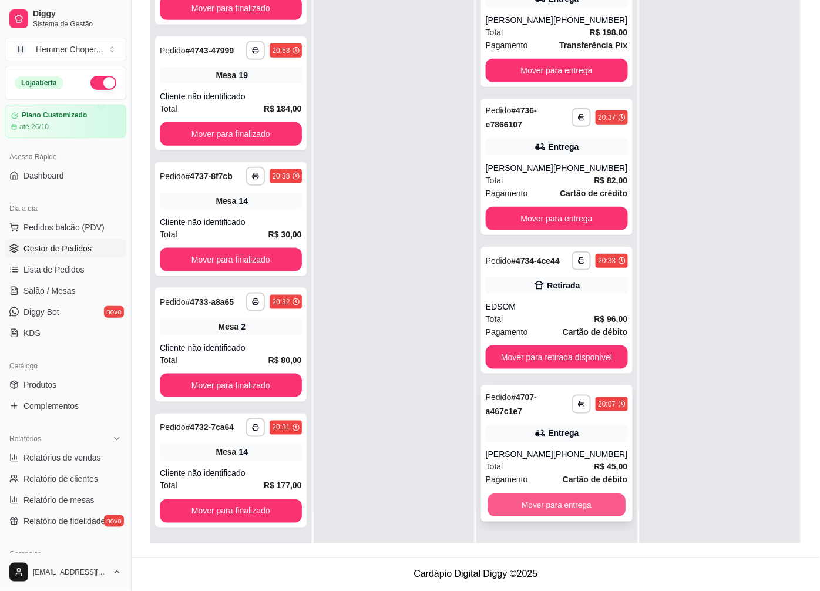
click at [542, 506] on button "Mover para entrega" at bounding box center [557, 505] width 138 height 23
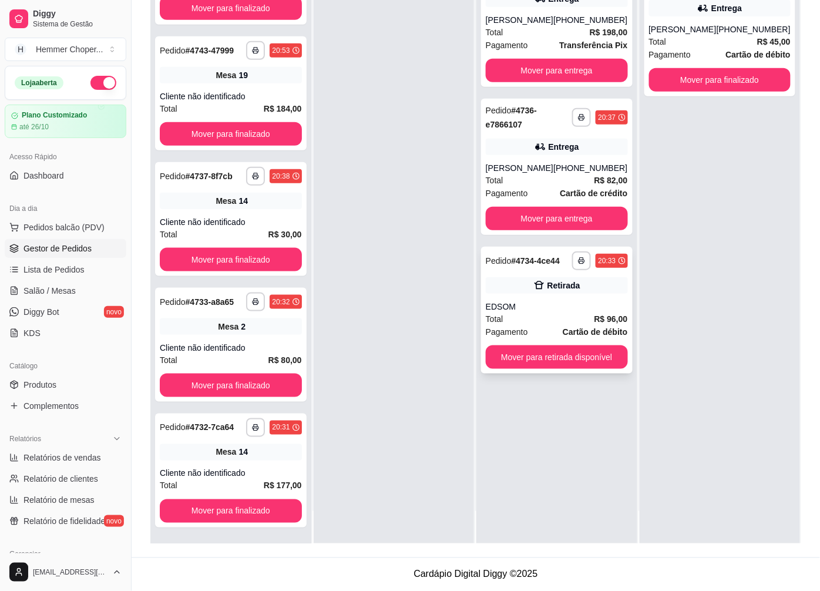
click at [531, 315] on div "Total R$ 96,00" at bounding box center [557, 319] width 142 height 13
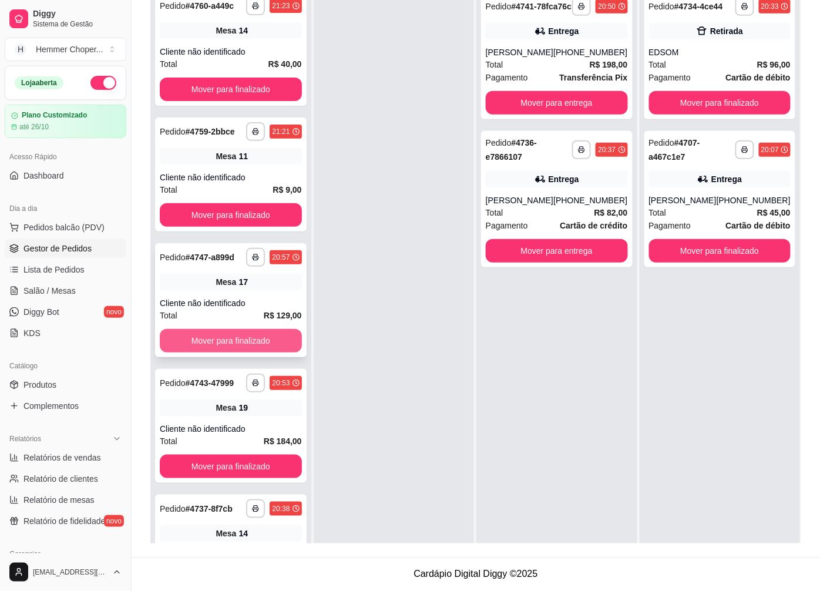
scroll to position [0, 0]
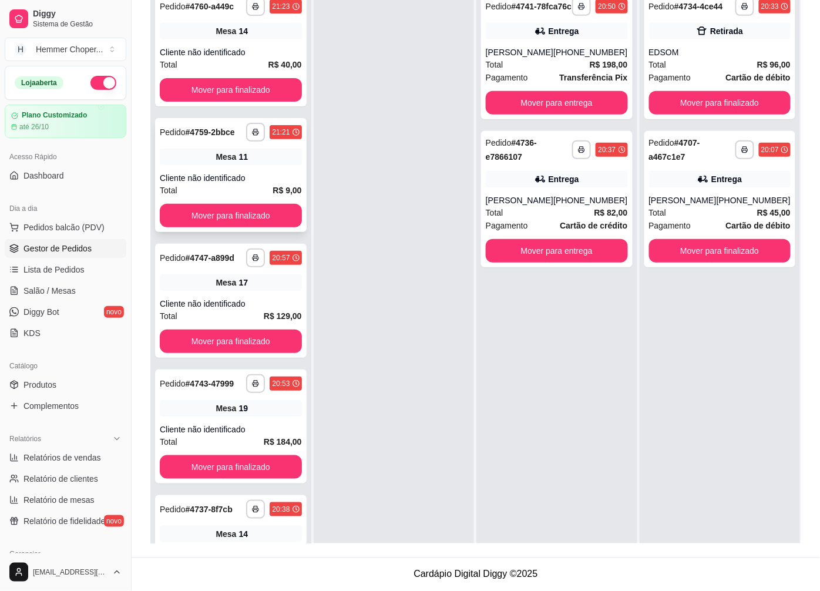
click at [236, 184] on div "Cliente não identificado" at bounding box center [231, 178] width 142 height 12
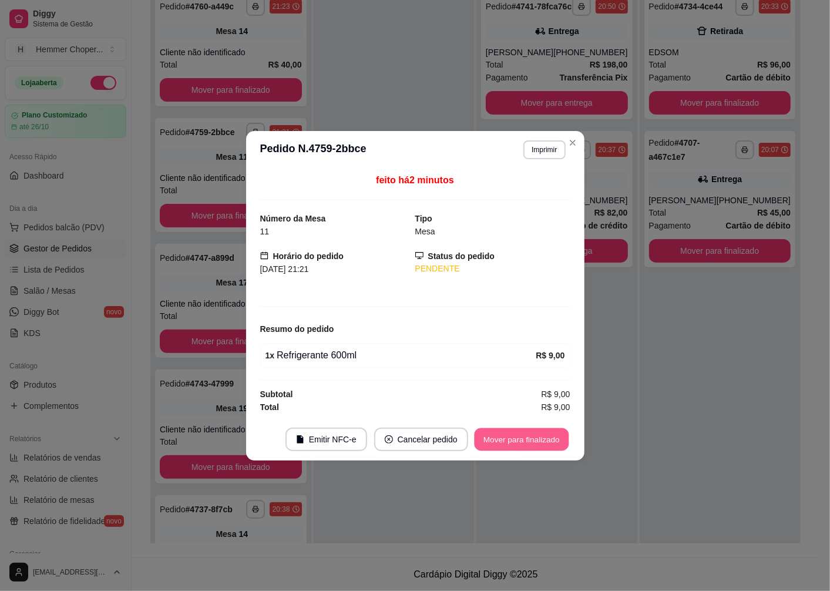
click at [508, 436] on button "Mover para finalizado" at bounding box center [521, 439] width 95 height 23
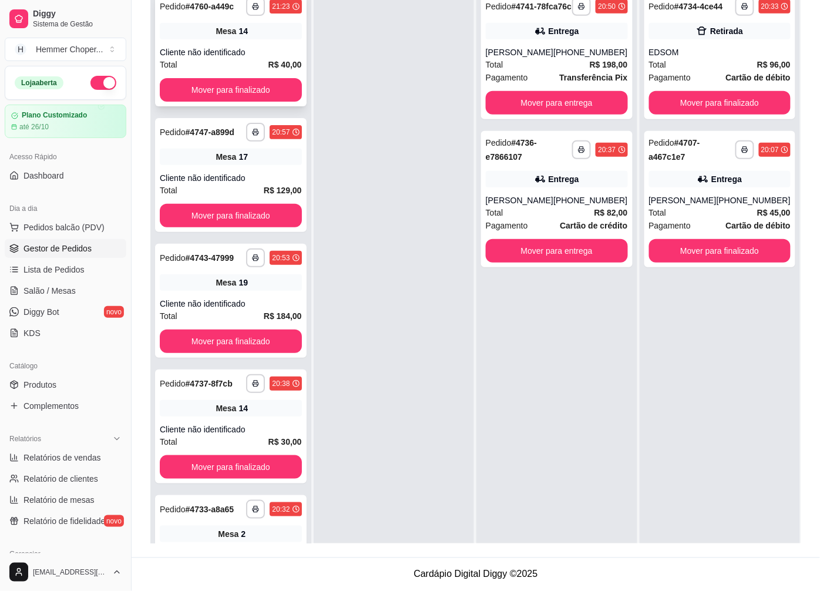
click at [216, 32] on span "Mesa" at bounding box center [226, 31] width 21 height 12
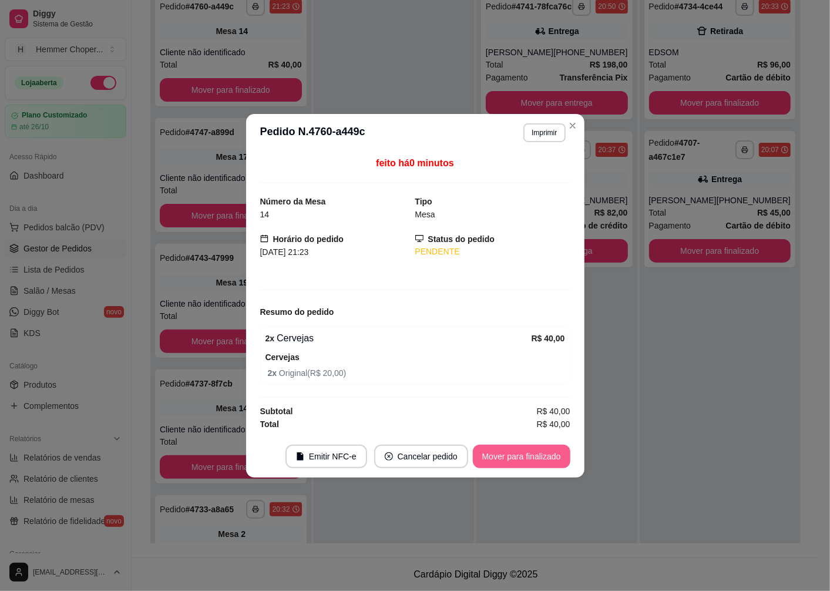
click at [514, 459] on button "Mover para finalizado" at bounding box center [522, 457] width 98 height 24
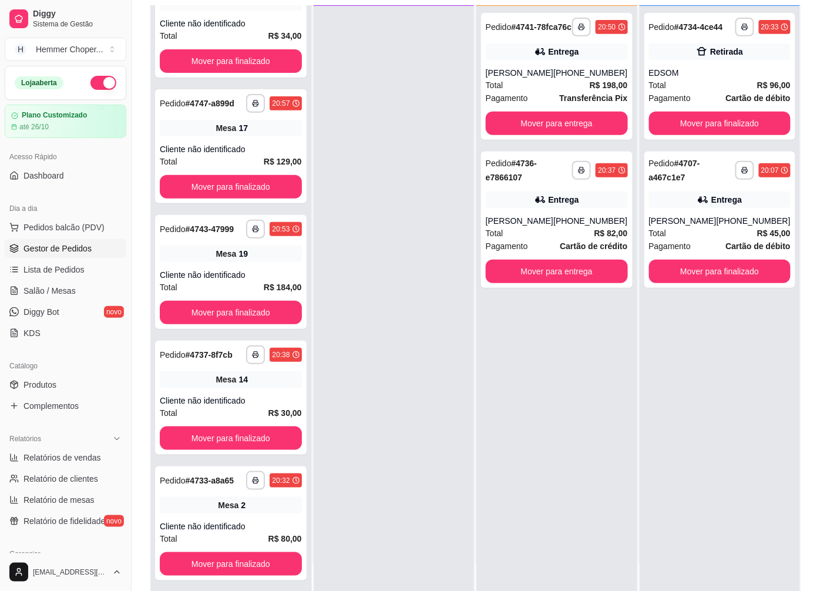
scroll to position [179, 0]
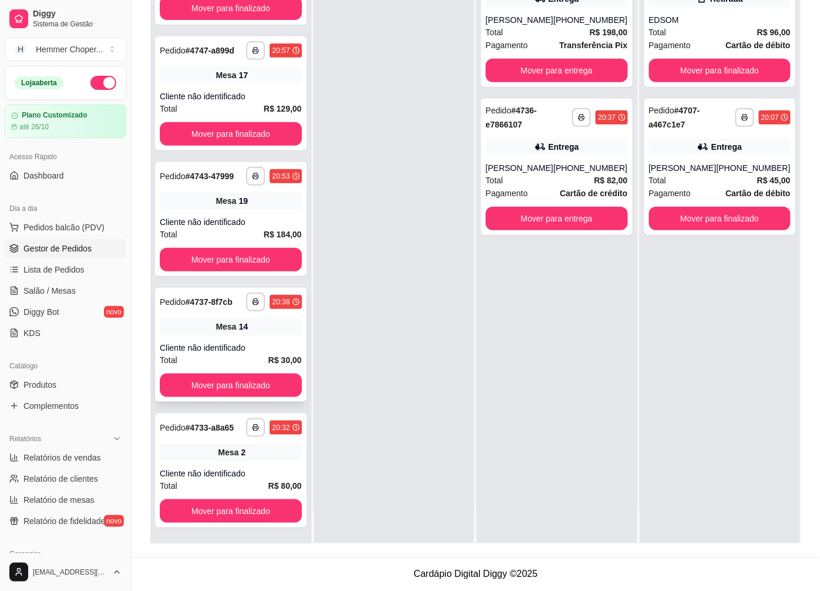
click at [229, 327] on span "Mesa" at bounding box center [226, 327] width 21 height 12
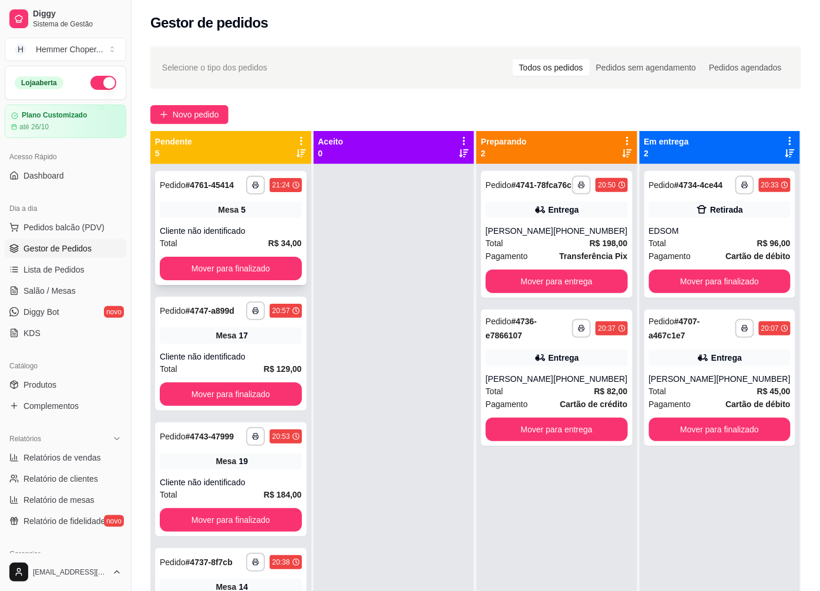
scroll to position [0, 0]
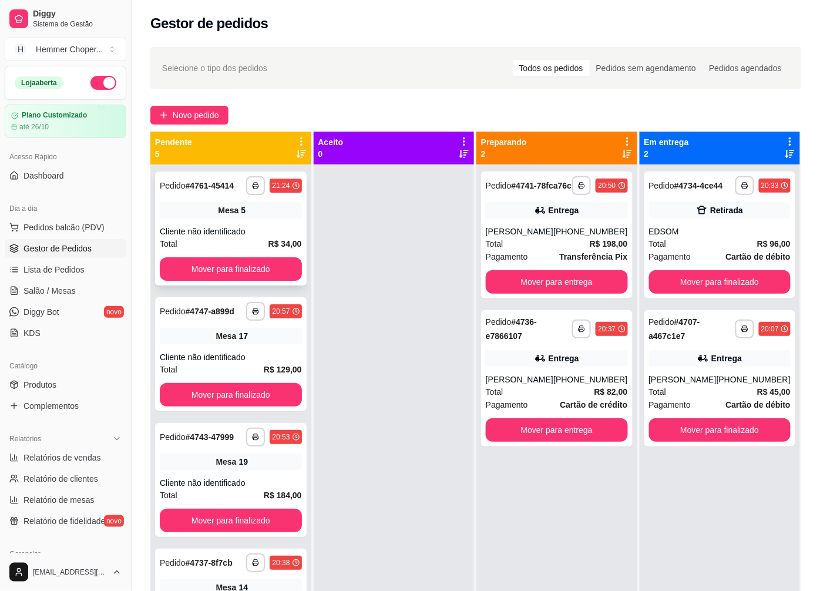
click at [261, 230] on div "Cliente não identificado" at bounding box center [231, 232] width 142 height 12
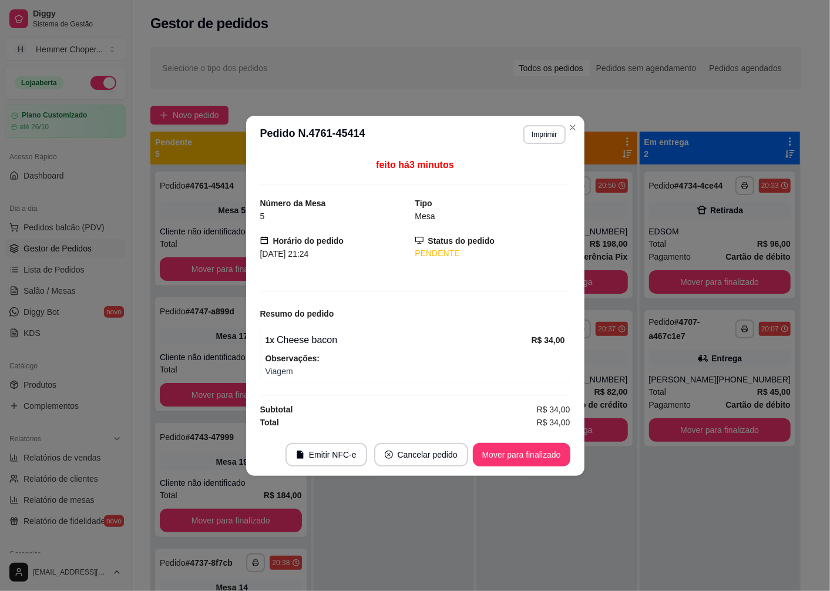
click at [249, 225] on div "feito há 3 minutos Número da Mesa 5 Tipo Mesa Horário do pedido [DATE] 21:24 St…" at bounding box center [415, 293] width 339 height 280
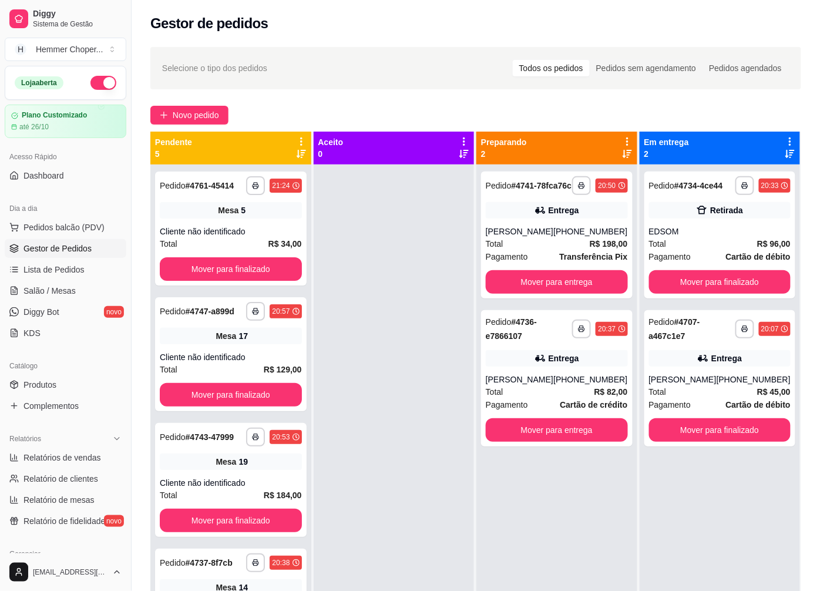
click at [385, 321] on div at bounding box center [394, 460] width 161 height 591
click at [717, 430] on button "Mover para finalizado" at bounding box center [720, 430] width 138 height 23
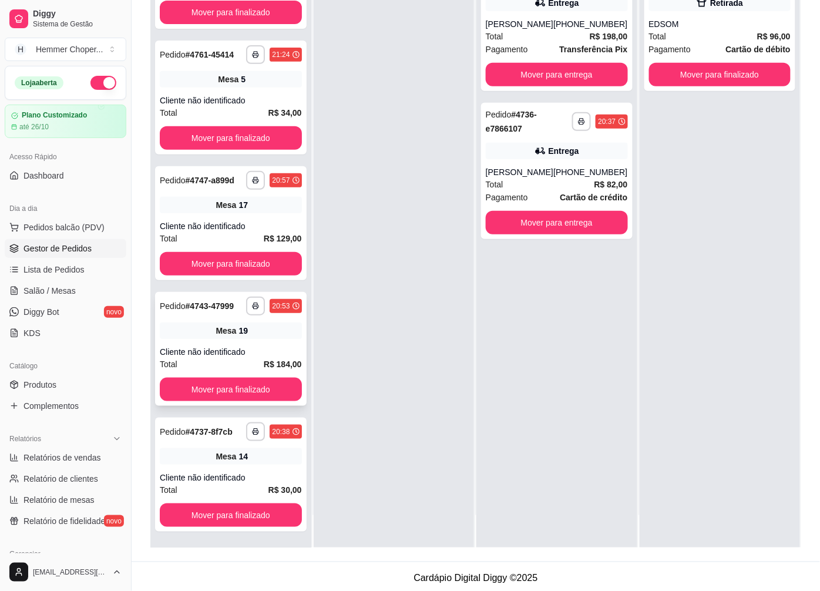
scroll to position [179, 0]
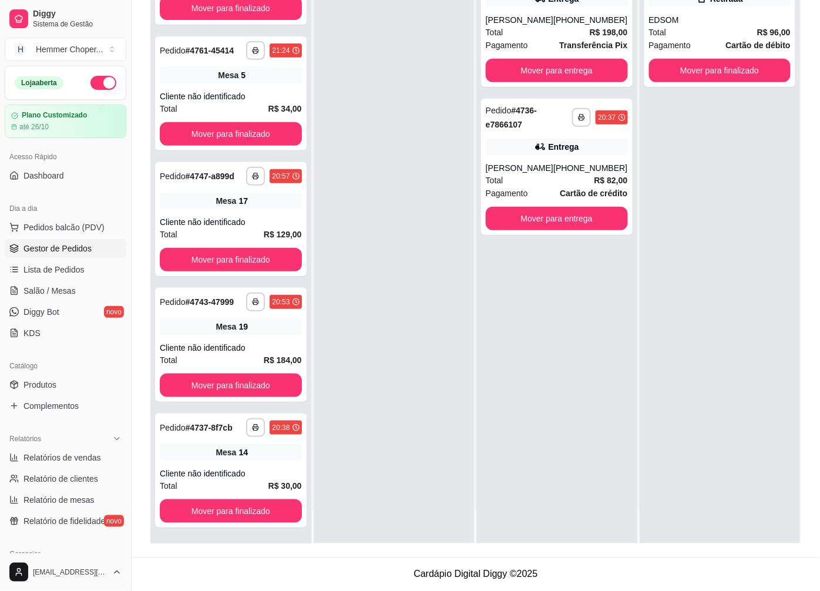
click at [408, 347] on div at bounding box center [394, 248] width 161 height 591
click at [67, 285] on span "Salão / Mesas" at bounding box center [50, 291] width 52 height 12
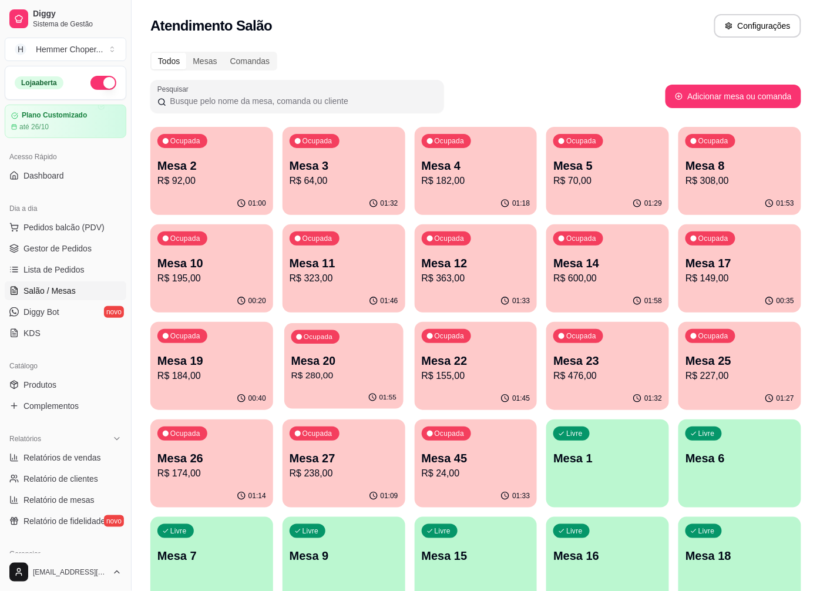
click at [327, 363] on p "Mesa 20" at bounding box center [344, 361] width 105 height 16
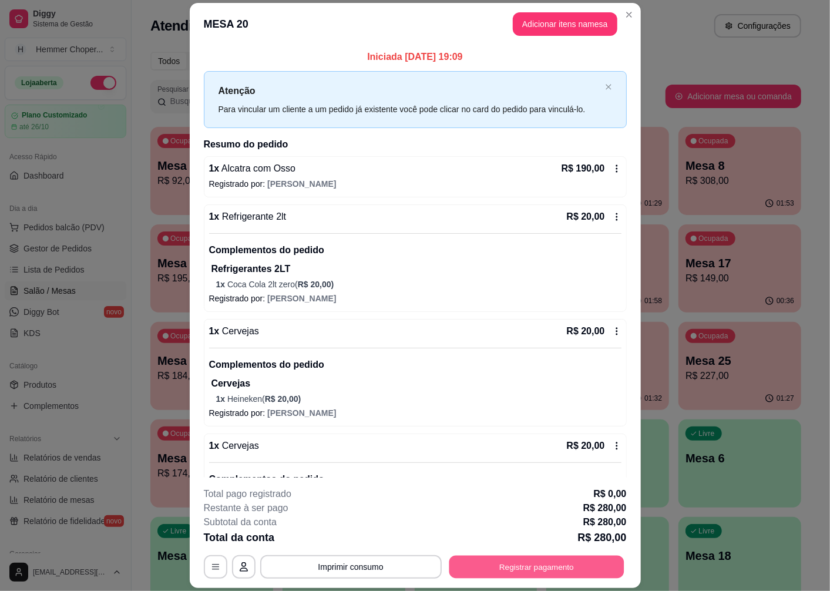
click at [501, 565] on button "Registrar pagamento" at bounding box center [536, 567] width 175 height 23
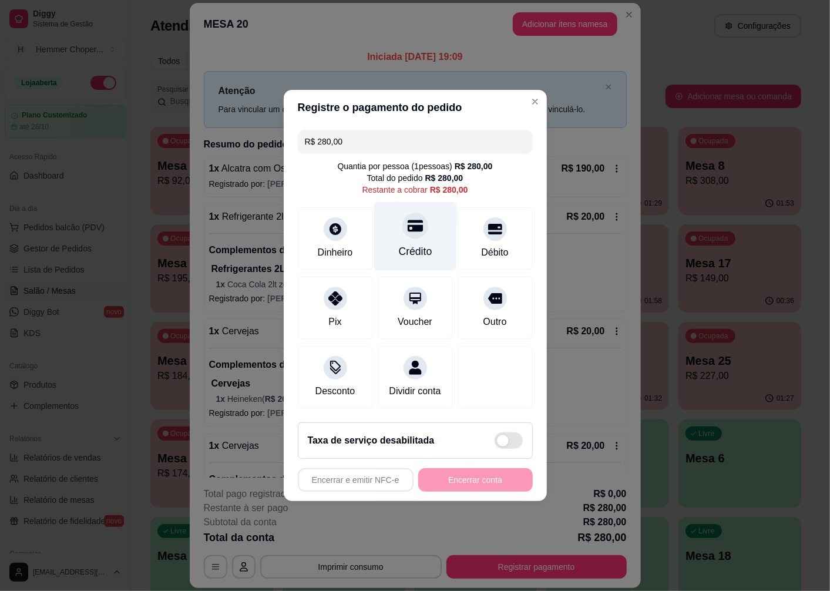
click at [413, 232] on div "Crédito" at bounding box center [415, 236] width 83 height 69
type input "R$ 0,00"
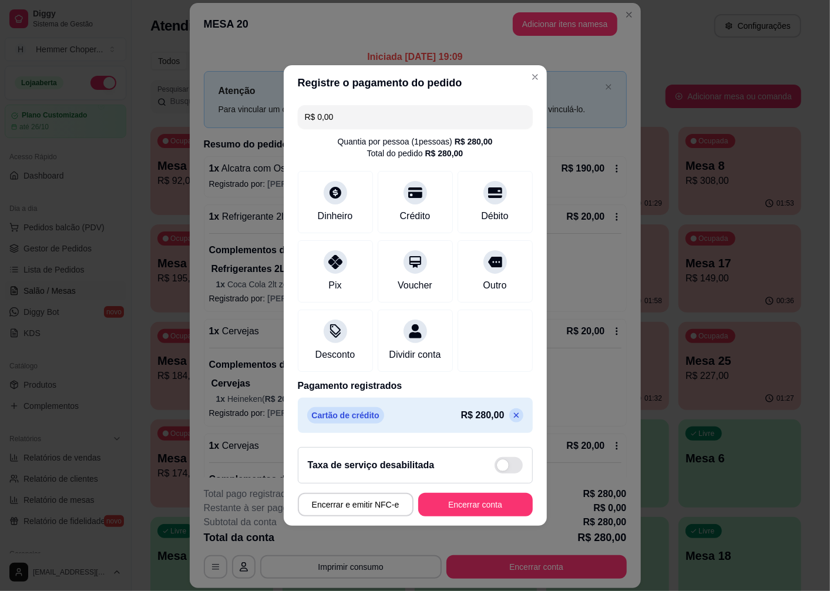
click at [445, 514] on button "Encerrar conta" at bounding box center [475, 505] width 115 height 24
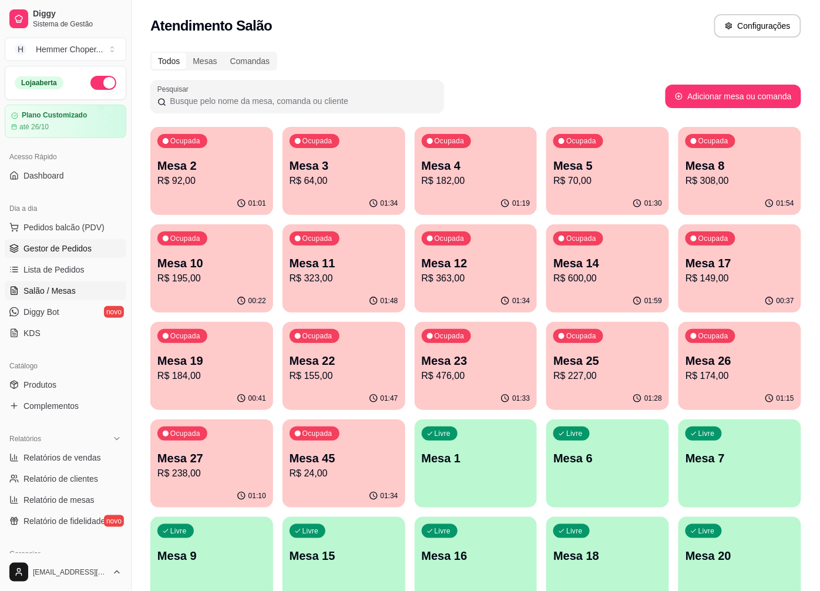
click at [63, 252] on span "Gestor de Pedidos" at bounding box center [58, 249] width 68 height 12
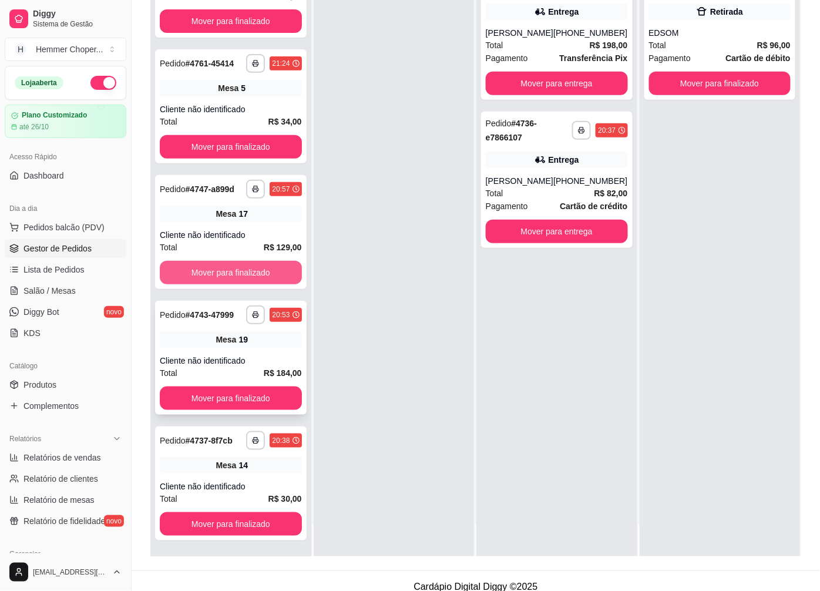
scroll to position [179, 0]
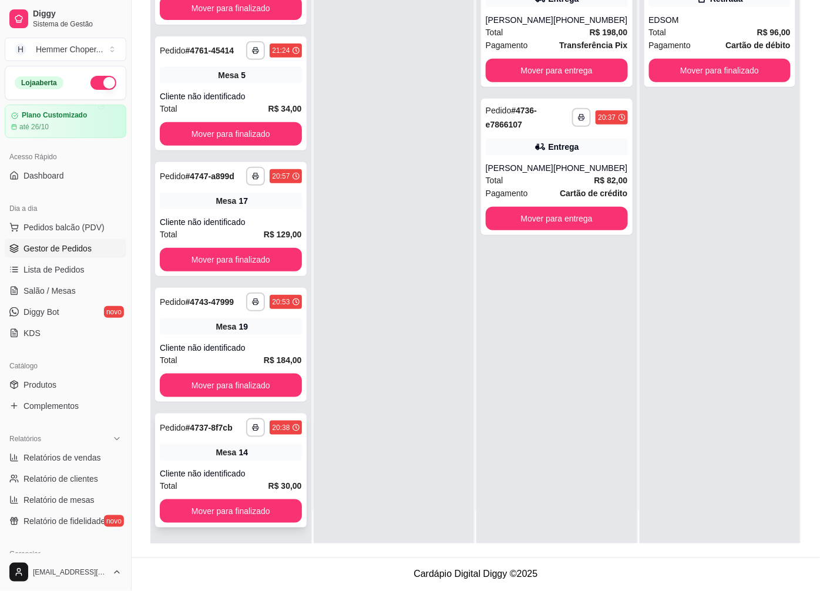
click at [226, 472] on div "Cliente não identificado" at bounding box center [231, 474] width 142 height 12
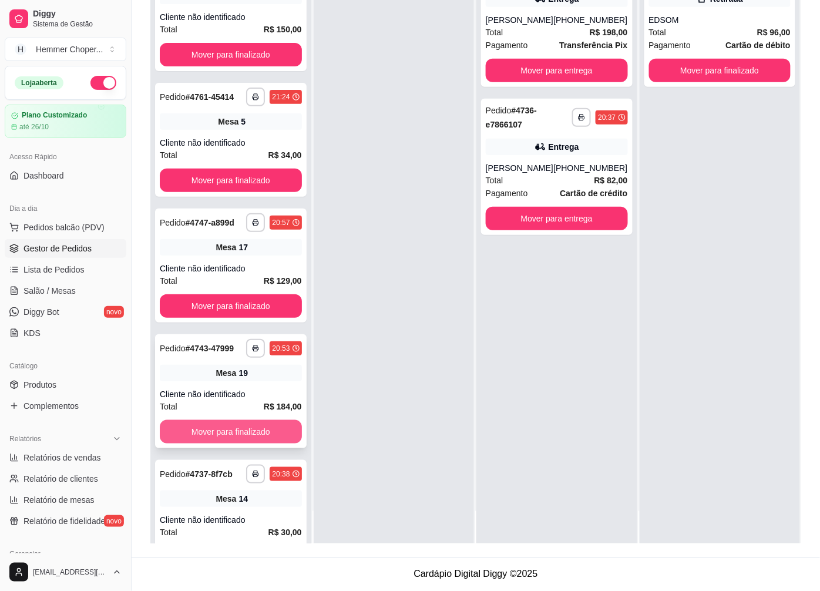
scroll to position [0, 0]
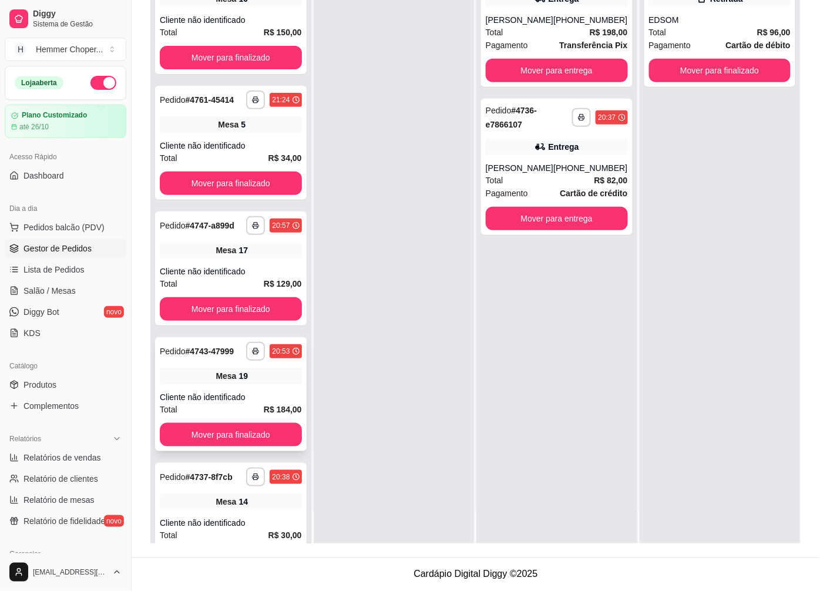
click at [227, 416] on div "Total R$ 184,00" at bounding box center [231, 409] width 142 height 13
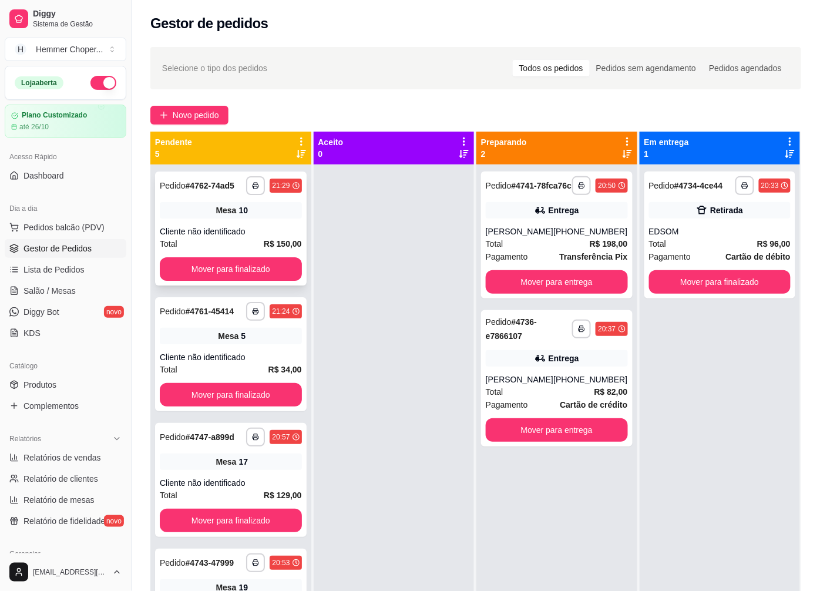
click at [226, 212] on div "Mesa 10" at bounding box center [231, 210] width 142 height 16
click at [65, 290] on span "Salão / Mesas" at bounding box center [50, 291] width 52 height 12
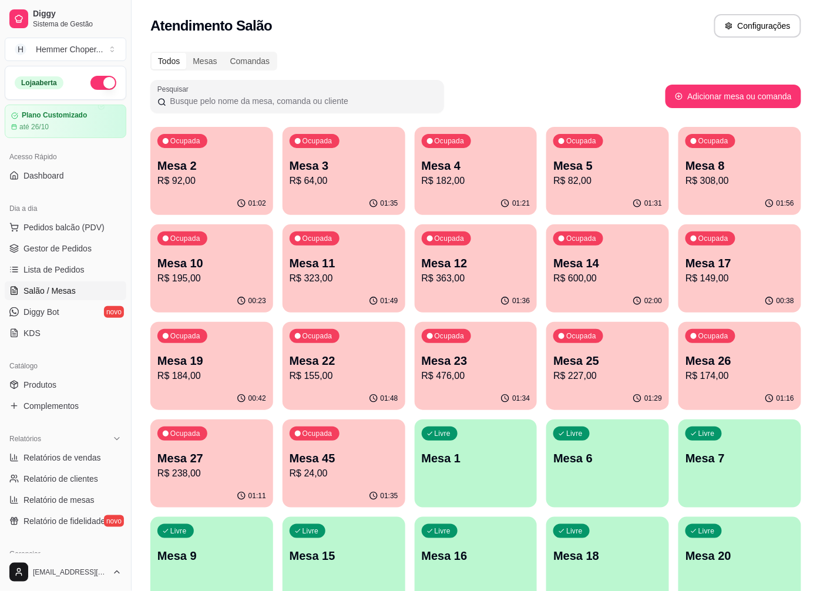
click at [359, 163] on p "Mesa 3" at bounding box center [344, 166] width 109 height 16
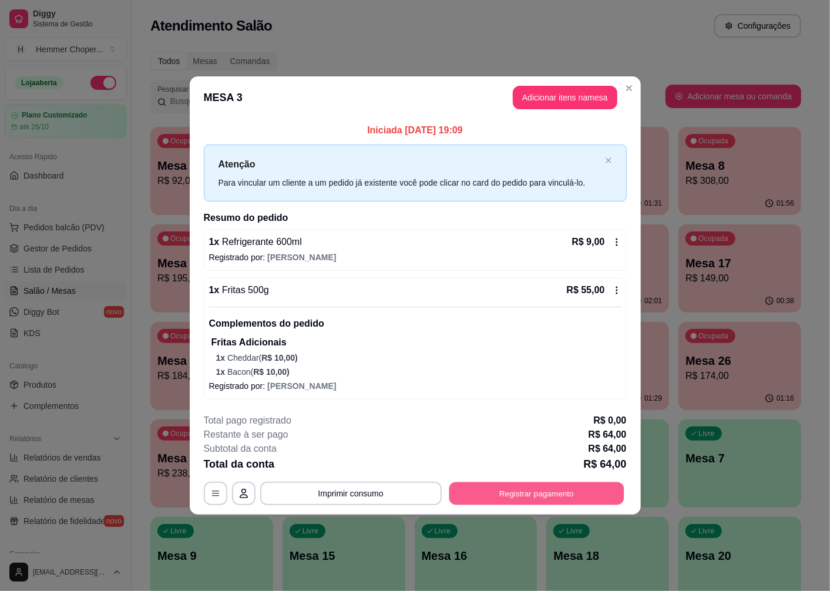
click at [547, 497] on button "Registrar pagamento" at bounding box center [536, 494] width 175 height 23
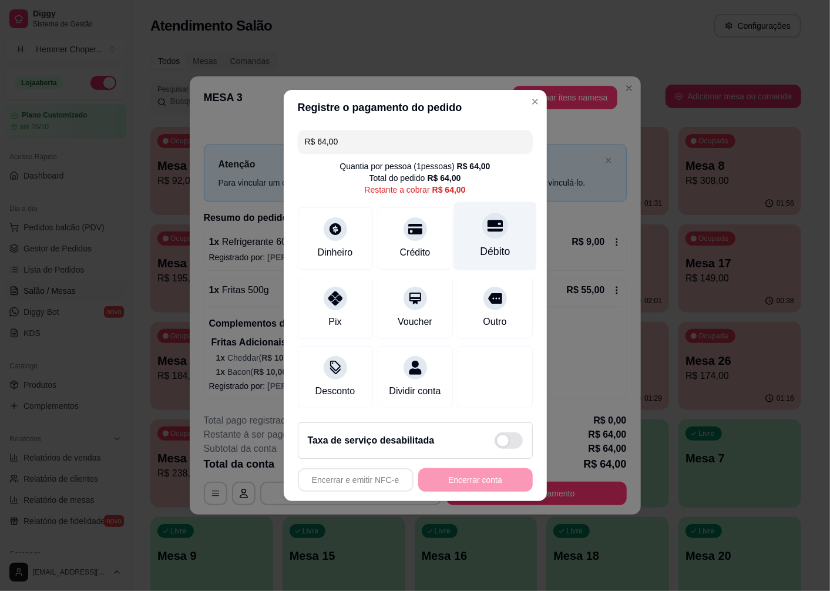
click at [489, 230] on div at bounding box center [496, 226] width 26 height 26
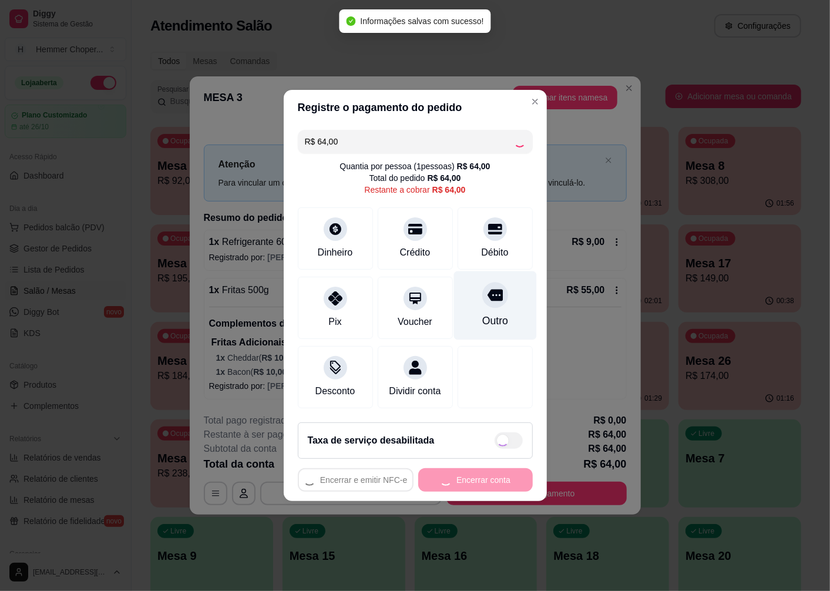
type input "R$ 0,00"
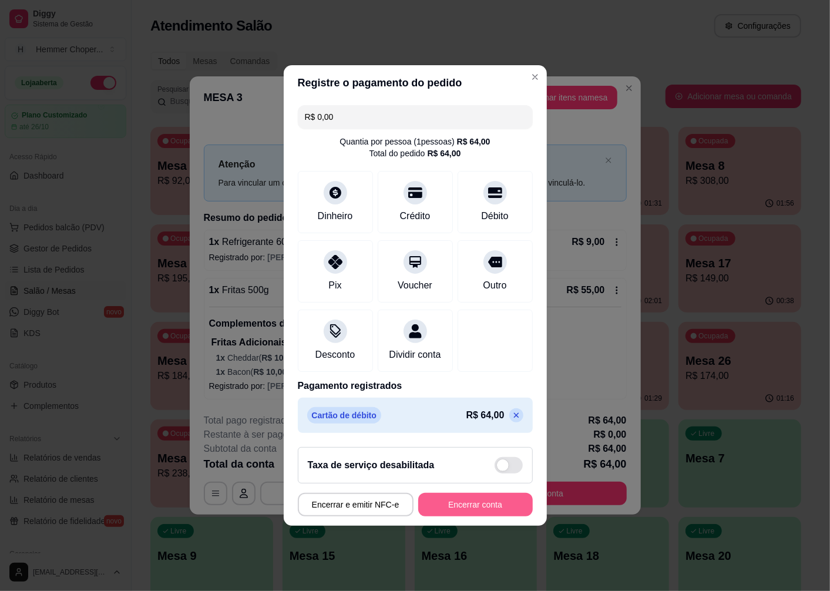
click at [439, 517] on button "Encerrar conta" at bounding box center [475, 505] width 115 height 24
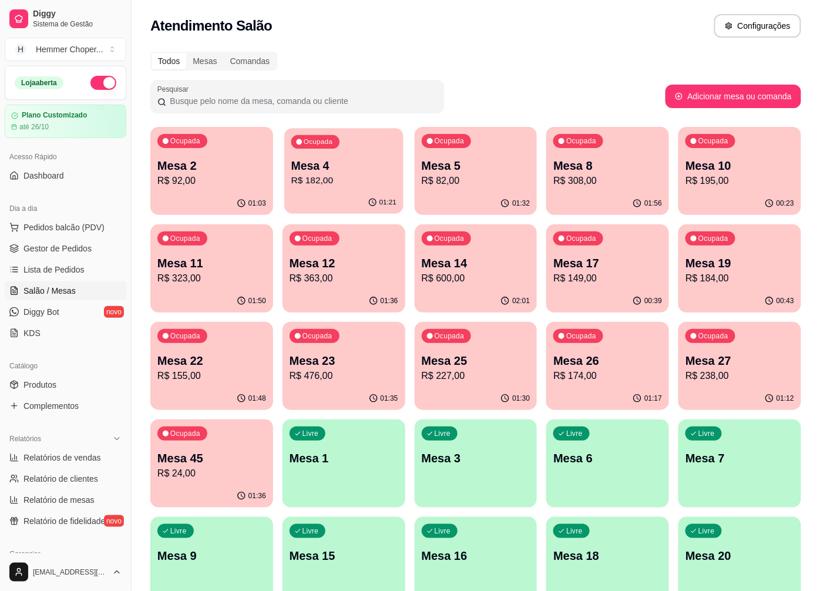
click at [344, 169] on p "Mesa 4" at bounding box center [344, 166] width 105 height 16
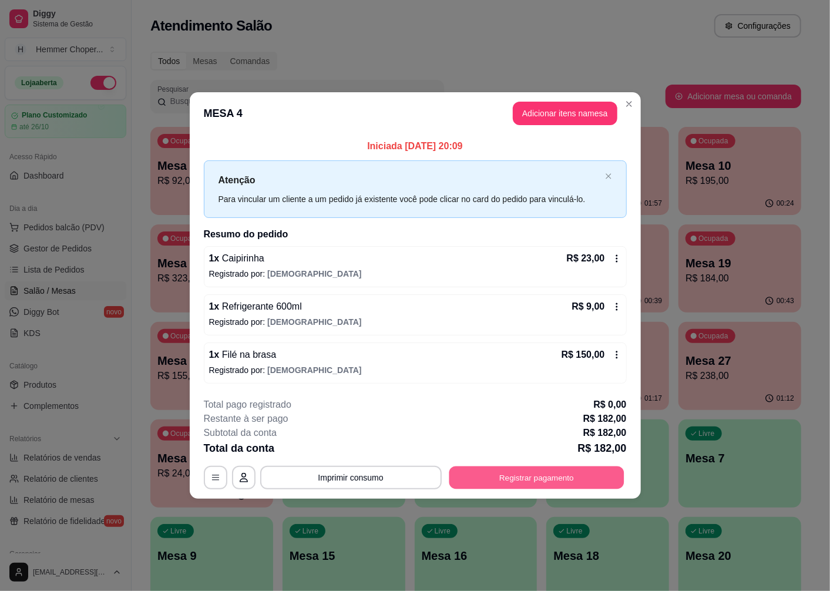
click at [509, 466] on button "Registrar pagamento" at bounding box center [536, 477] width 175 height 23
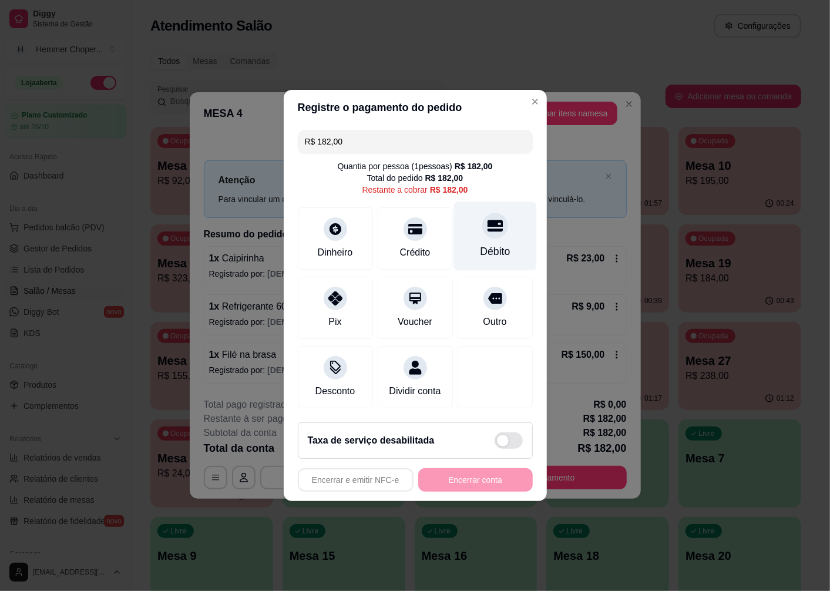
click at [489, 224] on icon at bounding box center [494, 225] width 15 height 15
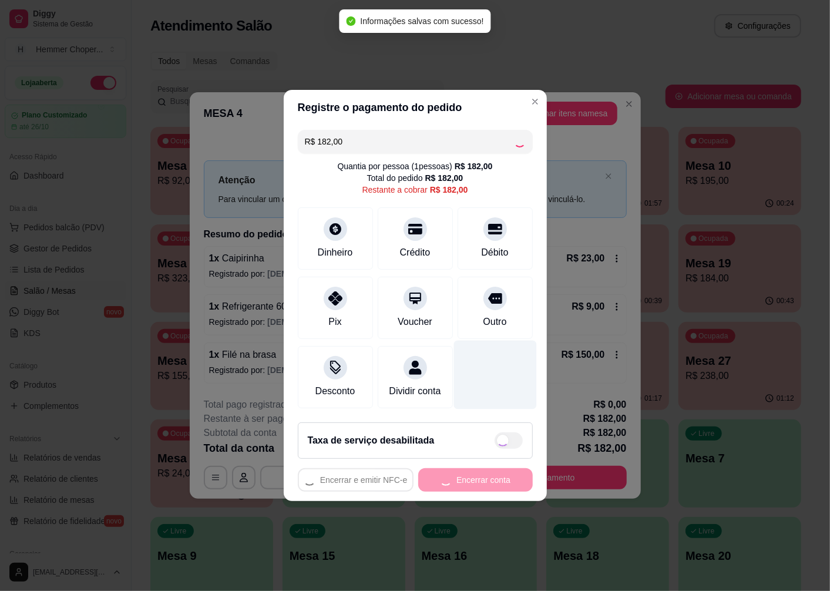
type input "R$ 0,00"
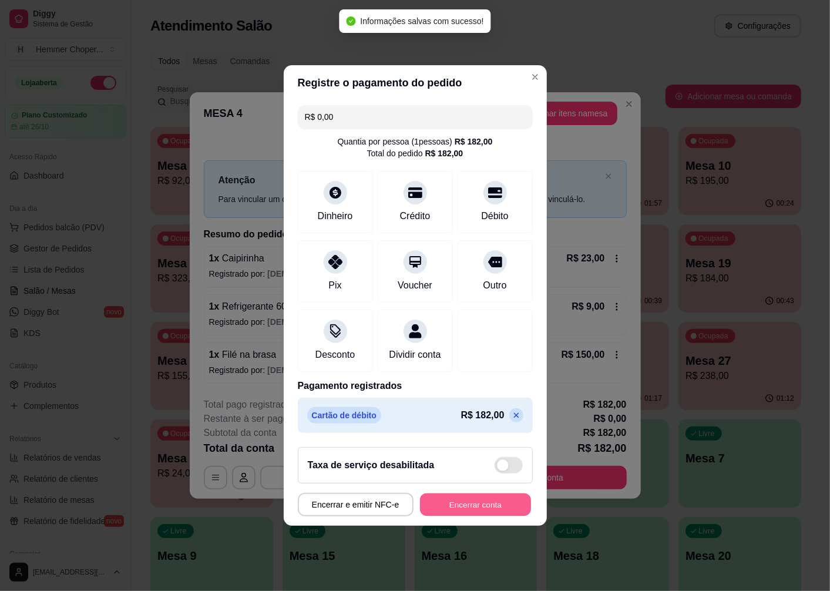
click at [466, 509] on button "Encerrar conta" at bounding box center [475, 505] width 111 height 23
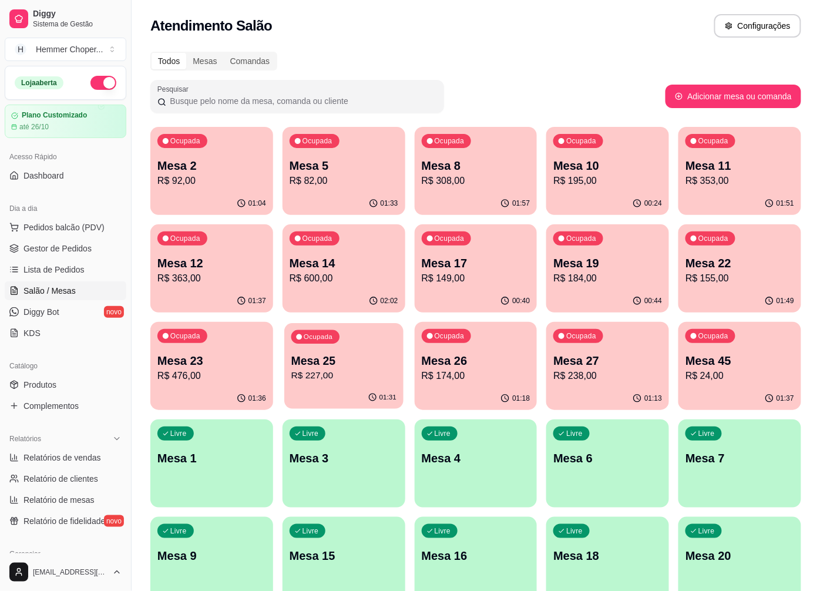
click at [353, 365] on p "Mesa 25" at bounding box center [344, 361] width 105 height 16
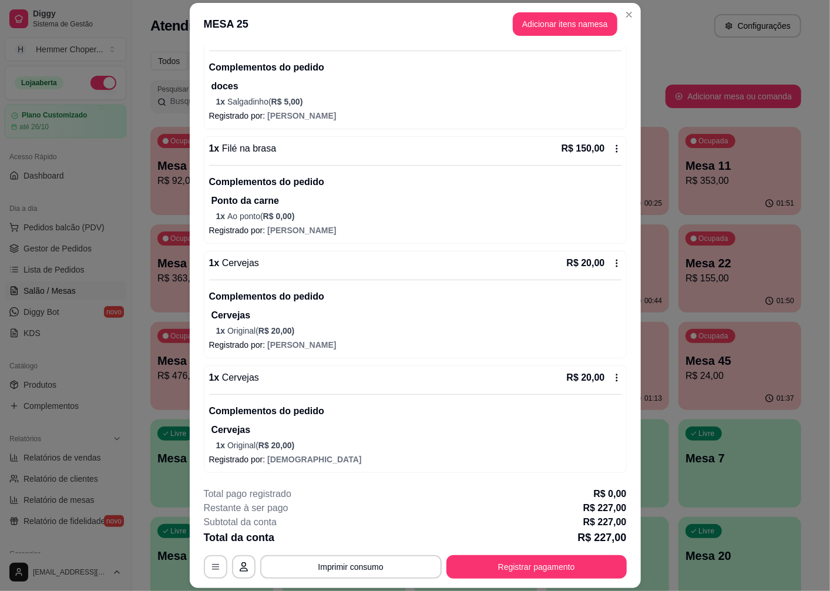
scroll to position [34, 0]
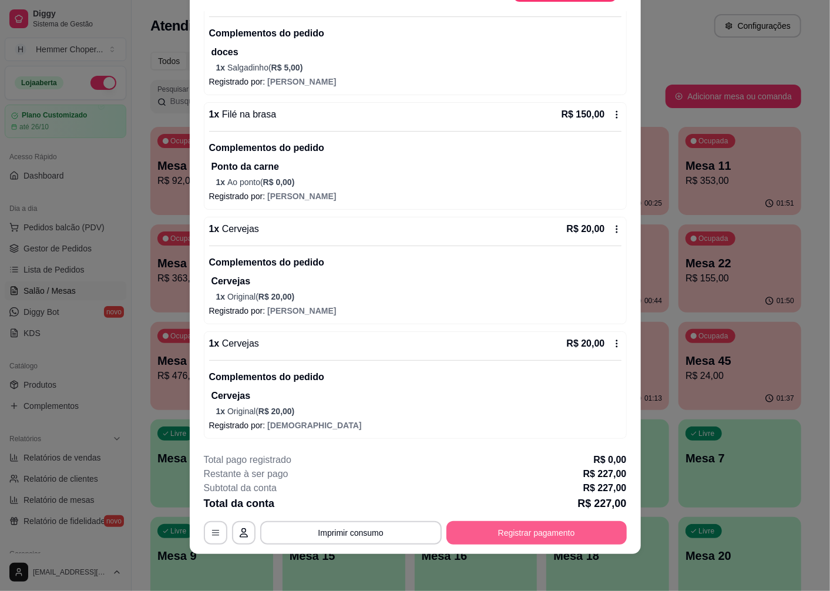
click at [514, 532] on button "Registrar pagamento" at bounding box center [537, 533] width 180 height 24
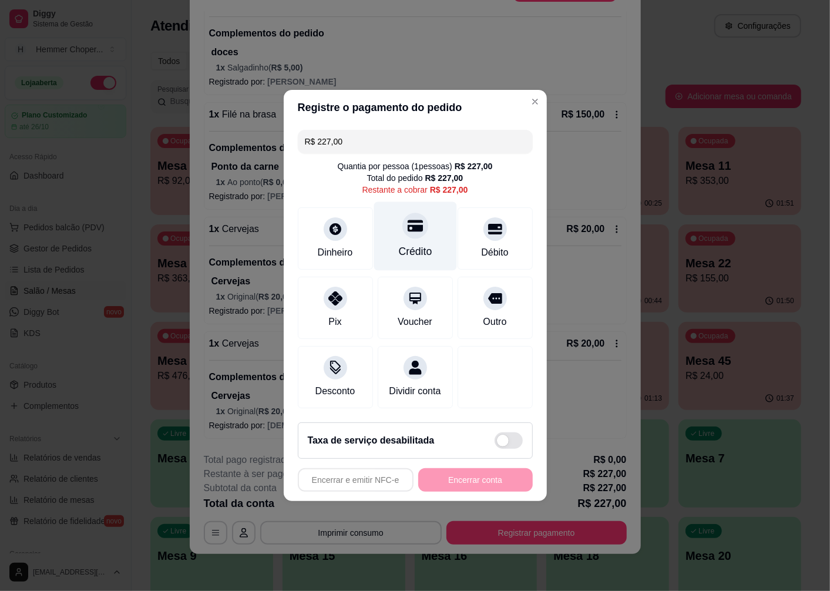
click at [407, 227] on div at bounding box center [416, 226] width 26 height 26
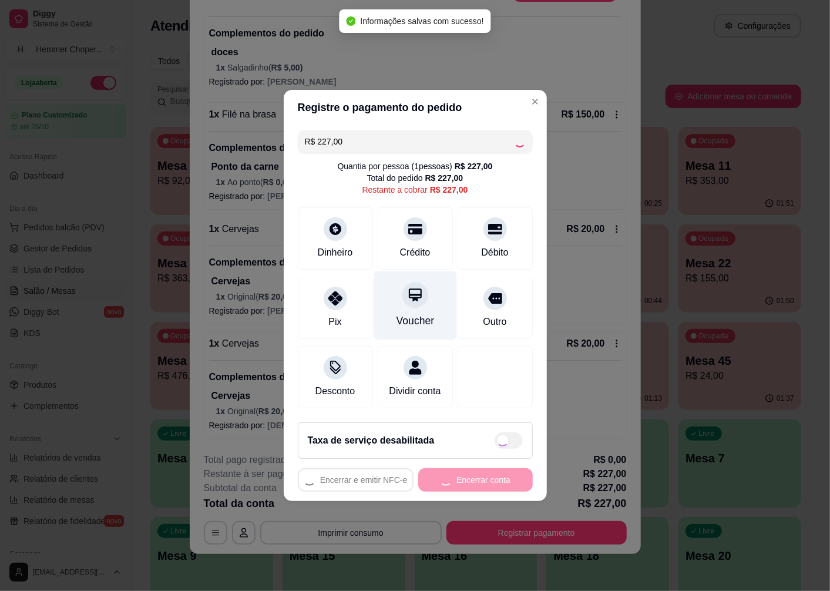
type input "R$ 0,00"
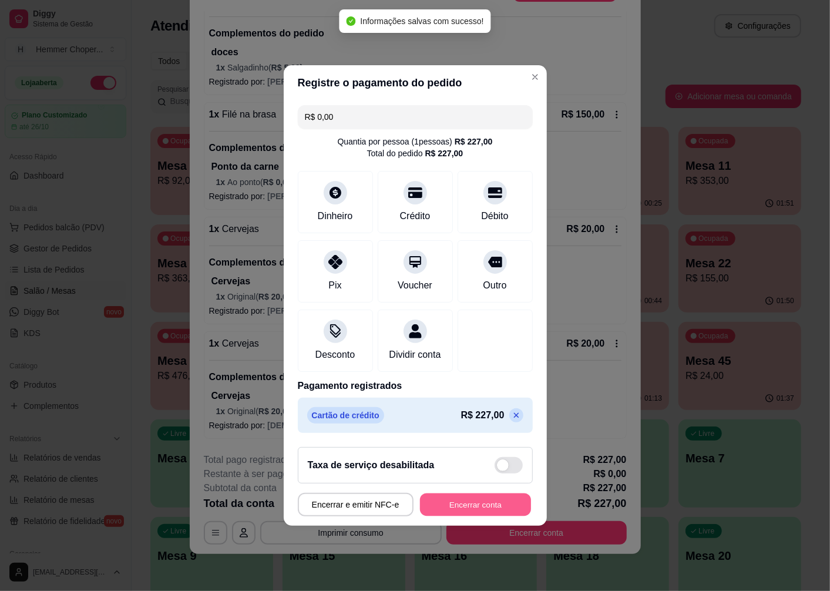
click at [442, 508] on button "Encerrar conta" at bounding box center [475, 505] width 111 height 23
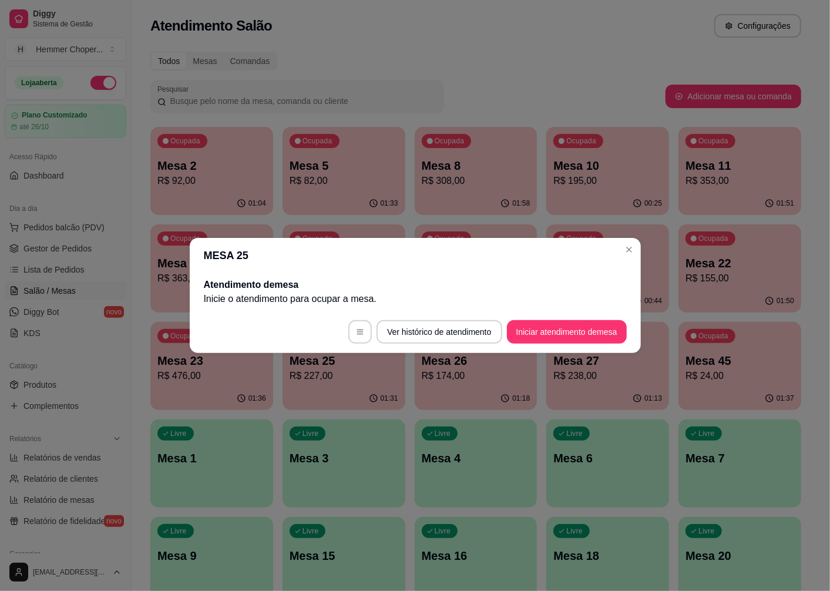
scroll to position [0, 0]
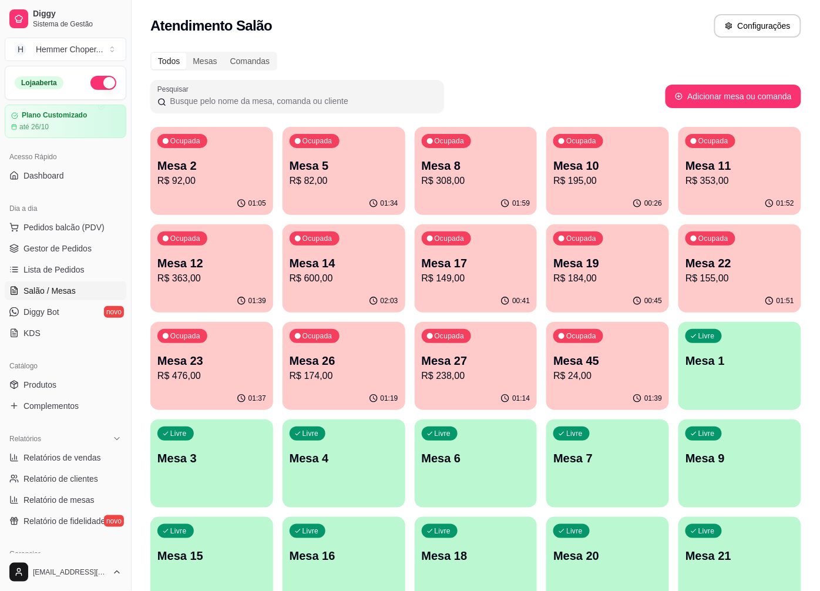
click at [723, 277] on p "R$ 155,00" at bounding box center [740, 279] width 109 height 14
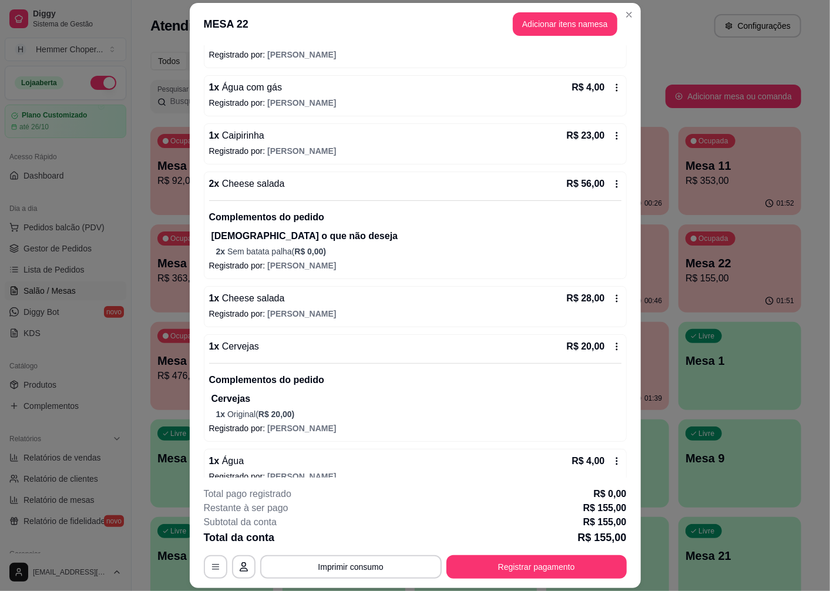
scroll to position [213, 0]
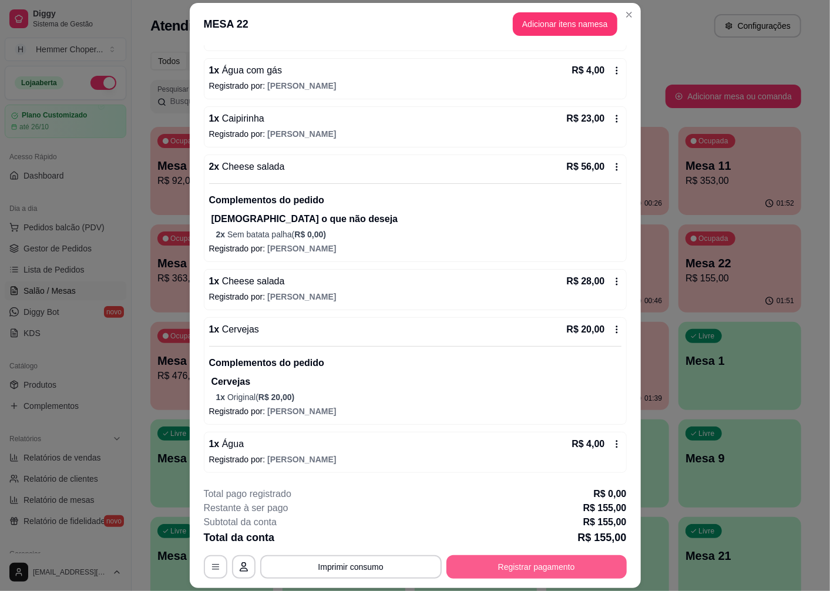
click at [506, 563] on button "Registrar pagamento" at bounding box center [537, 567] width 180 height 24
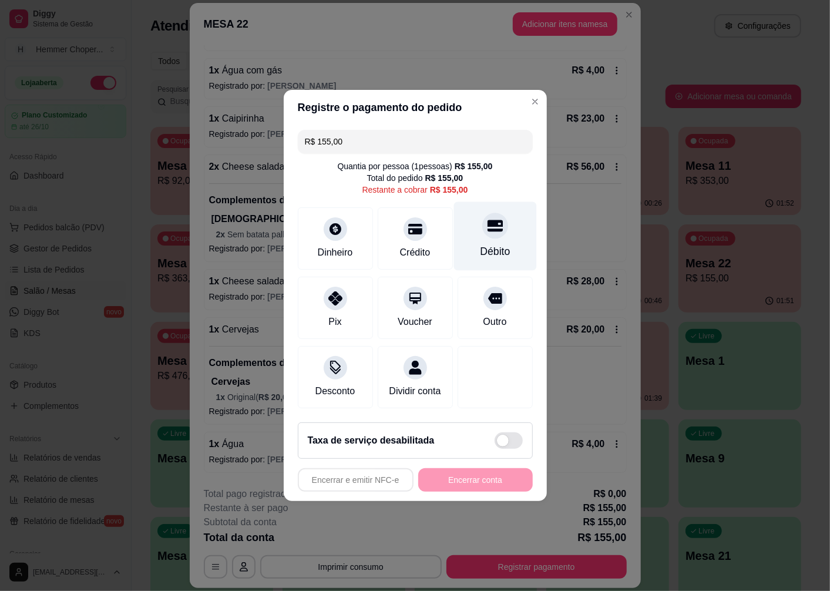
click at [495, 229] on div "Débito" at bounding box center [495, 236] width 83 height 69
type input "R$ 0,00"
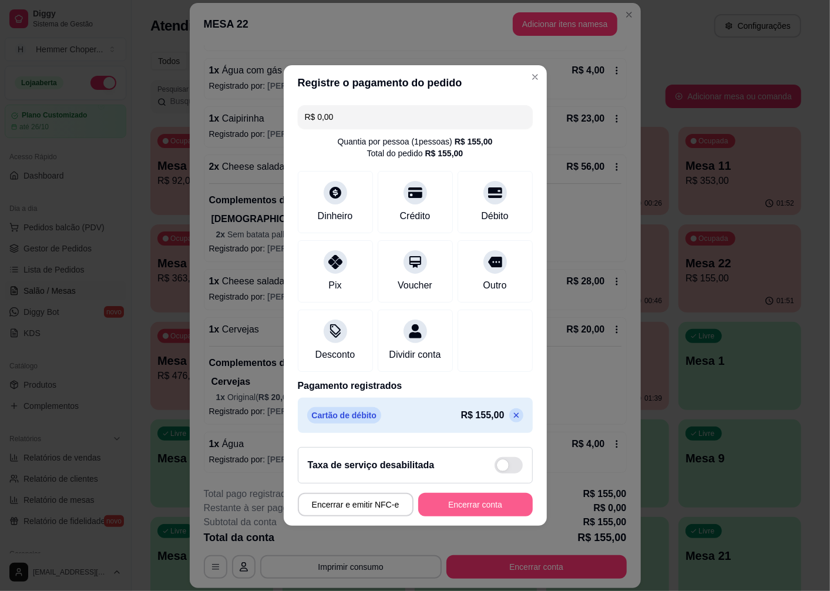
click at [449, 509] on button "Encerrar conta" at bounding box center [475, 505] width 115 height 24
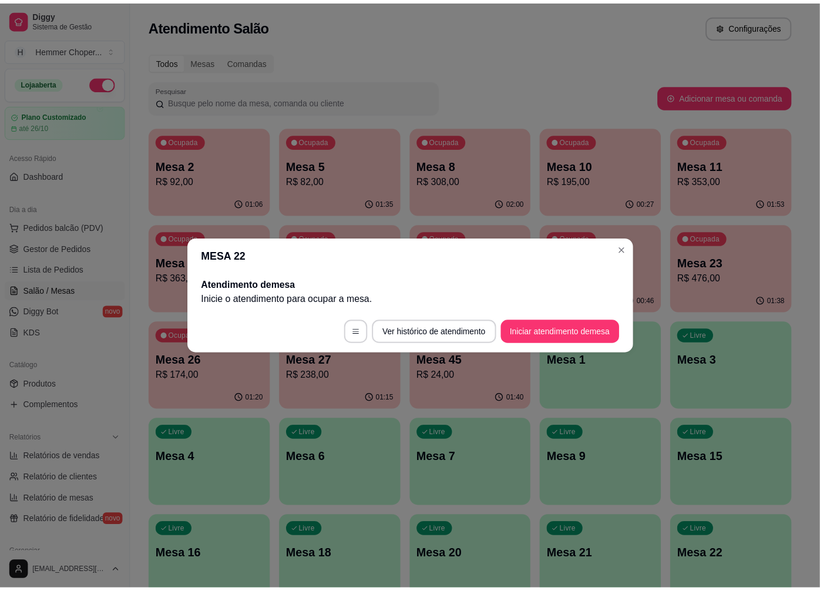
scroll to position [0, 0]
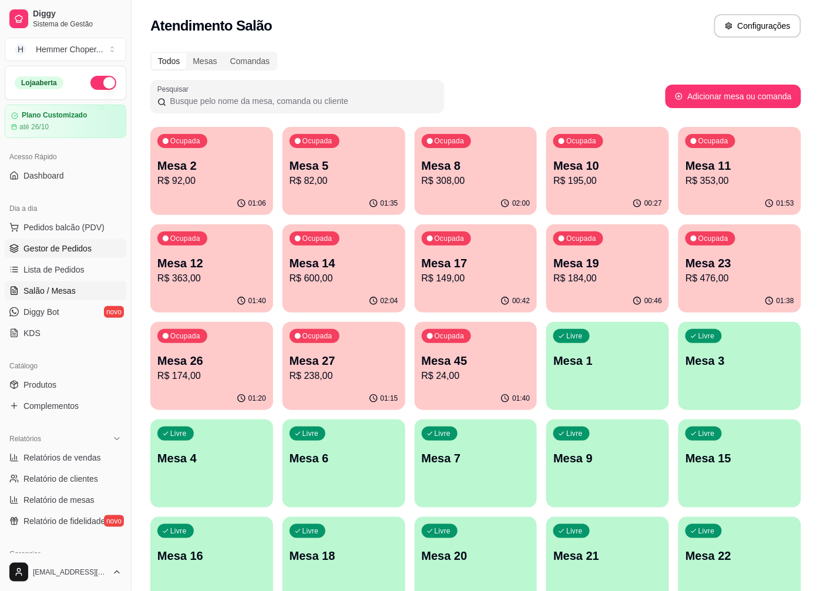
click at [72, 250] on span "Gestor de Pedidos" at bounding box center [58, 249] width 68 height 12
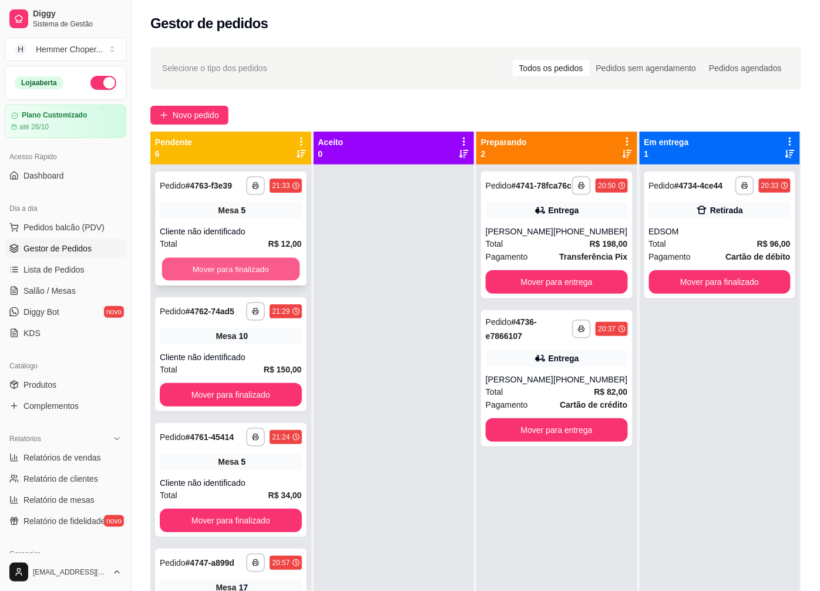
click at [236, 262] on button "Mover para finalizado" at bounding box center [231, 269] width 138 height 23
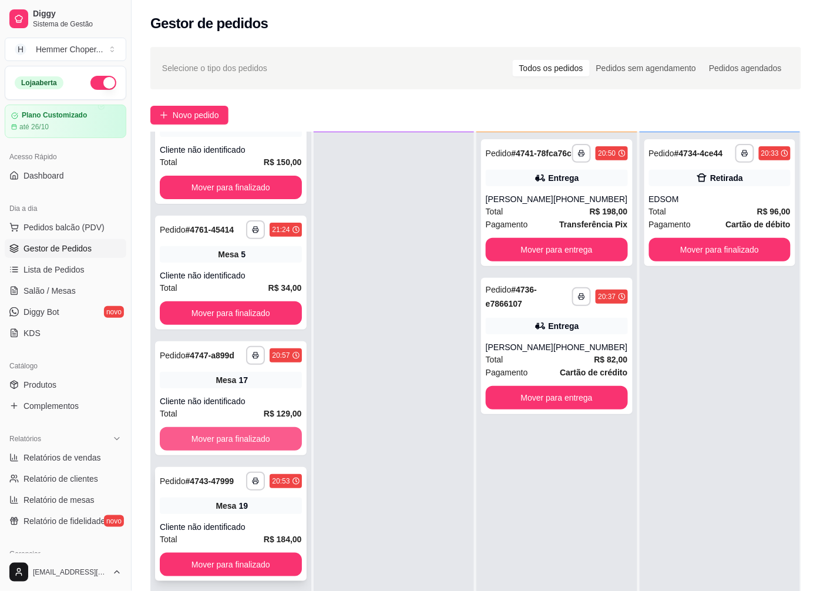
scroll to position [179, 0]
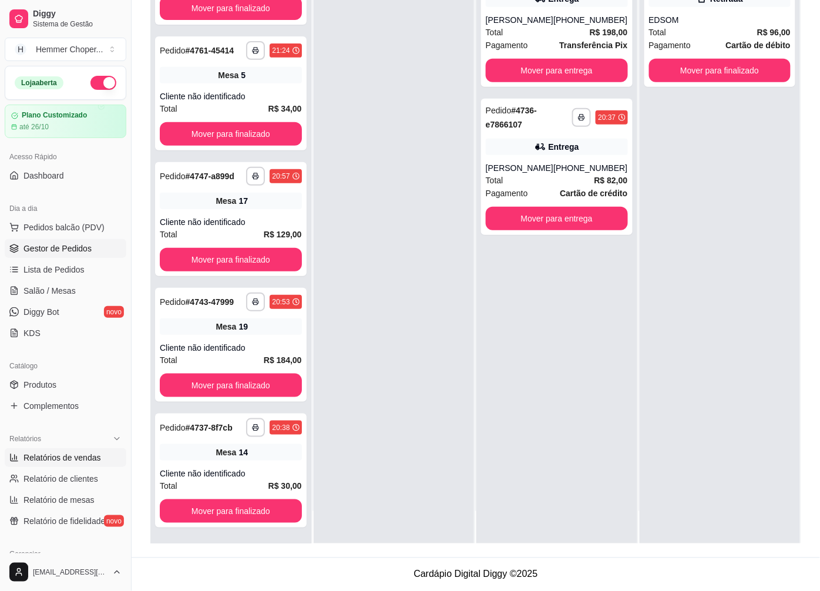
click at [71, 457] on span "Relatórios de vendas" at bounding box center [63, 458] width 78 height 12
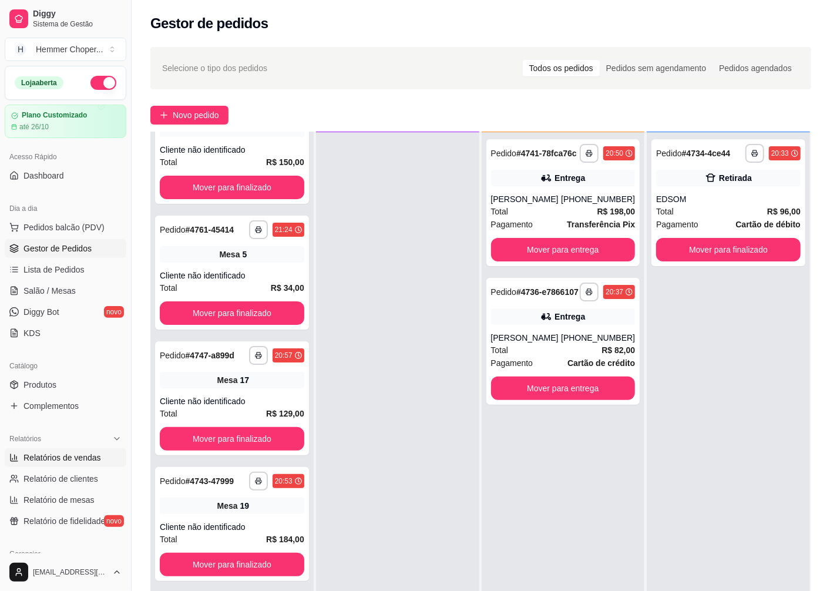
select select "ALL"
select select "0"
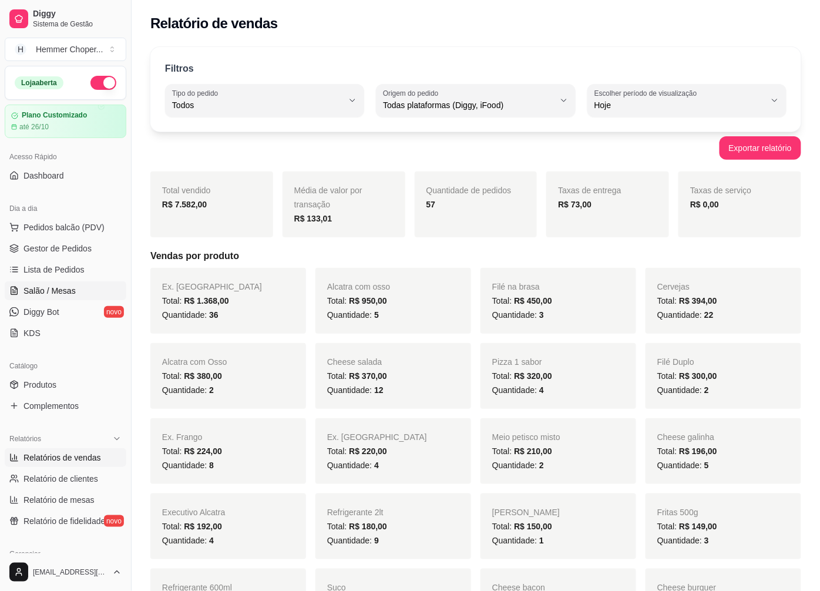
click at [71, 292] on span "Salão / Mesas" at bounding box center [50, 291] width 52 height 12
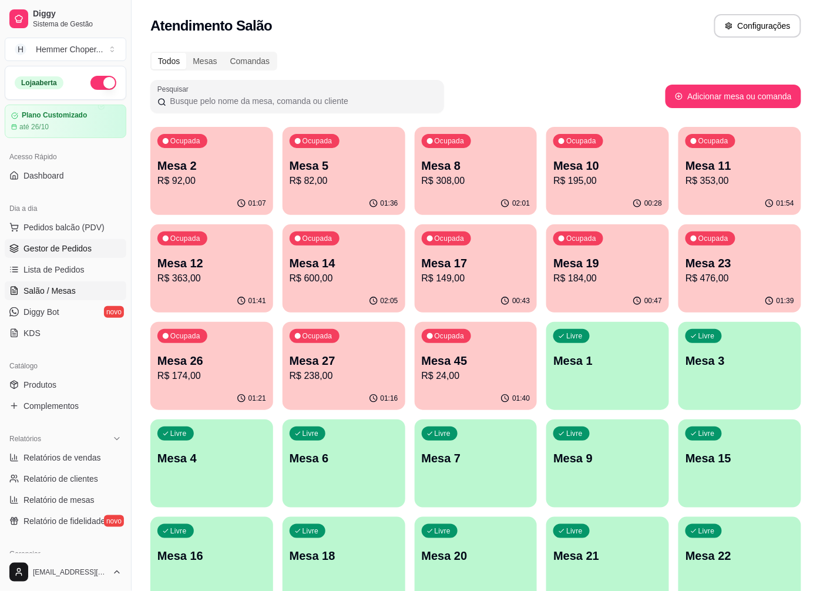
click at [80, 244] on span "Gestor de Pedidos" at bounding box center [58, 249] width 68 height 12
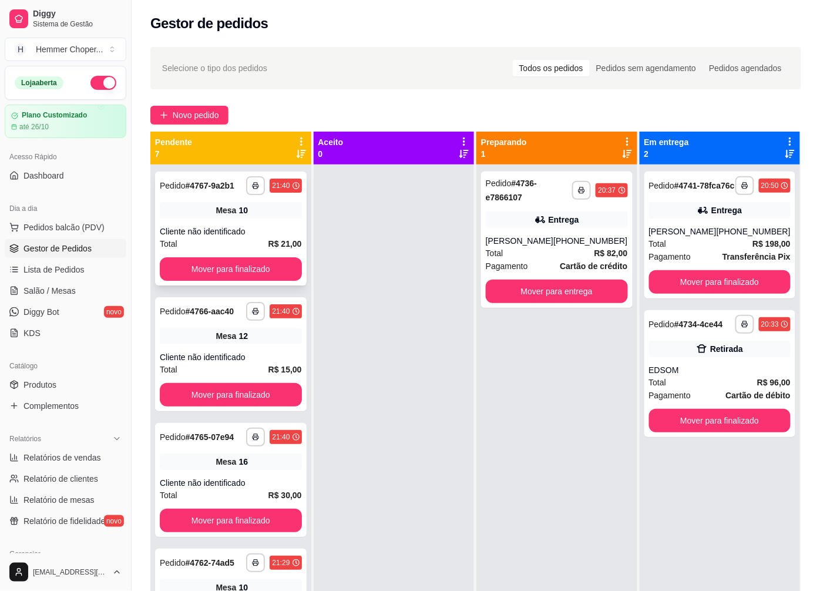
click at [216, 226] on div "Cliente não identificado" at bounding box center [231, 232] width 142 height 12
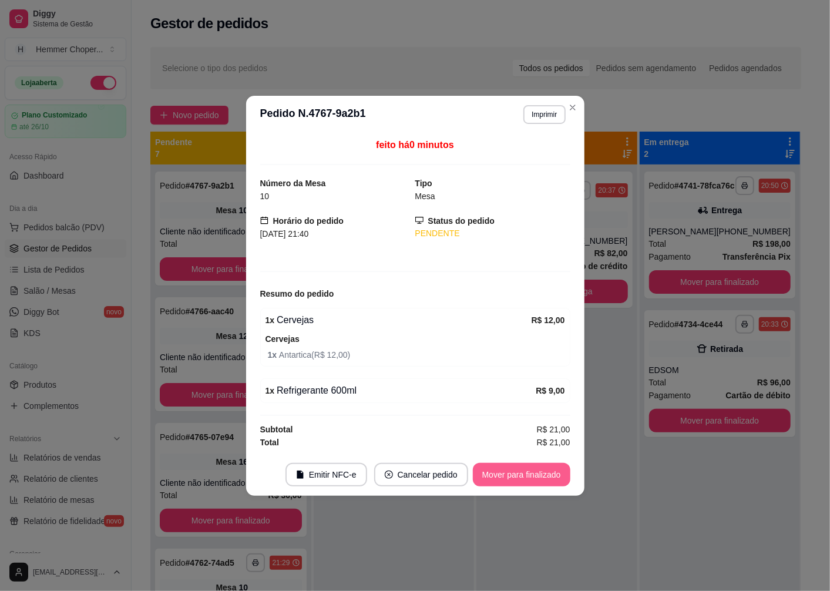
click at [510, 477] on button "Mover para finalizado" at bounding box center [522, 475] width 98 height 24
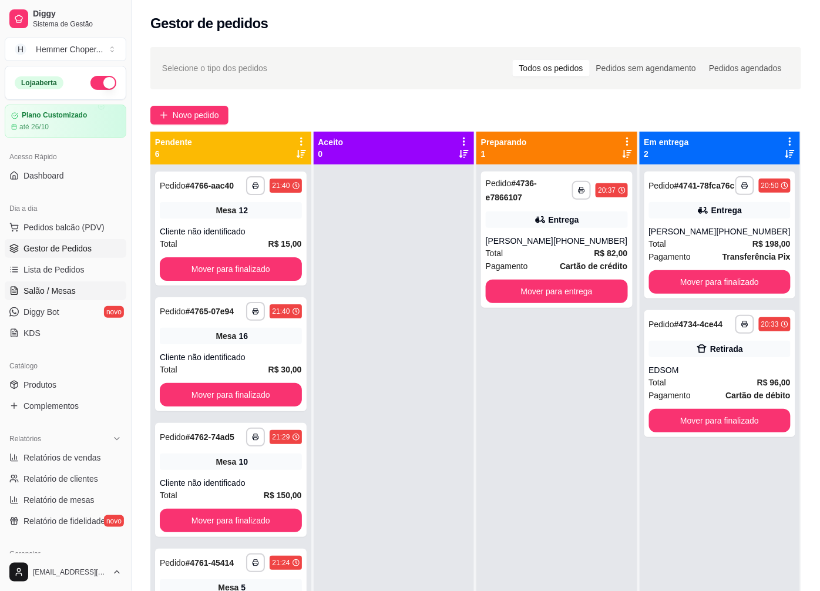
click at [51, 291] on span "Salão / Mesas" at bounding box center [50, 291] width 52 height 12
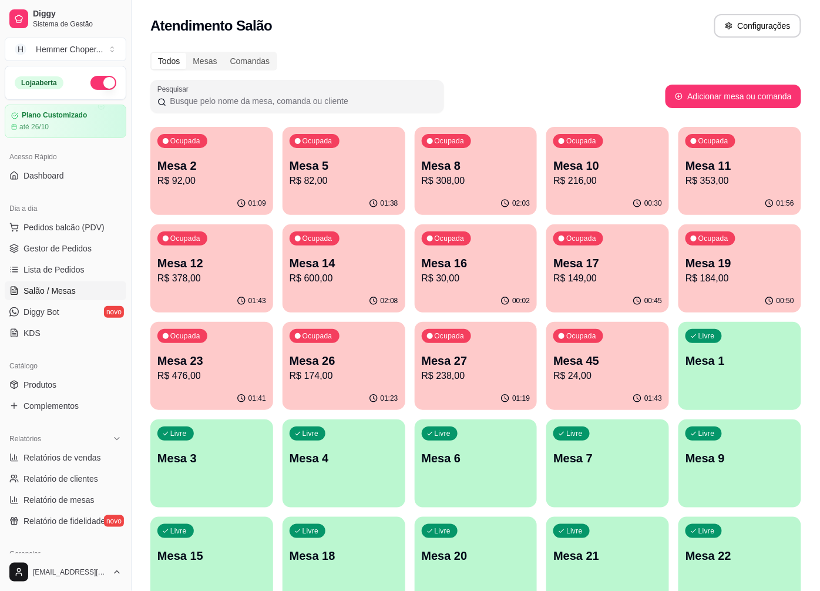
click at [339, 355] on p "Mesa 26" at bounding box center [344, 361] width 109 height 16
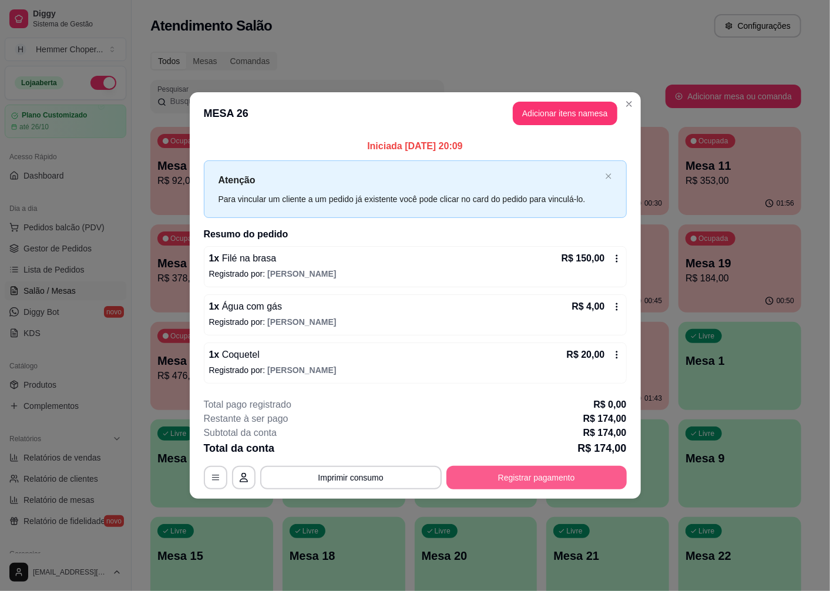
click at [532, 484] on button "Registrar pagamento" at bounding box center [537, 478] width 180 height 24
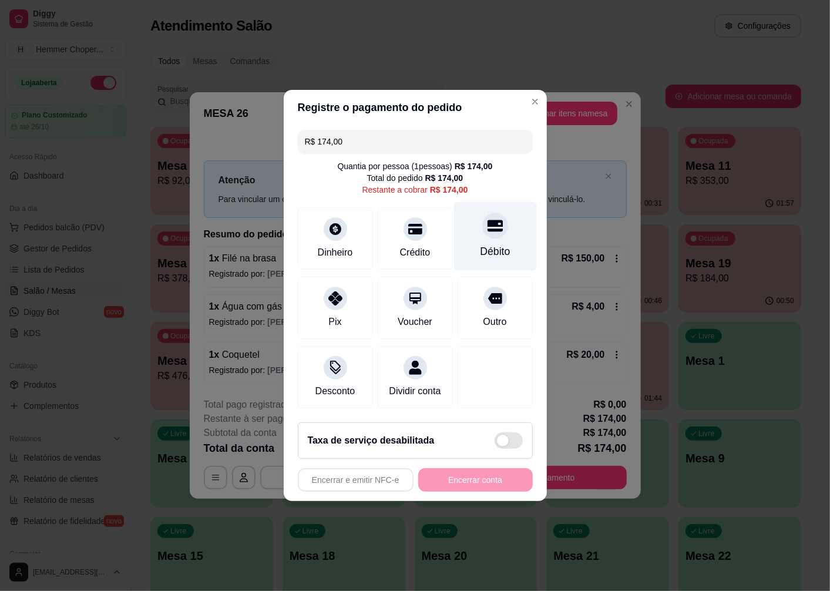
click at [483, 228] on div at bounding box center [496, 226] width 26 height 26
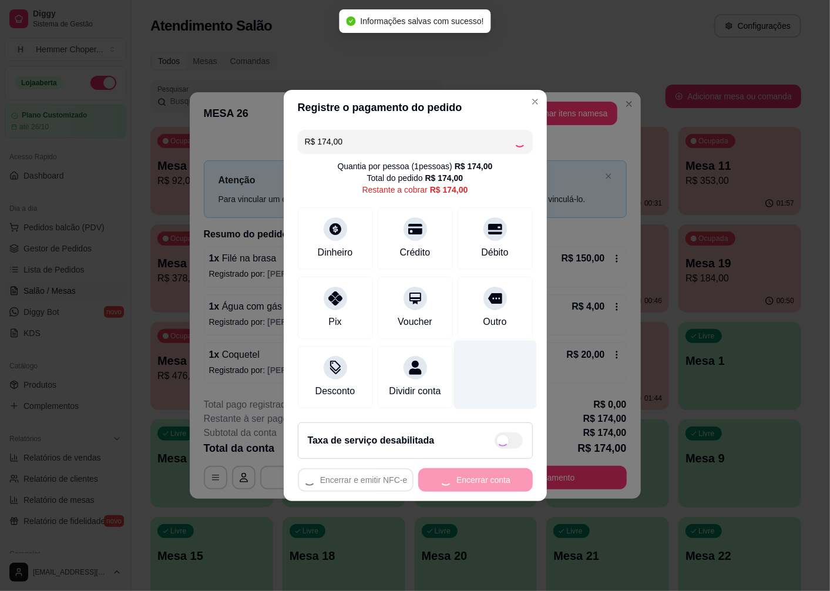
type input "R$ 0,00"
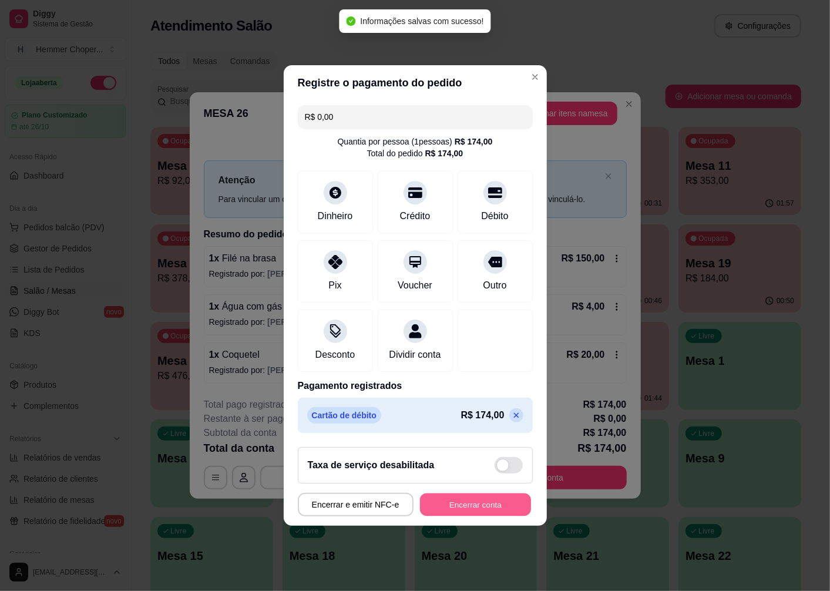
click at [454, 512] on button "Encerrar conta" at bounding box center [475, 505] width 111 height 23
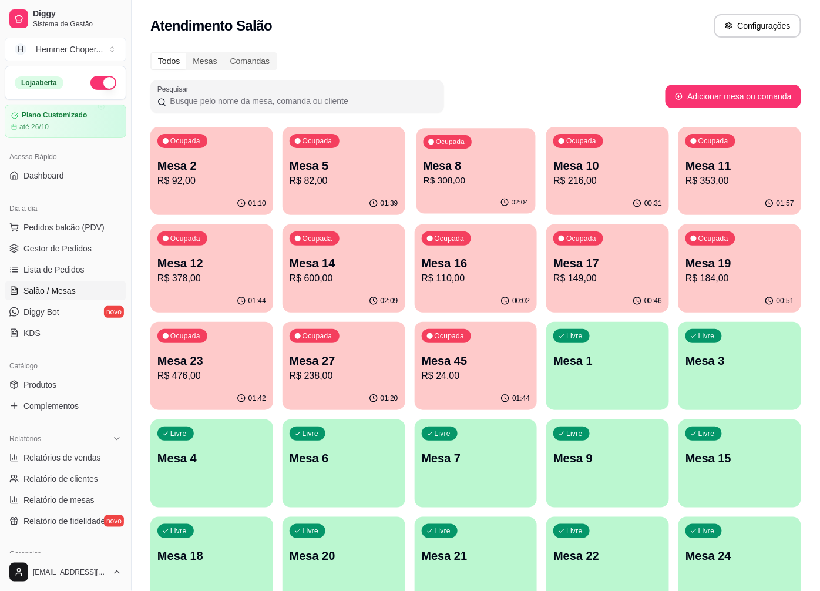
click at [477, 183] on p "R$ 308,00" at bounding box center [475, 181] width 105 height 14
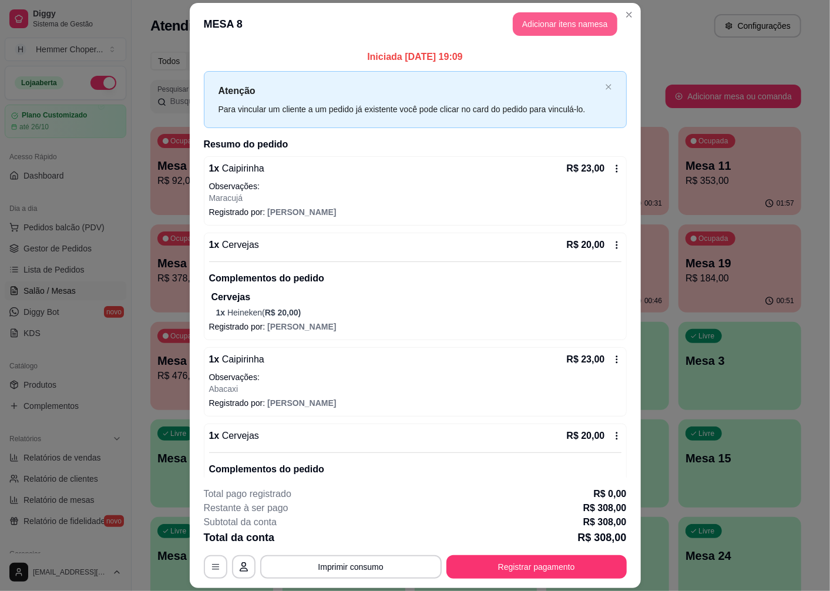
click at [568, 25] on button "Adicionar itens na mesa" at bounding box center [565, 24] width 105 height 24
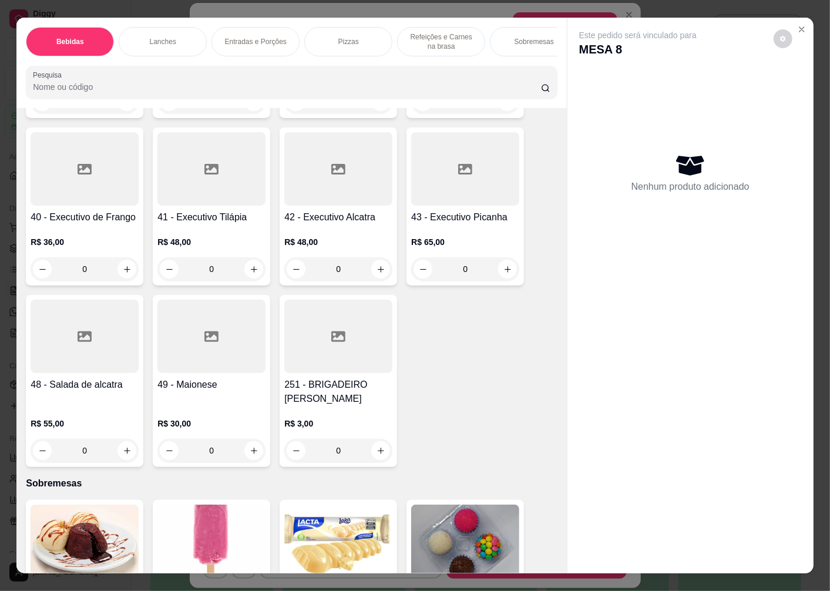
scroll to position [3172, 0]
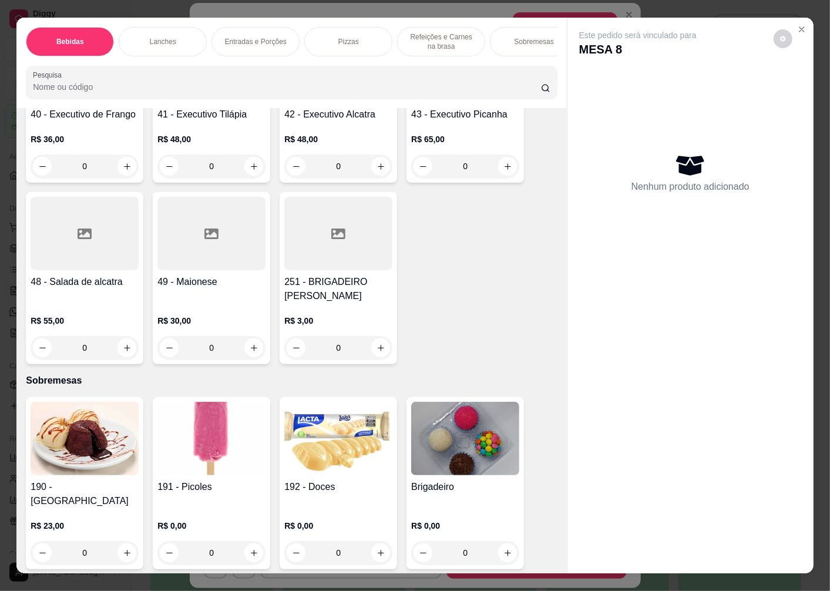
click at [434, 455] on img at bounding box center [465, 438] width 108 height 73
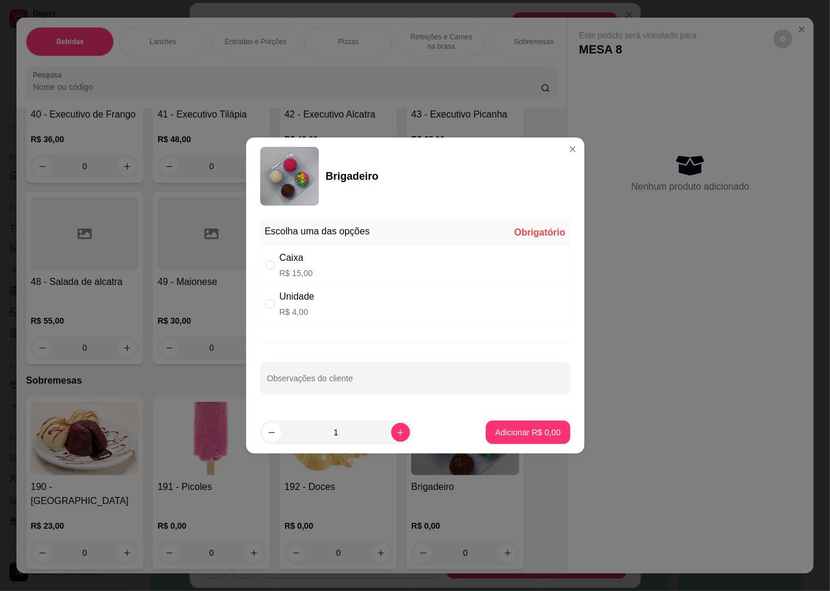
click at [321, 266] on div "Caixa R$ 15,00" at bounding box center [415, 265] width 310 height 39
radio input "true"
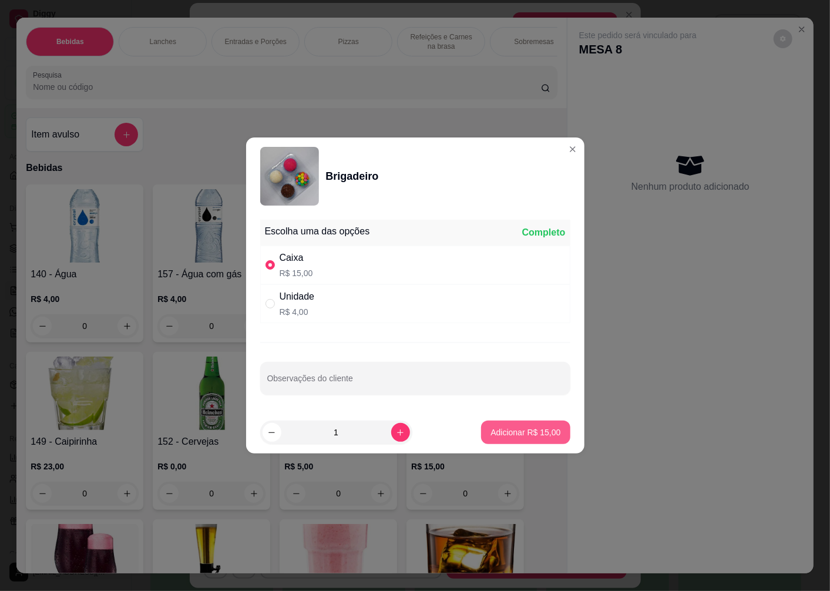
click at [497, 431] on p "Adicionar R$ 15,00" at bounding box center [526, 433] width 70 height 12
type input "1"
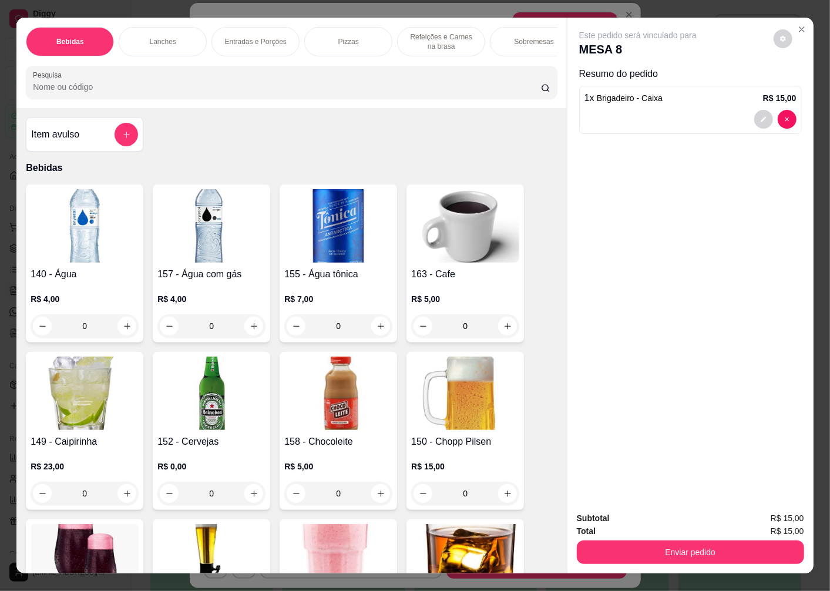
scroll to position [3172, 0]
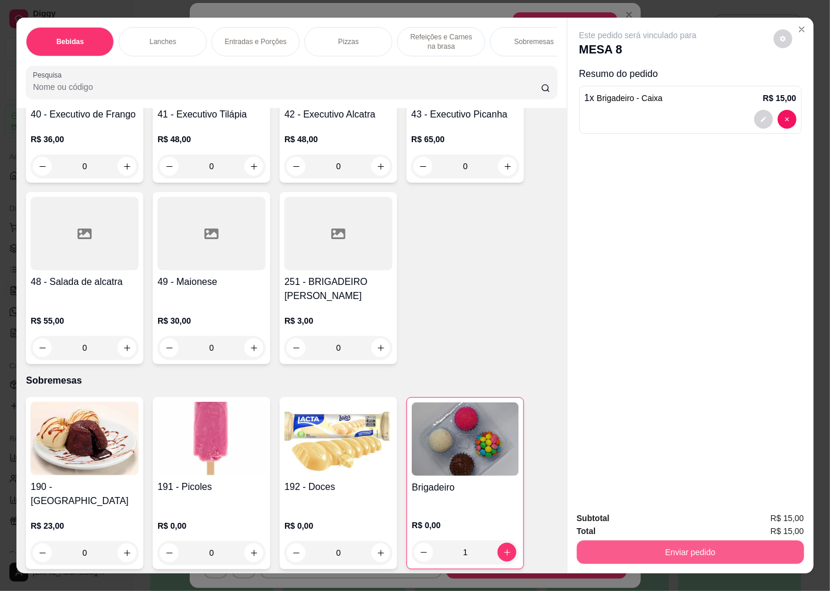
click at [629, 548] on button "Enviar pedido" at bounding box center [690, 553] width 227 height 24
click at [756, 515] on button "Enviar pedido" at bounding box center [774, 519] width 65 height 22
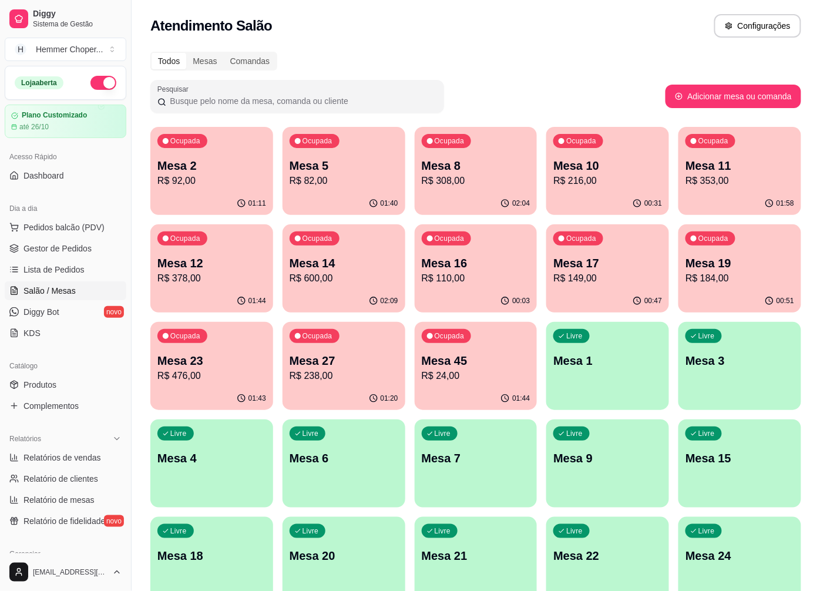
click at [214, 353] on p "Mesa 23" at bounding box center [212, 361] width 109 height 16
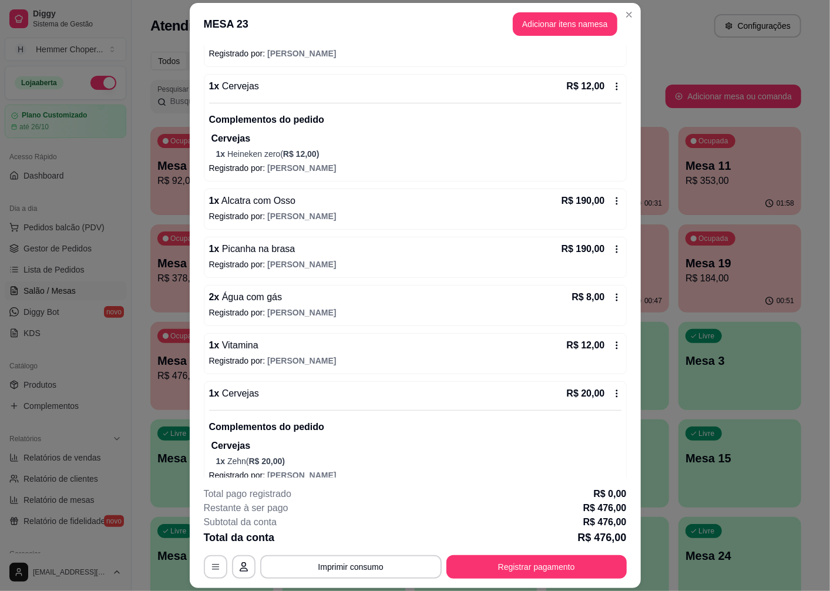
scroll to position [261, 0]
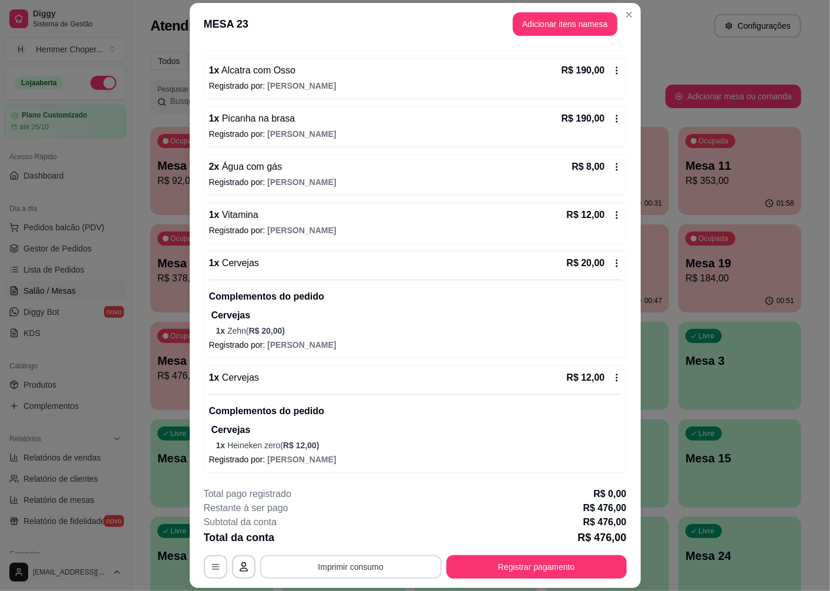
click at [343, 570] on button "Imprimir consumo" at bounding box center [351, 567] width 182 height 24
click at [349, 541] on button "Cozinha" at bounding box center [350, 540] width 82 height 18
click at [528, 565] on button "Registrar pagamento" at bounding box center [537, 567] width 180 height 24
click at [532, 564] on button "Registrar pagamento" at bounding box center [536, 567] width 175 height 23
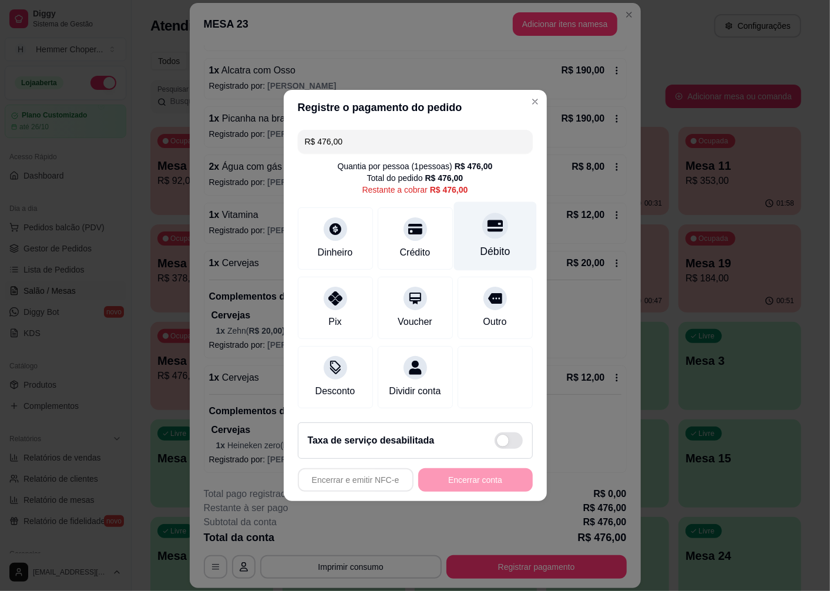
click at [480, 232] on div "Débito" at bounding box center [495, 236] width 83 height 69
type input "R$ 0,00"
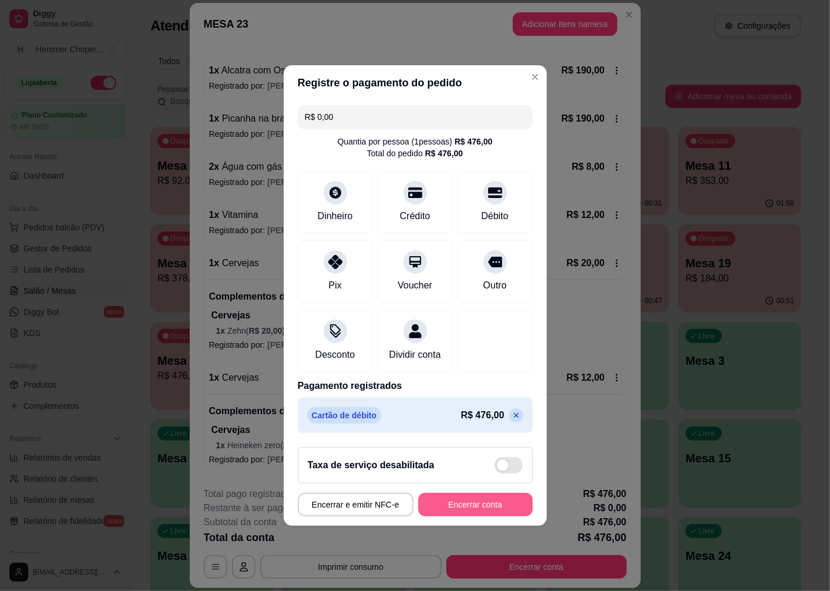
click at [479, 507] on button "Encerrar conta" at bounding box center [475, 505] width 115 height 24
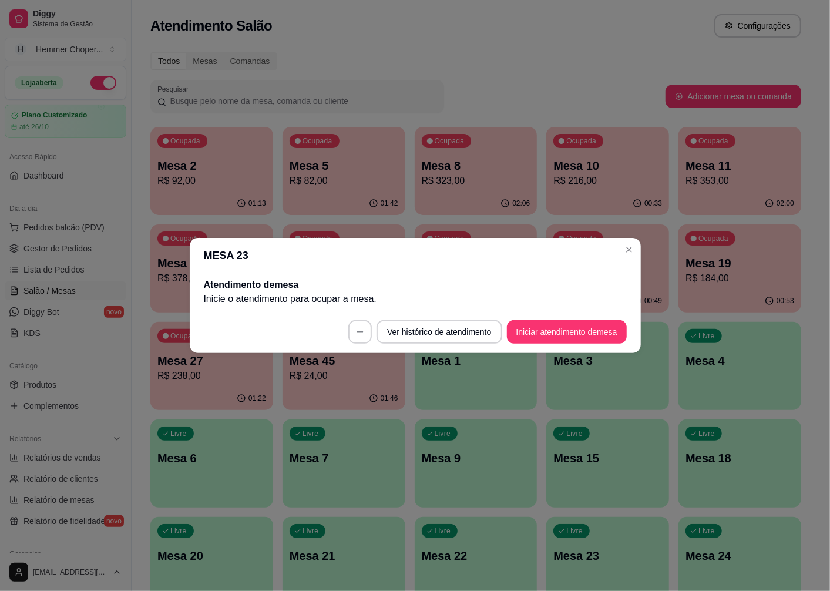
scroll to position [0, 0]
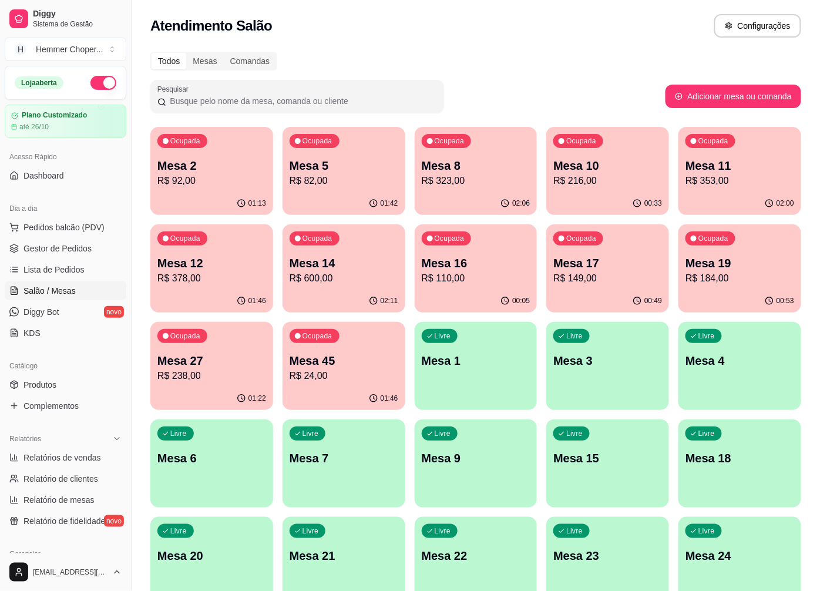
click at [470, 172] on p "Mesa 8" at bounding box center [476, 166] width 109 height 16
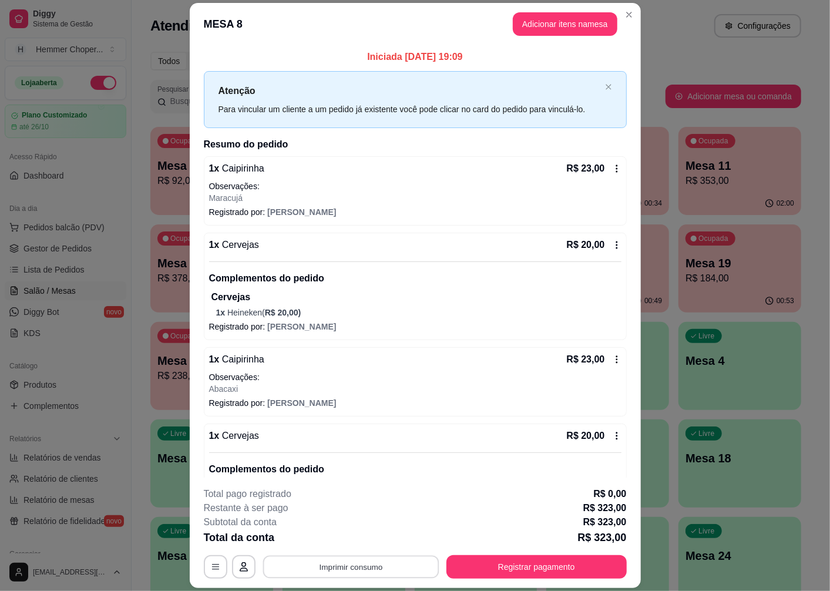
click at [350, 571] on button "Imprimir consumo" at bounding box center [351, 567] width 176 height 23
click at [355, 538] on button "Cozinha" at bounding box center [350, 540] width 82 height 18
click at [510, 572] on button "Registrar pagamento" at bounding box center [537, 567] width 180 height 24
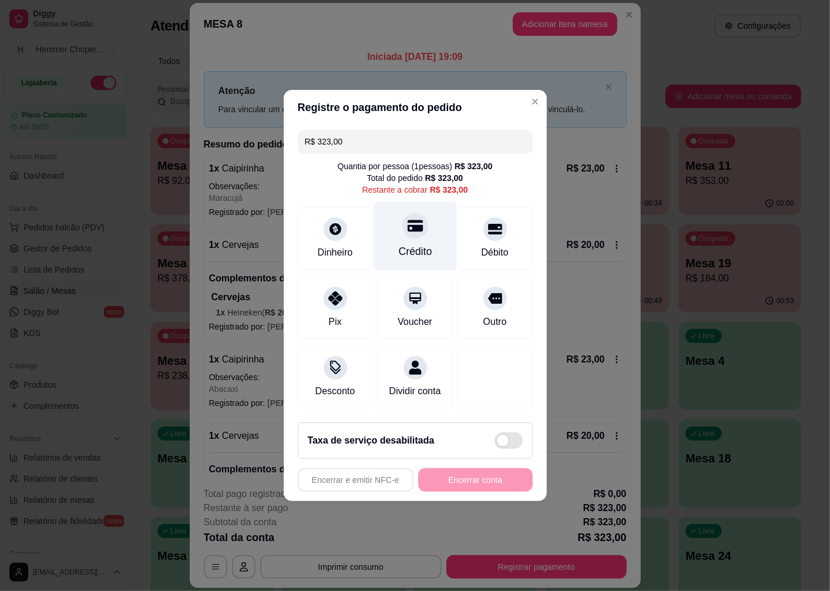
click at [401, 234] on div "Crédito" at bounding box center [415, 236] width 83 height 69
type input "R$ 0,00"
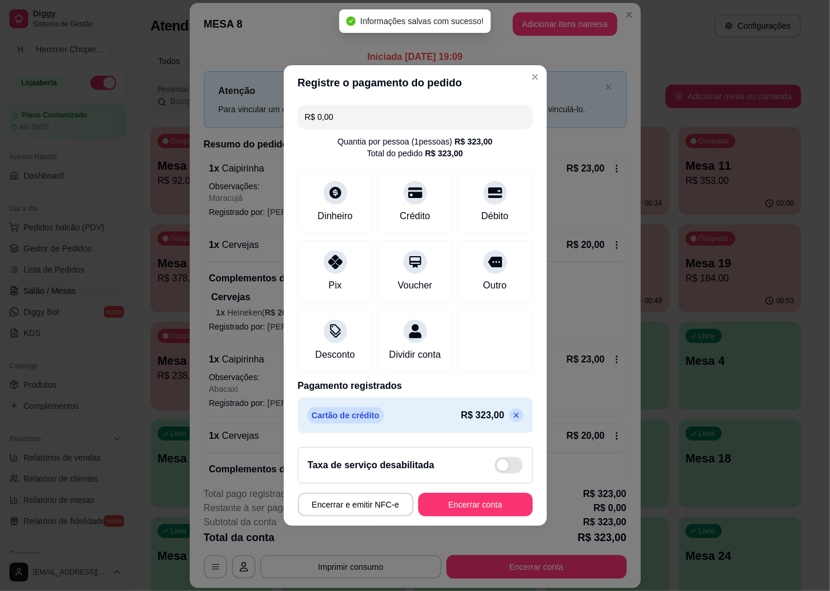
click at [450, 515] on button "Encerrar conta" at bounding box center [475, 505] width 115 height 24
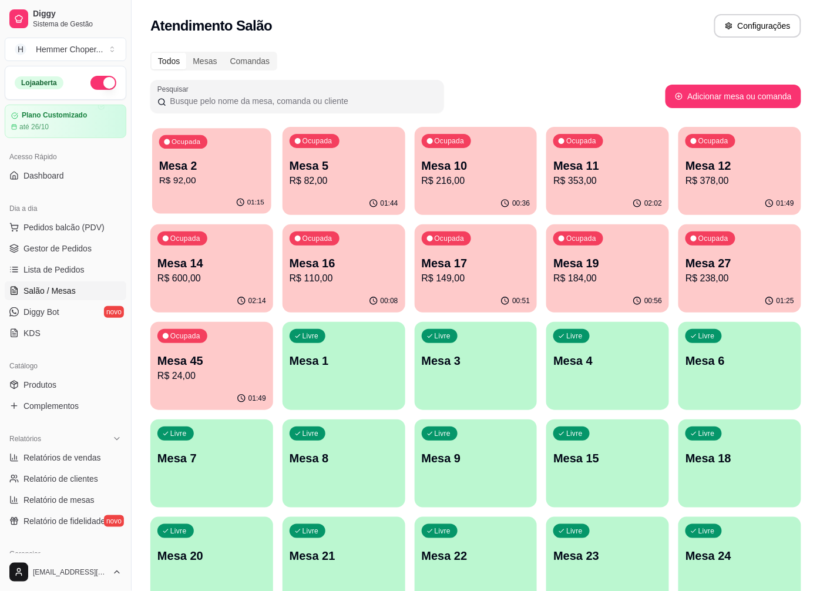
click at [218, 181] on p "R$ 92,00" at bounding box center [211, 181] width 105 height 14
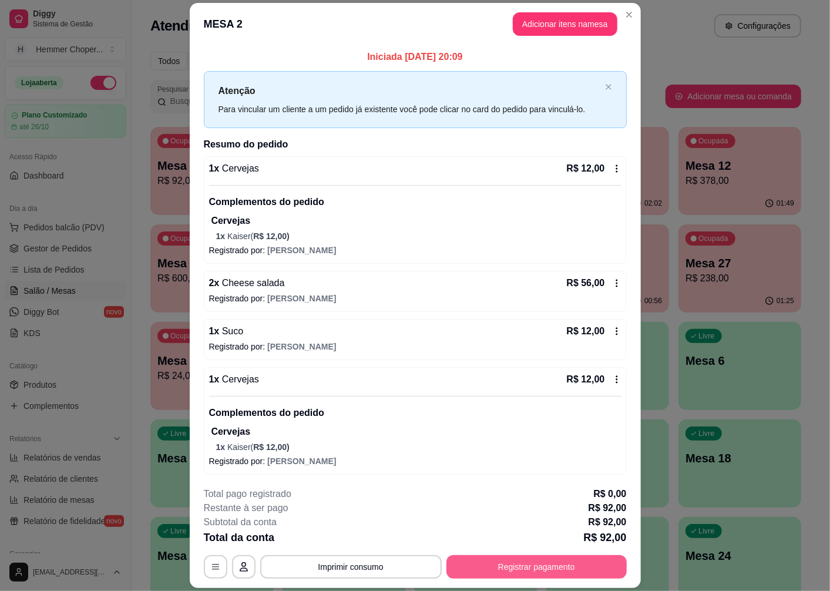
click at [542, 568] on button "Registrar pagamento" at bounding box center [537, 567] width 180 height 24
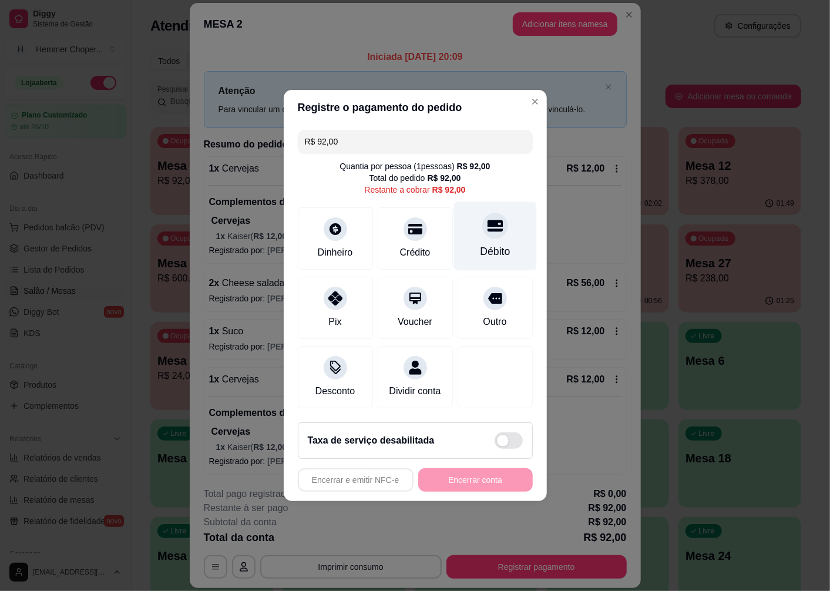
click at [488, 227] on div at bounding box center [496, 226] width 26 height 26
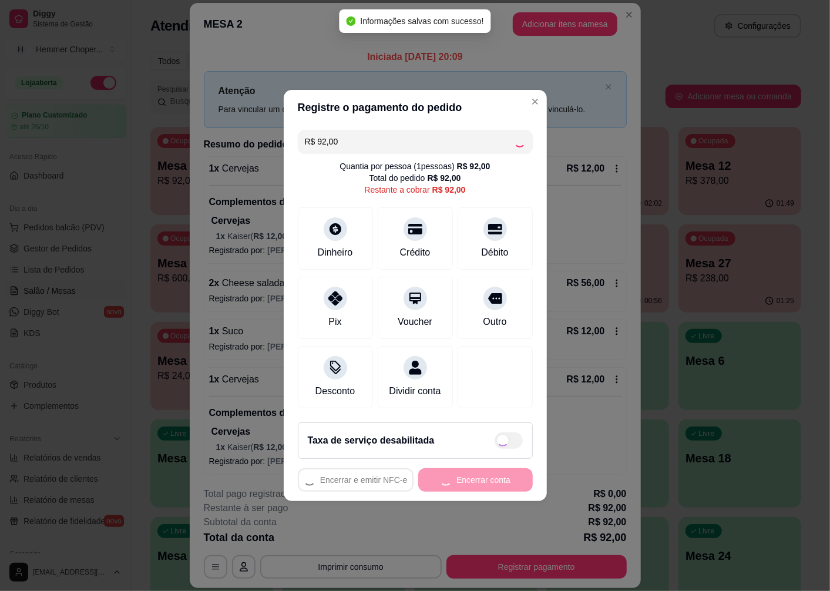
type input "R$ 0,00"
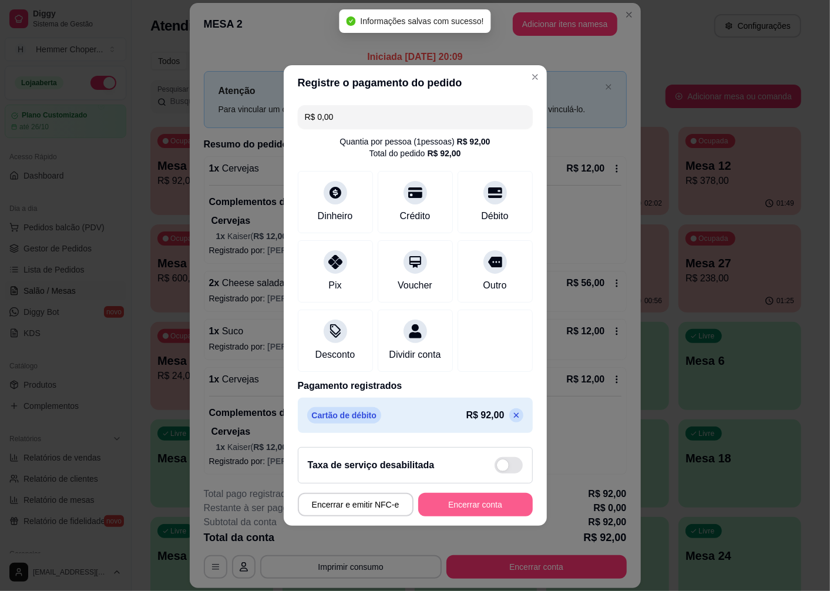
click at [460, 509] on button "Encerrar conta" at bounding box center [475, 505] width 115 height 24
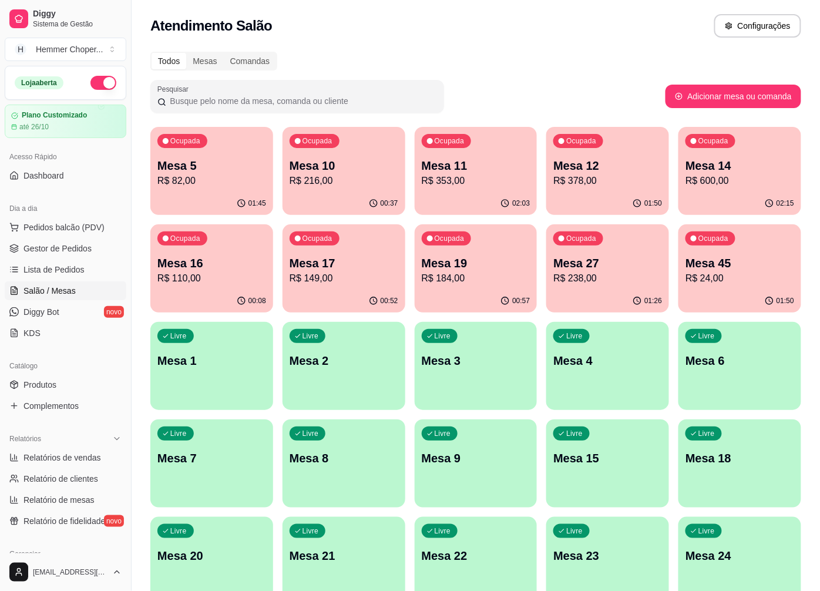
click at [490, 289] on div "Ocupada Mesa 19 R$ 184,00" at bounding box center [476, 257] width 123 height 65
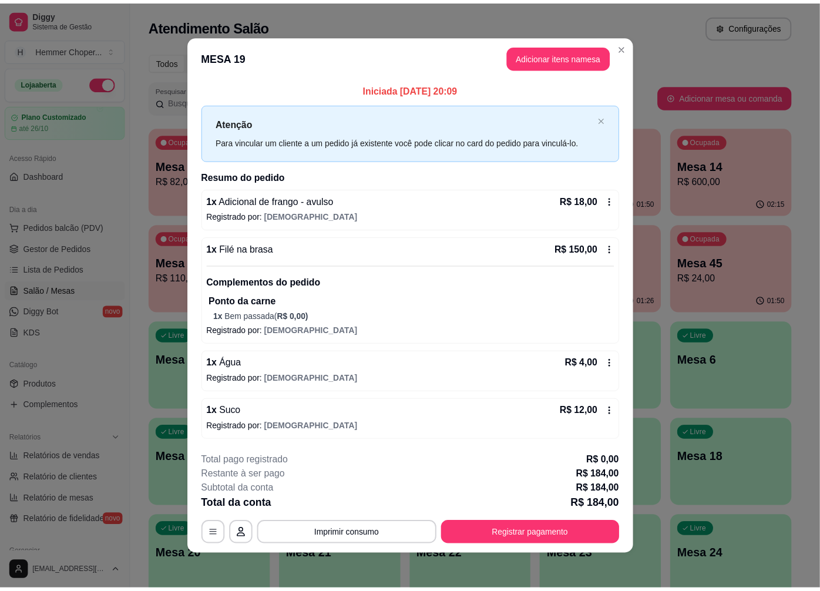
scroll to position [2, 0]
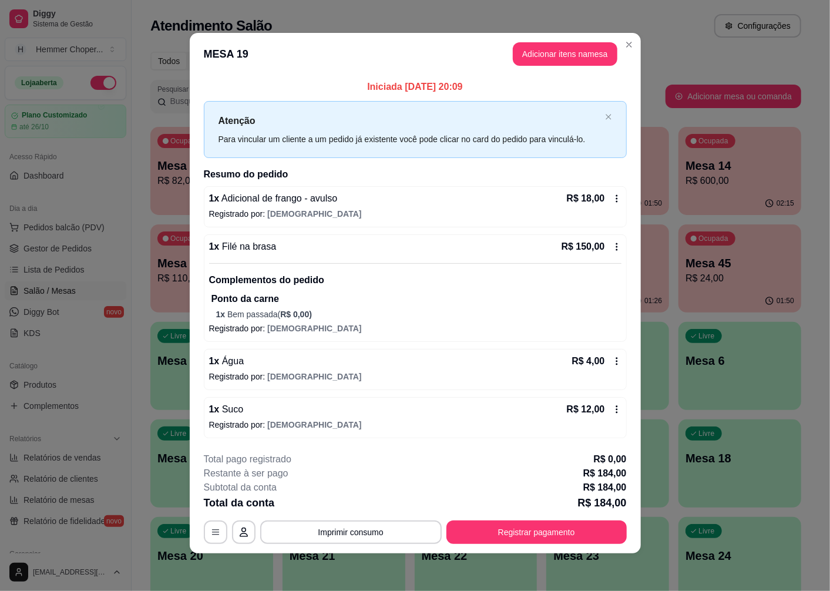
click at [283, 201] on span "Adicional de frango - avulso" at bounding box center [278, 198] width 118 height 10
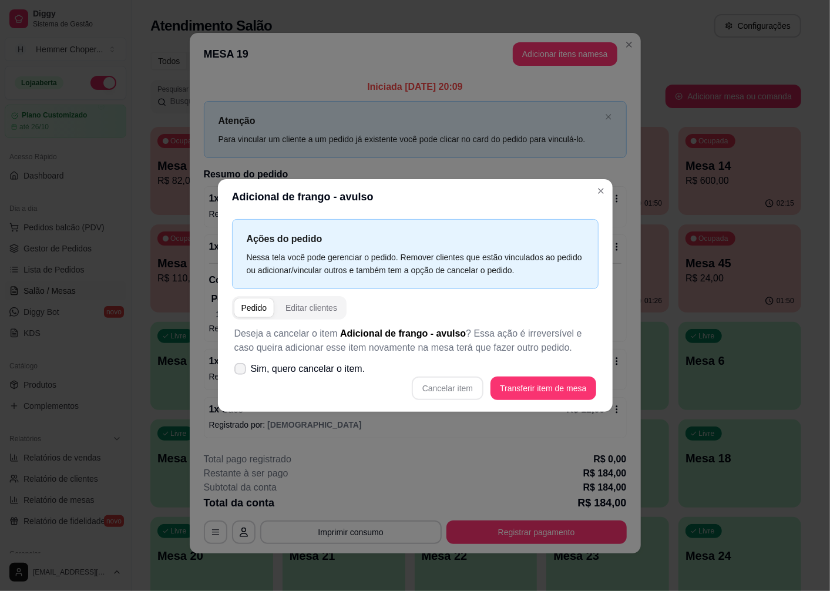
click at [287, 367] on span "Sim, quero cancelar o item." at bounding box center [308, 369] width 115 height 14
click at [242, 371] on input "Sim, quero cancelar o item." at bounding box center [238, 375] width 8 height 8
checkbox input "true"
click at [443, 388] on button "Cancelar item" at bounding box center [448, 388] width 70 height 23
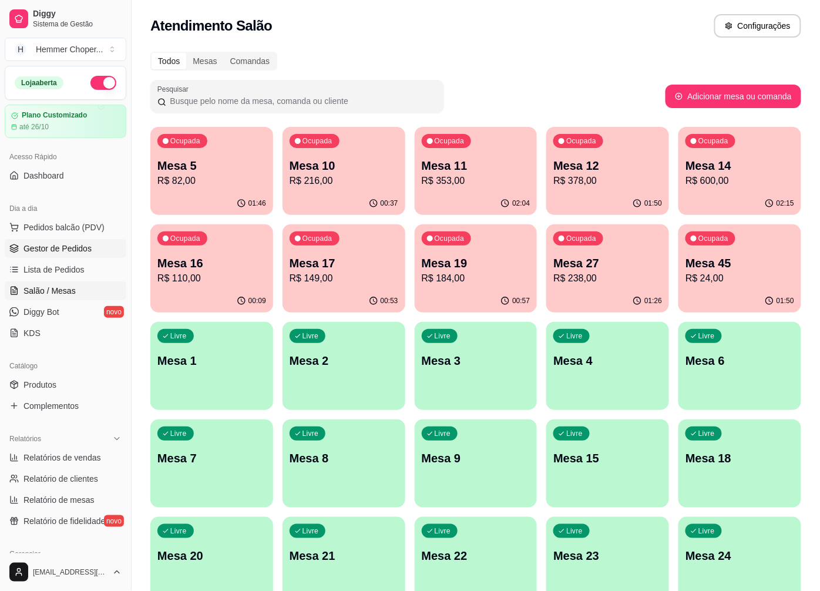
click at [81, 253] on span "Gestor de Pedidos" at bounding box center [58, 249] width 68 height 12
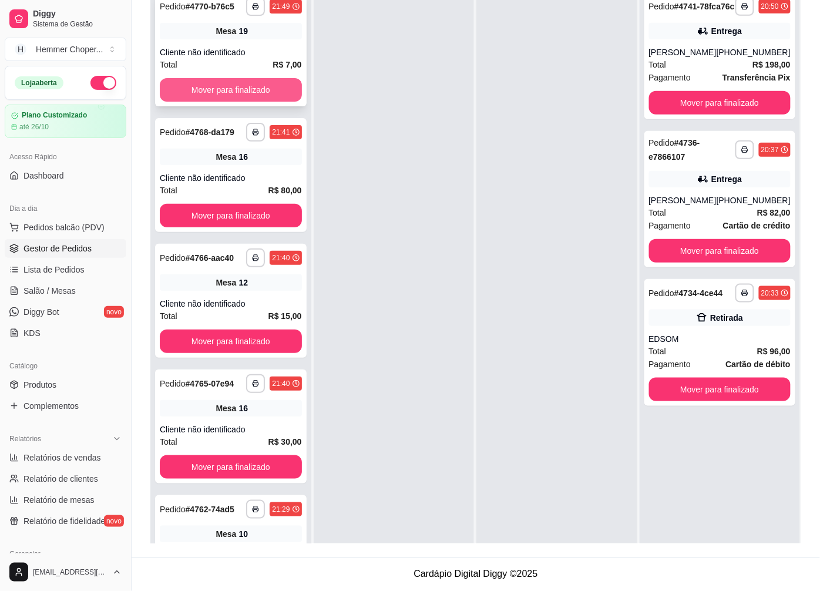
click at [242, 85] on button "Mover para finalizado" at bounding box center [231, 90] width 142 height 24
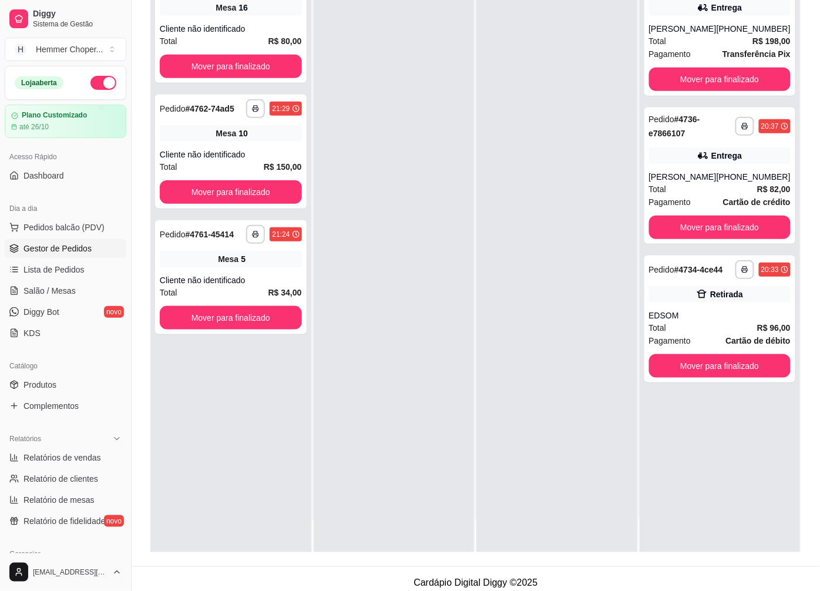
scroll to position [179, 0]
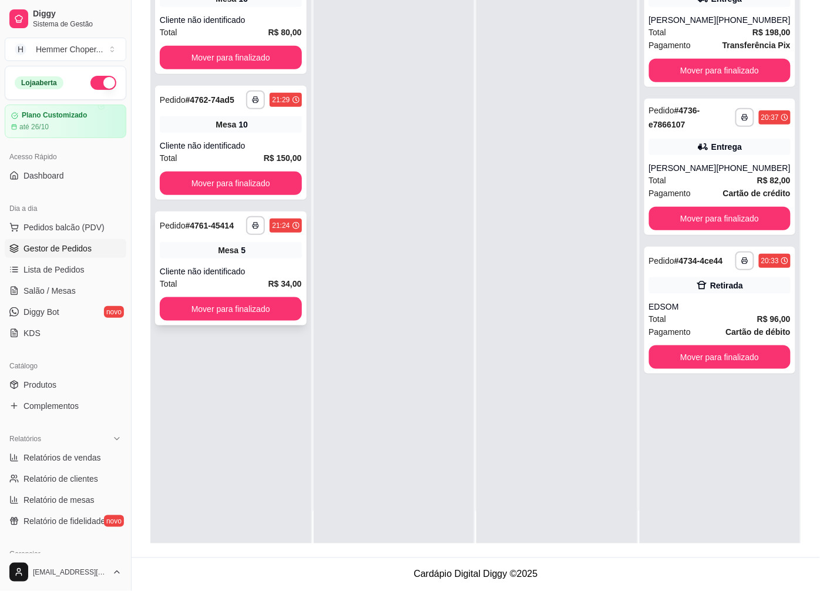
click at [244, 274] on div "Cliente não identificado" at bounding box center [231, 272] width 142 height 12
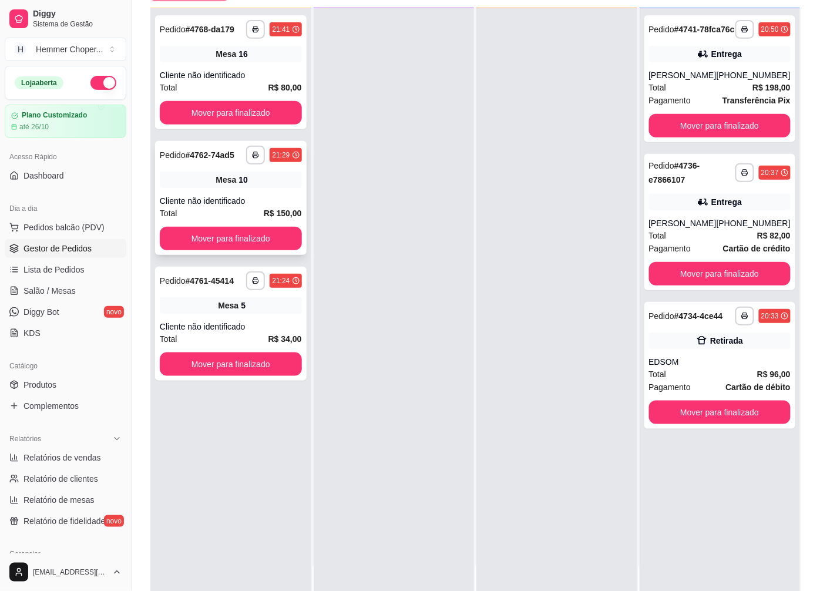
scroll to position [114, 0]
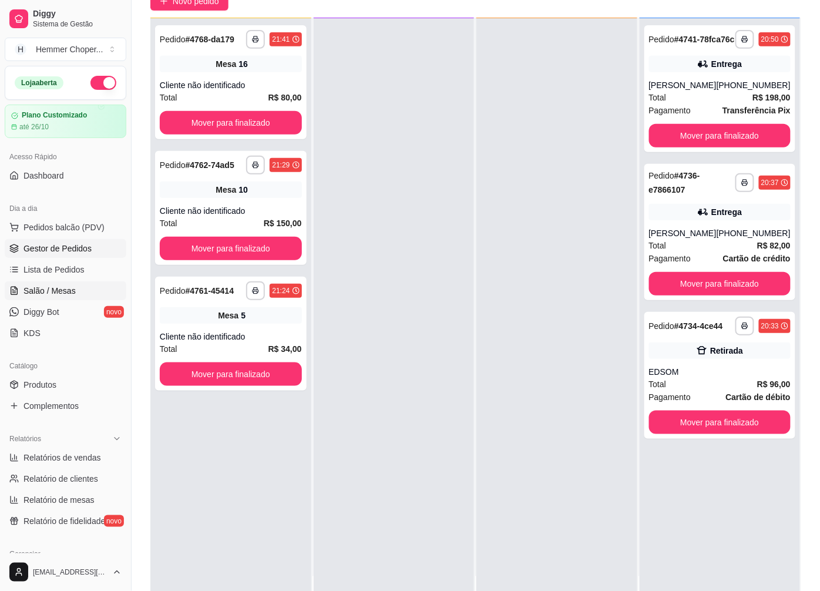
click at [68, 284] on link "Salão / Mesas" at bounding box center [66, 291] width 122 height 19
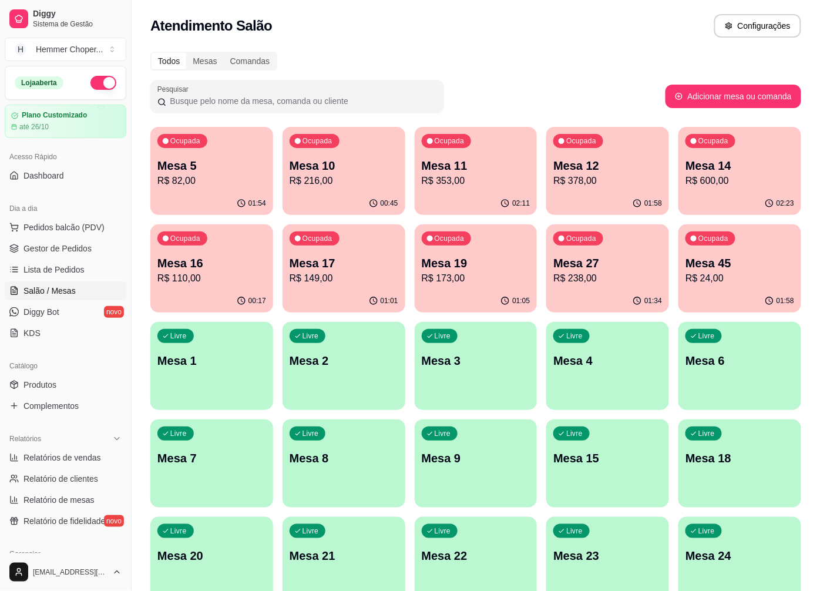
click at [600, 174] on p "R$ 378,00" at bounding box center [608, 181] width 109 height 14
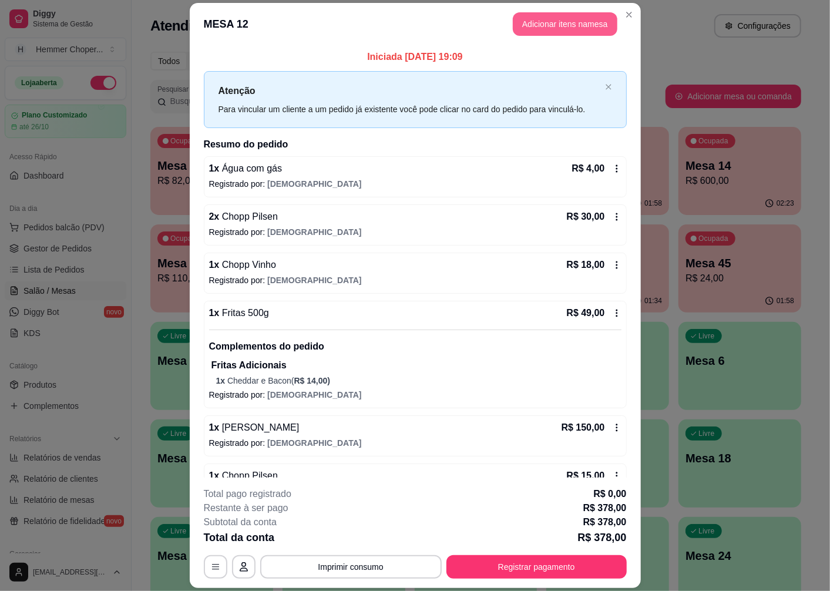
click at [551, 26] on button "Adicionar itens na mesa" at bounding box center [565, 24] width 105 height 24
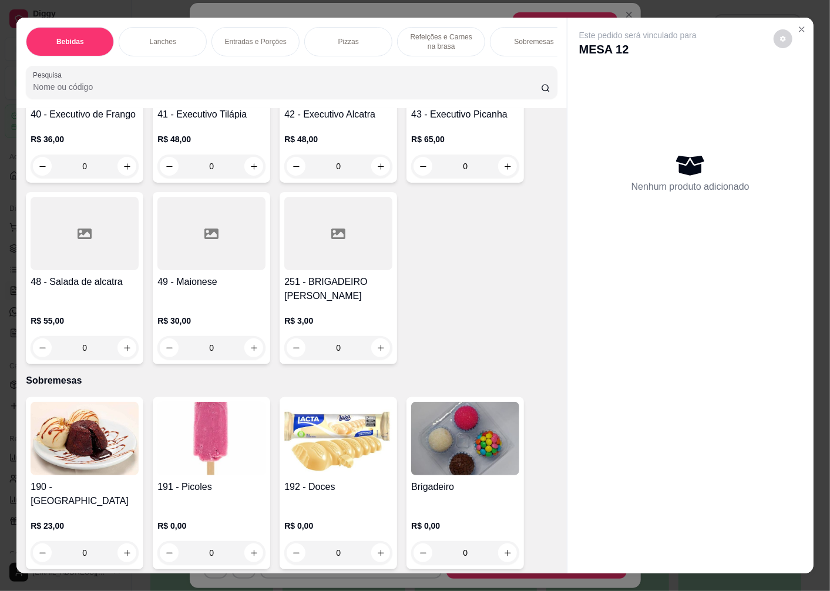
scroll to position [25, 0]
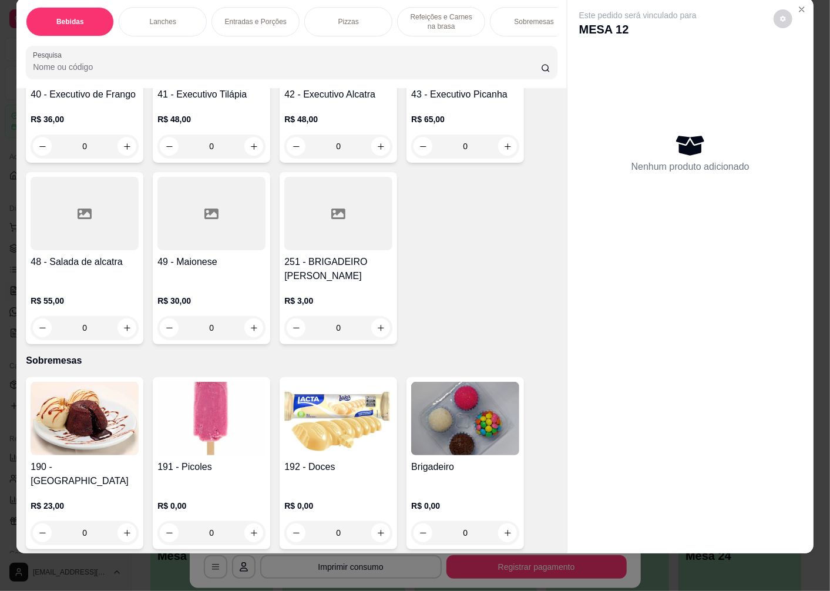
click at [203, 421] on img at bounding box center [212, 418] width 108 height 73
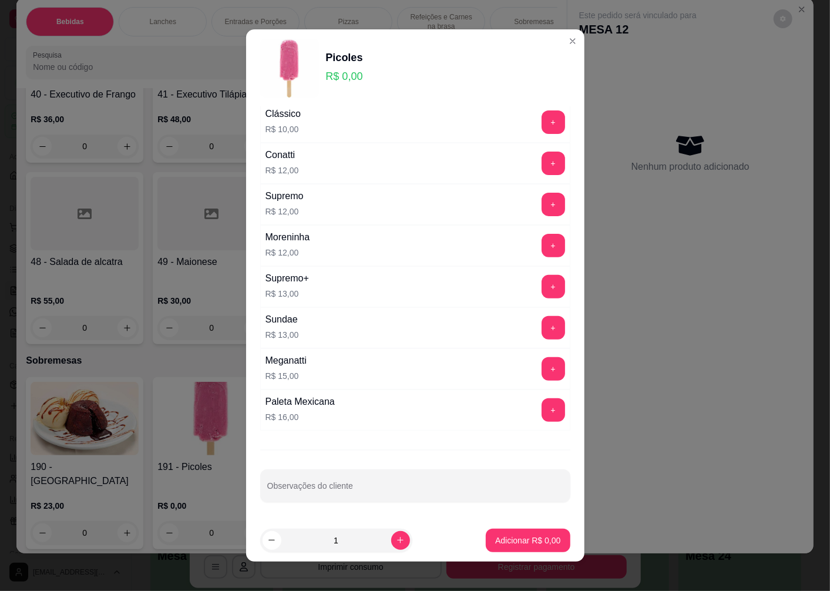
scroll to position [108, 0]
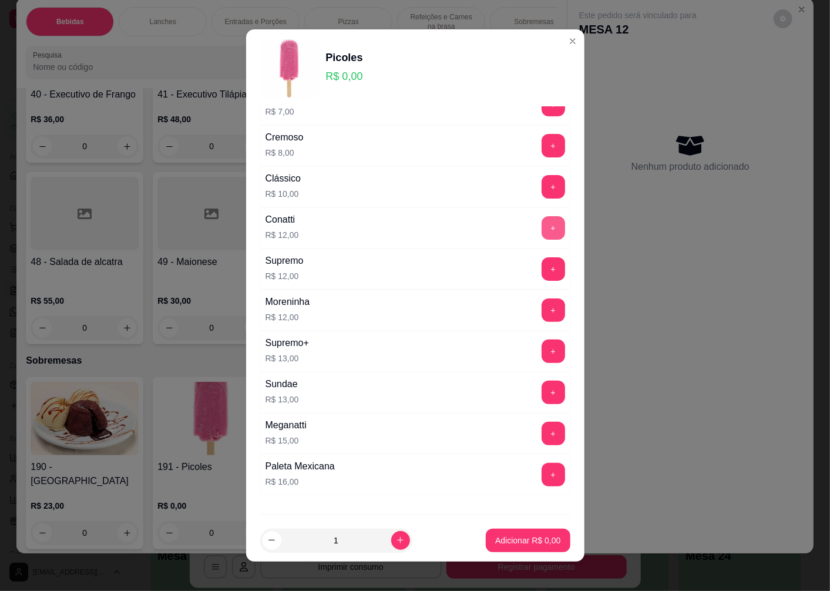
click at [542, 223] on button "+" at bounding box center [554, 228] width 24 height 24
click at [396, 537] on icon "increase-product-quantity" at bounding box center [400, 540] width 9 height 9
type input "2"
click at [497, 536] on p "Adicionar R$ 24,00" at bounding box center [526, 540] width 68 height 11
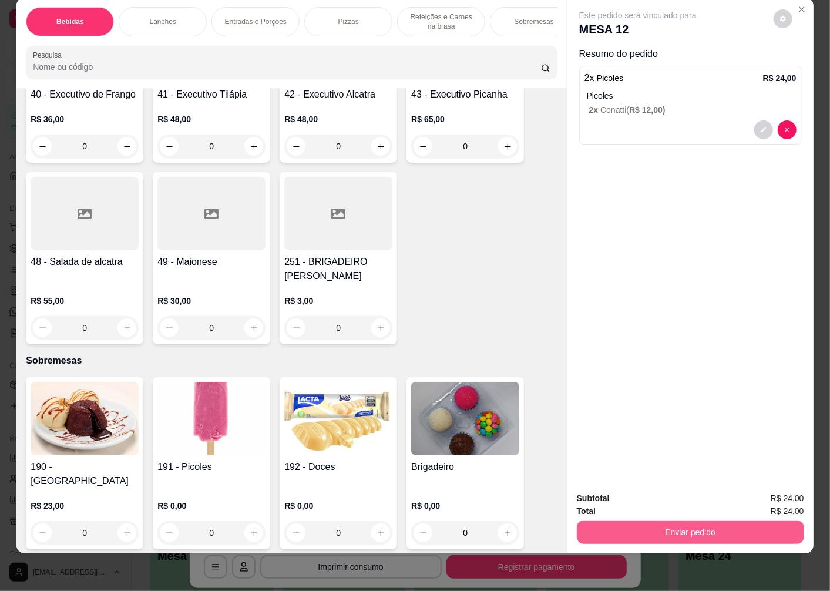
click at [618, 530] on button "Enviar pedido" at bounding box center [690, 533] width 227 height 24
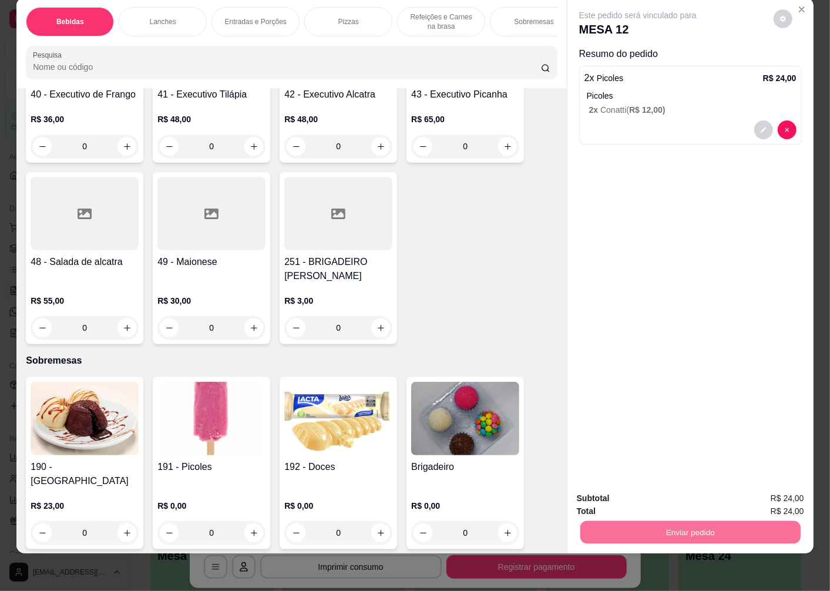
click at [761, 491] on button "Enviar pedido" at bounding box center [774, 494] width 66 height 22
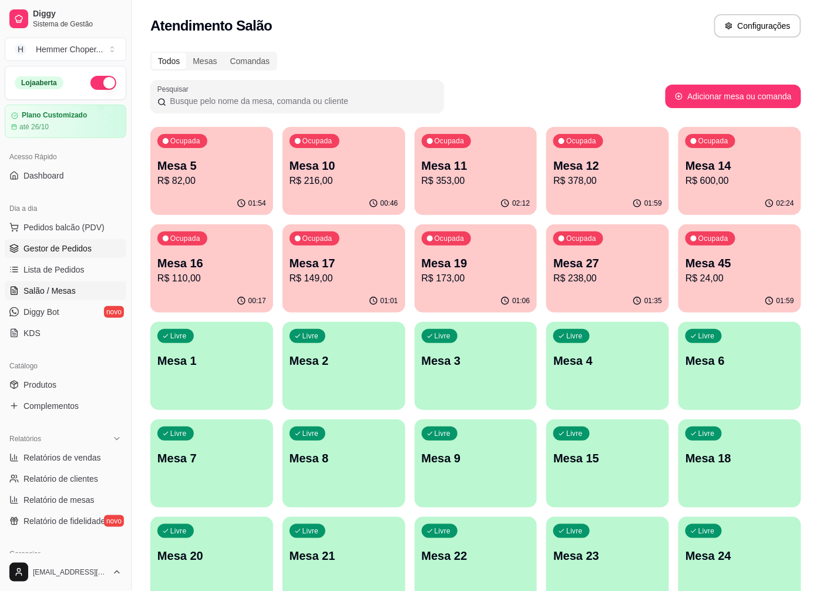
click at [65, 248] on span "Gestor de Pedidos" at bounding box center [58, 249] width 68 height 12
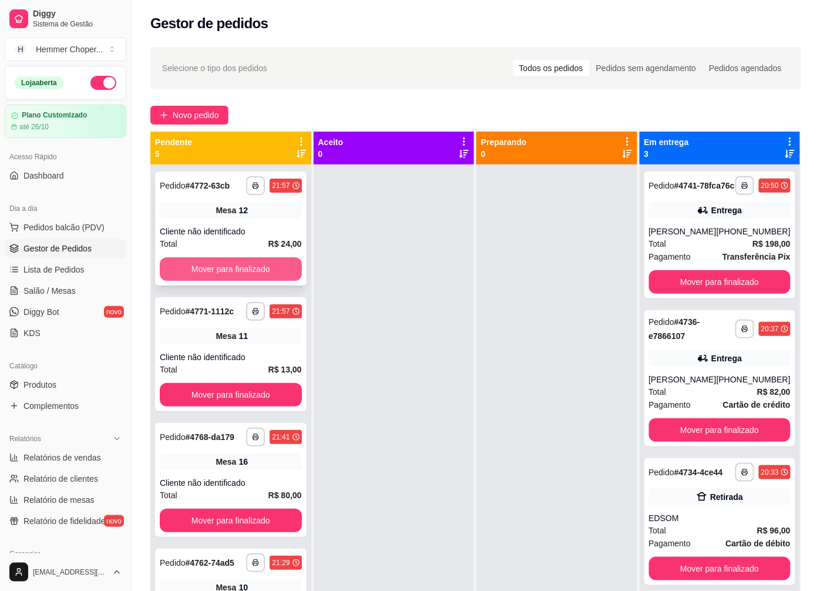
click at [234, 263] on button "Mover para finalizado" at bounding box center [231, 269] width 142 height 24
click at [59, 288] on span "Salão / Mesas" at bounding box center [50, 291] width 52 height 12
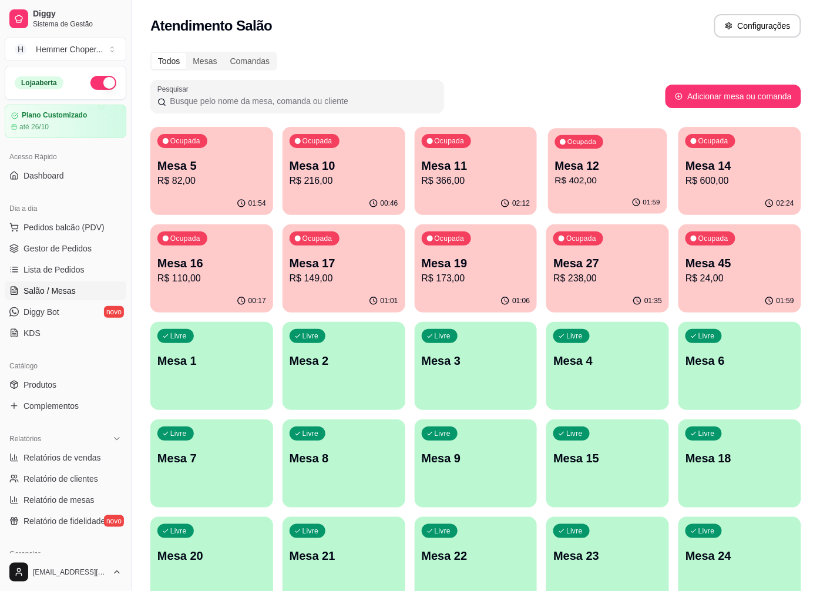
click at [575, 177] on p "R$ 402,00" at bounding box center [607, 181] width 105 height 14
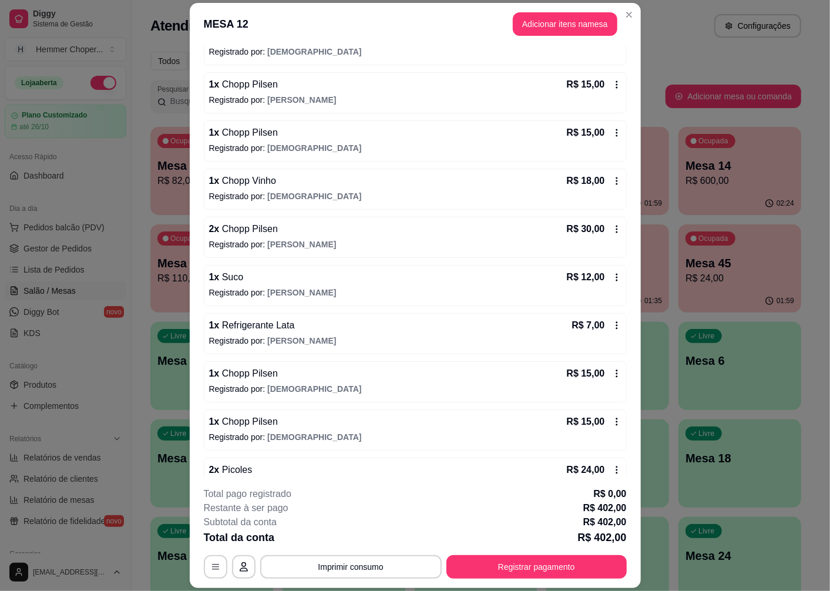
scroll to position [457, 0]
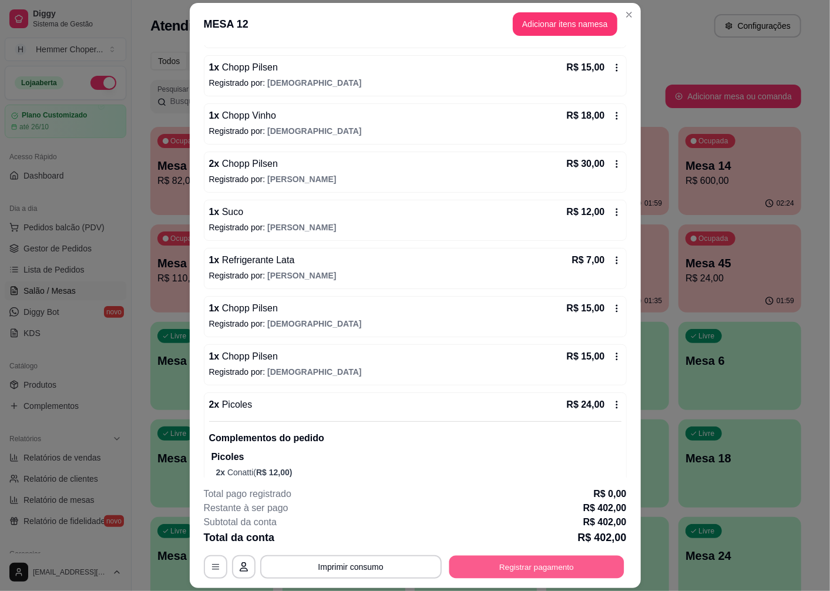
click at [506, 565] on button "Registrar pagamento" at bounding box center [536, 567] width 175 height 23
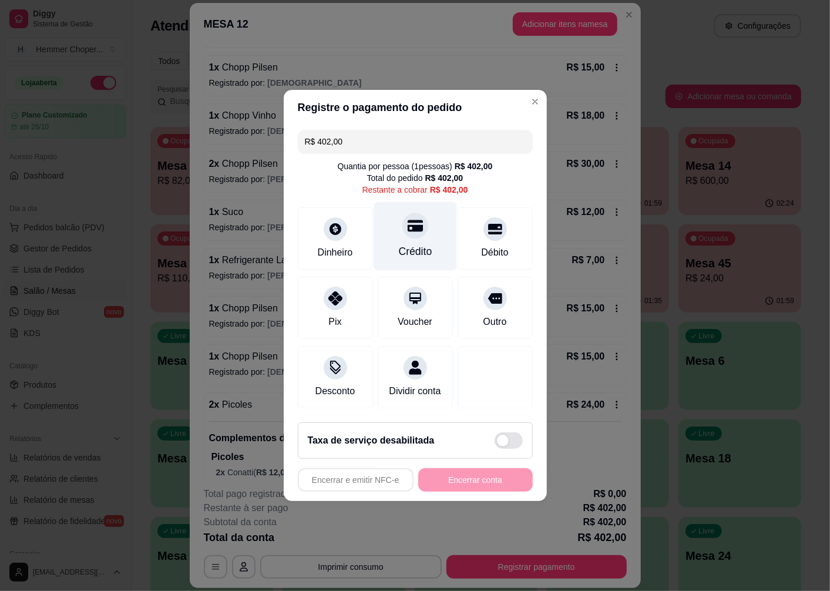
click at [410, 222] on icon at bounding box center [414, 226] width 15 height 12
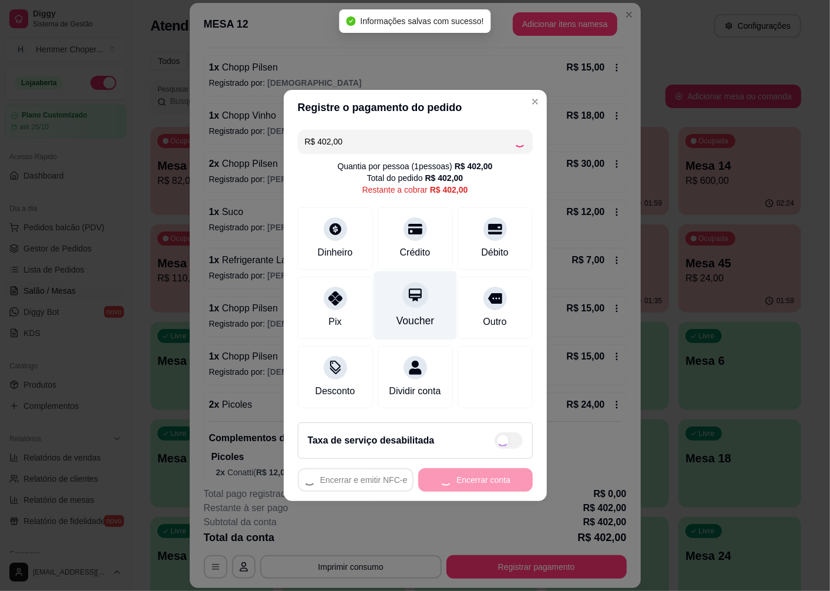
type input "R$ 0,00"
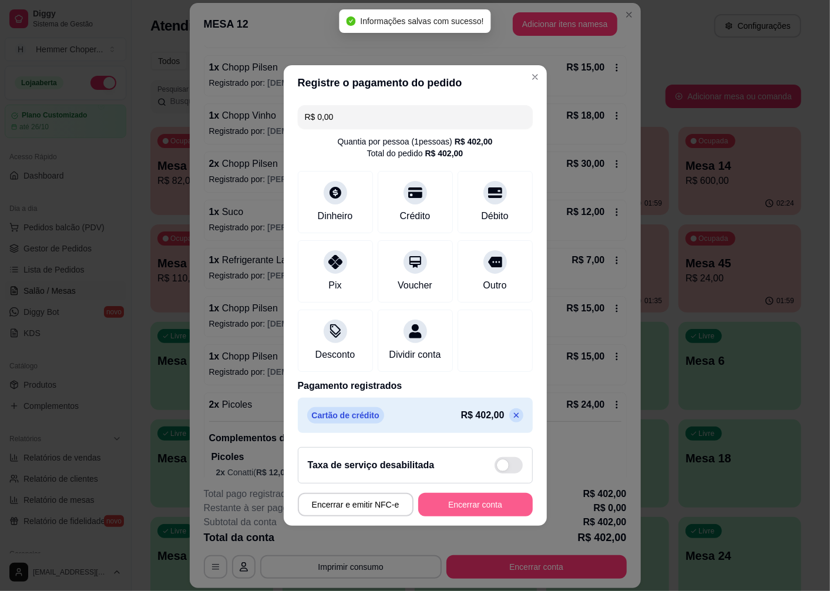
click at [462, 513] on button "Encerrar conta" at bounding box center [475, 505] width 115 height 24
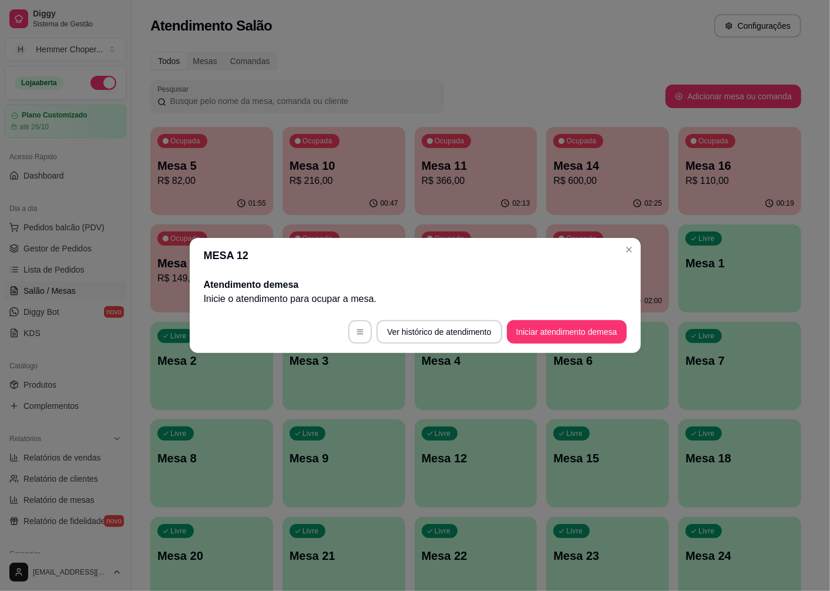
scroll to position [0, 0]
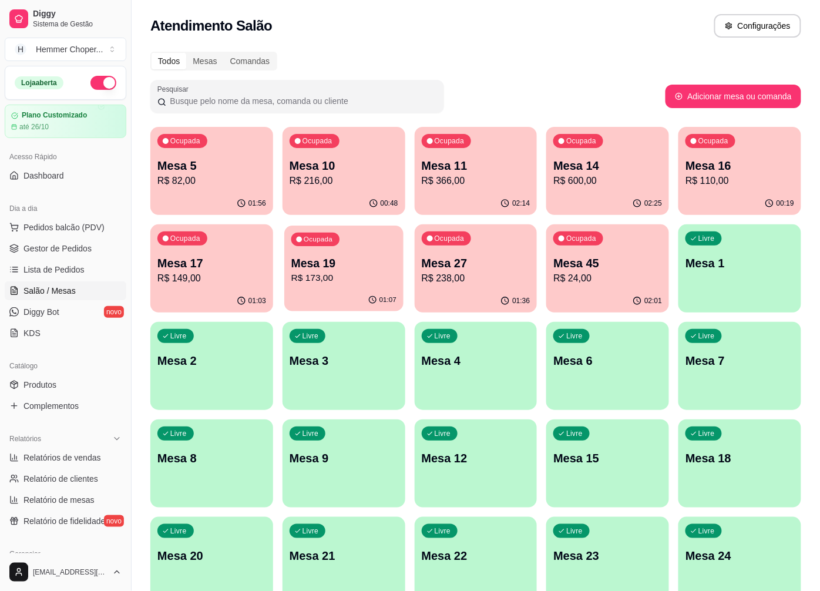
click at [355, 277] on p "R$ 173,00" at bounding box center [344, 279] width 105 height 14
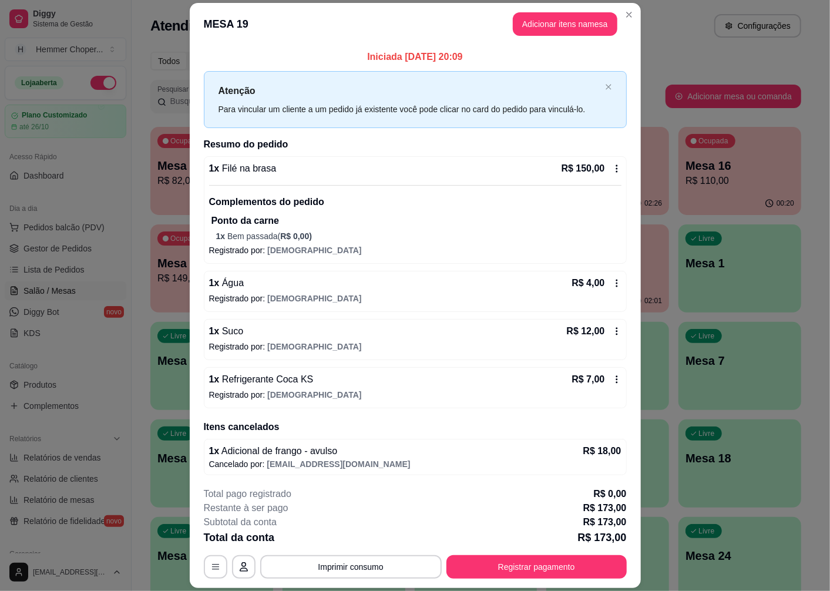
scroll to position [2, 0]
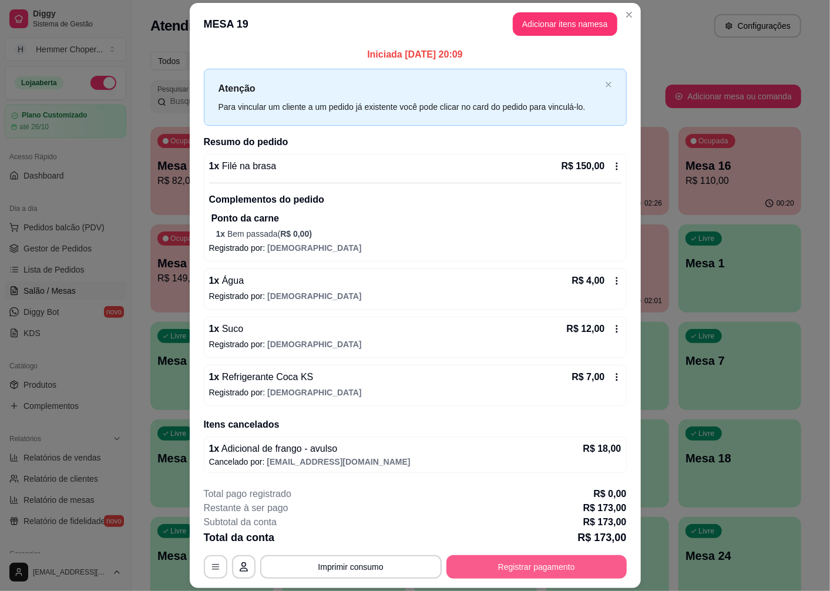
click at [537, 567] on button "Registrar pagamento" at bounding box center [537, 567] width 180 height 24
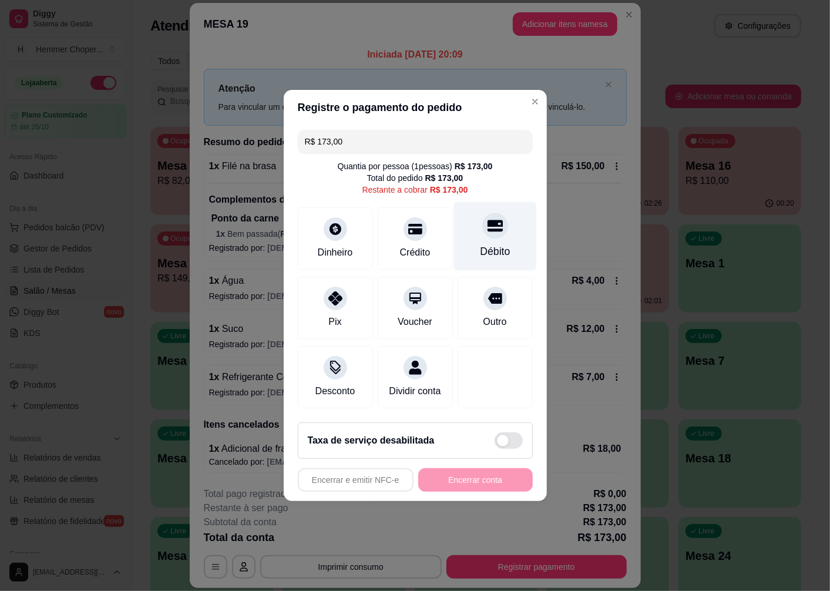
click at [494, 235] on div "Débito" at bounding box center [495, 236] width 83 height 69
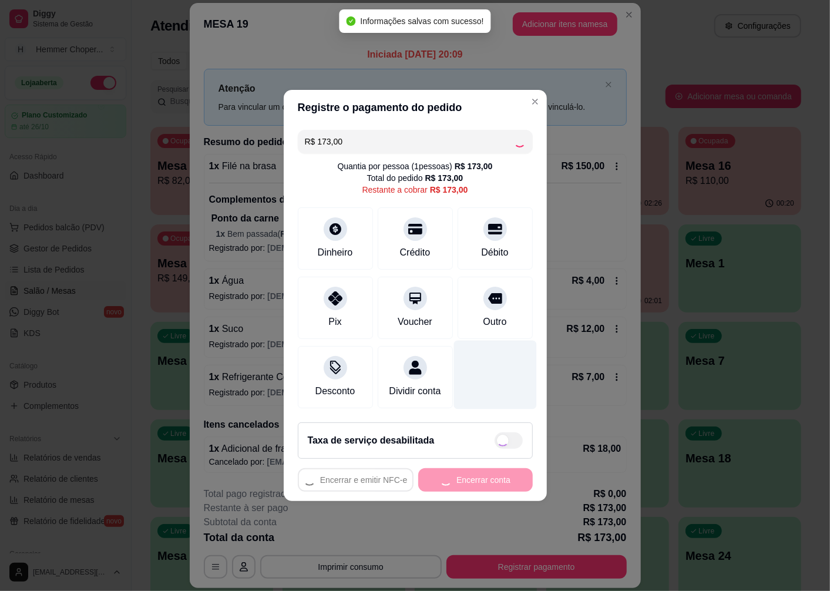
type input "R$ 0,00"
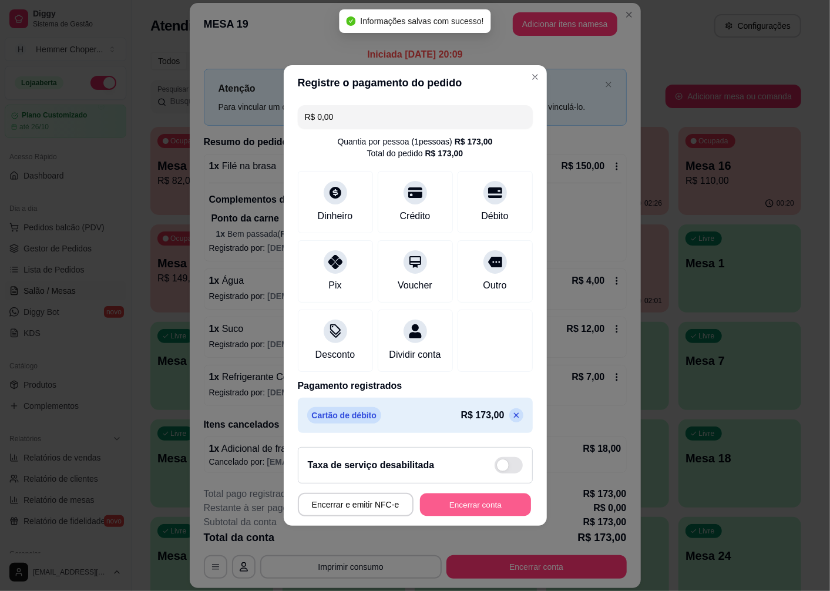
click at [460, 510] on button "Encerrar conta" at bounding box center [475, 505] width 111 height 23
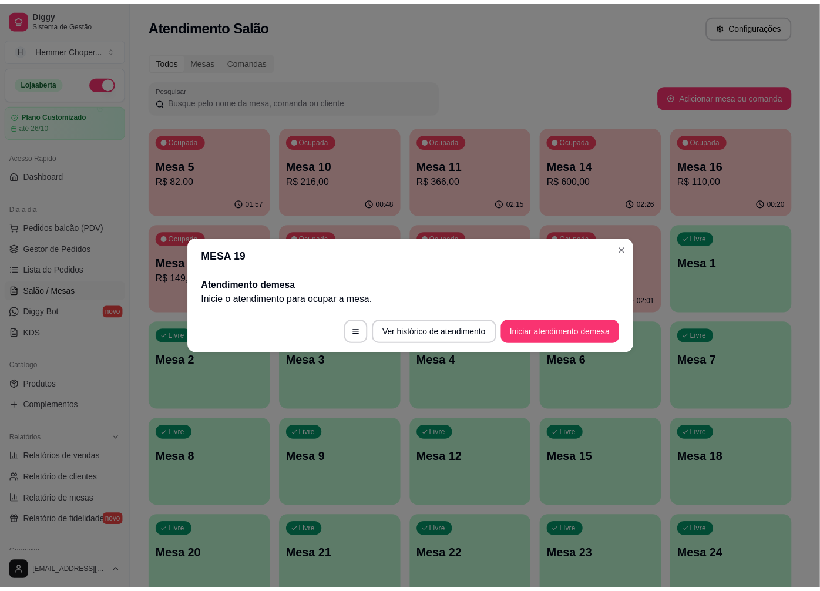
scroll to position [0, 0]
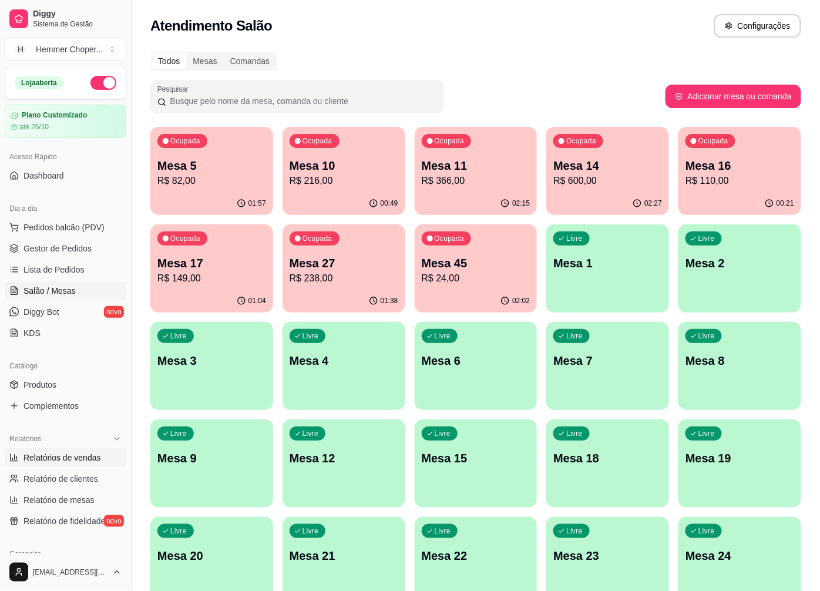
click at [63, 457] on span "Relatórios de vendas" at bounding box center [63, 458] width 78 height 12
select select "ALL"
select select "0"
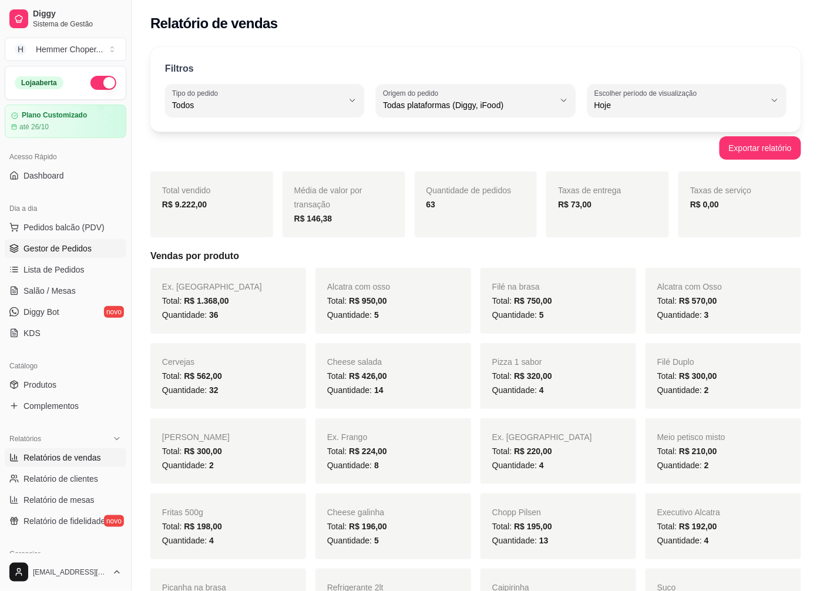
click at [61, 248] on span "Gestor de Pedidos" at bounding box center [58, 249] width 68 height 12
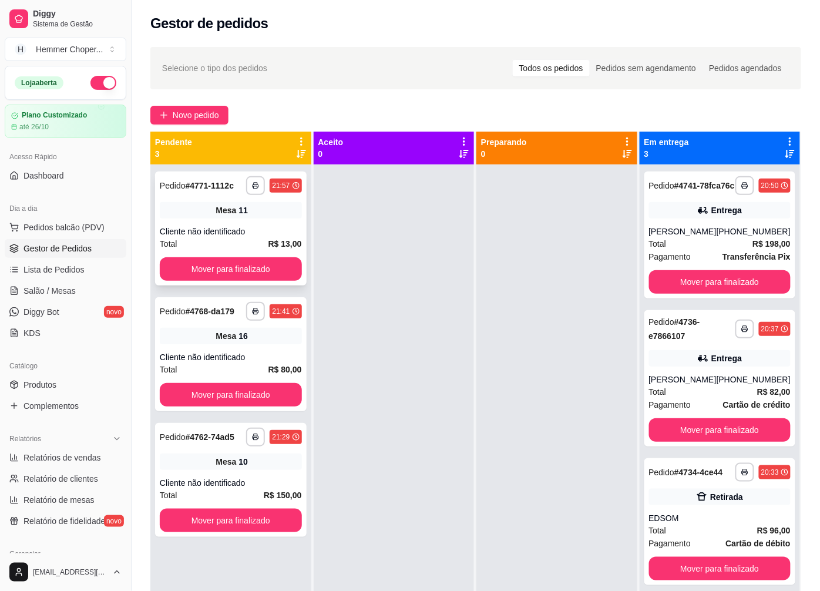
click at [262, 213] on div "Mesa 11" at bounding box center [231, 210] width 142 height 16
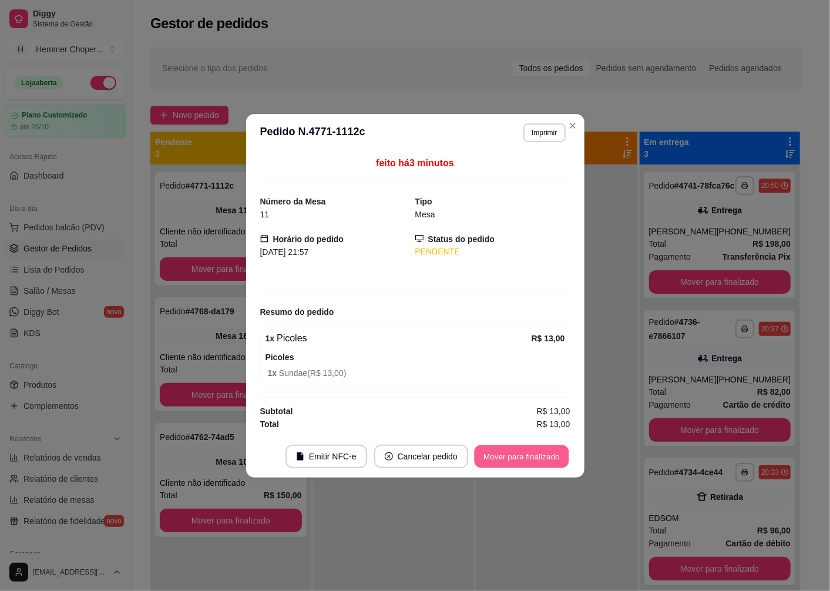
click at [530, 461] on button "Mover para finalizado" at bounding box center [521, 456] width 95 height 23
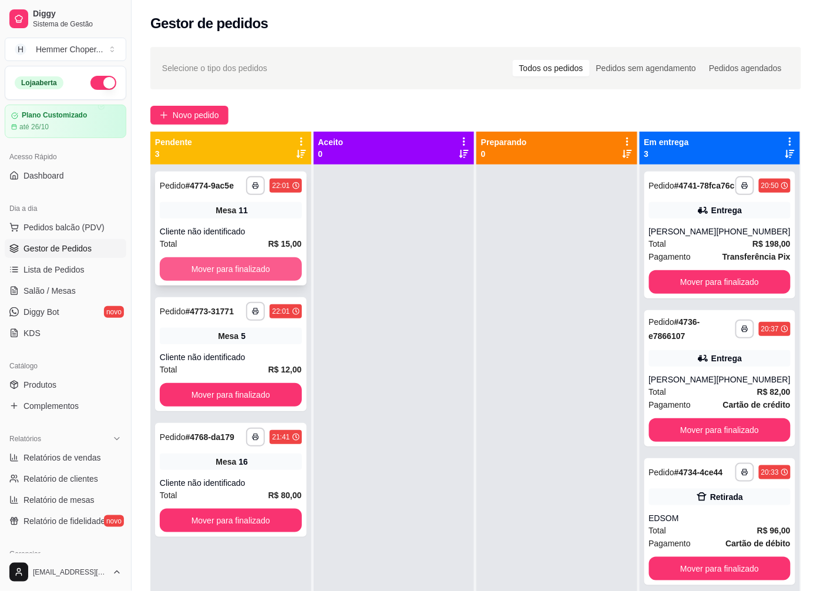
click at [225, 268] on button "Mover para finalizado" at bounding box center [231, 269] width 142 height 24
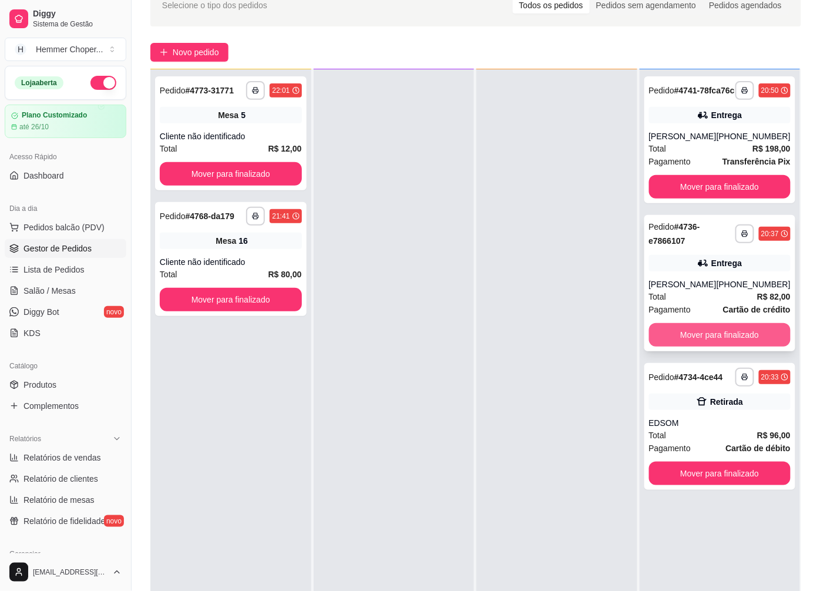
scroll to position [65, 0]
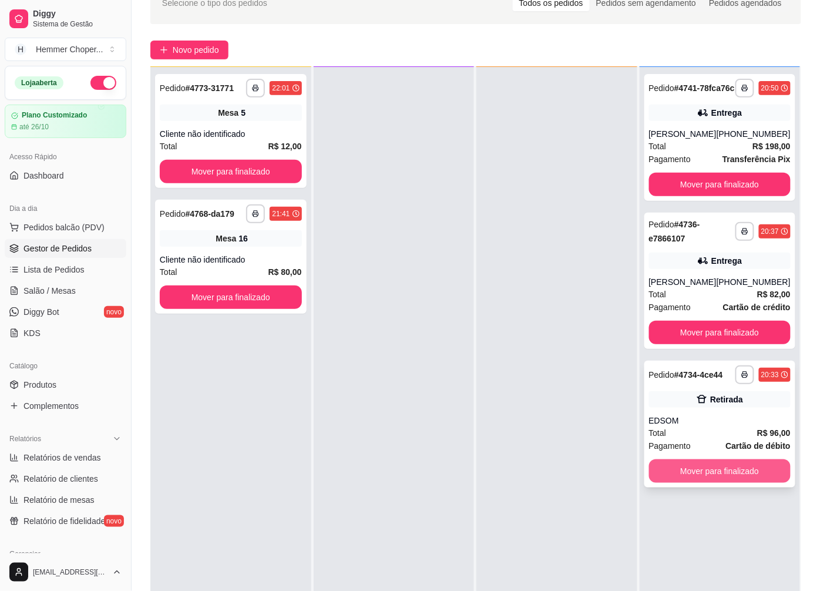
click at [688, 473] on button "Mover para finalizado" at bounding box center [720, 472] width 142 height 24
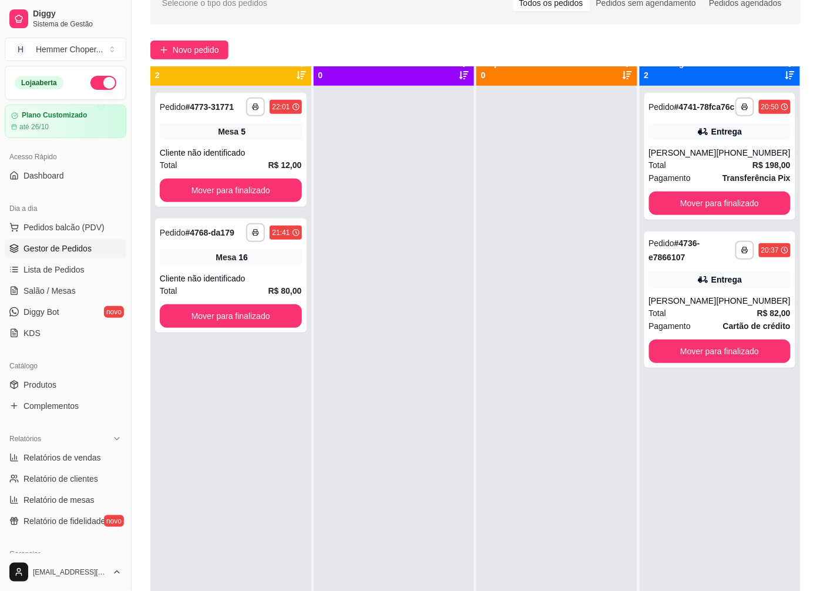
scroll to position [0, 0]
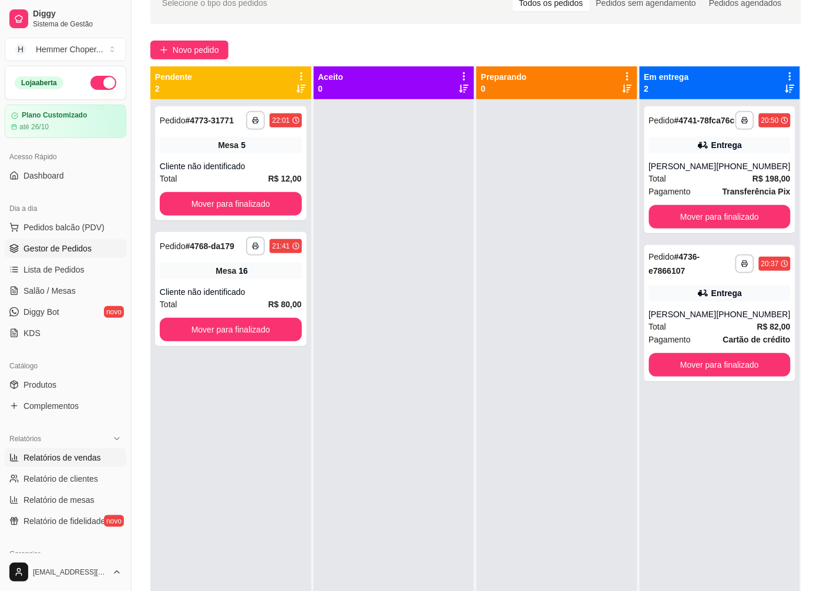
click at [65, 459] on span "Relatórios de vendas" at bounding box center [63, 458] width 78 height 12
select select "ALL"
select select "0"
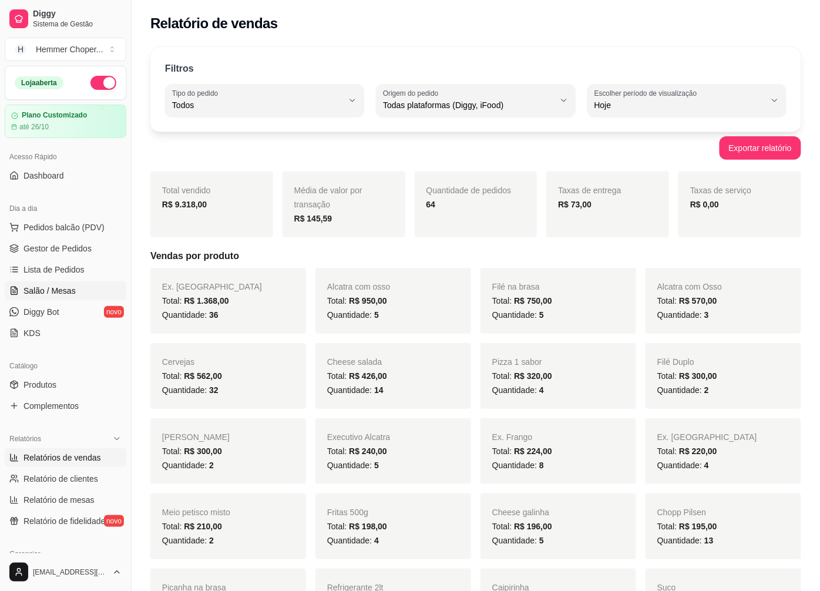
click at [56, 296] on span "Salão / Mesas" at bounding box center [50, 291] width 52 height 12
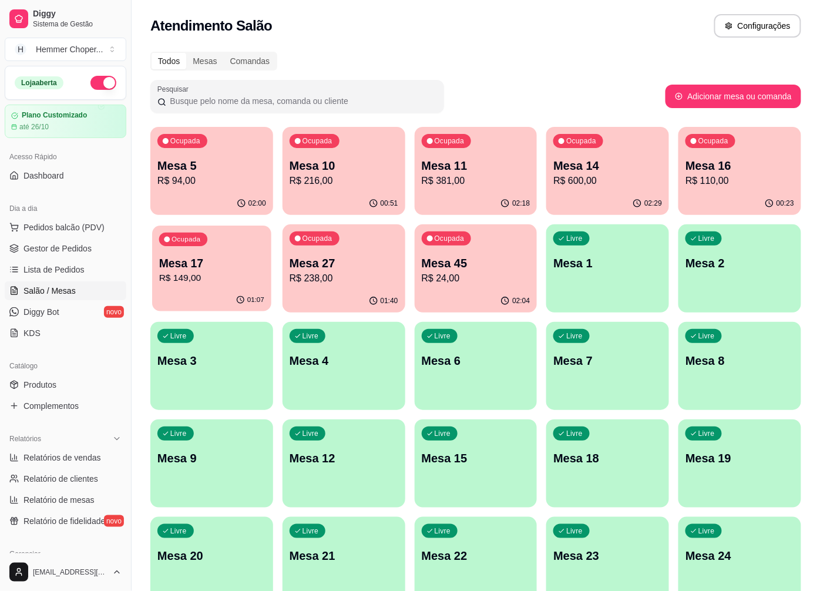
click at [236, 275] on p "R$ 149,00" at bounding box center [211, 279] width 105 height 14
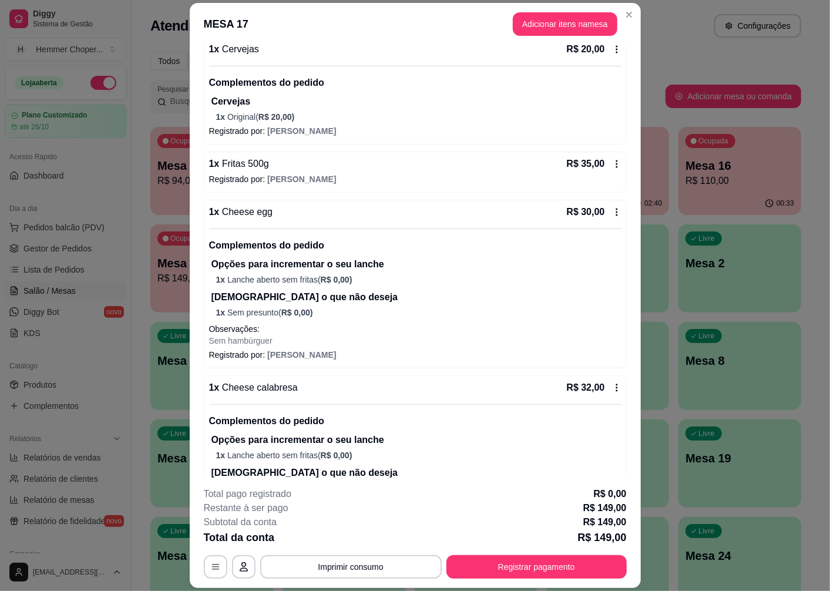
scroll to position [353, 0]
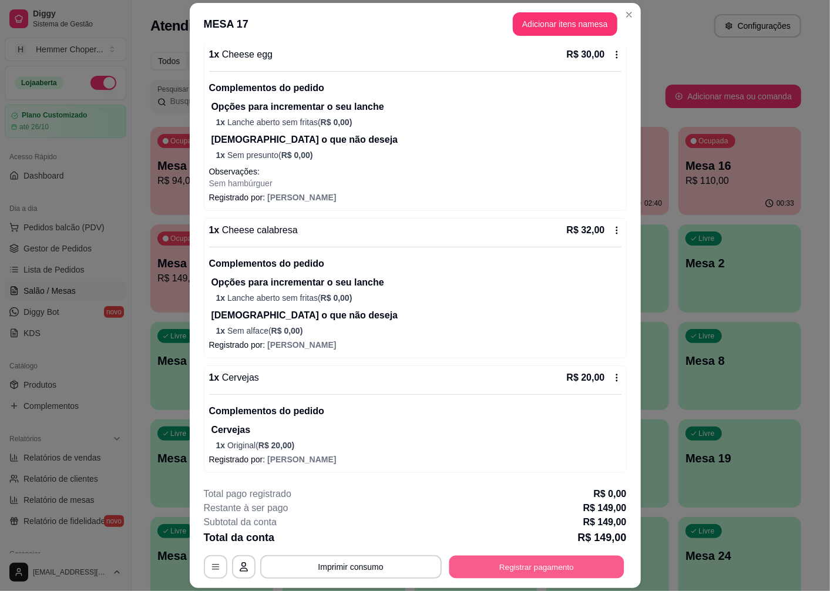
click at [512, 564] on button "Registrar pagamento" at bounding box center [536, 567] width 175 height 23
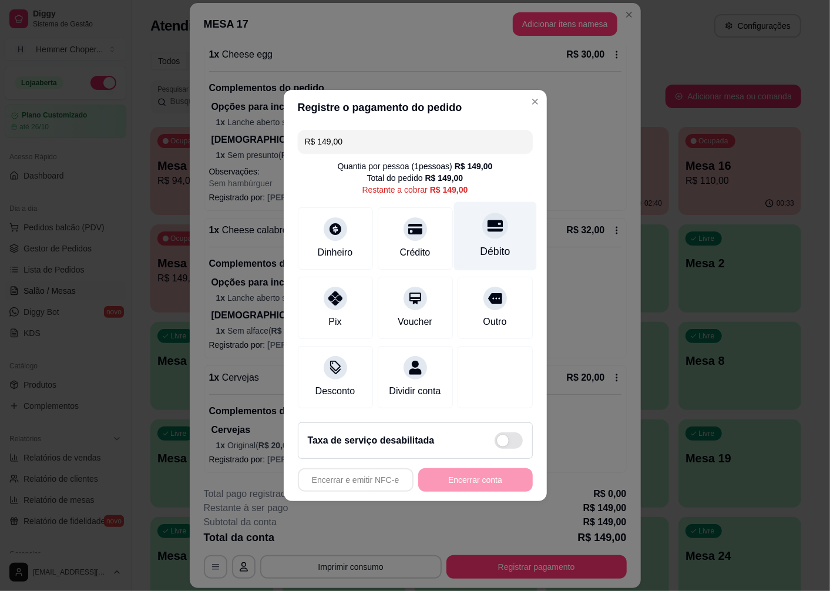
click at [481, 236] on div "Débito" at bounding box center [495, 236] width 83 height 69
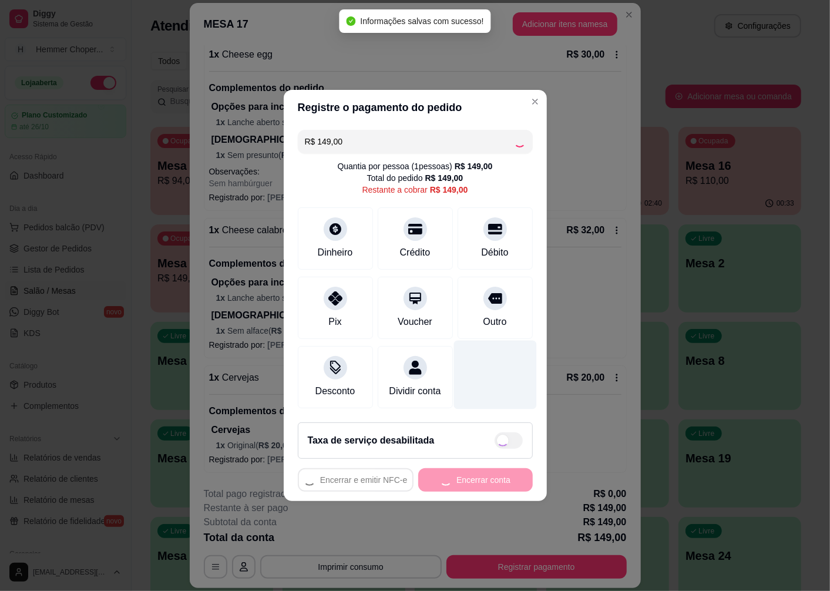
type input "R$ 0,00"
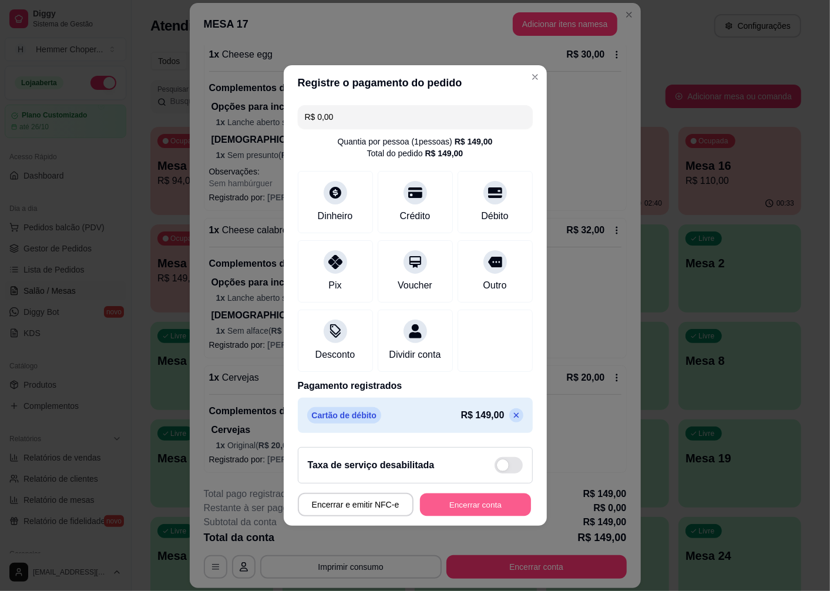
click at [488, 507] on button "Encerrar conta" at bounding box center [475, 505] width 111 height 23
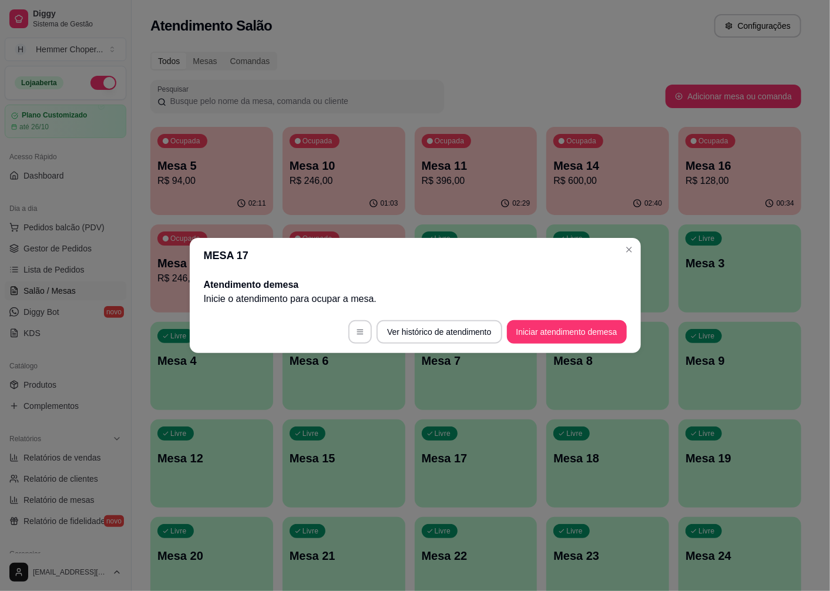
scroll to position [0, 0]
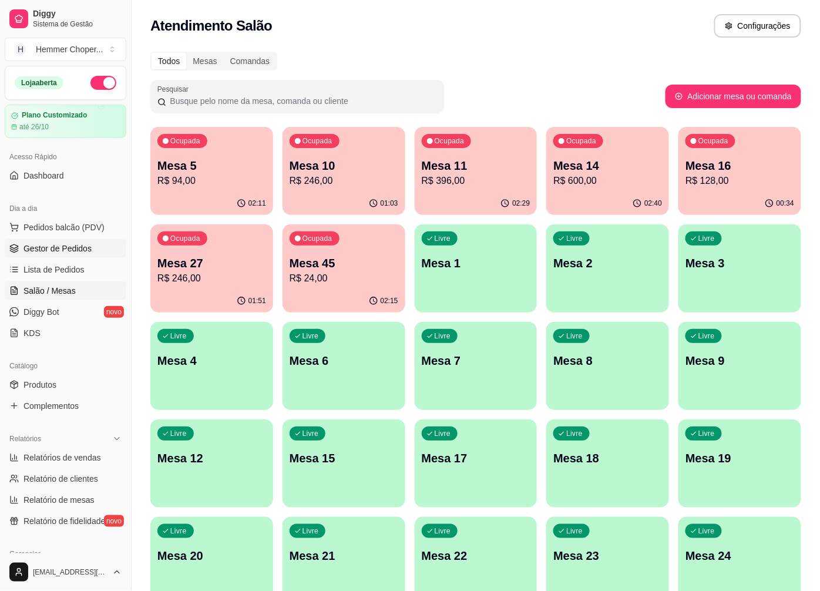
click at [86, 244] on span "Gestor de Pedidos" at bounding box center [58, 249] width 68 height 12
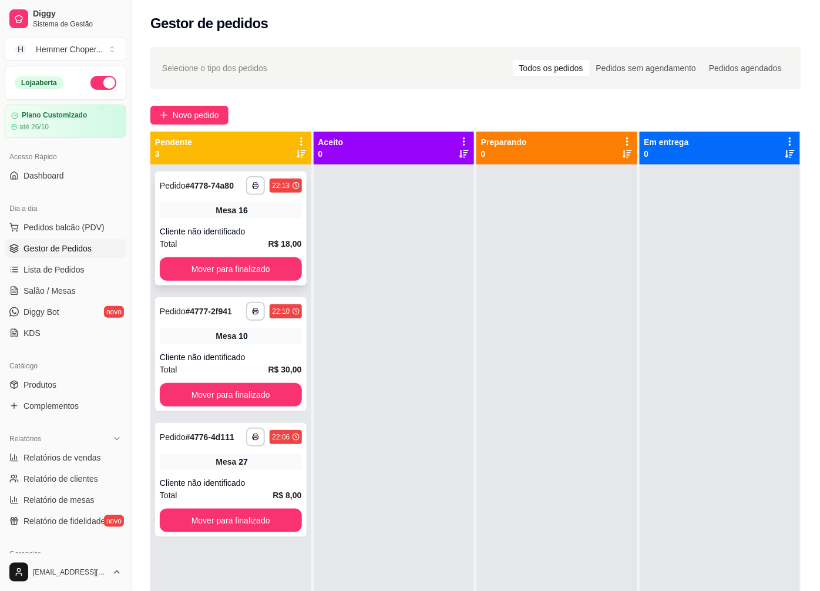
click at [242, 231] on div "Cliente não identificado" at bounding box center [231, 232] width 142 height 12
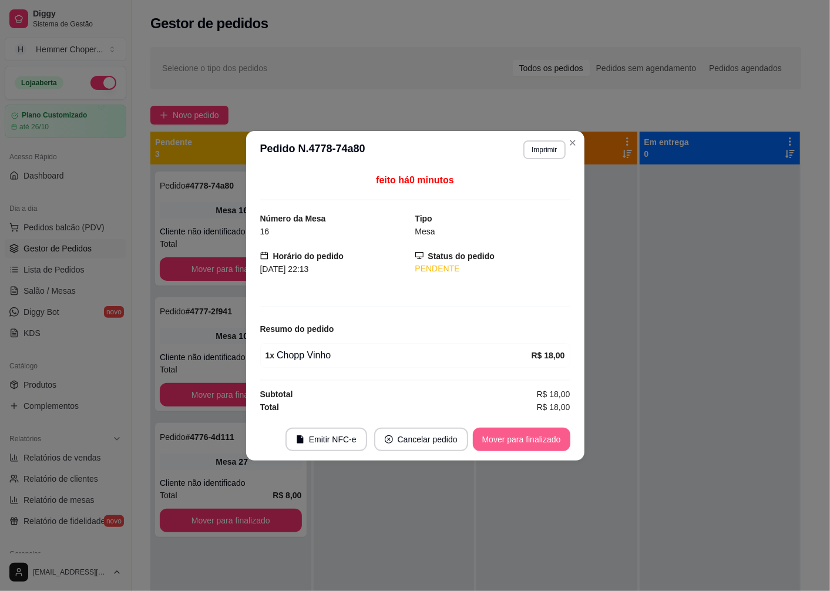
click at [507, 441] on button "Mover para finalizado" at bounding box center [522, 440] width 98 height 24
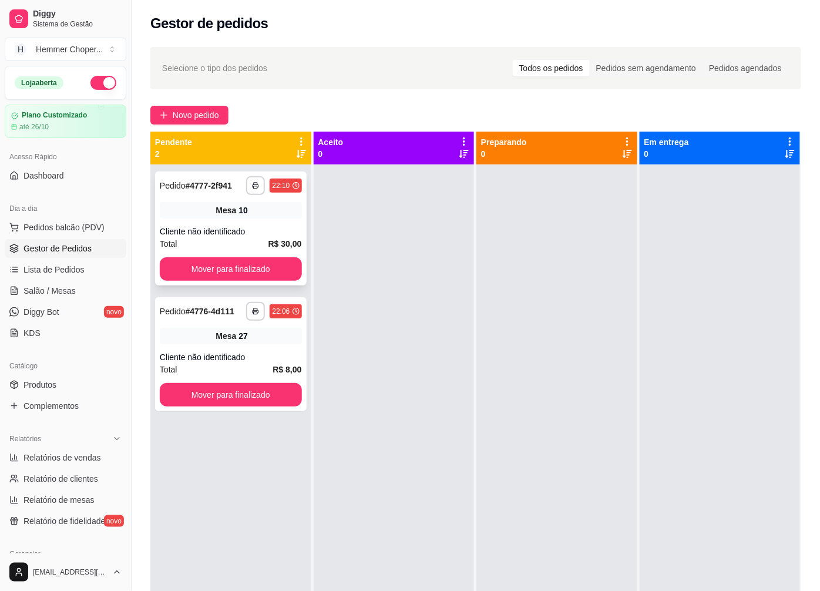
click at [244, 226] on div "Cliente não identificado" at bounding box center [231, 232] width 142 height 12
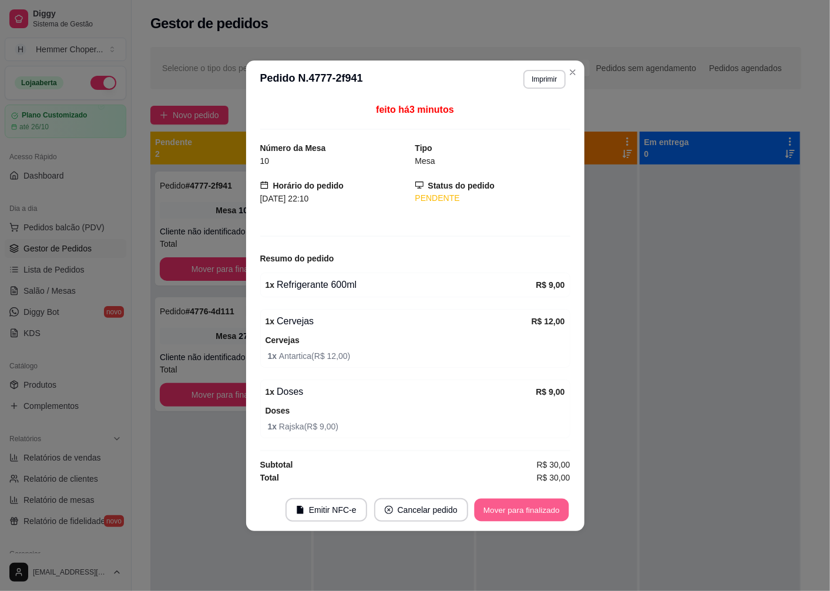
click at [503, 508] on button "Mover para finalizado" at bounding box center [521, 509] width 95 height 23
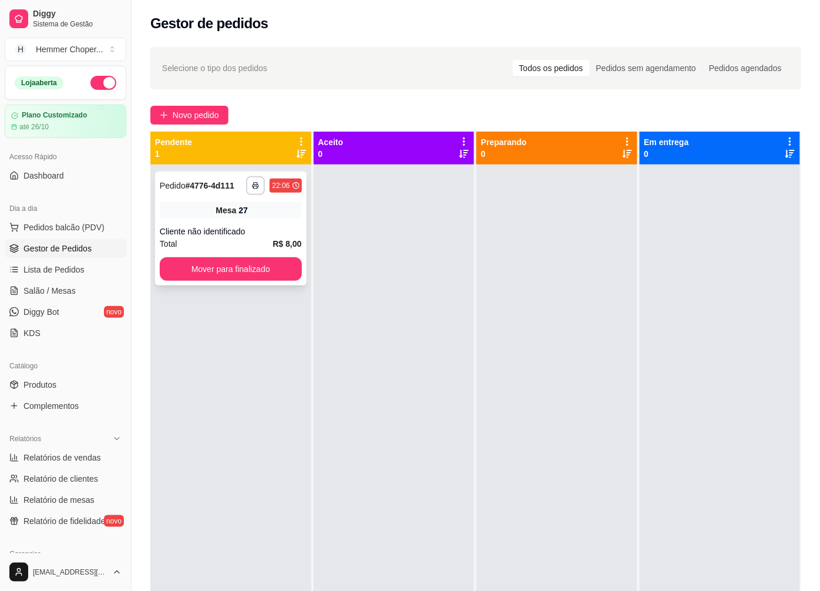
click at [243, 207] on div "27" at bounding box center [243, 211] width 9 height 12
click at [218, 267] on button "Mover para finalizado" at bounding box center [231, 269] width 138 height 23
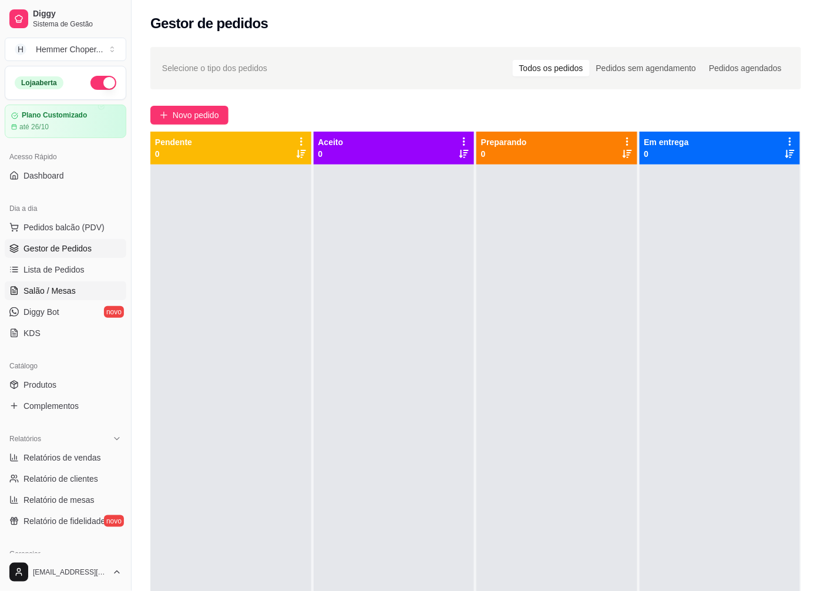
click at [66, 296] on span "Salão / Mesas" at bounding box center [50, 291] width 52 height 12
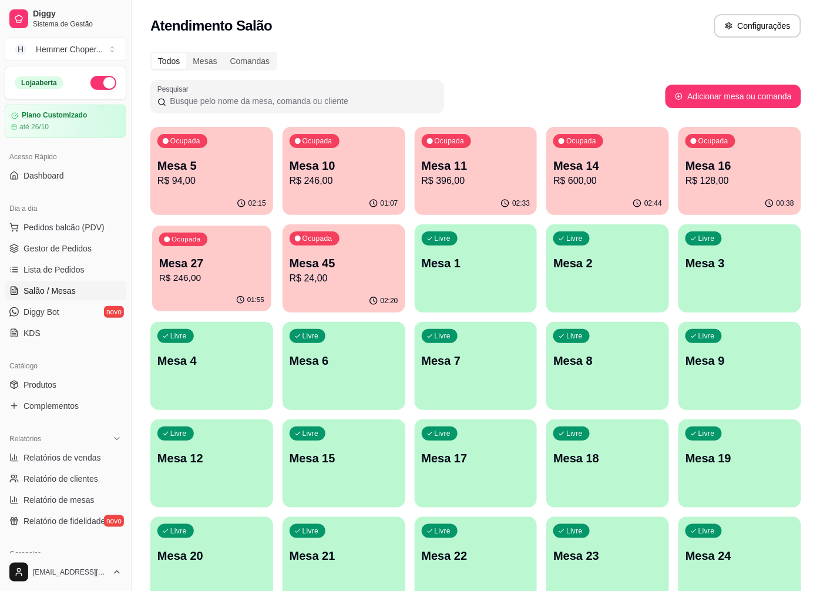
click at [207, 280] on p "R$ 246,00" at bounding box center [211, 279] width 105 height 14
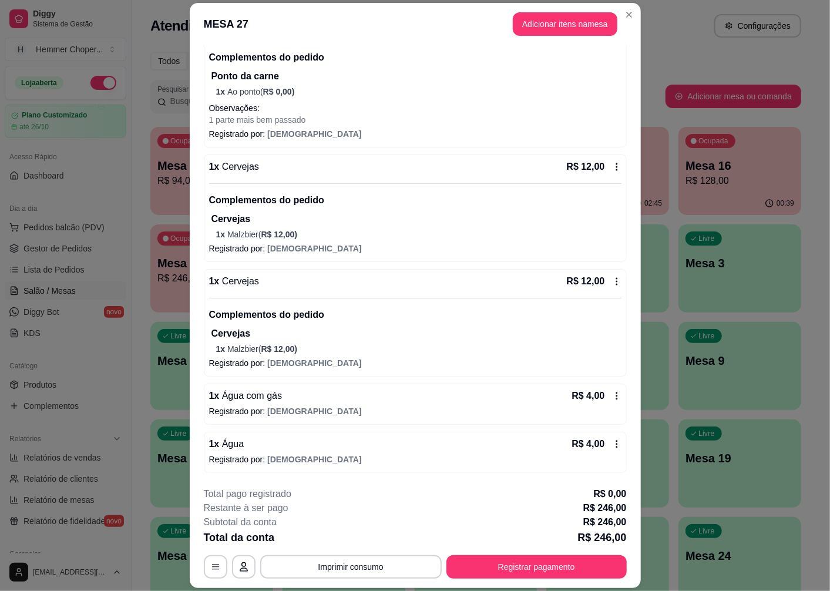
scroll to position [34, 0]
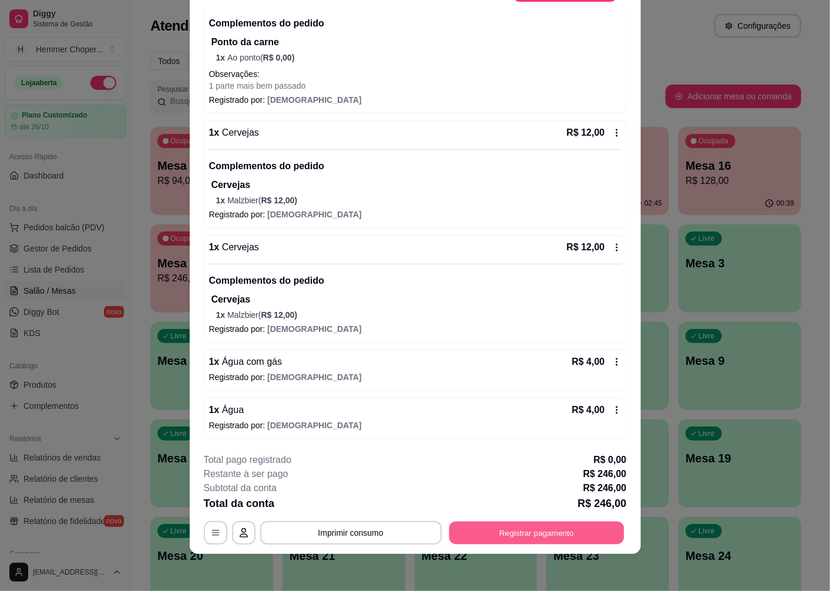
click at [521, 539] on button "Registrar pagamento" at bounding box center [536, 533] width 175 height 23
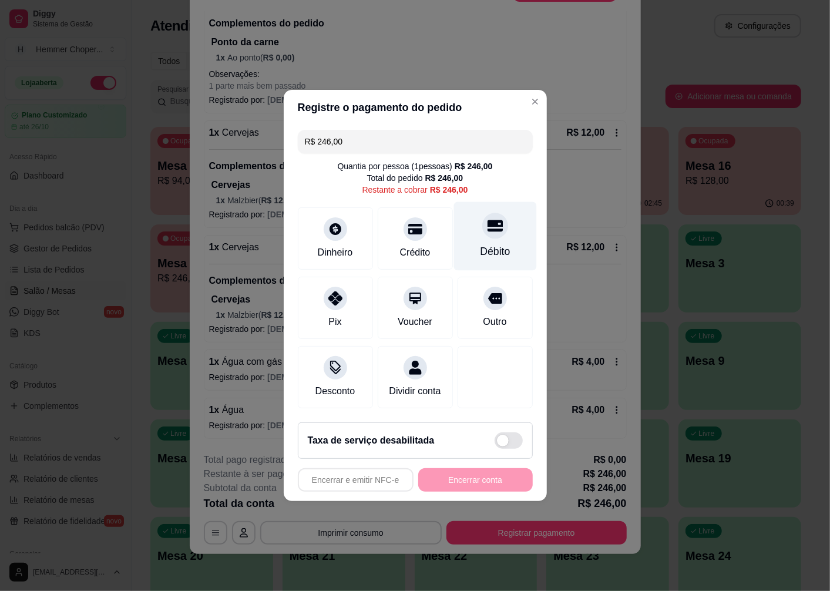
click at [485, 234] on div "Débito" at bounding box center [495, 236] width 83 height 69
type input "R$ 0,00"
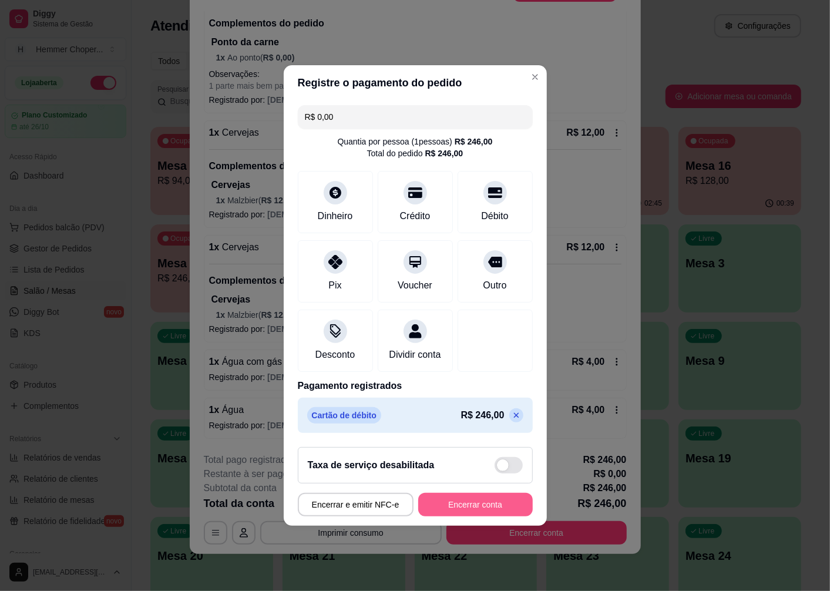
click at [440, 507] on button "Encerrar conta" at bounding box center [475, 505] width 115 height 24
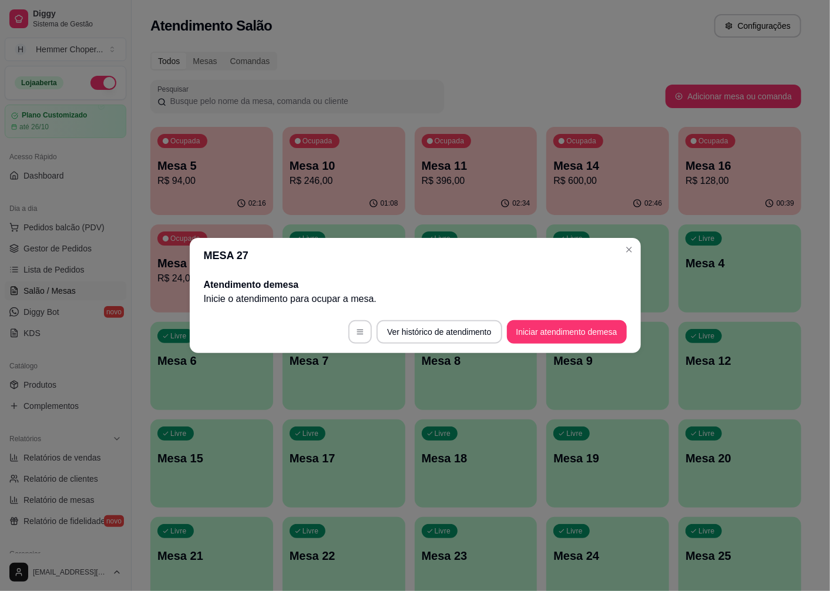
scroll to position [0, 0]
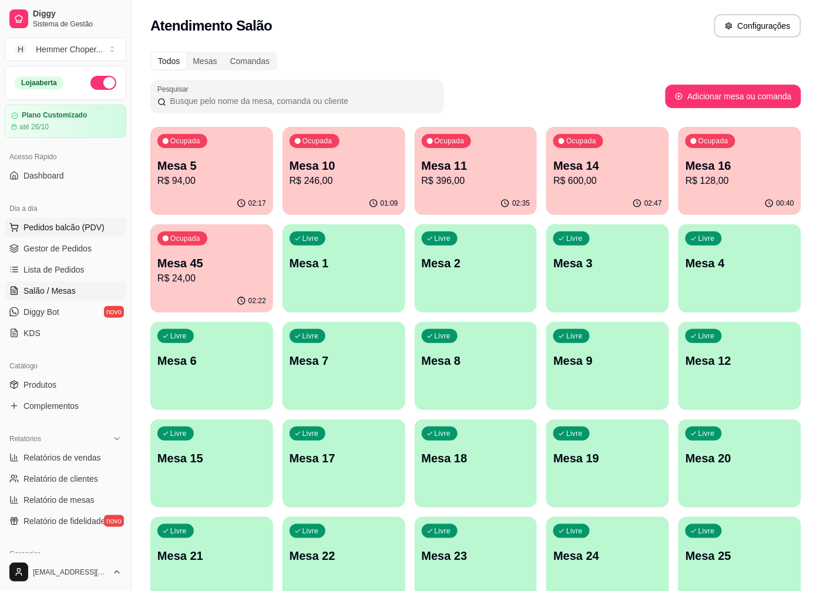
click at [76, 220] on button "Pedidos balcão (PDV)" at bounding box center [66, 227] width 122 height 19
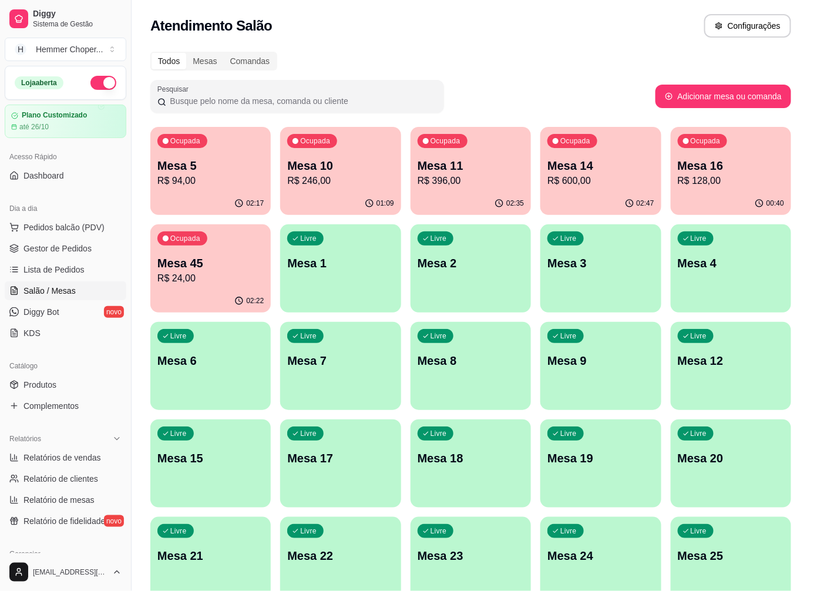
click at [69, 251] on img at bounding box center [81, 226] width 109 height 74
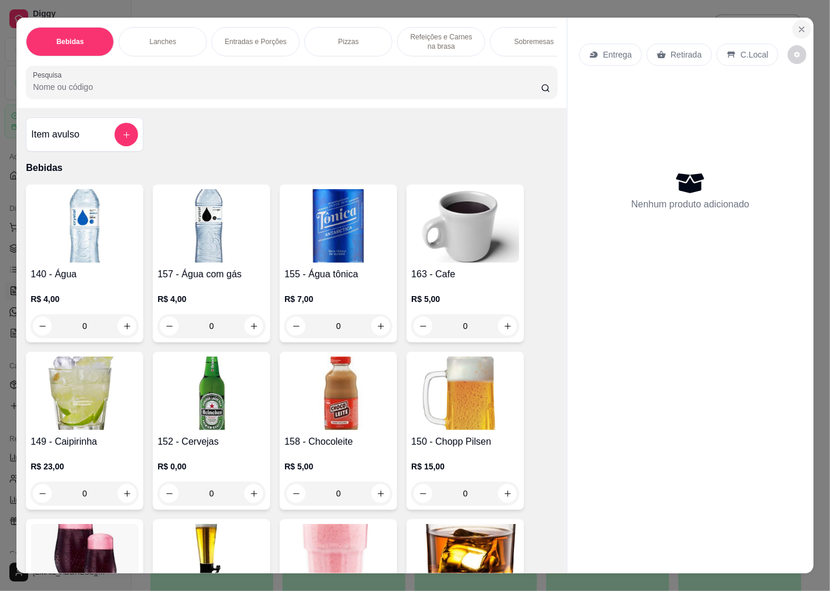
click at [798, 25] on icon "Close" at bounding box center [802, 29] width 9 height 9
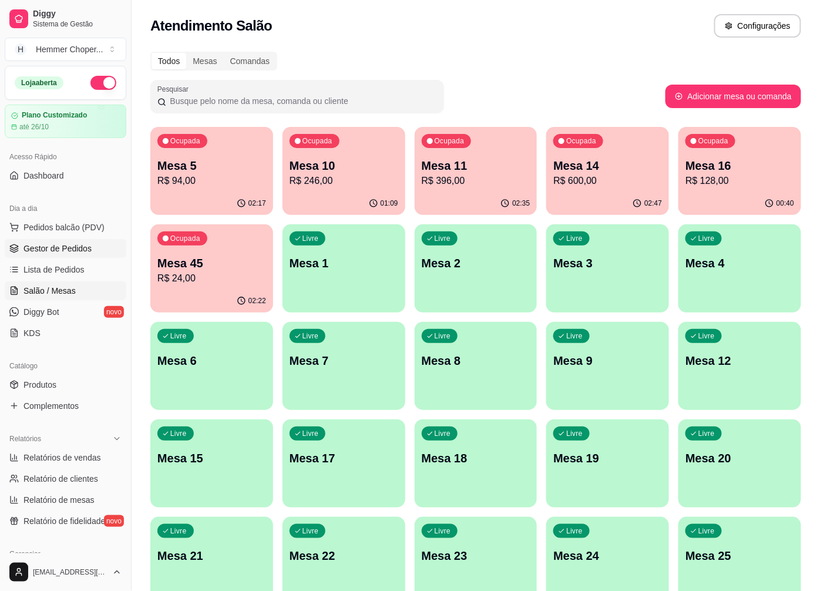
click at [45, 247] on span "Gestor de Pedidos" at bounding box center [58, 249] width 68 height 12
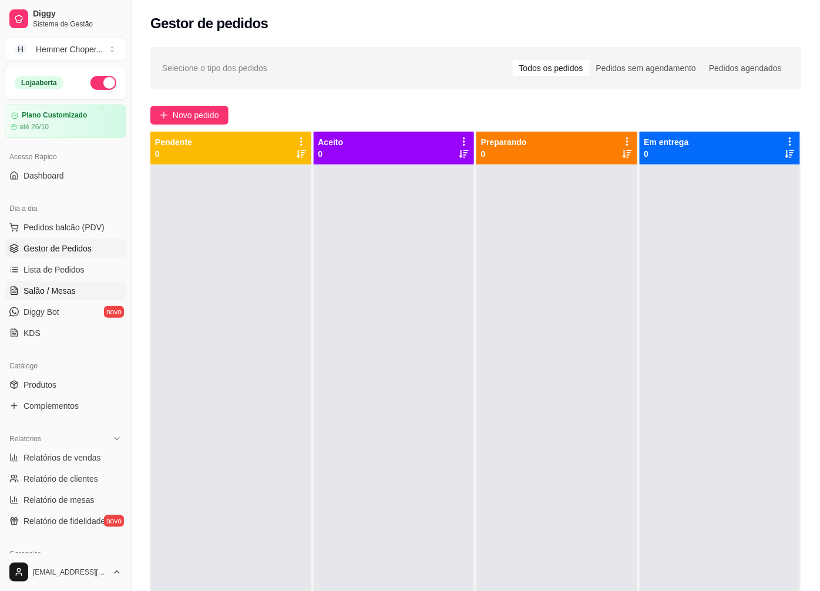
click at [57, 289] on span "Salão / Mesas" at bounding box center [50, 291] width 52 height 12
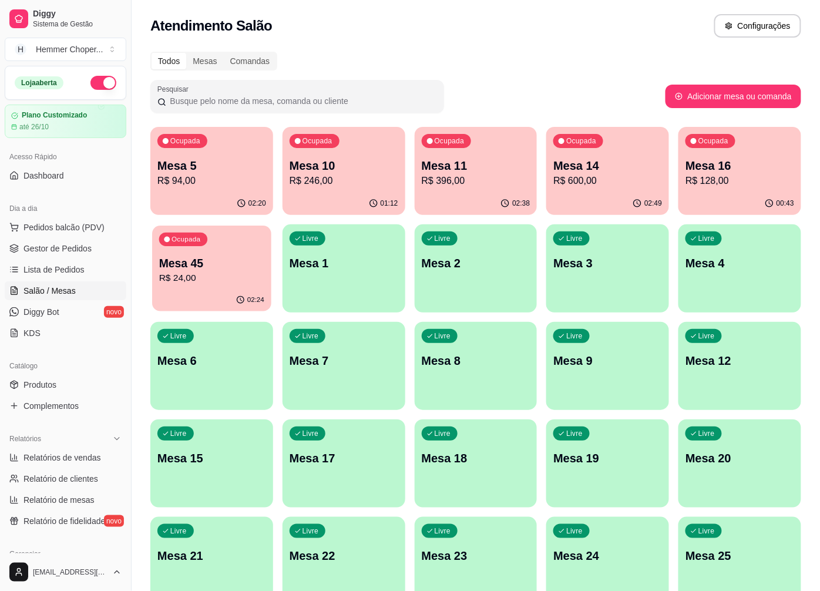
click at [222, 289] on div "Ocupada Mesa 45 R$ 24,00" at bounding box center [211, 257] width 119 height 63
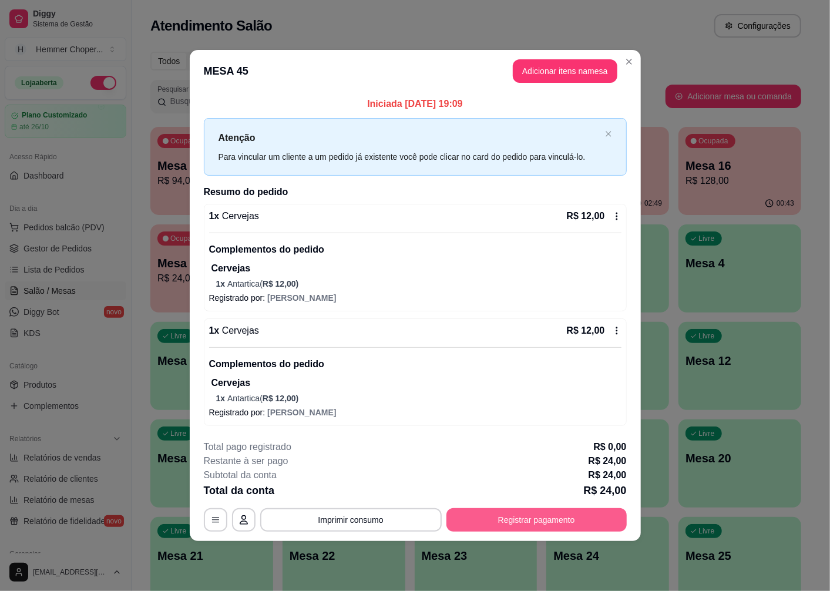
click at [512, 519] on button "Registrar pagamento" at bounding box center [537, 520] width 180 height 24
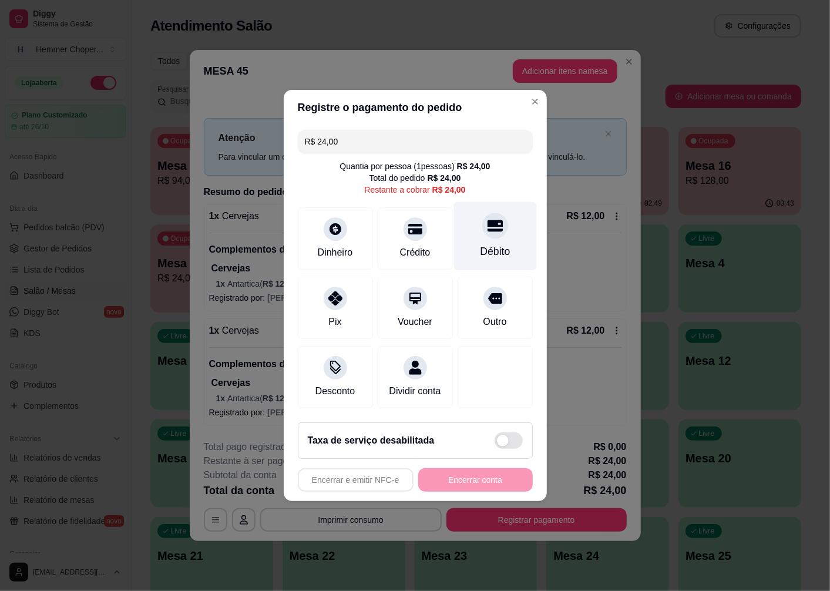
click at [494, 244] on div "Débito" at bounding box center [495, 251] width 30 height 15
type input "R$ 0,00"
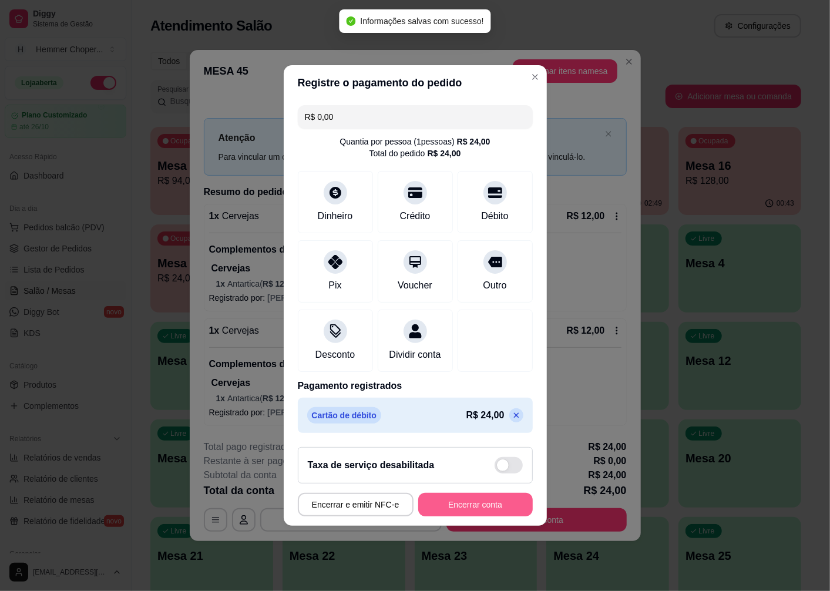
click at [465, 512] on button "Encerrar conta" at bounding box center [475, 505] width 115 height 24
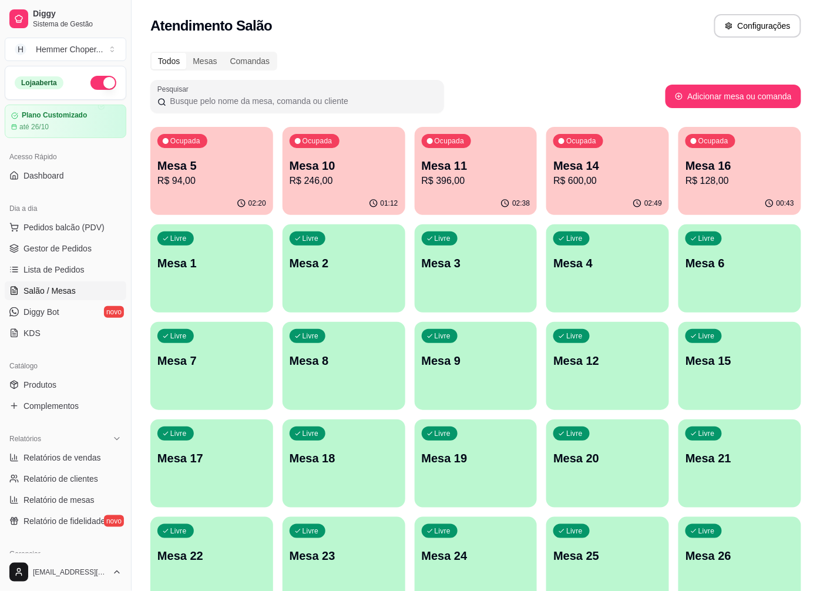
click at [234, 174] on p "R$ 94,00" at bounding box center [212, 181] width 109 height 14
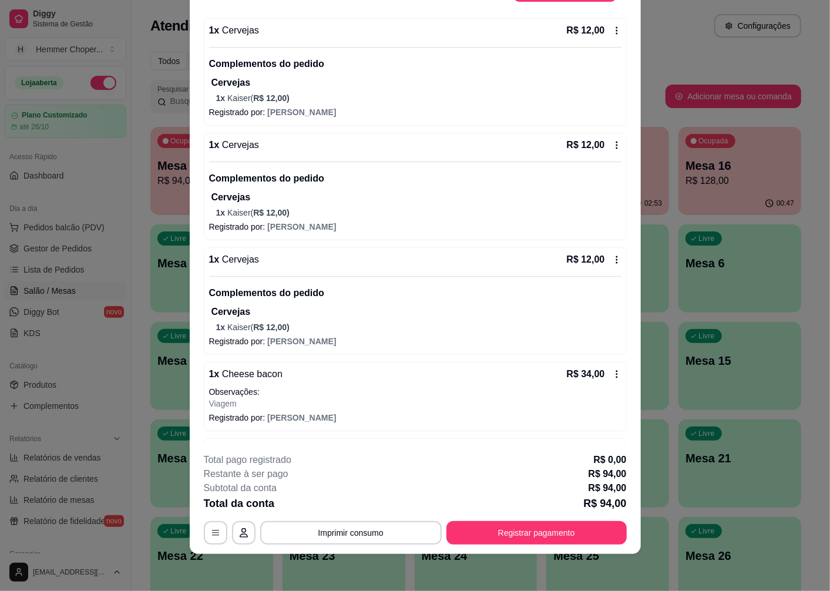
scroll to position [130, 0]
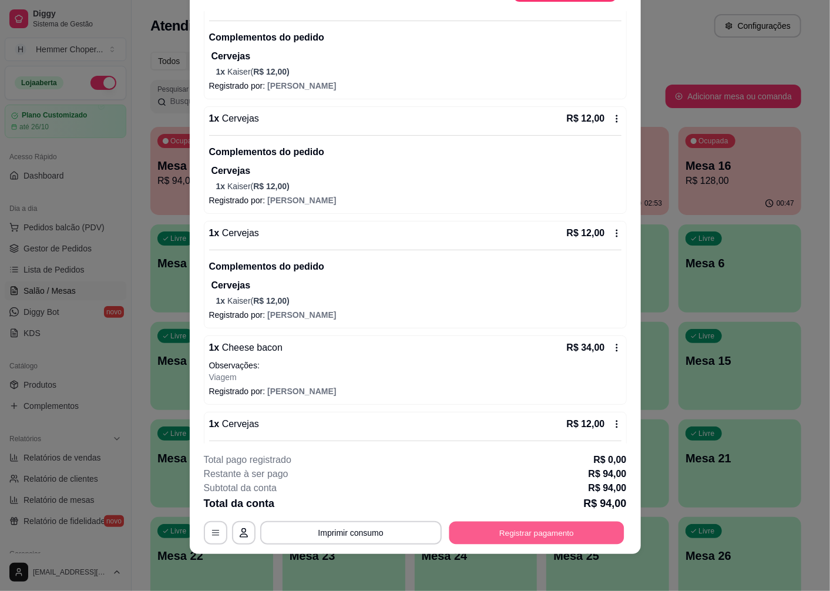
click at [556, 535] on button "Registrar pagamento" at bounding box center [536, 533] width 175 height 23
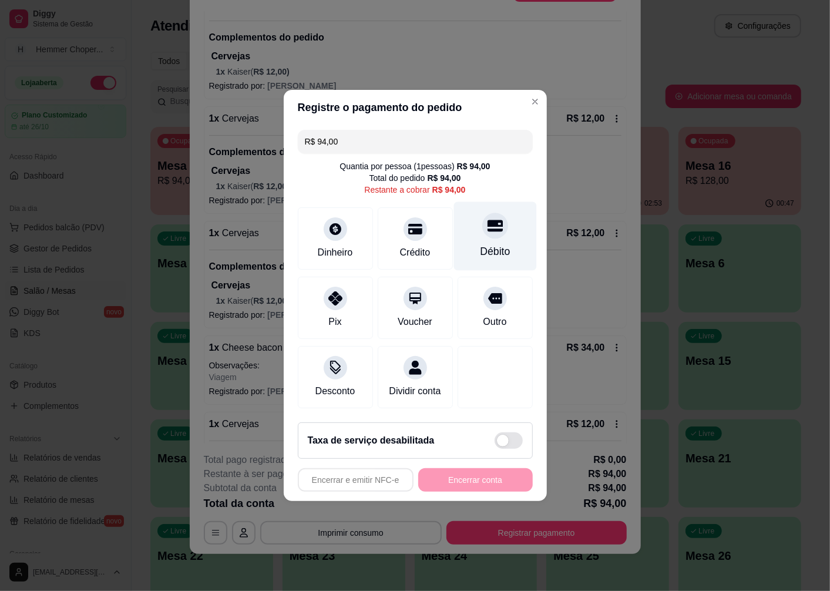
click at [489, 230] on div at bounding box center [496, 226] width 26 height 26
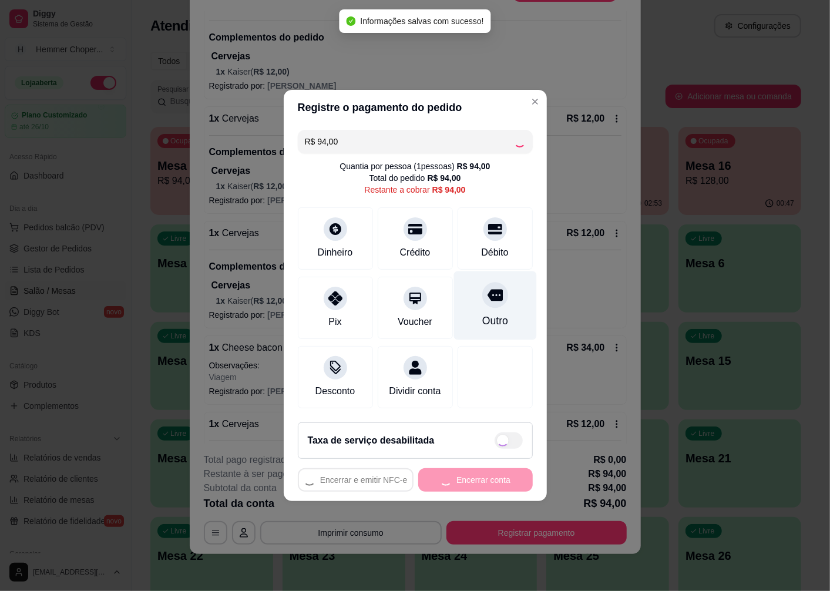
type input "R$ 0,00"
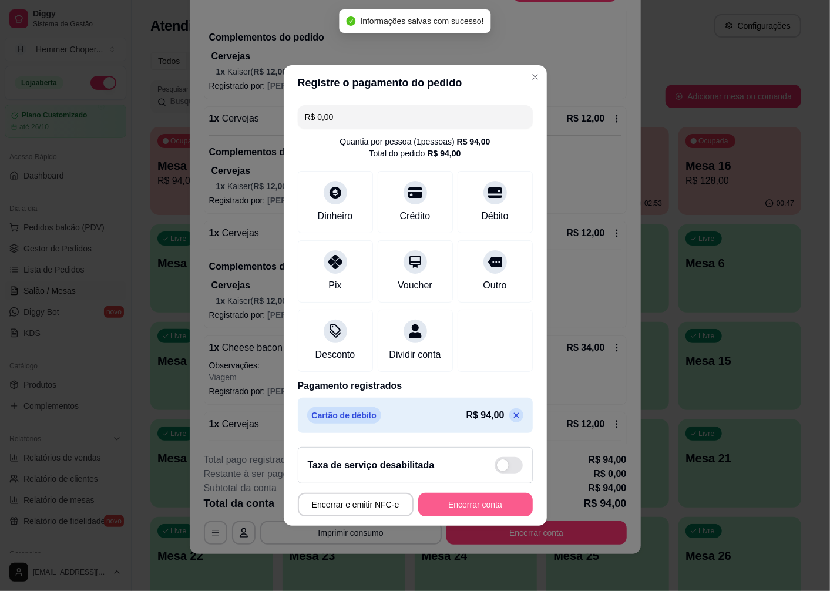
click at [447, 517] on button "Encerrar conta" at bounding box center [475, 505] width 115 height 24
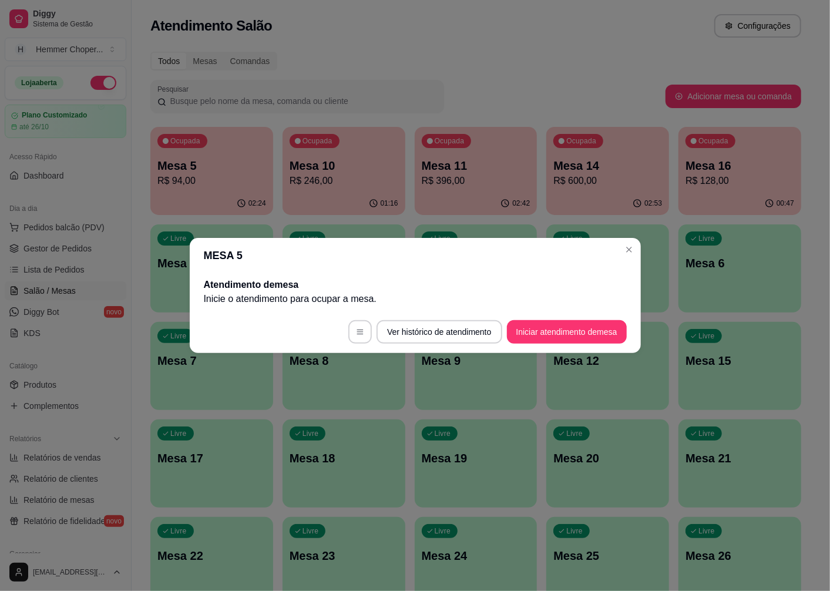
scroll to position [0, 0]
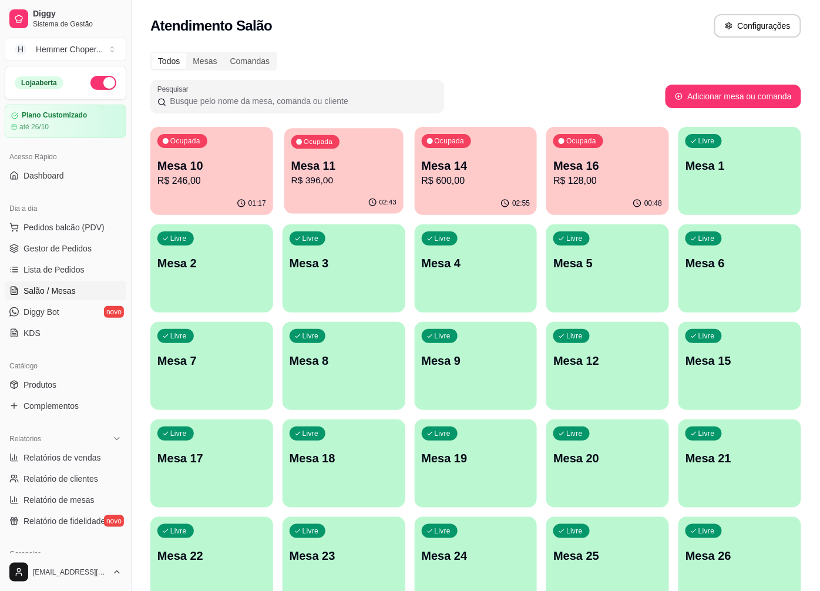
click at [344, 167] on p "Mesa 11" at bounding box center [344, 166] width 105 height 16
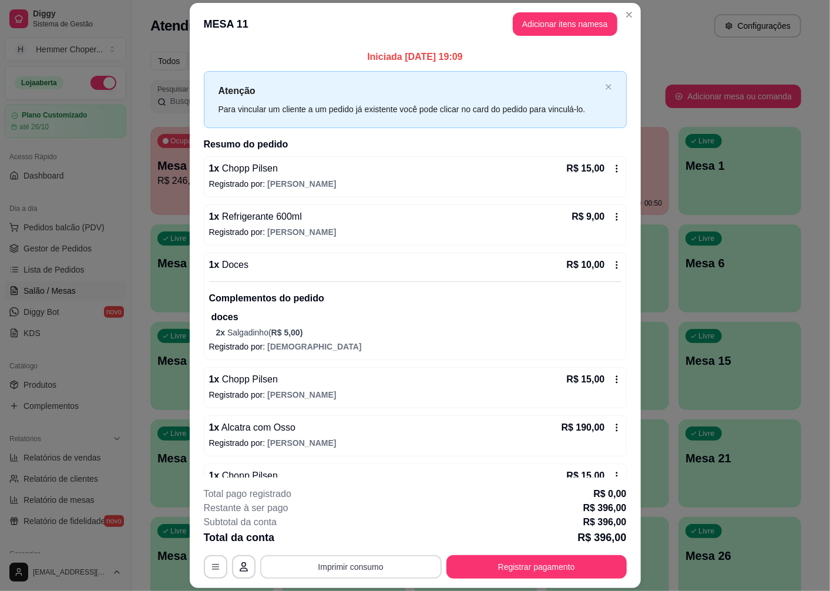
click at [346, 569] on button "Imprimir consumo" at bounding box center [351, 567] width 182 height 24
click at [337, 538] on button "Cozinha" at bounding box center [350, 540] width 82 height 18
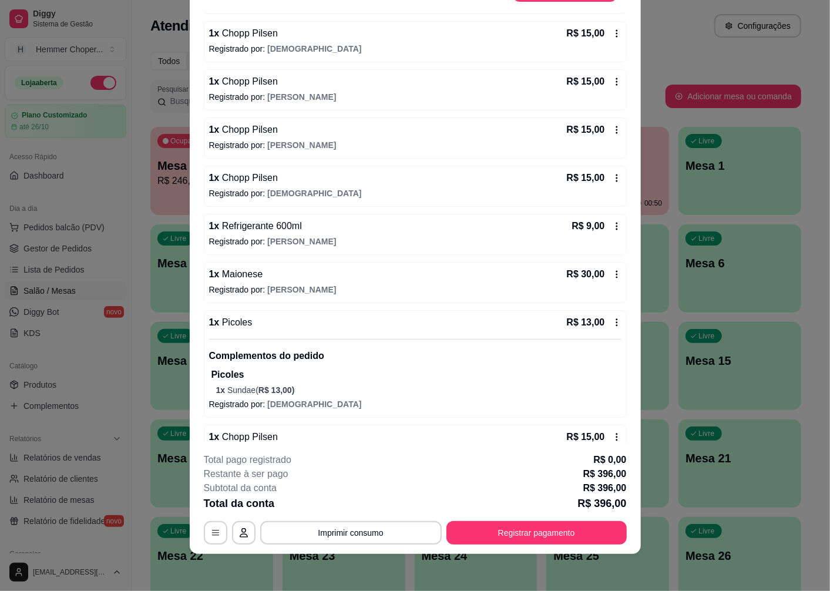
scroll to position [533, 0]
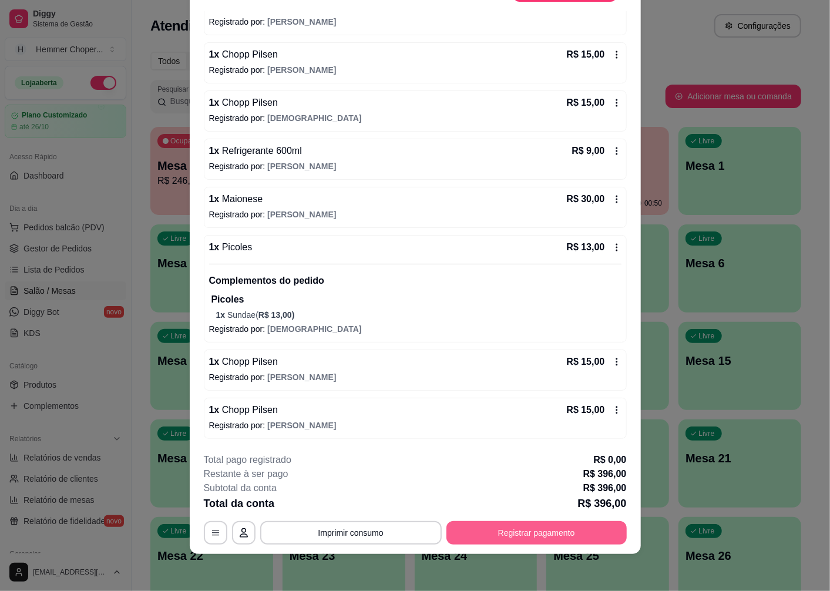
click at [495, 527] on button "Registrar pagamento" at bounding box center [537, 533] width 180 height 24
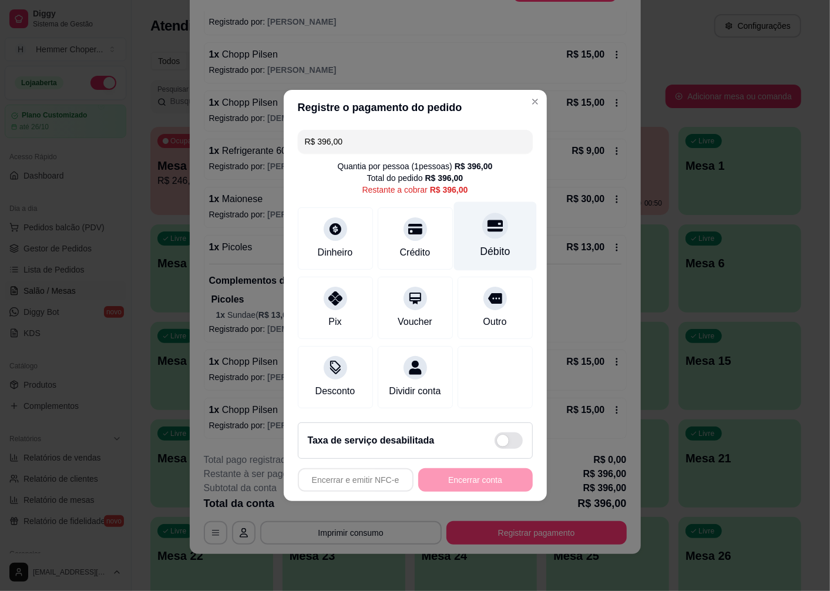
click at [491, 226] on icon at bounding box center [494, 226] width 15 height 12
type input "R$ 0,00"
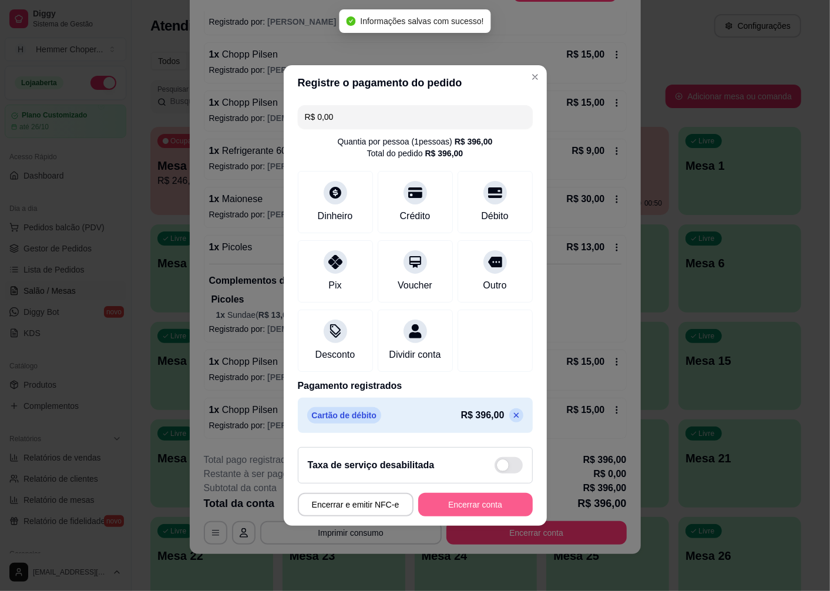
click at [448, 515] on button "Encerrar conta" at bounding box center [475, 505] width 115 height 24
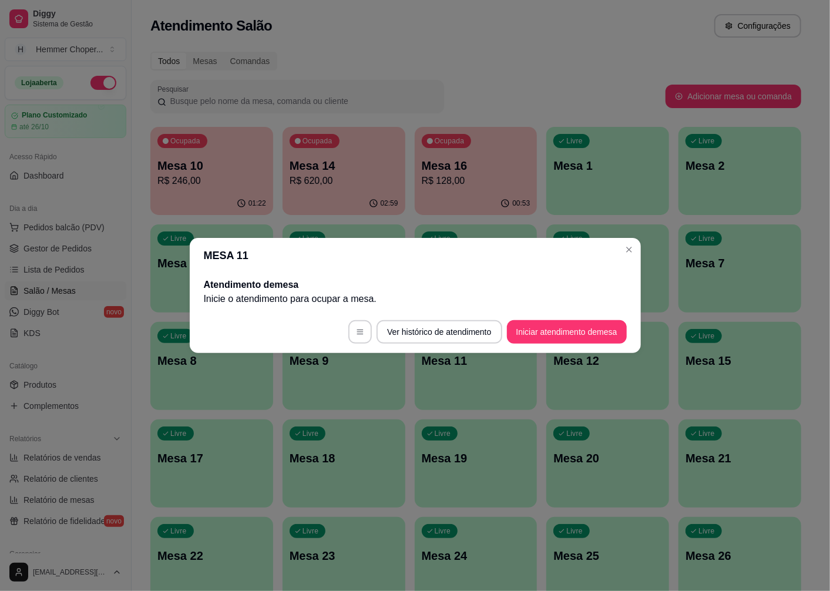
scroll to position [0, 0]
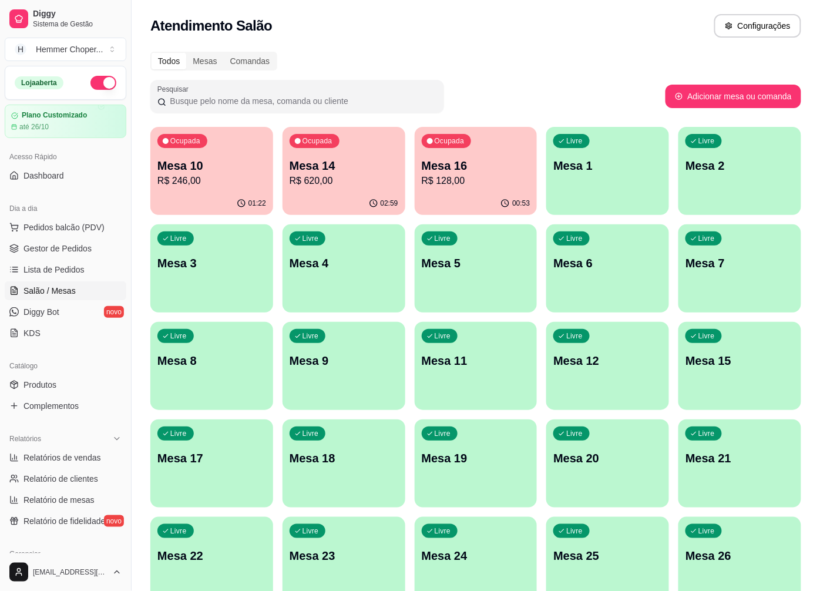
click at [326, 172] on p "Mesa 14" at bounding box center [344, 166] width 109 height 16
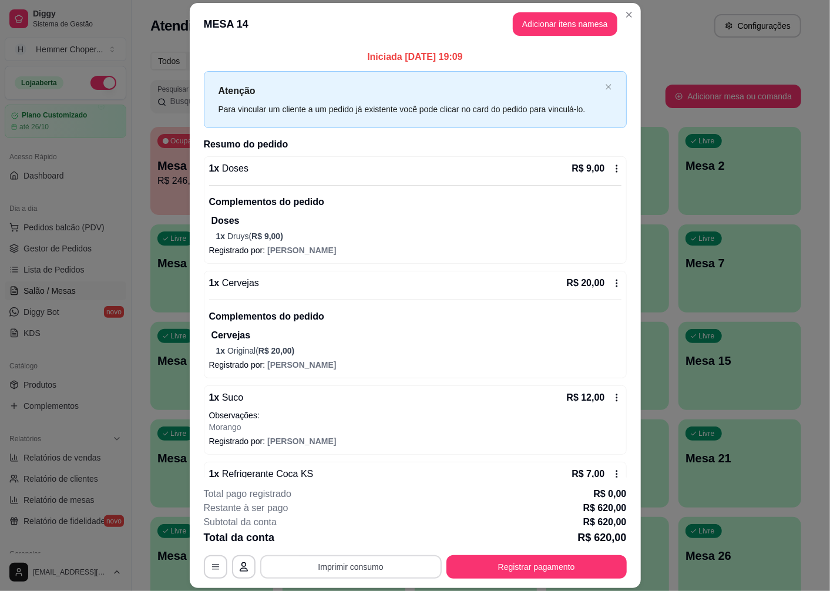
click at [341, 571] on button "Imprimir consumo" at bounding box center [351, 567] width 182 height 24
click at [348, 537] on button "Cozinha" at bounding box center [349, 540] width 85 height 19
click at [488, 571] on button "Registrar pagamento" at bounding box center [536, 567] width 175 height 23
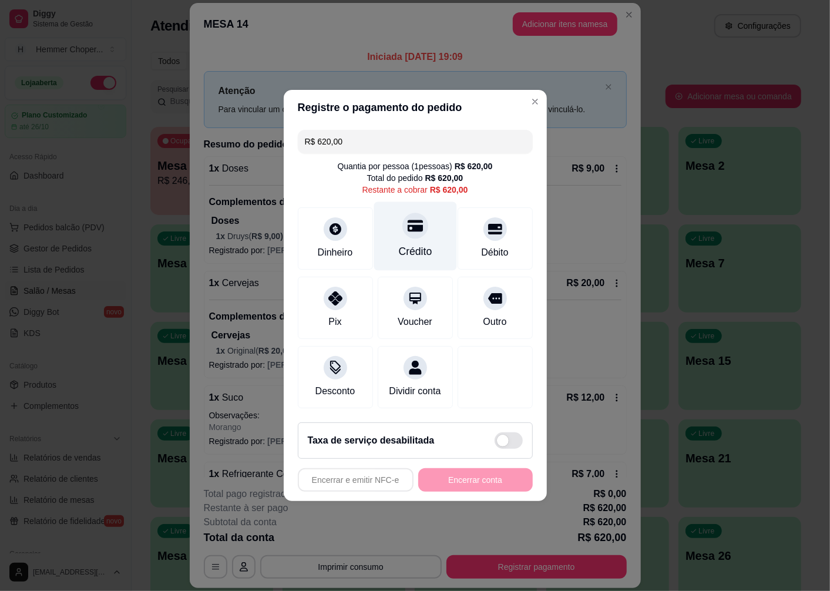
click at [409, 222] on icon at bounding box center [414, 226] width 15 height 12
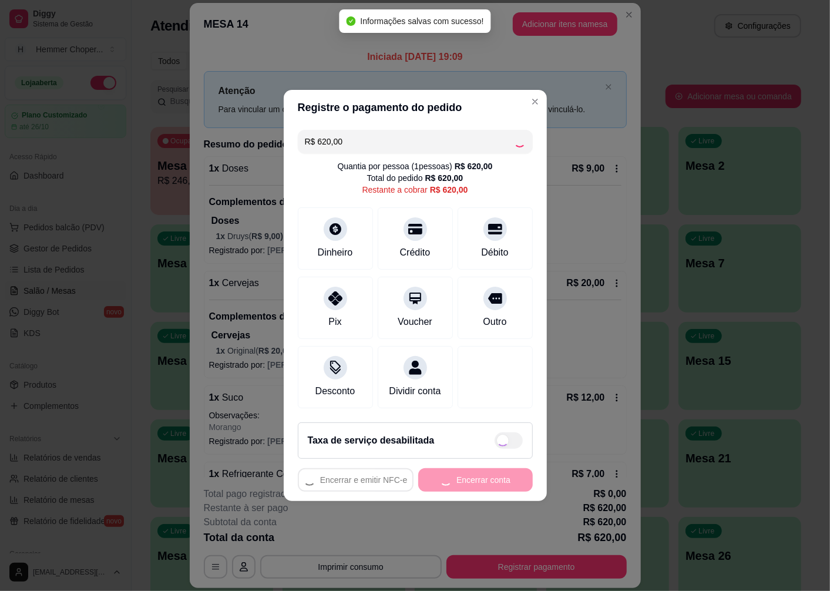
type input "R$ 0,00"
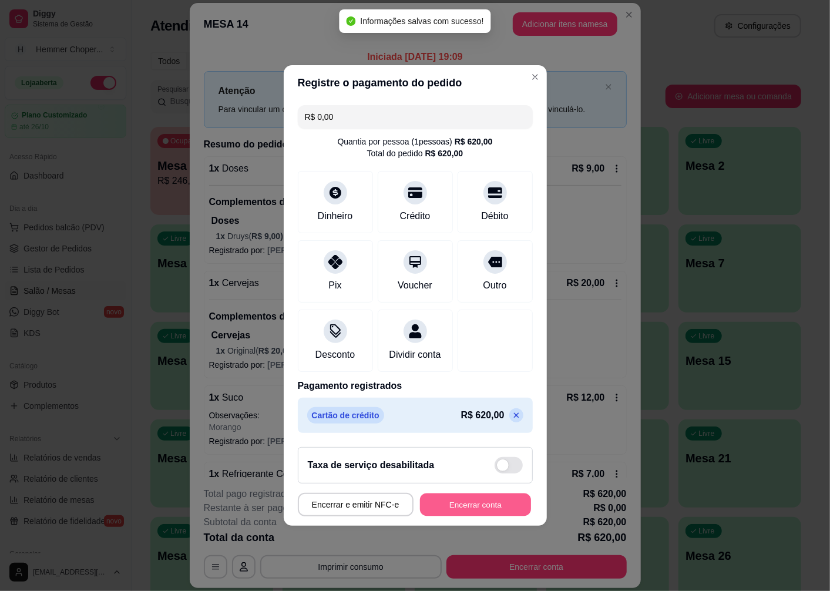
click at [465, 508] on button "Encerrar conta" at bounding box center [475, 505] width 111 height 23
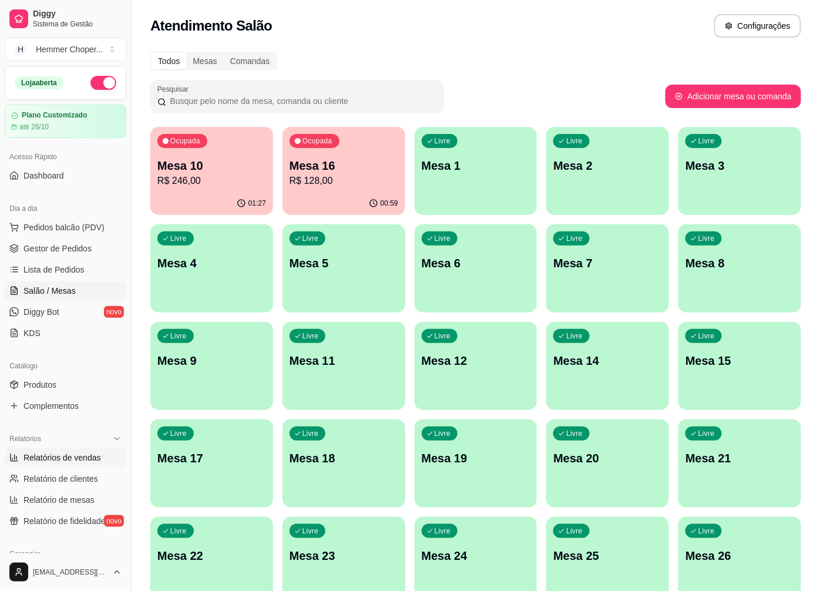
click at [59, 459] on span "Relatórios de vendas" at bounding box center [63, 458] width 78 height 12
select select "ALL"
select select "0"
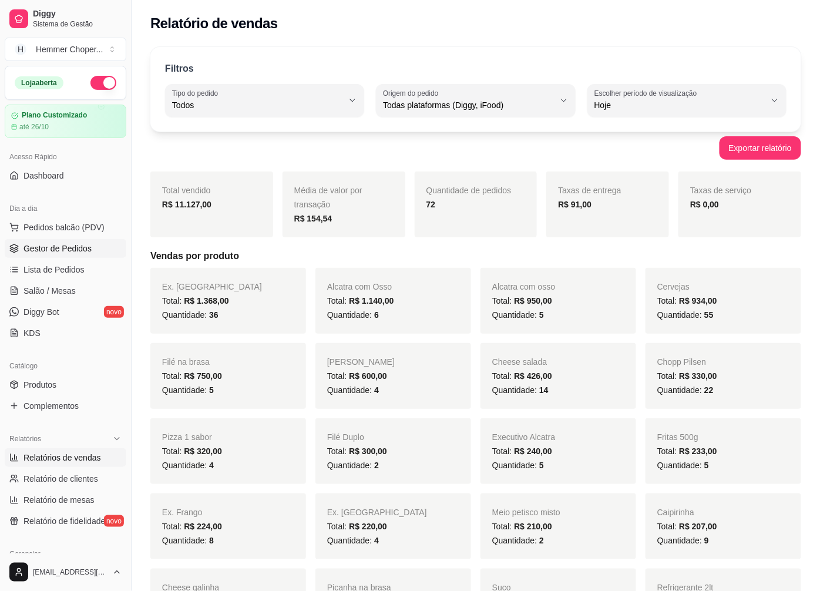
click at [79, 248] on span "Gestor de Pedidos" at bounding box center [58, 249] width 68 height 12
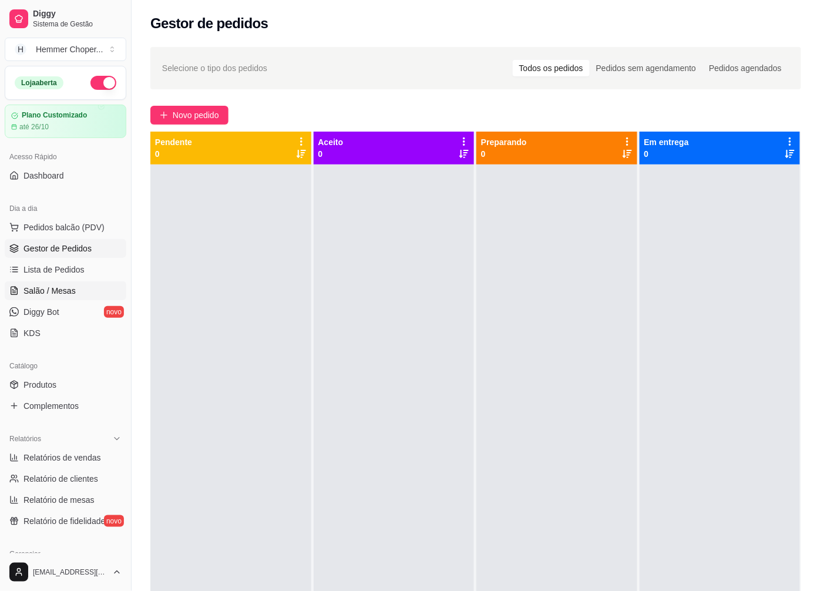
click at [76, 283] on link "Salão / Mesas" at bounding box center [66, 291] width 122 height 19
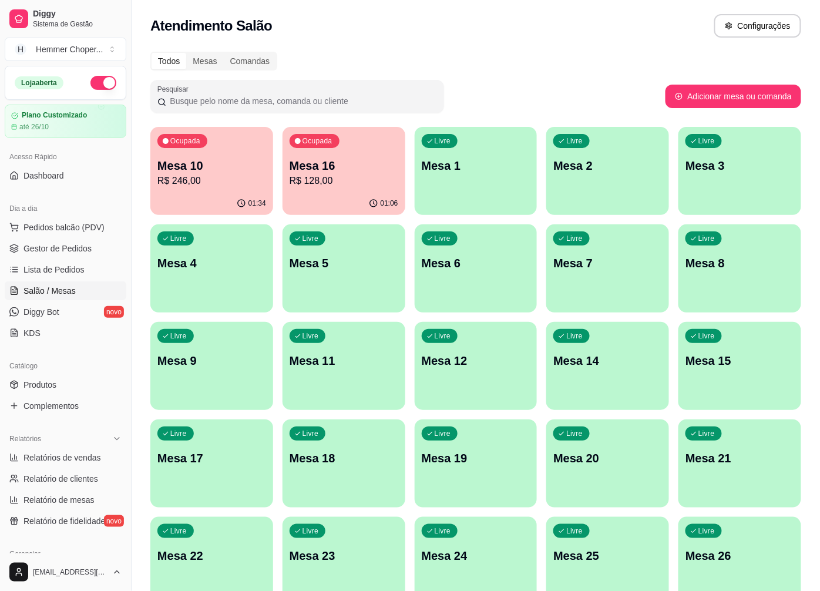
click at [239, 168] on p "Mesa 10" at bounding box center [212, 166] width 109 height 16
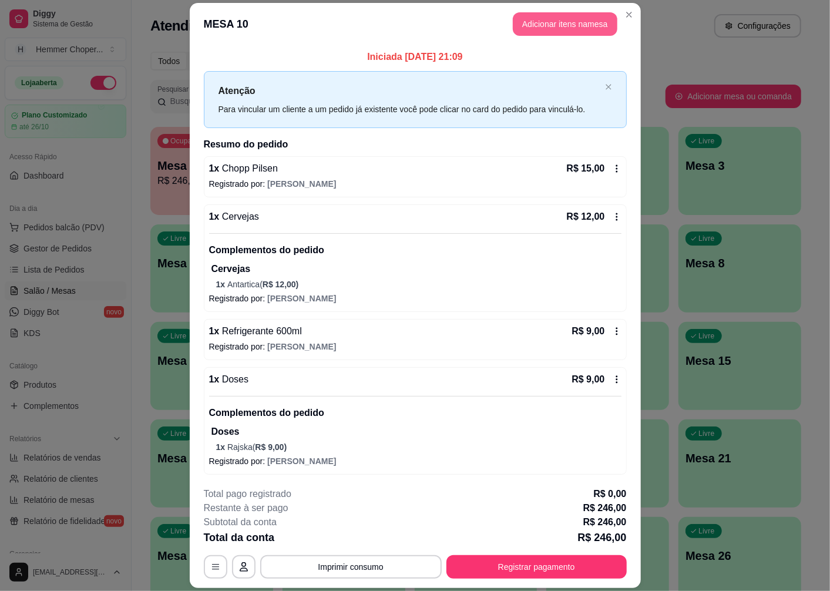
click at [551, 20] on button "Adicionar itens na mesa" at bounding box center [565, 24] width 105 height 24
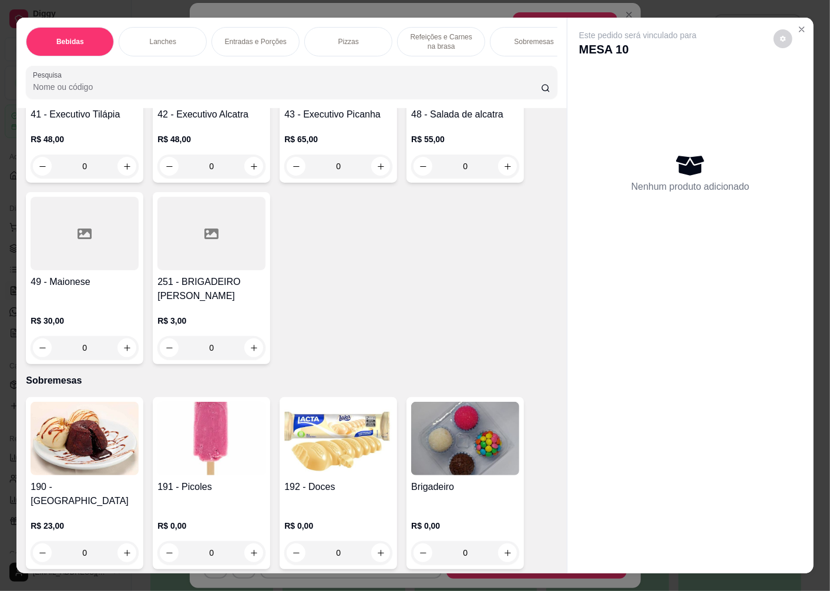
scroll to position [25, 0]
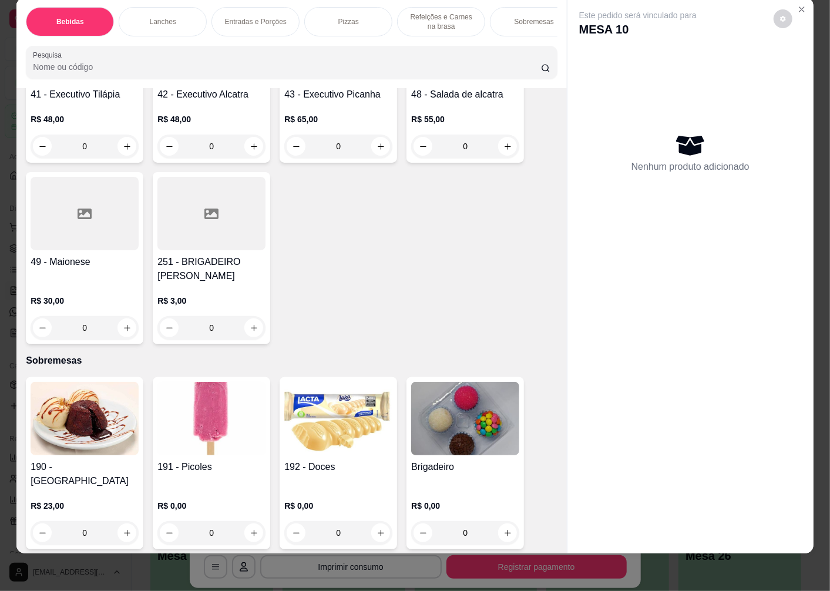
click at [188, 400] on img at bounding box center [212, 418] width 108 height 73
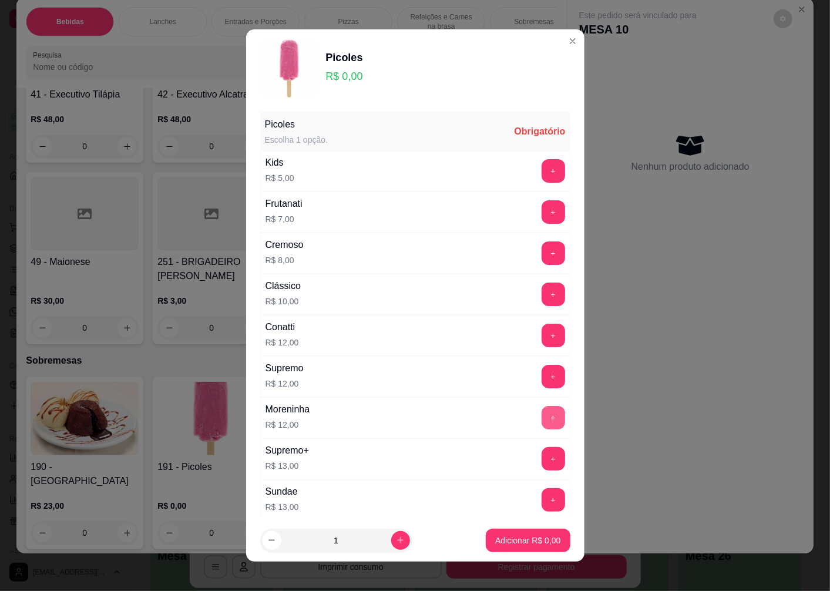
click at [542, 417] on button "+" at bounding box center [554, 418] width 24 height 24
click at [495, 545] on p "Adicionar R$ 12,00" at bounding box center [526, 541] width 70 height 12
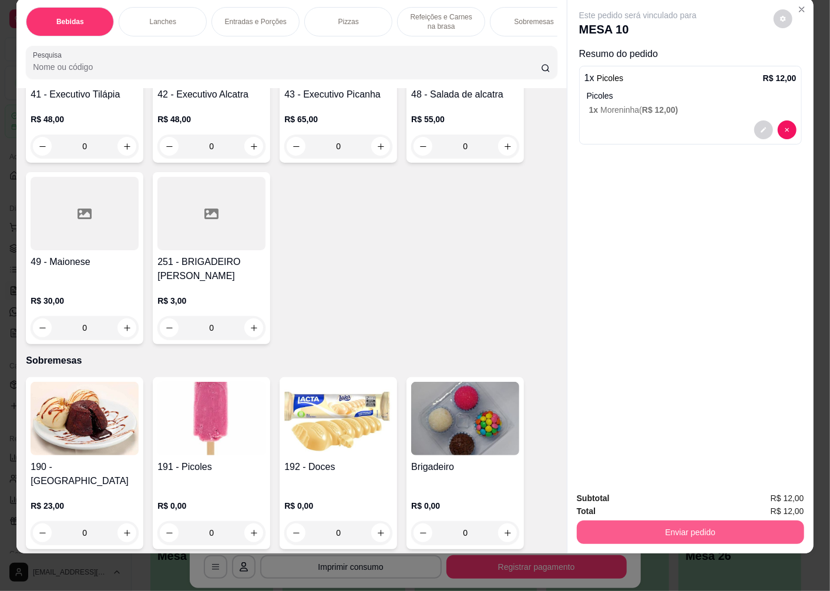
click at [604, 522] on button "Enviar pedido" at bounding box center [690, 533] width 227 height 24
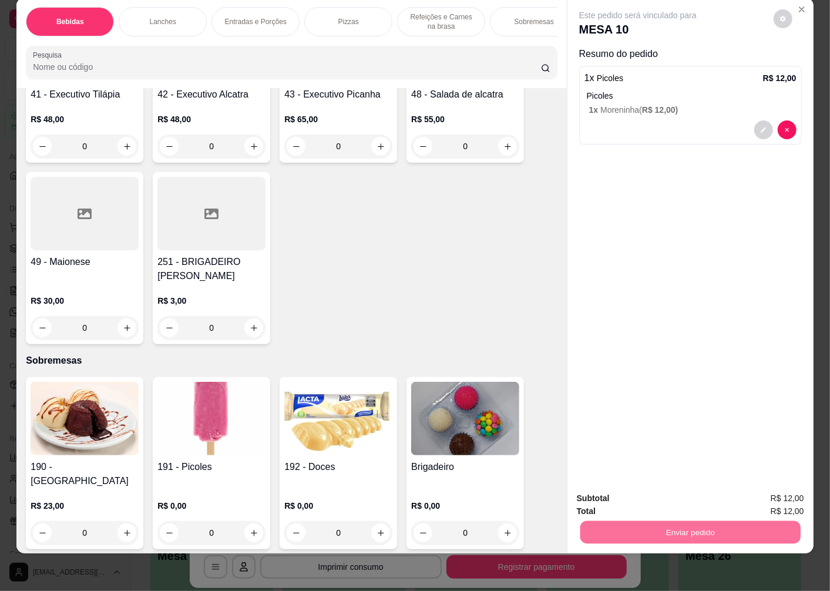
click at [755, 495] on button "Enviar pedido" at bounding box center [774, 494] width 65 height 22
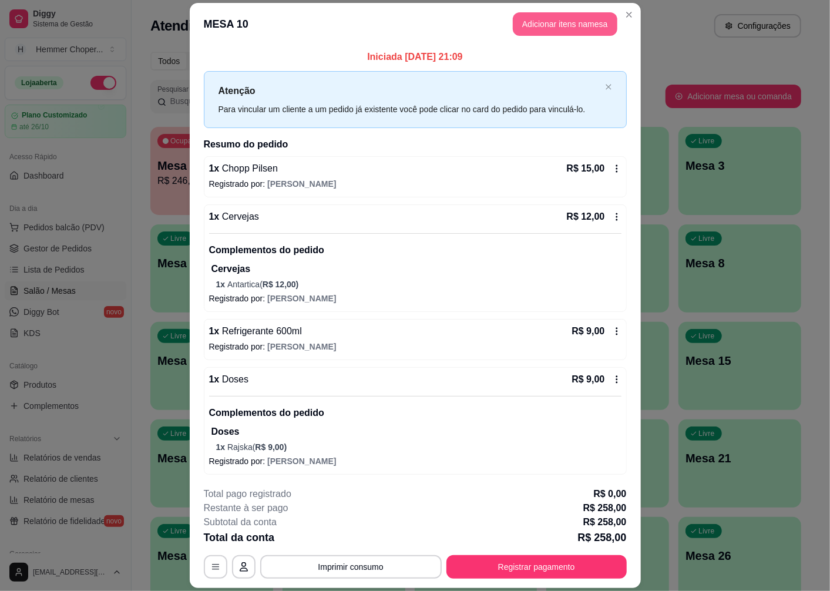
click at [544, 31] on button "Adicionar itens na mesa" at bounding box center [565, 24] width 105 height 24
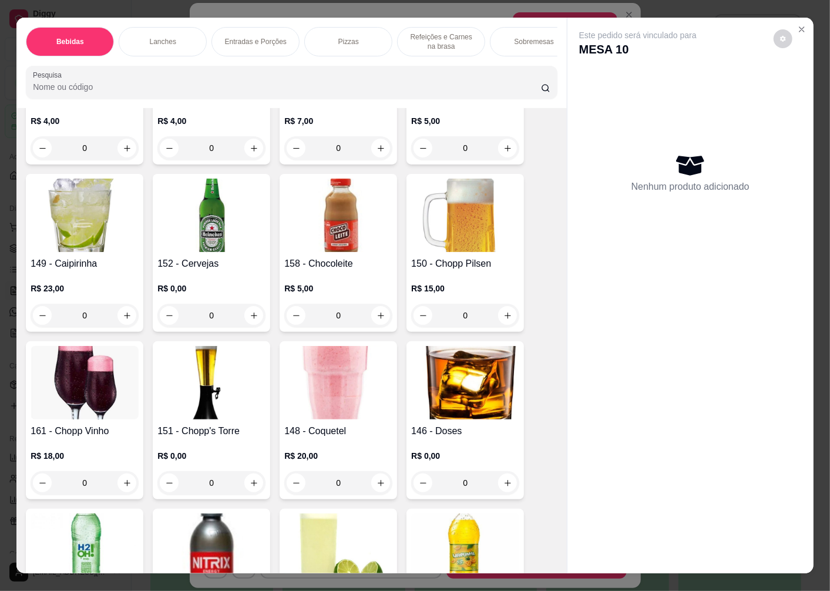
scroll to position [196, 0]
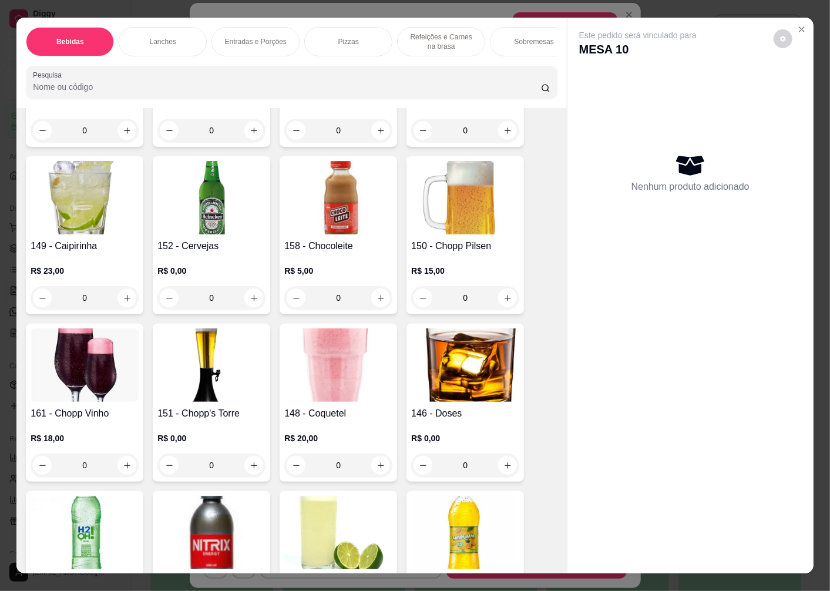
click at [210, 240] on div "152 - Cervejas R$ 0,00 0" at bounding box center [212, 235] width 118 height 158
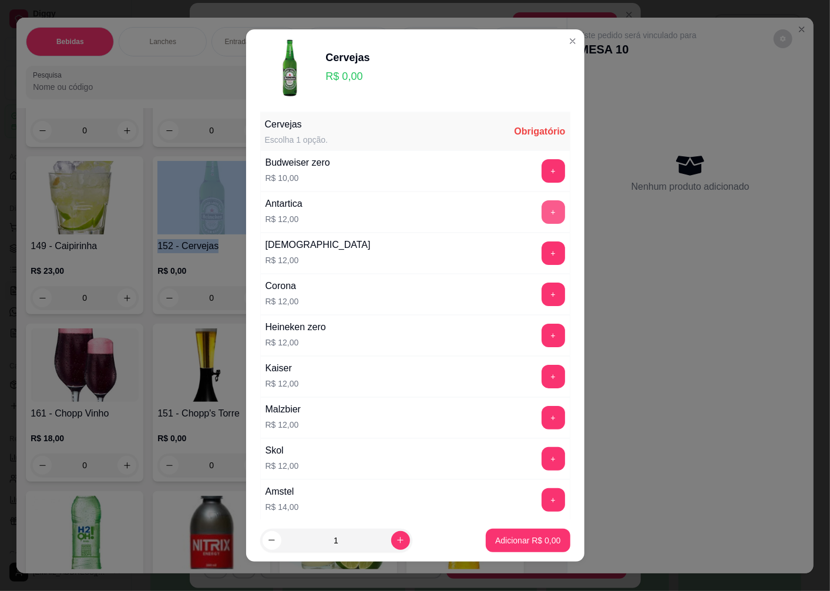
click at [542, 214] on button "+" at bounding box center [554, 212] width 24 height 24
click at [513, 545] on p "Adicionar R$ 12,00" at bounding box center [526, 541] width 70 height 12
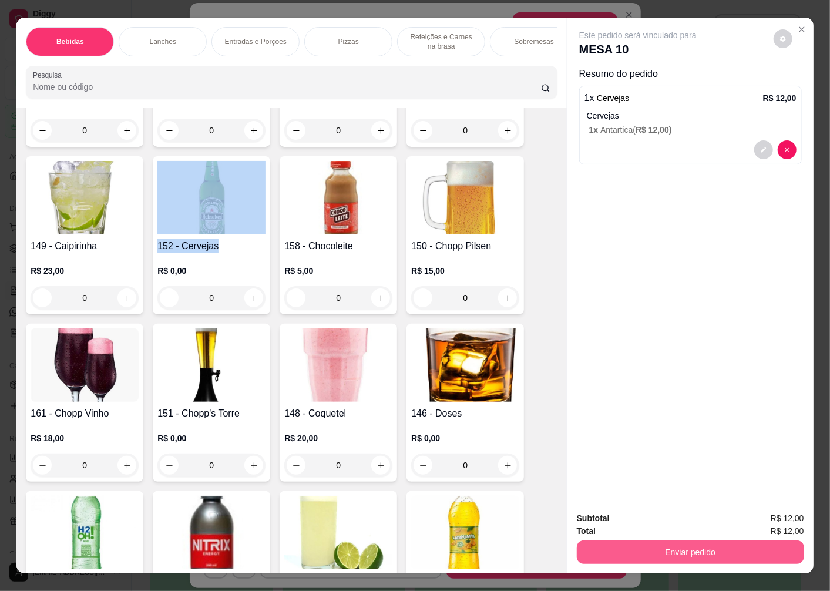
click at [651, 550] on button "Enviar pedido" at bounding box center [690, 553] width 227 height 24
click at [782, 520] on button "Enviar pedido" at bounding box center [774, 519] width 66 height 22
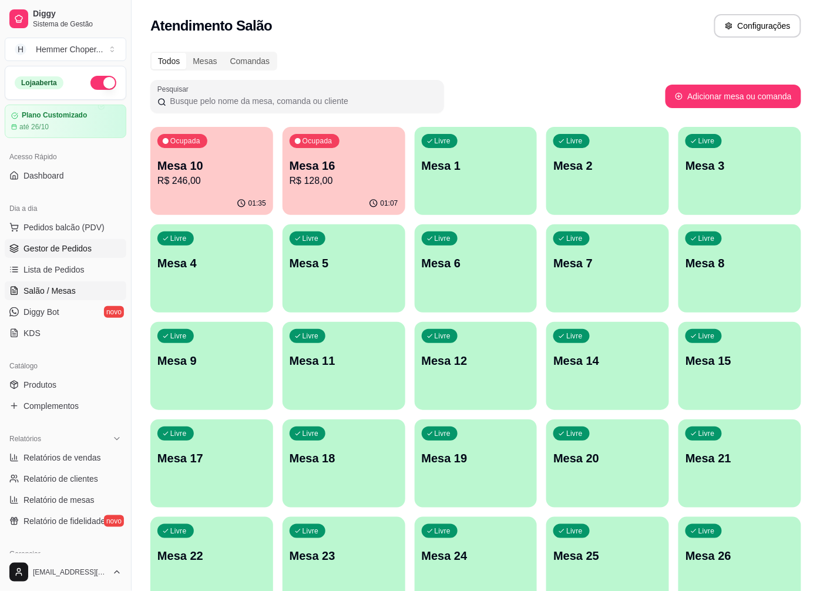
click at [82, 243] on span "Gestor de Pedidos" at bounding box center [58, 249] width 68 height 12
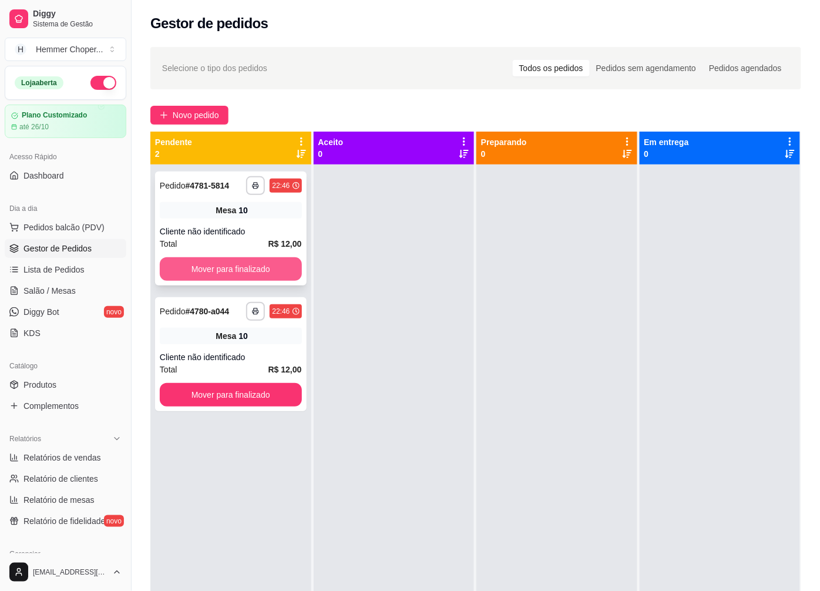
click at [242, 267] on button "Mover para finalizado" at bounding box center [231, 269] width 142 height 24
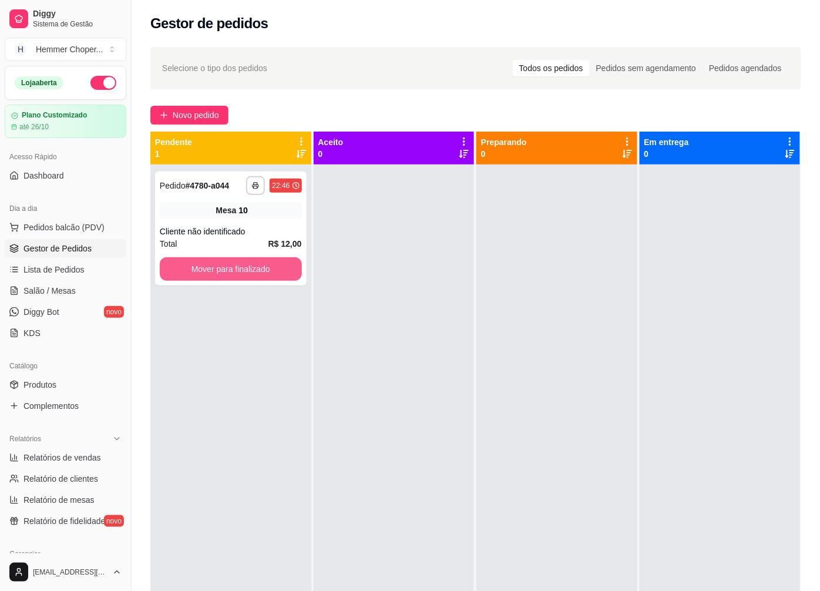
click at [242, 267] on button "Mover para finalizado" at bounding box center [231, 269] width 142 height 24
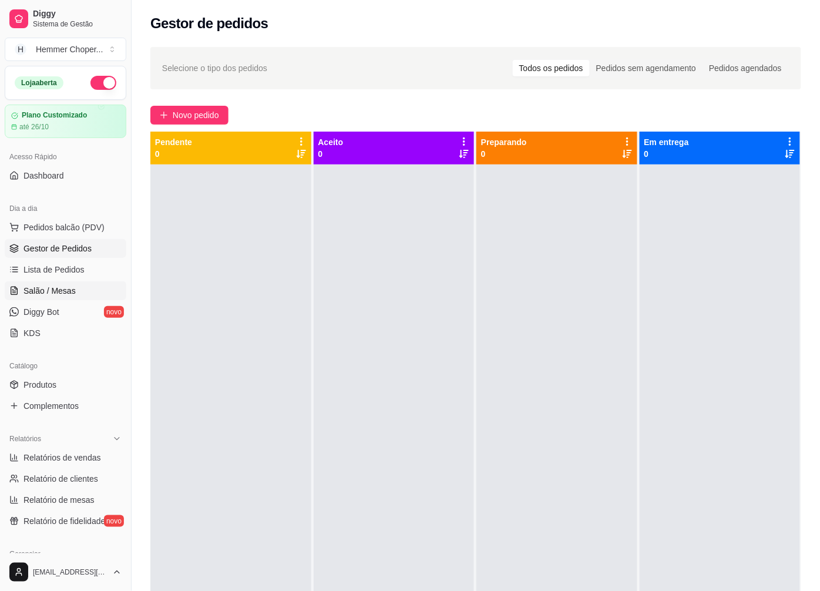
click at [60, 290] on span "Salão / Mesas" at bounding box center [50, 291] width 52 height 12
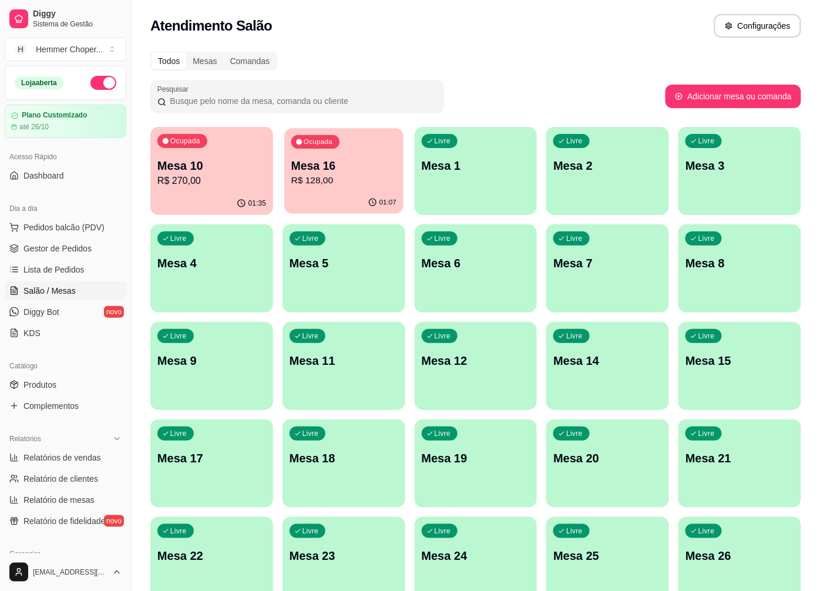
click at [355, 178] on p "R$ 128,00" at bounding box center [344, 181] width 105 height 14
click at [367, 149] on div "Ocupada Mesa 16 R$ 128,00" at bounding box center [343, 159] width 119 height 63
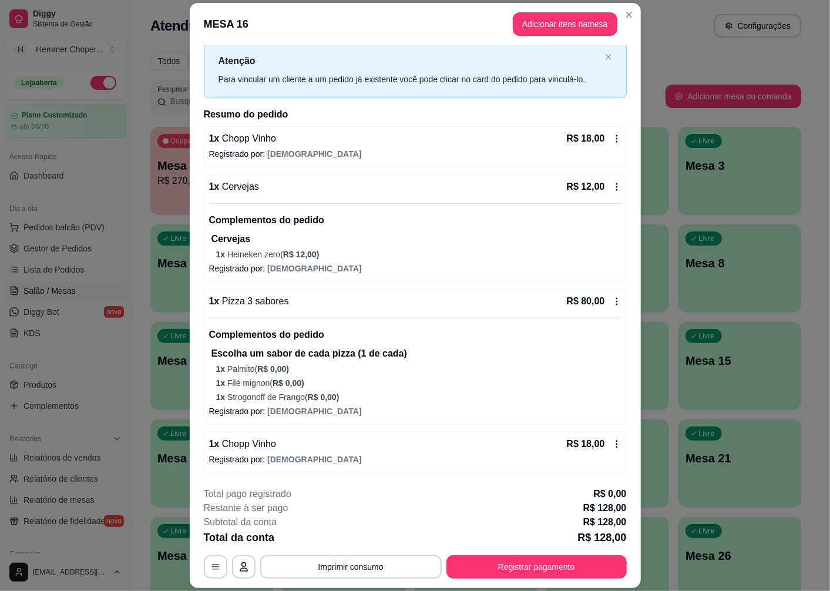
scroll to position [34, 0]
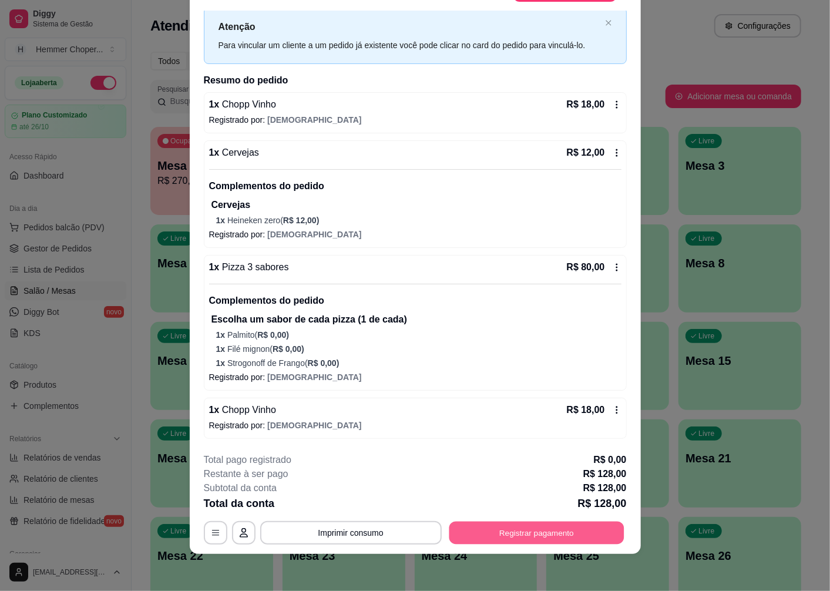
click at [503, 534] on button "Registrar pagamento" at bounding box center [536, 533] width 175 height 23
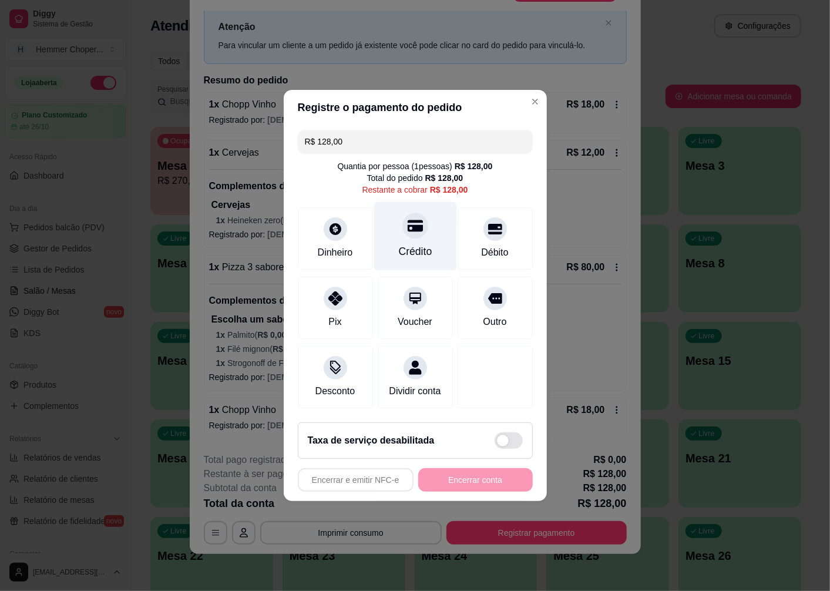
click at [407, 224] on icon at bounding box center [414, 225] width 15 height 15
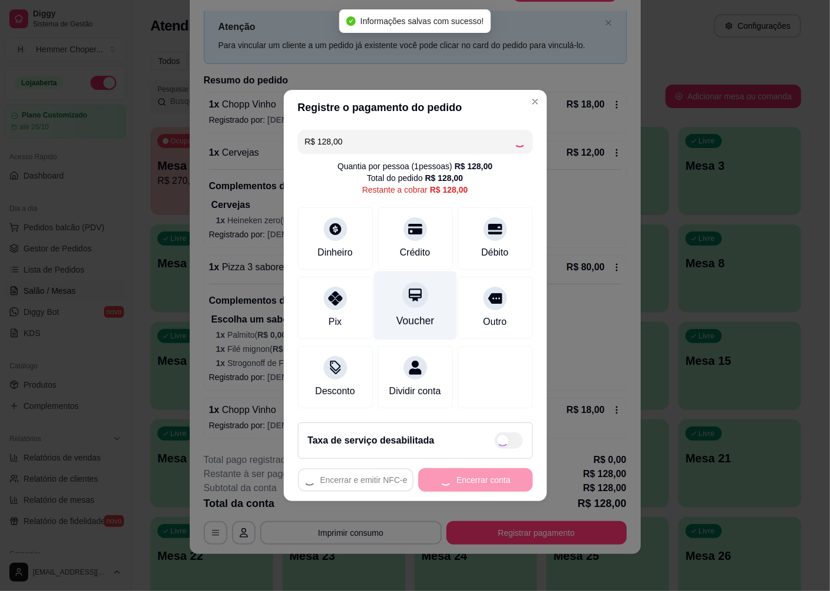
type input "R$ 0,00"
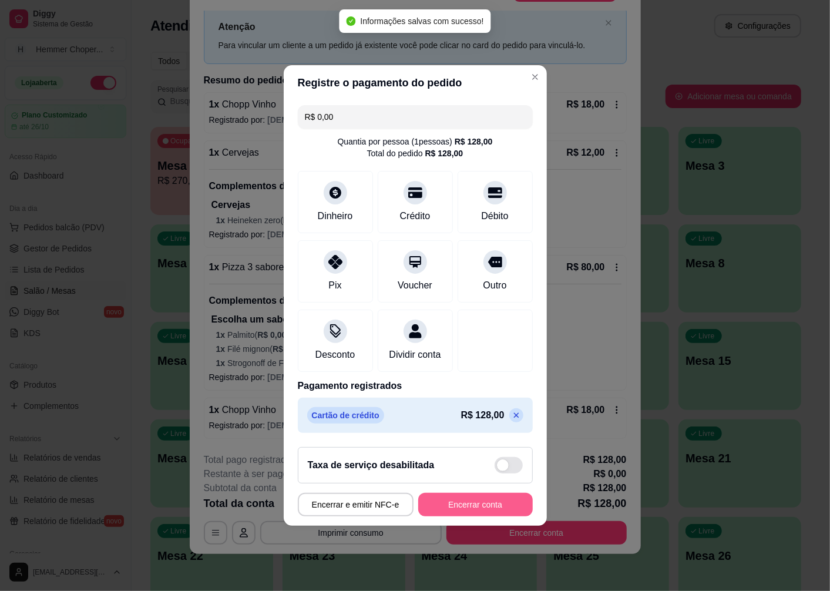
click at [472, 512] on button "Encerrar conta" at bounding box center [475, 505] width 115 height 24
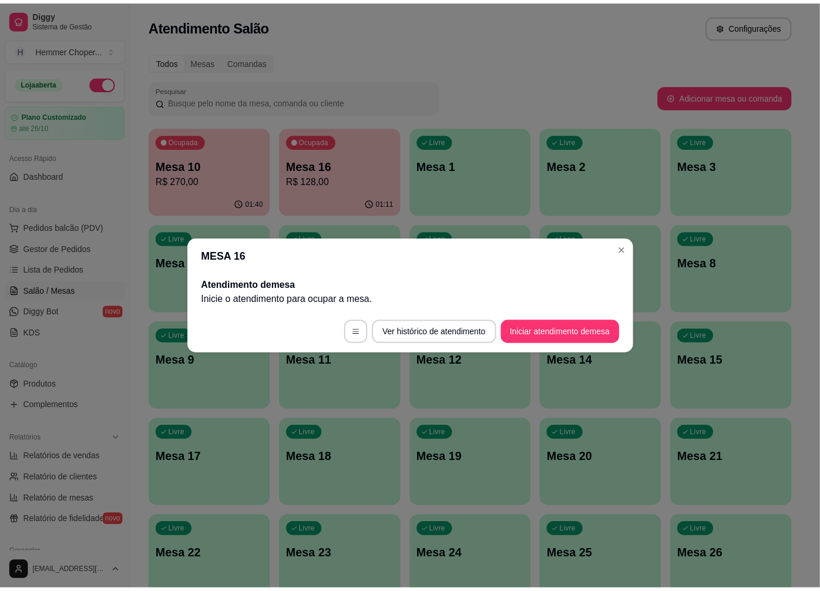
scroll to position [0, 0]
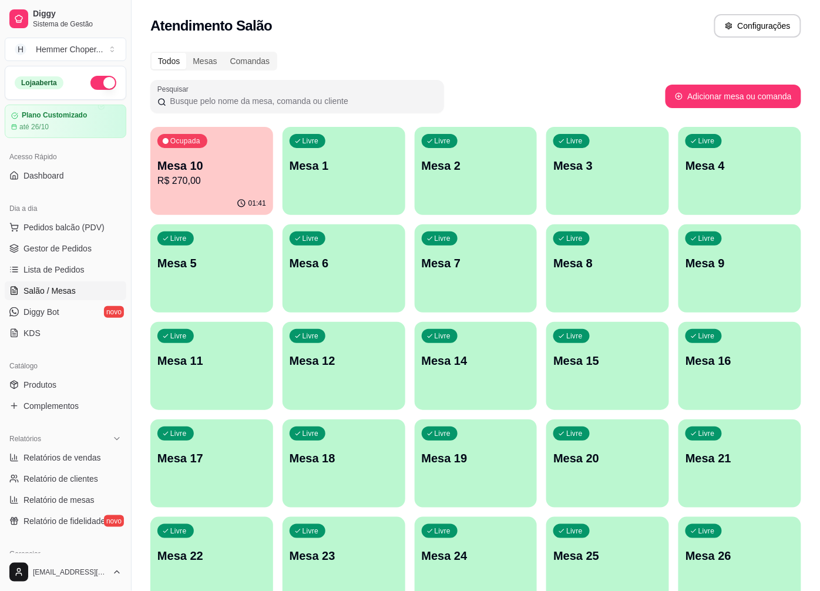
click at [215, 176] on p "R$ 270,00" at bounding box center [212, 181] width 109 height 14
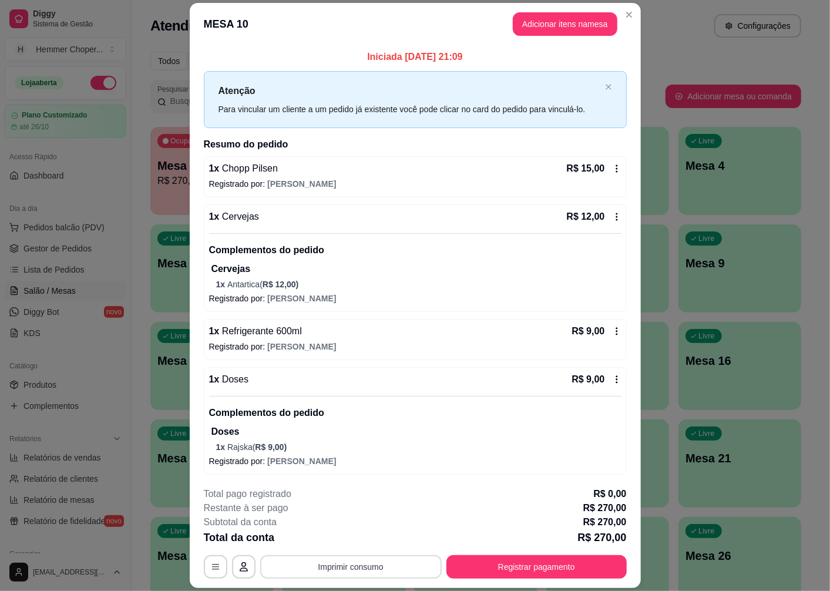
click at [351, 562] on button "Imprimir consumo" at bounding box center [351, 567] width 182 height 24
click at [349, 537] on button "Cozinha" at bounding box center [350, 540] width 82 height 18
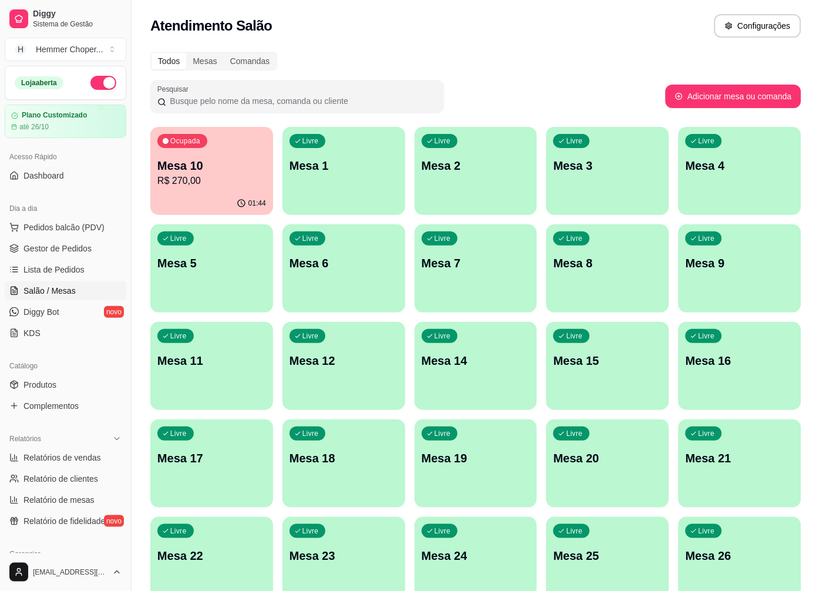
click at [190, 163] on p "Mesa 10" at bounding box center [212, 166] width 109 height 16
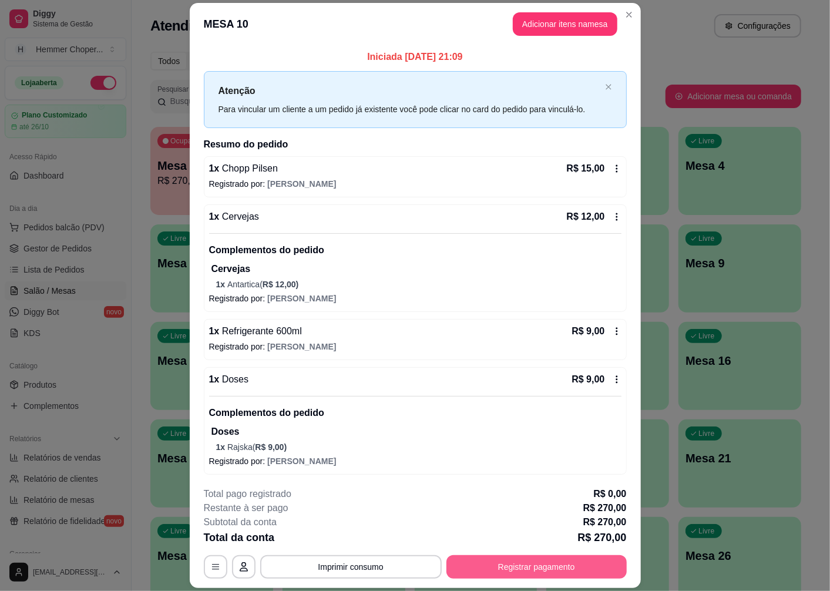
click at [513, 562] on button "Registrar pagamento" at bounding box center [537, 567] width 180 height 24
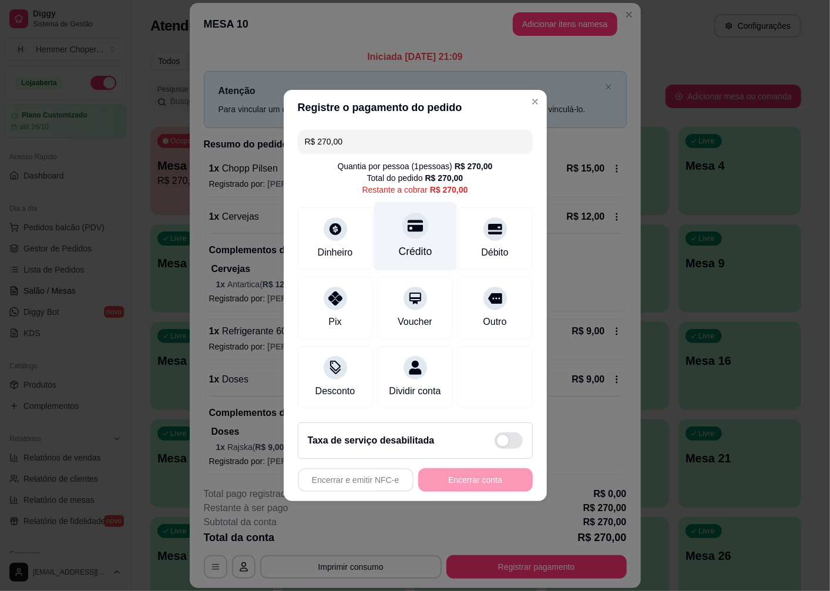
click at [413, 232] on div "Crédito" at bounding box center [415, 236] width 83 height 69
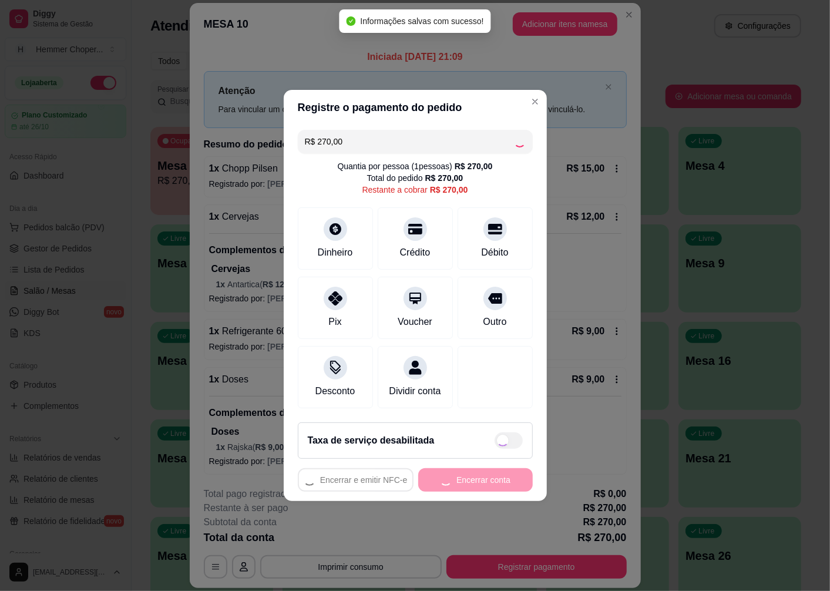
type input "R$ 0,00"
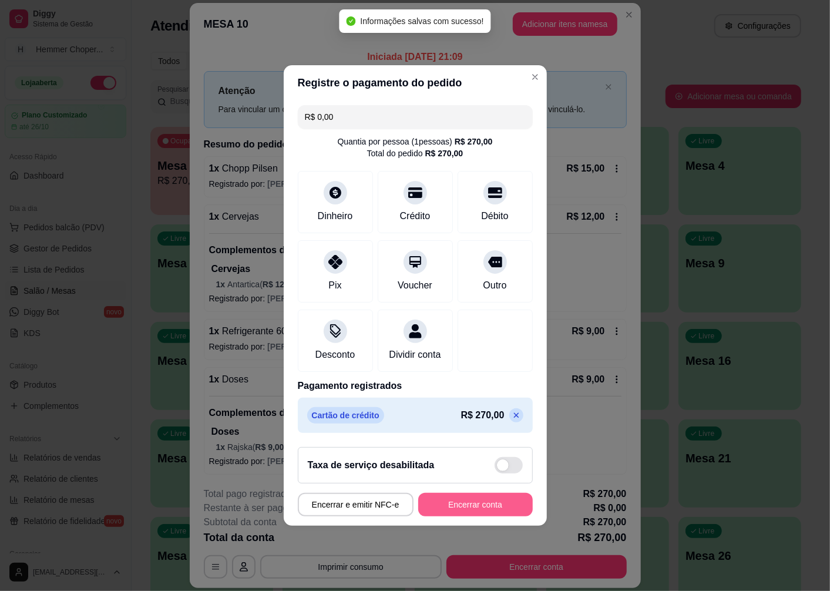
click at [461, 510] on button "Encerrar conta" at bounding box center [475, 505] width 115 height 24
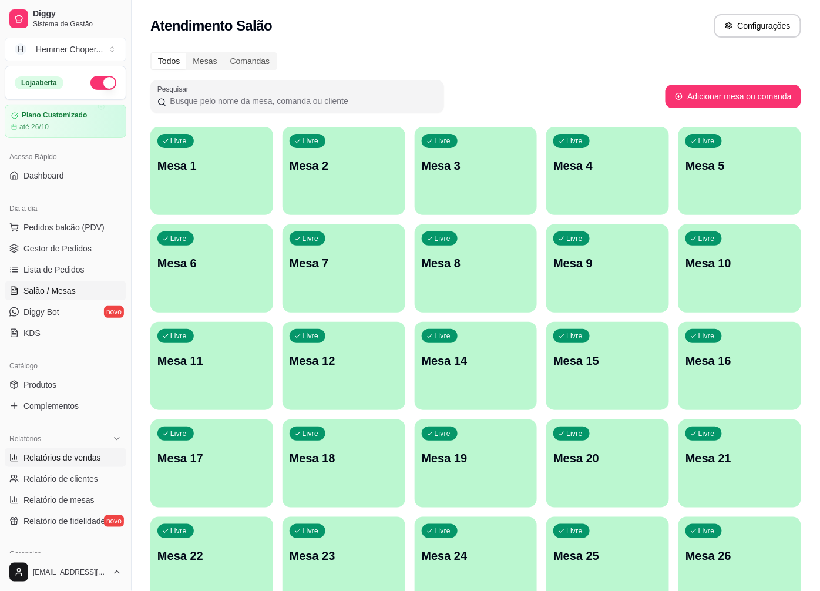
click at [55, 462] on span "Relatórios de vendas" at bounding box center [63, 458] width 78 height 12
select select "ALL"
select select "0"
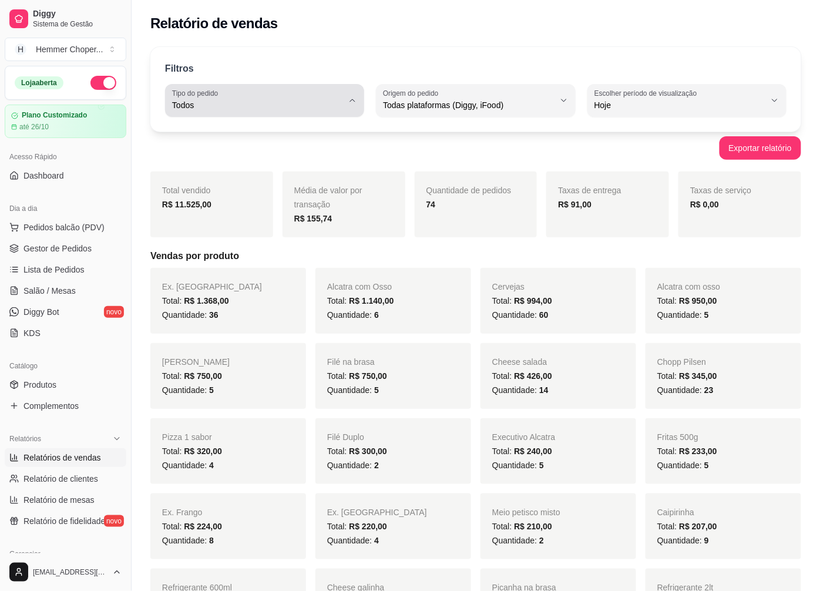
click at [207, 105] on span "Todos" at bounding box center [257, 105] width 171 height 12
click at [220, 155] on span "Entrega" at bounding box center [259, 152] width 162 height 11
type input "DELIVERY"
select select "DELIVERY"
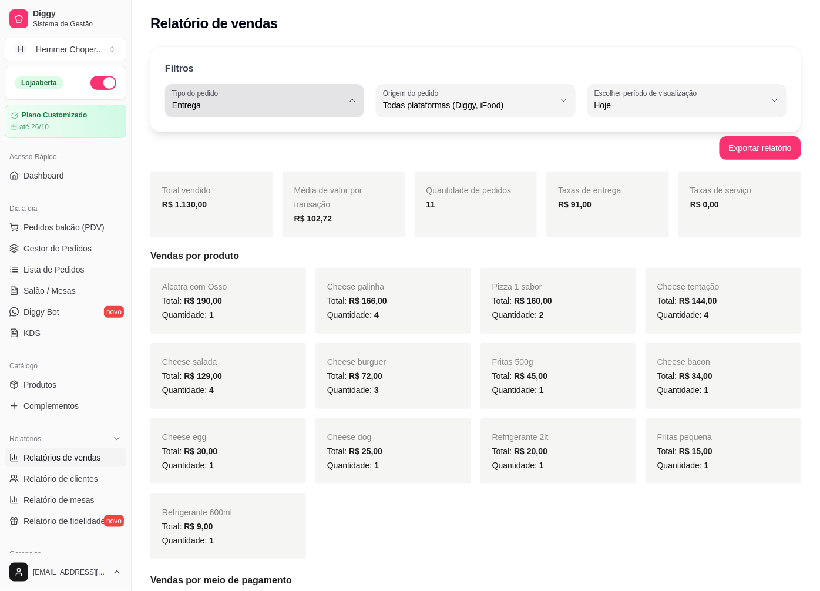
click at [225, 104] on span "Entrega" at bounding box center [257, 105] width 171 height 12
click at [191, 139] on span "Todos" at bounding box center [259, 133] width 162 height 11
type input "ALL"
select select "ALL"
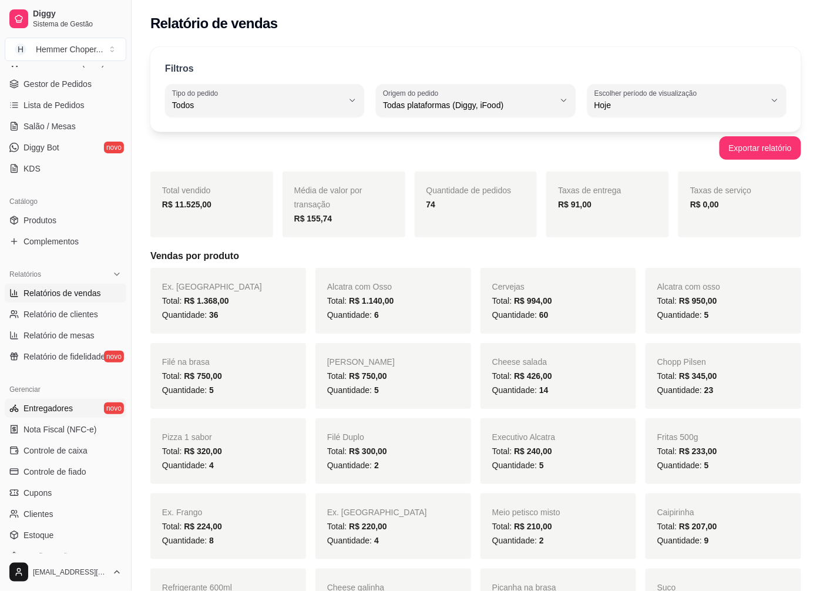
scroll to position [196, 0]
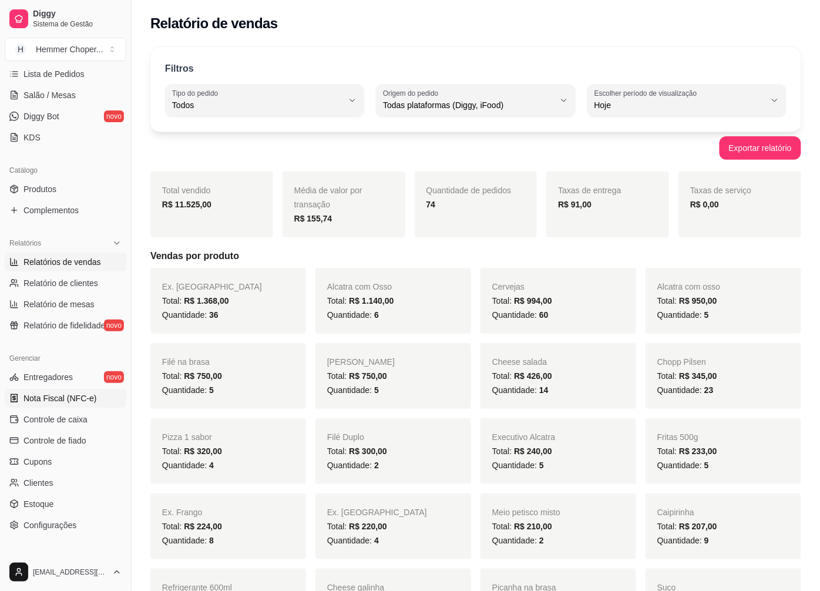
click at [69, 393] on span "Nota Fiscal (NFC-e)" at bounding box center [60, 399] width 73 height 12
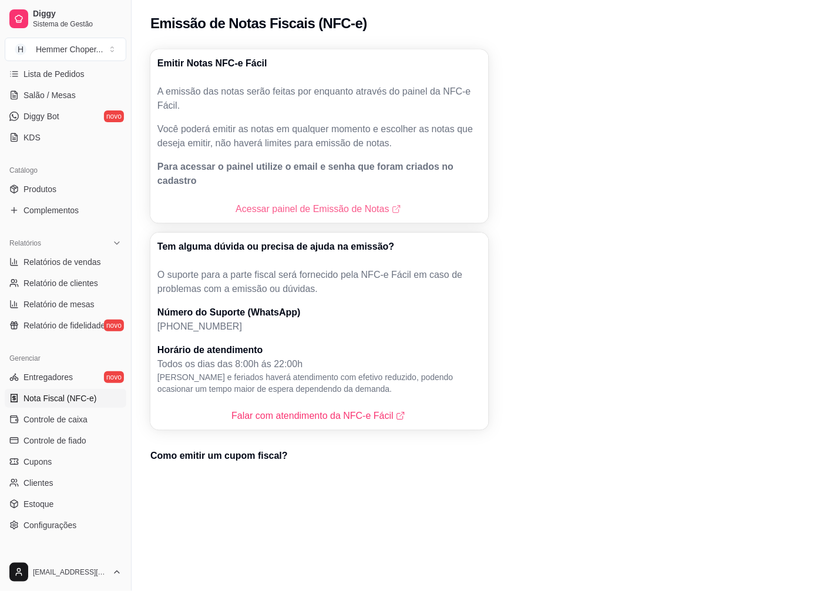
click at [268, 202] on link "Acessar painel de Emissão de Notas" at bounding box center [320, 209] width 168 height 14
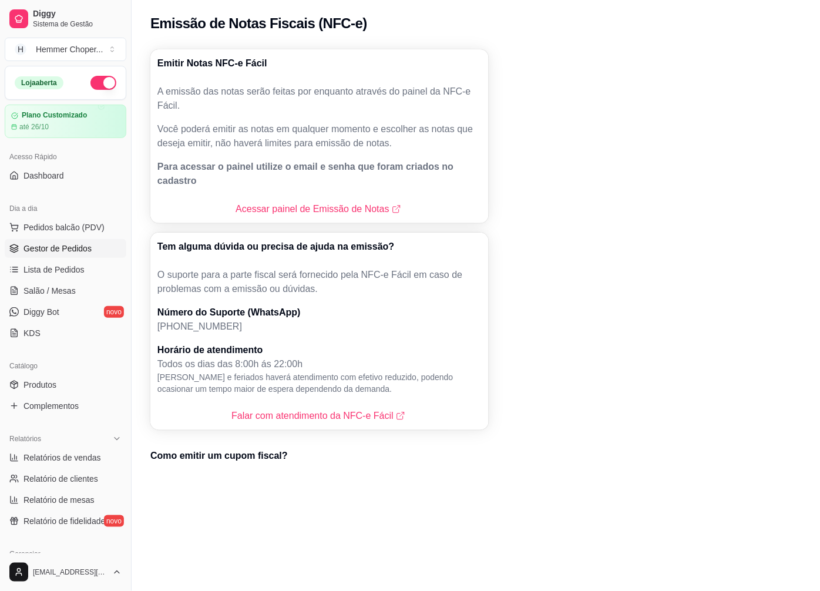
click at [53, 252] on span "Gestor de Pedidos" at bounding box center [58, 249] width 68 height 12
